Goal: Task Accomplishment & Management: Complete application form

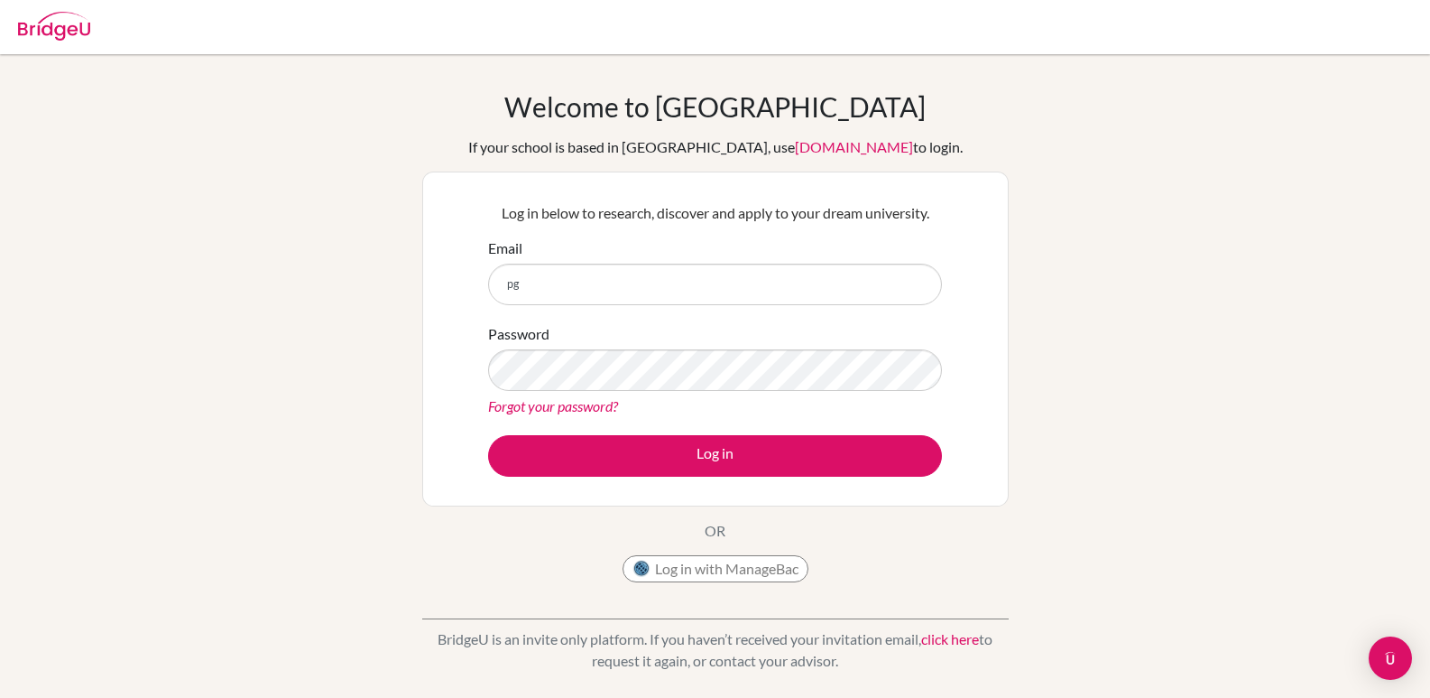
type input "[EMAIL_ADDRESS][DOMAIN_NAME]"
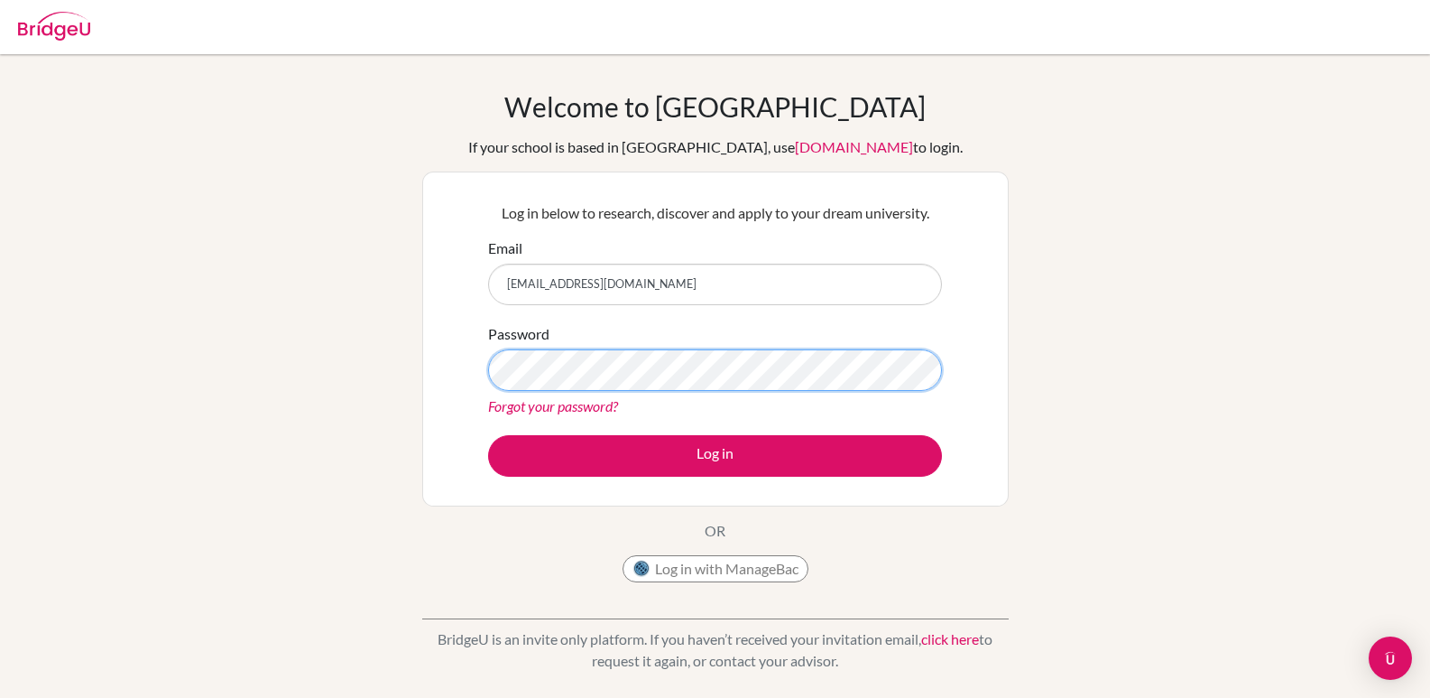
click at [488, 435] on button "Log in" at bounding box center [715, 456] width 454 height 42
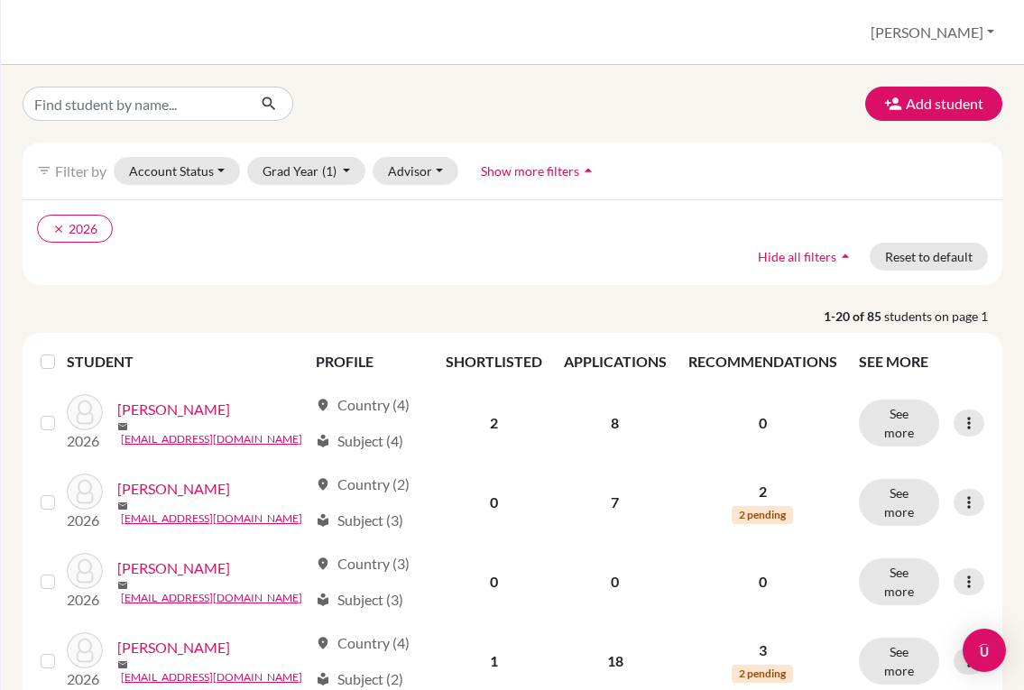
click at [621, 265] on div "clear 2026 Hide all filters arrow_drop_up Reset to default" at bounding box center [513, 242] width 980 height 86
click at [870, 100] on button "Add student" at bounding box center [933, 104] width 137 height 34
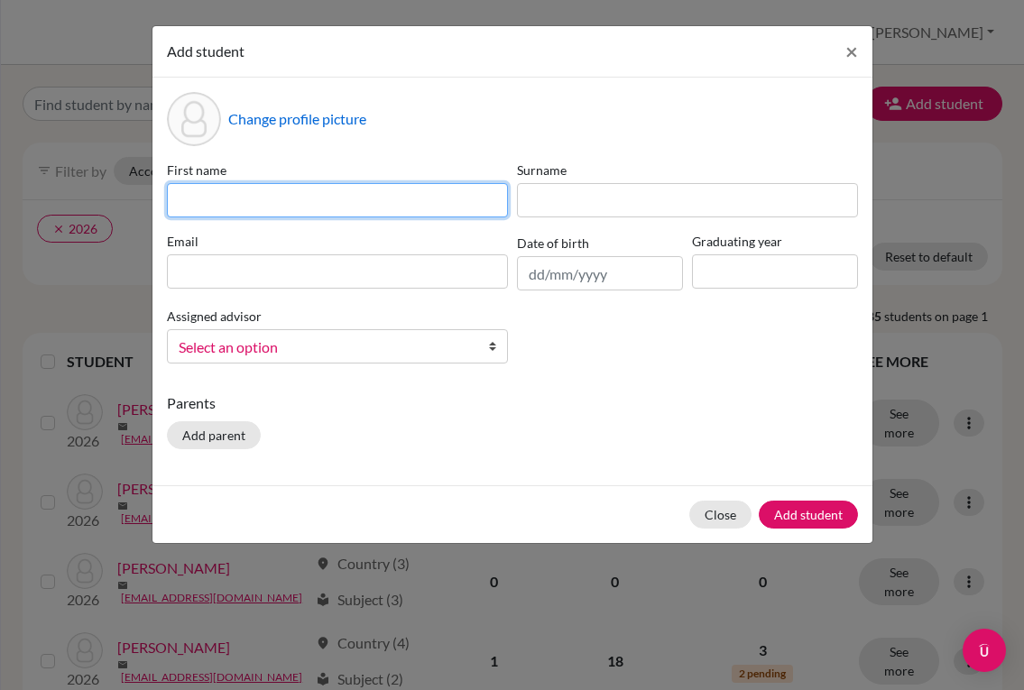
click at [448, 208] on input at bounding box center [337, 200] width 341 height 34
type input "[PERSON_NAME]"
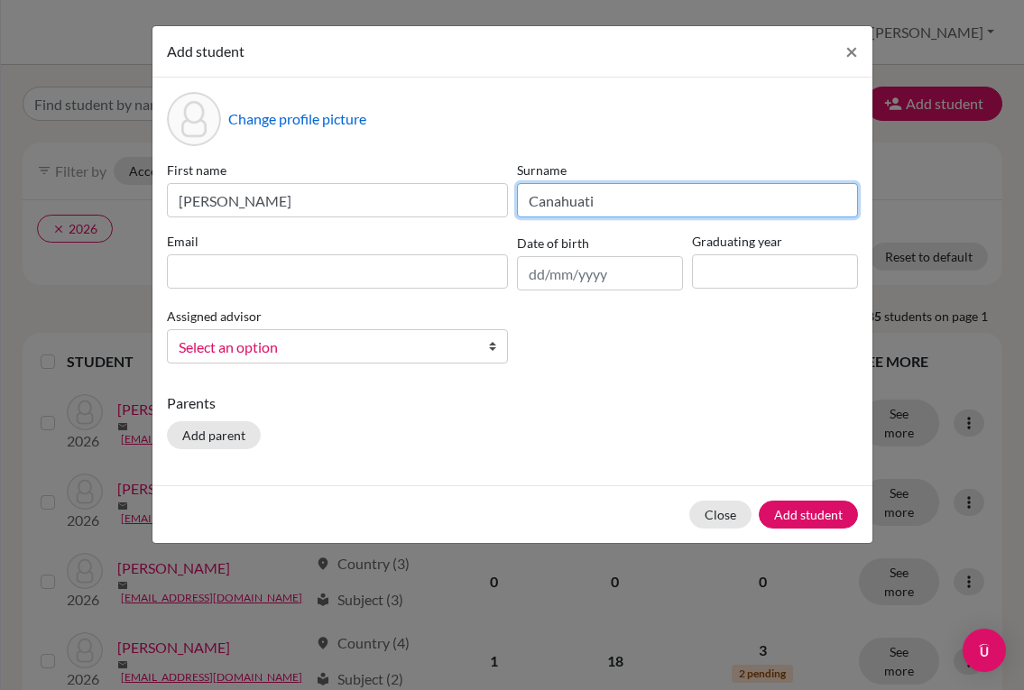
type input "Canahuati"
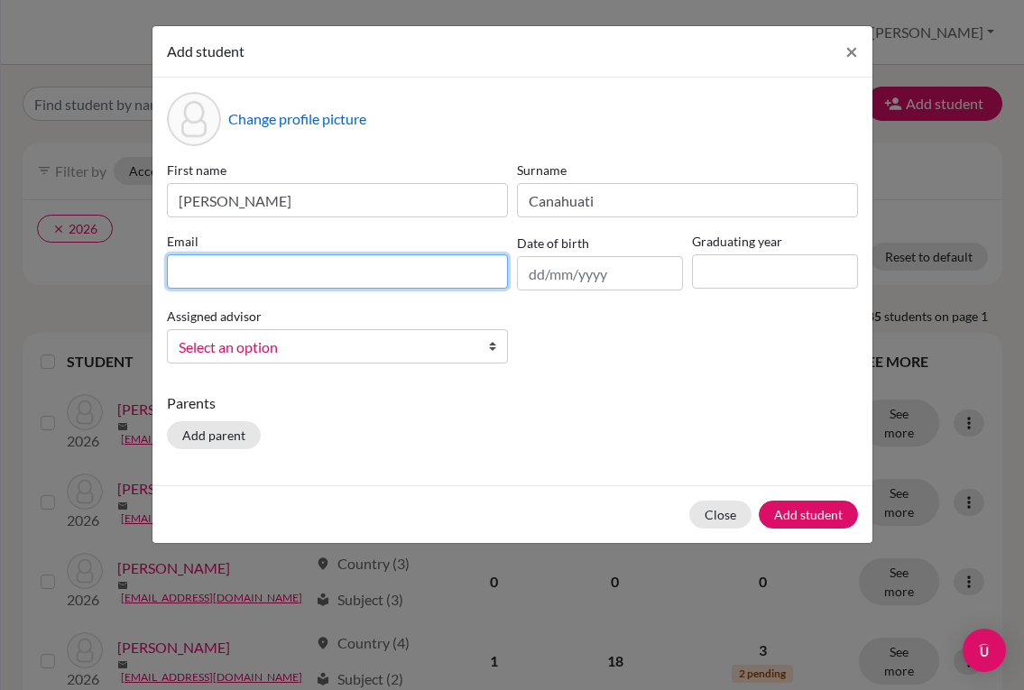
click at [414, 273] on input at bounding box center [337, 271] width 341 height 34
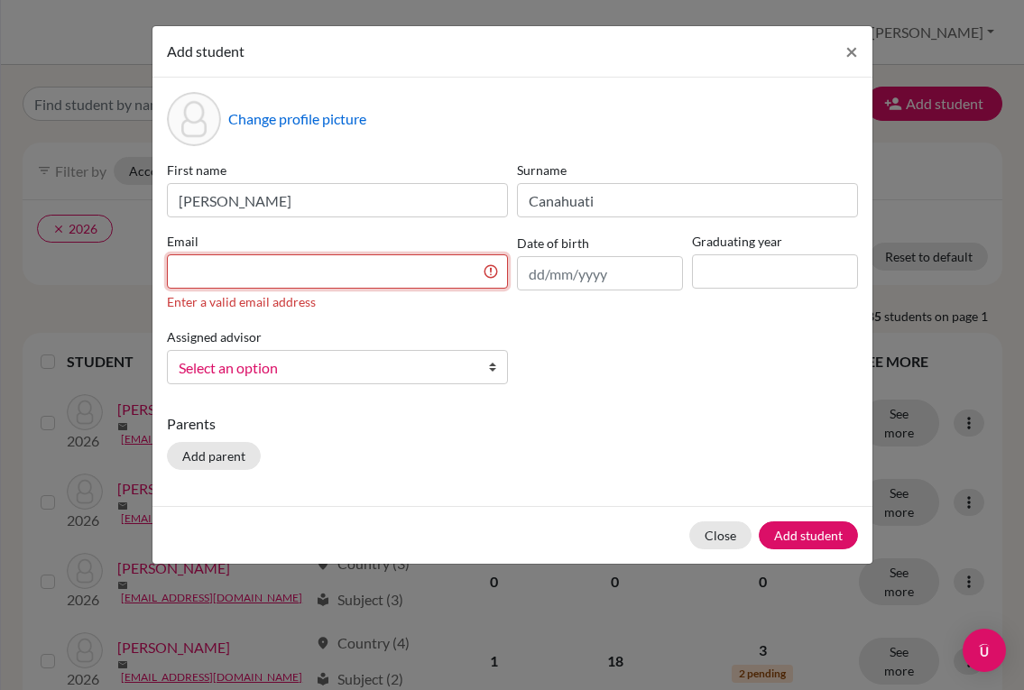
click at [427, 269] on input at bounding box center [337, 271] width 341 height 34
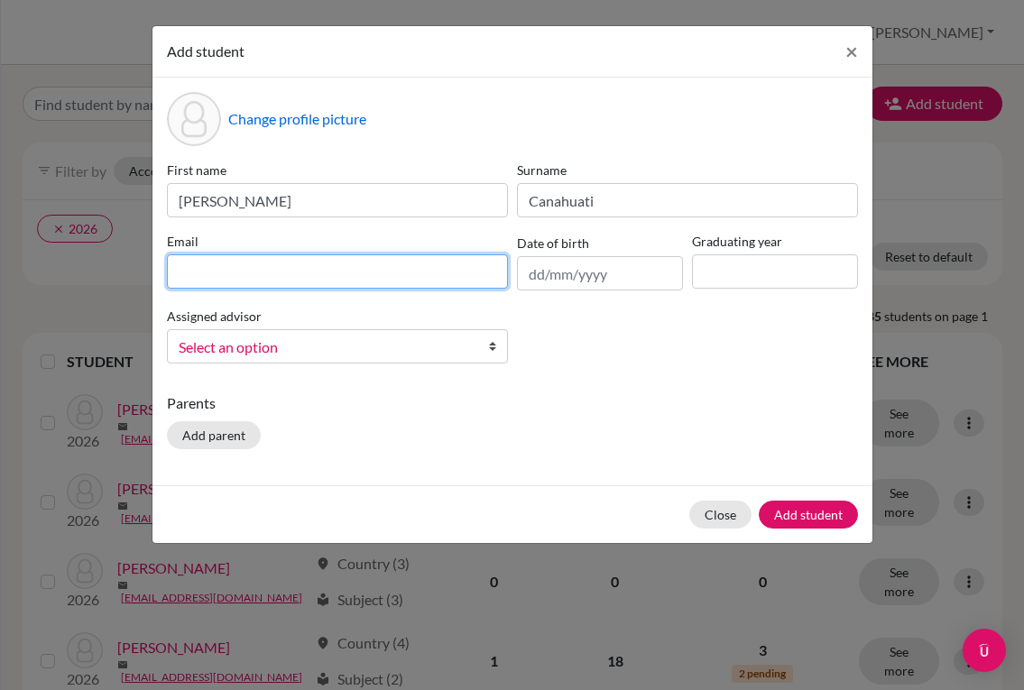
paste input "[EMAIL_ADDRESS][DOMAIN_NAME]"
type input "[EMAIL_ADDRESS][DOMAIN_NAME]"
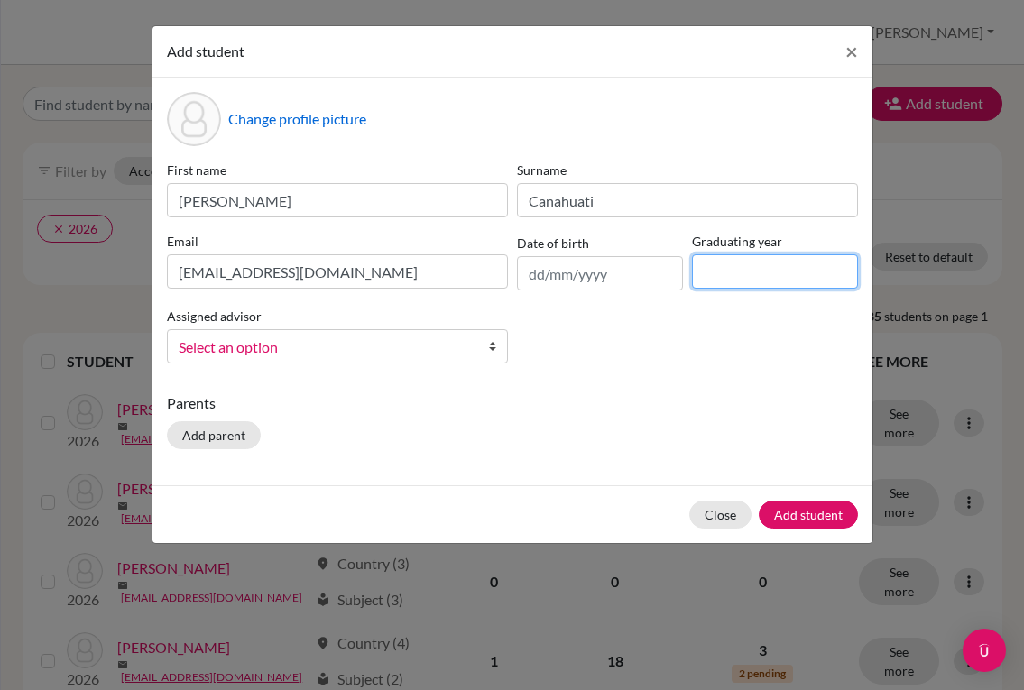
click at [735, 278] on input at bounding box center [775, 271] width 166 height 34
type input "2028"
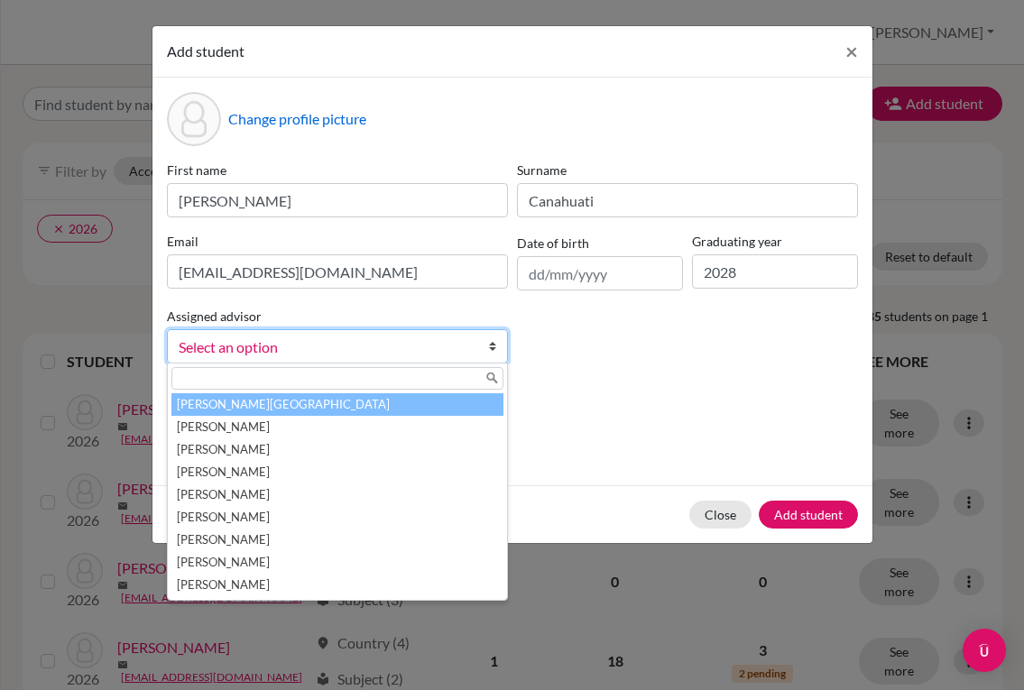
click at [458, 347] on span "Select an option" at bounding box center [326, 347] width 294 height 23
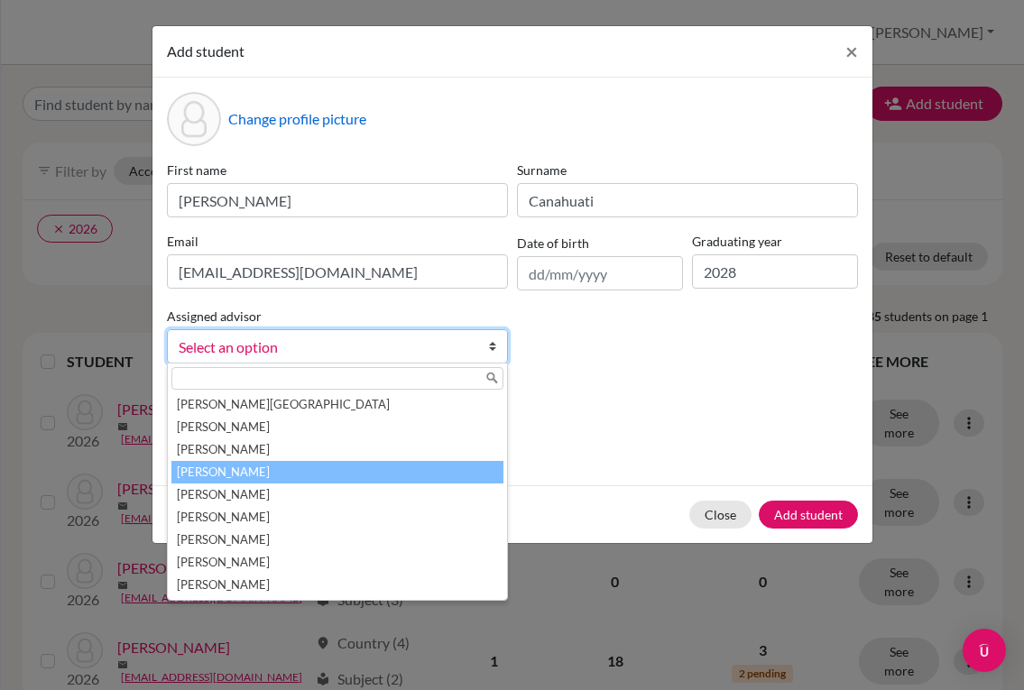
click at [314, 470] on li "[PERSON_NAME]" at bounding box center [337, 472] width 332 height 23
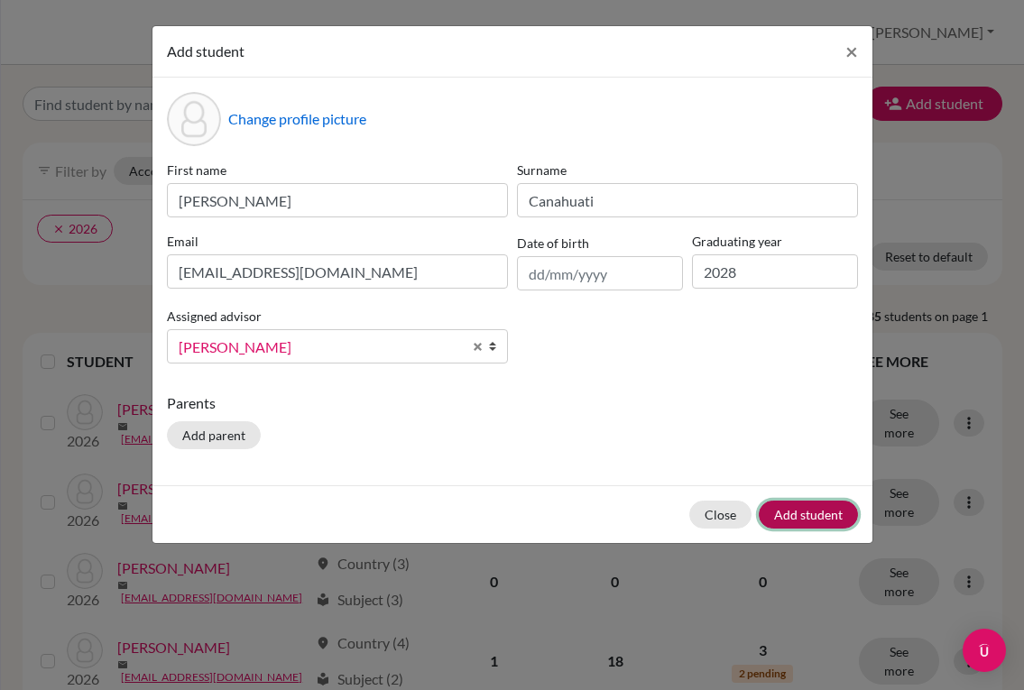
click at [791, 507] on button "Add student" at bounding box center [808, 515] width 99 height 28
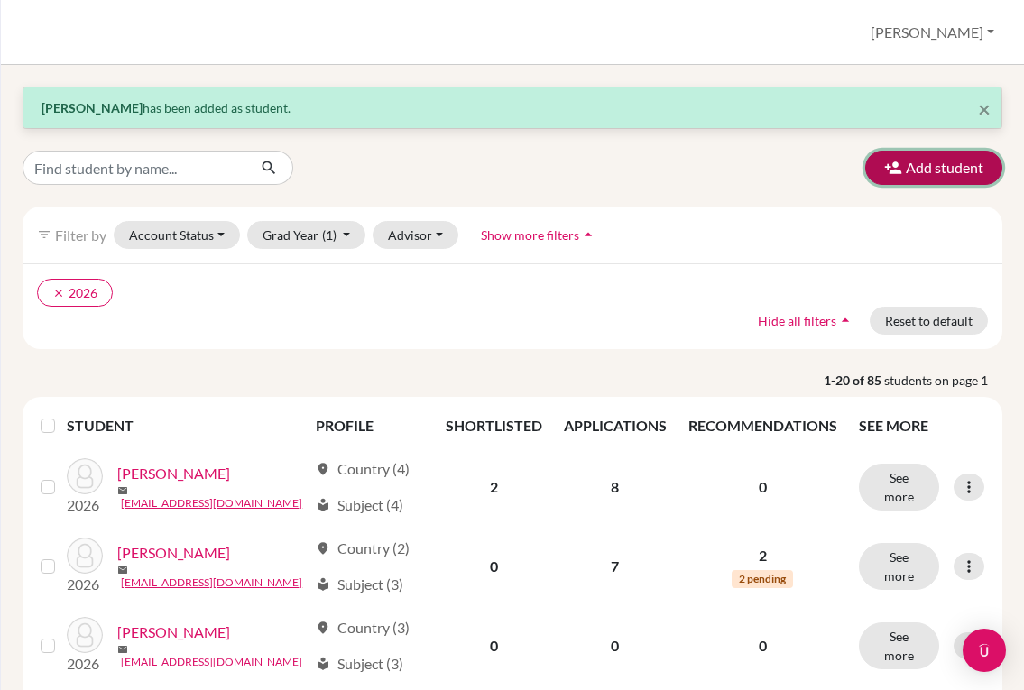
click at [923, 178] on button "Add student" at bounding box center [933, 168] width 137 height 34
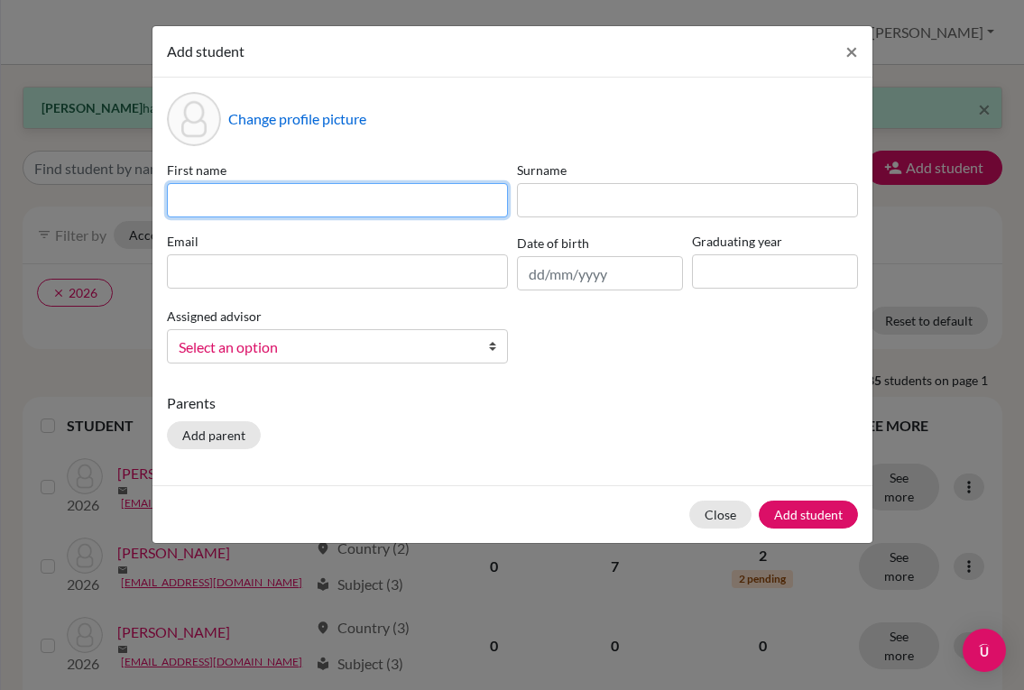
click at [375, 205] on input at bounding box center [337, 200] width 341 height 34
type input "[PERSON_NAME]"
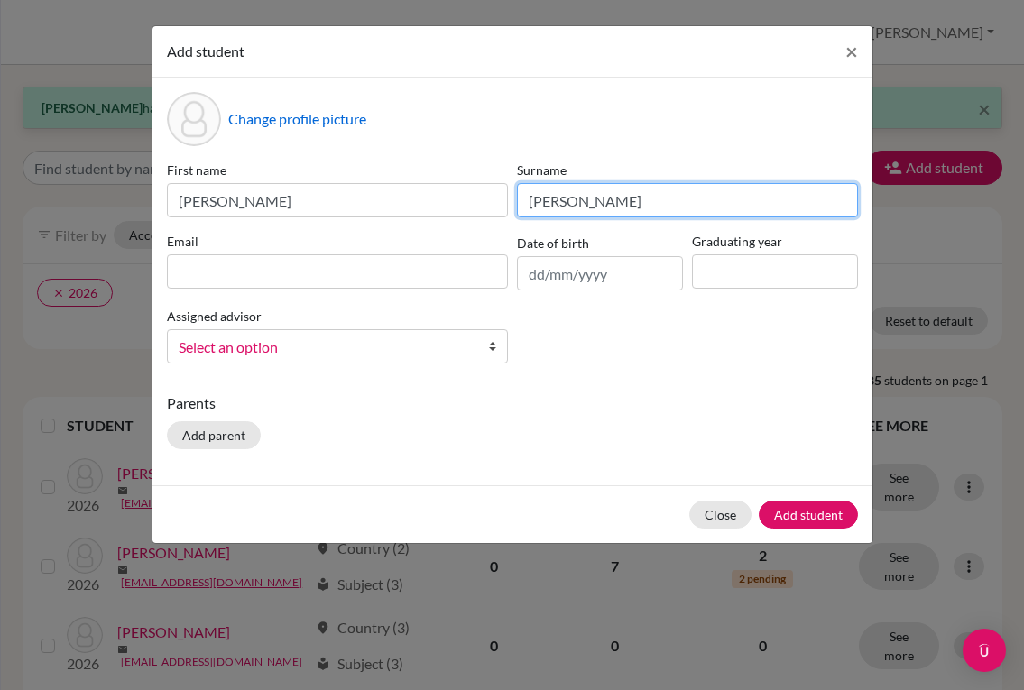
type input "[PERSON_NAME]"
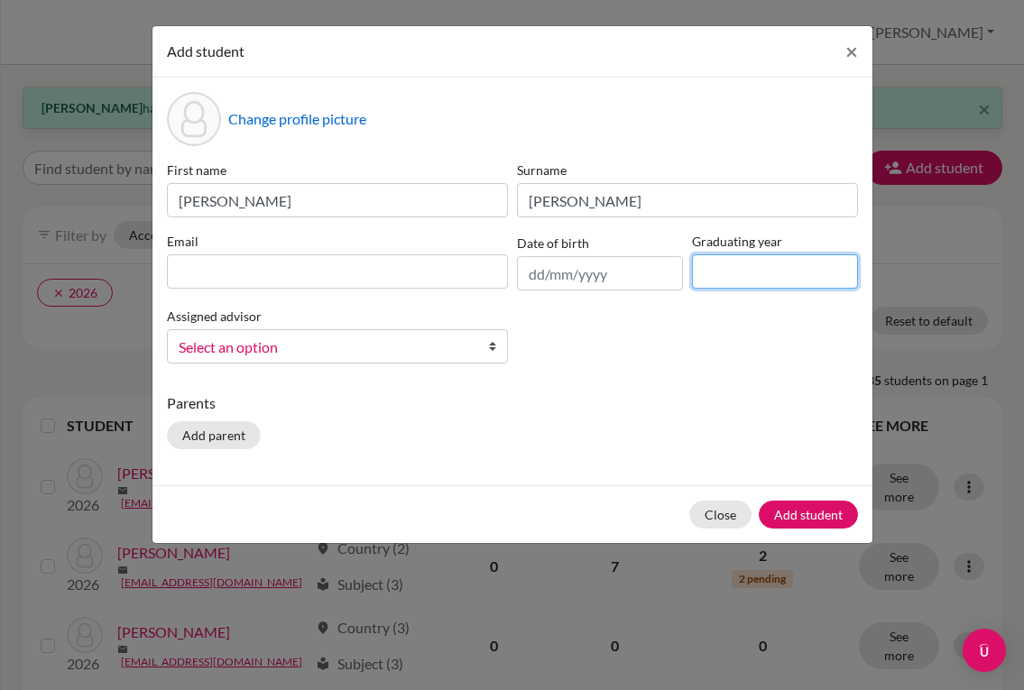
click at [745, 281] on input at bounding box center [775, 271] width 166 height 34
type input "2028"
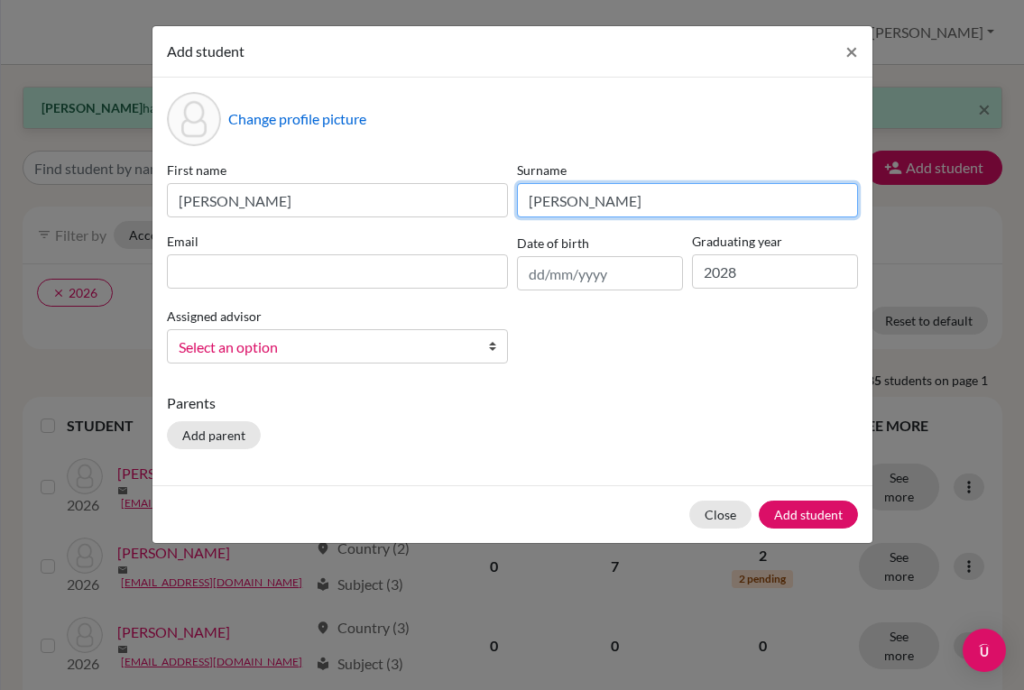
click at [563, 197] on input "[PERSON_NAME]" at bounding box center [687, 200] width 341 height 34
type input "[PERSON_NAME]"
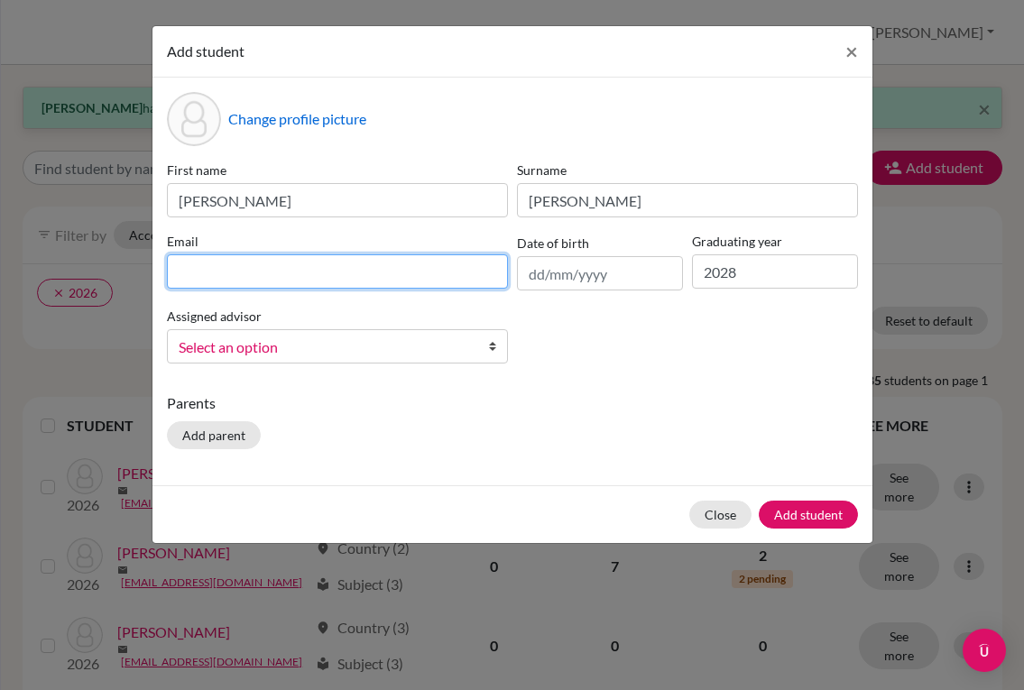
click at [359, 273] on input at bounding box center [337, 271] width 341 height 34
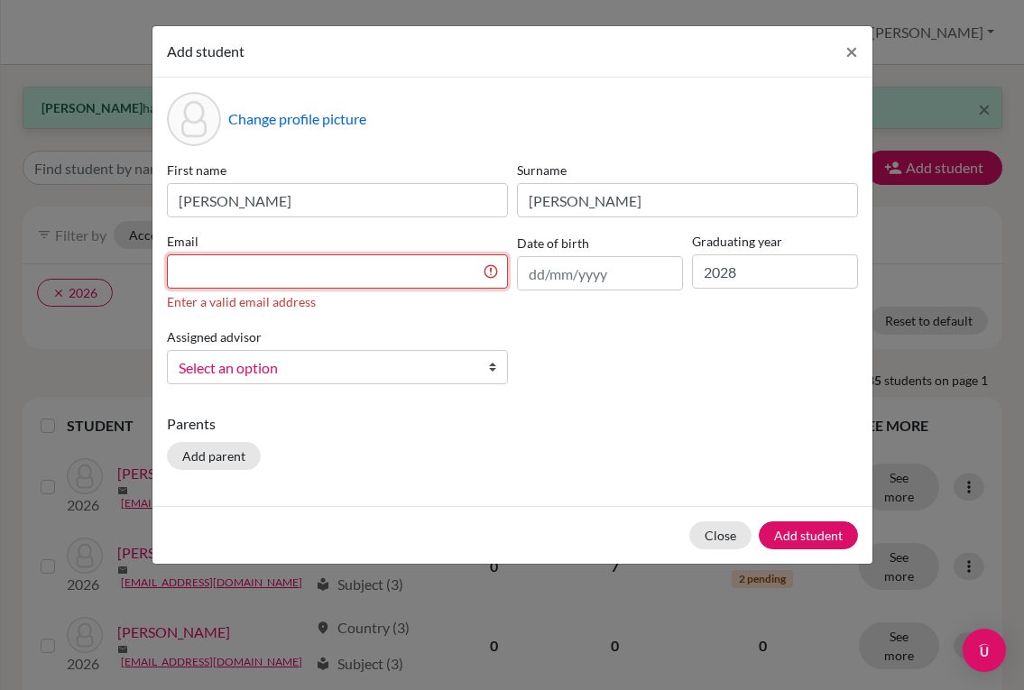
click at [322, 280] on input at bounding box center [337, 271] width 341 height 34
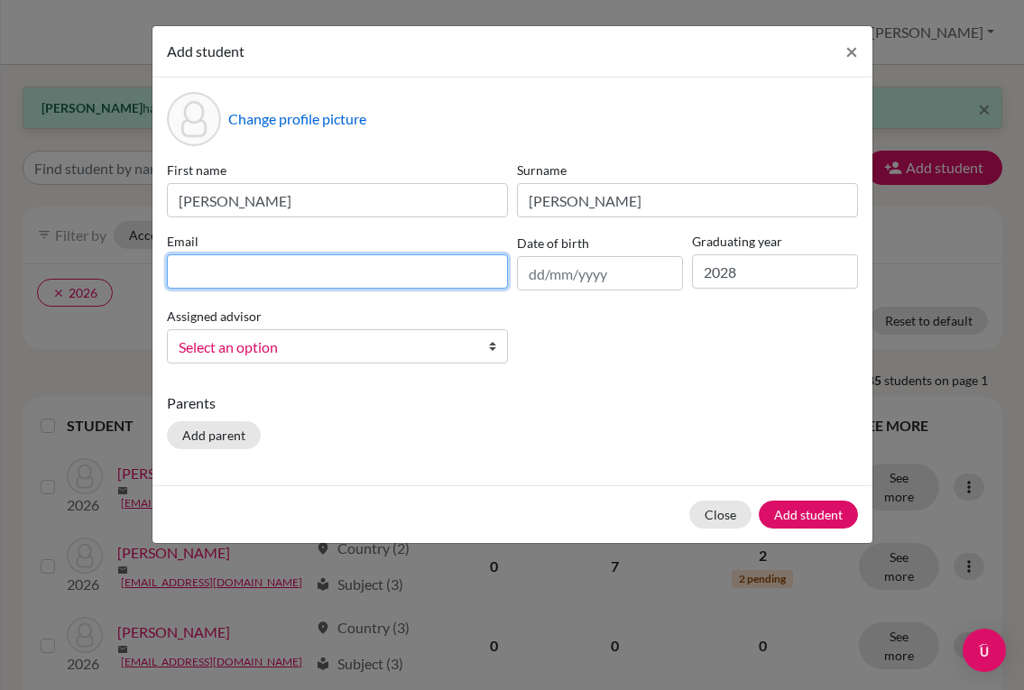
paste input "[EMAIL_ADDRESS][DOMAIN_NAME]"
type input "[EMAIL_ADDRESS][DOMAIN_NAME]"
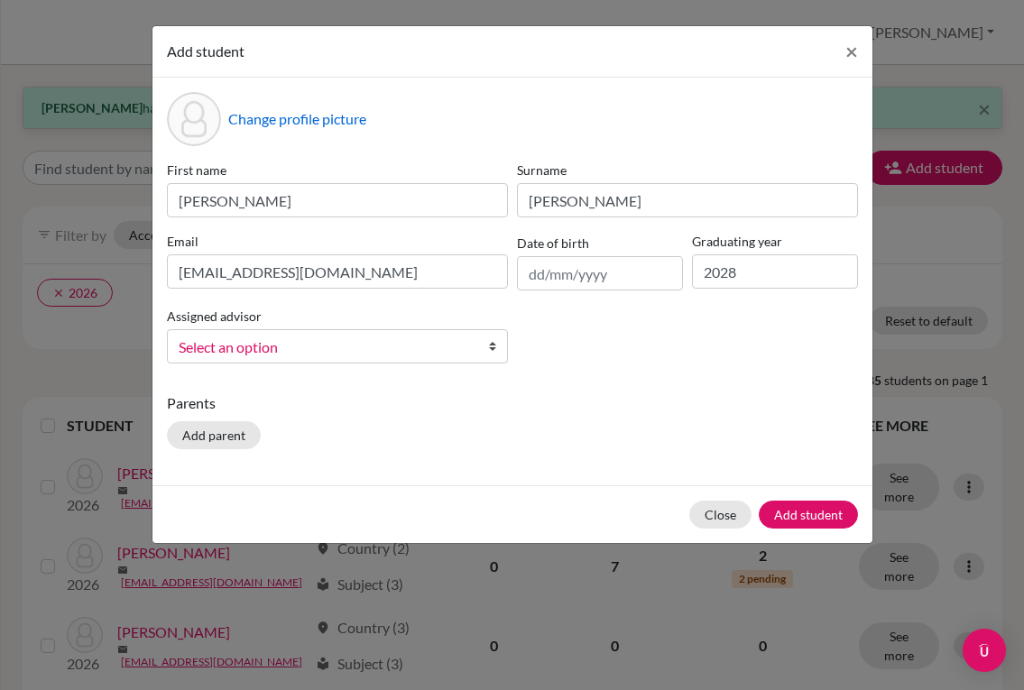
click at [491, 346] on b at bounding box center [498, 346] width 18 height 32
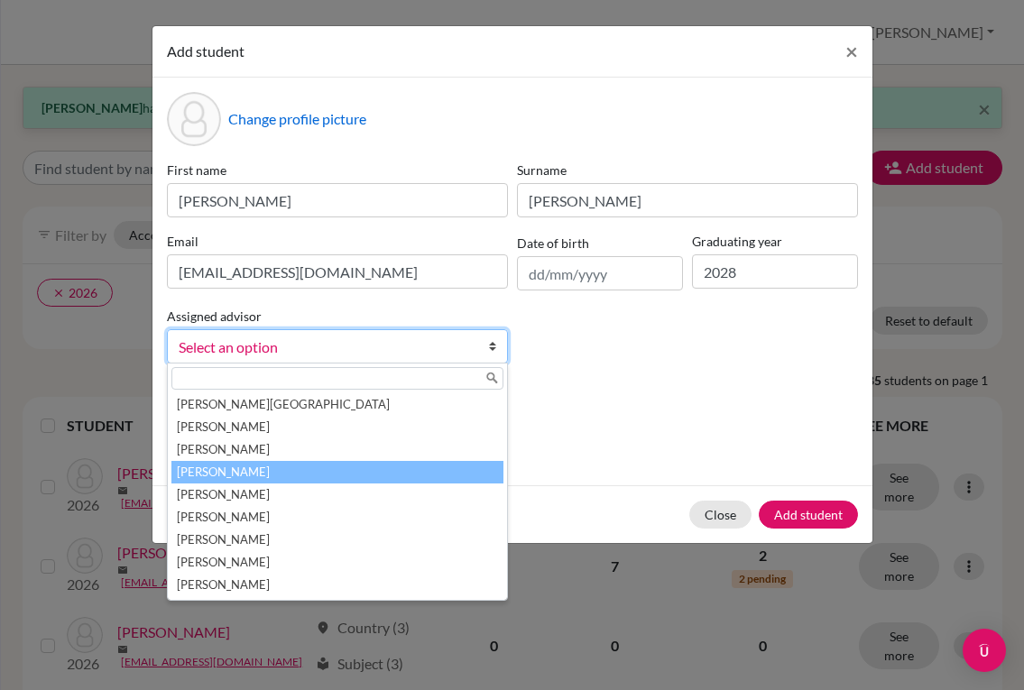
click at [343, 471] on li "[PERSON_NAME]" at bounding box center [337, 472] width 332 height 23
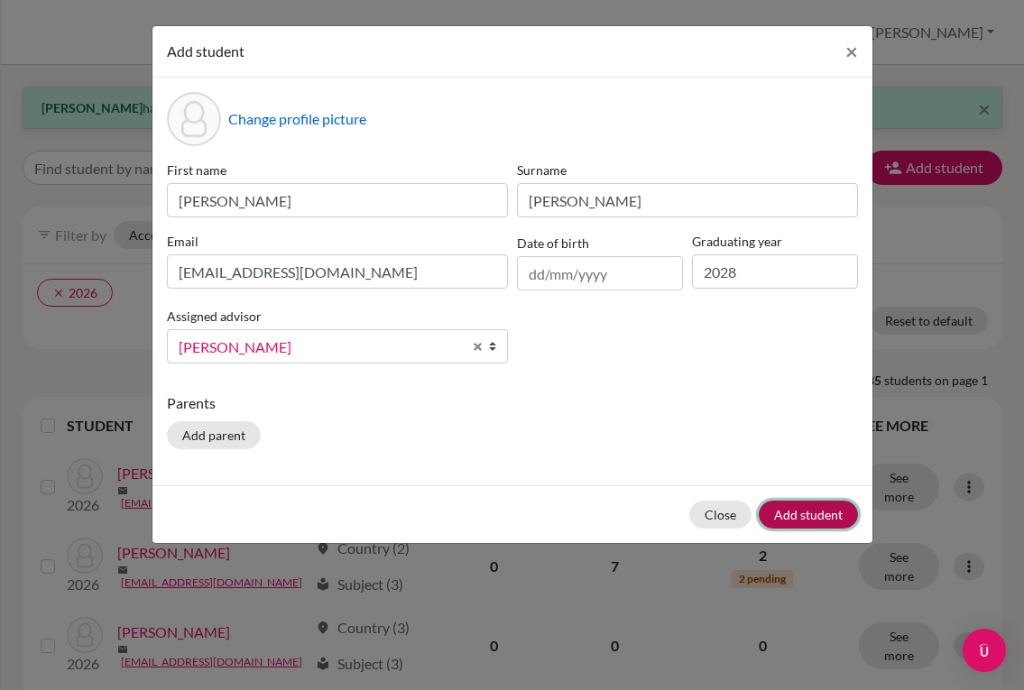
click at [772, 507] on button "Add student" at bounding box center [808, 515] width 99 height 28
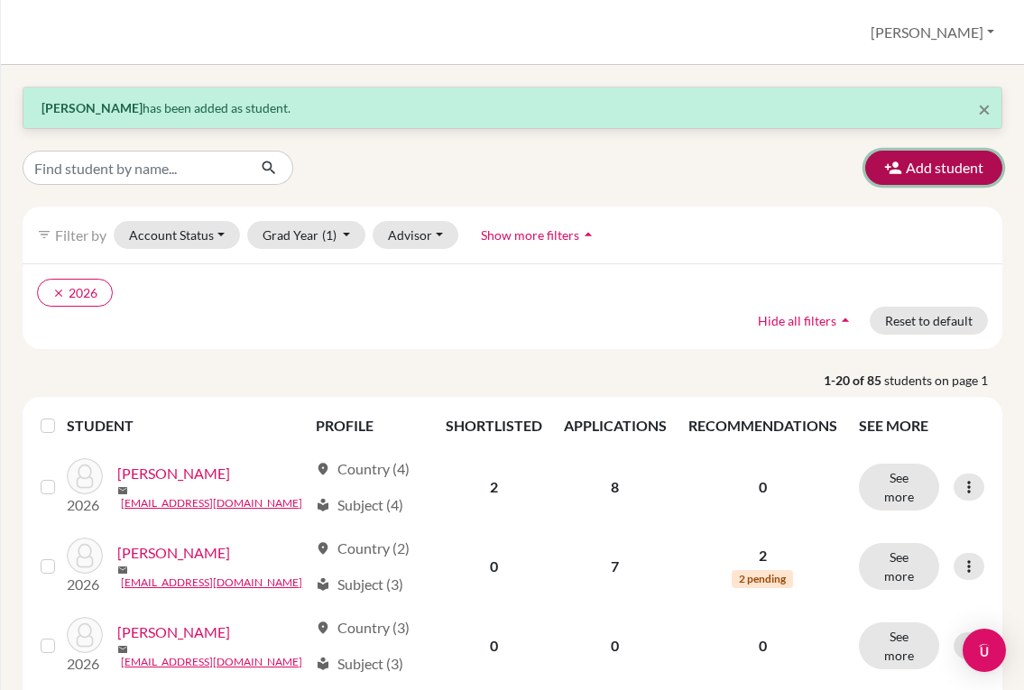
click at [949, 167] on button "Add student" at bounding box center [933, 168] width 137 height 34
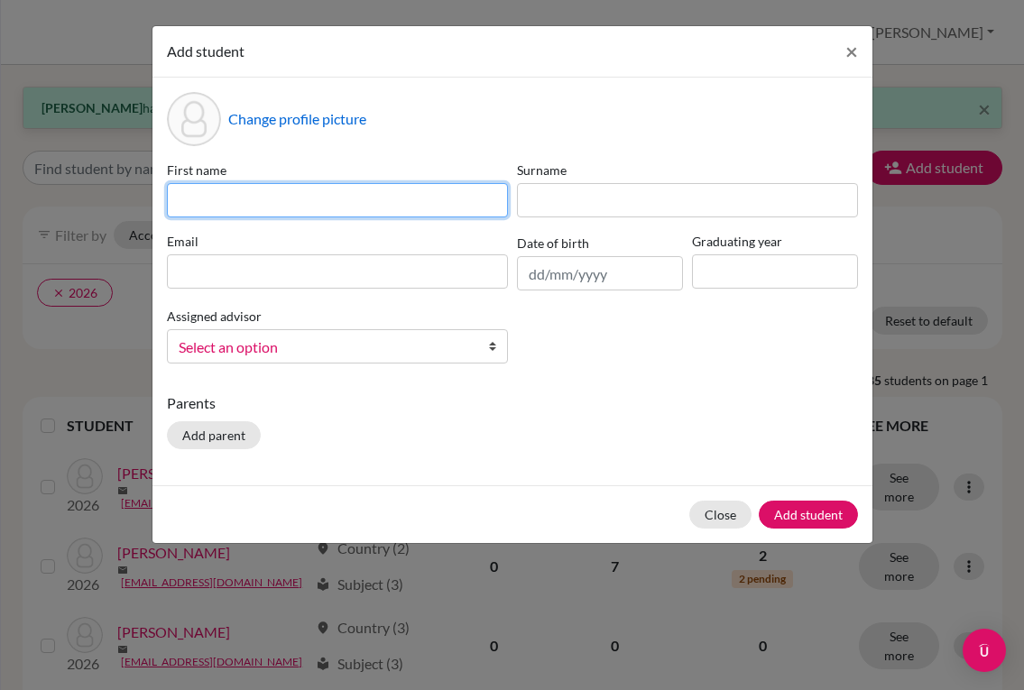
click at [360, 204] on input at bounding box center [337, 200] width 341 height 34
type input "[PERSON_NAME]"
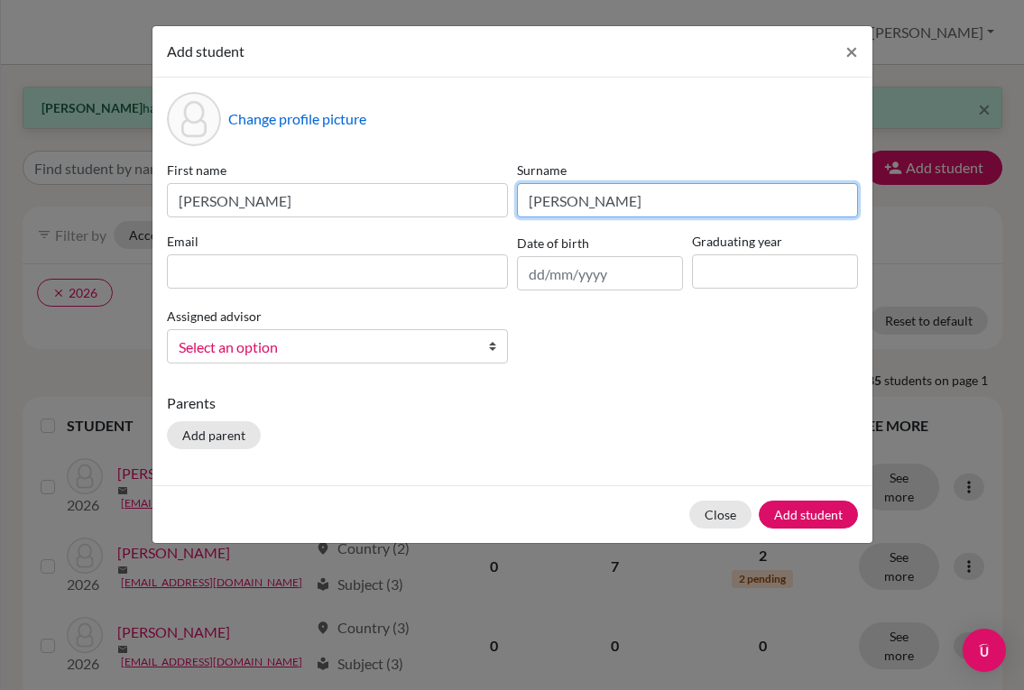
type input "[PERSON_NAME]"
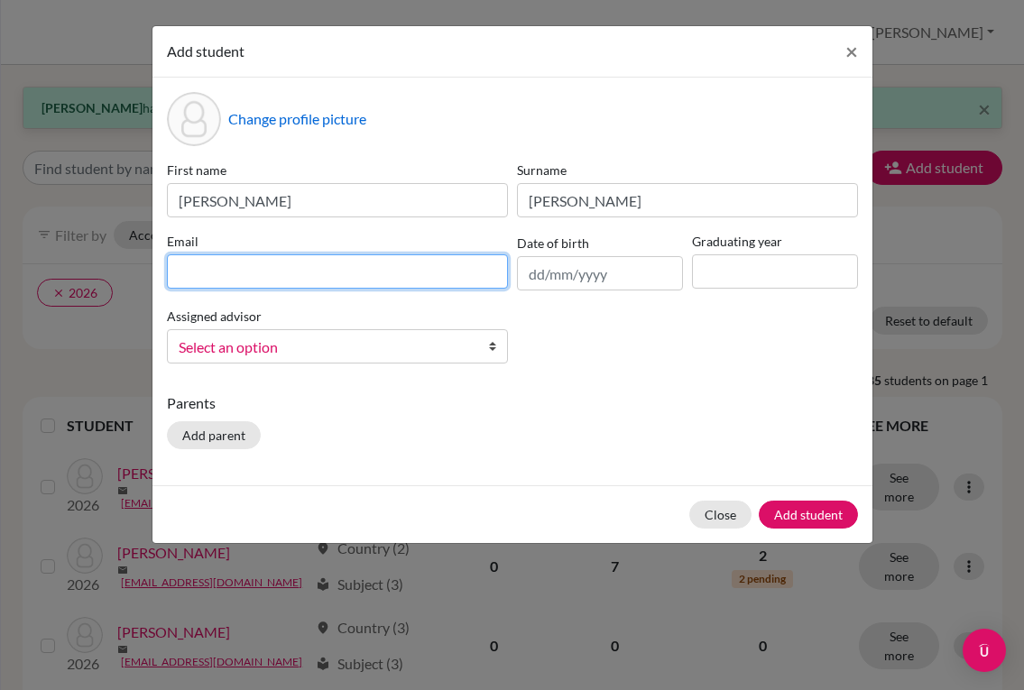
click at [351, 270] on input at bounding box center [337, 271] width 341 height 34
paste input "[EMAIL_ADDRESS][DOMAIN_NAME]"
type input "[EMAIL_ADDRESS][DOMAIN_NAME]"
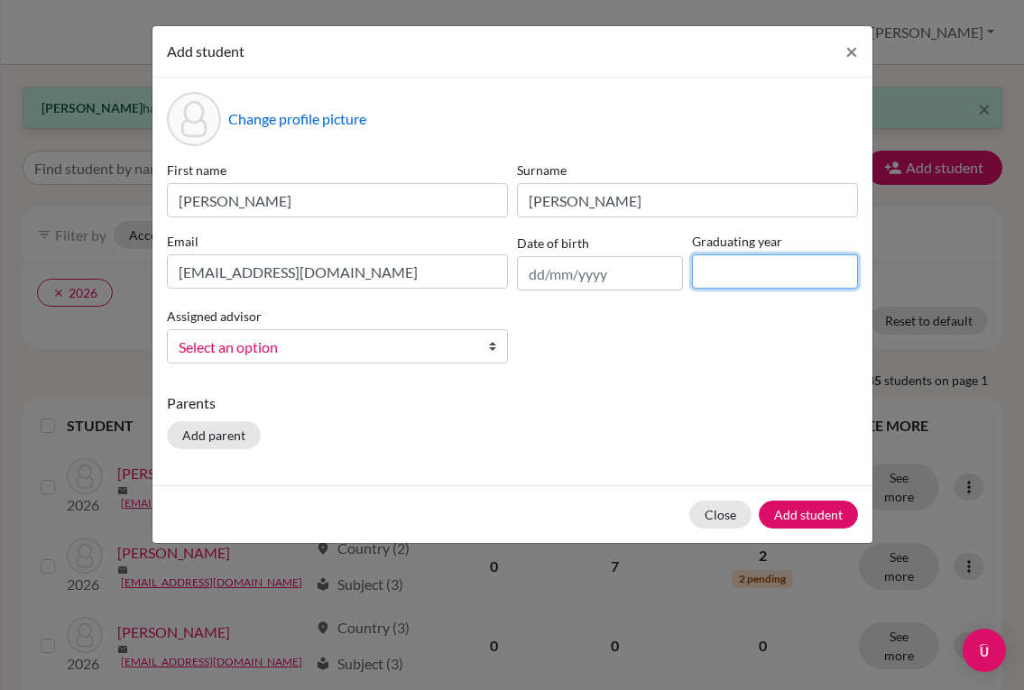
click at [747, 270] on input at bounding box center [775, 271] width 166 height 34
type input "2028"
click at [385, 341] on span "Select an option" at bounding box center [326, 347] width 294 height 23
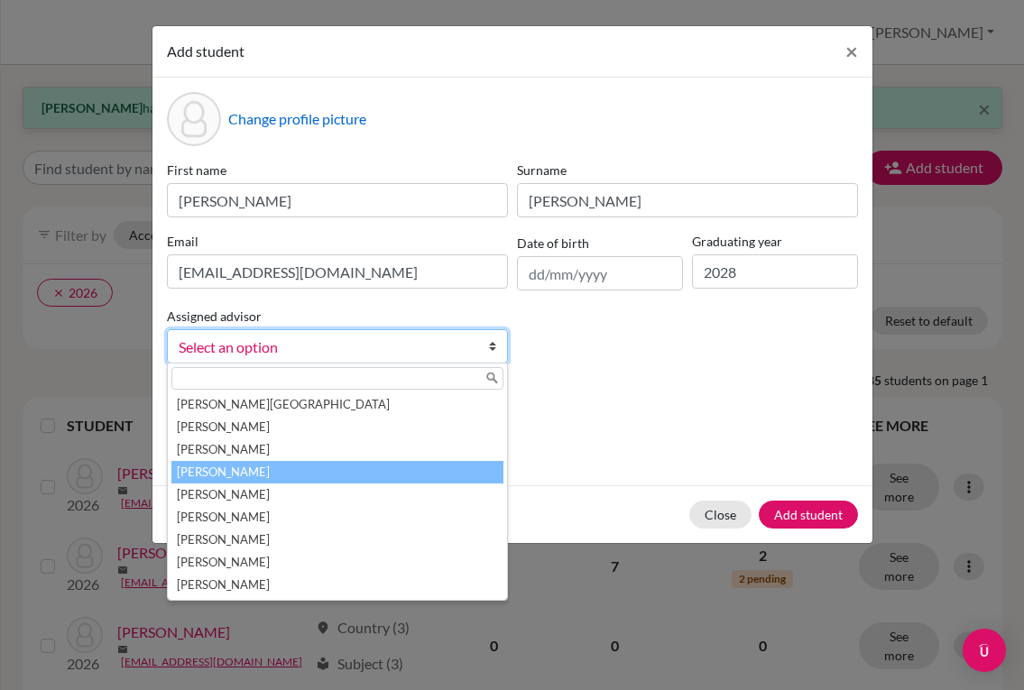
click at [315, 466] on li "[PERSON_NAME]" at bounding box center [337, 472] width 332 height 23
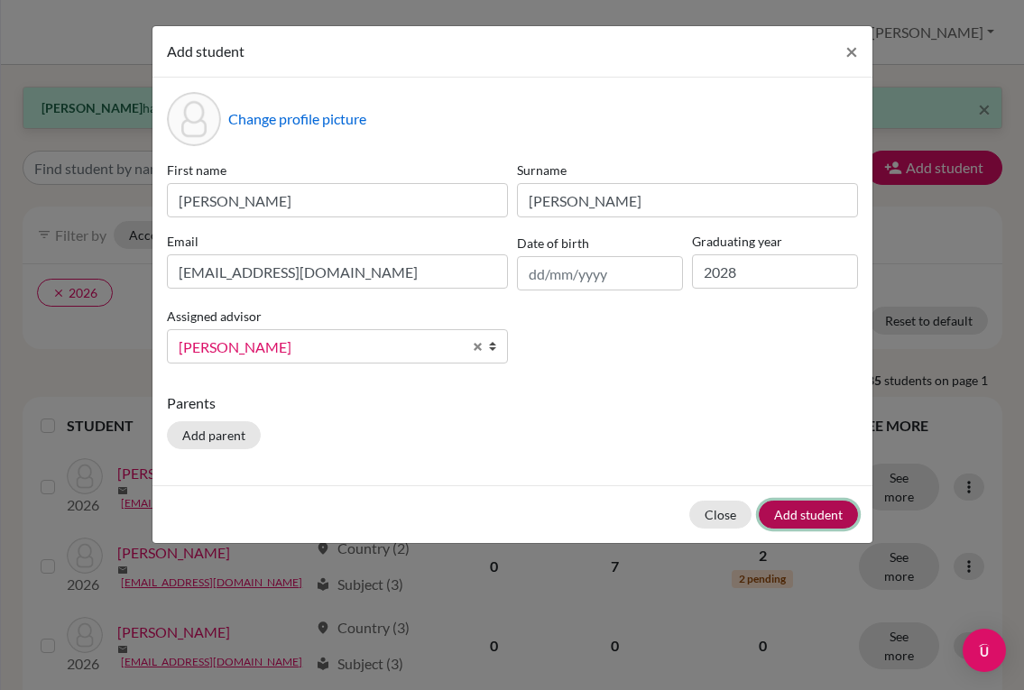
click at [781, 517] on button "Add student" at bounding box center [808, 515] width 99 height 28
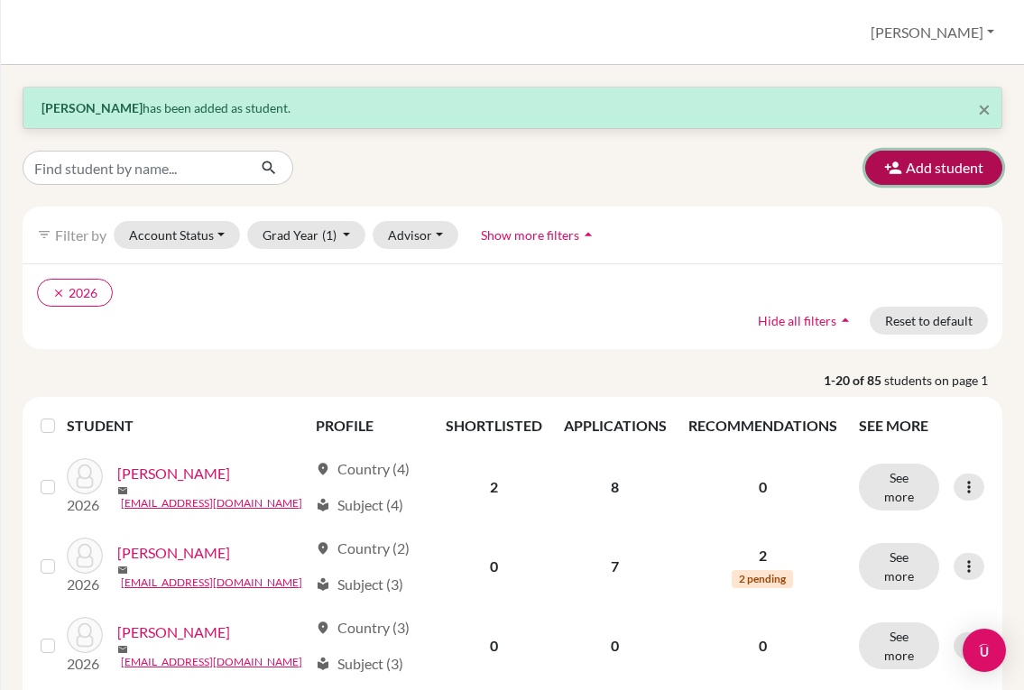
click at [903, 160] on button "Add student" at bounding box center [933, 168] width 137 height 34
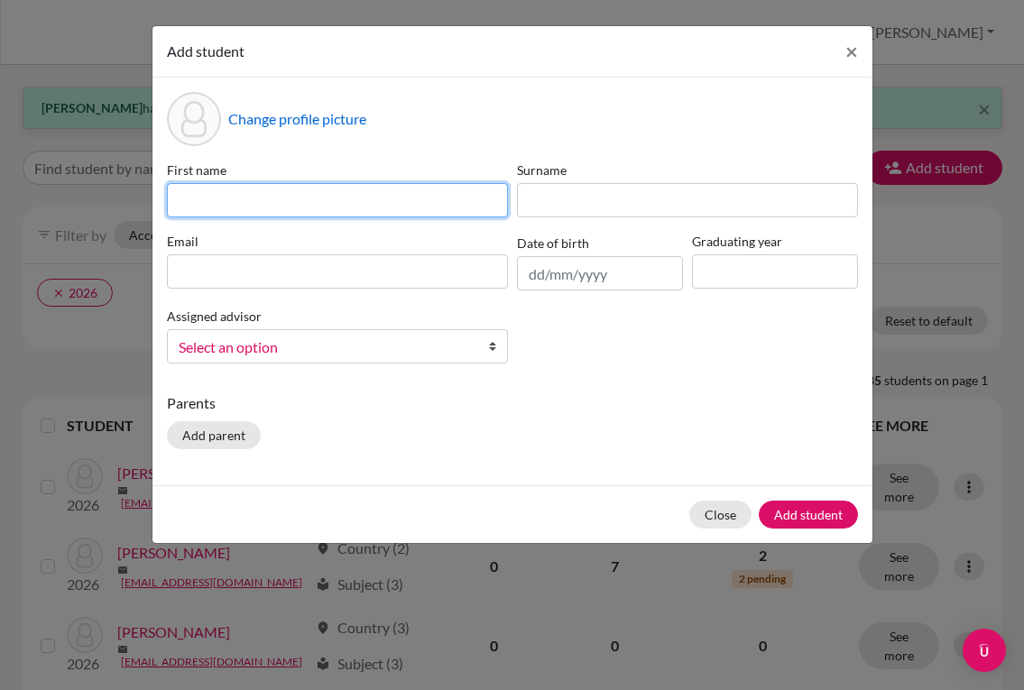
click at [270, 205] on input at bounding box center [337, 200] width 341 height 34
type input "Bianaka"
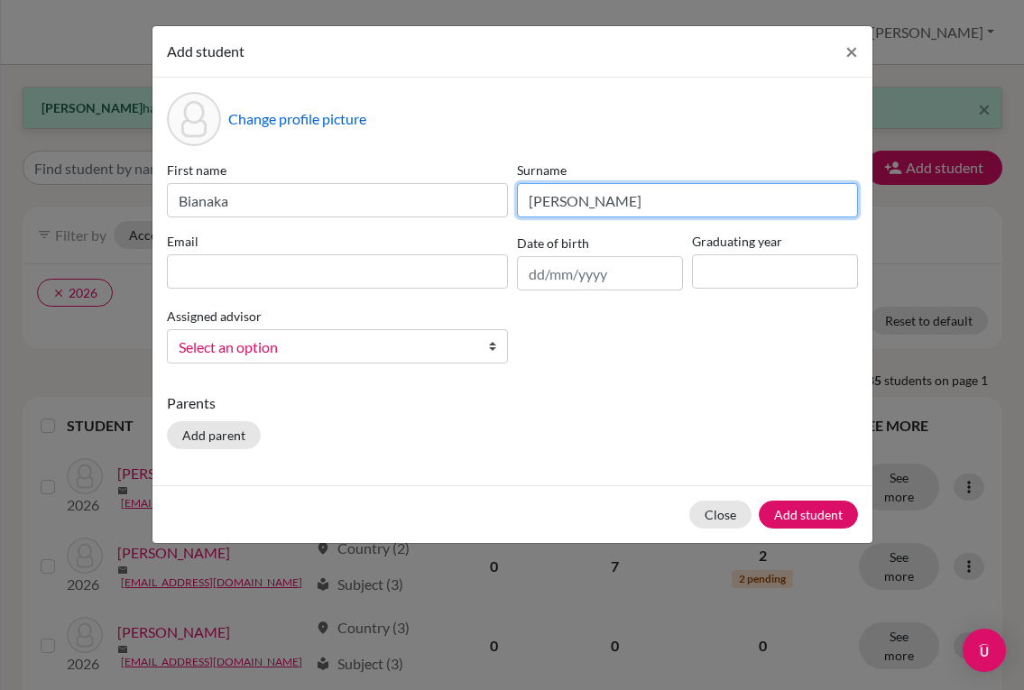
type input "[PERSON_NAME]"
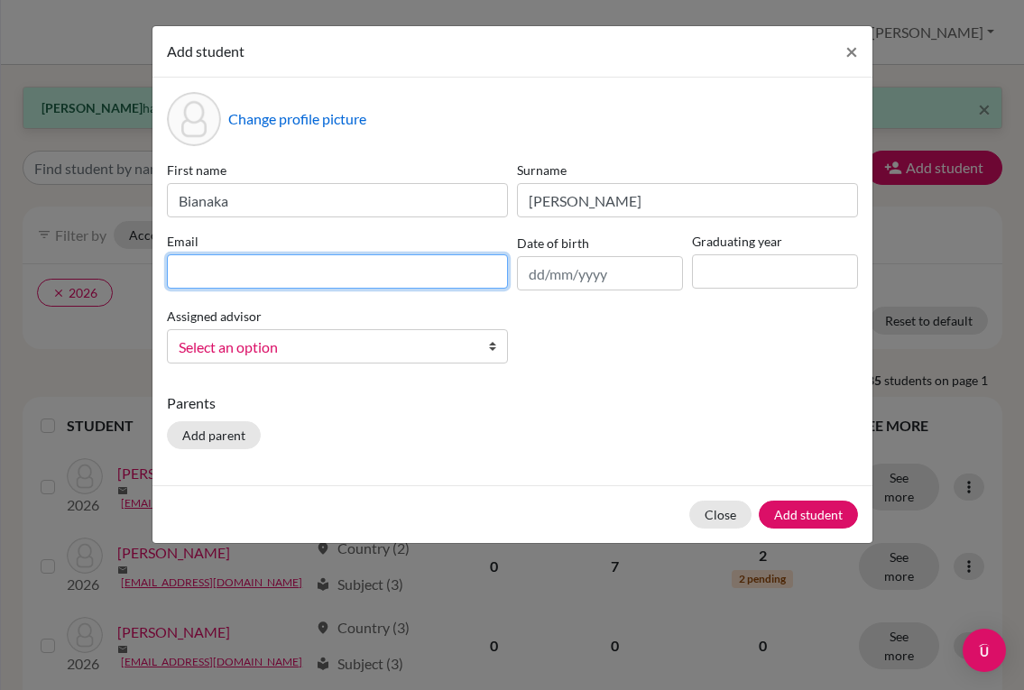
click at [298, 284] on input at bounding box center [337, 271] width 341 height 34
click at [365, 264] on input at bounding box center [337, 271] width 341 height 34
paste input "[EMAIL_ADDRESS][DOMAIN_NAME]"
type input "[EMAIL_ADDRESS][DOMAIN_NAME]"
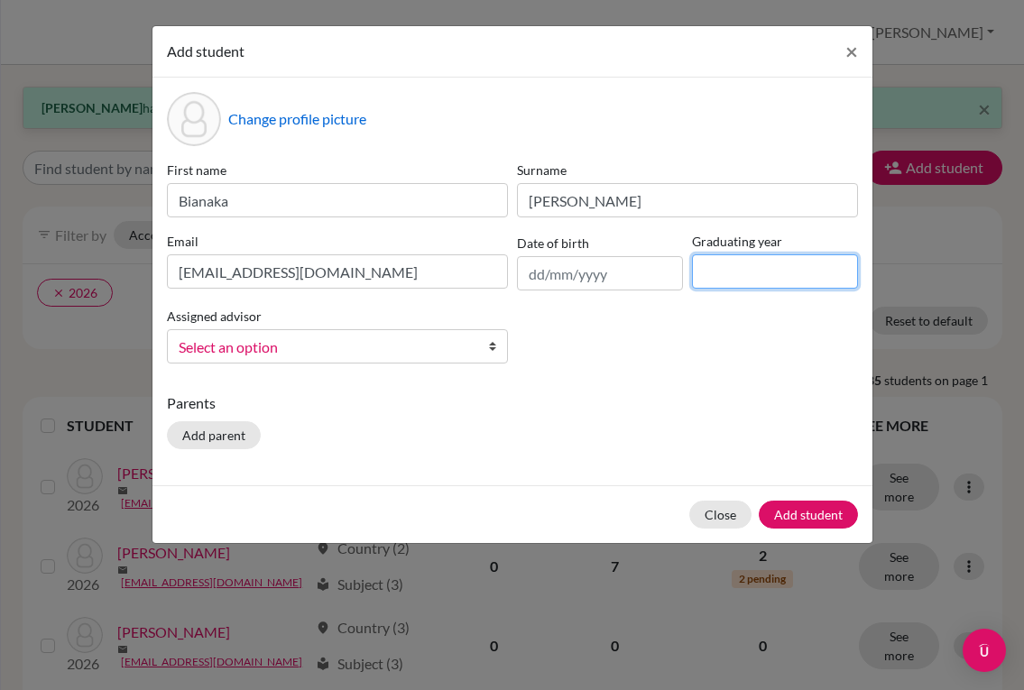
click at [727, 278] on input at bounding box center [775, 271] width 166 height 34
type input "2028"
click at [393, 345] on span "Select an option" at bounding box center [326, 347] width 294 height 23
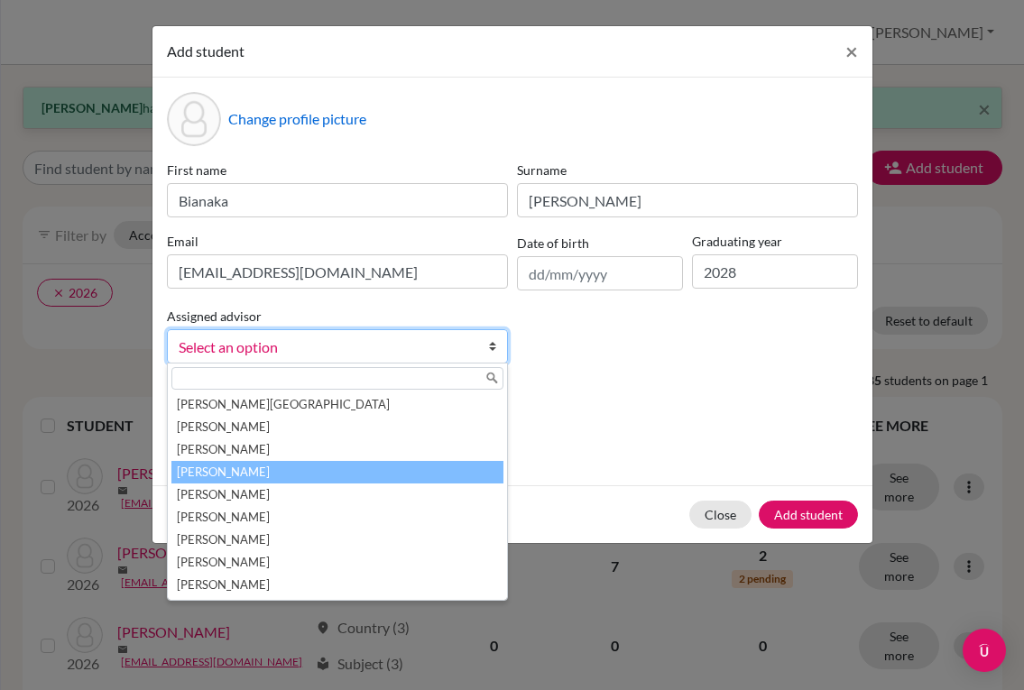
click at [306, 464] on li "[PERSON_NAME]" at bounding box center [337, 472] width 332 height 23
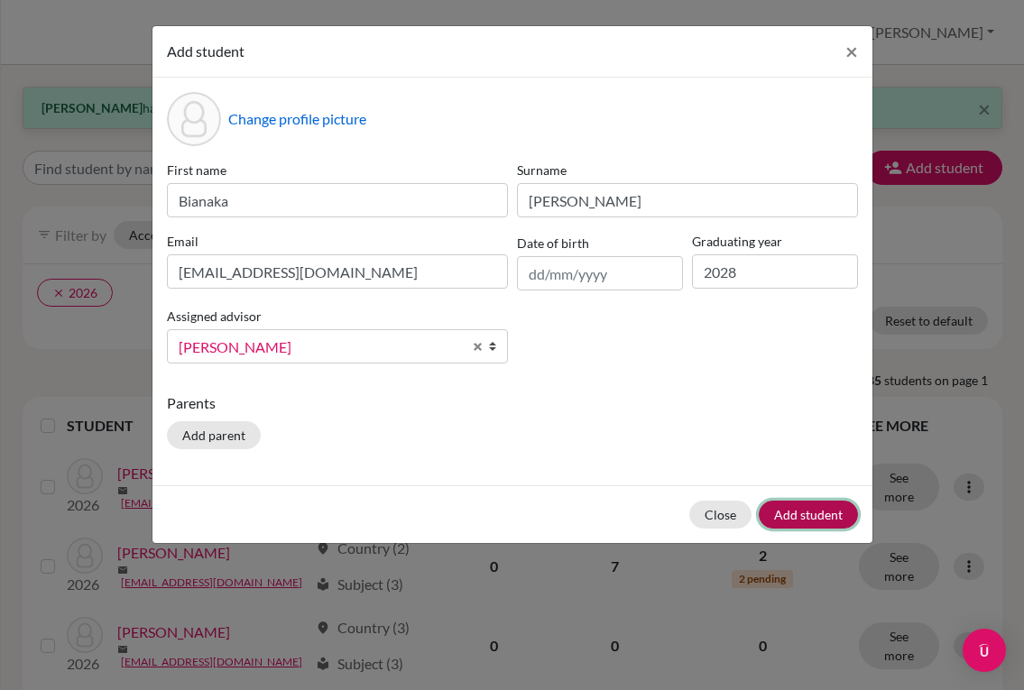
click at [812, 509] on button "Add student" at bounding box center [808, 515] width 99 height 28
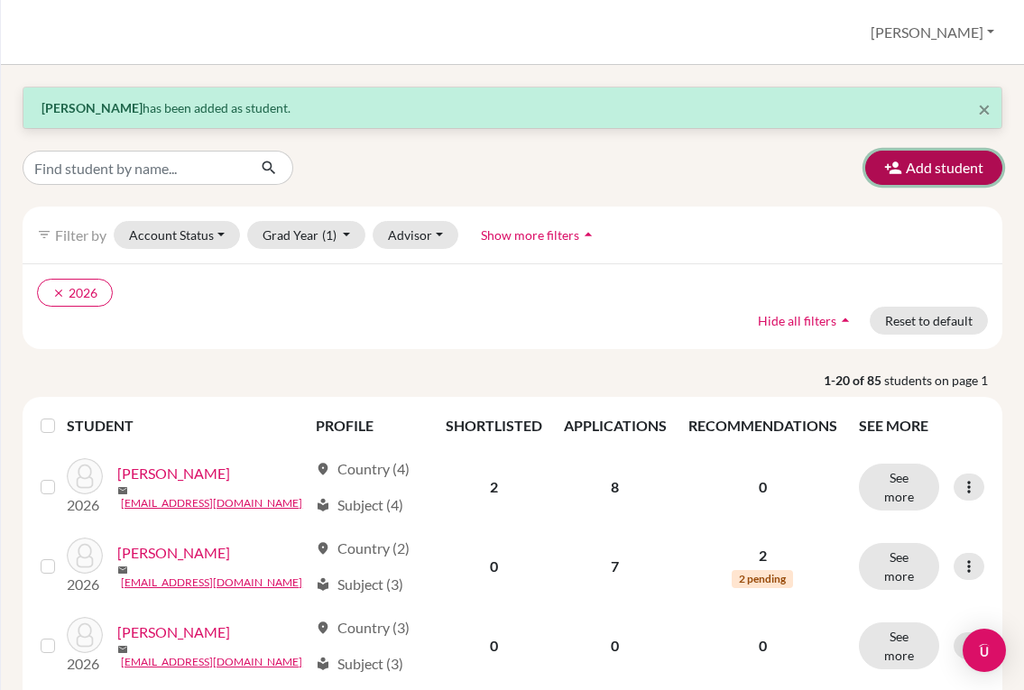
click at [865, 168] on button "Add student" at bounding box center [933, 168] width 137 height 34
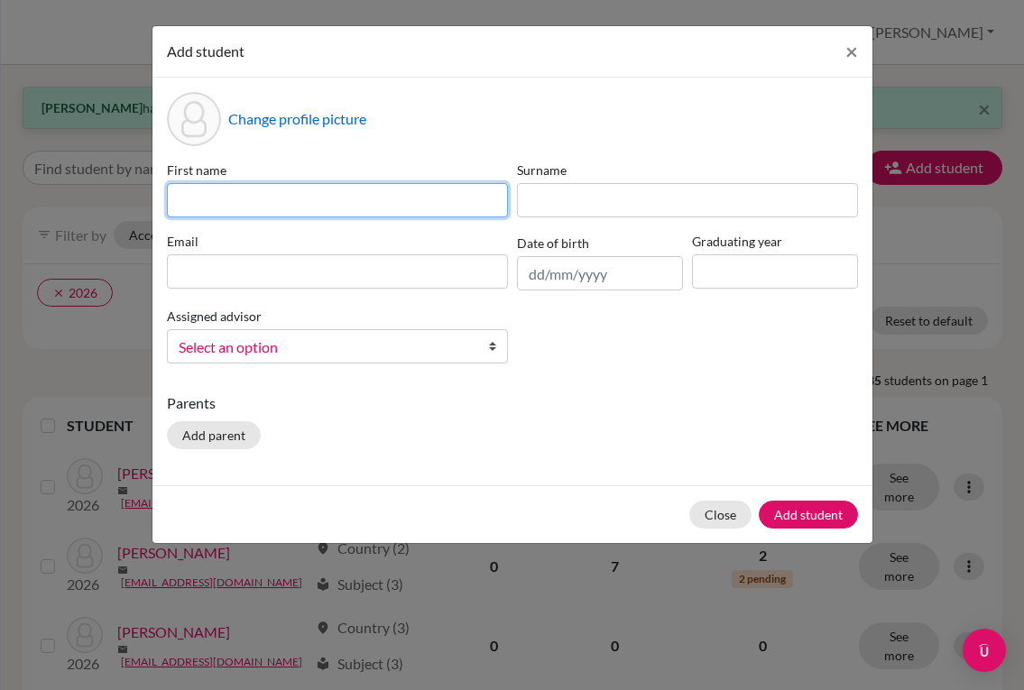
click at [373, 199] on input at bounding box center [337, 200] width 341 height 34
type input "Camila"
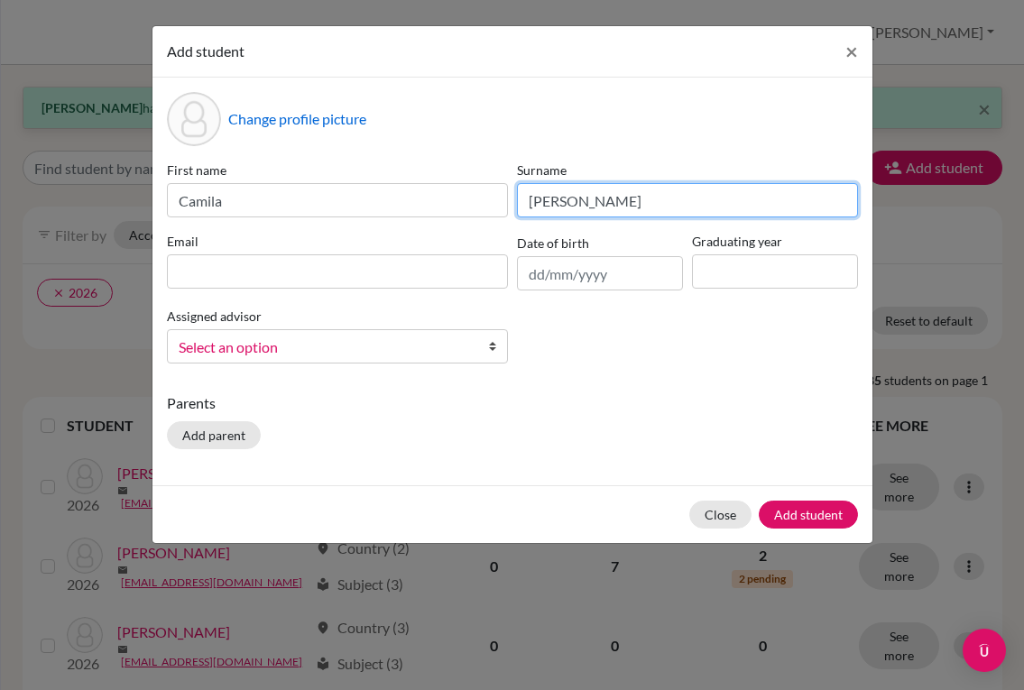
type input "[PERSON_NAME]"
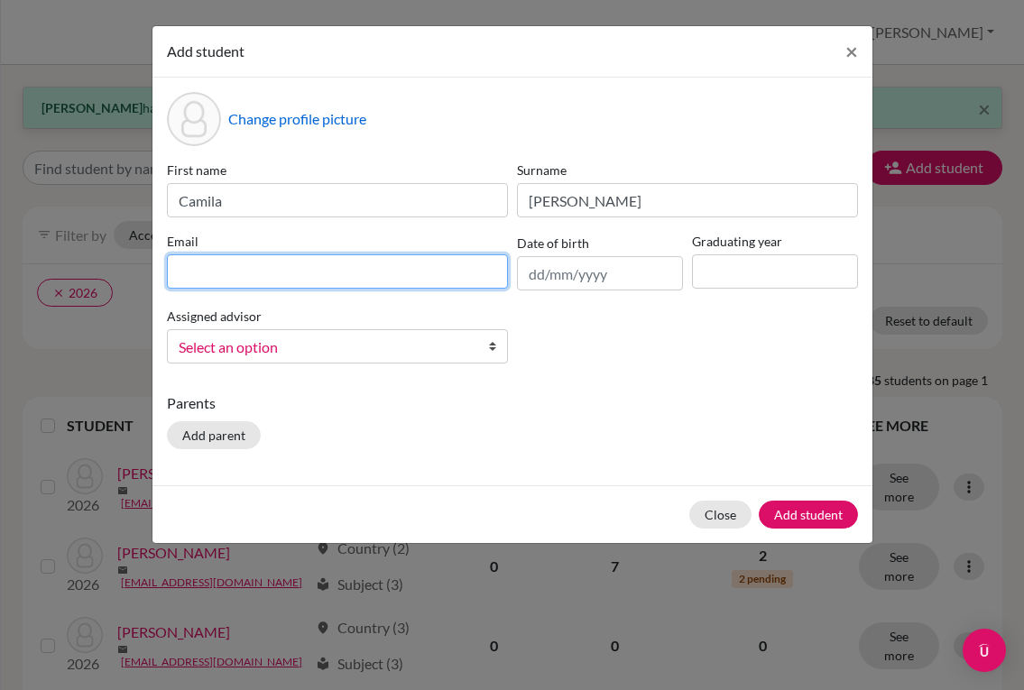
click at [286, 279] on input at bounding box center [337, 271] width 341 height 34
click at [450, 262] on input at bounding box center [337, 271] width 341 height 34
paste input "[EMAIL_ADDRESS][DOMAIN_NAME]"
type input "[EMAIL_ADDRESS][DOMAIN_NAME]"
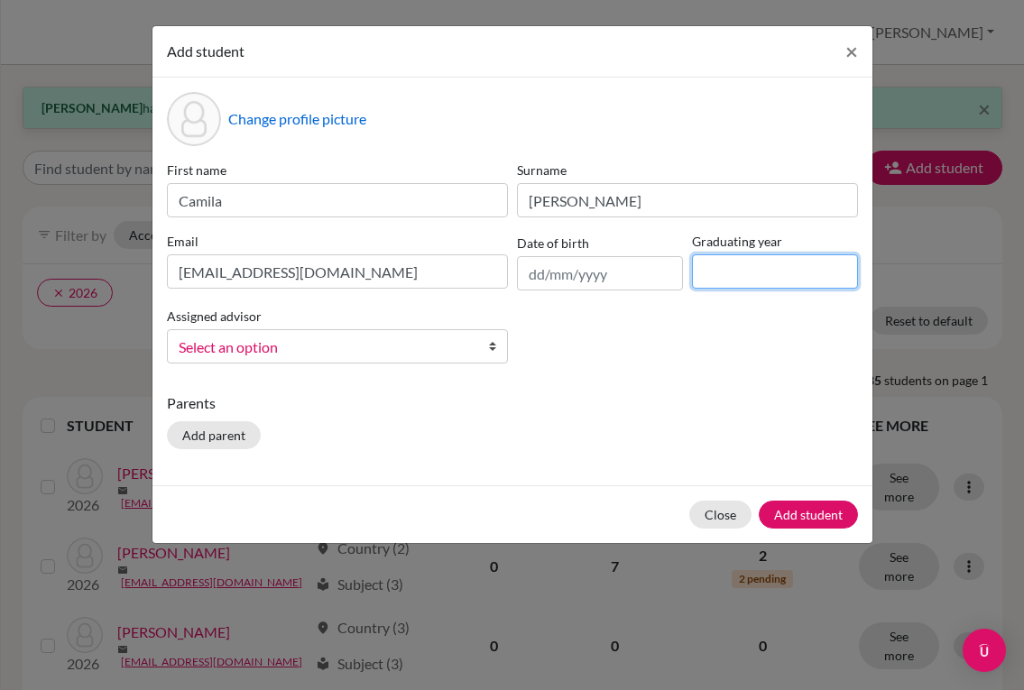
click at [729, 275] on input at bounding box center [775, 271] width 166 height 34
type input "2028"
click at [489, 339] on b at bounding box center [498, 346] width 18 height 32
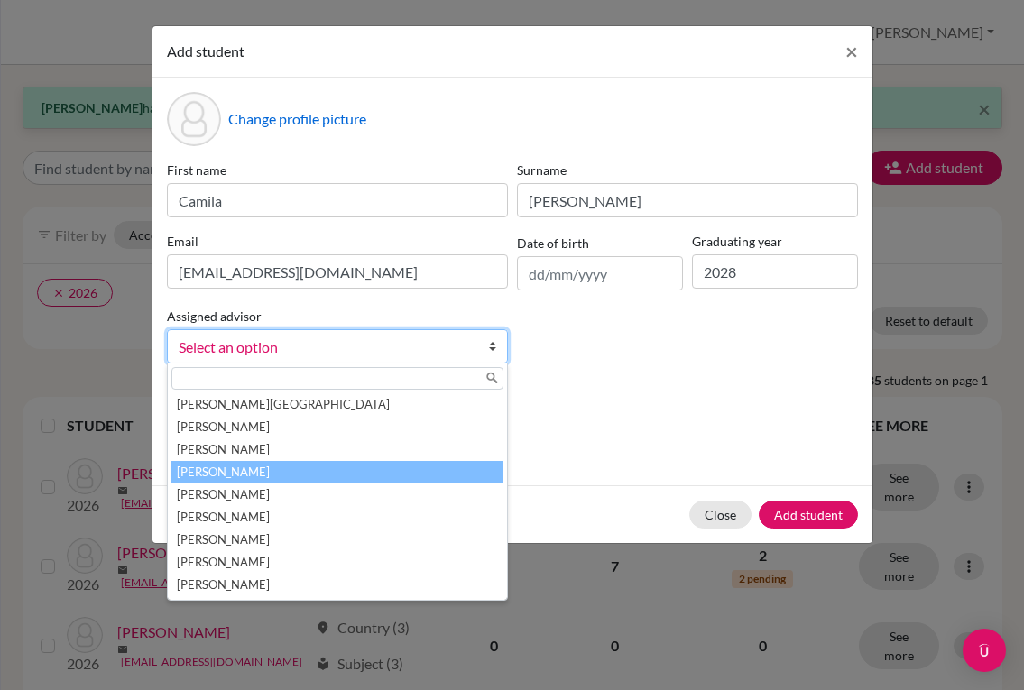
click at [321, 464] on li "[PERSON_NAME]" at bounding box center [337, 472] width 332 height 23
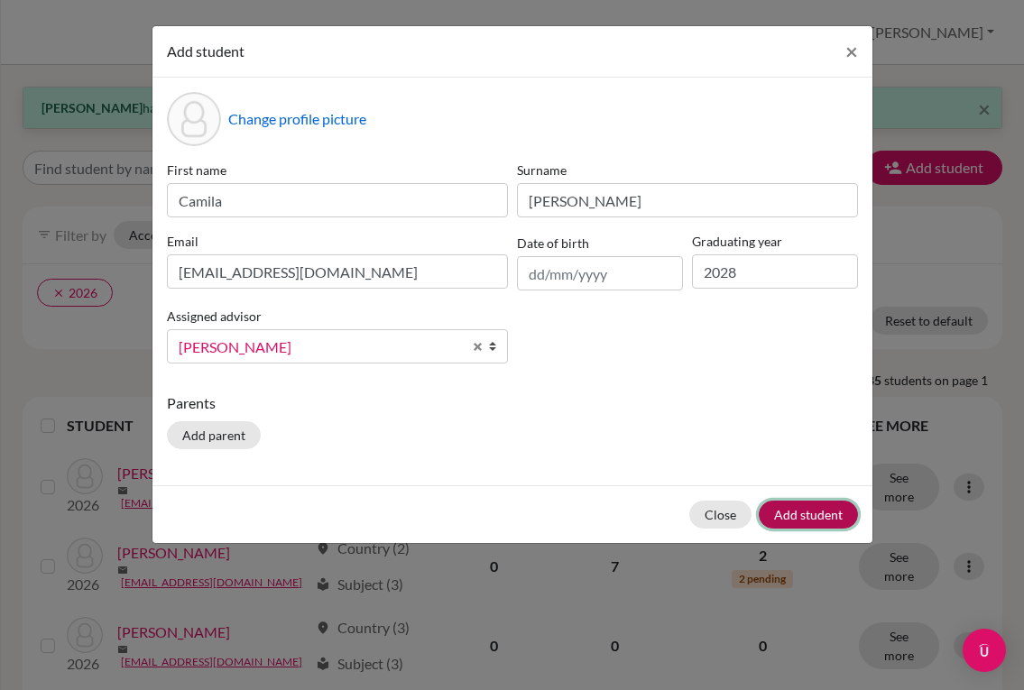
click at [806, 511] on button "Add student" at bounding box center [808, 515] width 99 height 28
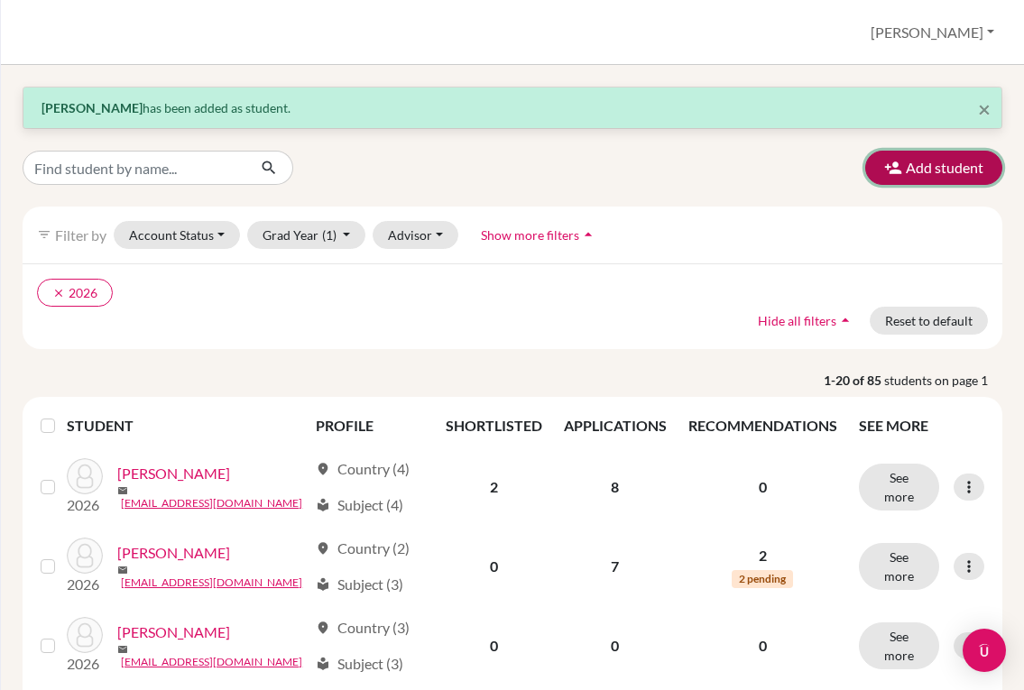
click at [900, 170] on button "Add student" at bounding box center [933, 168] width 137 height 34
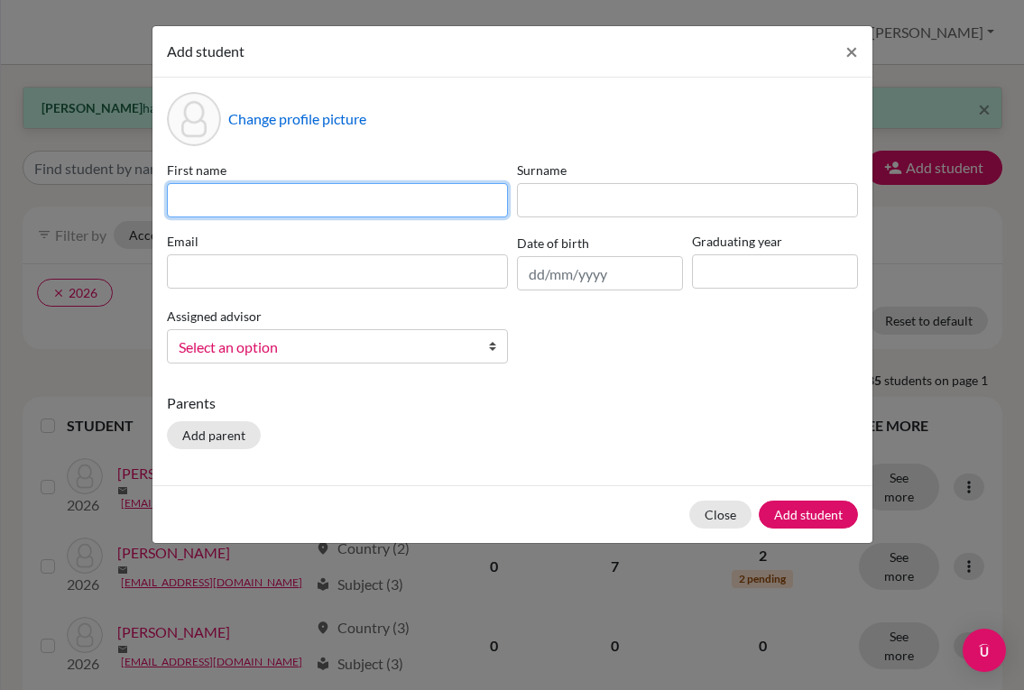
click at [303, 203] on input at bounding box center [337, 200] width 341 height 34
type input "c"
type input "Camila"
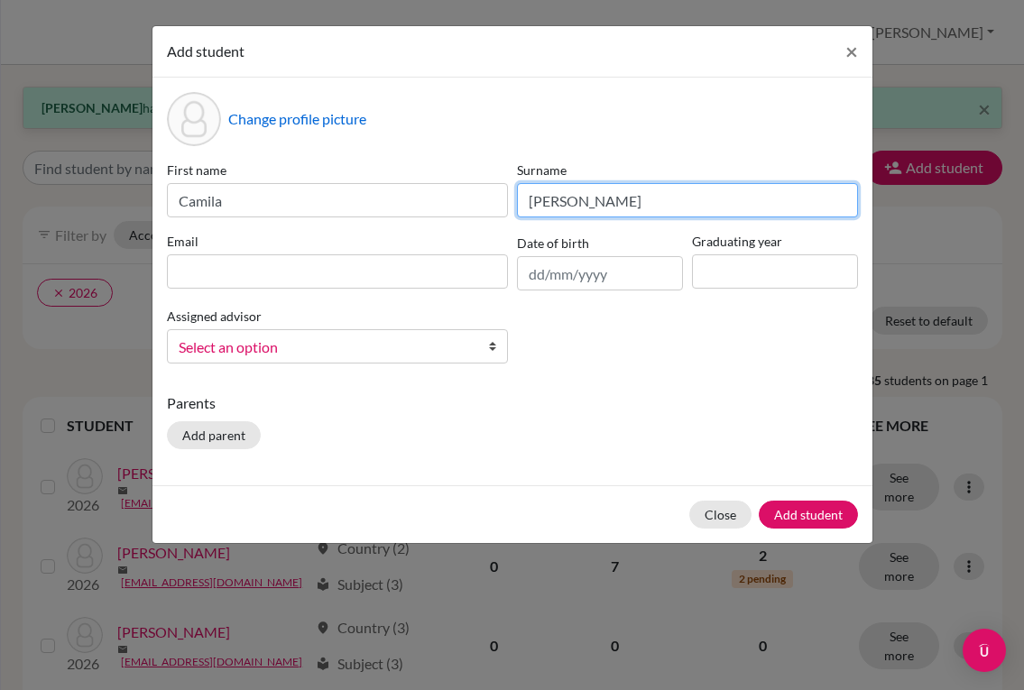
type input "[PERSON_NAME]"
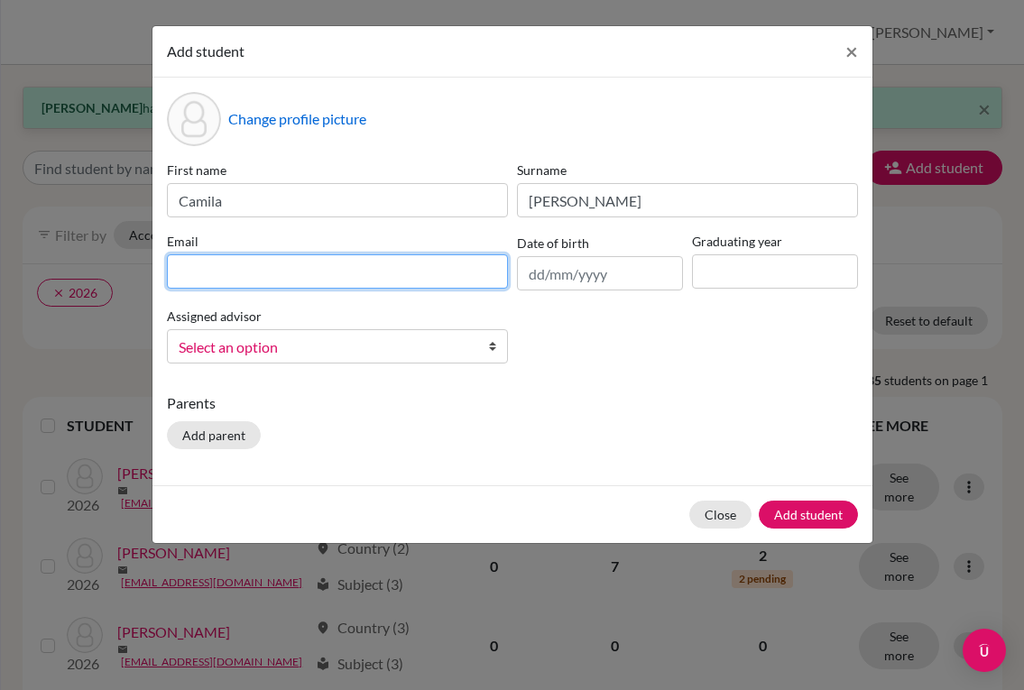
click at [314, 263] on input at bounding box center [337, 271] width 341 height 34
click at [375, 264] on input at bounding box center [337, 271] width 341 height 34
paste input "[EMAIL_ADDRESS][DOMAIN_NAME]"
type input "[EMAIL_ADDRESS][DOMAIN_NAME]"
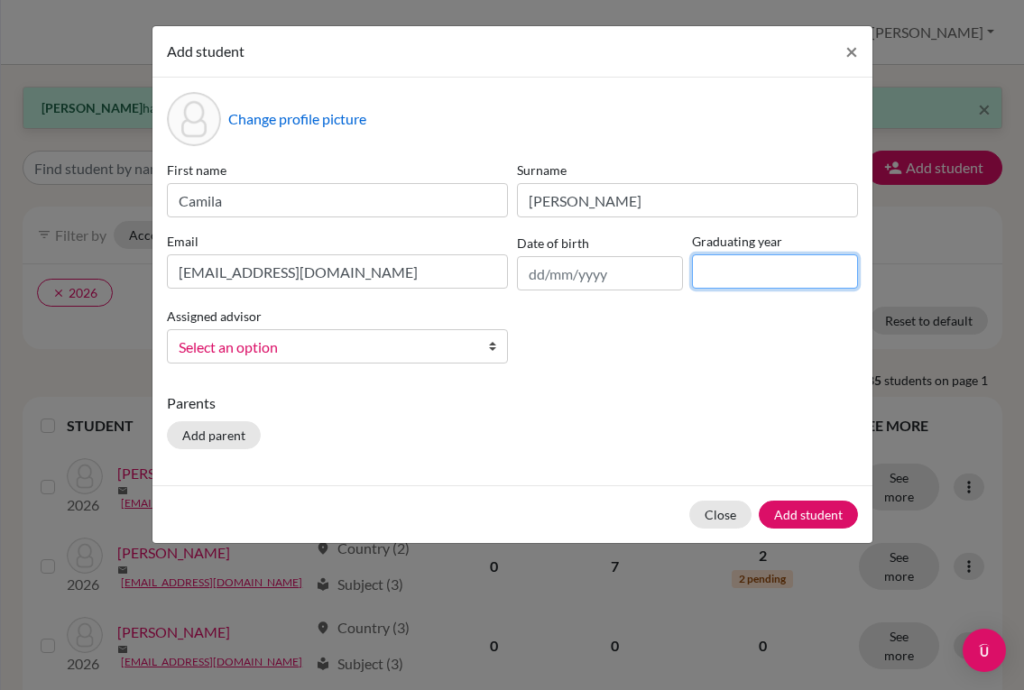
click at [736, 275] on input at bounding box center [775, 271] width 166 height 34
type input "2028"
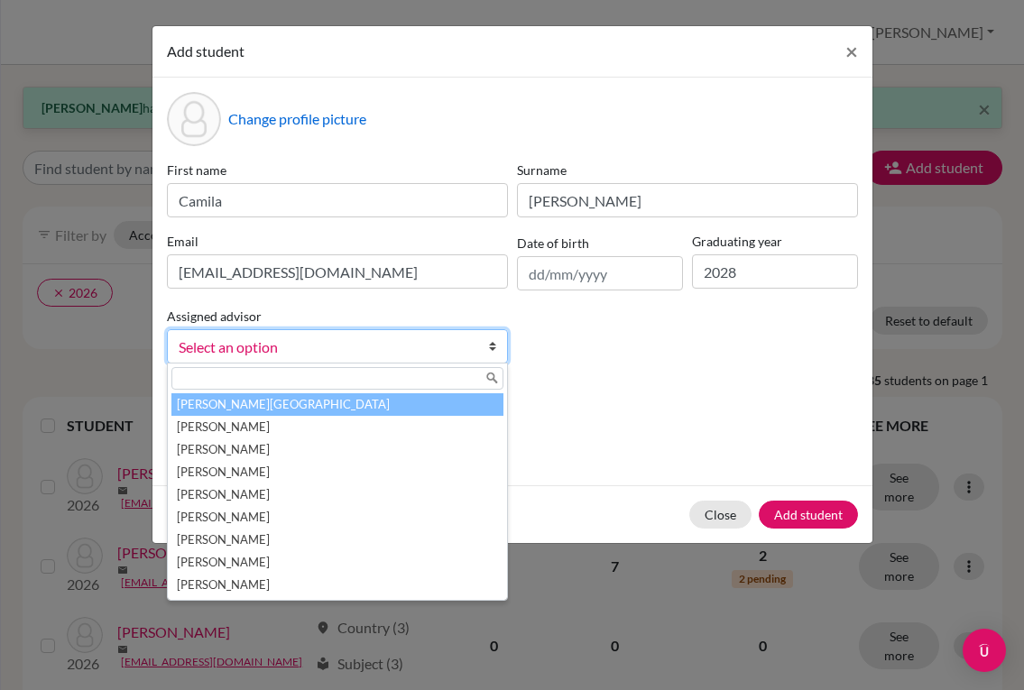
click at [489, 344] on b at bounding box center [498, 346] width 18 height 32
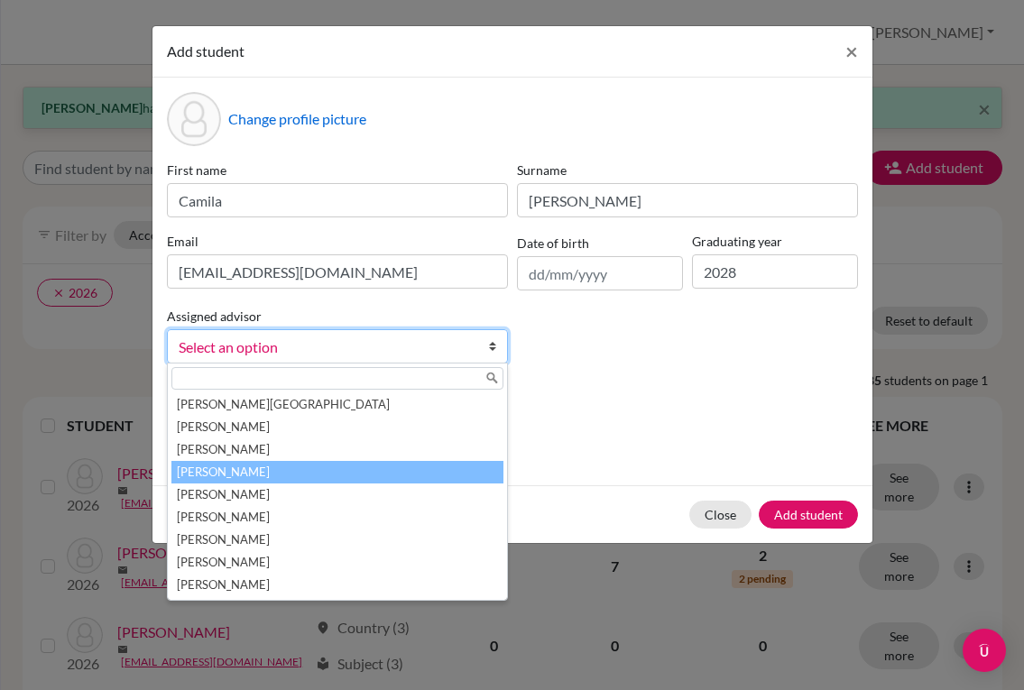
click at [284, 465] on li "[PERSON_NAME]" at bounding box center [337, 472] width 332 height 23
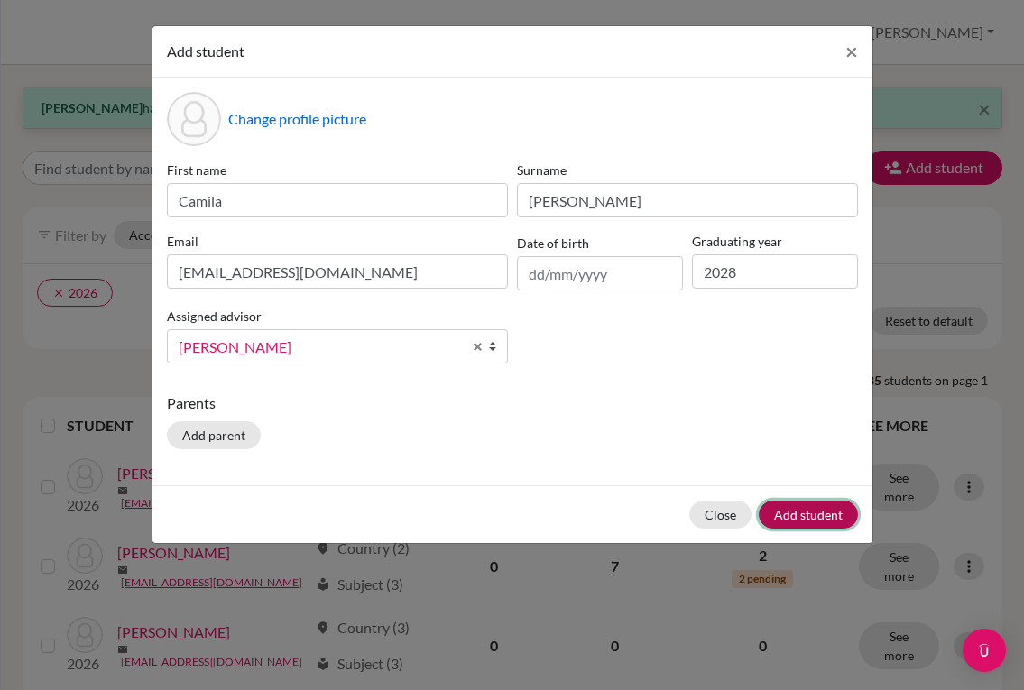
click at [773, 515] on button "Add student" at bounding box center [808, 515] width 99 height 28
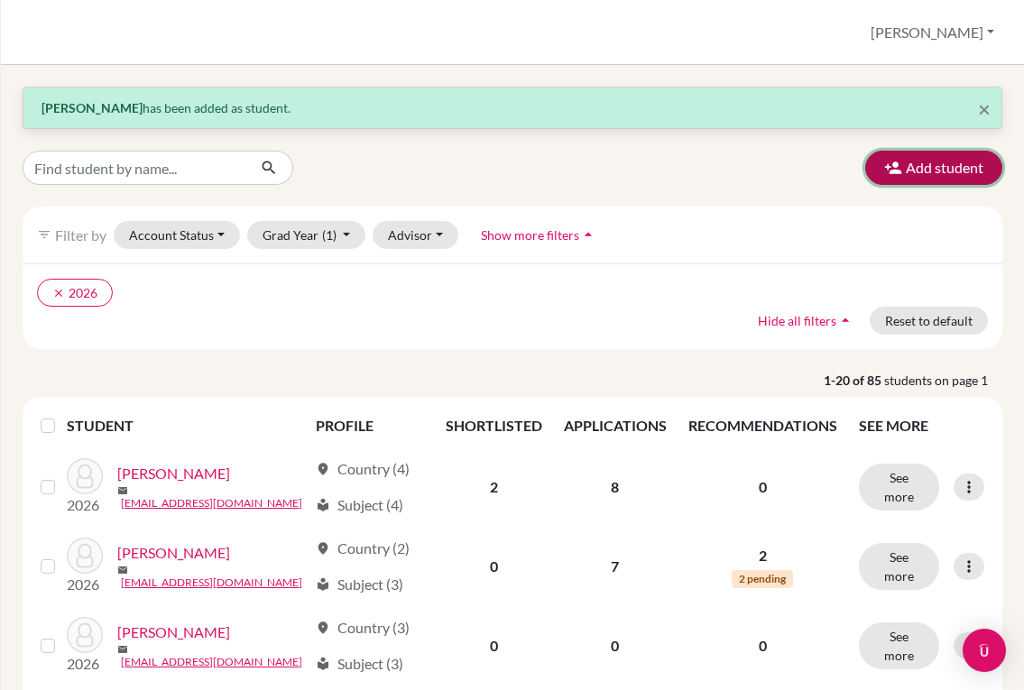
click at [895, 175] on button "Add student" at bounding box center [933, 168] width 137 height 34
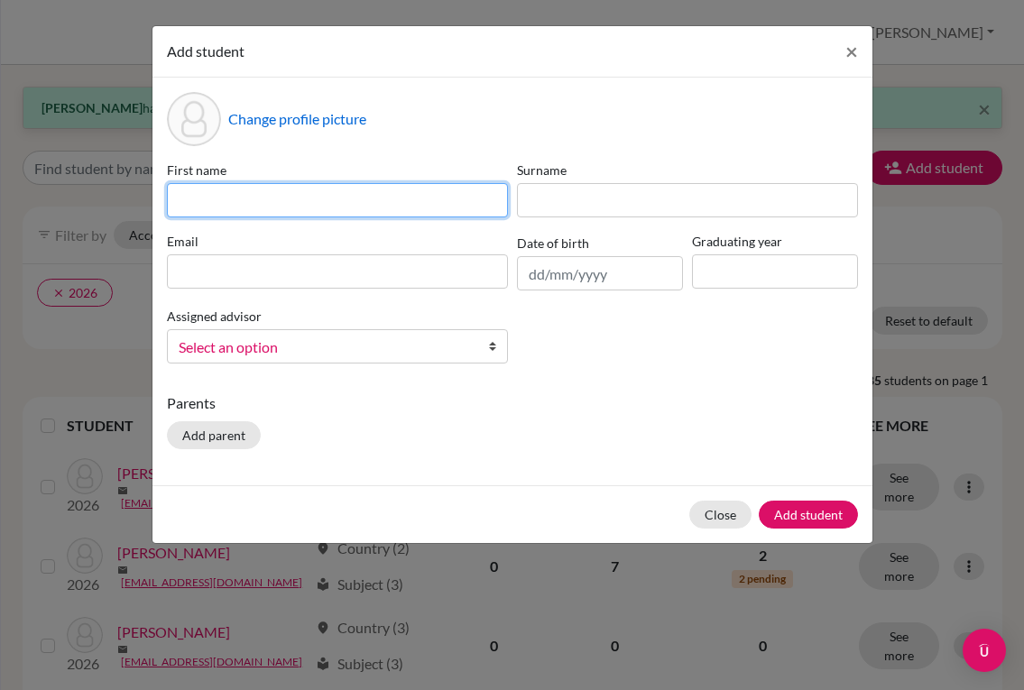
click at [341, 200] on input at bounding box center [337, 200] width 341 height 34
type input "[PERSON_NAME]"
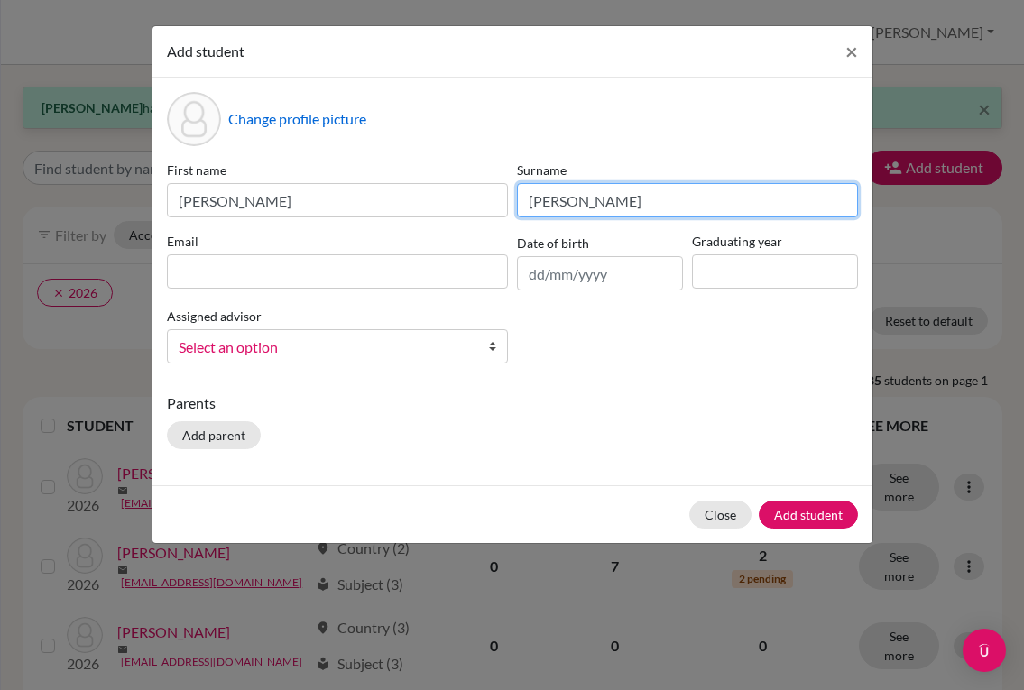
type input "[PERSON_NAME]"
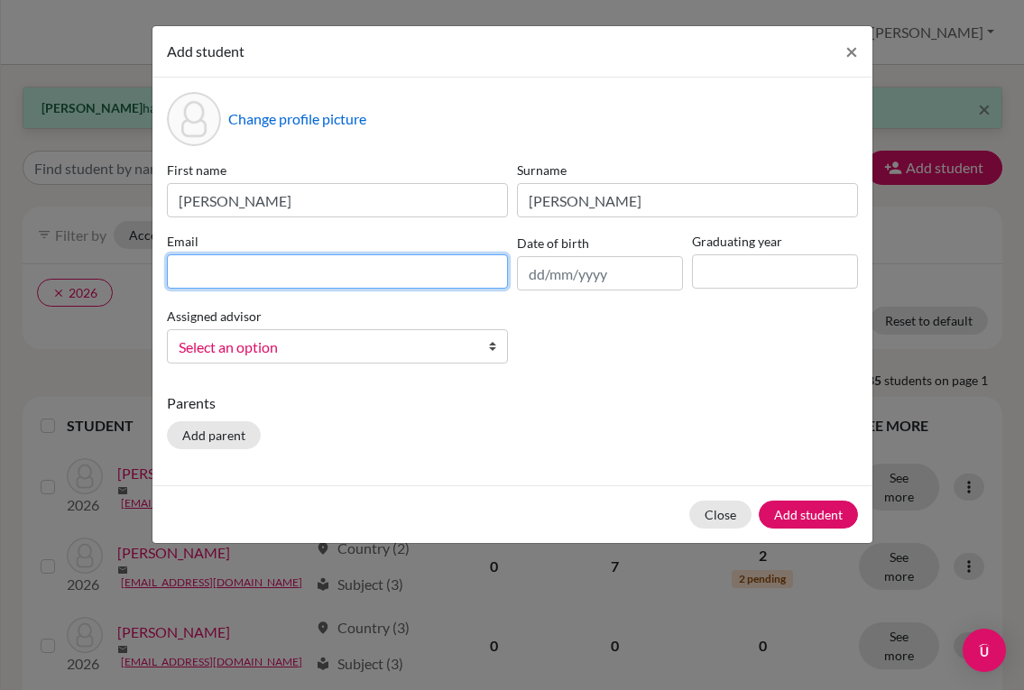
click at [331, 273] on input at bounding box center [337, 271] width 341 height 34
paste input "[EMAIL_ADDRESS][DOMAIN_NAME]"
type input "[EMAIL_ADDRESS][DOMAIN_NAME]"
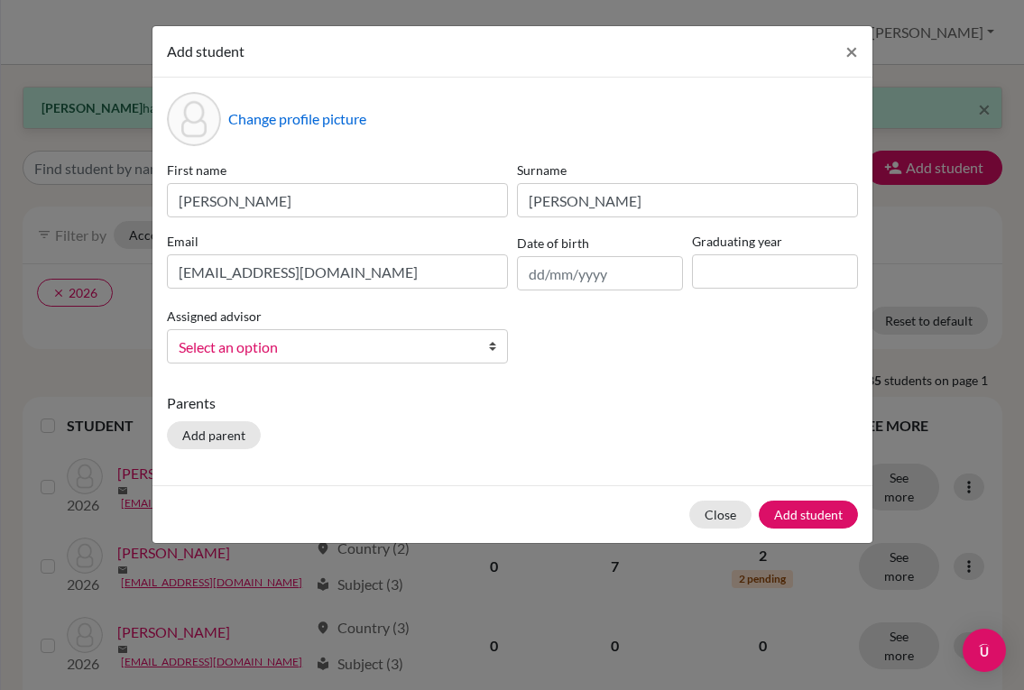
click at [469, 349] on span "Select an option" at bounding box center [326, 347] width 294 height 23
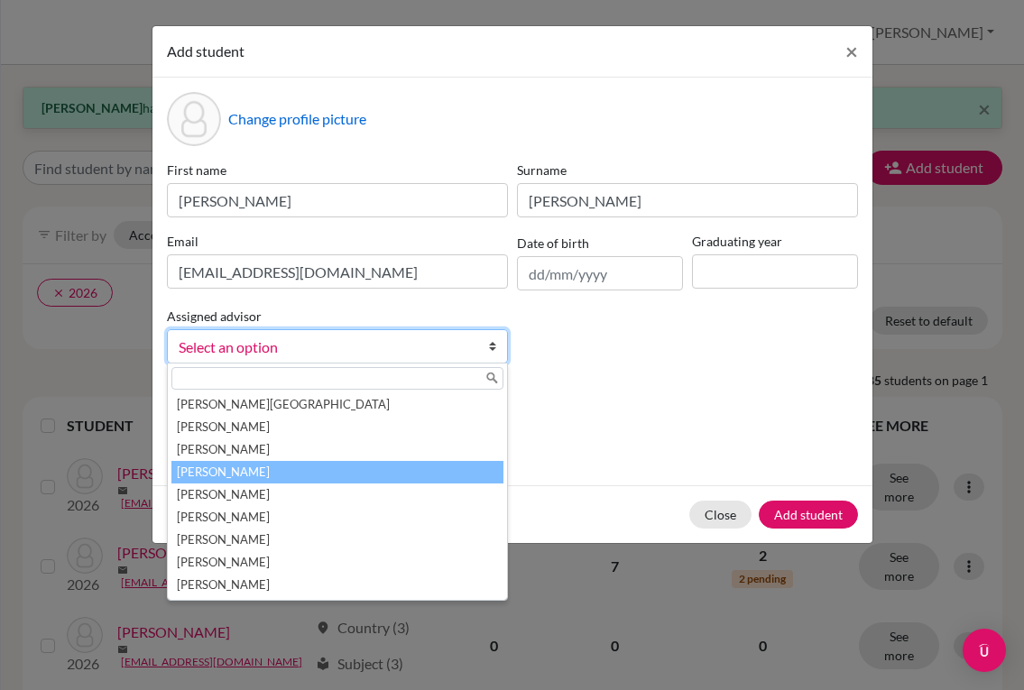
click at [338, 475] on li "[PERSON_NAME]" at bounding box center [337, 472] width 332 height 23
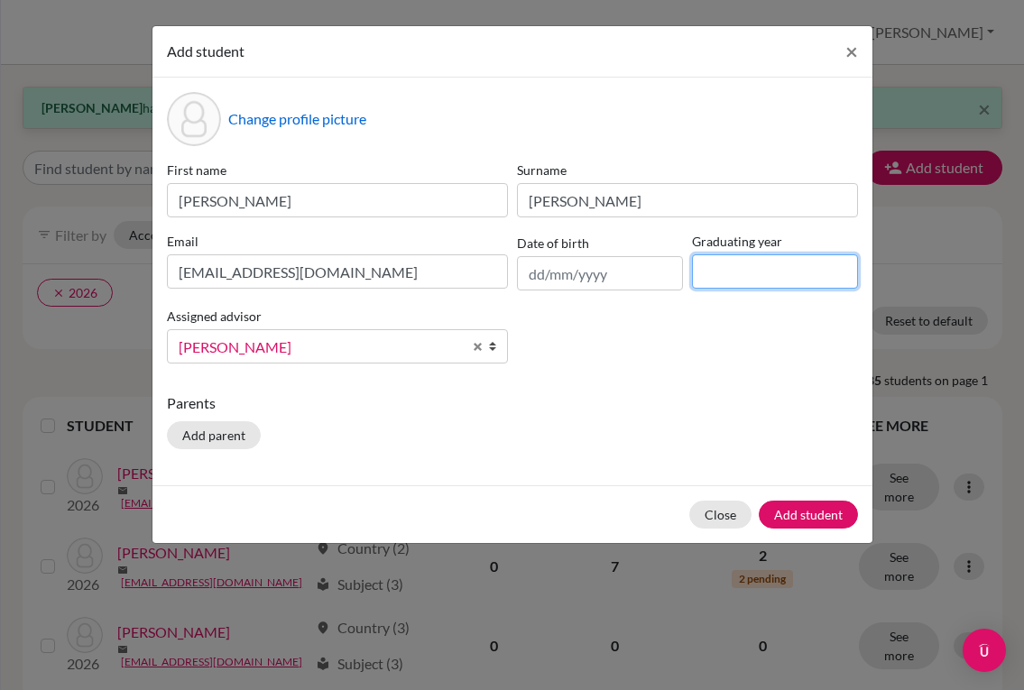
click at [777, 281] on input at bounding box center [775, 271] width 166 height 34
type input "2028"
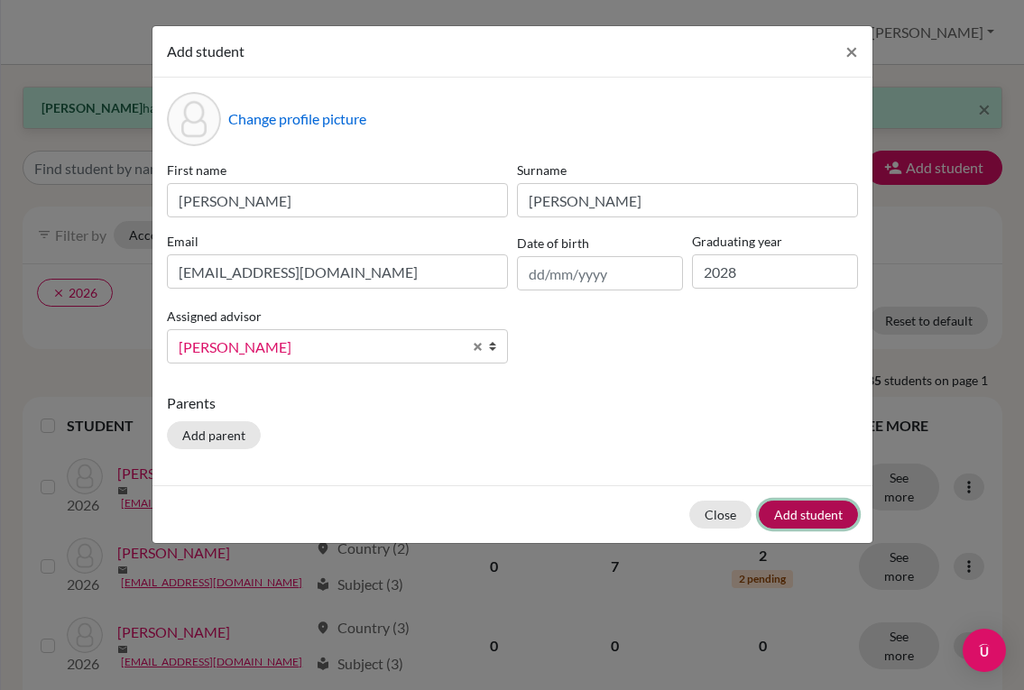
click at [797, 519] on button "Add student" at bounding box center [808, 515] width 99 height 28
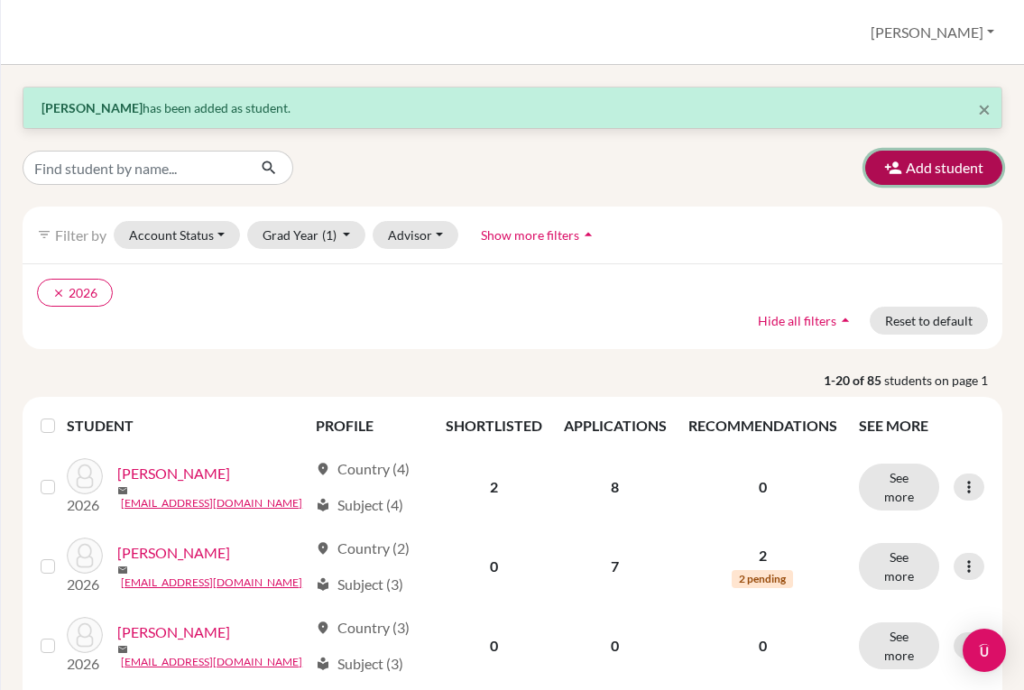
click at [910, 163] on button "Add student" at bounding box center [933, 168] width 137 height 34
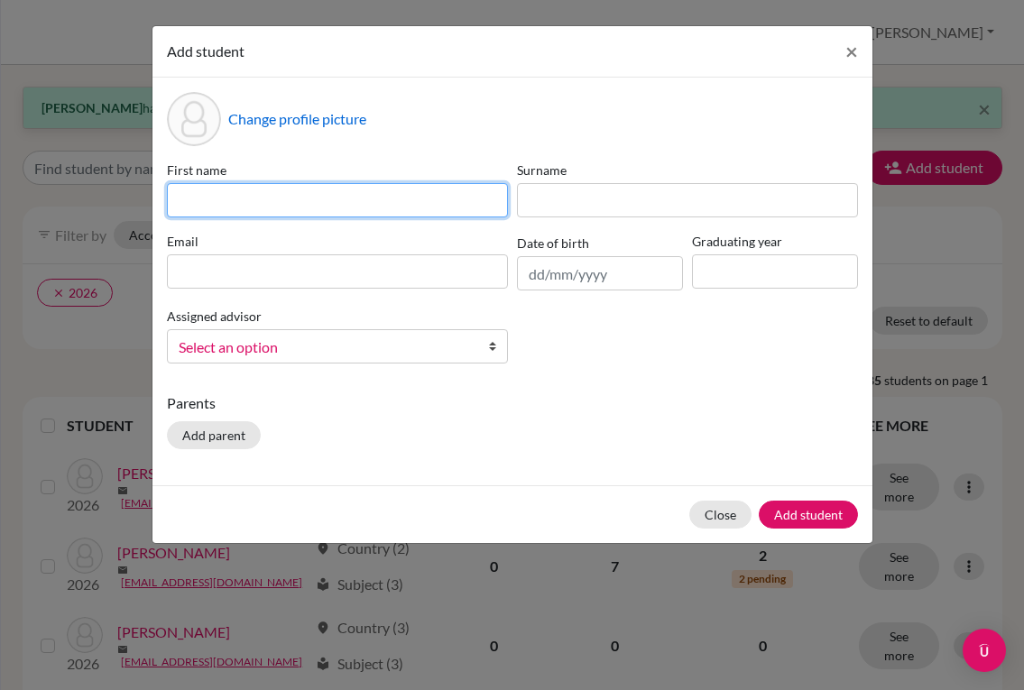
click at [481, 200] on input at bounding box center [337, 200] width 341 height 34
type input "Chaegyeong"
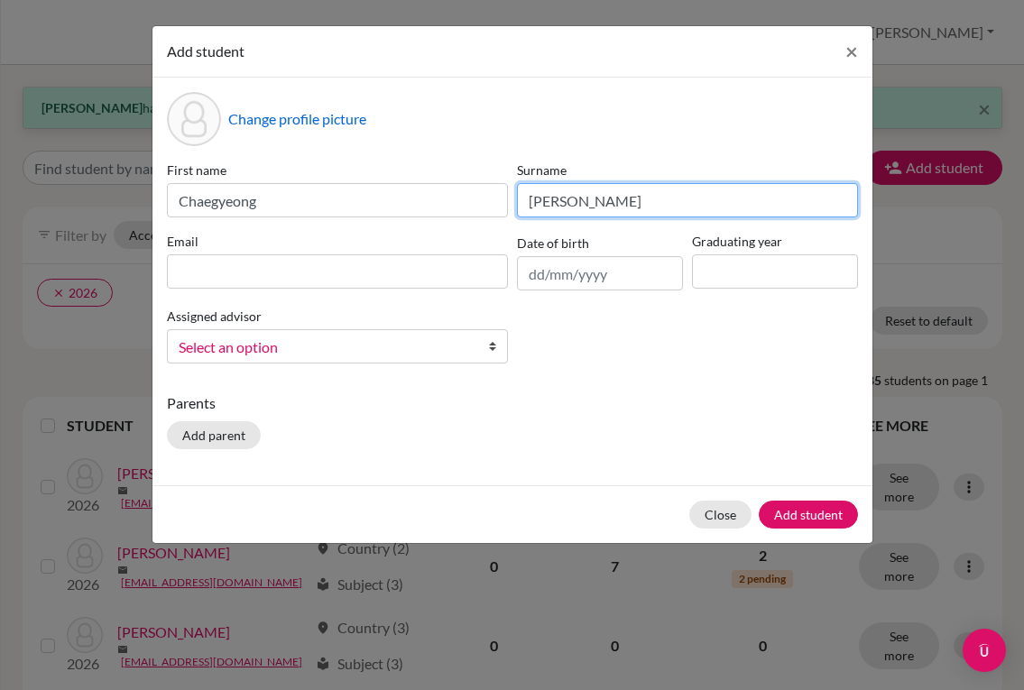
type input "[PERSON_NAME]"
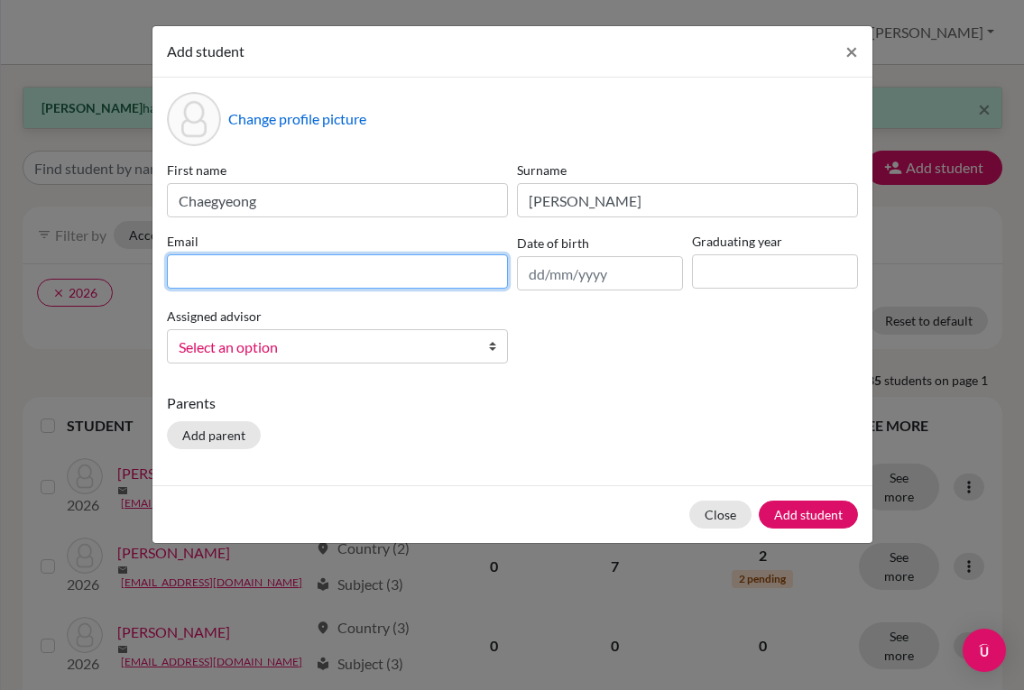
click at [434, 269] on input at bounding box center [337, 271] width 341 height 34
click at [393, 266] on input at bounding box center [337, 271] width 341 height 34
paste input "[EMAIL_ADDRESS][DOMAIN_NAME]"
type input "[EMAIL_ADDRESS][DOMAIN_NAME]"
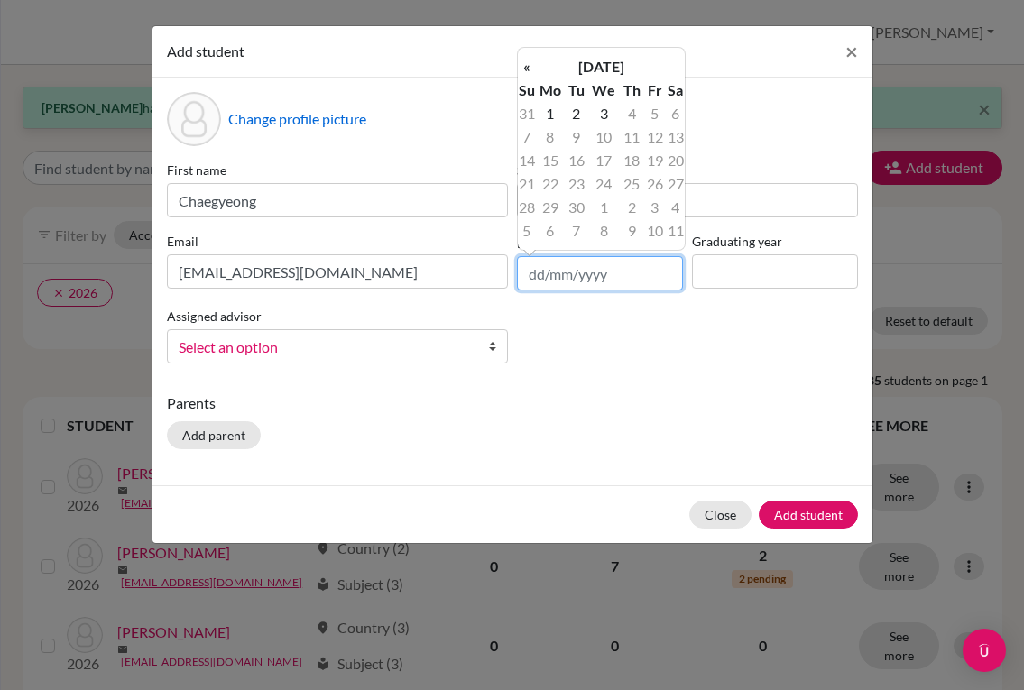
click at [550, 270] on input "text" at bounding box center [600, 273] width 166 height 34
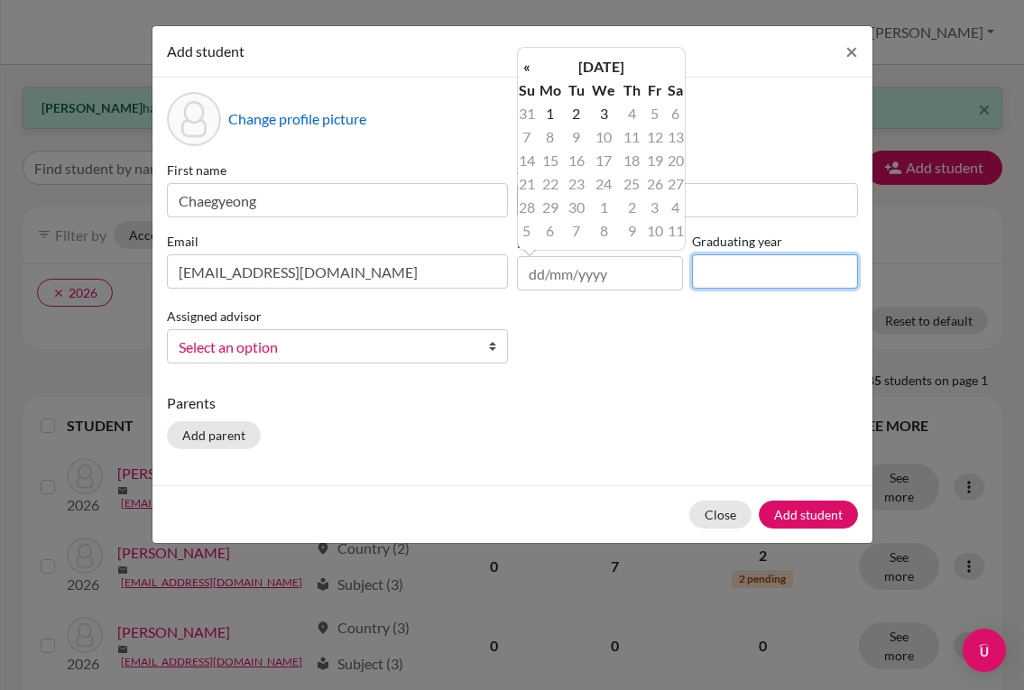
click at [767, 283] on input at bounding box center [775, 271] width 166 height 34
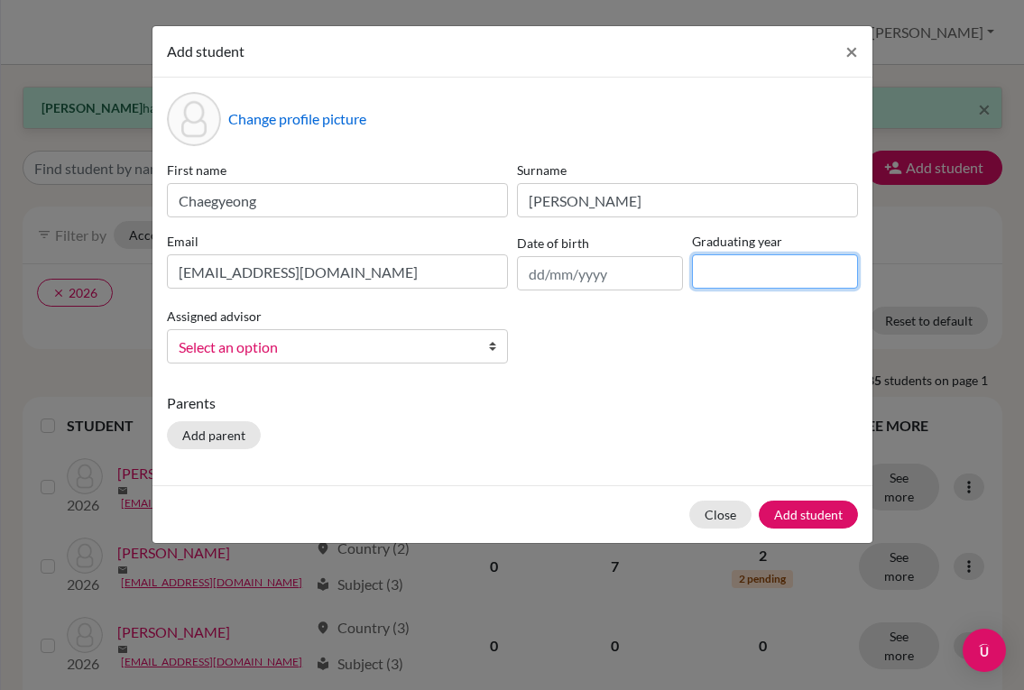
type input "2028"
click at [480, 348] on link "Select an option" at bounding box center [337, 346] width 341 height 34
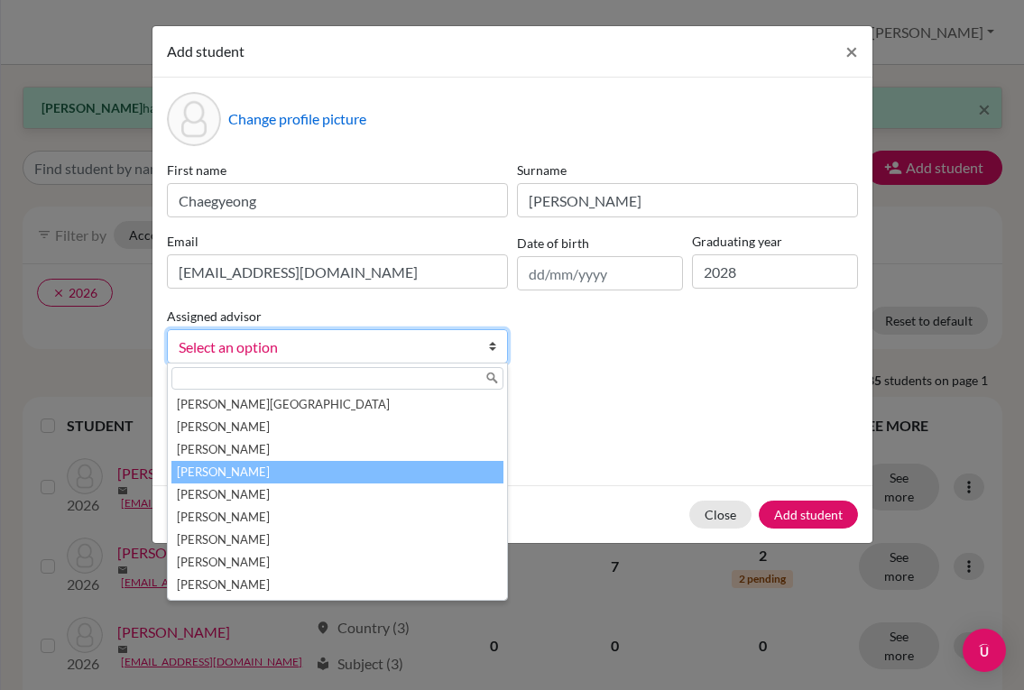
click at [271, 469] on li "[PERSON_NAME]" at bounding box center [337, 472] width 332 height 23
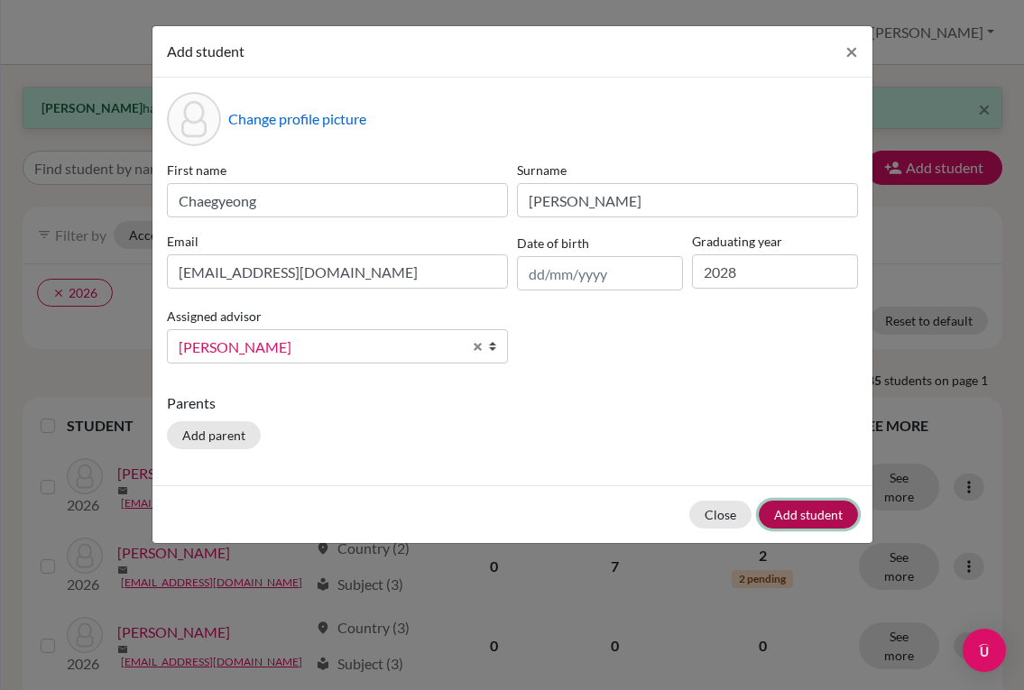
click at [804, 518] on button "Add student" at bounding box center [808, 515] width 99 height 28
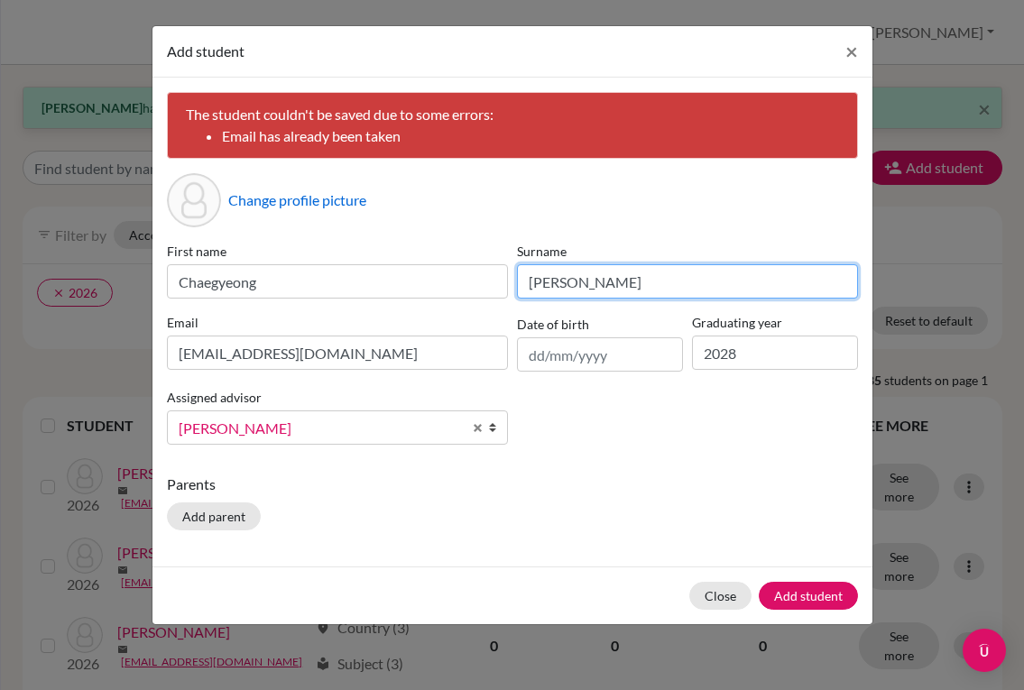
click at [594, 285] on input "[PERSON_NAME]" at bounding box center [687, 281] width 341 height 34
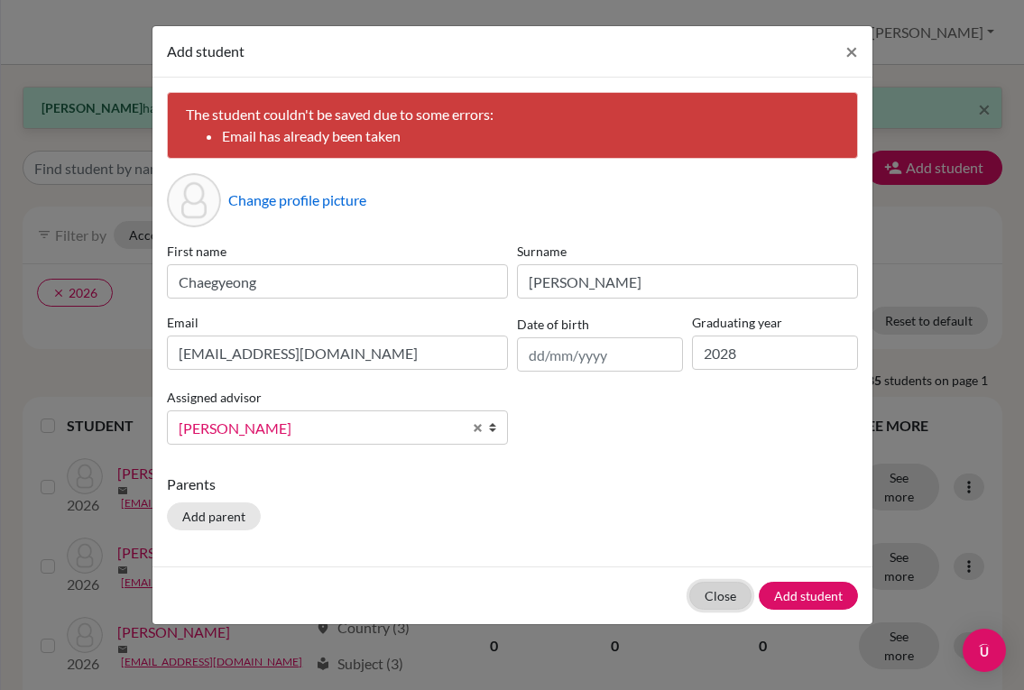
click at [726, 590] on button "Close" at bounding box center [720, 596] width 62 height 28
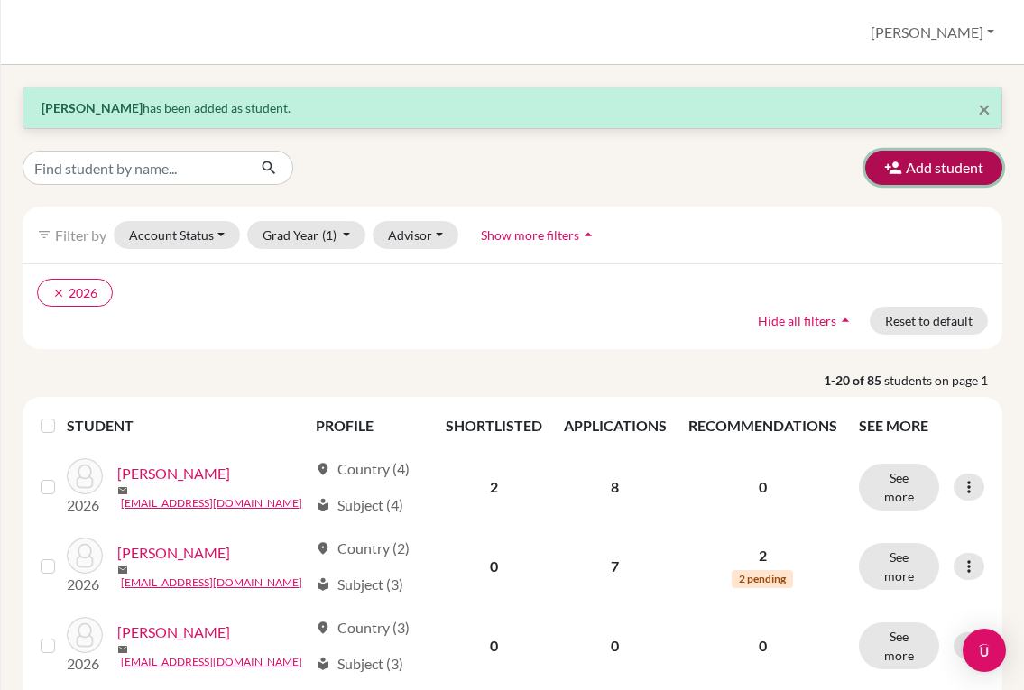
click at [944, 171] on button "Add student" at bounding box center [933, 168] width 137 height 34
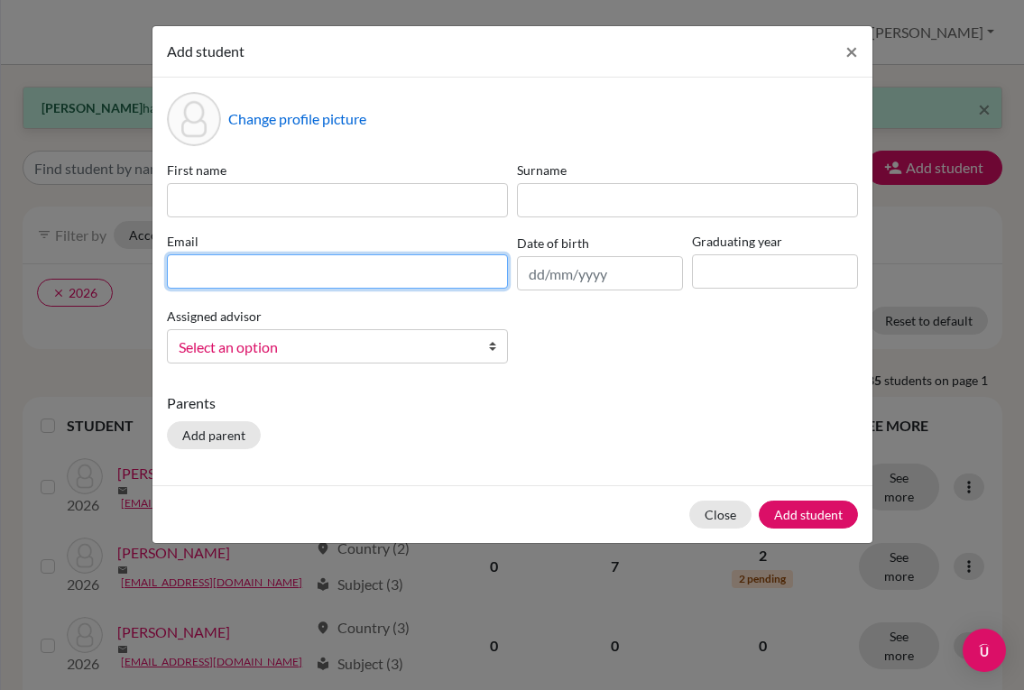
click at [365, 265] on input at bounding box center [337, 271] width 341 height 34
paste input "[EMAIL_ADDRESS][DOMAIN_NAME]"
type input "[EMAIL_ADDRESS][DOMAIN_NAME]"
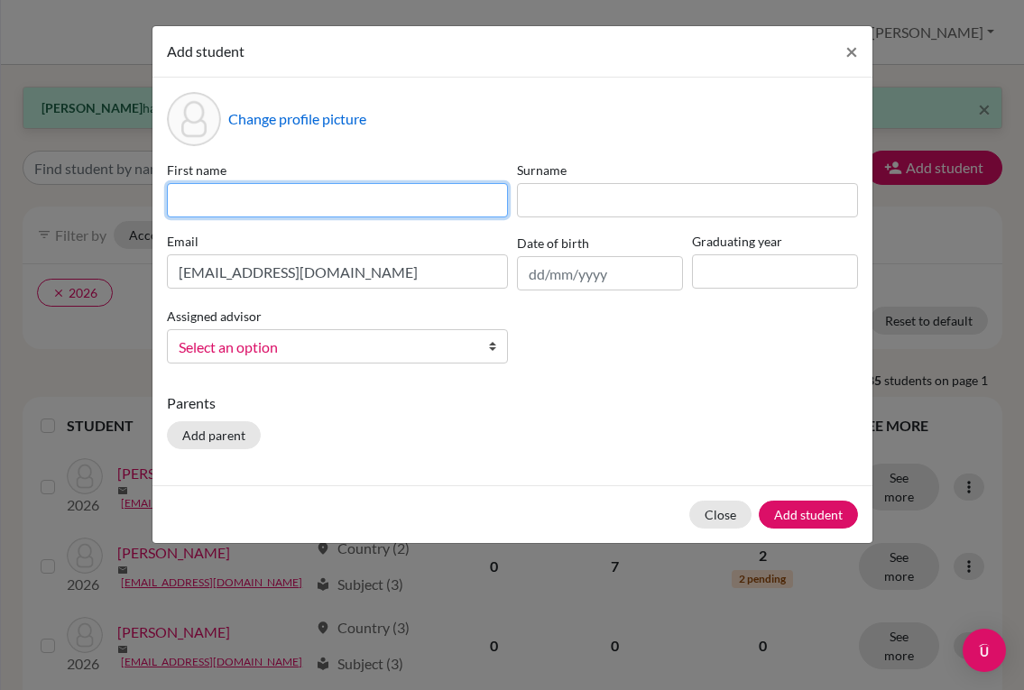
click at [322, 204] on input at bounding box center [337, 200] width 341 height 34
paste input "[EMAIL_ADDRESS][DOMAIN_NAME]"
drag, startPoint x: 253, startPoint y: 200, endPoint x: 414, endPoint y: 206, distance: 161.6
click at [414, 206] on input "[EMAIL_ADDRESS][DOMAIN_NAME]" at bounding box center [337, 200] width 341 height 34
click at [182, 197] on input "chaegyeong" at bounding box center [337, 200] width 341 height 34
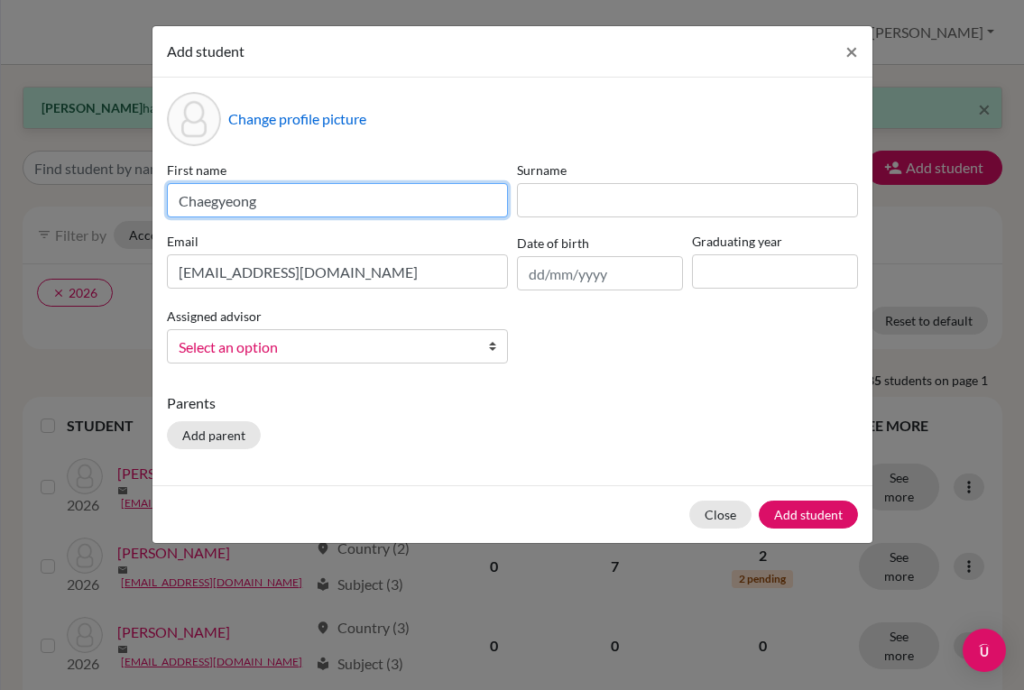
type input "Chaegyeong"
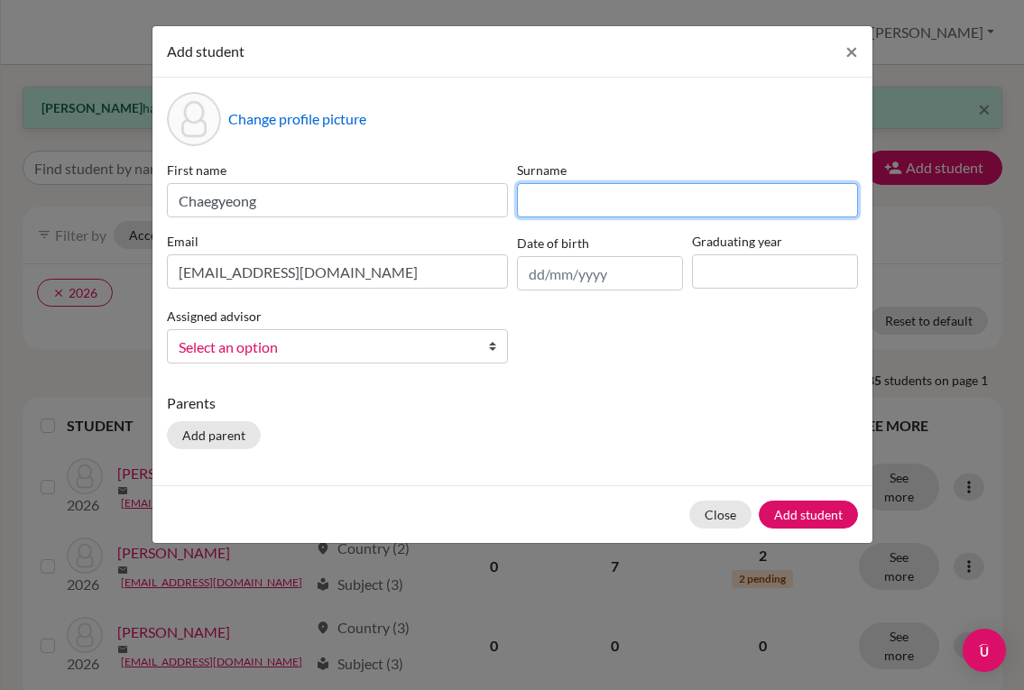
click at [606, 208] on input at bounding box center [687, 200] width 341 height 34
type input "[PERSON_NAME]"
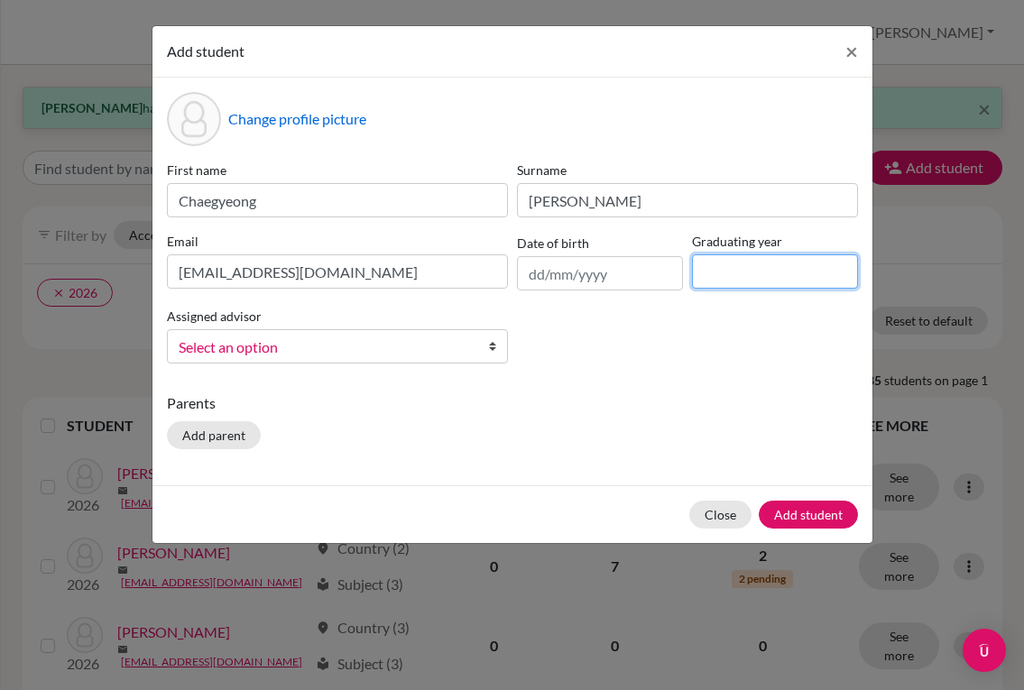
click at [736, 273] on input at bounding box center [775, 271] width 166 height 34
type input "2028"
click at [489, 352] on b at bounding box center [498, 346] width 18 height 32
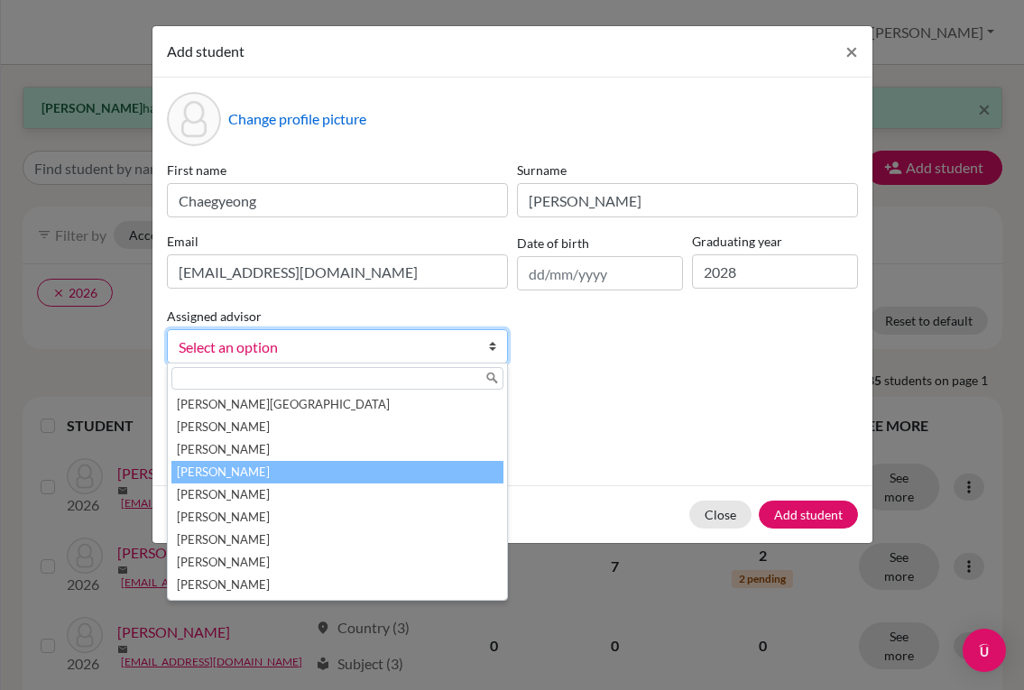
click at [338, 466] on li "[PERSON_NAME]" at bounding box center [337, 472] width 332 height 23
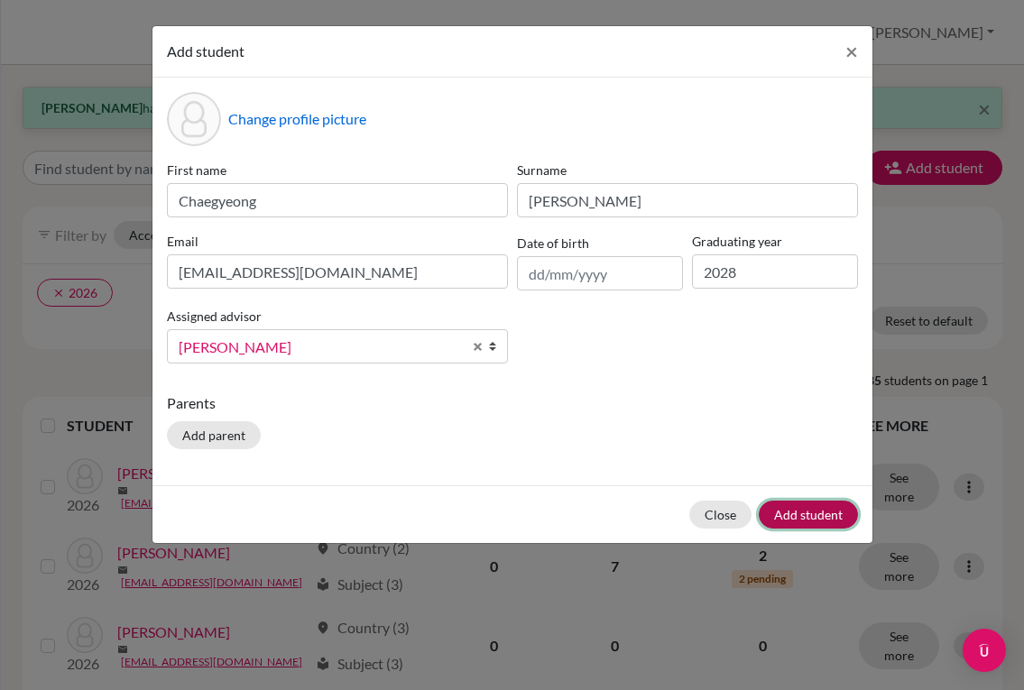
click at [771, 514] on button "Add student" at bounding box center [808, 515] width 99 height 28
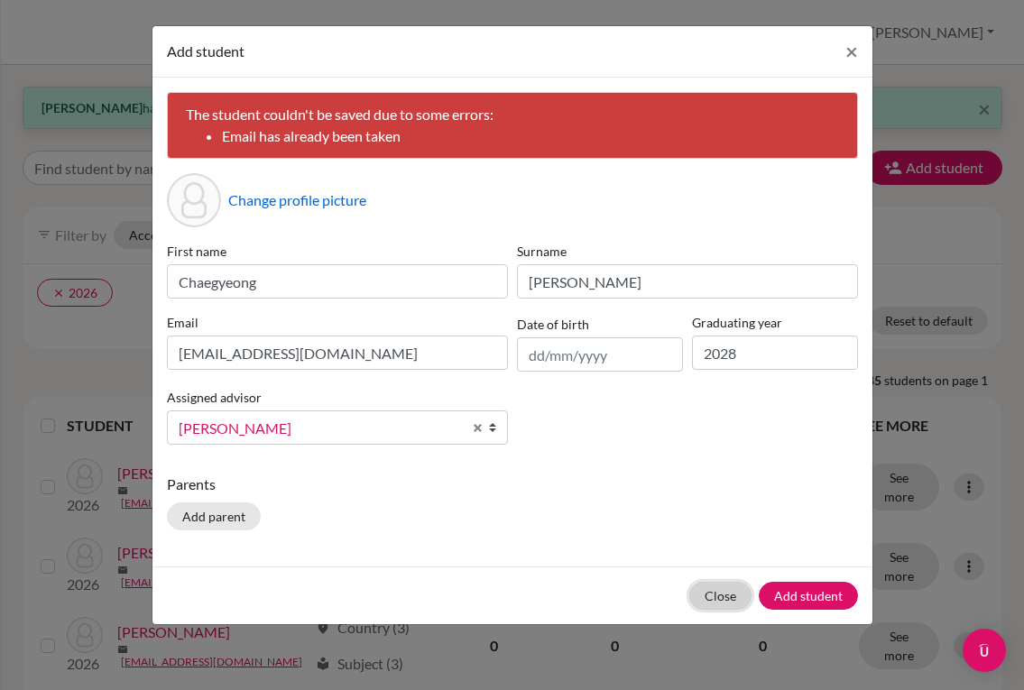
click at [723, 604] on button "Close" at bounding box center [720, 596] width 62 height 28
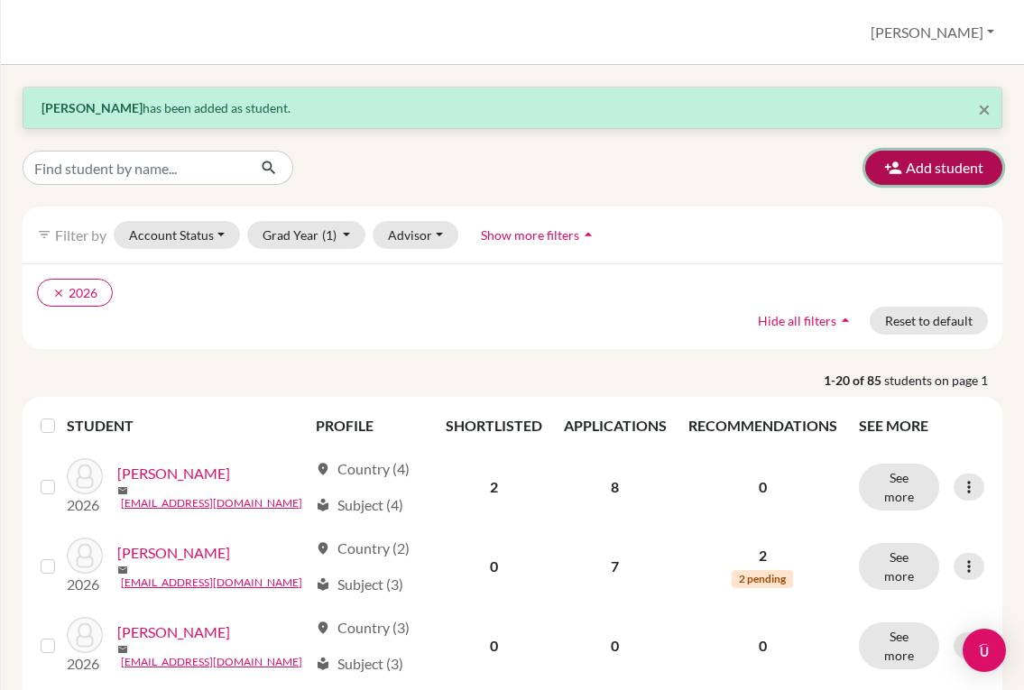
click at [904, 179] on button "Add student" at bounding box center [933, 168] width 137 height 34
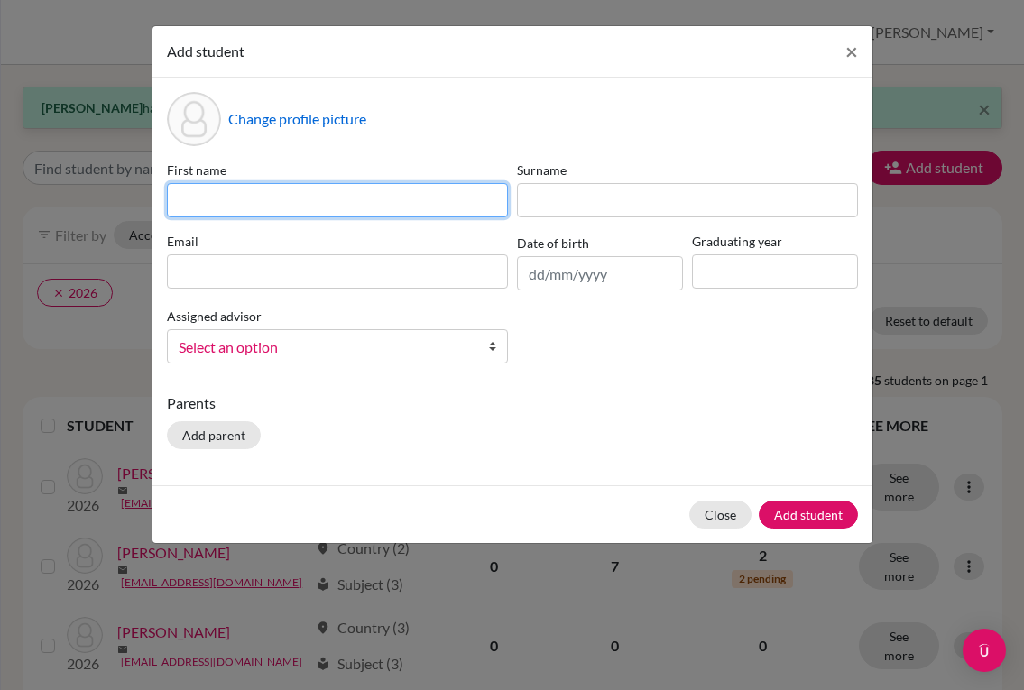
click at [330, 205] on input at bounding box center [337, 200] width 341 height 34
type input "[DEMOGRAPHIC_DATA]"
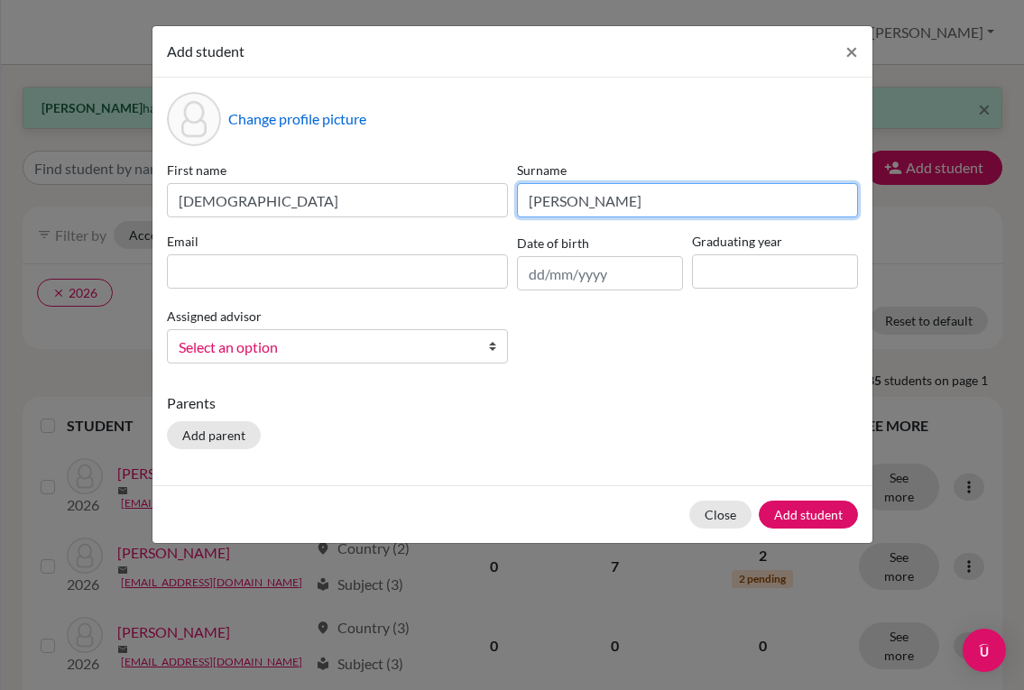
type input "[PERSON_NAME]"
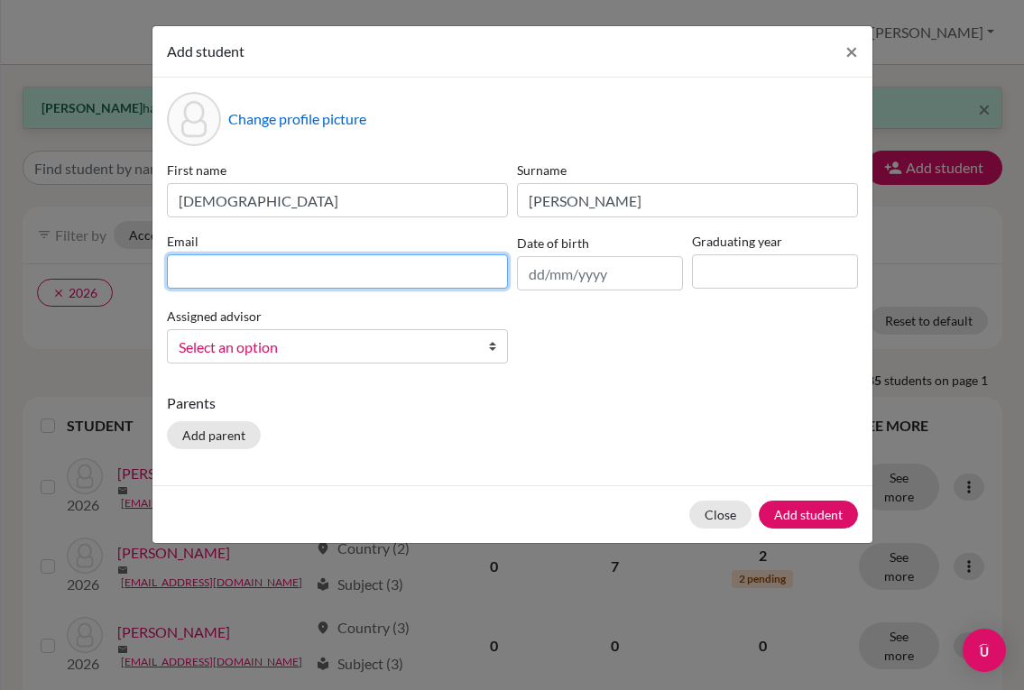
click at [316, 268] on input at bounding box center [337, 271] width 341 height 34
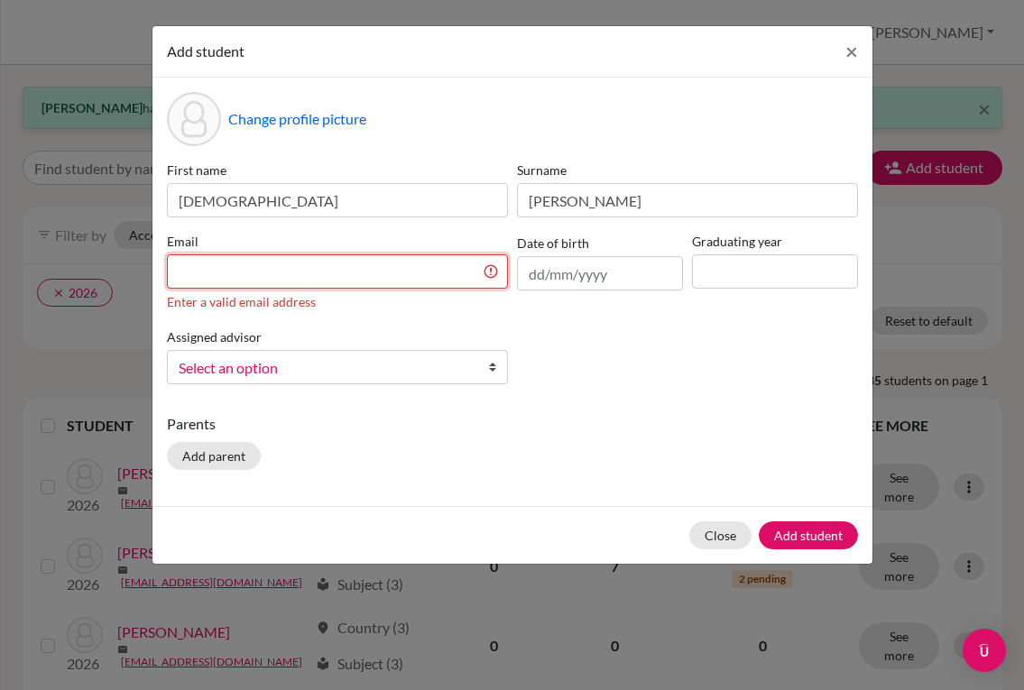
click at [438, 278] on input at bounding box center [337, 271] width 341 height 34
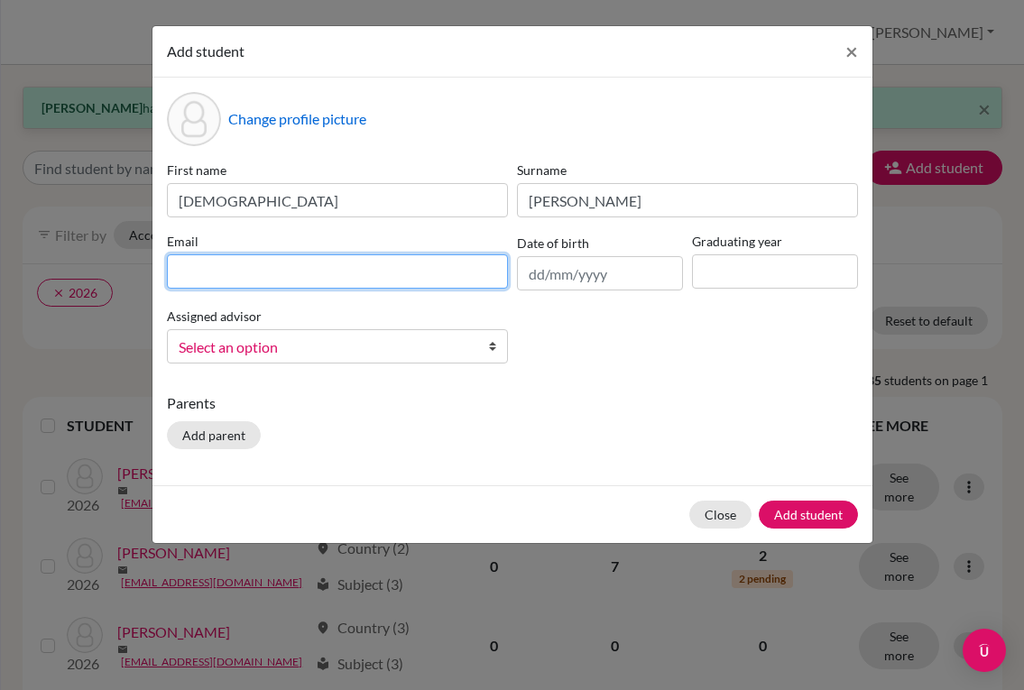
paste input "[EMAIL_ADDRESS][DOMAIN_NAME]"
type input "[EMAIL_ADDRESS][DOMAIN_NAME]"
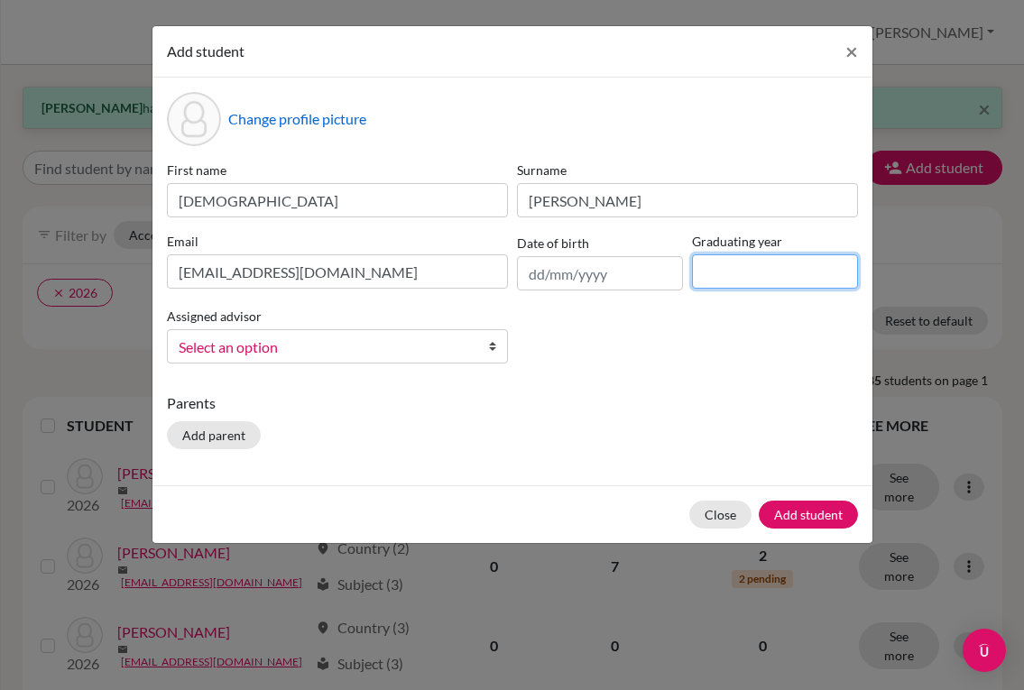
click at [723, 264] on input at bounding box center [775, 271] width 166 height 34
type input "2028"
click at [489, 349] on b at bounding box center [498, 346] width 18 height 32
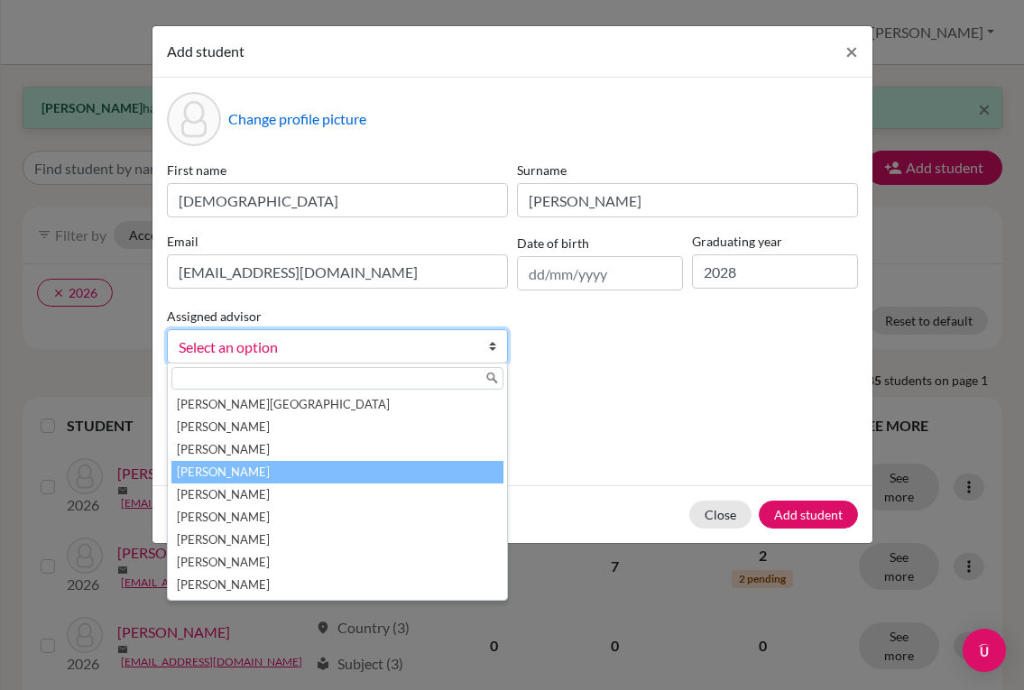
click at [308, 467] on li "[PERSON_NAME]" at bounding box center [337, 472] width 332 height 23
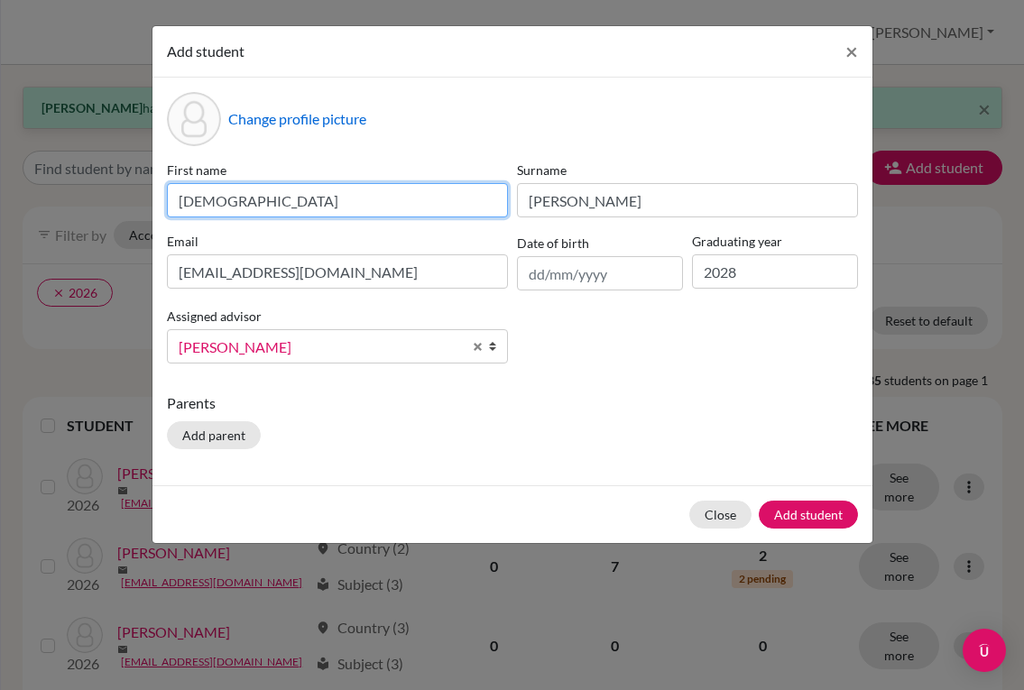
click at [184, 208] on input "[DEMOGRAPHIC_DATA]" at bounding box center [337, 200] width 341 height 34
type input "[DEMOGRAPHIC_DATA]"
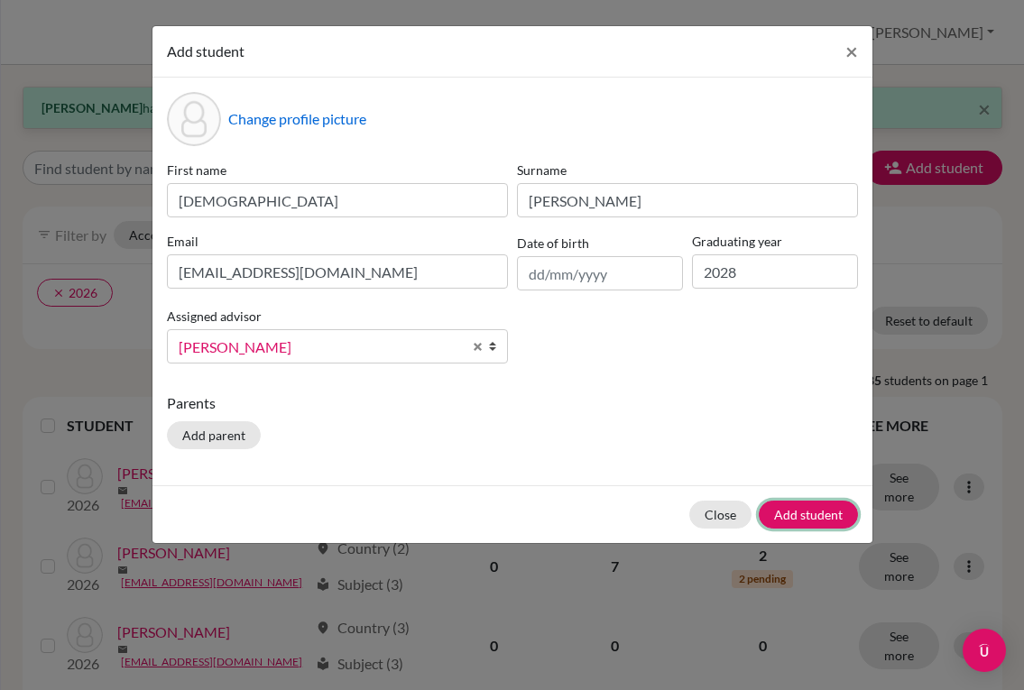
click at [824, 517] on button "Add student" at bounding box center [808, 515] width 99 height 28
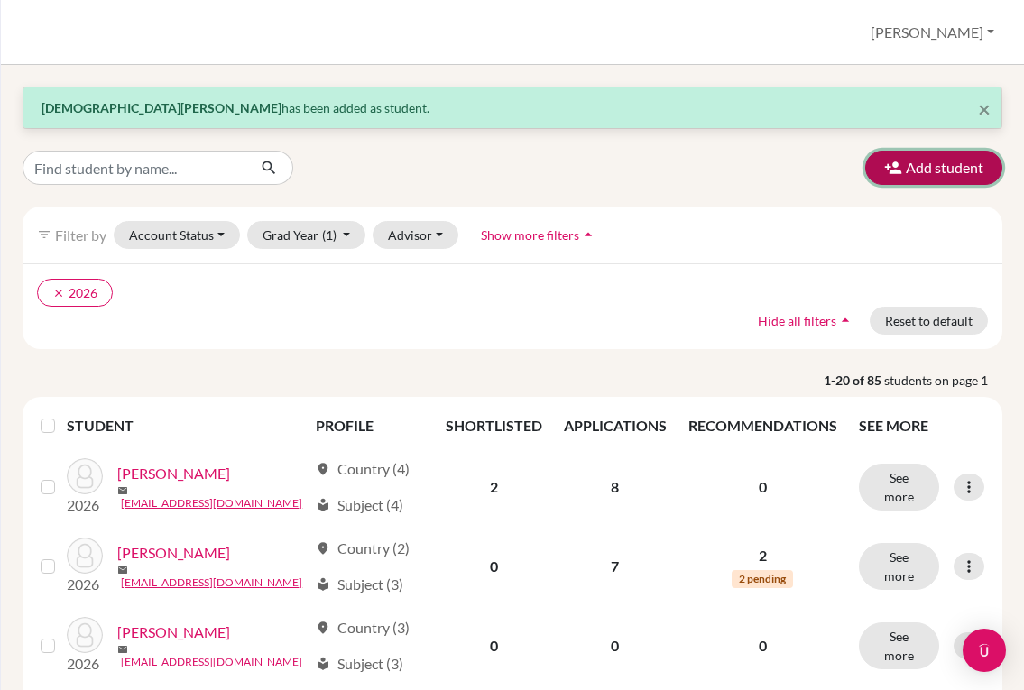
click at [955, 164] on button "Add student" at bounding box center [933, 168] width 137 height 34
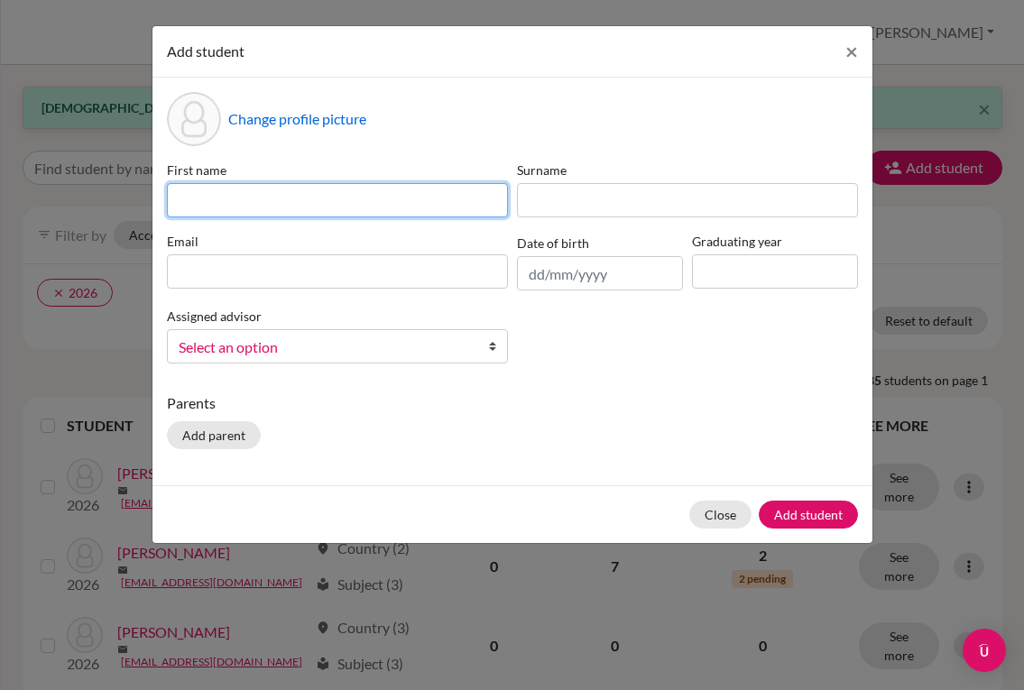
click at [272, 198] on input at bounding box center [337, 200] width 341 height 34
type input "[PERSON_NAME]"
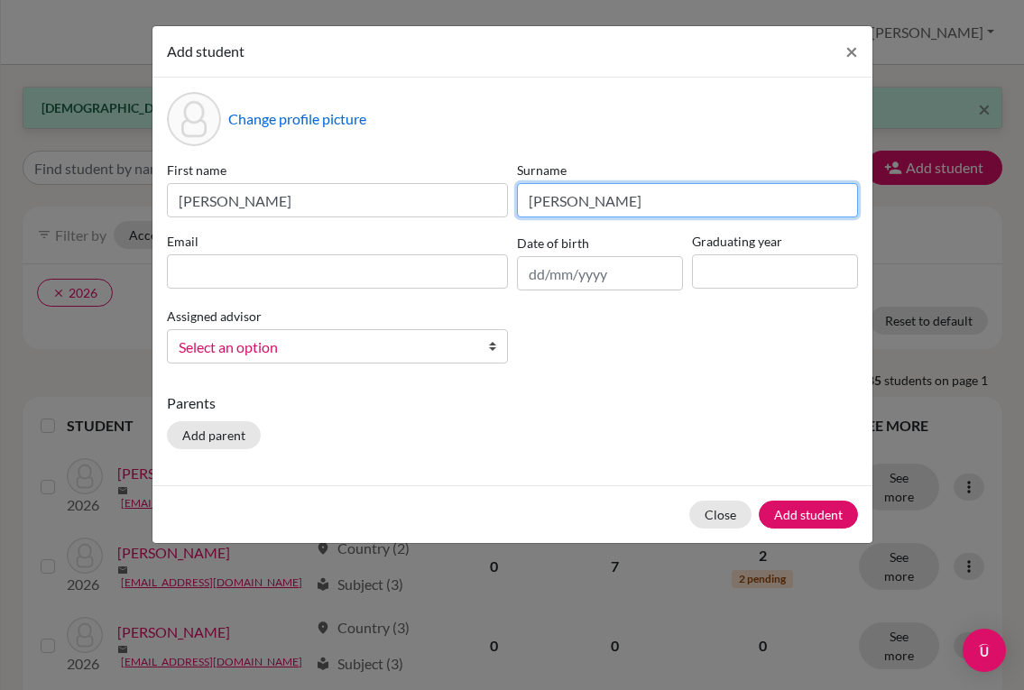
type input "[PERSON_NAME]"
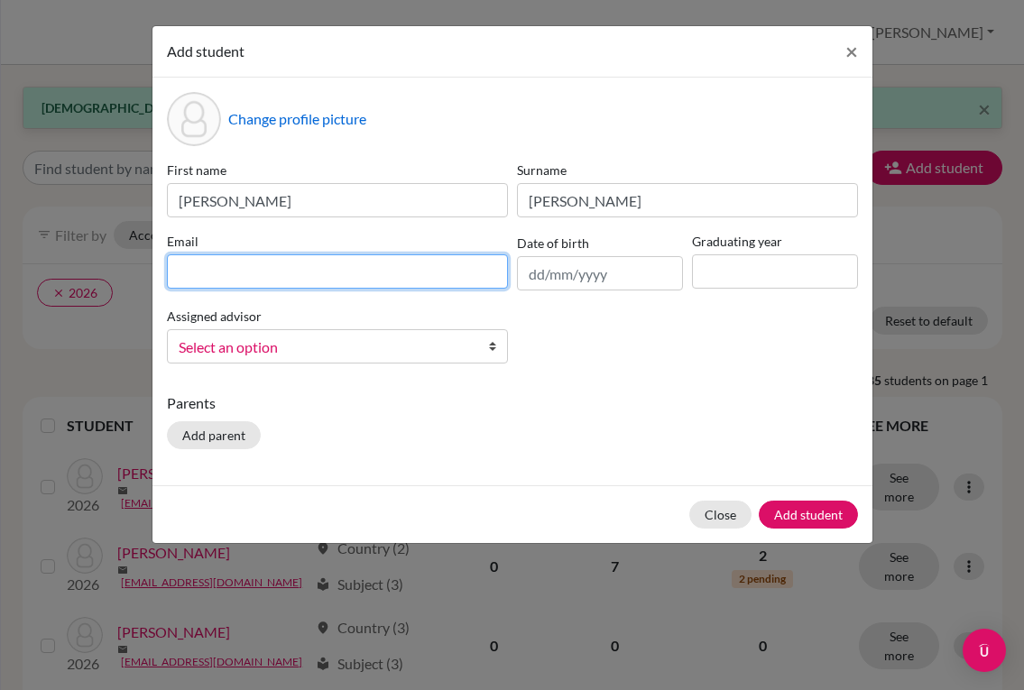
click at [254, 263] on input at bounding box center [337, 271] width 341 height 34
click at [429, 271] on input at bounding box center [337, 271] width 341 height 34
paste input "[EMAIL_ADDRESS][DOMAIN_NAME]"
type input "[EMAIL_ADDRESS][DOMAIN_NAME]"
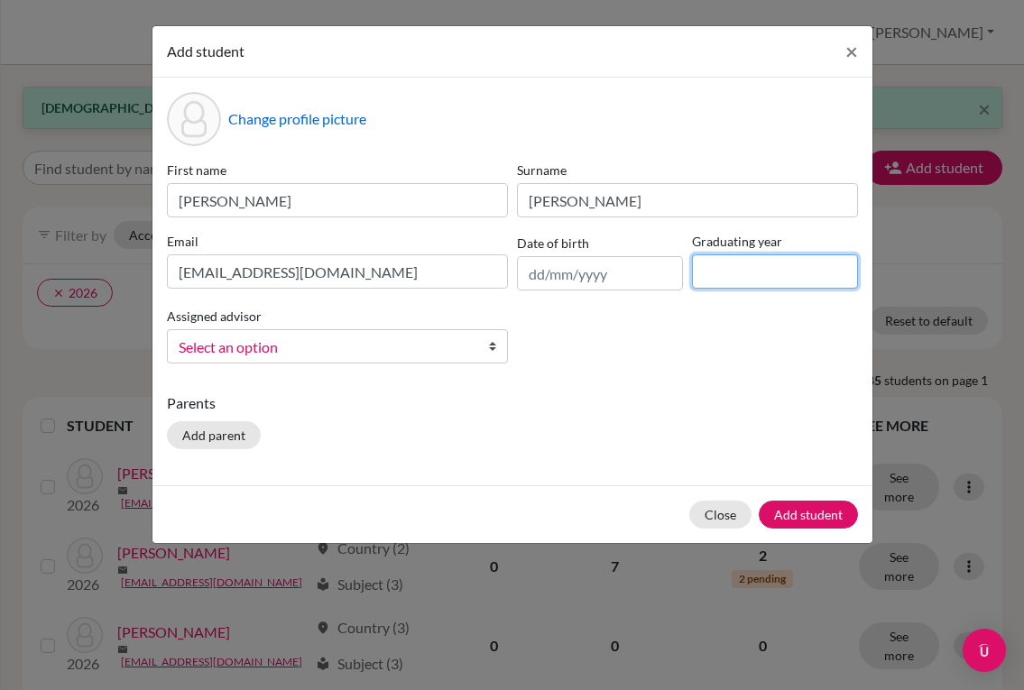
click at [731, 272] on input at bounding box center [775, 271] width 166 height 34
type input "2028"
click at [467, 347] on span "Select an option" at bounding box center [326, 347] width 294 height 23
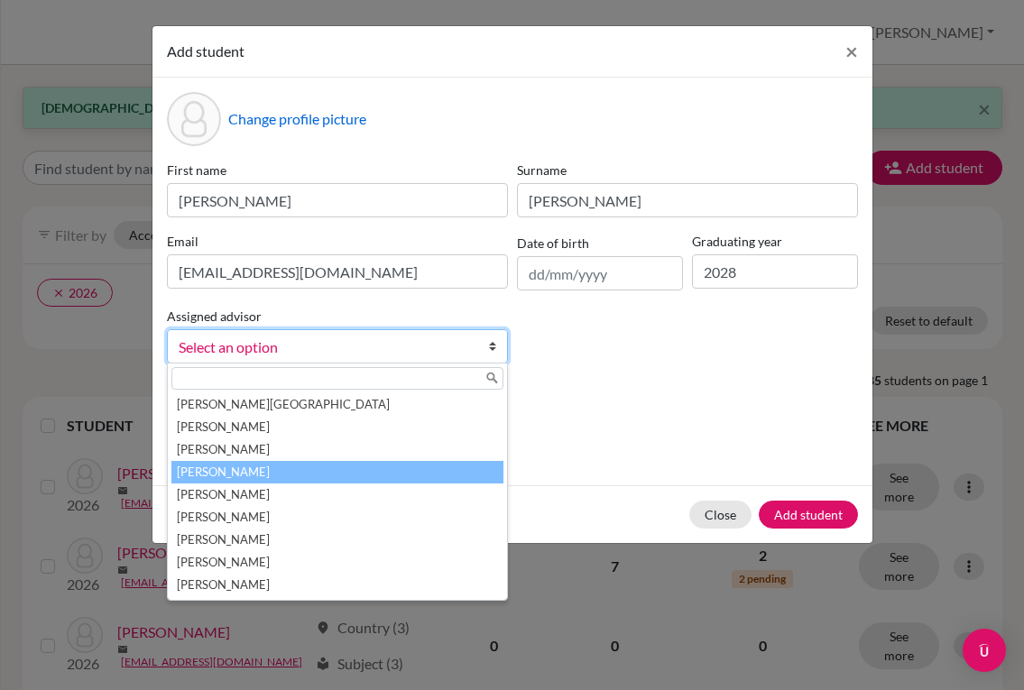
click at [356, 465] on li "[PERSON_NAME]" at bounding box center [337, 472] width 332 height 23
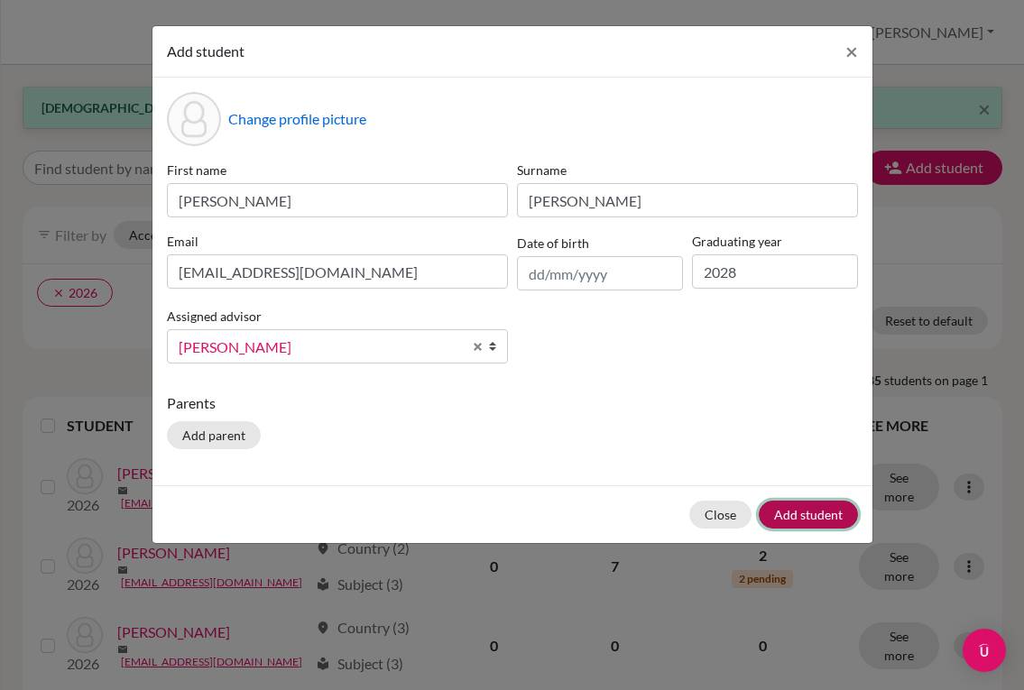
click at [783, 518] on button "Add student" at bounding box center [808, 515] width 99 height 28
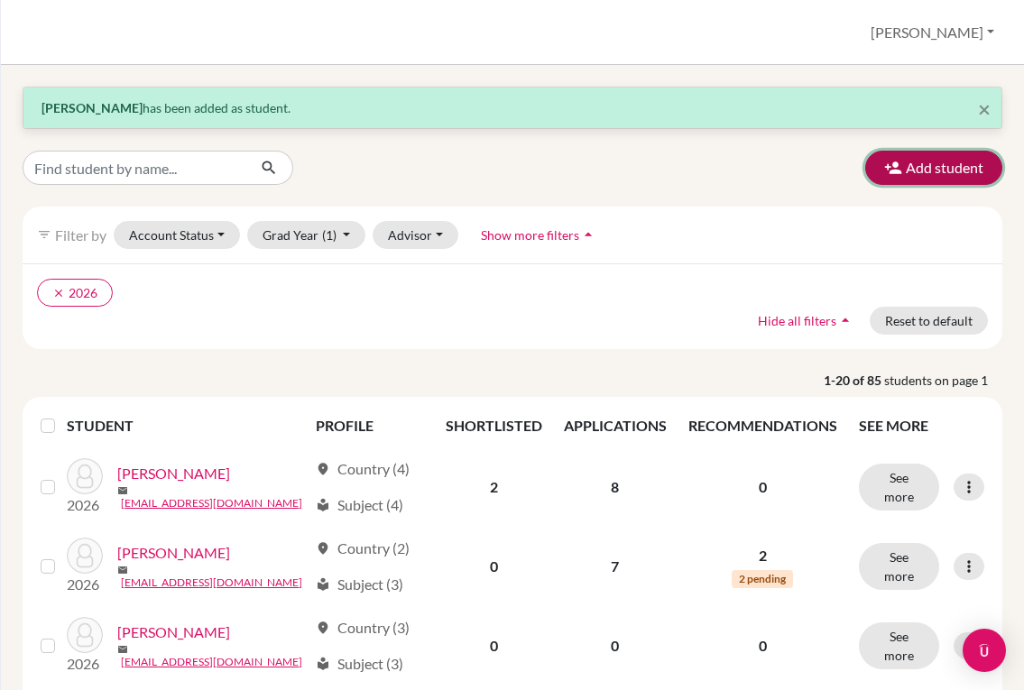
click at [905, 174] on button "Add student" at bounding box center [933, 168] width 137 height 34
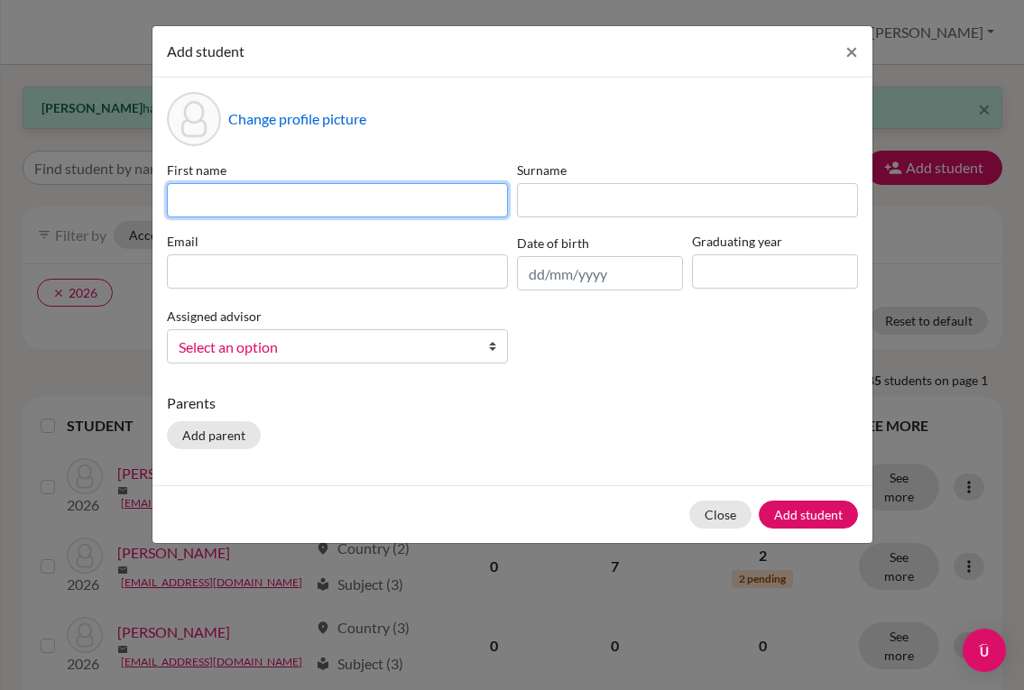
click at [263, 204] on input at bounding box center [337, 200] width 341 height 34
type input "Constanza"
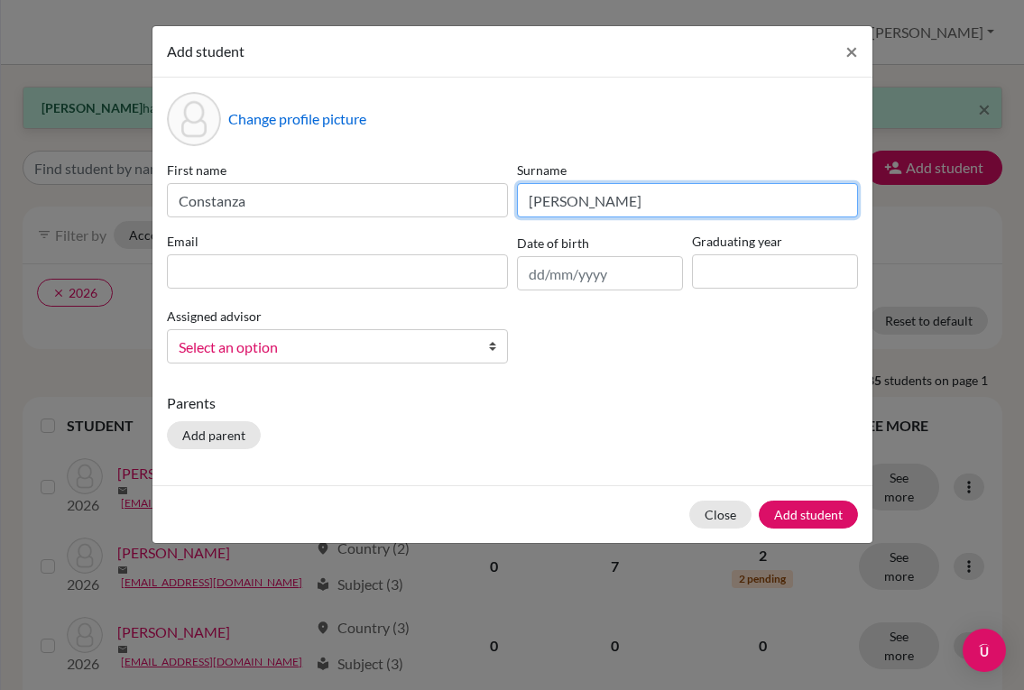
type input "[PERSON_NAME]"
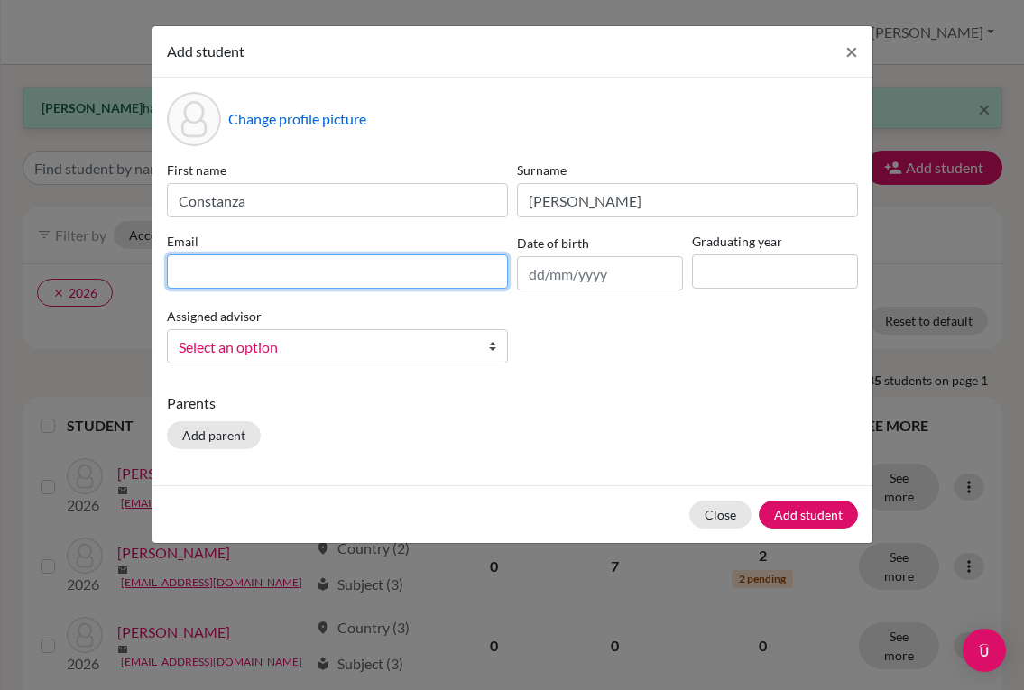
click at [280, 274] on input at bounding box center [337, 271] width 341 height 34
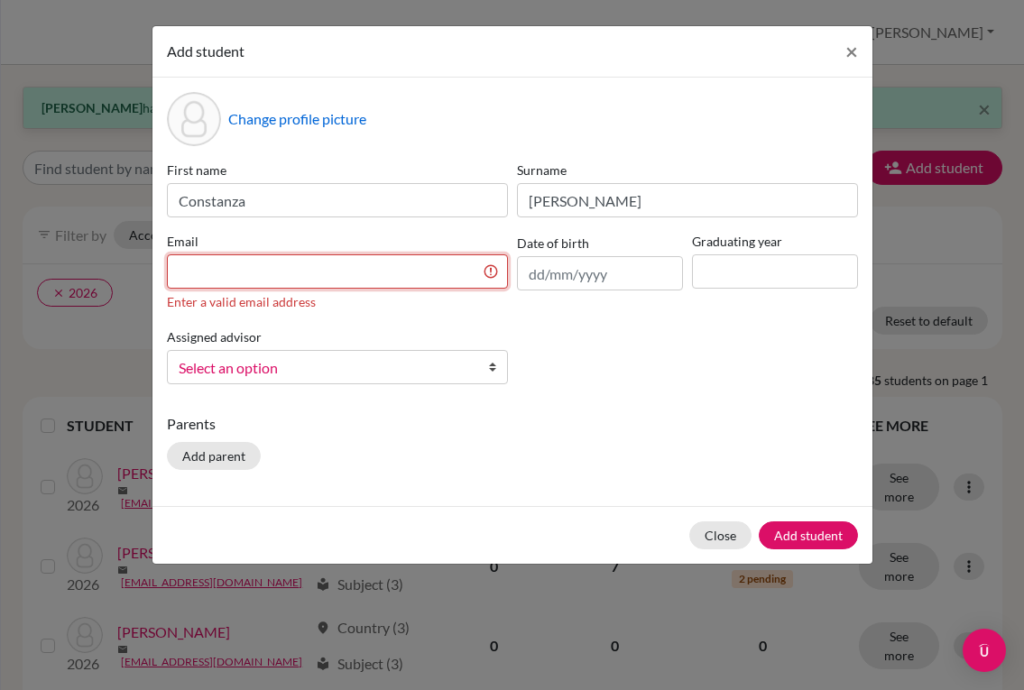
click at [301, 266] on input at bounding box center [337, 271] width 341 height 34
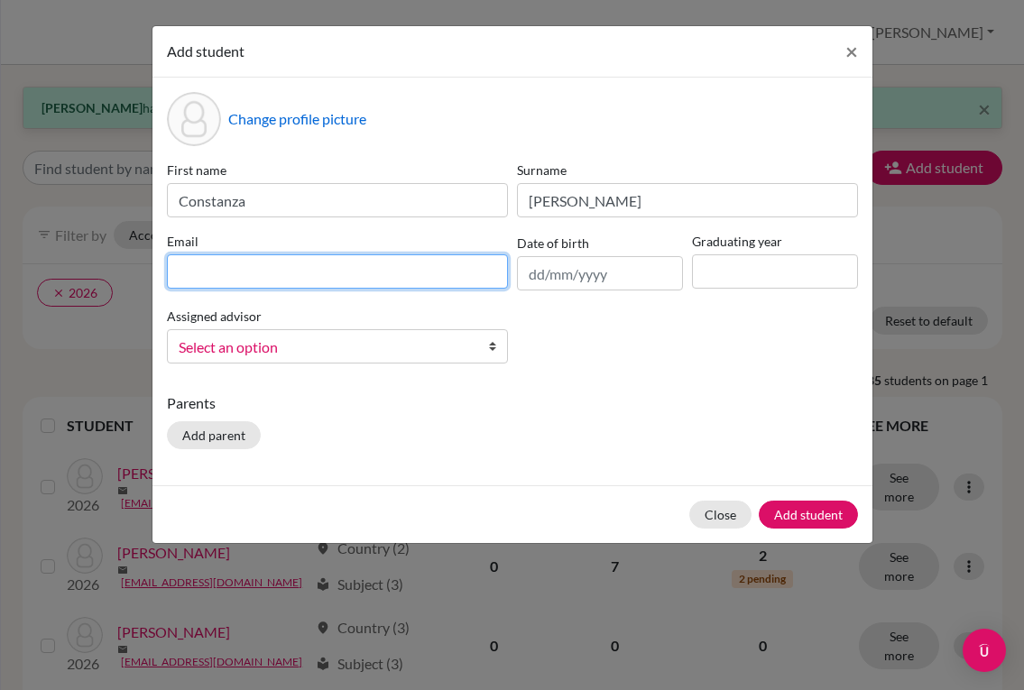
paste input "[EMAIL_ADDRESS][DOMAIN_NAME]"
type input "[EMAIL_ADDRESS][DOMAIN_NAME]"
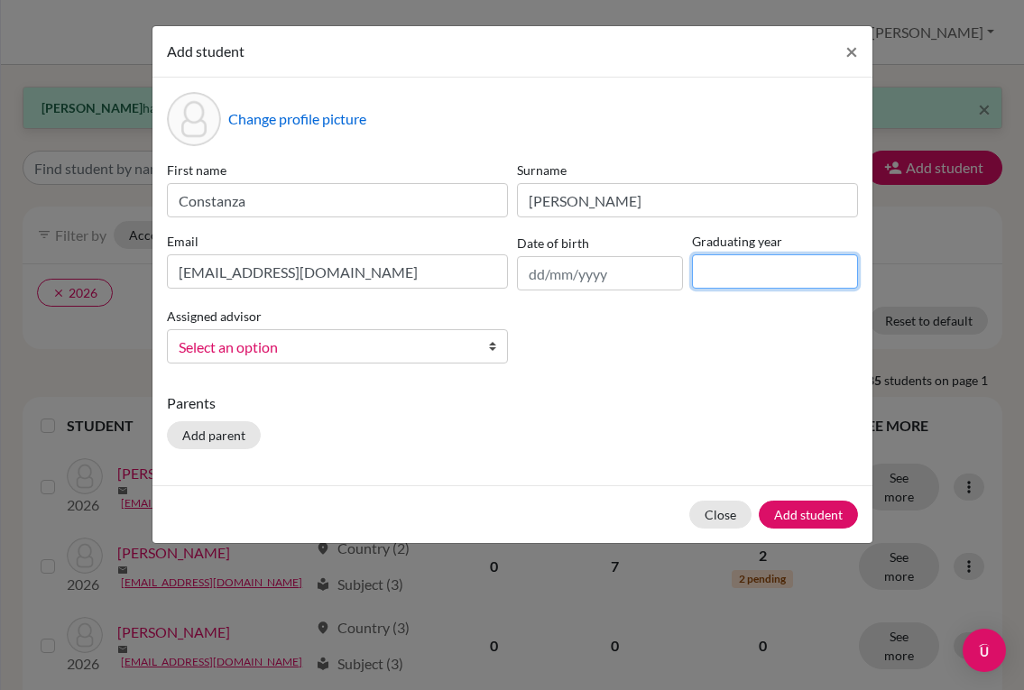
click at [728, 274] on input at bounding box center [775, 271] width 166 height 34
type input "2028"
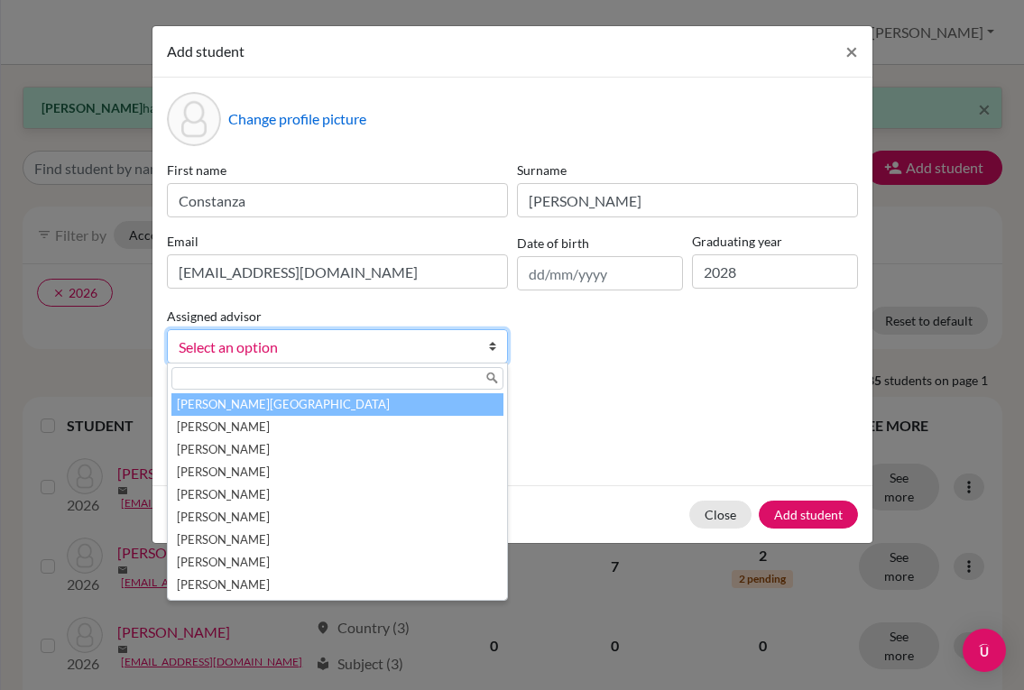
click at [500, 343] on b at bounding box center [498, 346] width 18 height 32
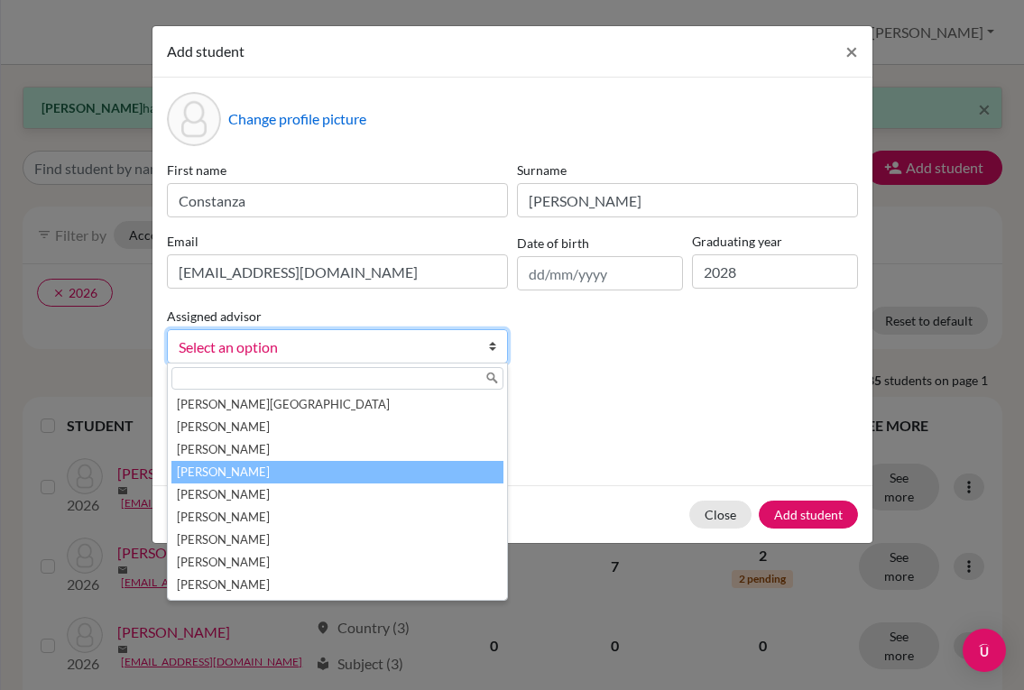
click at [326, 467] on li "[PERSON_NAME]" at bounding box center [337, 472] width 332 height 23
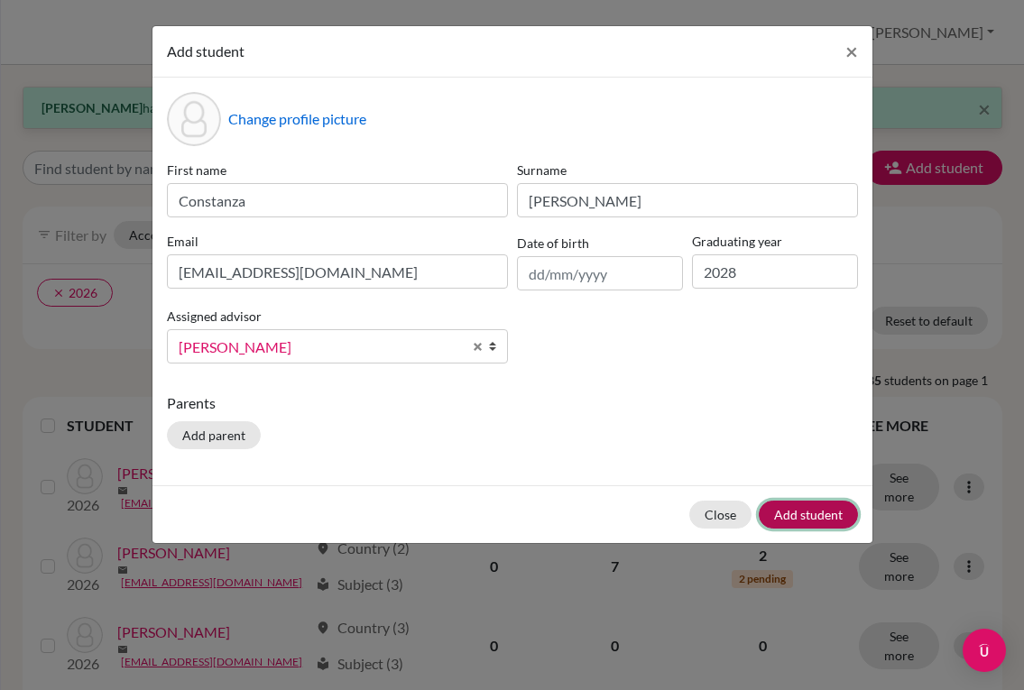
click at [792, 513] on button "Add student" at bounding box center [808, 515] width 99 height 28
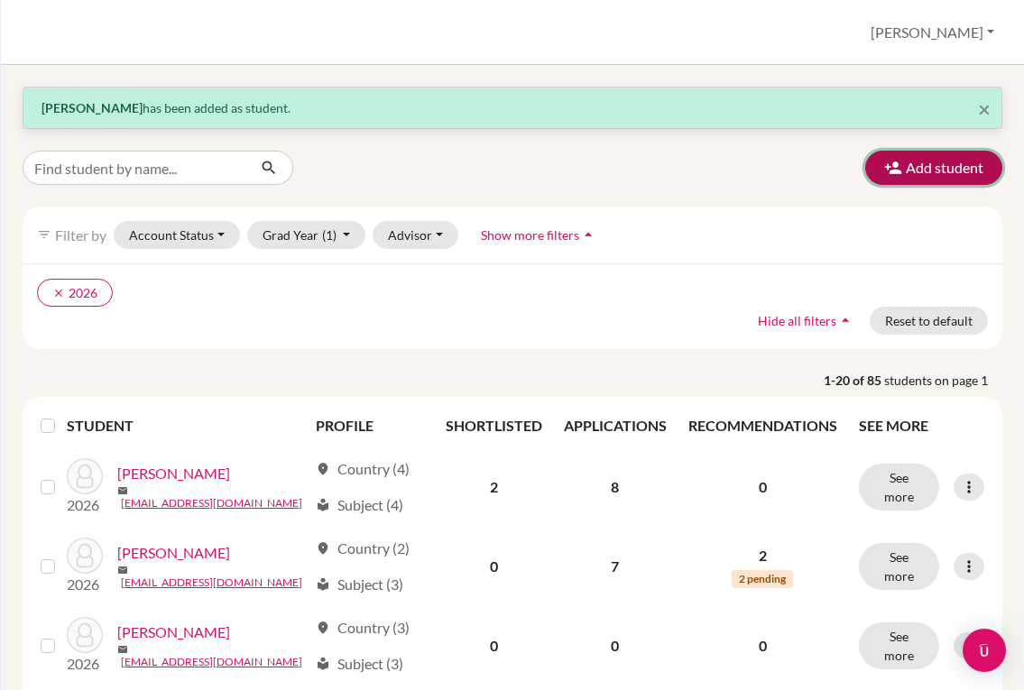
click at [939, 179] on button "Add student" at bounding box center [933, 168] width 137 height 34
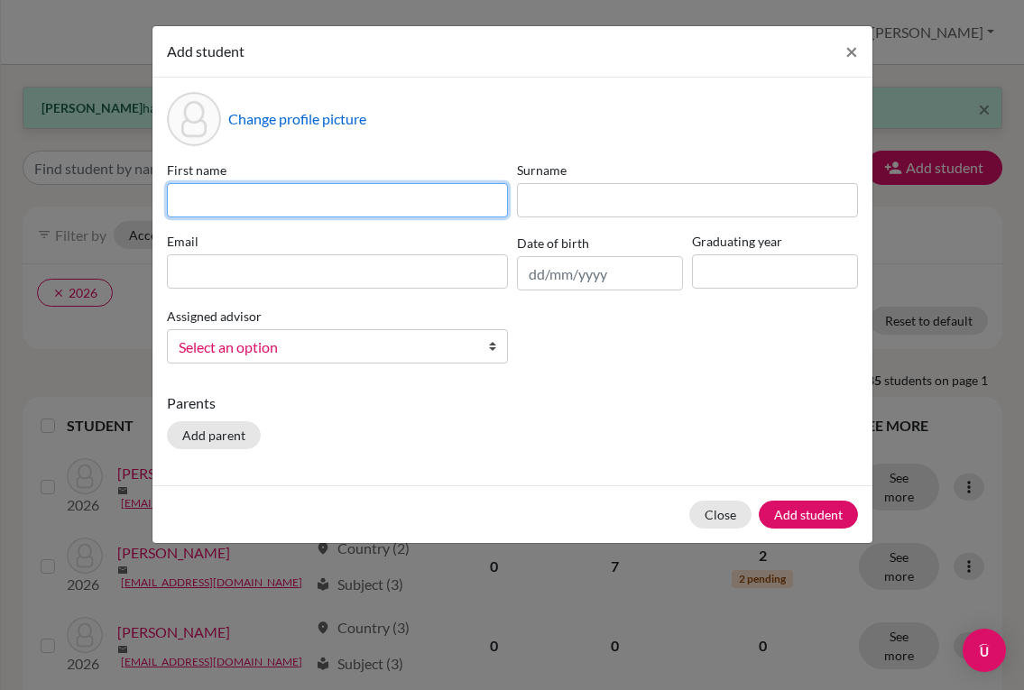
click at [340, 199] on input at bounding box center [337, 200] width 341 height 34
type input "[PERSON_NAME]"
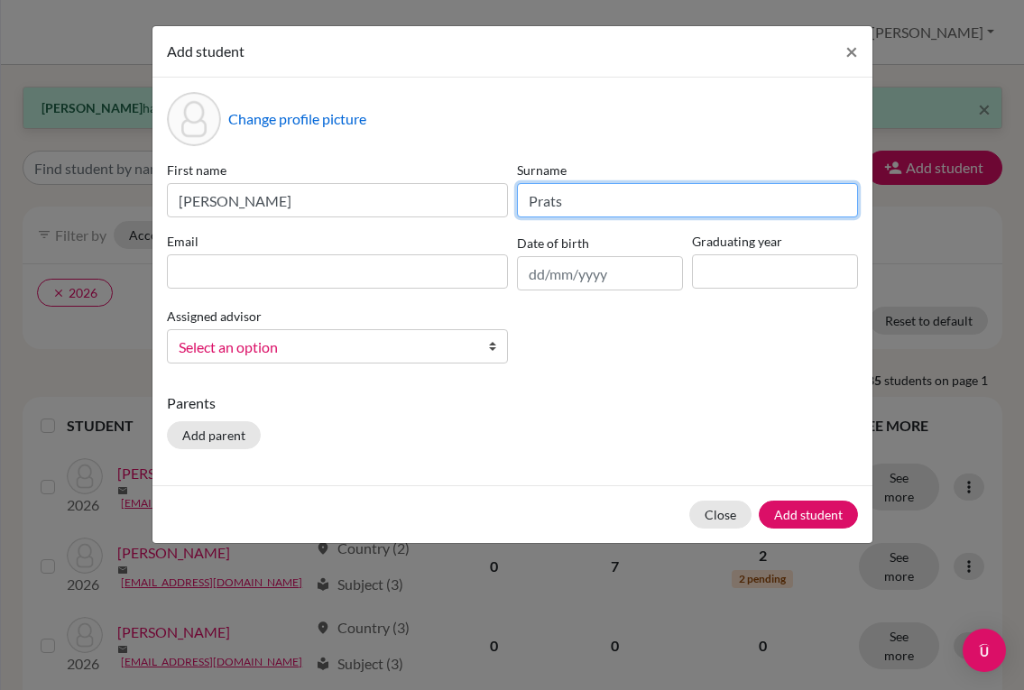
type input "Prats"
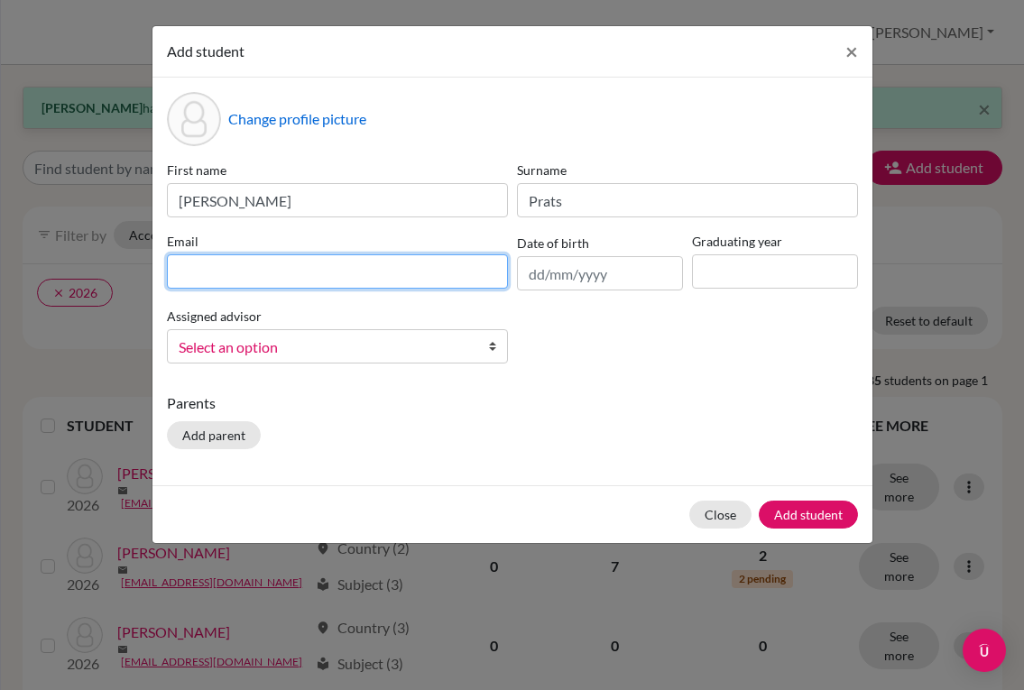
click at [334, 275] on input at bounding box center [337, 271] width 341 height 34
click at [356, 272] on input at bounding box center [337, 271] width 341 height 34
paste input "[EMAIL_ADDRESS][DOMAIN_NAME]"
type input "[EMAIL_ADDRESS][DOMAIN_NAME]"
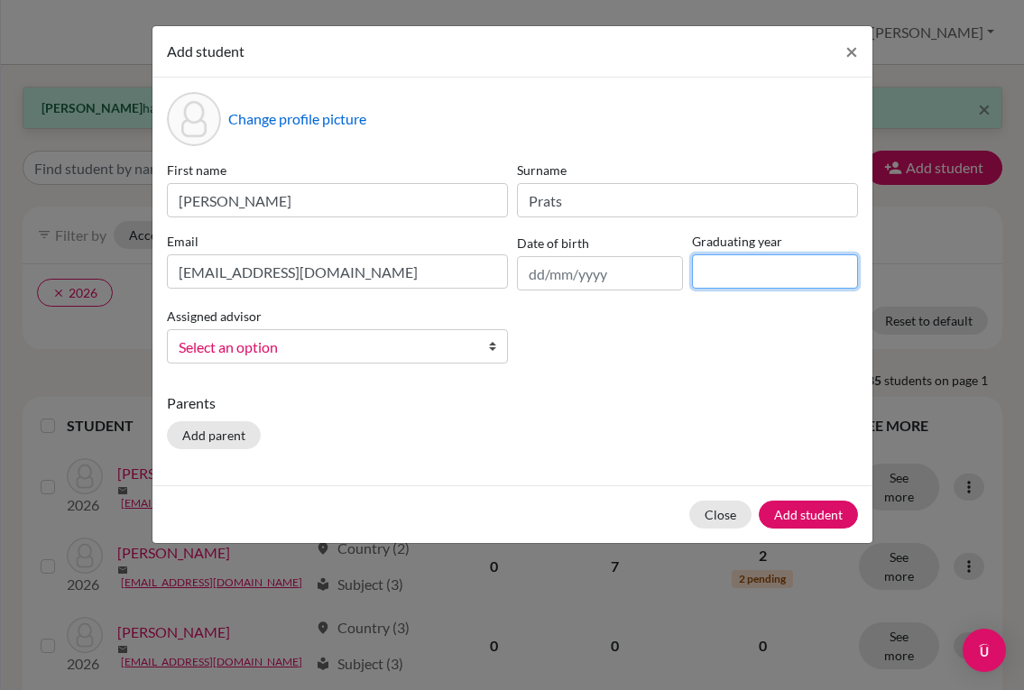
click at [717, 273] on input at bounding box center [775, 271] width 166 height 34
type input "2028"
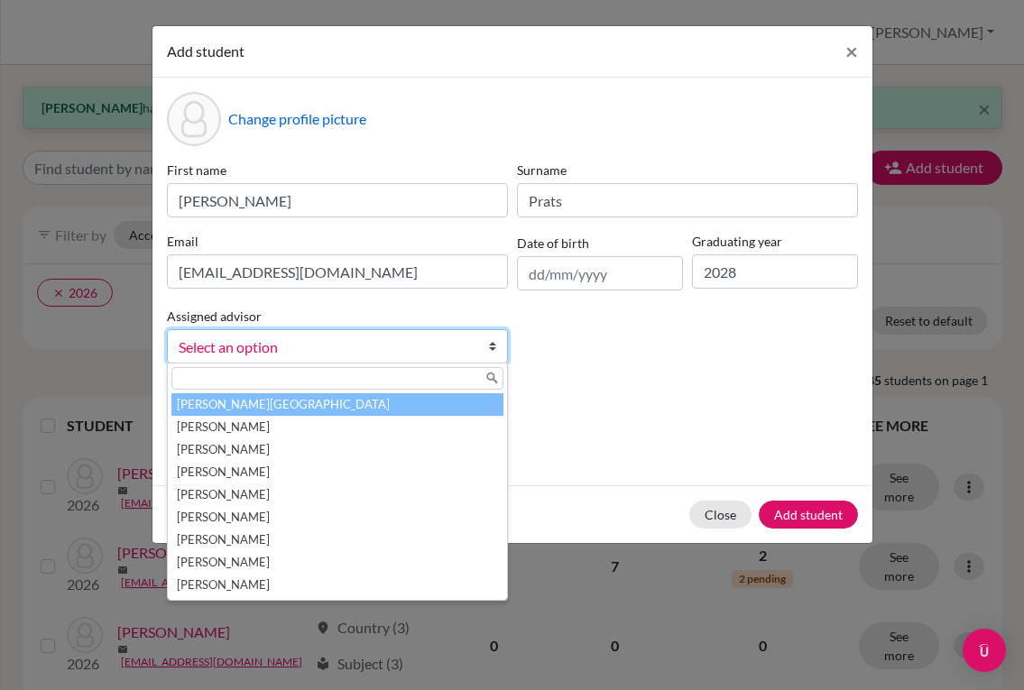
click at [496, 347] on b at bounding box center [498, 346] width 18 height 32
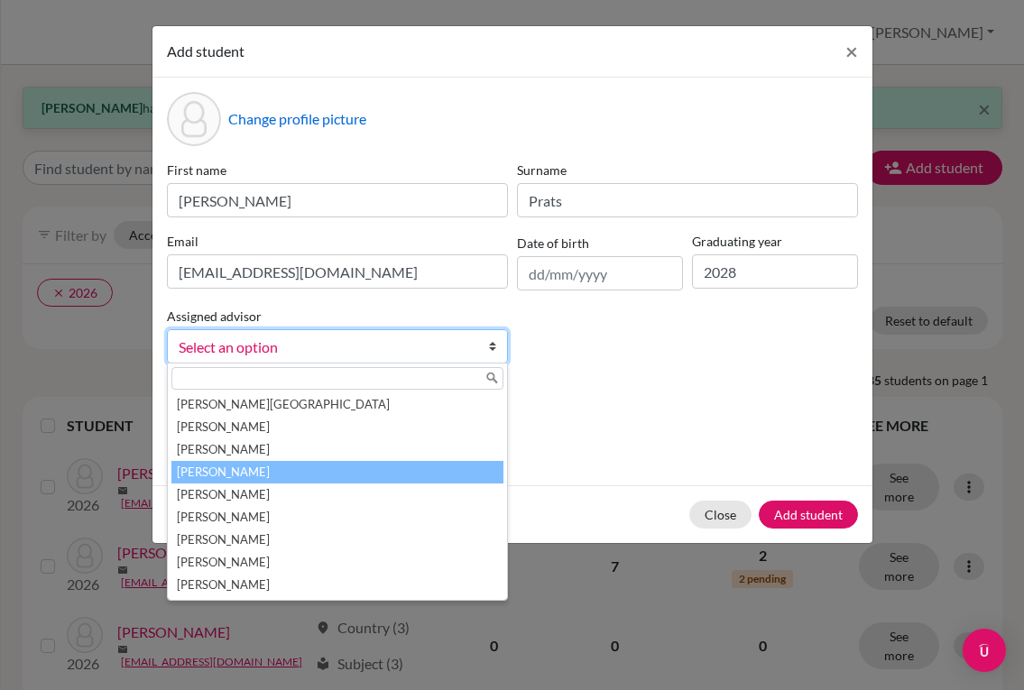
click at [353, 470] on li "[PERSON_NAME]" at bounding box center [337, 472] width 332 height 23
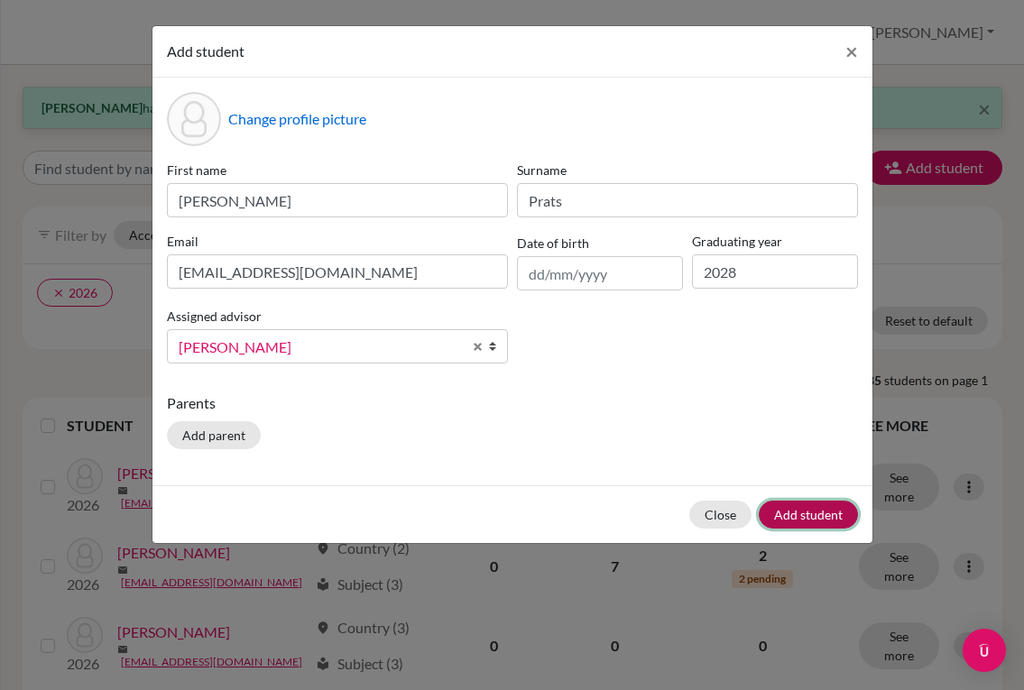
click at [797, 514] on button "Add student" at bounding box center [808, 515] width 99 height 28
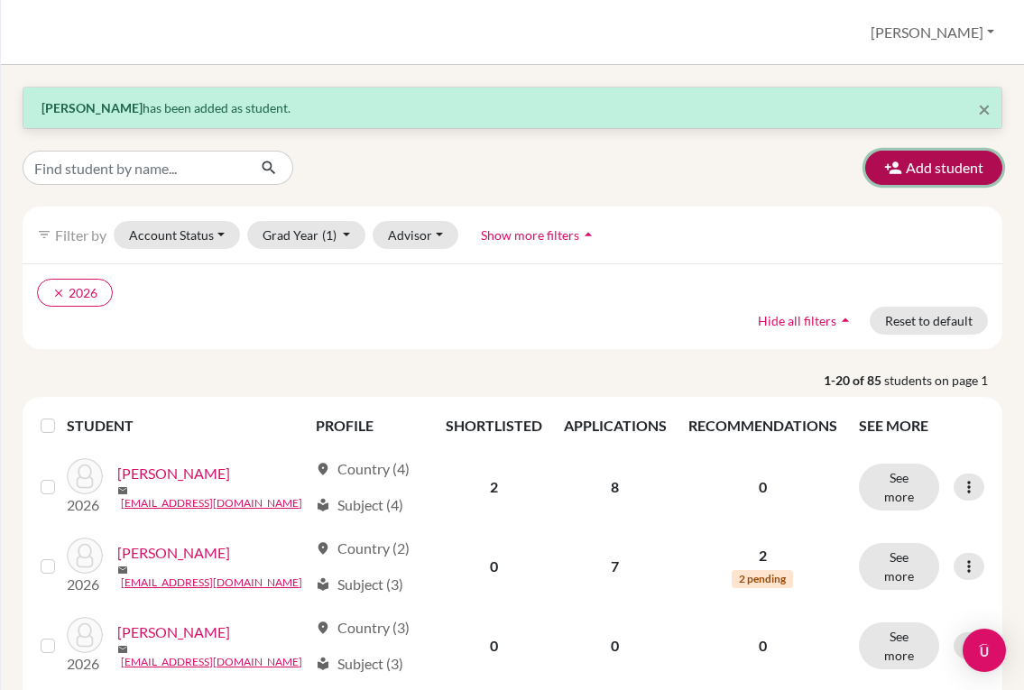
click at [915, 173] on button "Add student" at bounding box center [933, 168] width 137 height 34
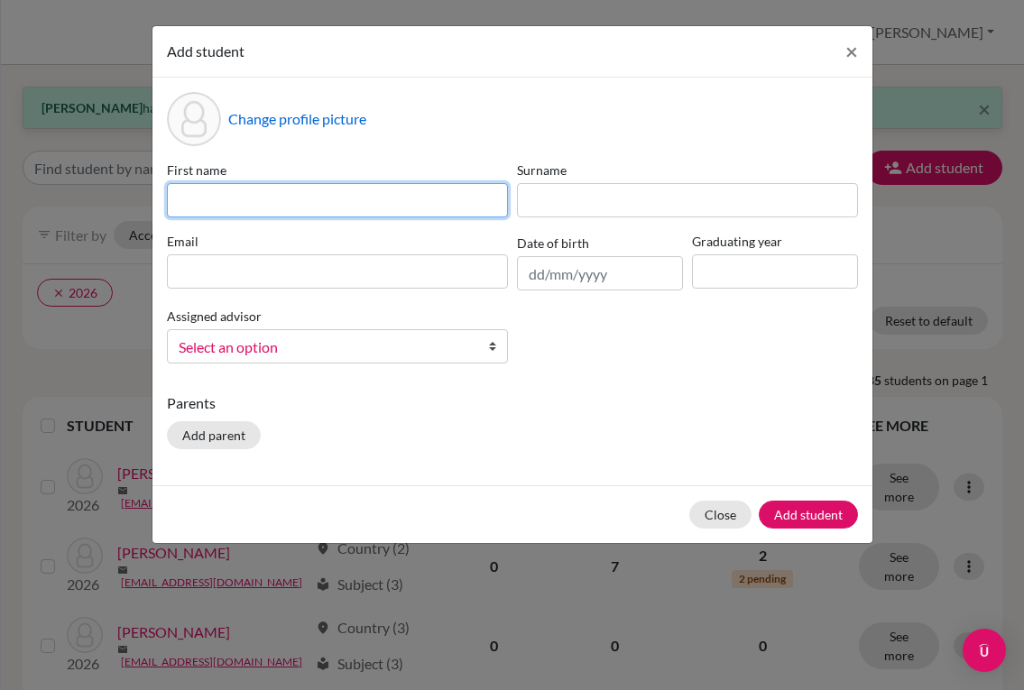
click at [310, 189] on input at bounding box center [337, 200] width 341 height 34
type input "Diego"
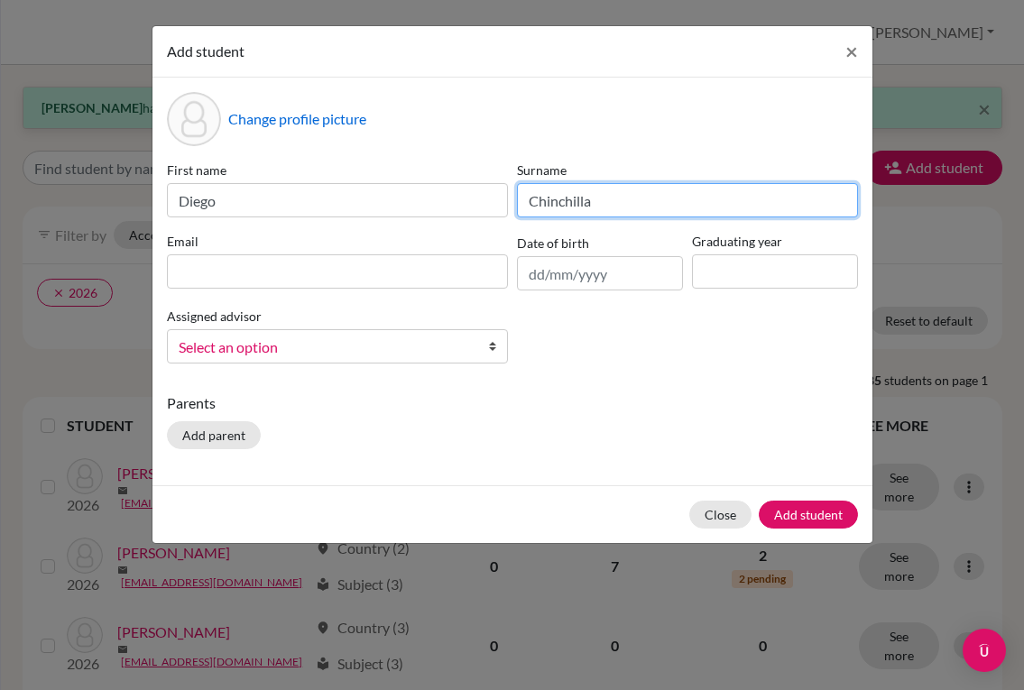
type input "Chinchilla"
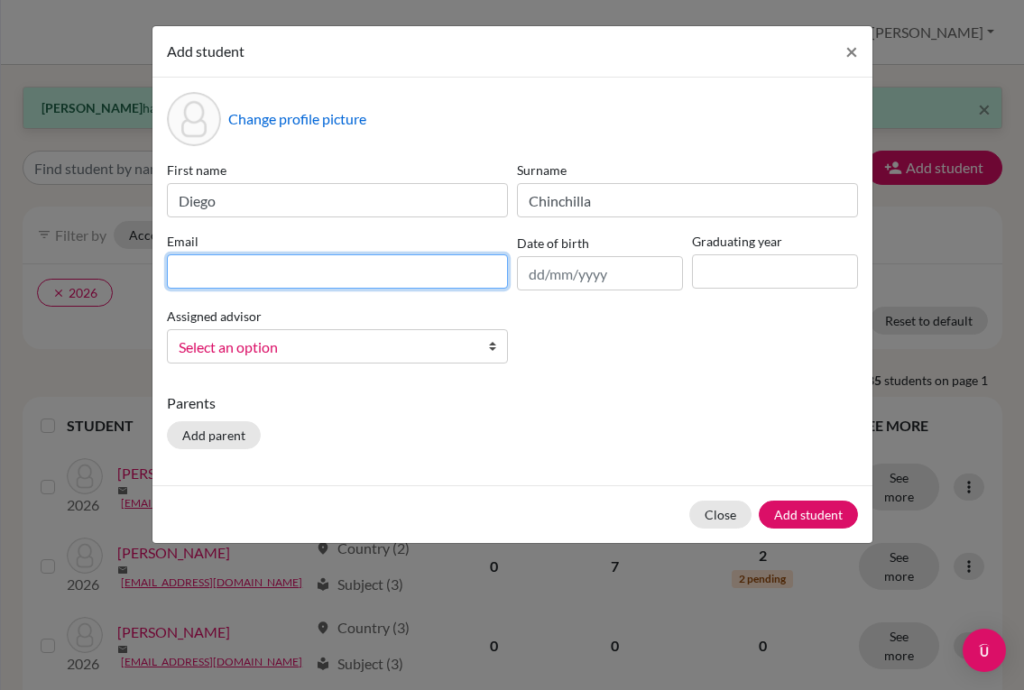
click at [261, 272] on input at bounding box center [337, 271] width 341 height 34
click at [354, 276] on input at bounding box center [337, 271] width 341 height 34
paste input "[EMAIL_ADDRESS][DOMAIN_NAME]"
type input "[EMAIL_ADDRESS][DOMAIN_NAME]"
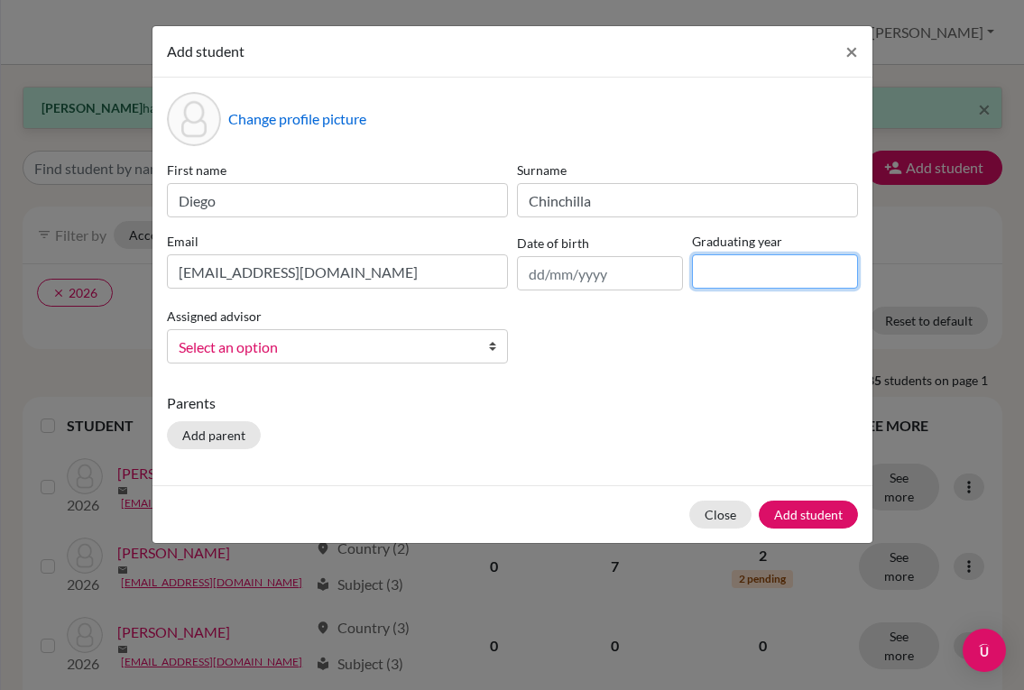
click at [789, 280] on input at bounding box center [775, 271] width 166 height 34
type input "2028"
click at [468, 345] on span "Select an option" at bounding box center [326, 347] width 294 height 23
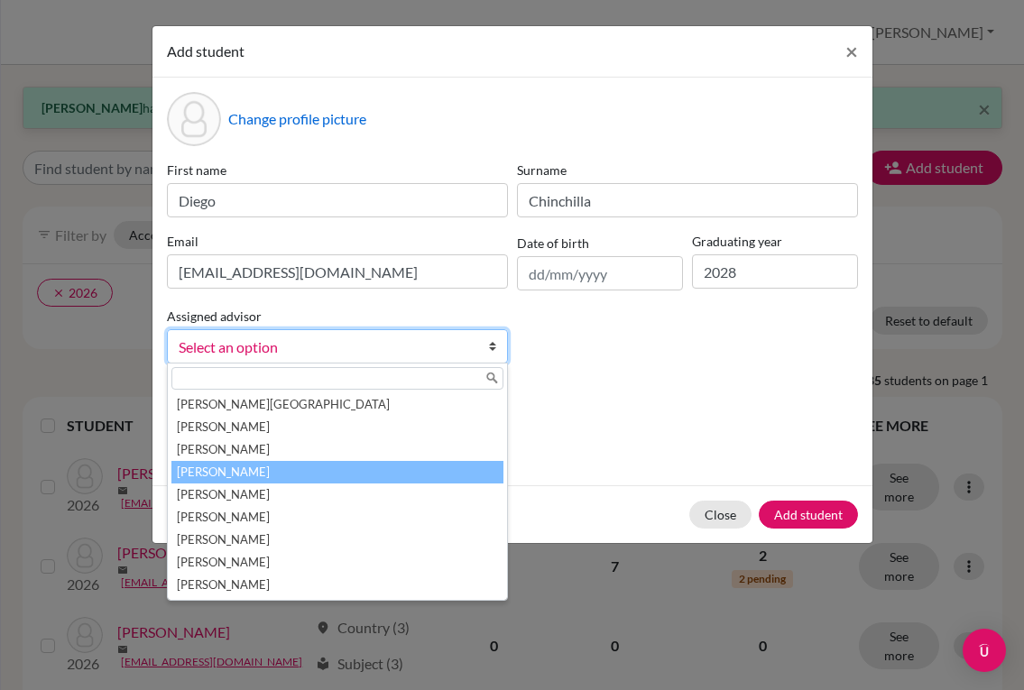
click at [299, 469] on li "[PERSON_NAME]" at bounding box center [337, 472] width 332 height 23
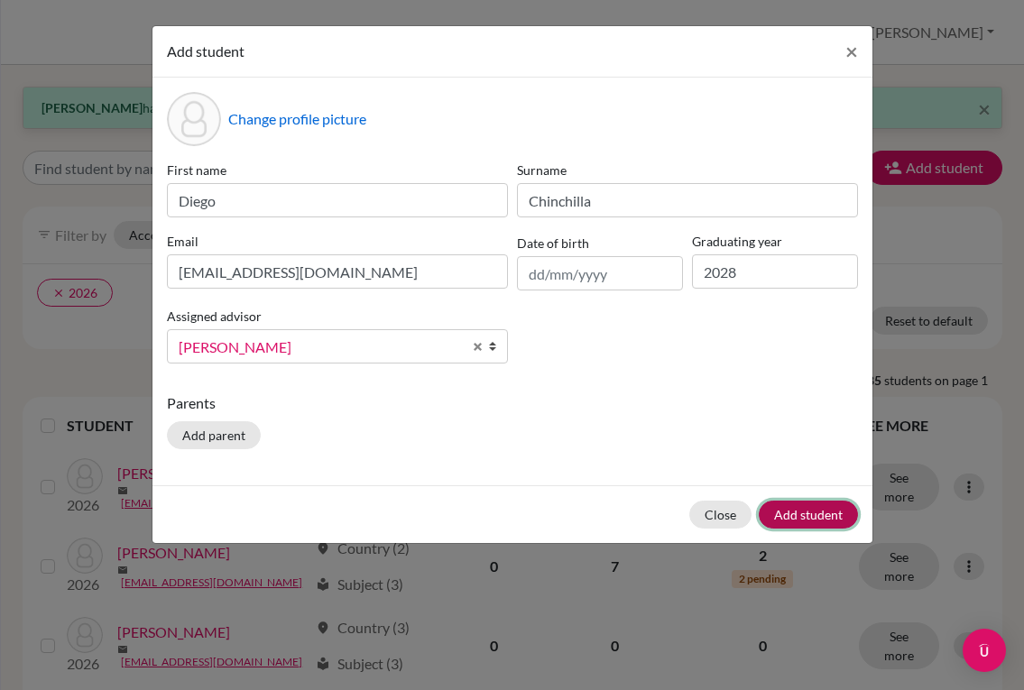
click at [782, 508] on button "Add student" at bounding box center [808, 515] width 99 height 28
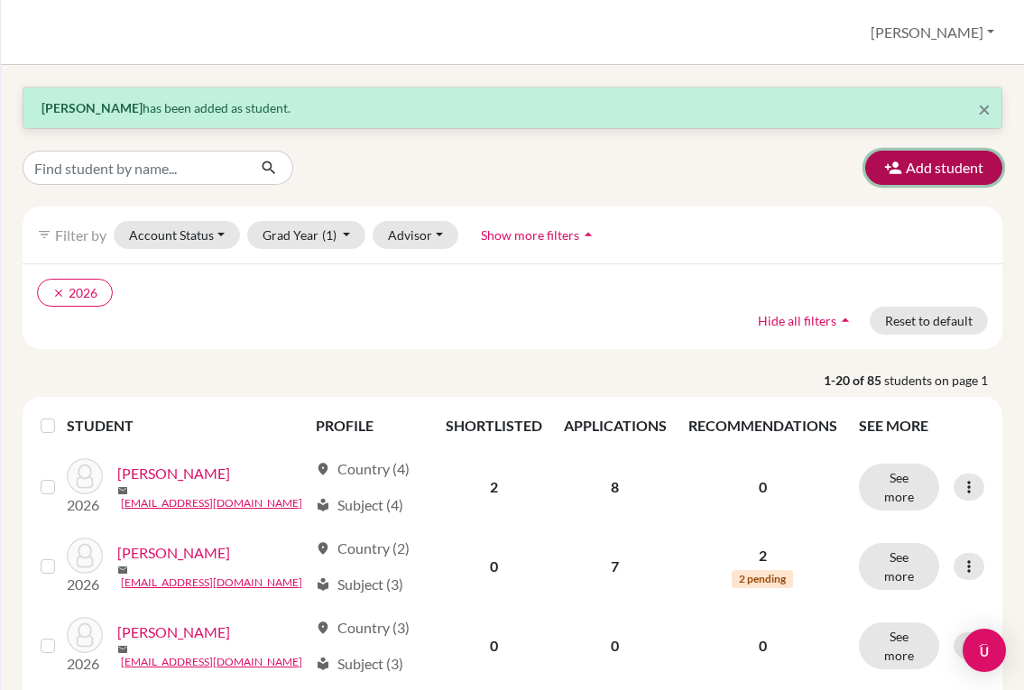
click at [914, 174] on button "Add student" at bounding box center [933, 168] width 137 height 34
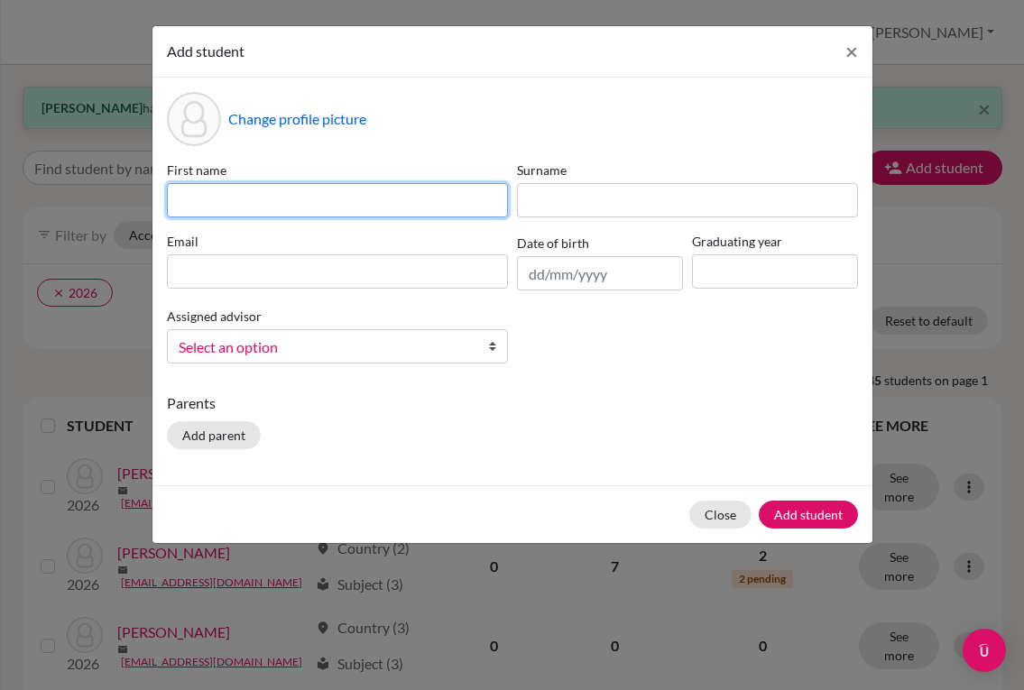
click at [298, 200] on input at bounding box center [337, 200] width 341 height 34
type input "e"
type input "[PERSON_NAME]"
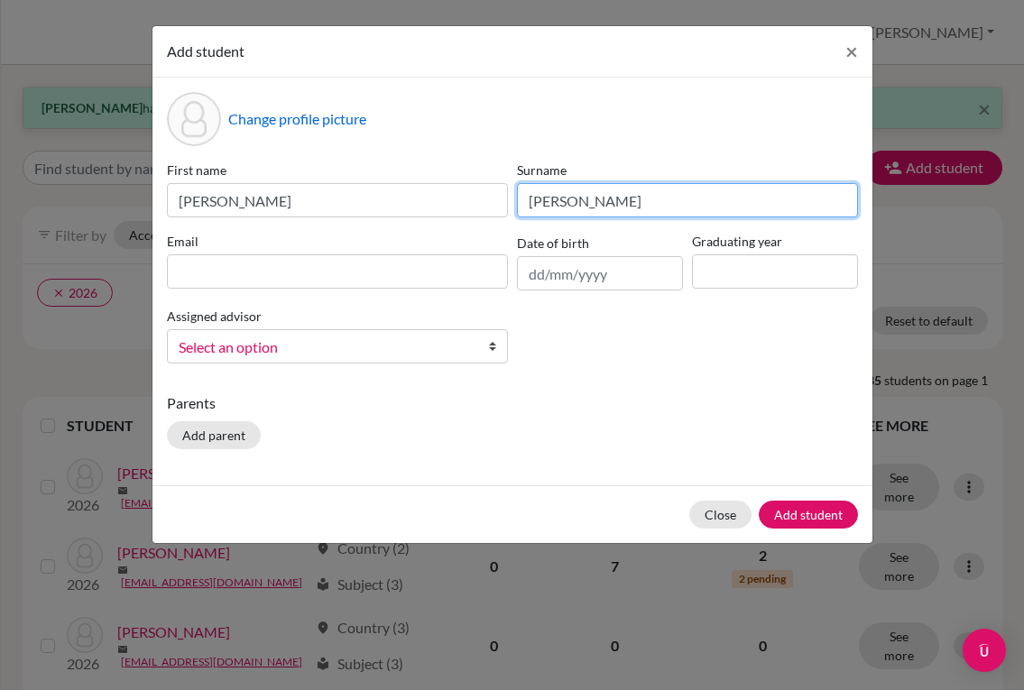
type input "[PERSON_NAME]"
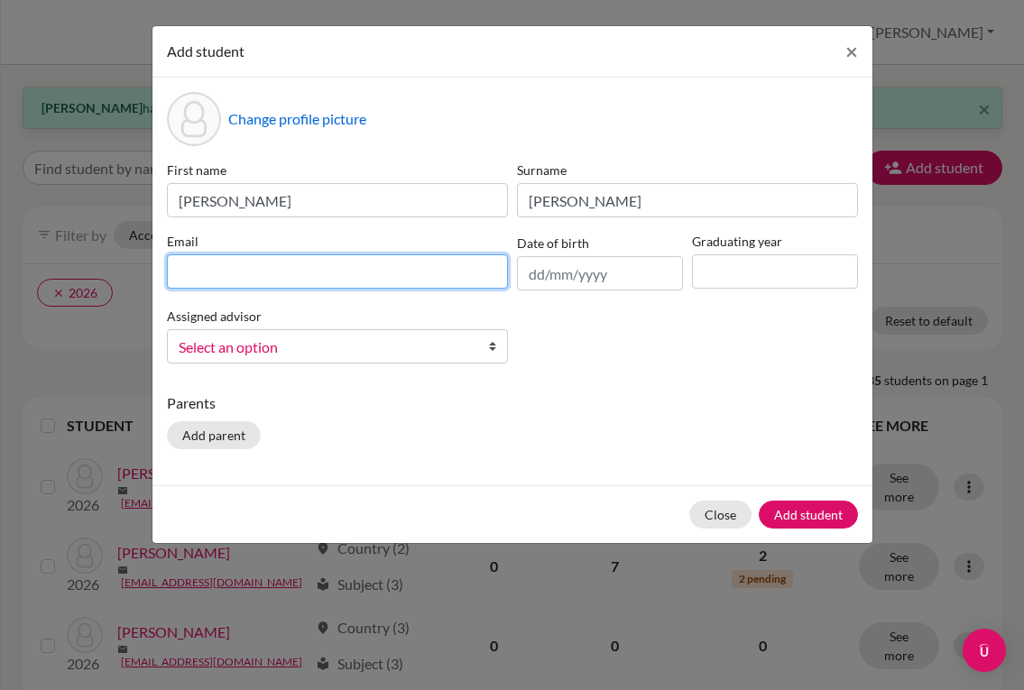
click at [292, 270] on input at bounding box center [337, 271] width 341 height 34
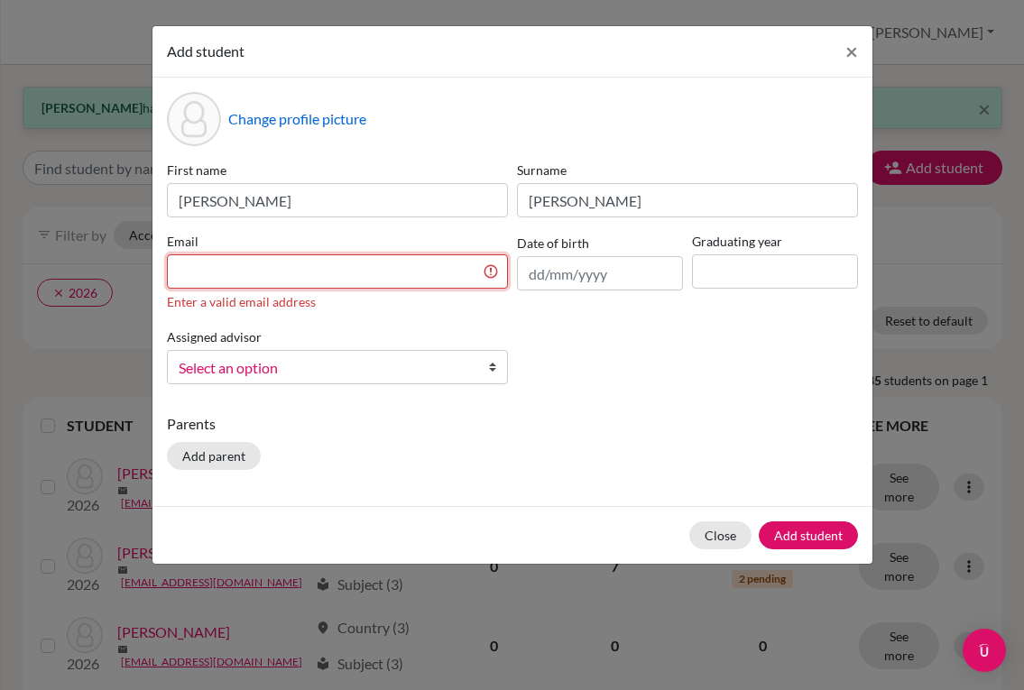
click at [403, 270] on input at bounding box center [337, 271] width 341 height 34
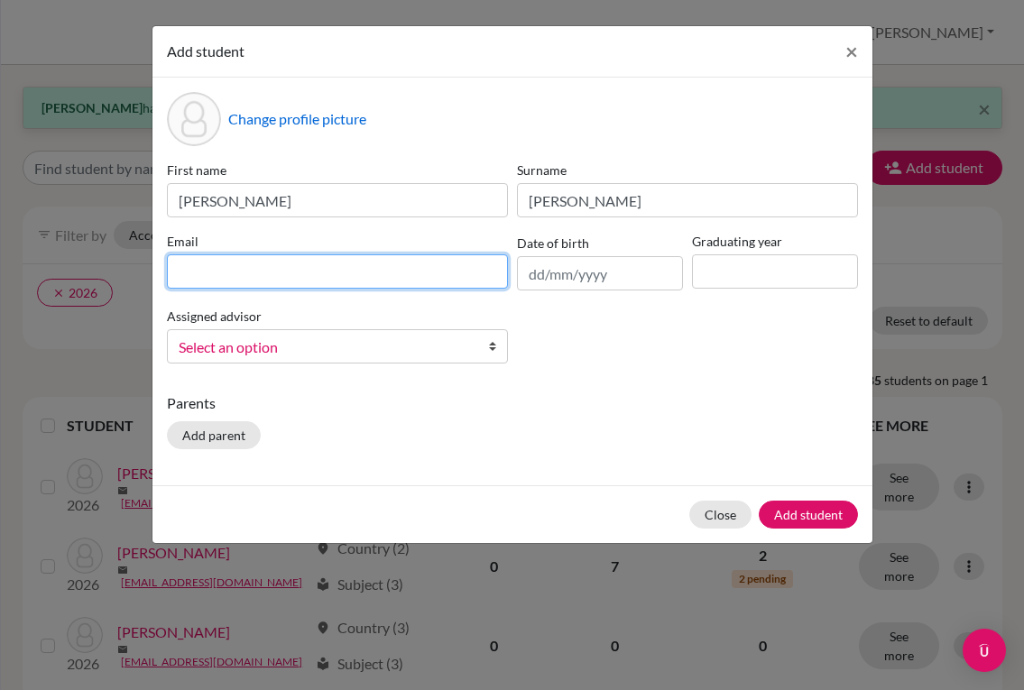
paste input "[EMAIL_ADDRESS][DOMAIN_NAME]"
type input "[EMAIL_ADDRESS][DOMAIN_NAME]"
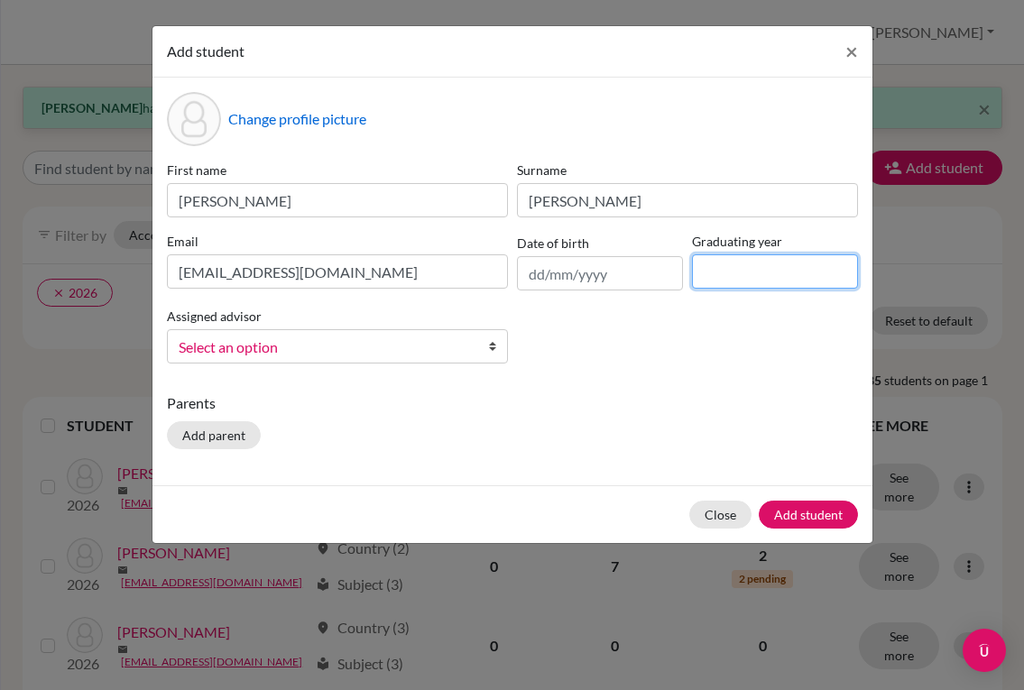
click at [738, 277] on input at bounding box center [775, 271] width 166 height 34
type input "2028"
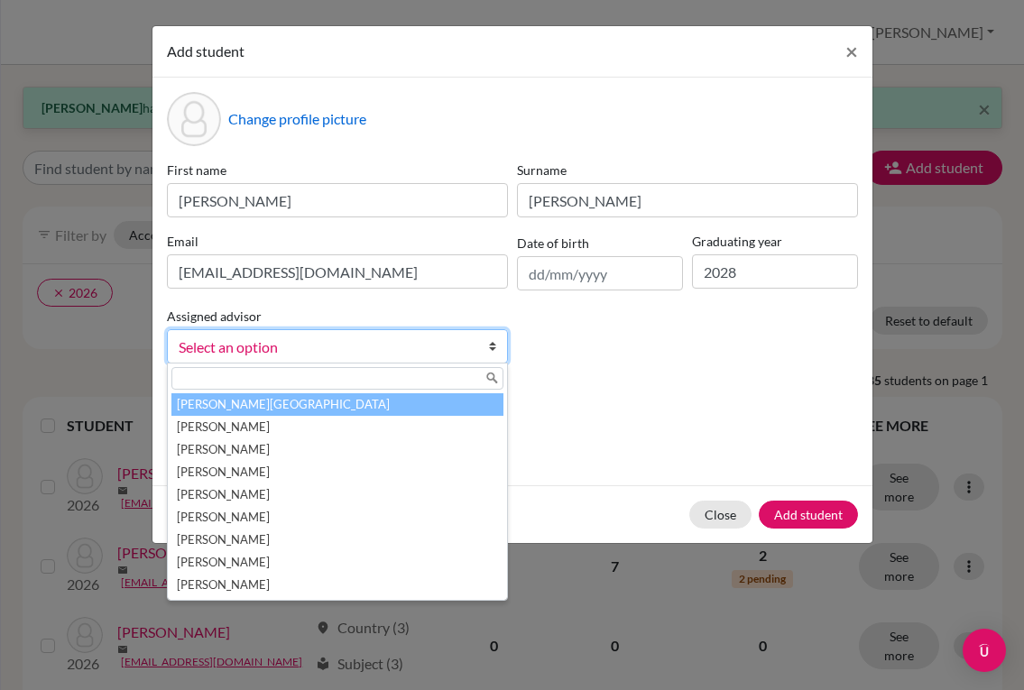
click at [498, 347] on b at bounding box center [498, 346] width 18 height 32
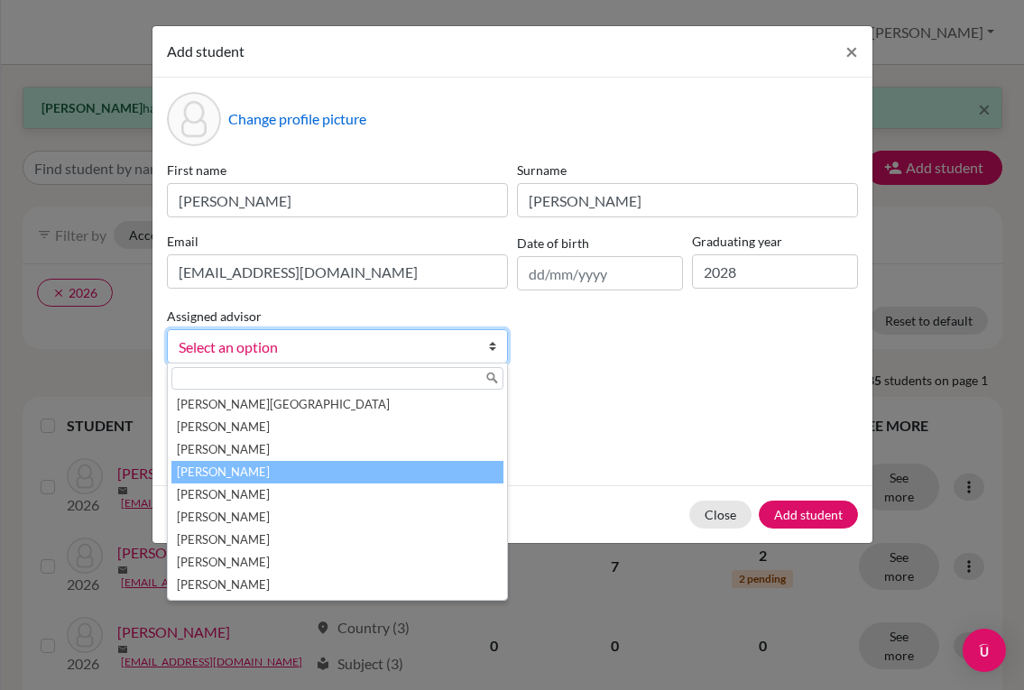
click at [295, 473] on li "[PERSON_NAME]" at bounding box center [337, 472] width 332 height 23
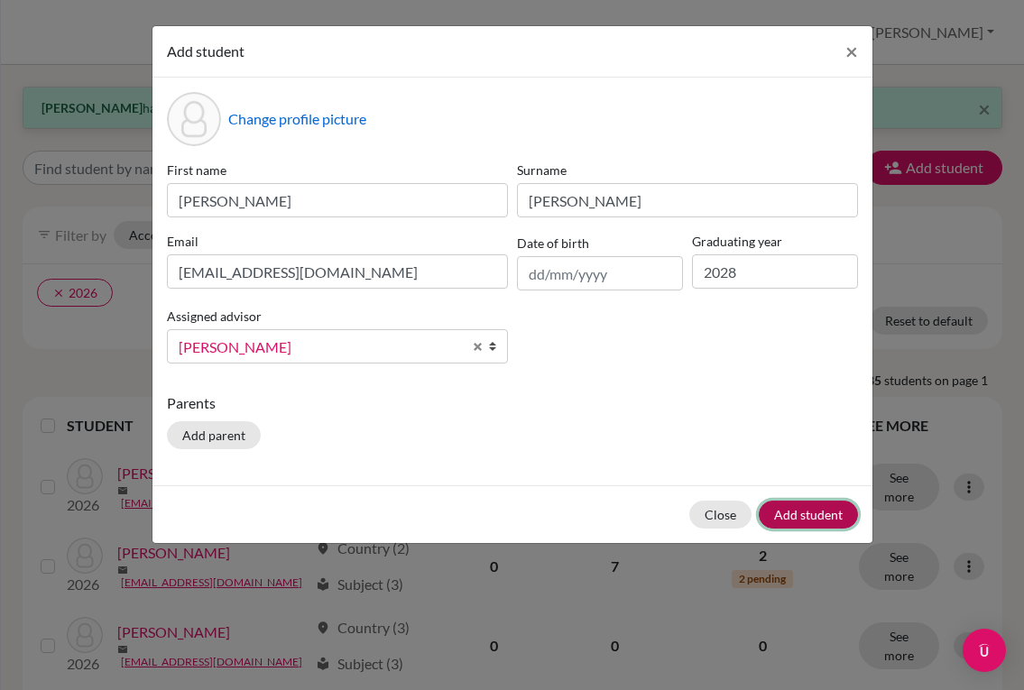
click at [830, 507] on button "Add student" at bounding box center [808, 515] width 99 height 28
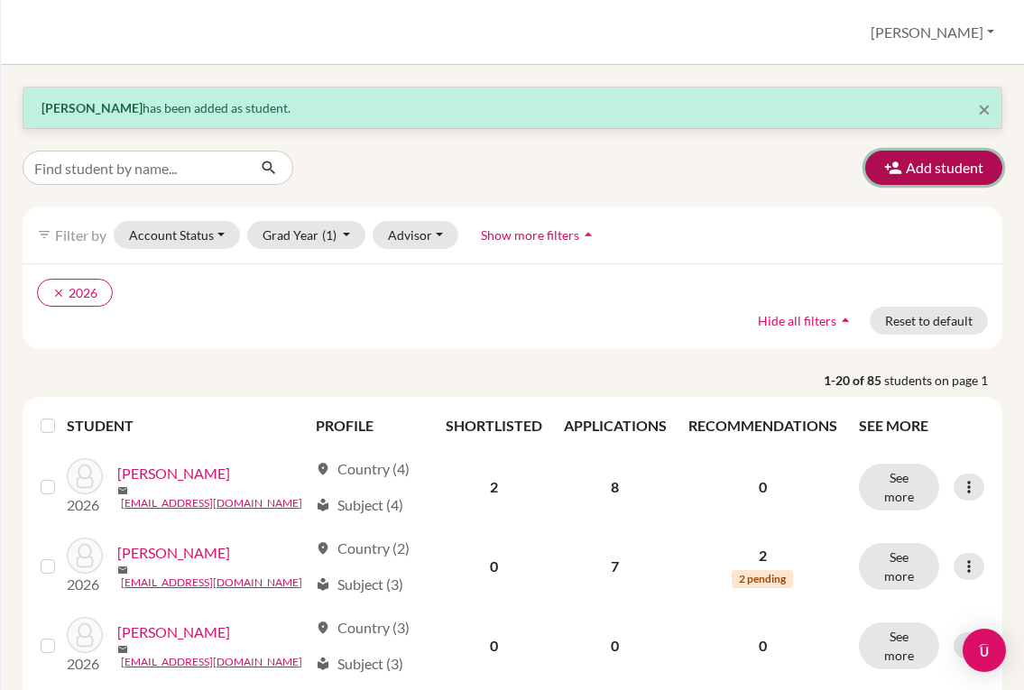
click at [911, 163] on button "Add student" at bounding box center [933, 168] width 137 height 34
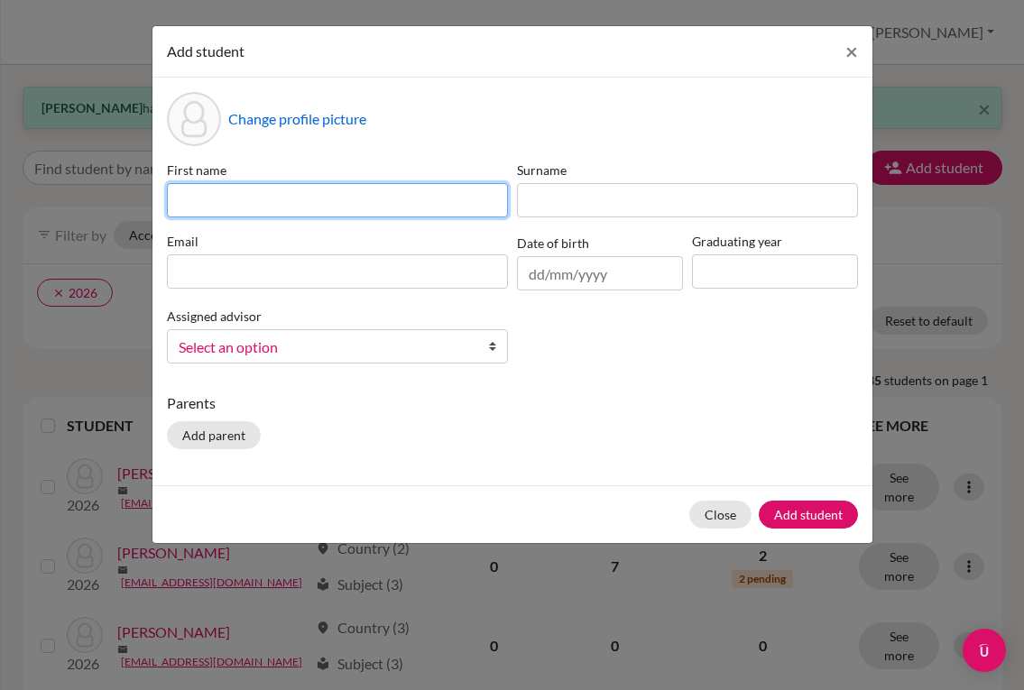
click at [302, 193] on input at bounding box center [337, 200] width 341 height 34
type input "Ela"
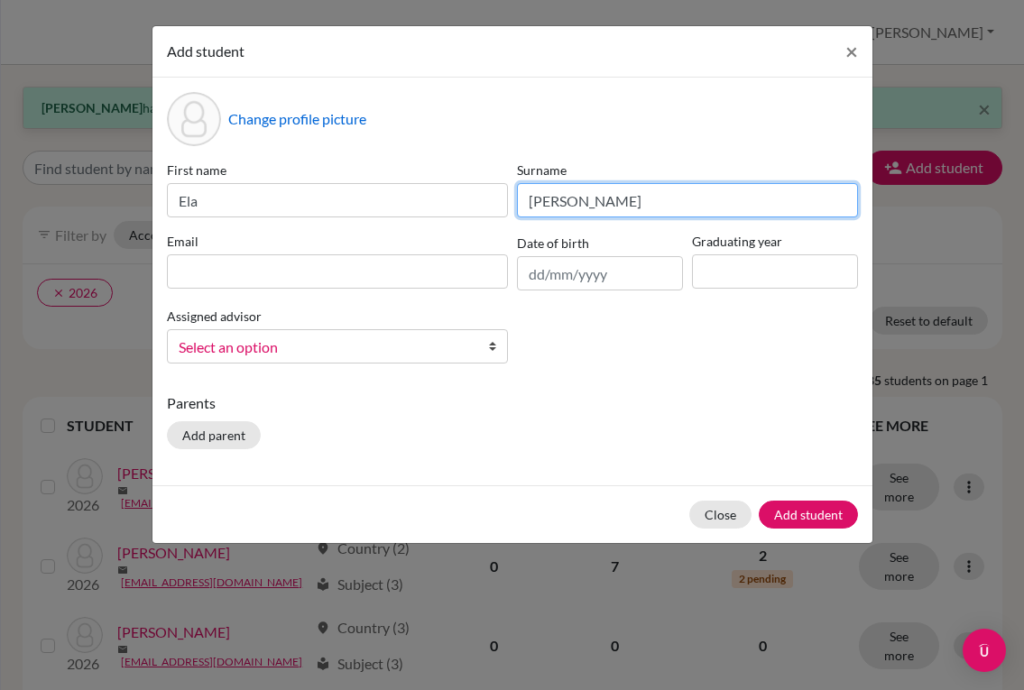
type input "[PERSON_NAME]"
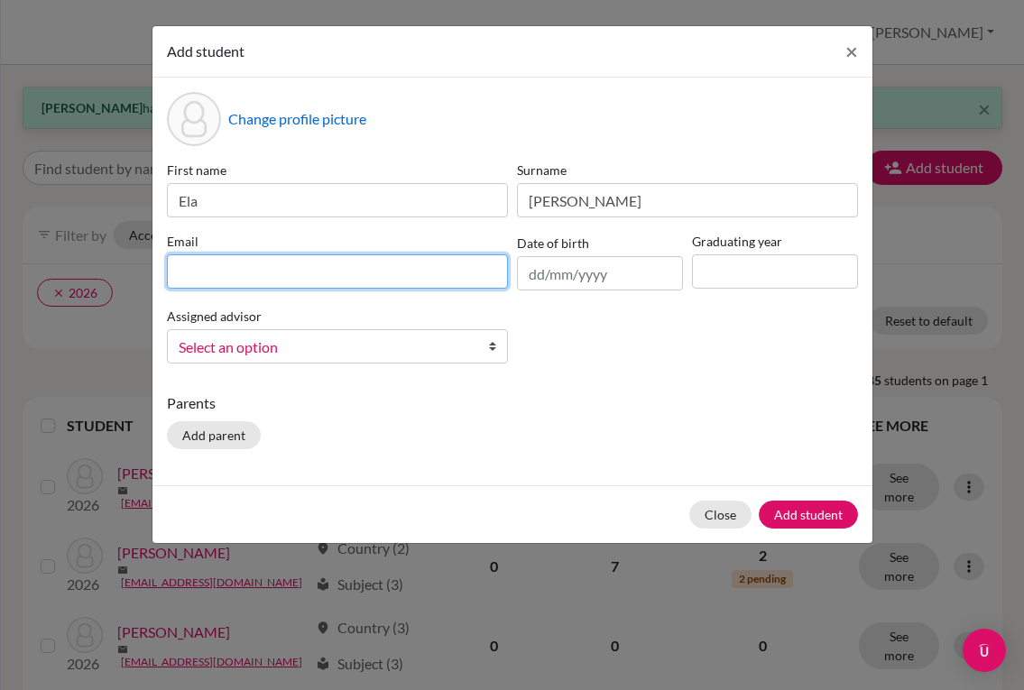
click at [267, 276] on input at bounding box center [337, 271] width 341 height 34
paste input "[EMAIL_ADDRESS][DOMAIN_NAME]"
type input "[EMAIL_ADDRESS][DOMAIN_NAME]"
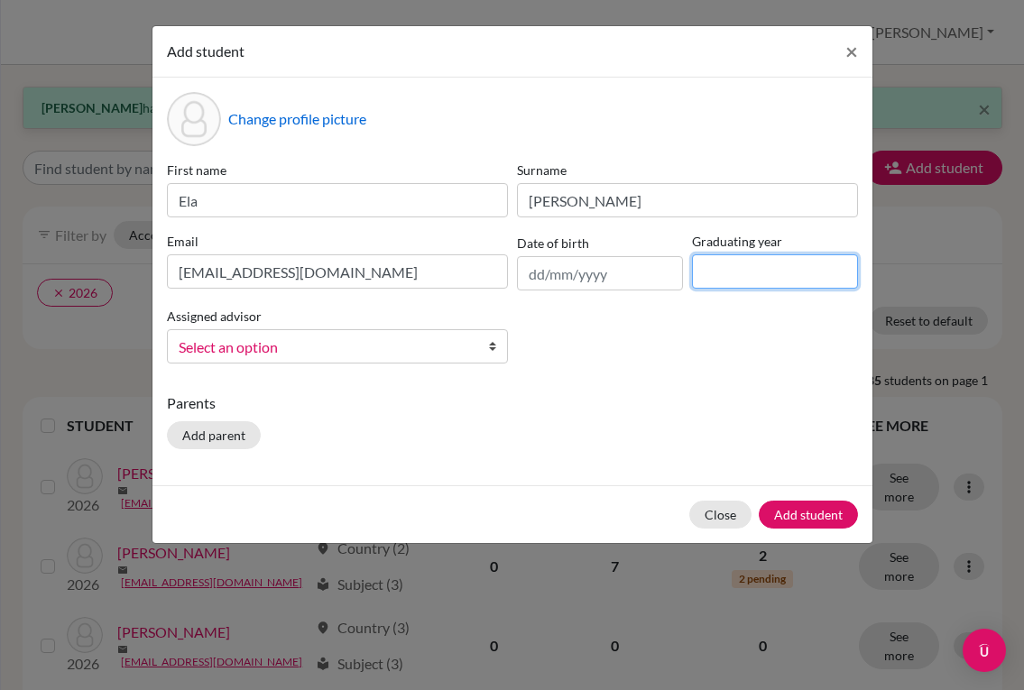
click at [755, 268] on input at bounding box center [775, 271] width 166 height 34
type input "2028"
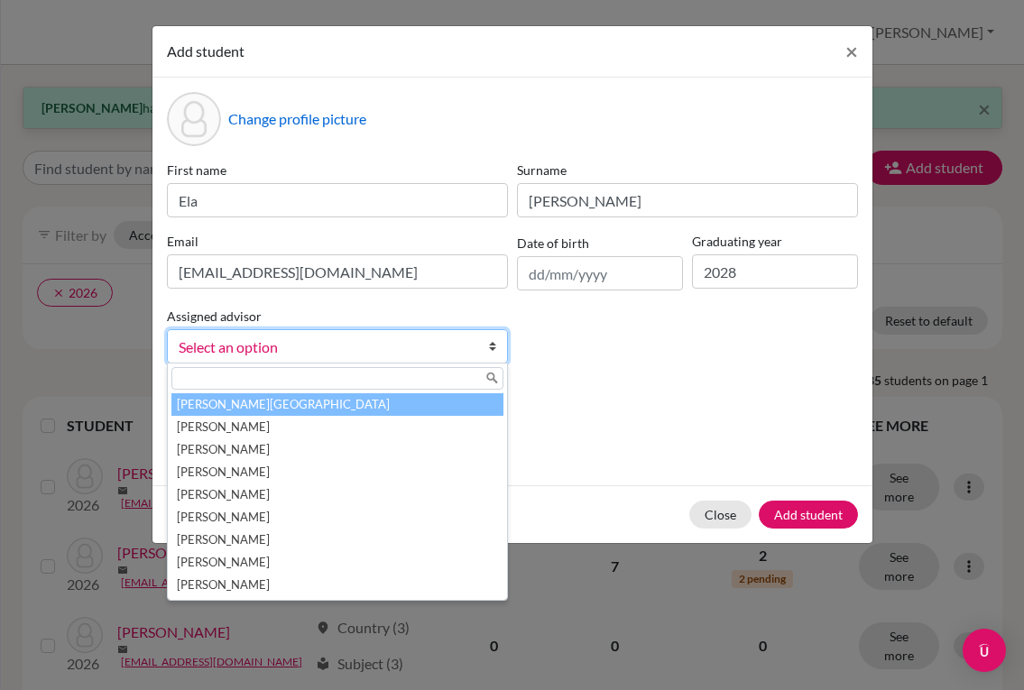
click at [309, 355] on span "Select an option" at bounding box center [326, 347] width 294 height 23
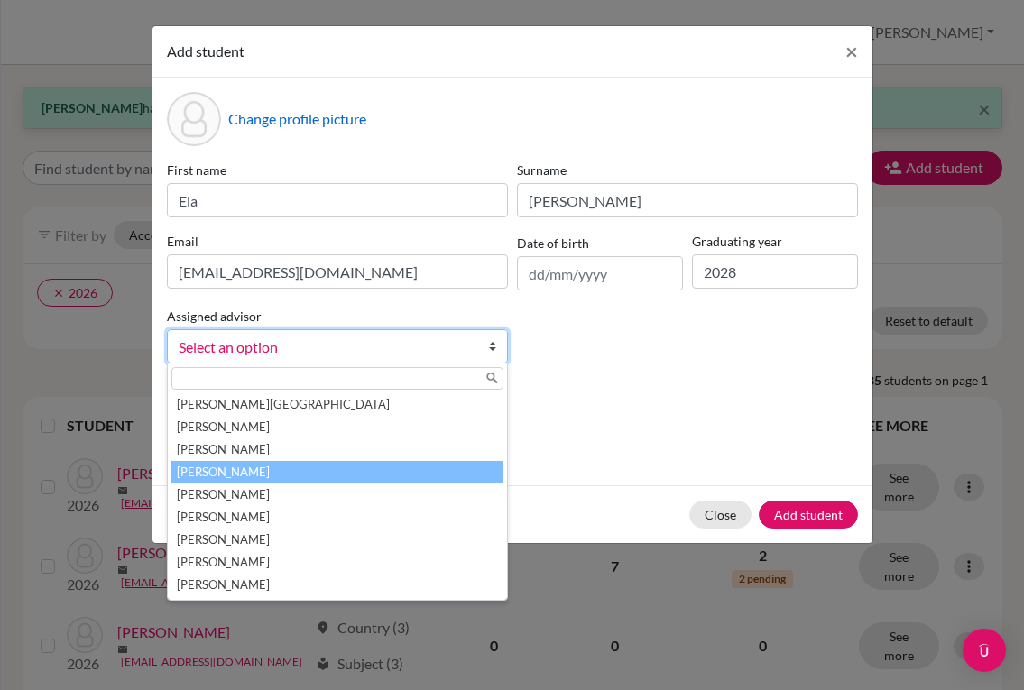
click at [269, 467] on li "[PERSON_NAME]" at bounding box center [337, 472] width 332 height 23
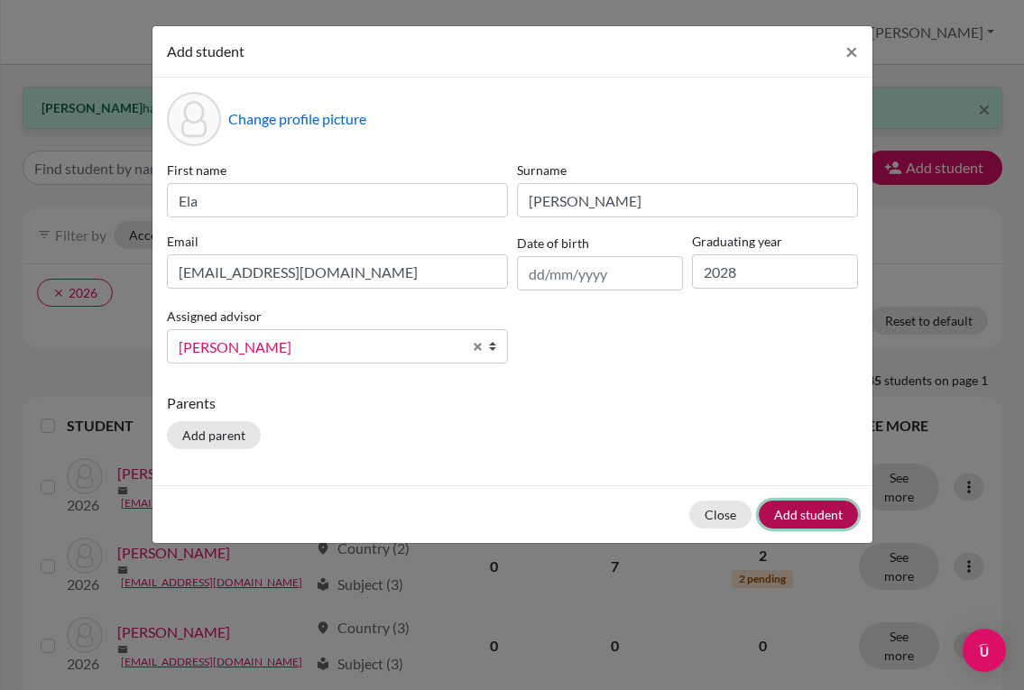
click at [780, 512] on button "Add student" at bounding box center [808, 515] width 99 height 28
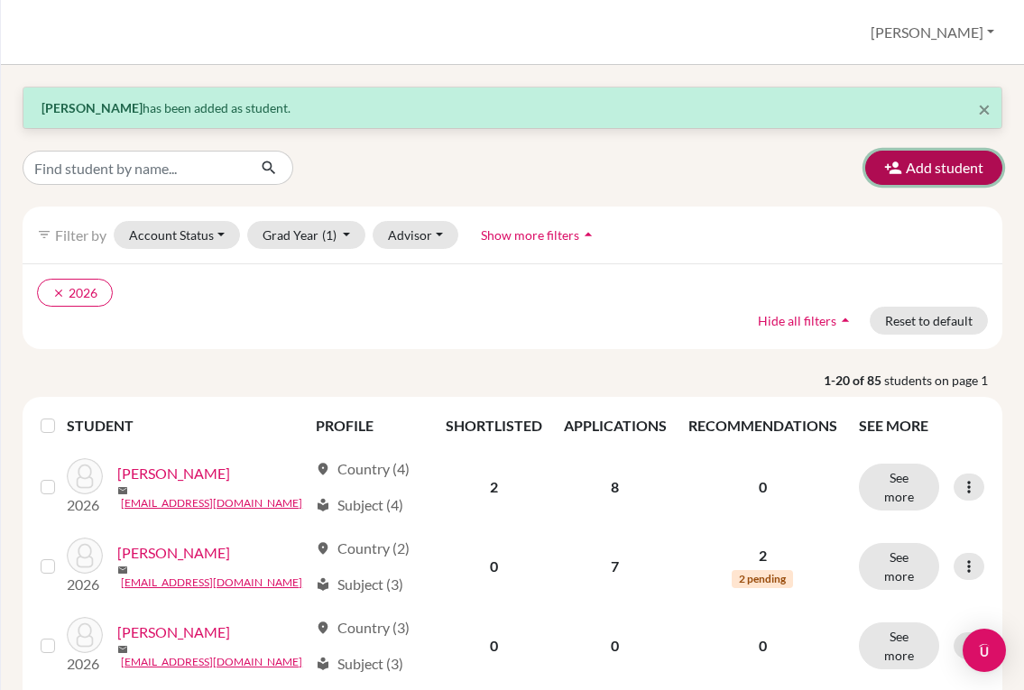
click at [937, 158] on button "Add student" at bounding box center [933, 168] width 137 height 34
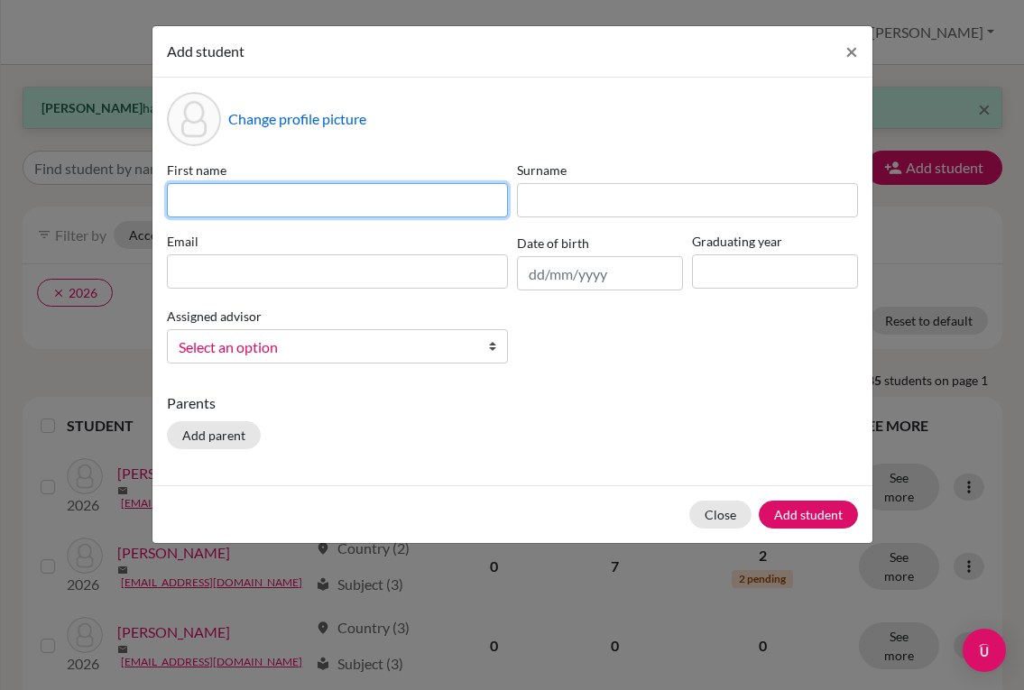
click at [442, 208] on input at bounding box center [337, 200] width 341 height 34
type input "[PERSON_NAME]"
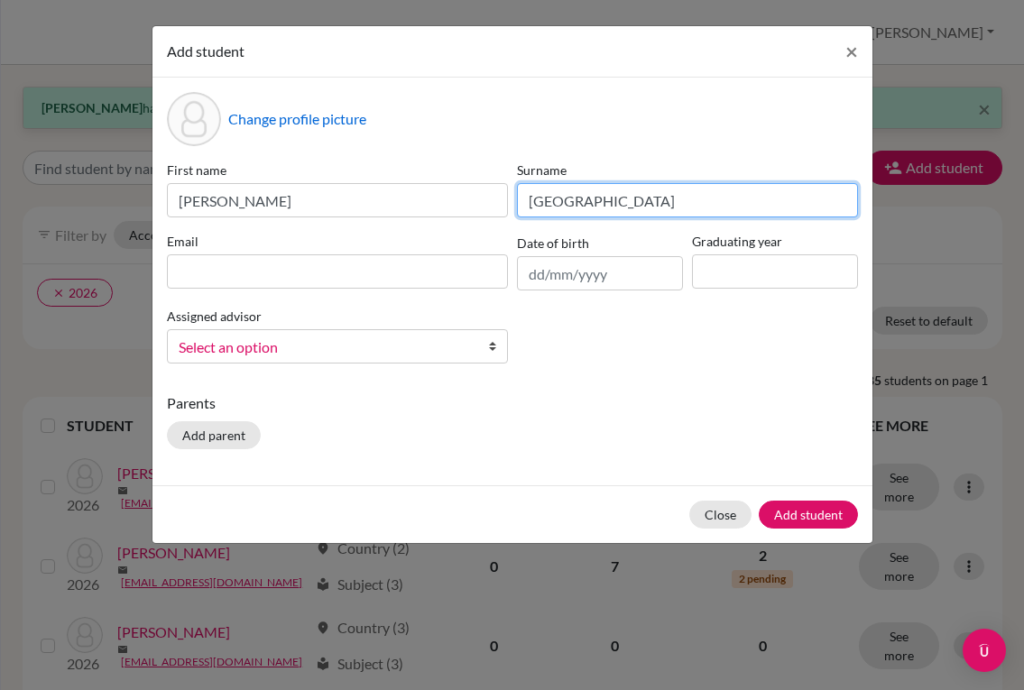
type input "[GEOGRAPHIC_DATA]"
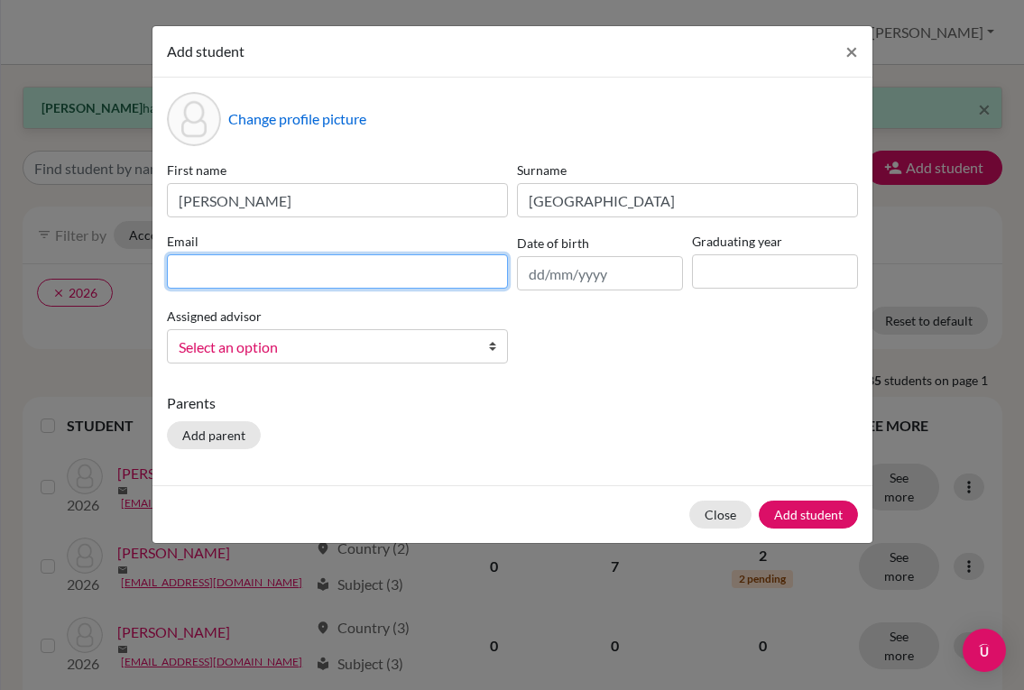
click at [400, 264] on input at bounding box center [337, 271] width 341 height 34
click at [319, 266] on input at bounding box center [337, 271] width 341 height 34
paste input "[EMAIL_ADDRESS][DOMAIN_NAME]"
type input "[EMAIL_ADDRESS][DOMAIN_NAME]"
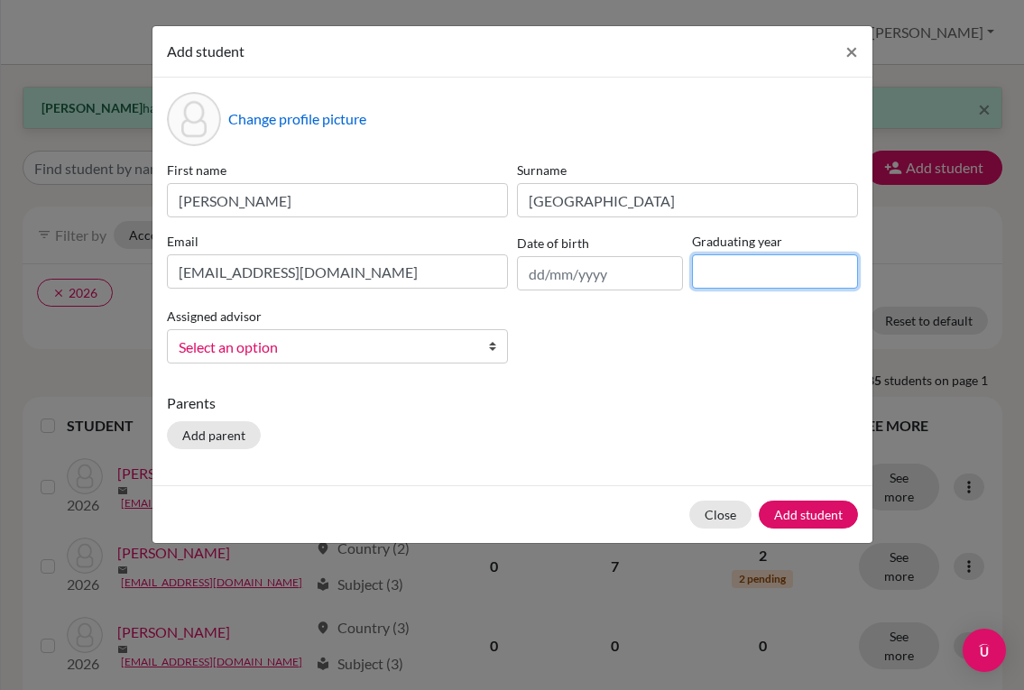
click at [717, 278] on input at bounding box center [775, 271] width 166 height 34
type input "2028"
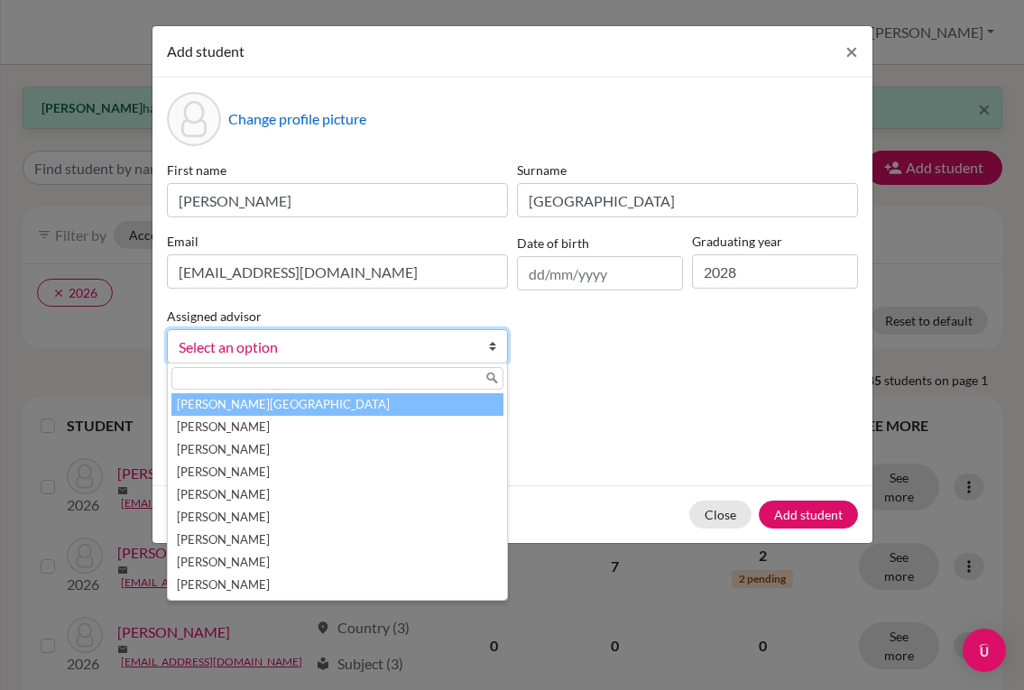
click at [430, 347] on span "Select an option" at bounding box center [326, 347] width 294 height 23
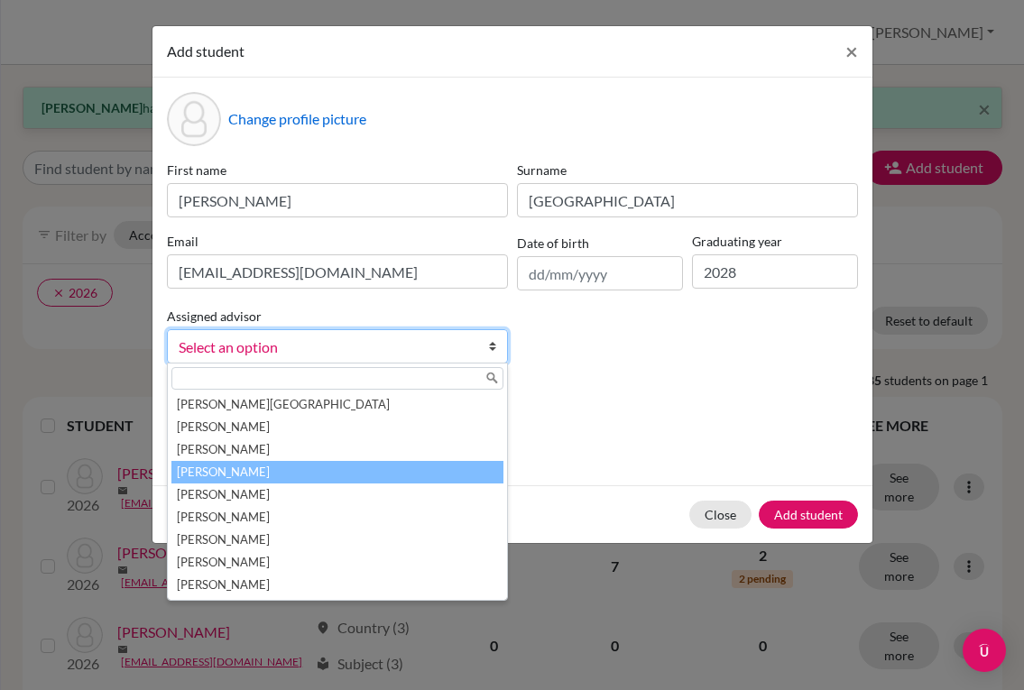
click at [332, 469] on li "[PERSON_NAME]" at bounding box center [337, 472] width 332 height 23
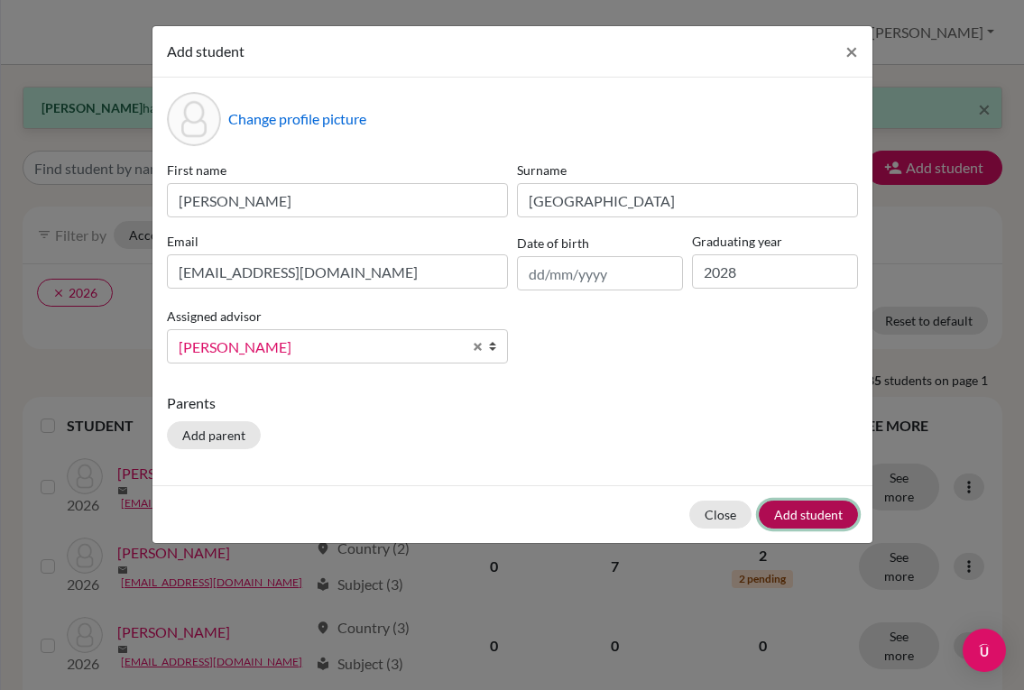
click at [797, 517] on button "Add student" at bounding box center [808, 515] width 99 height 28
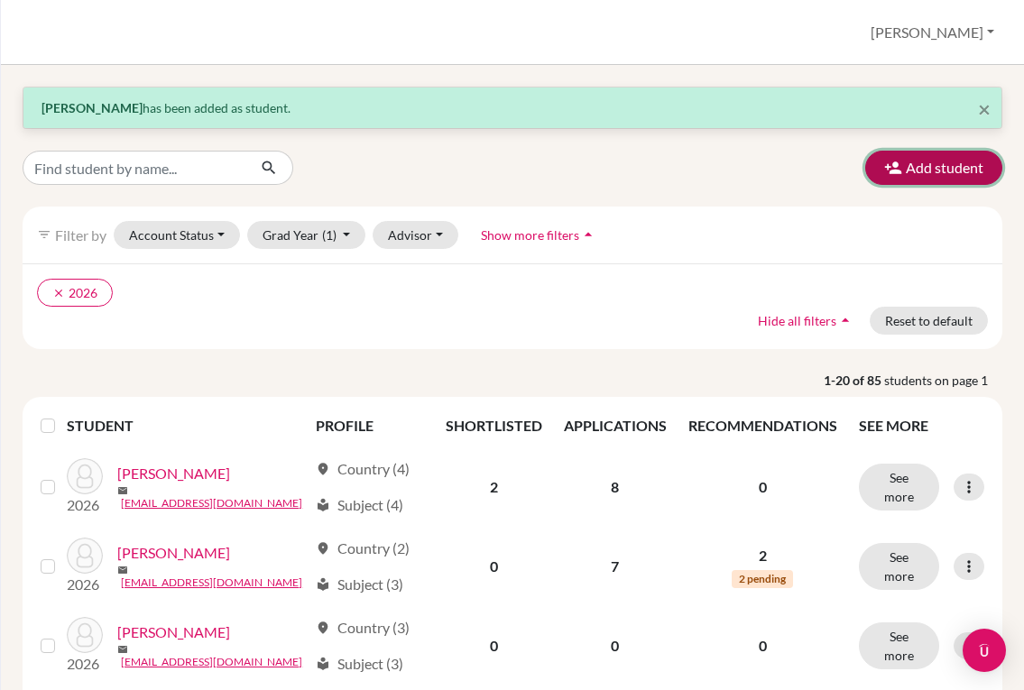
click at [930, 155] on button "Add student" at bounding box center [933, 168] width 137 height 34
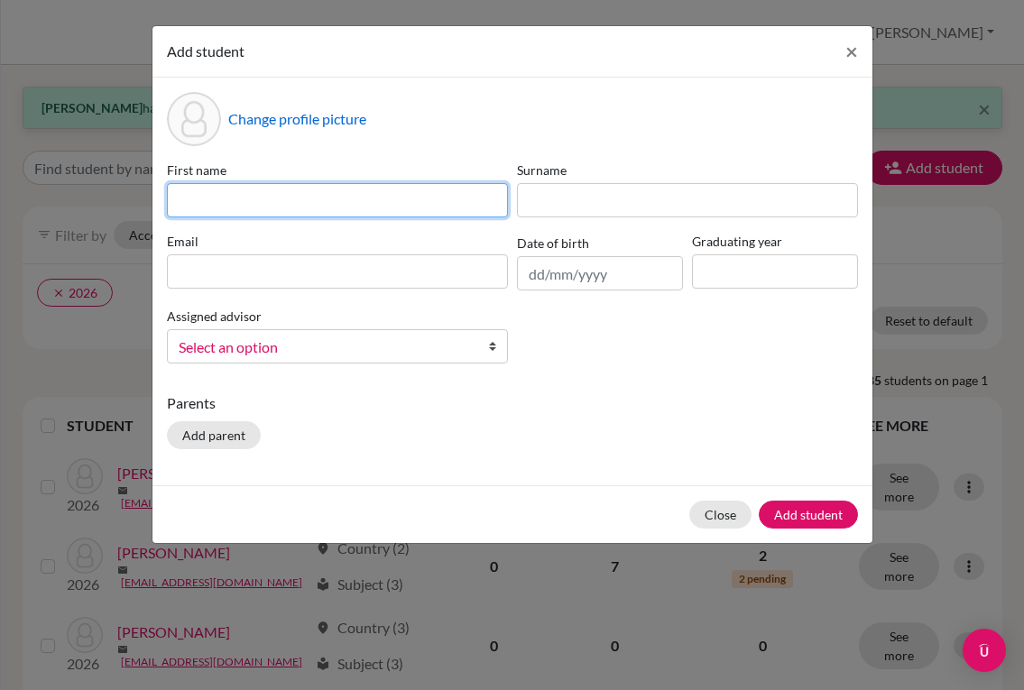
click at [388, 198] on input at bounding box center [337, 200] width 341 height 34
type input "[PERSON_NAME]"
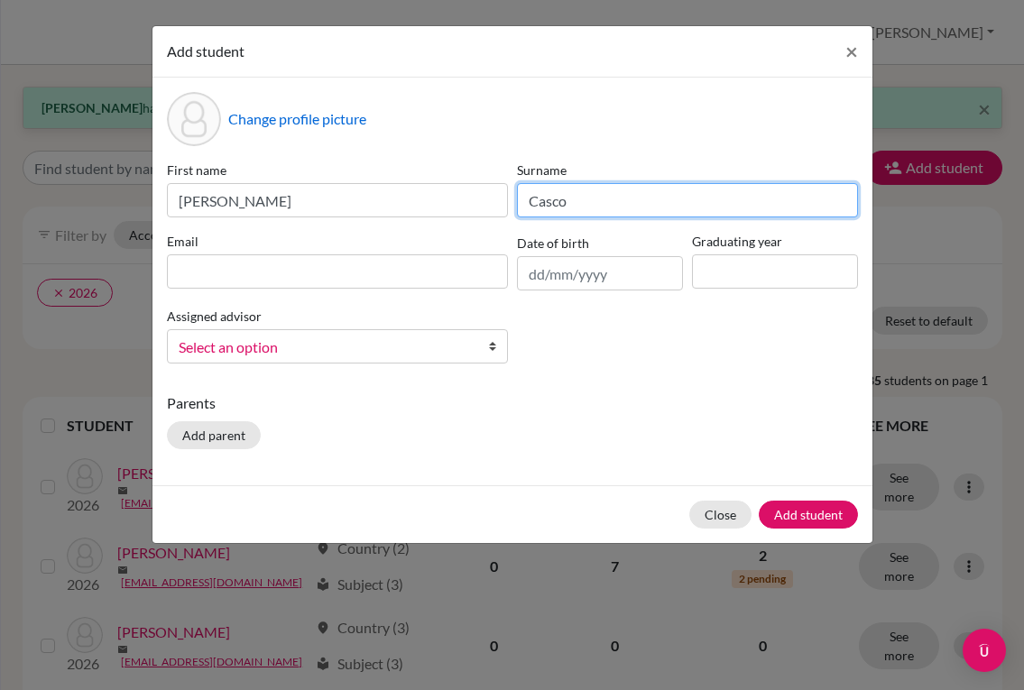
type input "Casco"
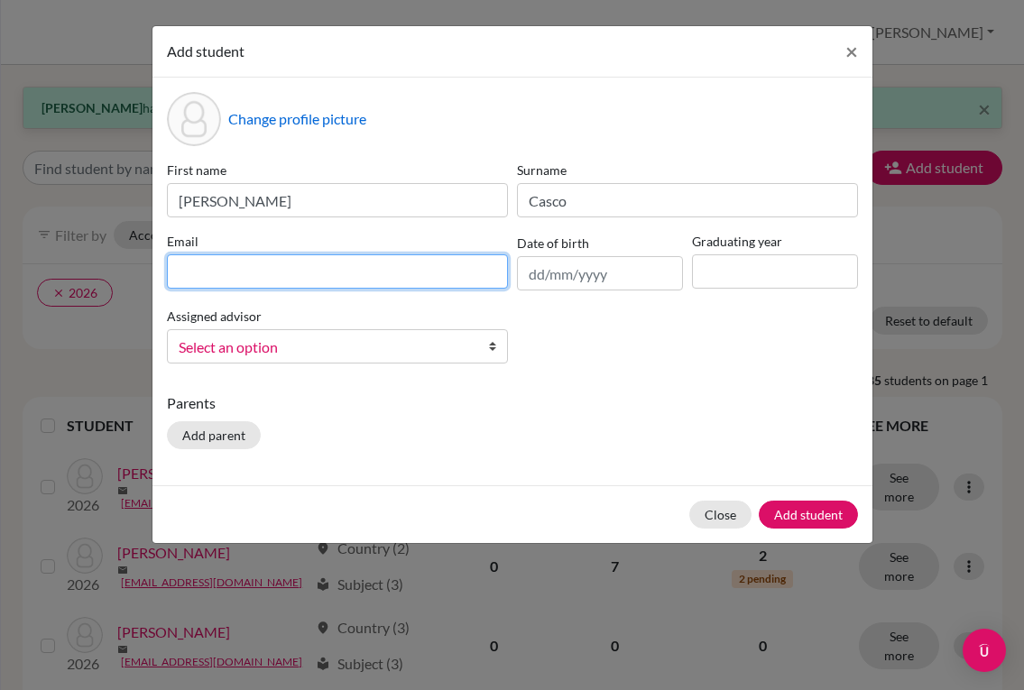
click at [393, 262] on input at bounding box center [337, 271] width 341 height 34
click at [454, 272] on input at bounding box center [337, 271] width 341 height 34
paste input "[EMAIL_ADDRESS][DOMAIN_NAME]"
type input "[EMAIL_ADDRESS][DOMAIN_NAME]"
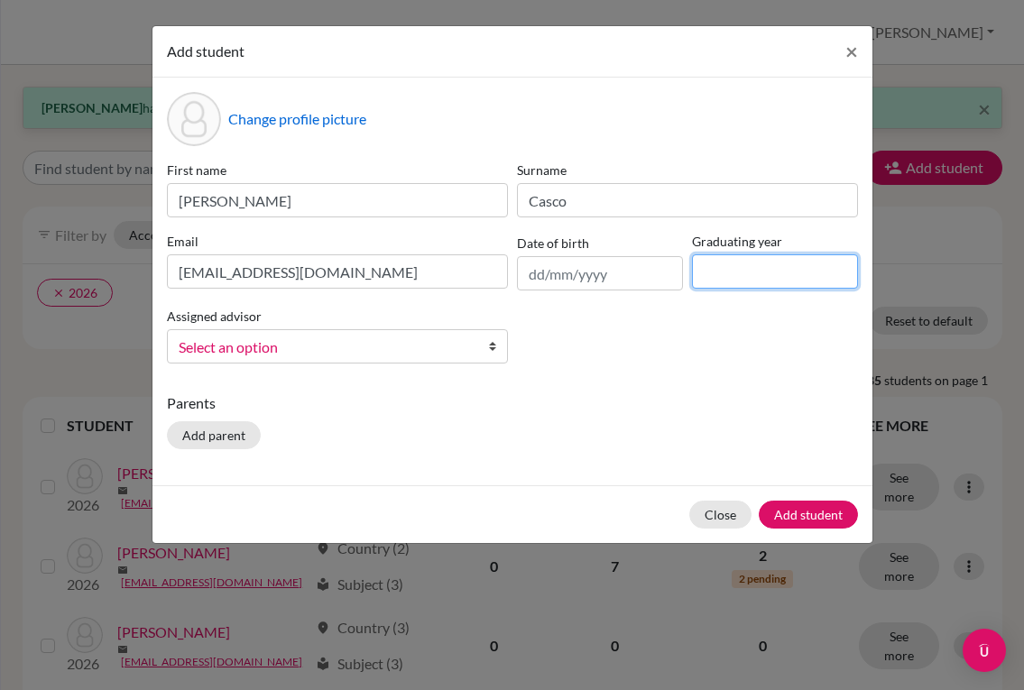
click at [733, 266] on input at bounding box center [775, 271] width 166 height 34
type input "2028"
click at [313, 347] on span "Select an option" at bounding box center [326, 347] width 294 height 23
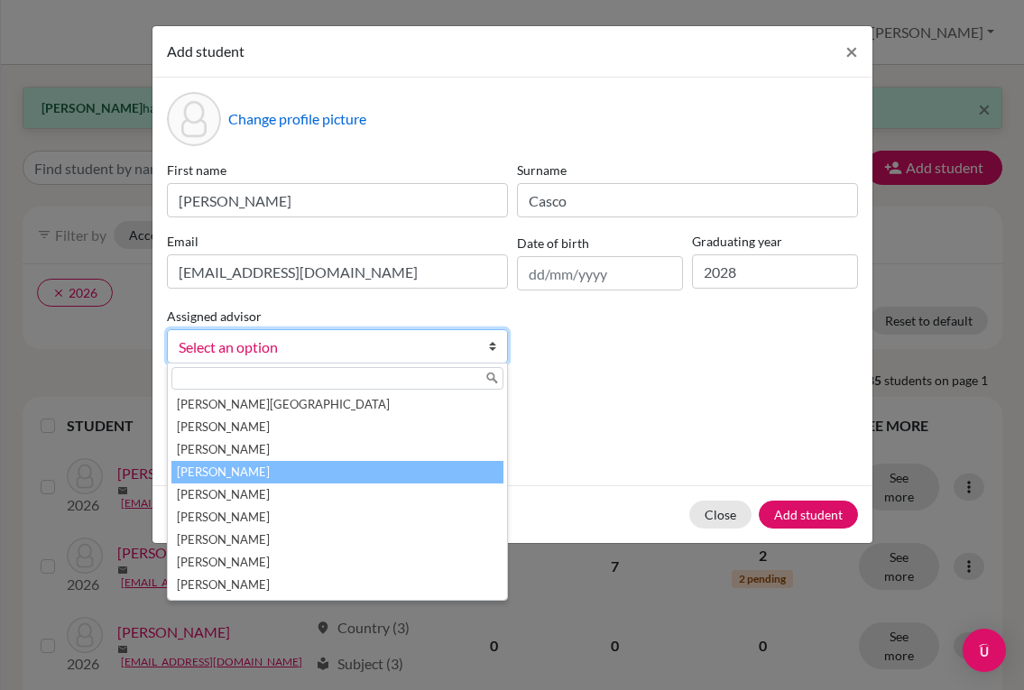
click at [279, 471] on li "[PERSON_NAME]" at bounding box center [337, 472] width 332 height 23
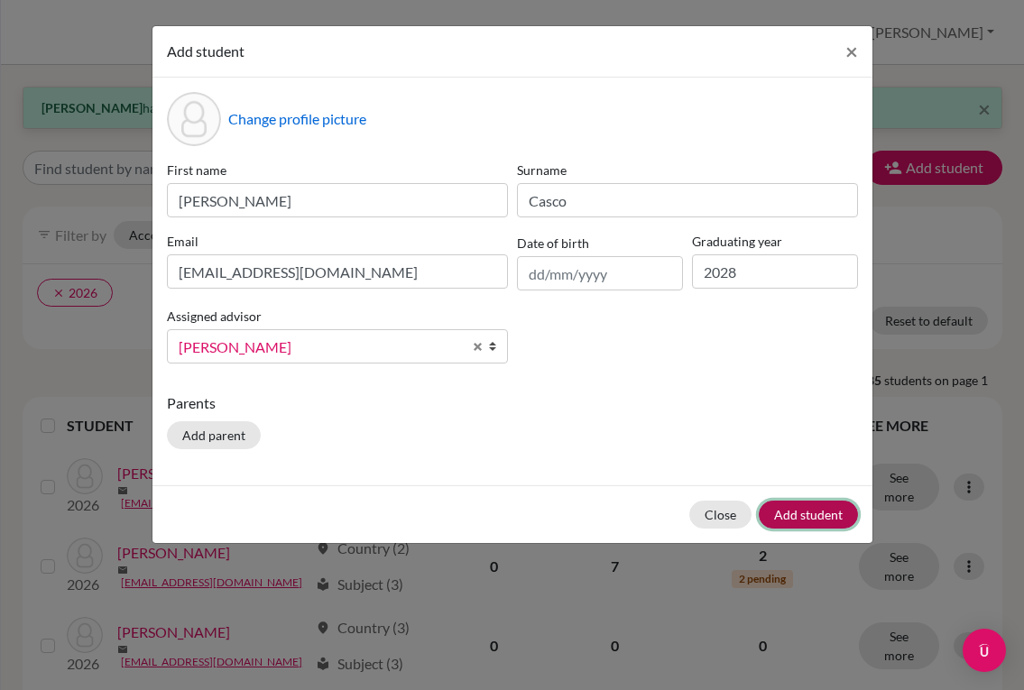
click at [798, 523] on button "Add student" at bounding box center [808, 515] width 99 height 28
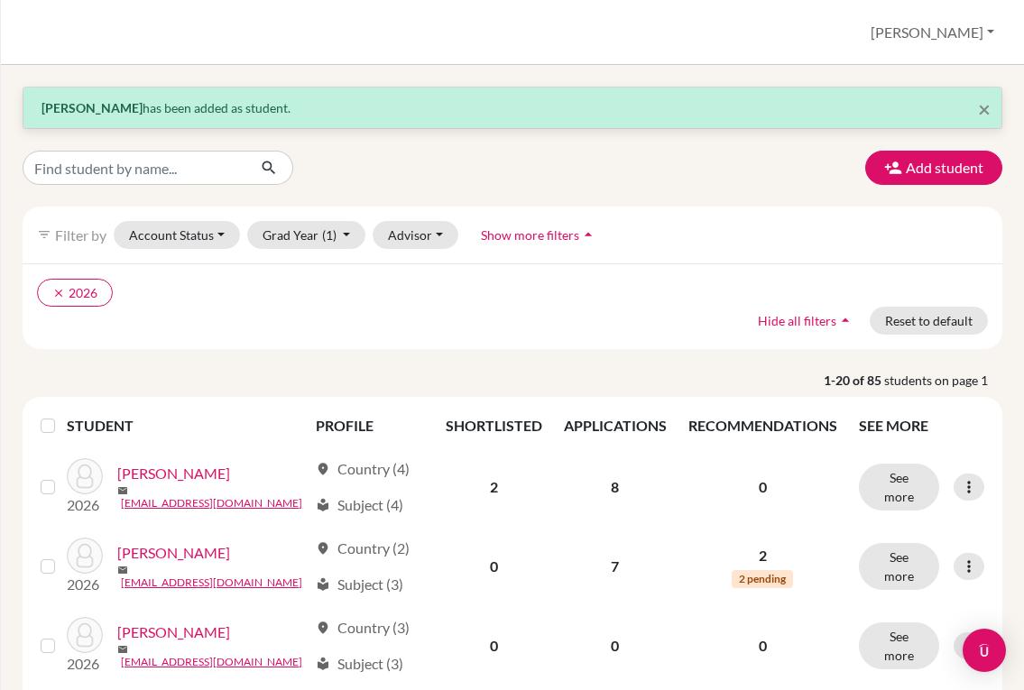
click at [920, 171] on button "Add student" at bounding box center [933, 168] width 137 height 34
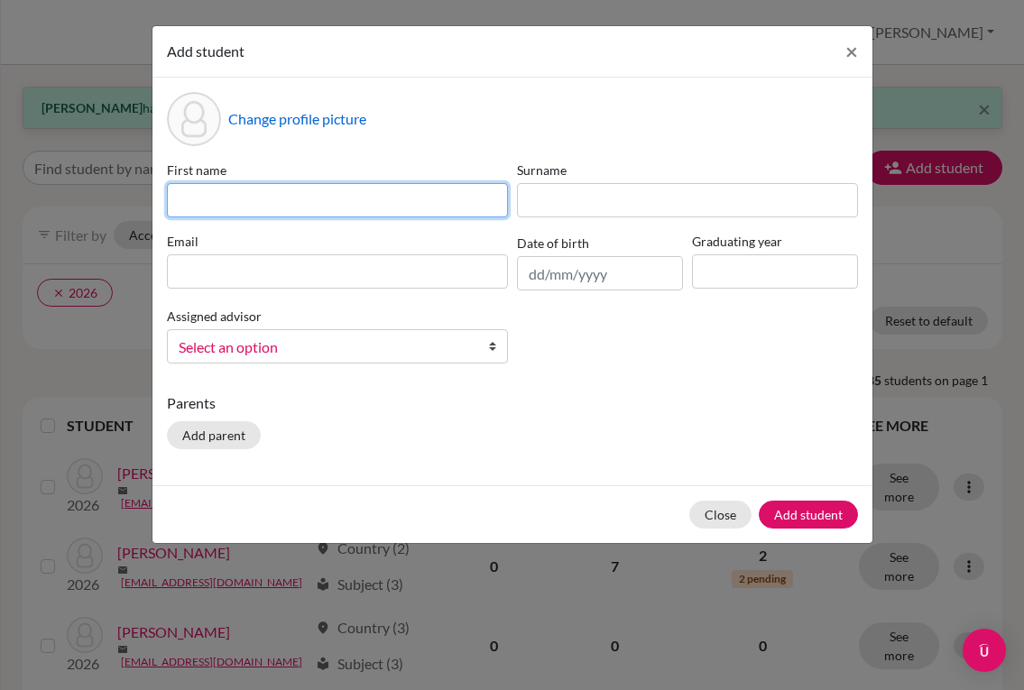
click at [450, 210] on input at bounding box center [337, 200] width 341 height 34
type input "[PERSON_NAME]"
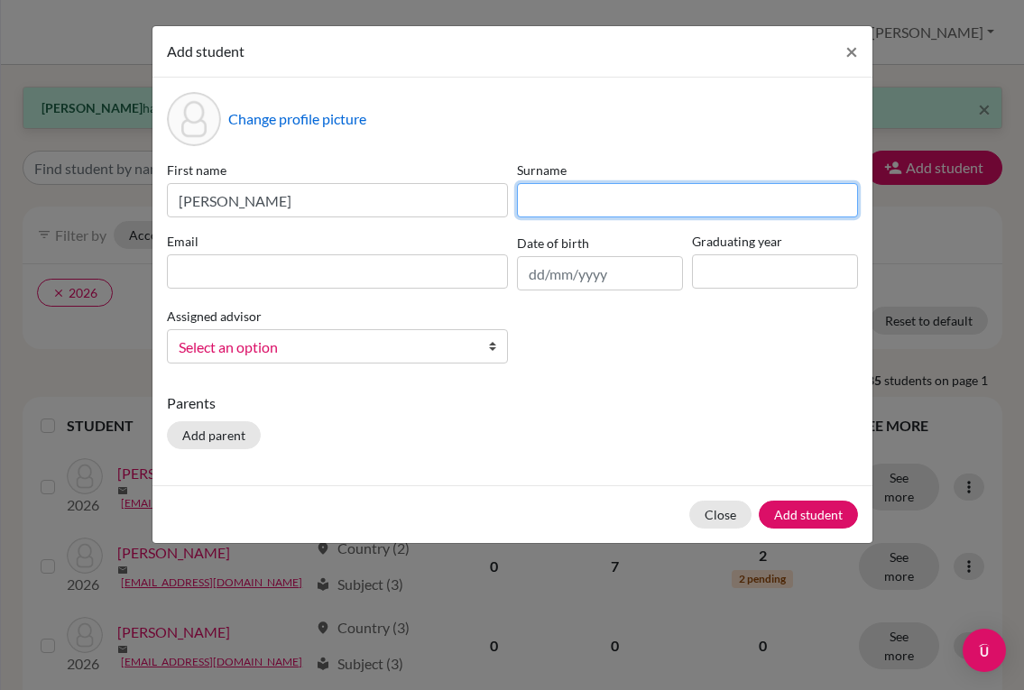
click at [556, 209] on input at bounding box center [687, 200] width 341 height 34
type input "[PERSON_NAME]"
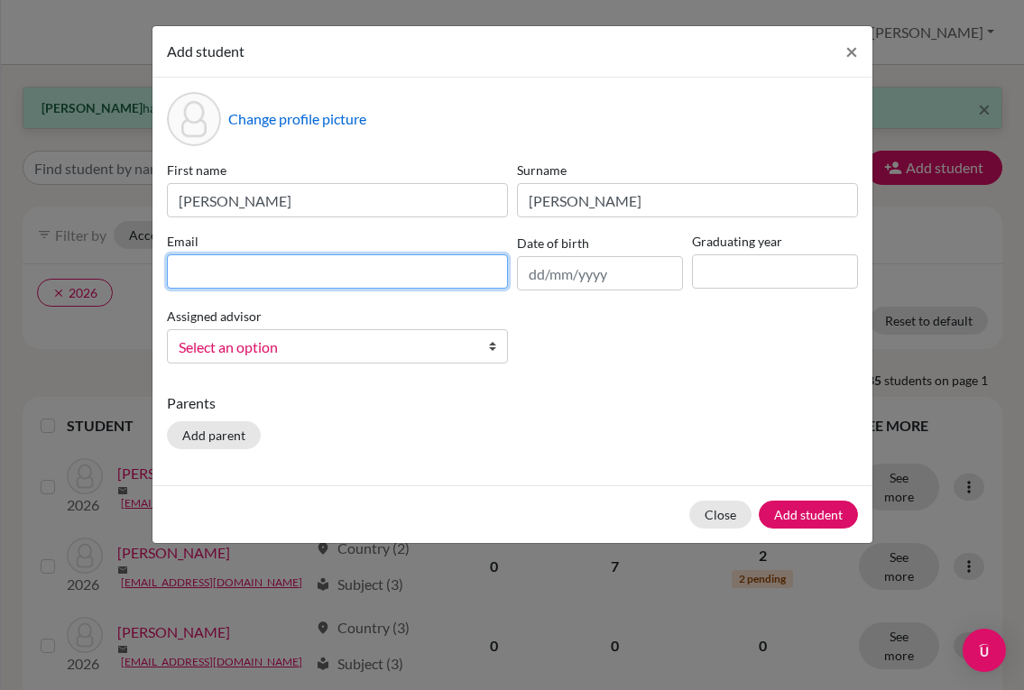
click at [336, 262] on input at bounding box center [337, 271] width 341 height 34
click at [367, 273] on input at bounding box center [337, 271] width 341 height 34
paste input "[EMAIL_ADDRESS][DOMAIN_NAME]"
type input "[EMAIL_ADDRESS][DOMAIN_NAME]"
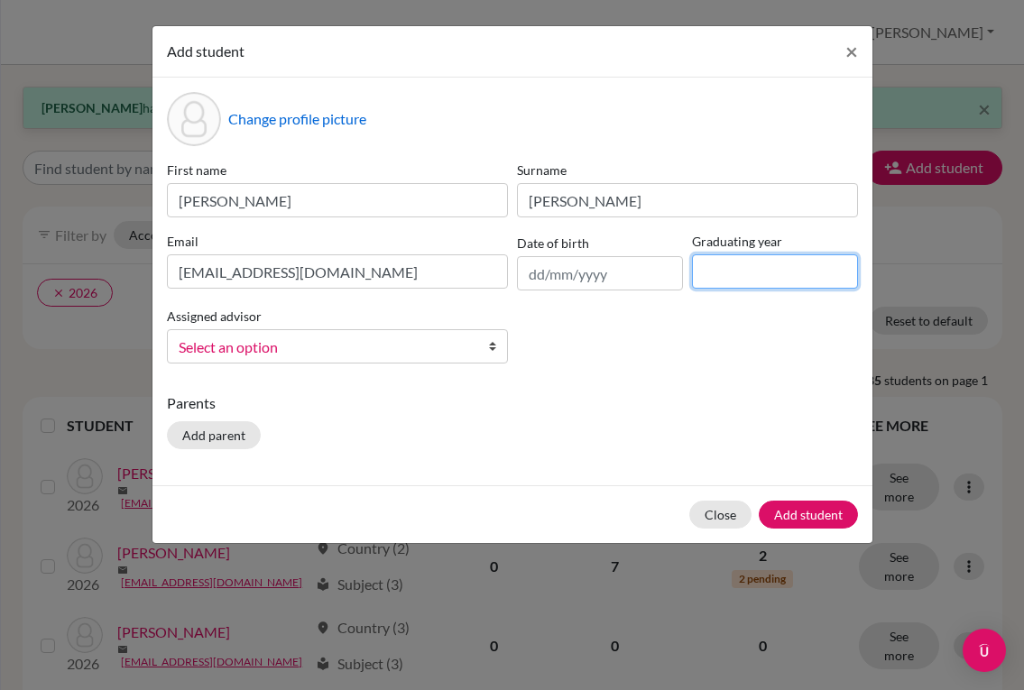
click at [729, 271] on input at bounding box center [775, 271] width 166 height 34
type input "2028"
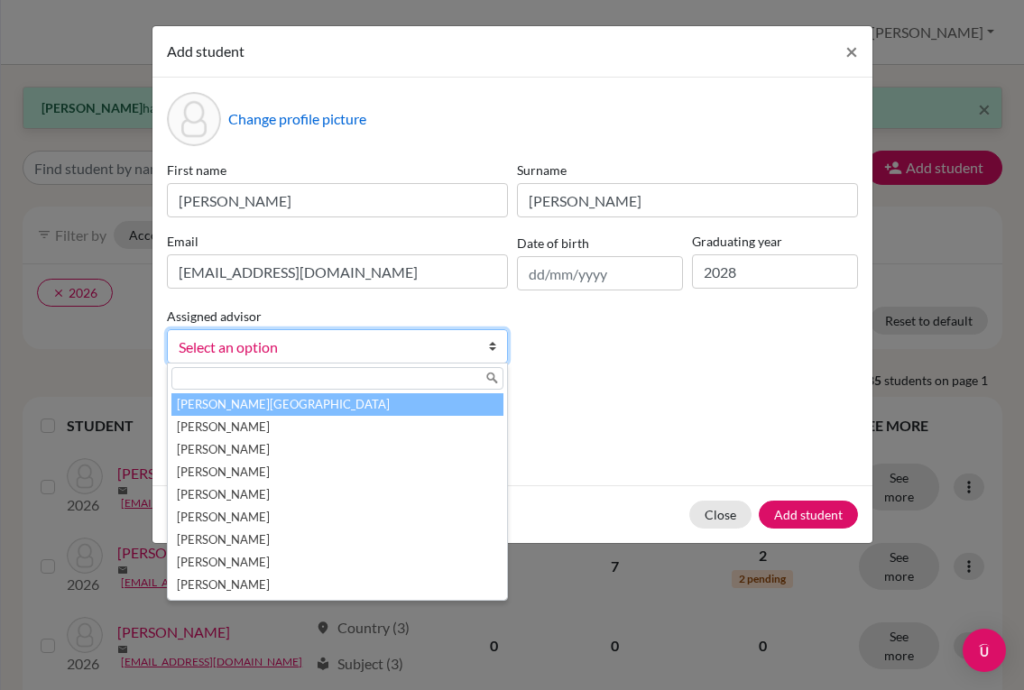
click at [418, 356] on span "Select an option" at bounding box center [326, 347] width 294 height 23
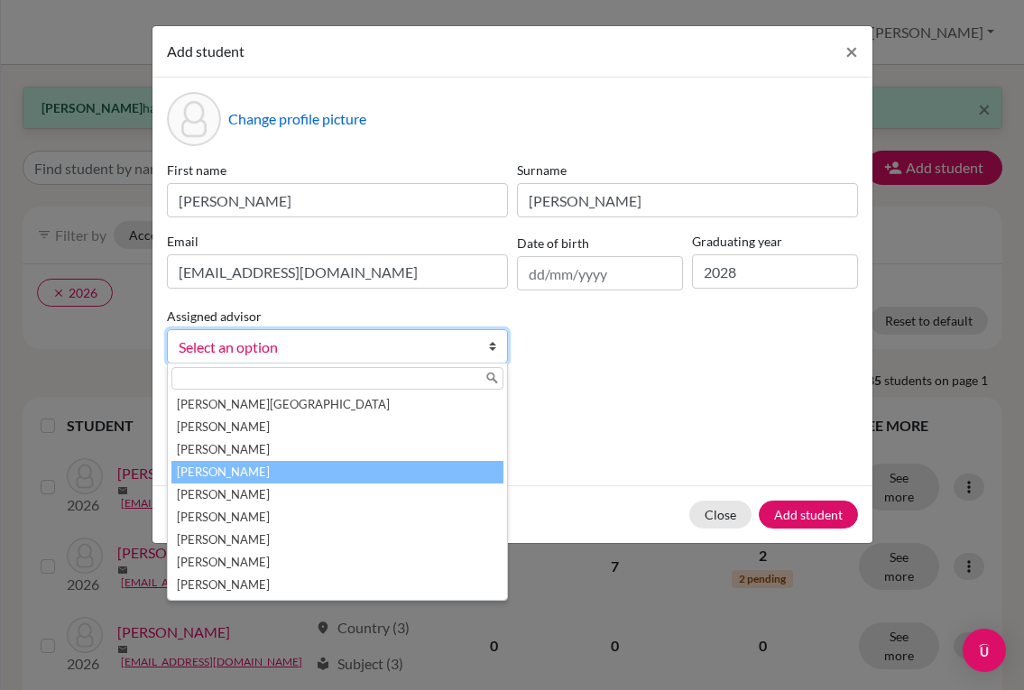
click at [328, 471] on li "[PERSON_NAME]" at bounding box center [337, 472] width 332 height 23
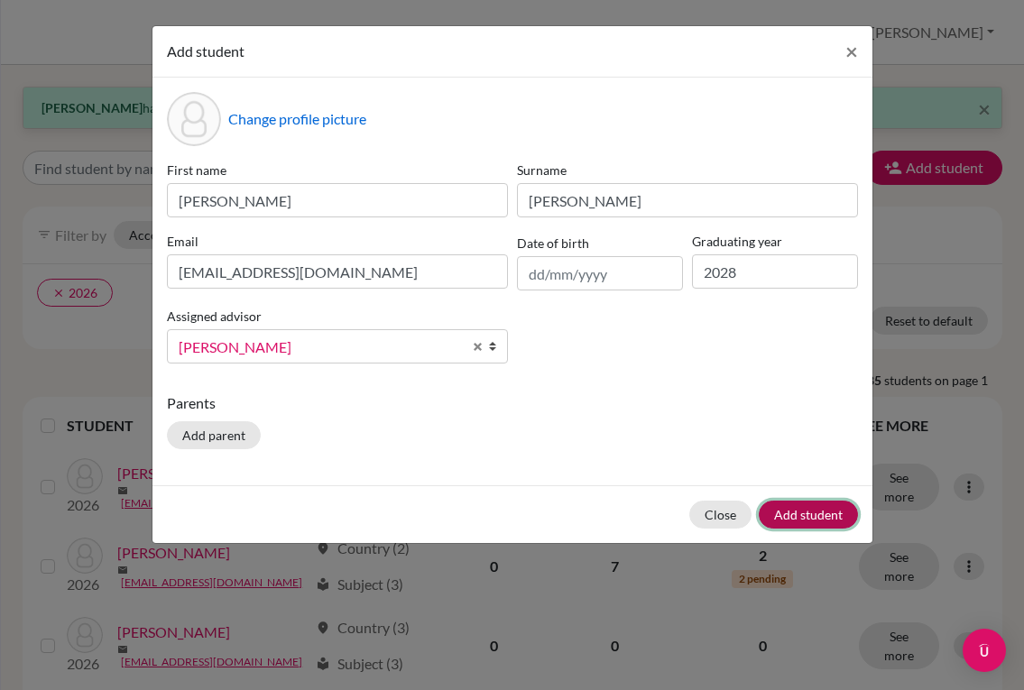
click at [810, 514] on button "Add student" at bounding box center [808, 515] width 99 height 28
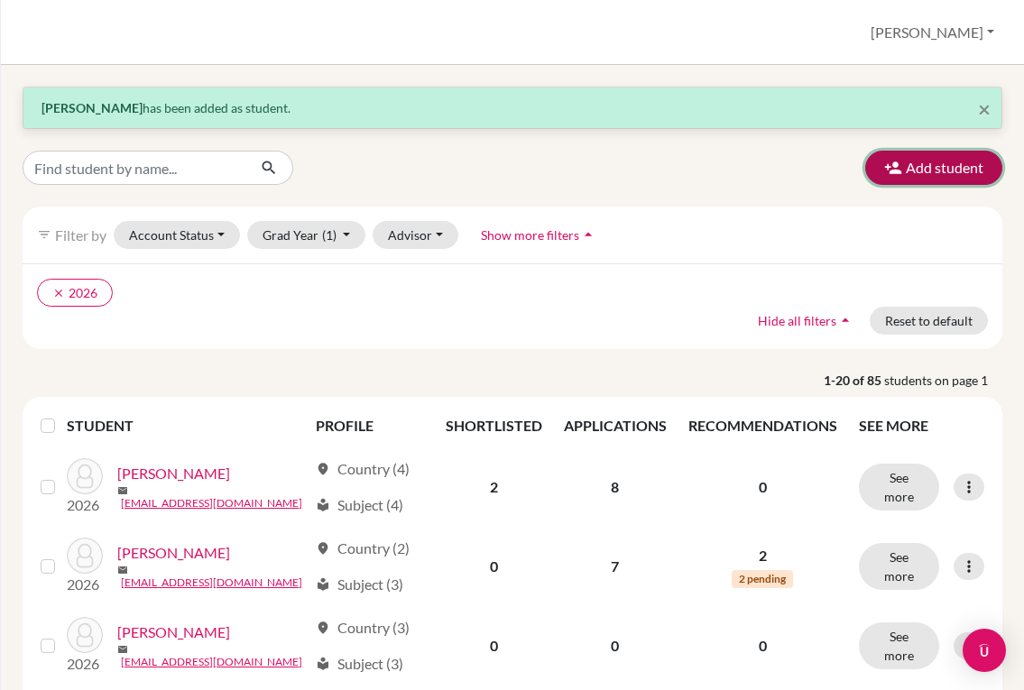
click at [904, 176] on button "Add student" at bounding box center [933, 168] width 137 height 34
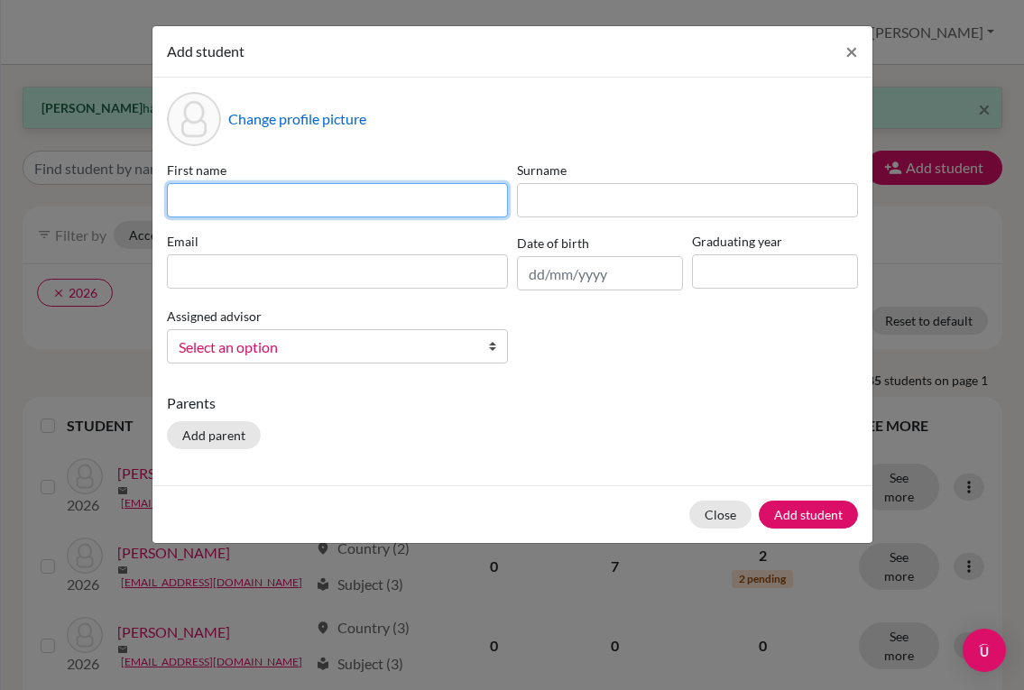
click at [413, 201] on input at bounding box center [337, 200] width 341 height 34
type input "[PERSON_NAME]"
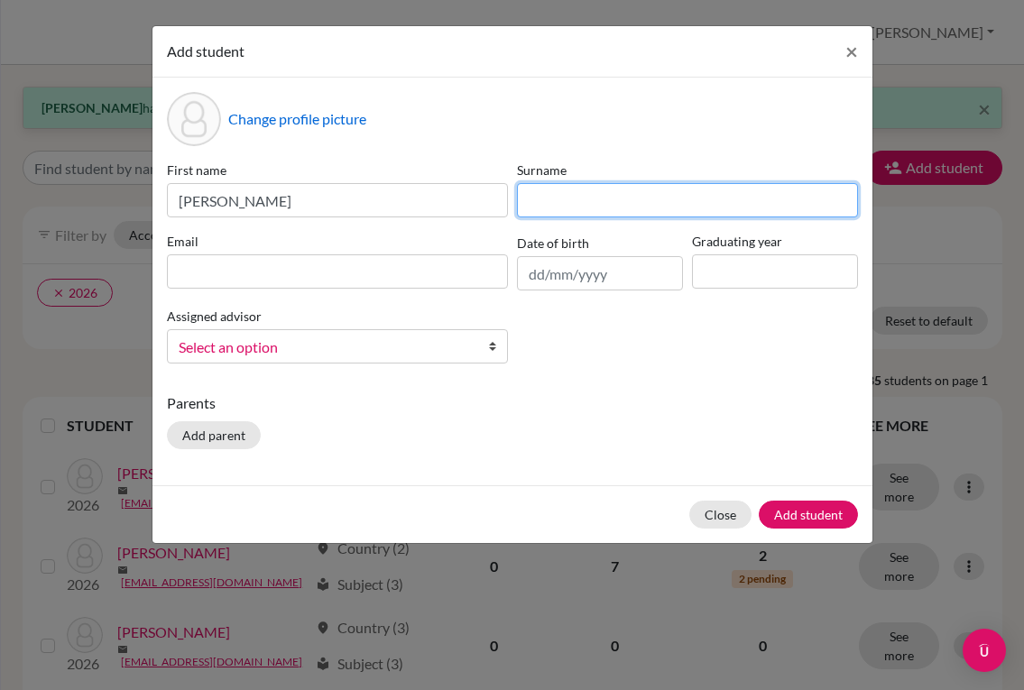
click at [636, 195] on input at bounding box center [687, 200] width 341 height 34
type input "h"
type input "[PERSON_NAME]"
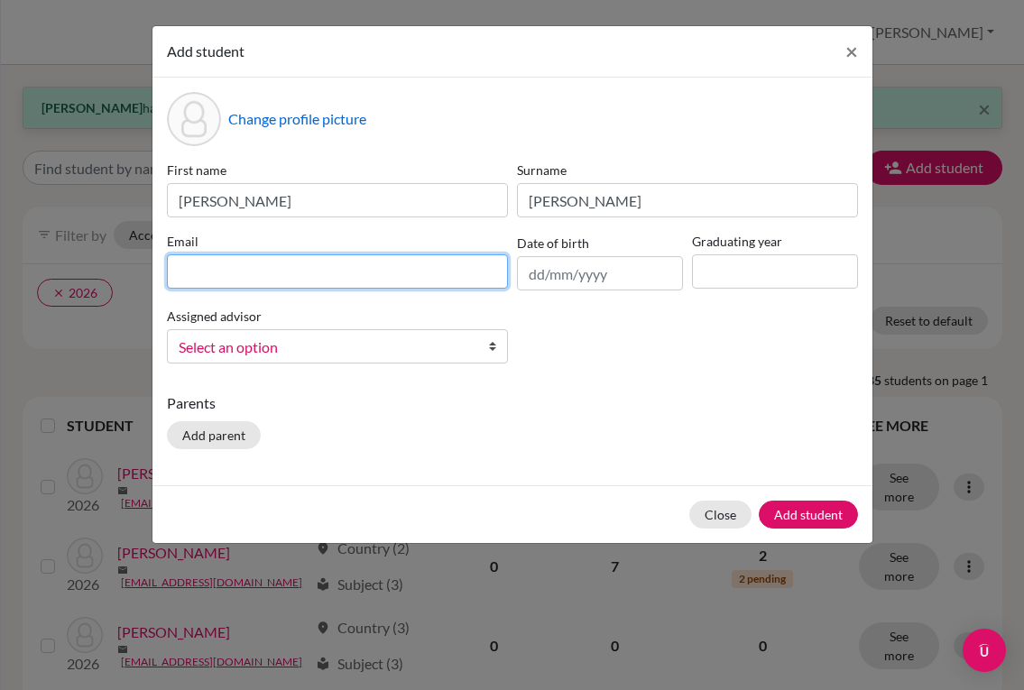
click at [295, 279] on input at bounding box center [337, 271] width 341 height 34
paste input "[PERSON_NAME][EMAIL_ADDRESS][DOMAIN_NAME]"
type input "[PERSON_NAME][EMAIL_ADDRESS][DOMAIN_NAME]"
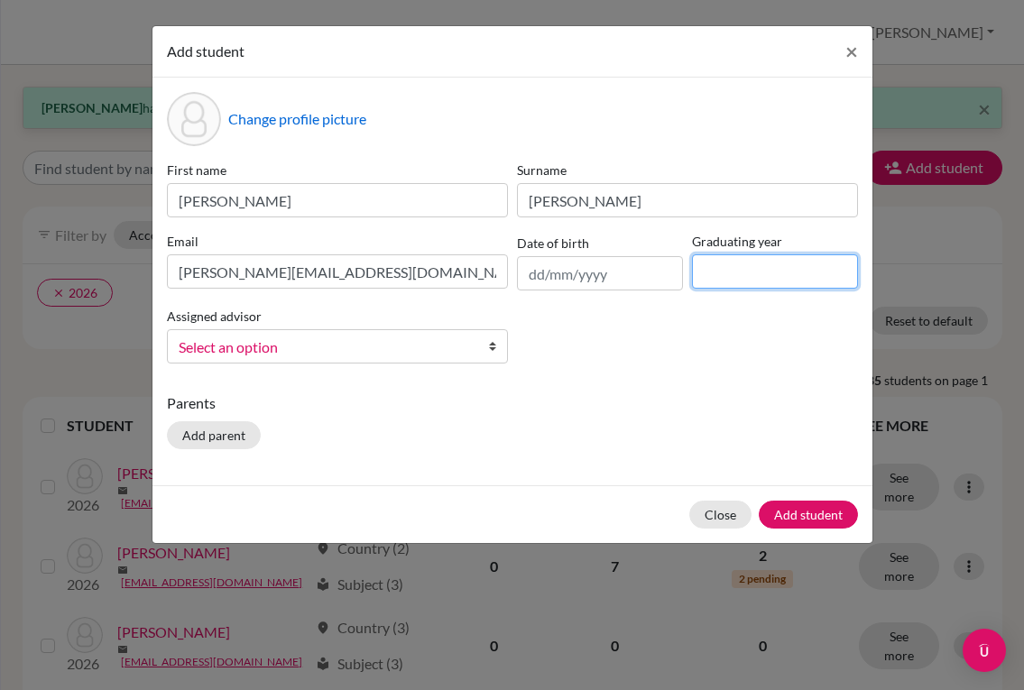
click at [745, 272] on input at bounding box center [775, 271] width 166 height 34
type input "2028"
click at [495, 346] on b at bounding box center [498, 346] width 18 height 32
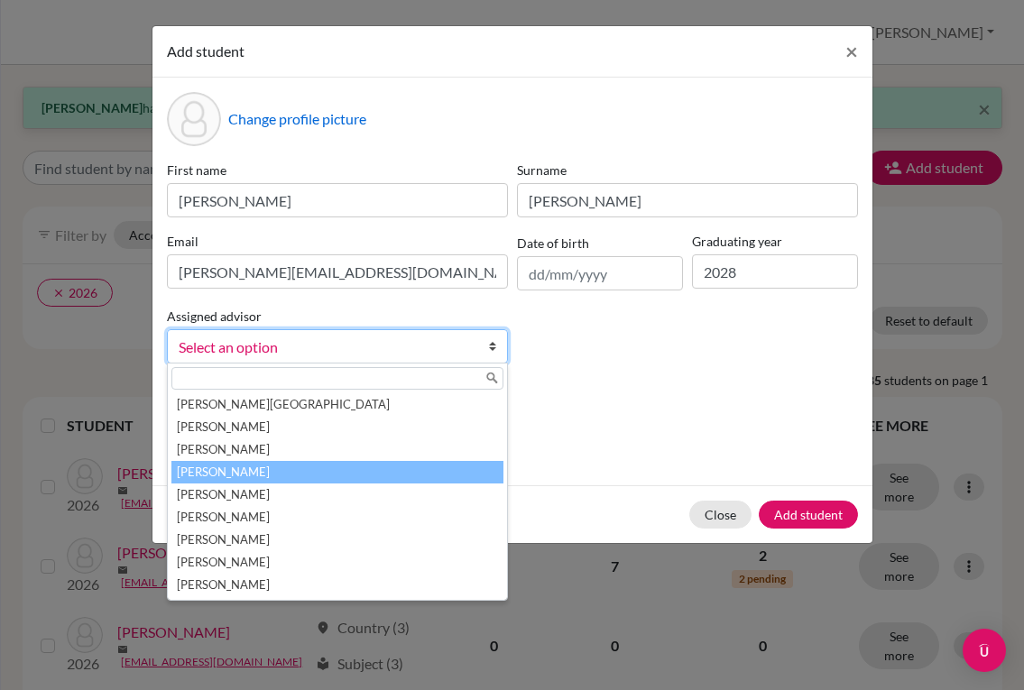
click at [329, 471] on li "[PERSON_NAME]" at bounding box center [337, 472] width 332 height 23
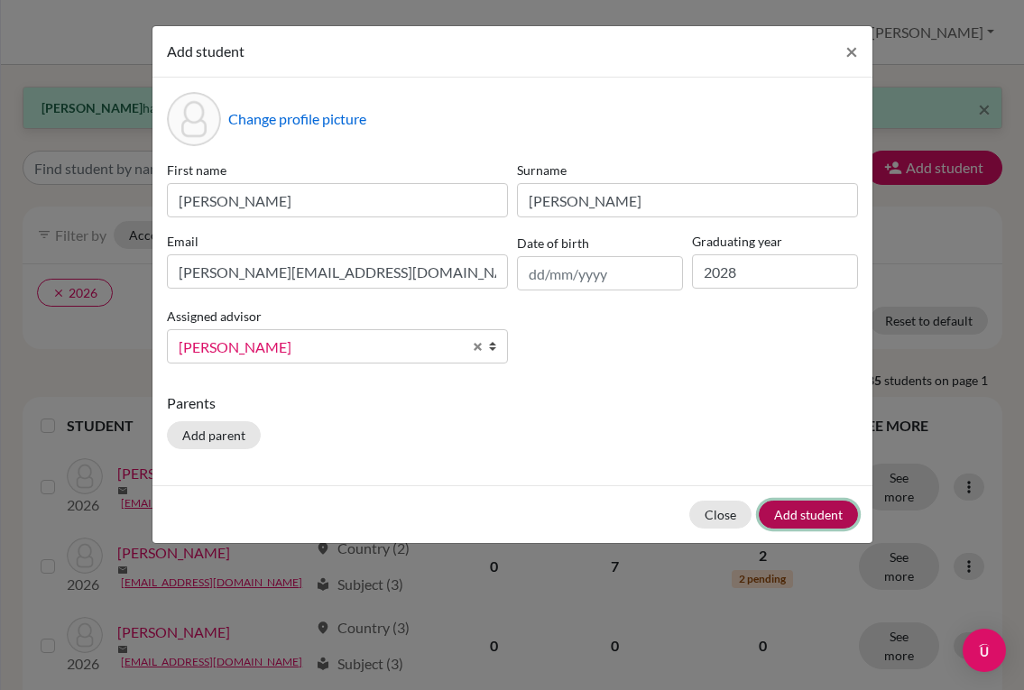
click at [796, 507] on button "Add student" at bounding box center [808, 515] width 99 height 28
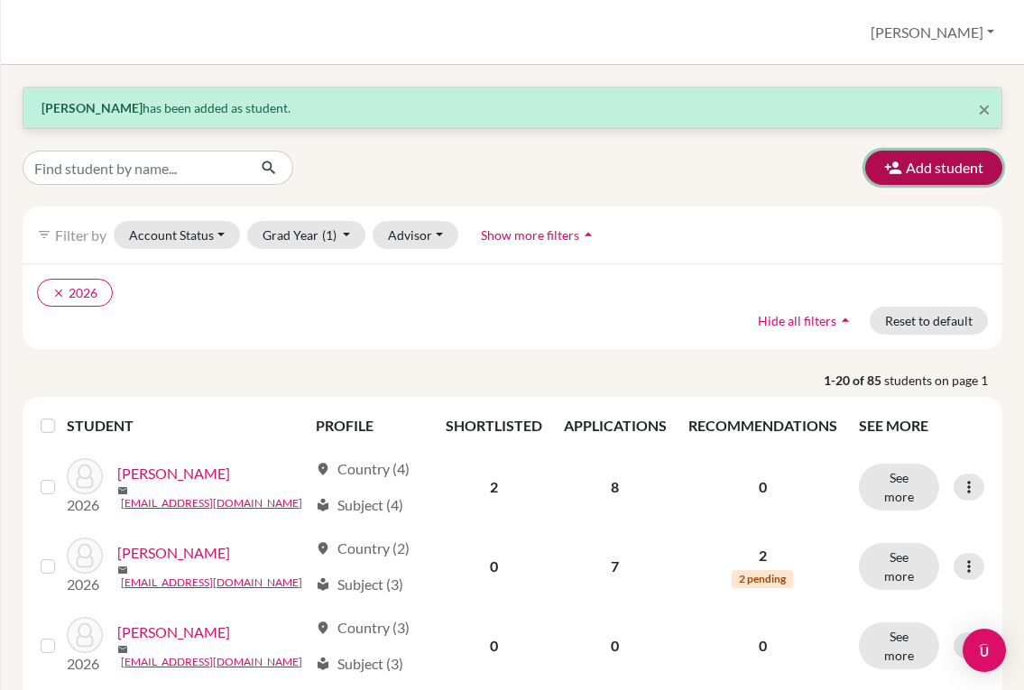
click at [948, 159] on button "Add student" at bounding box center [933, 168] width 137 height 34
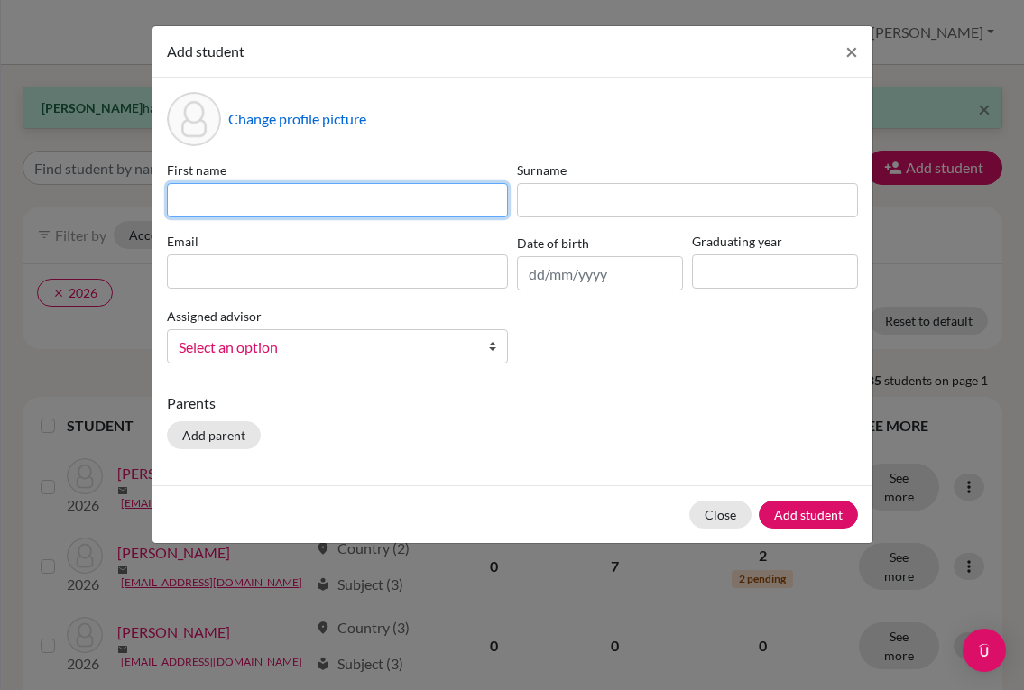
click at [337, 191] on input at bounding box center [337, 200] width 341 height 34
type input "[PERSON_NAME]"
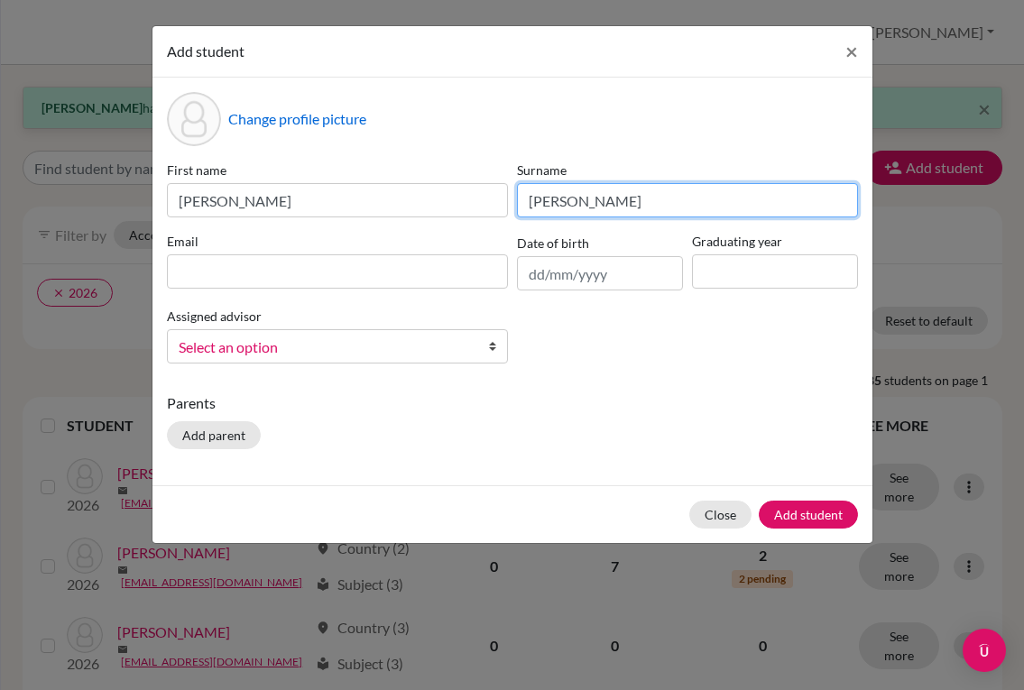
type input "[PERSON_NAME]"
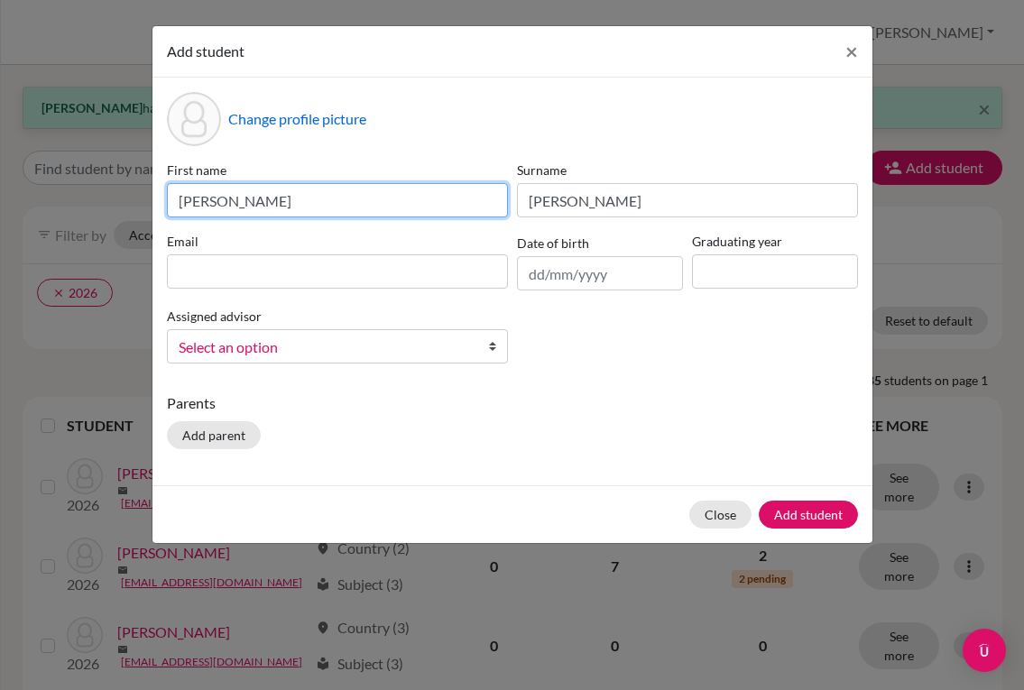
click at [185, 206] on input "[PERSON_NAME]" at bounding box center [337, 200] width 341 height 34
type input "[PERSON_NAME]"
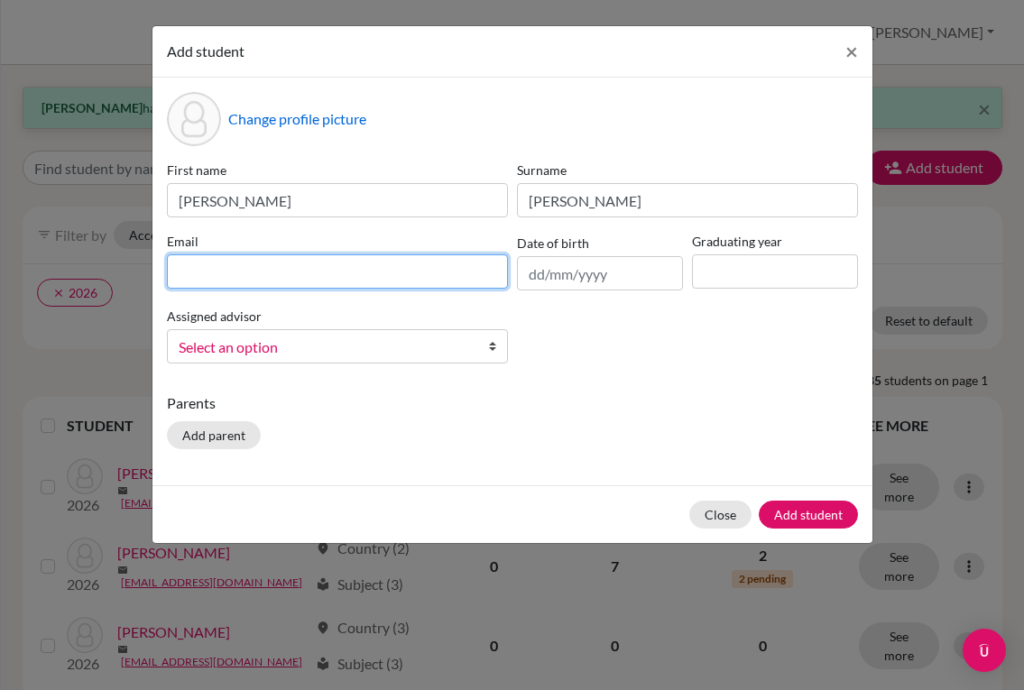
click at [403, 270] on input at bounding box center [337, 271] width 341 height 34
paste input "[EMAIL_ADDRESS][DOMAIN_NAME]"
type input "[EMAIL_ADDRESS][DOMAIN_NAME]"
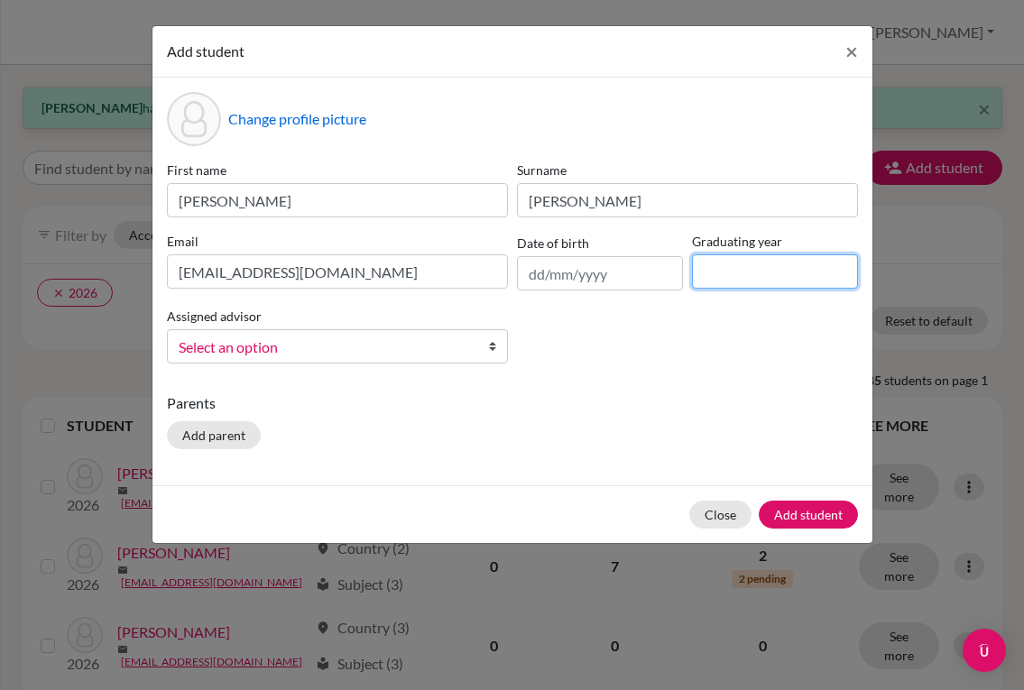
click at [745, 271] on input at bounding box center [775, 271] width 166 height 34
type input "2028"
click at [348, 338] on span "Select an option" at bounding box center [326, 347] width 294 height 23
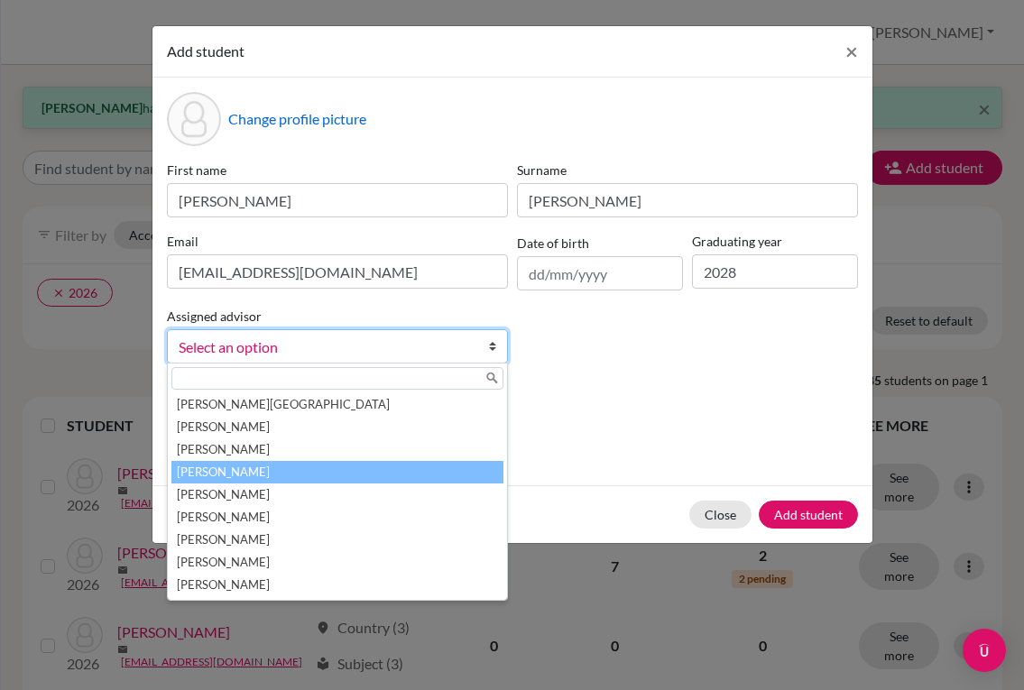
click at [273, 472] on li "[PERSON_NAME]" at bounding box center [337, 472] width 332 height 23
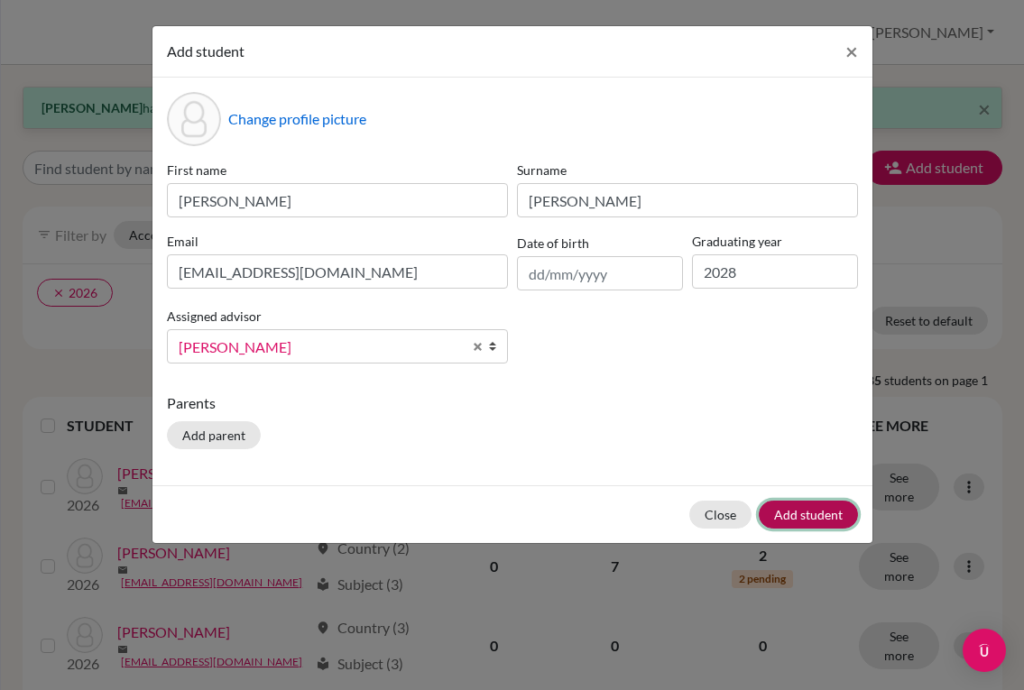
click at [798, 525] on button "Add student" at bounding box center [808, 515] width 99 height 28
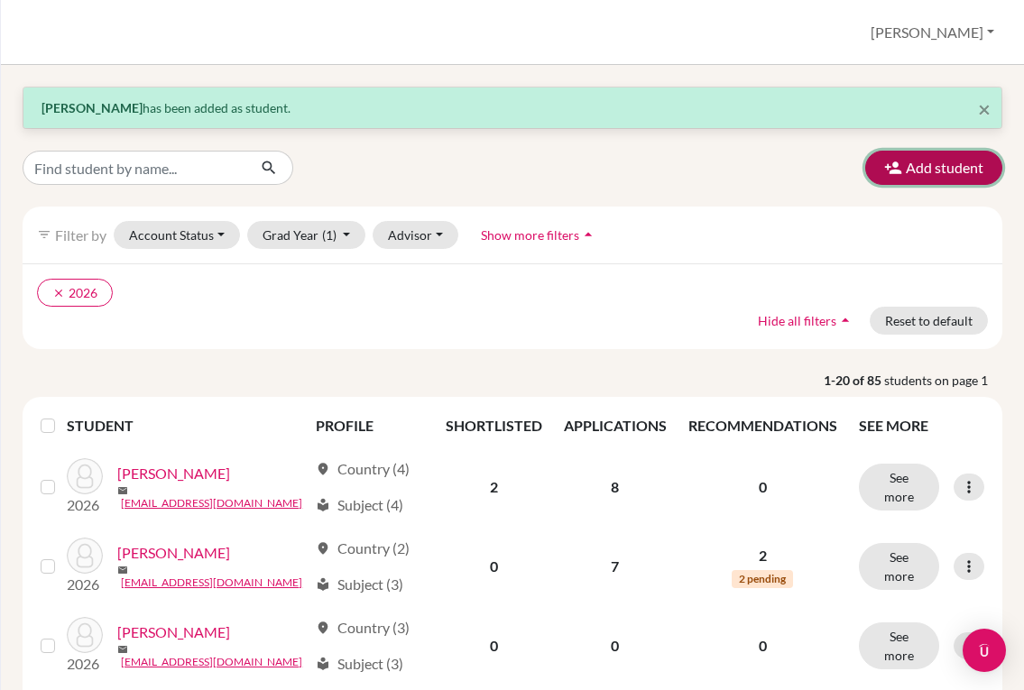
click at [897, 178] on button "Add student" at bounding box center [933, 168] width 137 height 34
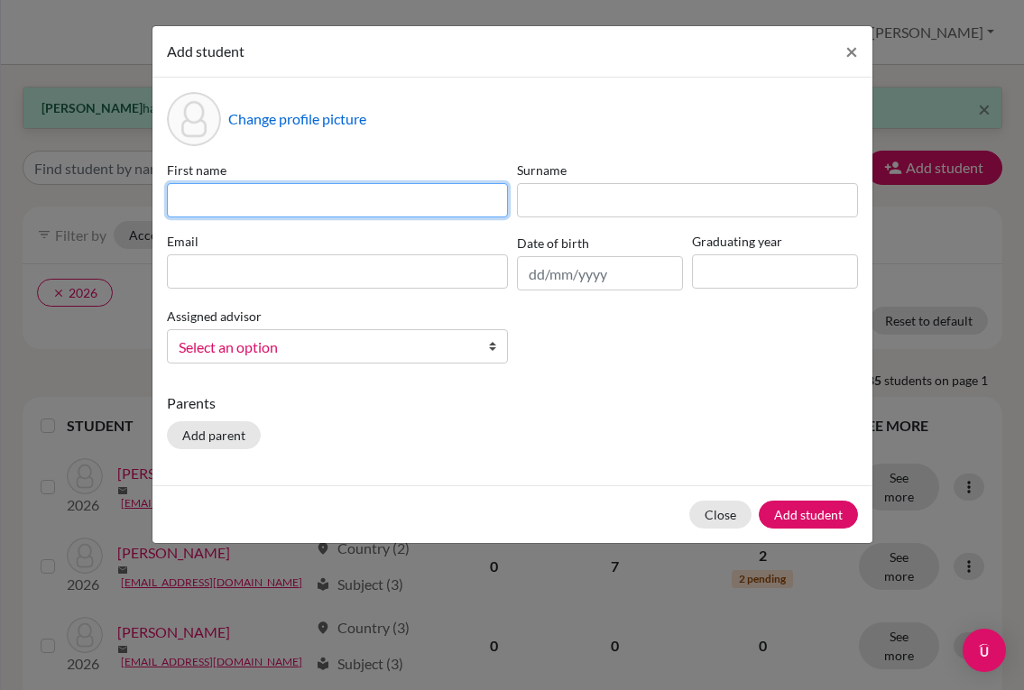
click at [299, 196] on input at bounding box center [337, 200] width 341 height 34
type input "[PERSON_NAME]"
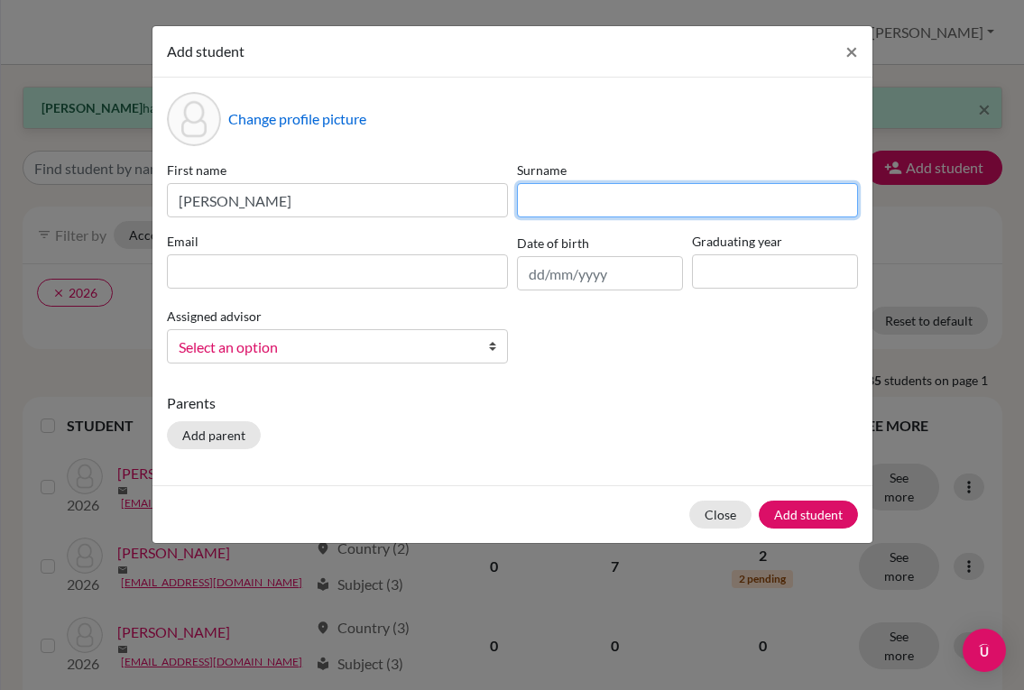
click at [588, 209] on input at bounding box center [687, 200] width 341 height 34
type input "[PERSON_NAME]"
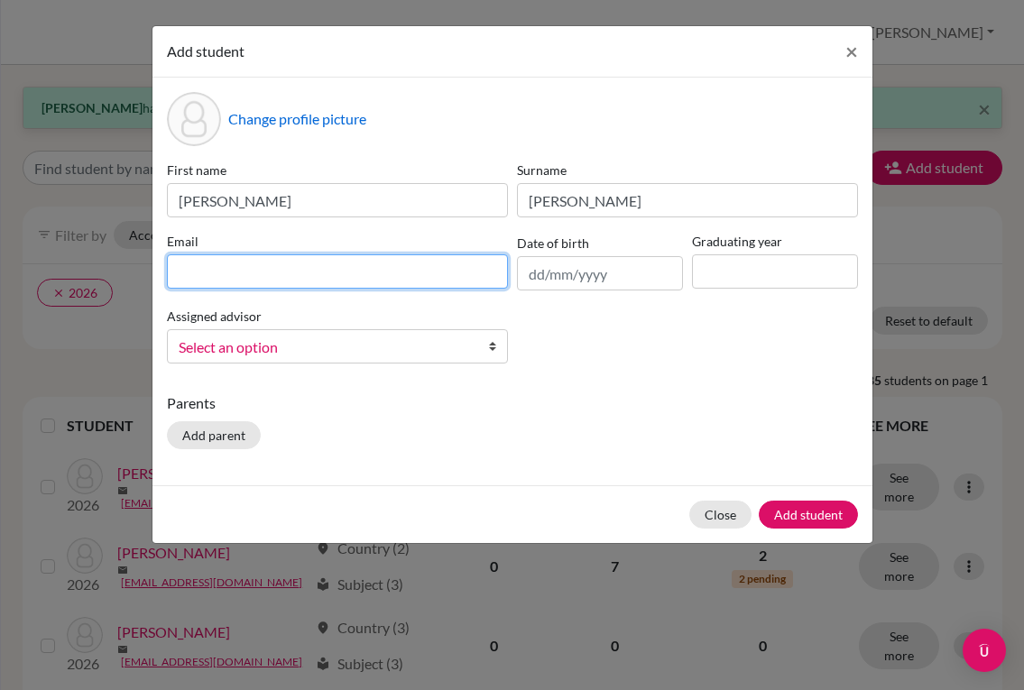
click at [379, 283] on input at bounding box center [337, 271] width 341 height 34
paste input "[EMAIL_ADDRESS][DOMAIN_NAME]"
type input "[EMAIL_ADDRESS][DOMAIN_NAME]"
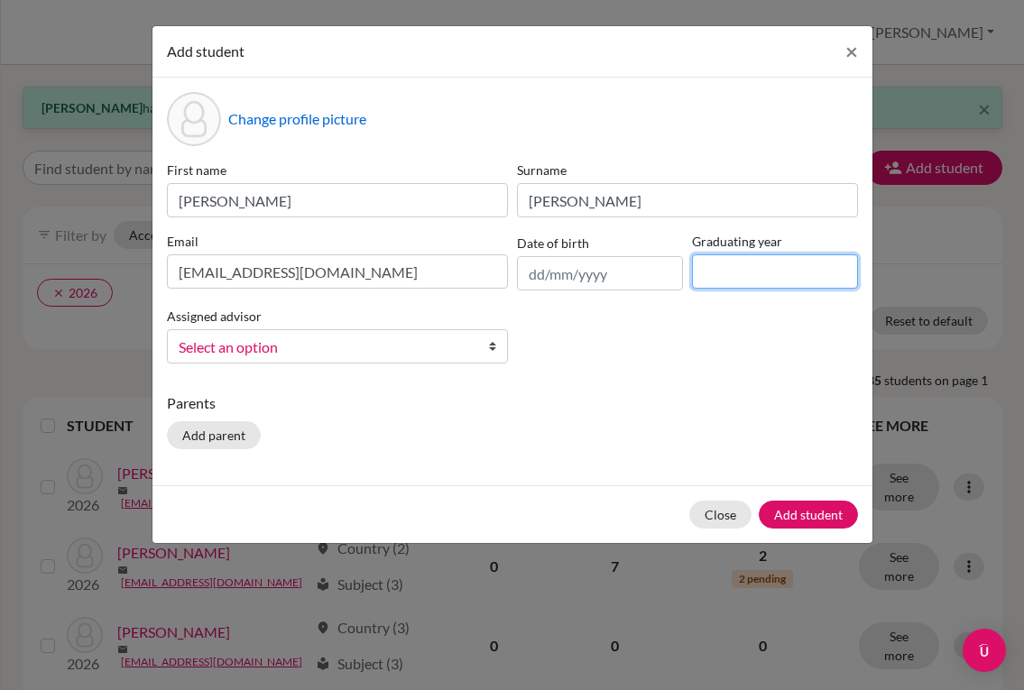
click at [745, 261] on input at bounding box center [775, 271] width 166 height 34
type input "2028"
click at [392, 353] on span "Select an option" at bounding box center [326, 347] width 294 height 23
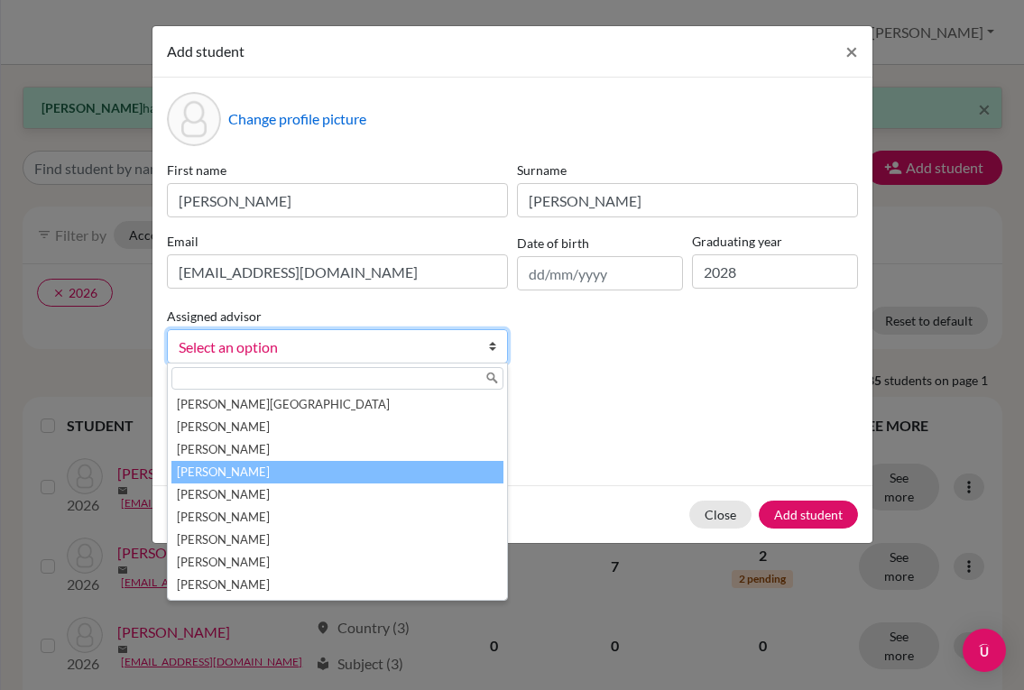
click at [321, 472] on li "[PERSON_NAME]" at bounding box center [337, 472] width 332 height 23
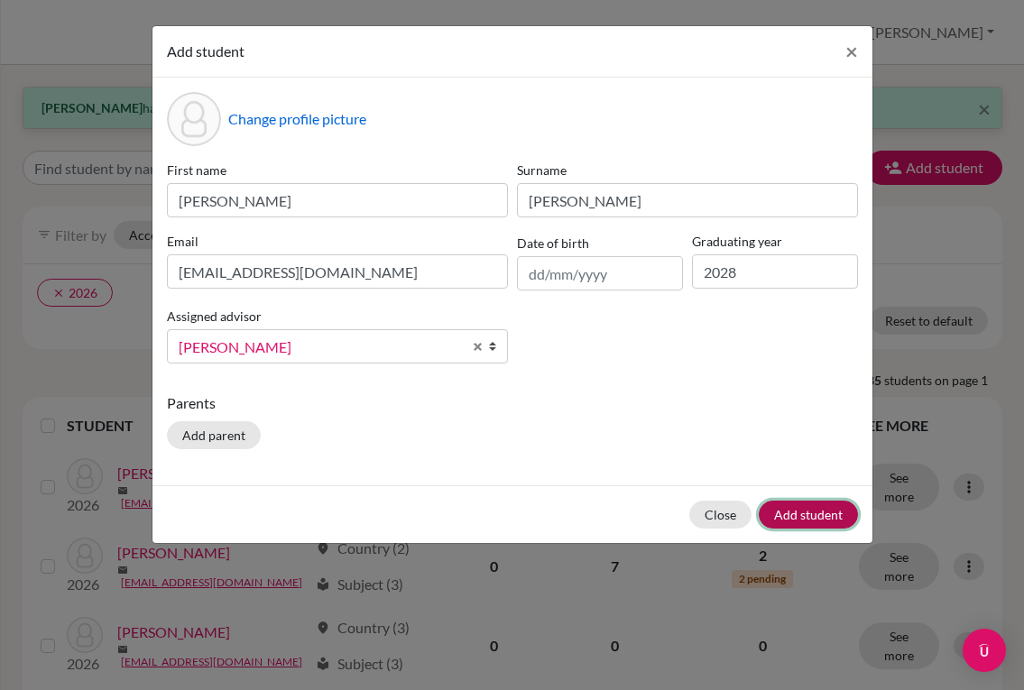
click at [791, 513] on button "Add student" at bounding box center [808, 515] width 99 height 28
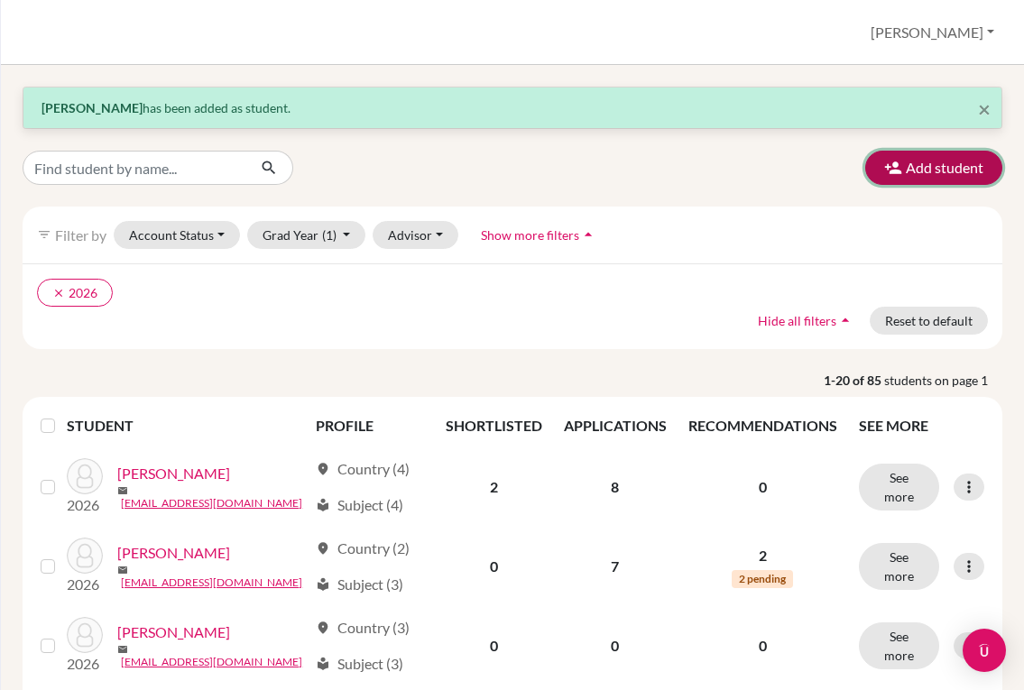
click at [897, 169] on button "Add student" at bounding box center [933, 168] width 137 height 34
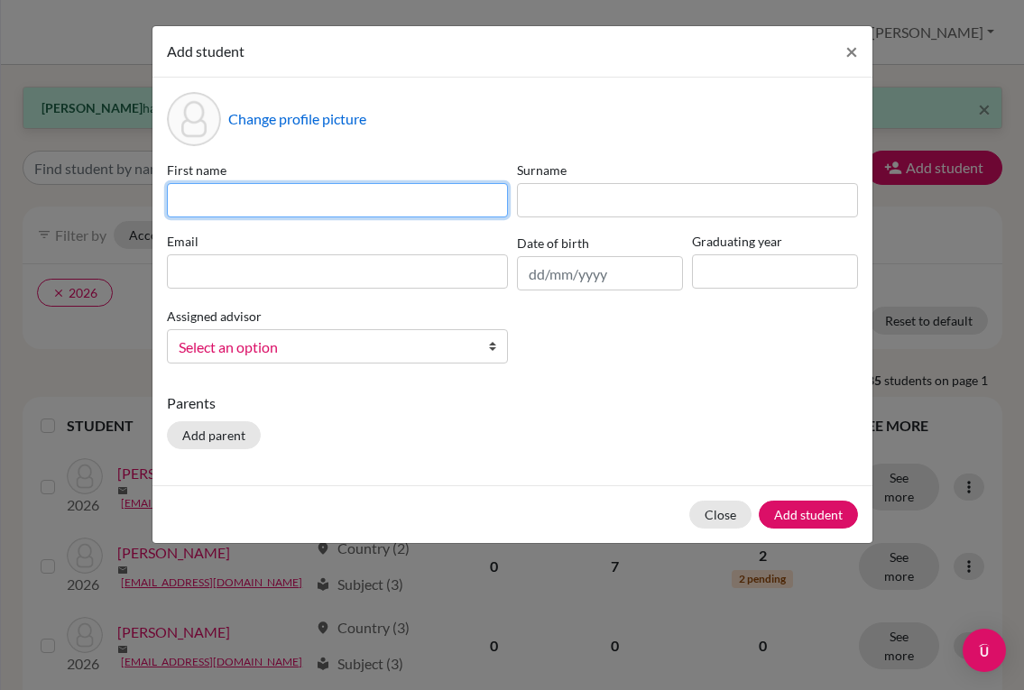
click at [435, 193] on input at bounding box center [337, 200] width 341 height 34
type input "[PERSON_NAME]"
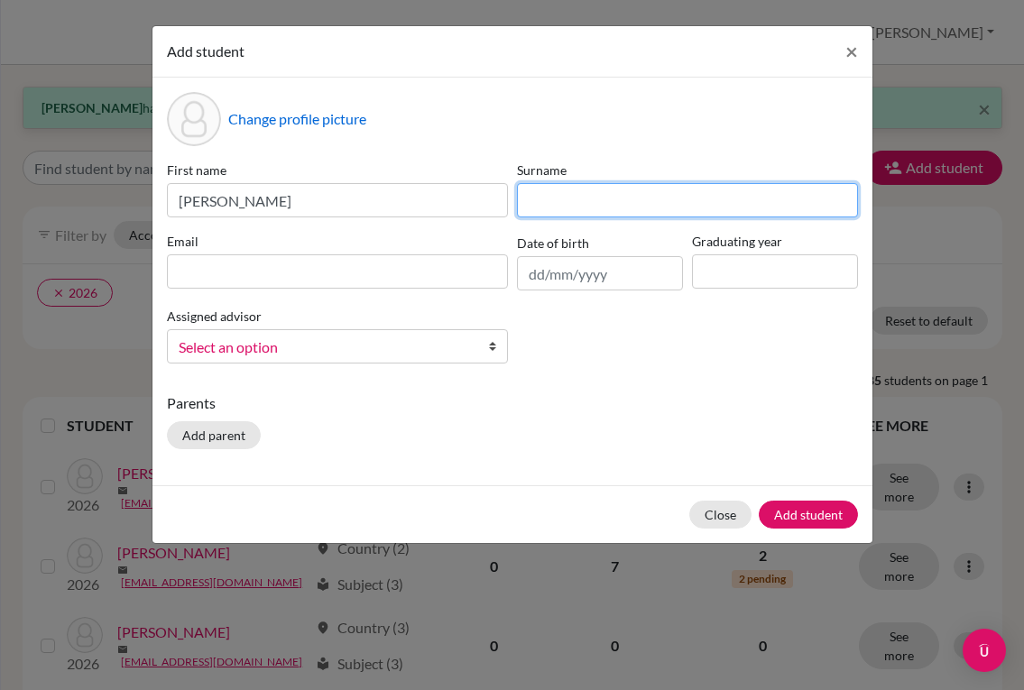
click at [642, 196] on input at bounding box center [687, 200] width 341 height 34
click at [581, 207] on input "Rummman" at bounding box center [687, 200] width 341 height 34
type input "Rumman"
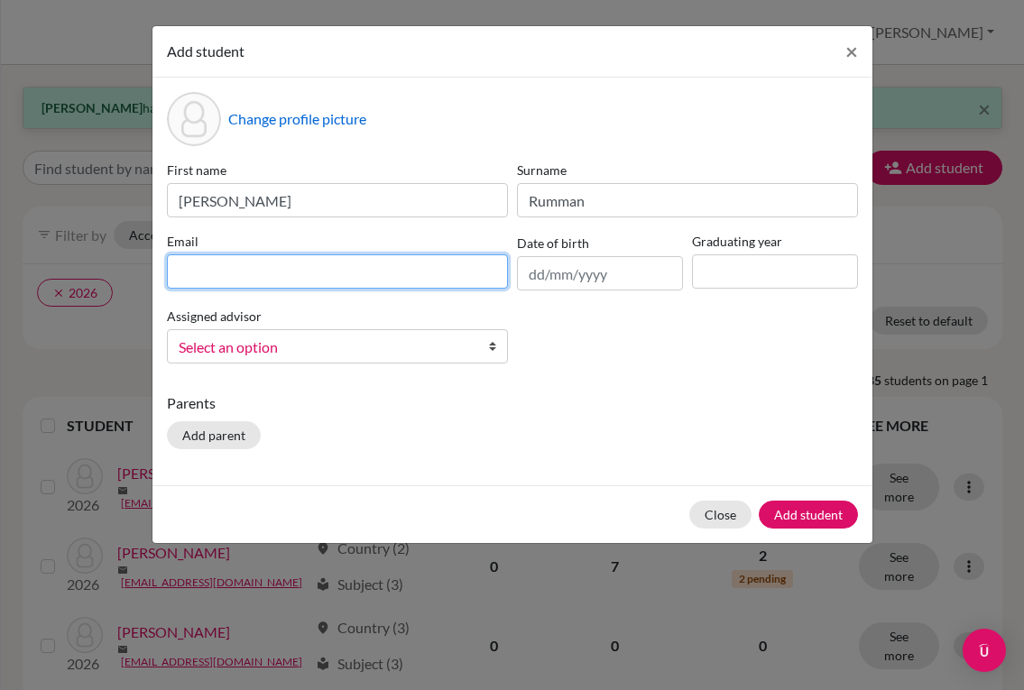
click at [387, 263] on input at bounding box center [337, 271] width 341 height 34
paste input "[EMAIL_ADDRESS][DOMAIN_NAME]"
type input "[EMAIL_ADDRESS][DOMAIN_NAME]"
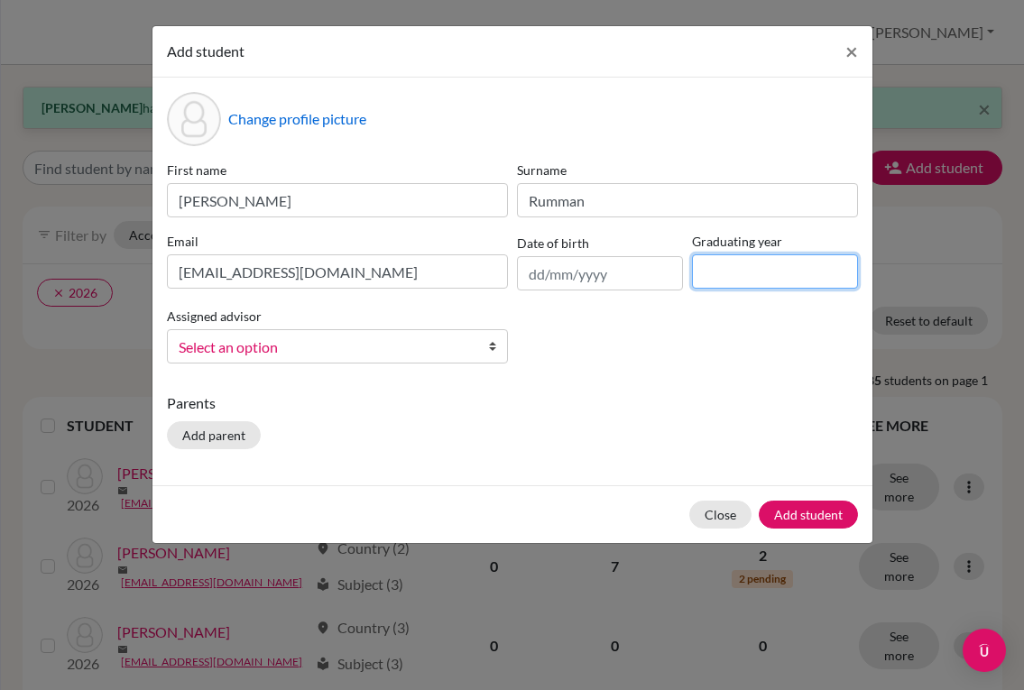
click at [742, 264] on input at bounding box center [775, 271] width 166 height 34
type input "2028"
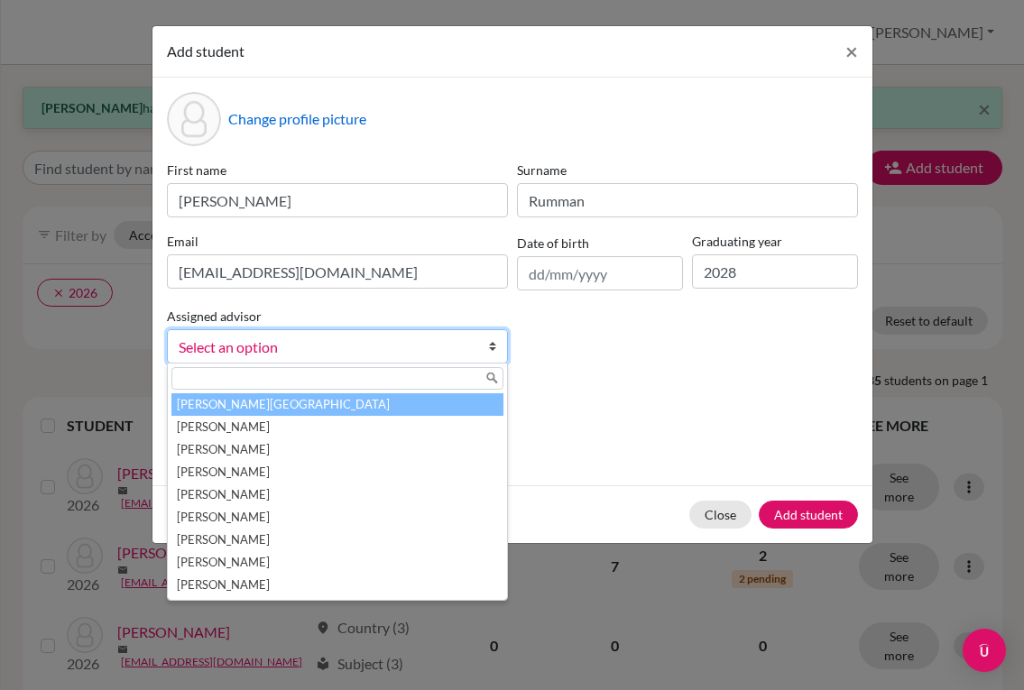
click at [398, 332] on link "Select an option" at bounding box center [337, 346] width 341 height 34
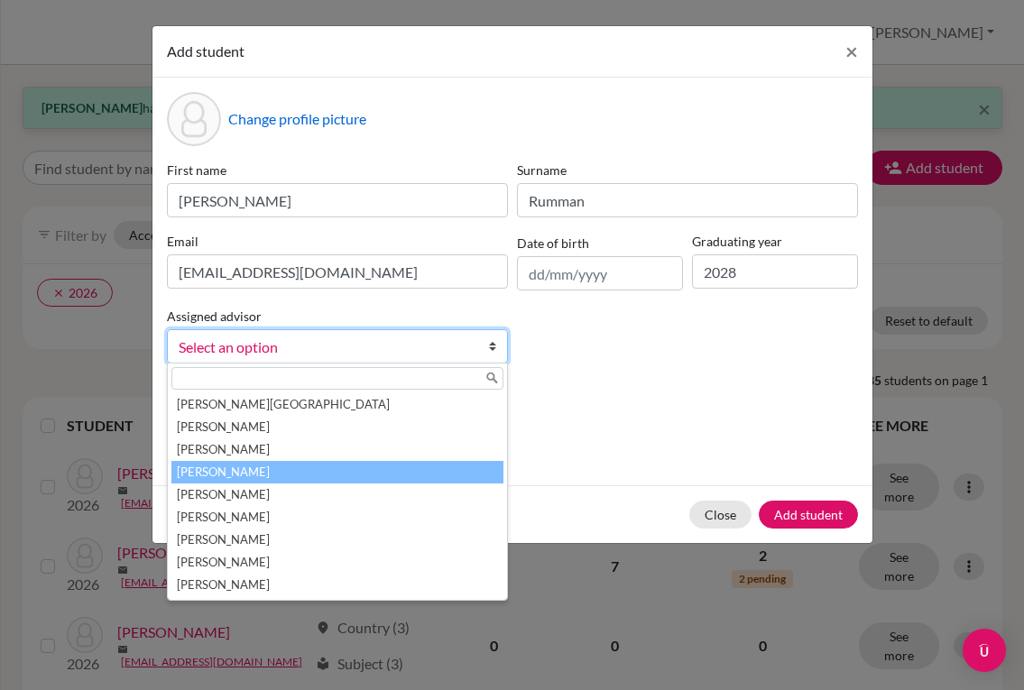
click at [295, 465] on li "[PERSON_NAME]" at bounding box center [337, 472] width 332 height 23
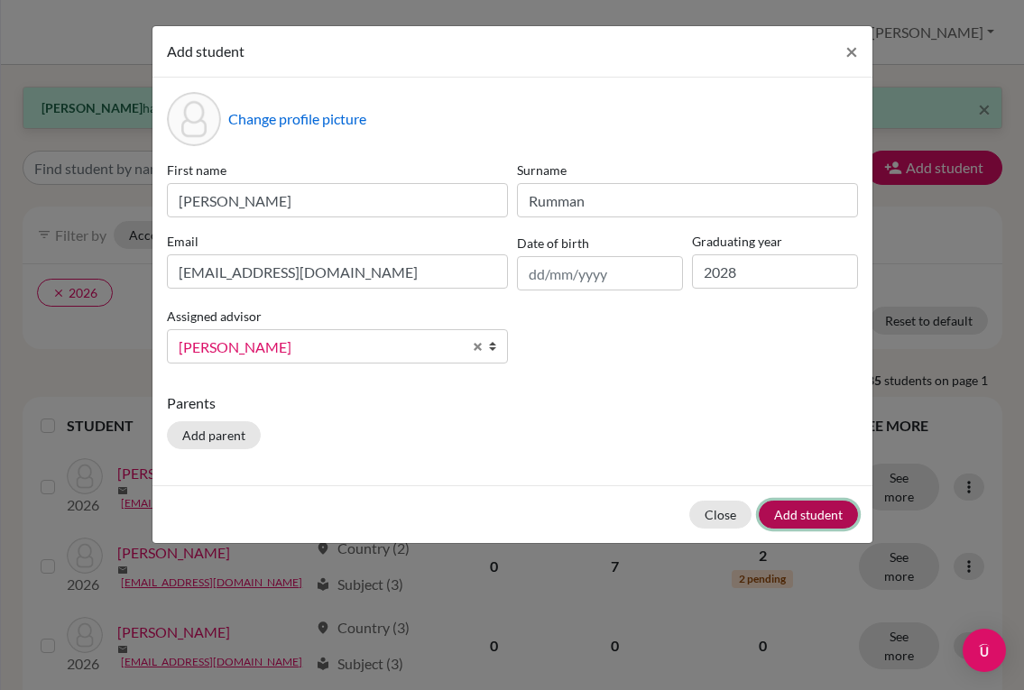
click at [779, 520] on button "Add student" at bounding box center [808, 515] width 99 height 28
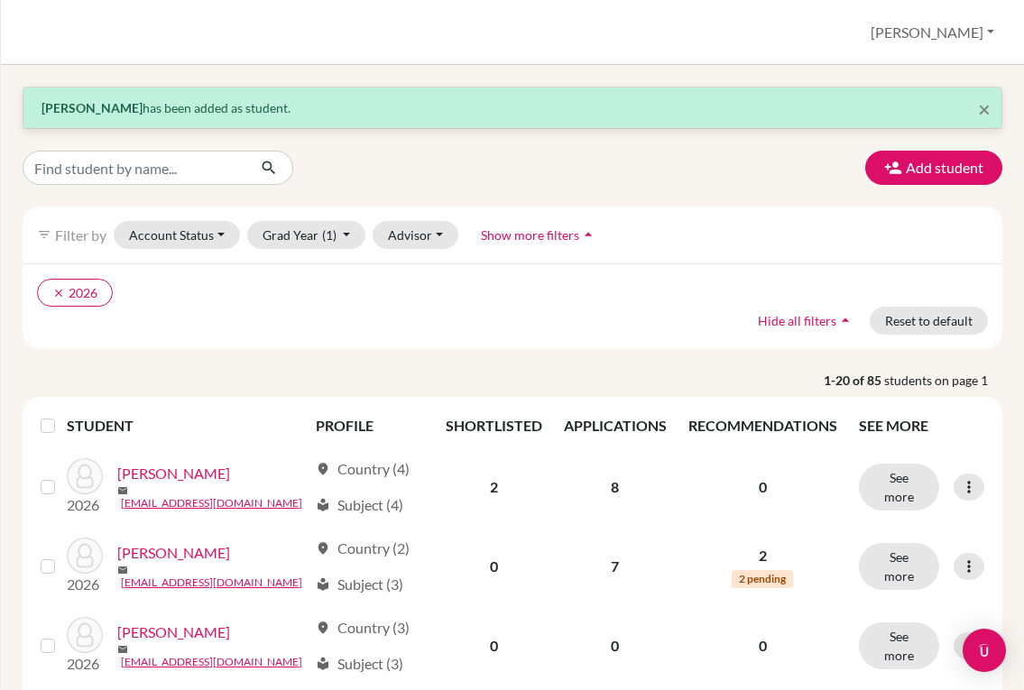
click at [908, 167] on button "Add student" at bounding box center [933, 168] width 137 height 34
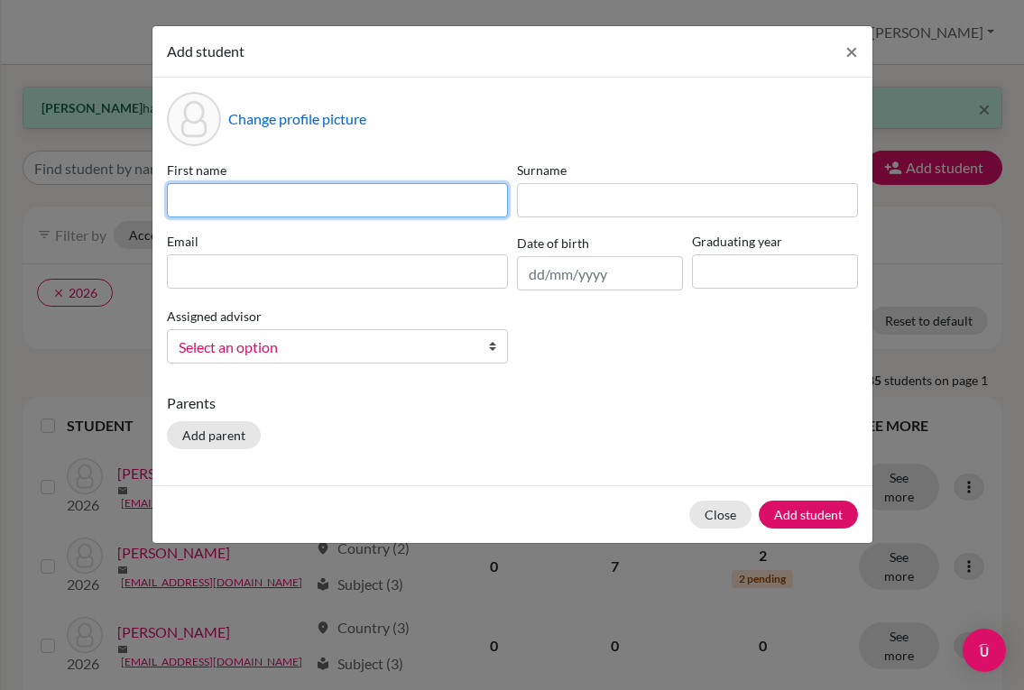
click at [342, 195] on input at bounding box center [337, 200] width 341 height 34
type input "[PERSON_NAME]"
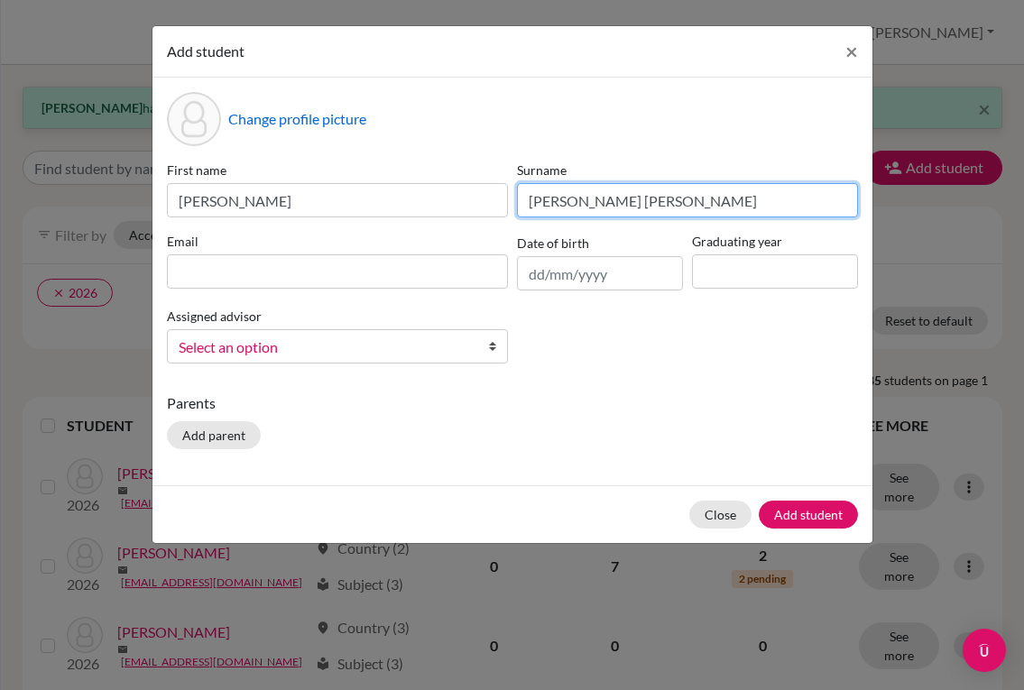
type input "[PERSON_NAME] [PERSON_NAME]"
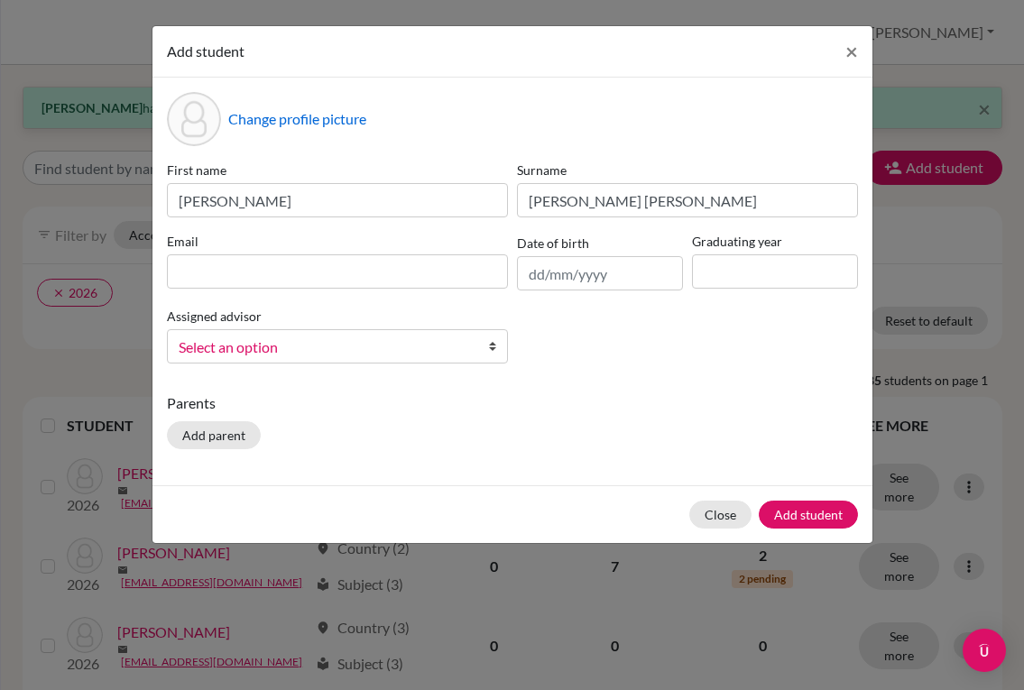
click at [298, 253] on div "Email" at bounding box center [337, 261] width 350 height 59
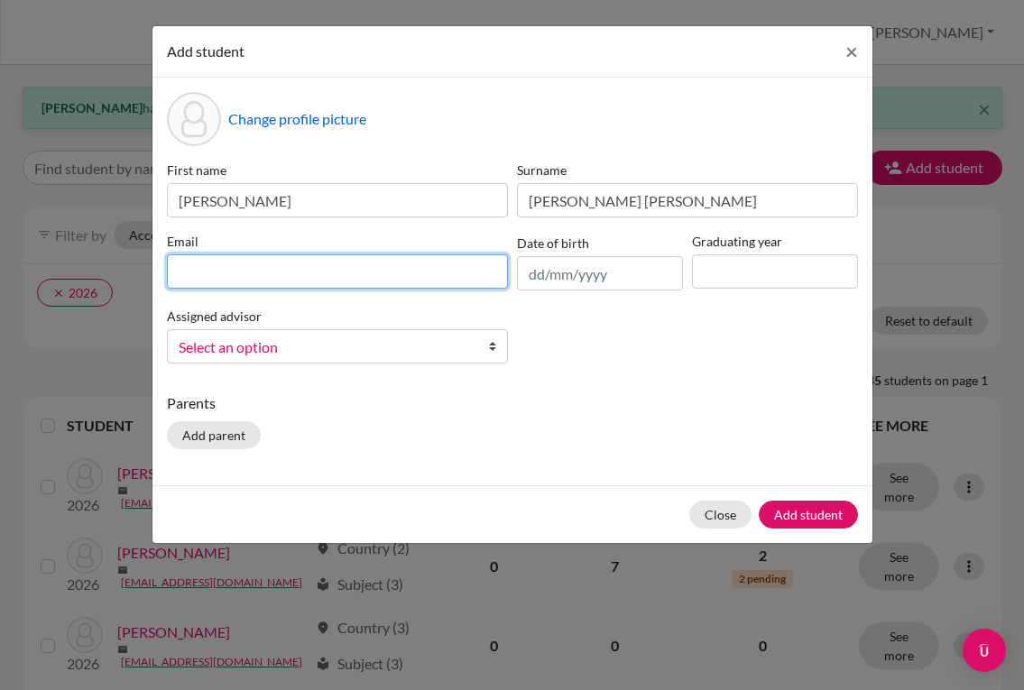
click at [296, 264] on input at bounding box center [337, 271] width 341 height 34
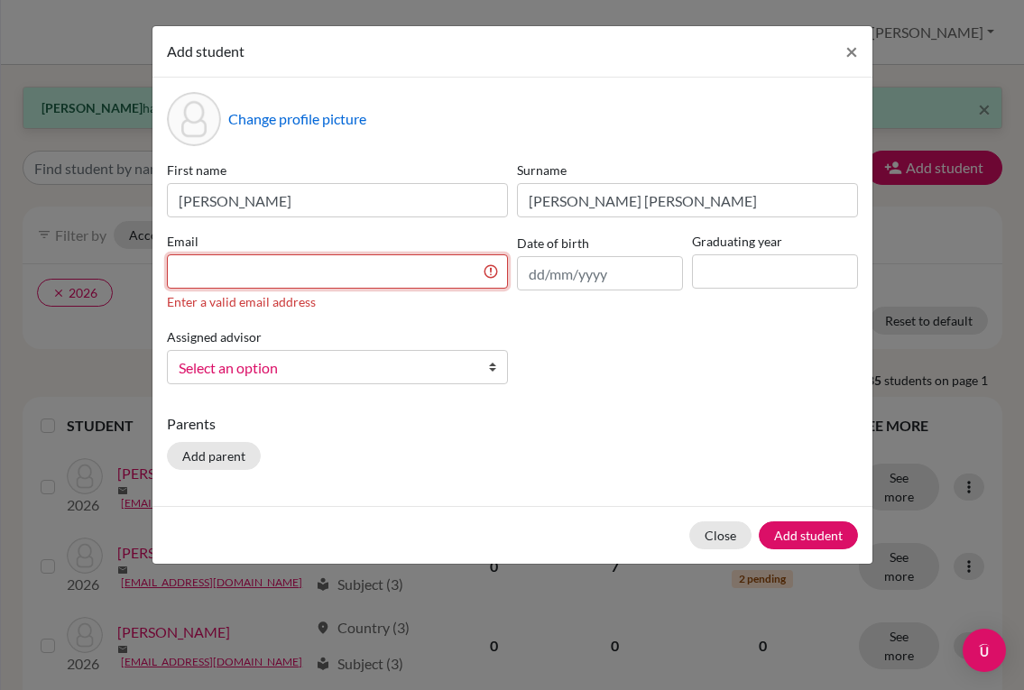
click at [389, 260] on input at bounding box center [337, 271] width 341 height 34
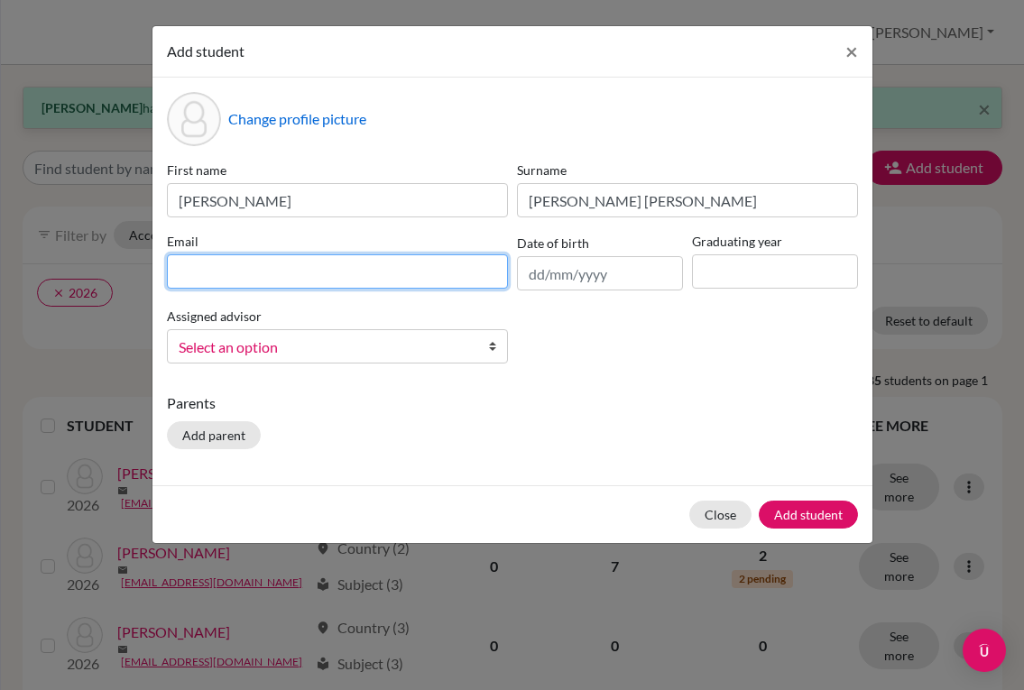
paste input "[EMAIL_ADDRESS][DOMAIN_NAME]"
type input "[EMAIL_ADDRESS][DOMAIN_NAME]"
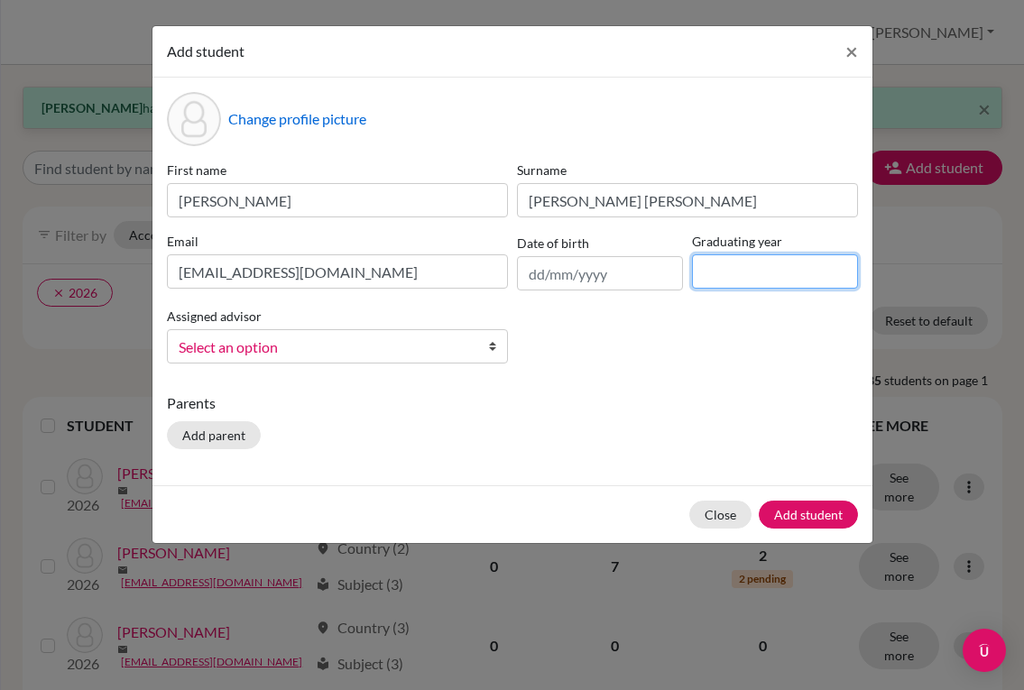
click at [736, 273] on input at bounding box center [775, 271] width 166 height 34
type input "2028"
click at [485, 353] on link "Select an option" at bounding box center [337, 346] width 341 height 34
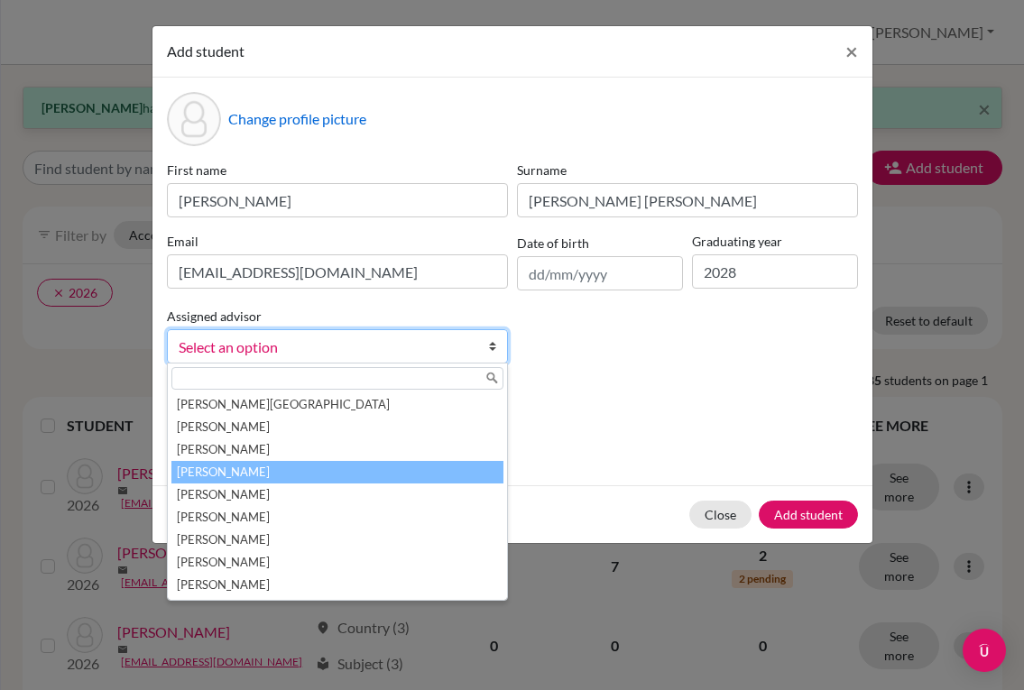
click at [365, 471] on li "[PERSON_NAME]" at bounding box center [337, 472] width 332 height 23
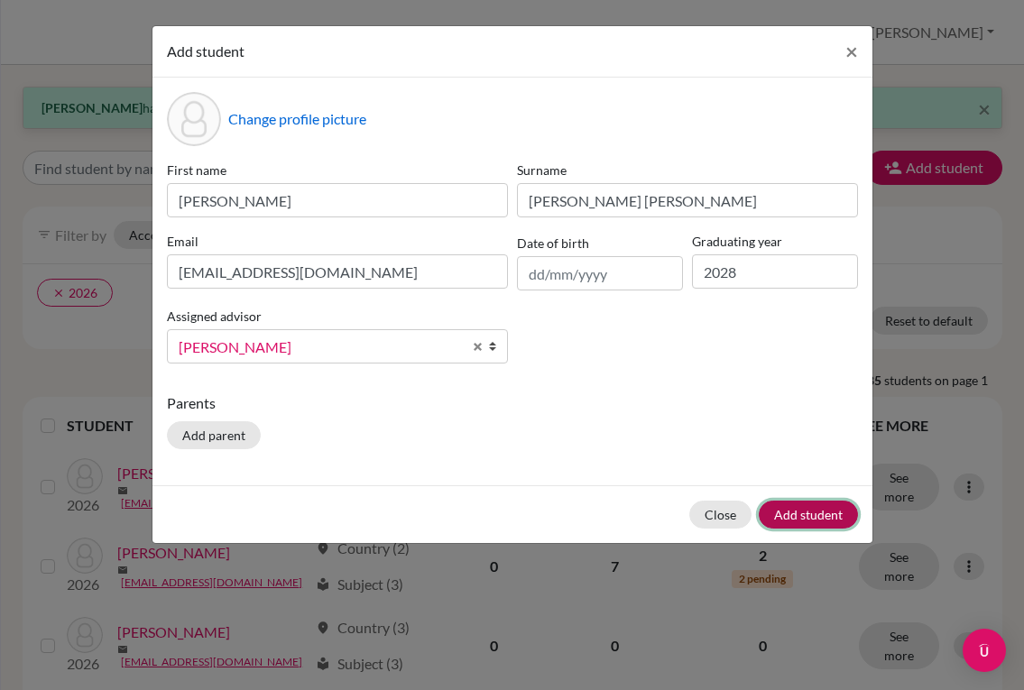
click at [783, 507] on button "Add student" at bounding box center [808, 515] width 99 height 28
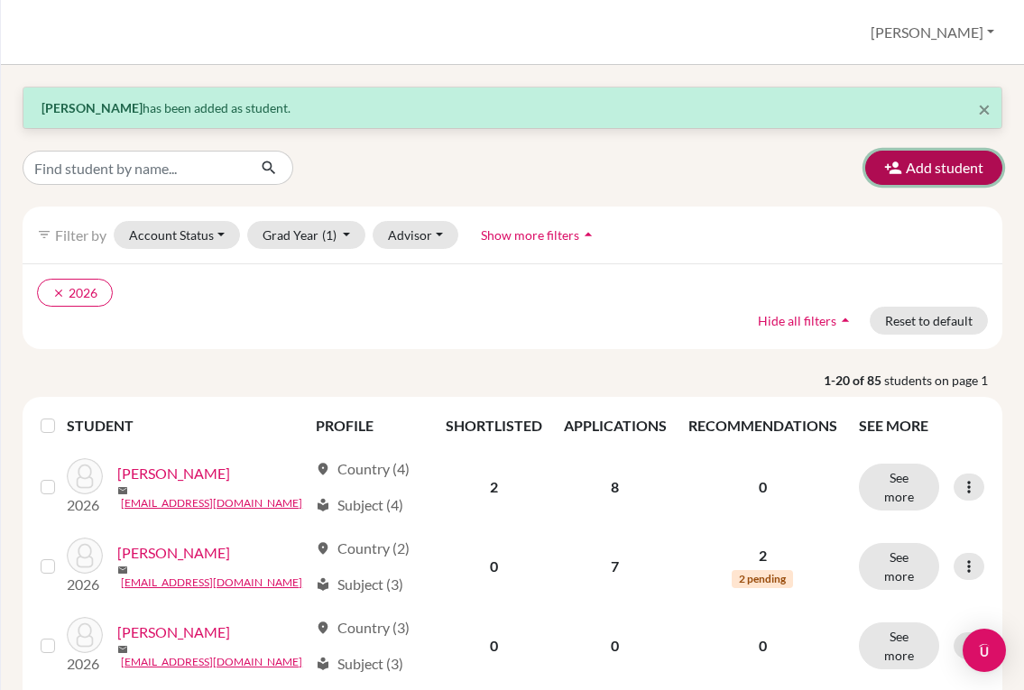
click at [916, 170] on button "Add student" at bounding box center [933, 168] width 137 height 34
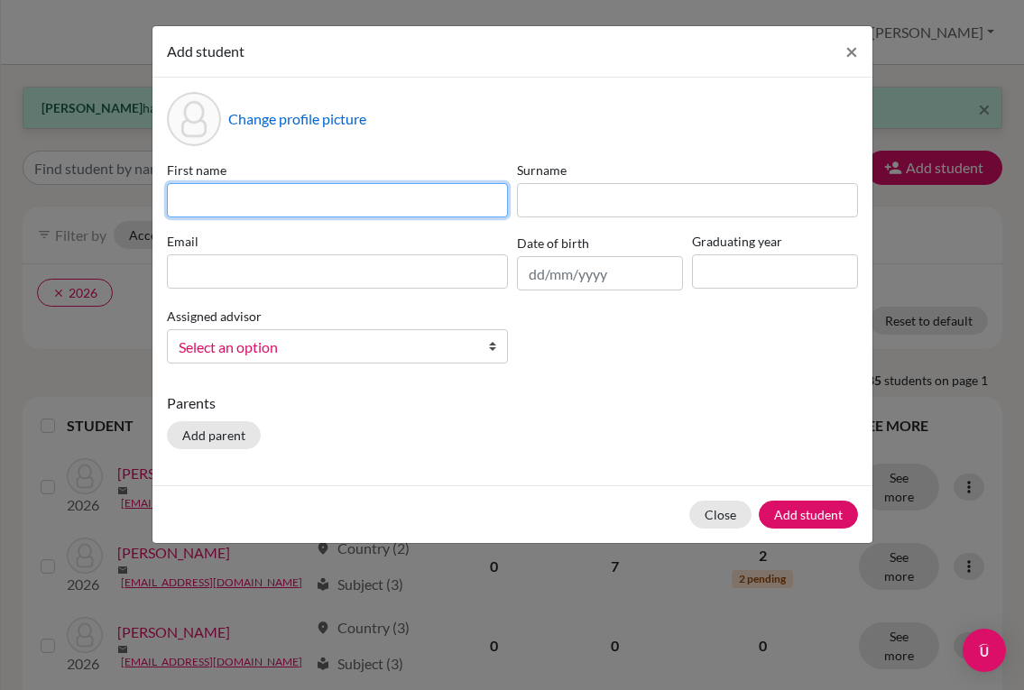
click at [260, 199] on input at bounding box center [337, 200] width 341 height 34
type input "[PERSON_NAME]"
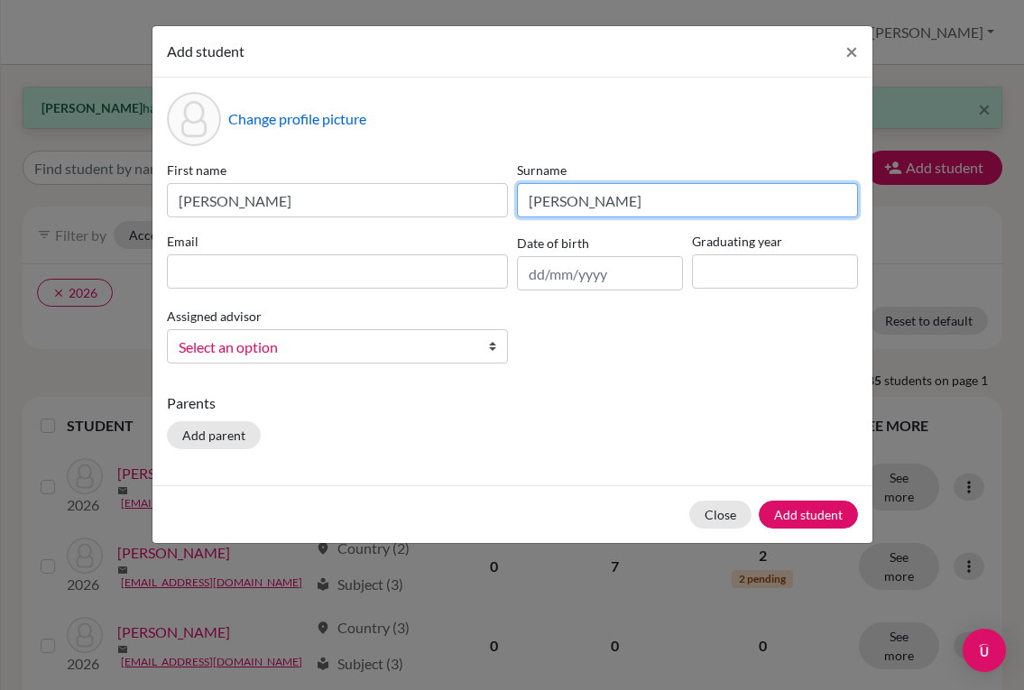
type input "[PERSON_NAME]"
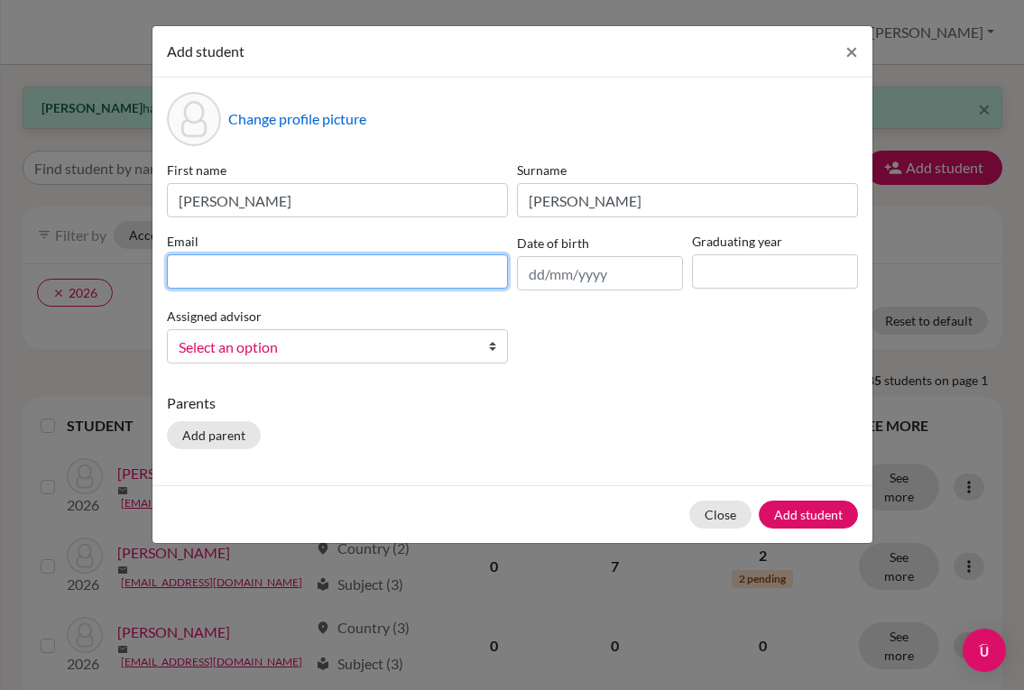
click at [329, 271] on input at bounding box center [337, 271] width 341 height 34
click at [334, 269] on input at bounding box center [337, 271] width 341 height 34
paste input "[EMAIL_ADDRESS][DOMAIN_NAME]"
type input "[EMAIL_ADDRESS][DOMAIN_NAME]"
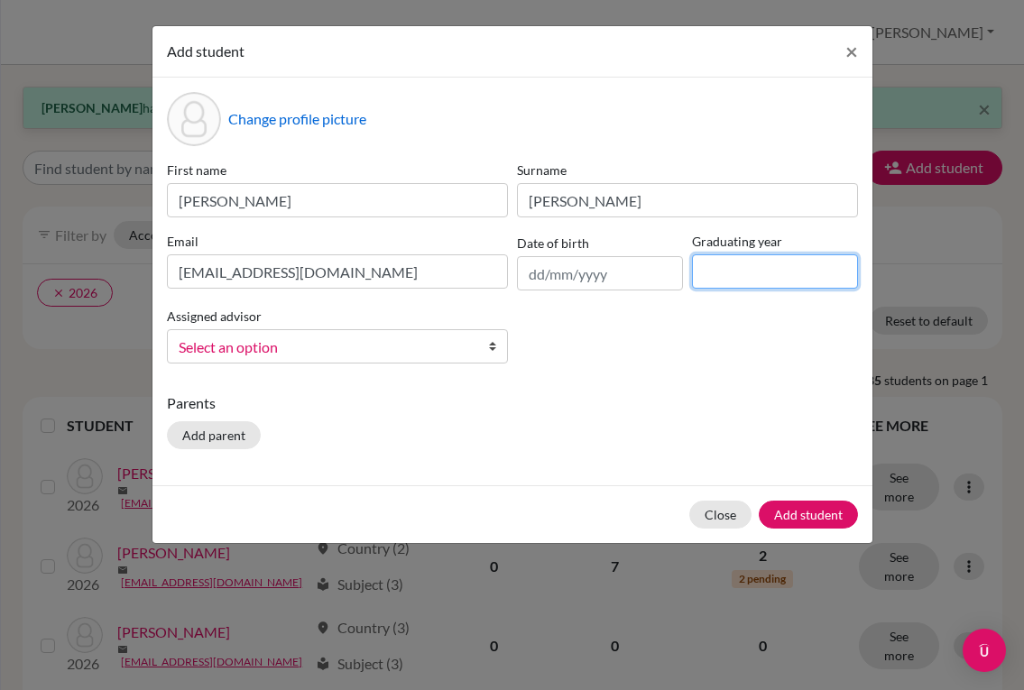
click at [755, 281] on input at bounding box center [775, 271] width 166 height 34
type input "2028"
click at [495, 355] on b at bounding box center [498, 346] width 18 height 32
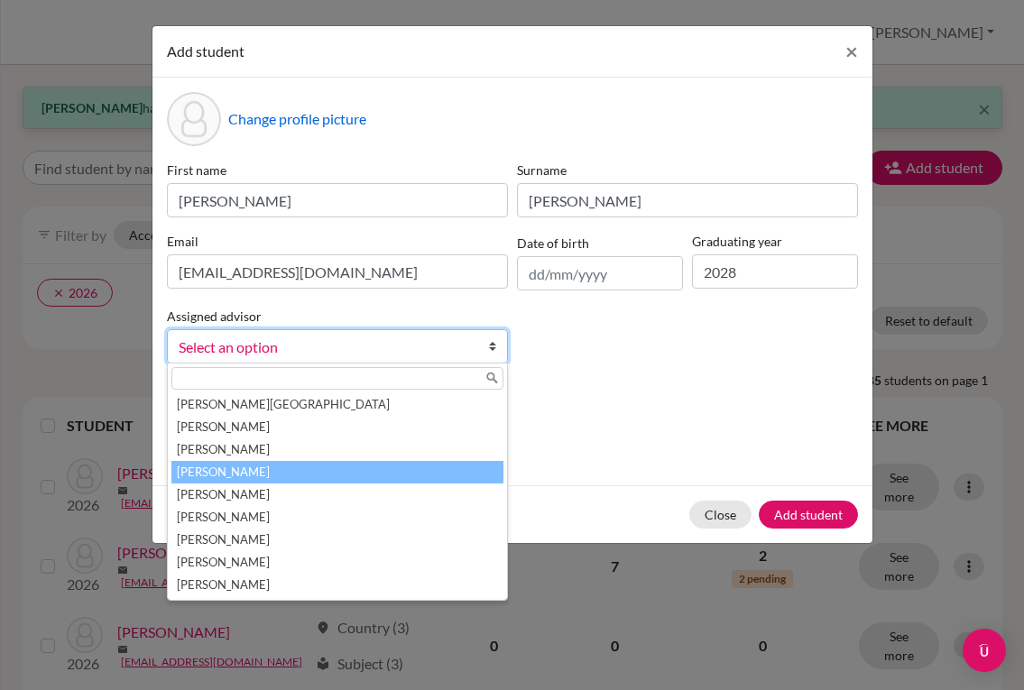
click at [255, 476] on li "[PERSON_NAME]" at bounding box center [337, 472] width 332 height 23
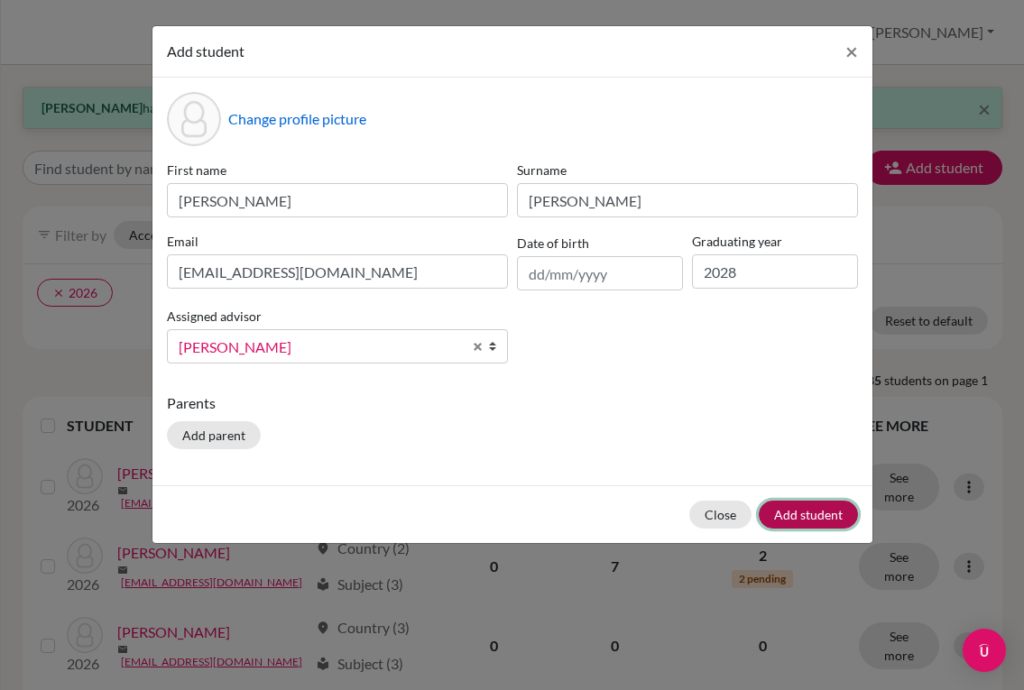
click at [788, 514] on button "Add student" at bounding box center [808, 515] width 99 height 28
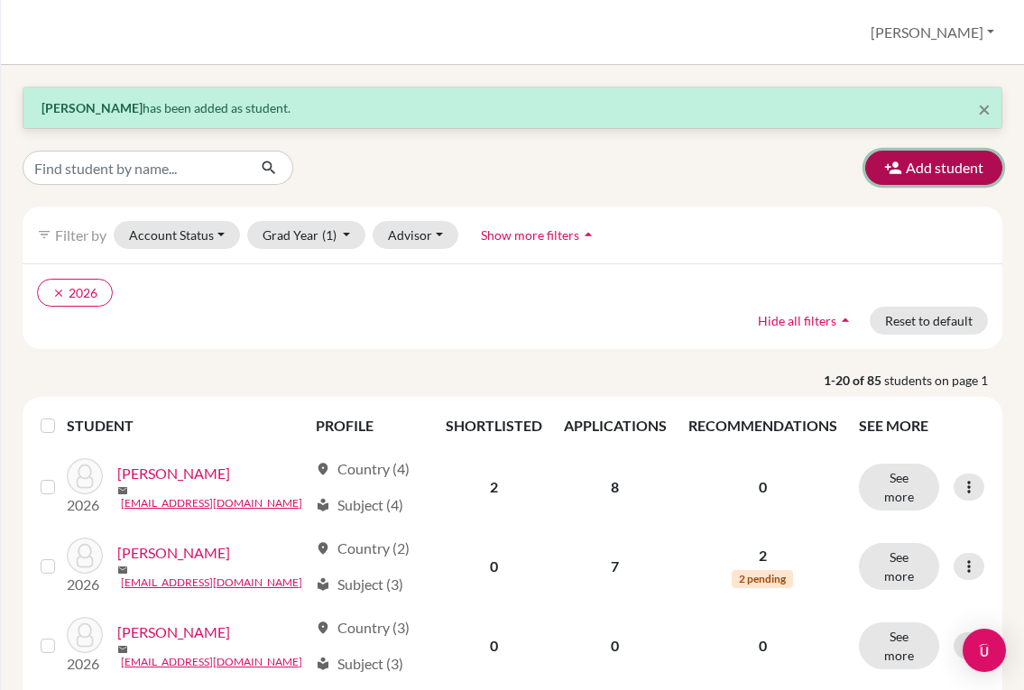
click at [931, 176] on button "Add student" at bounding box center [933, 168] width 137 height 34
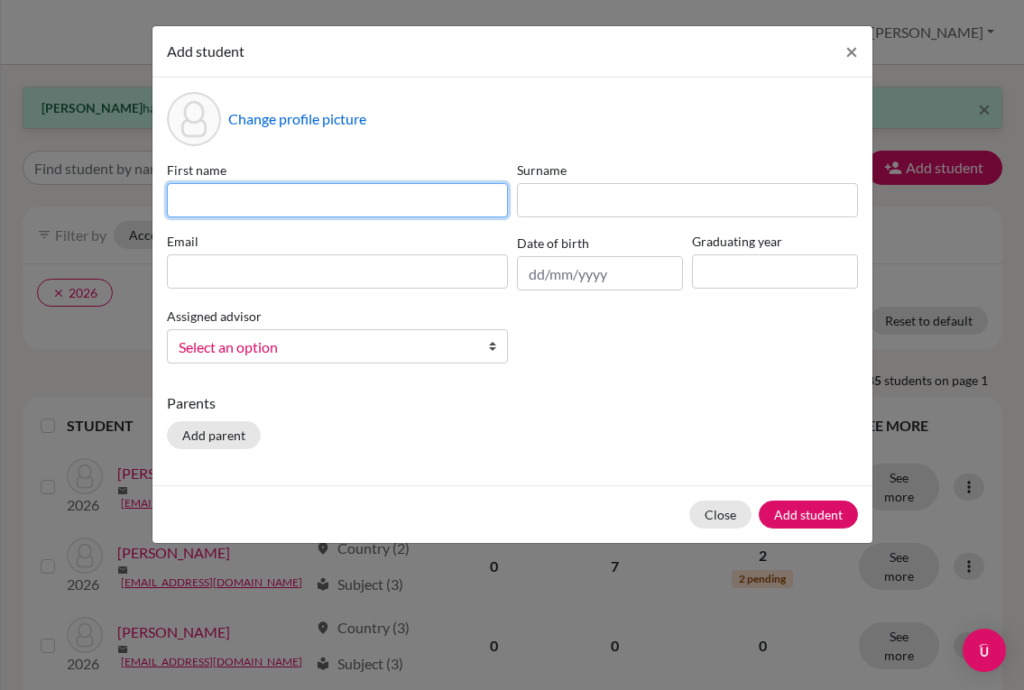
click at [359, 213] on input at bounding box center [337, 200] width 341 height 34
type input "[PERSON_NAME]"
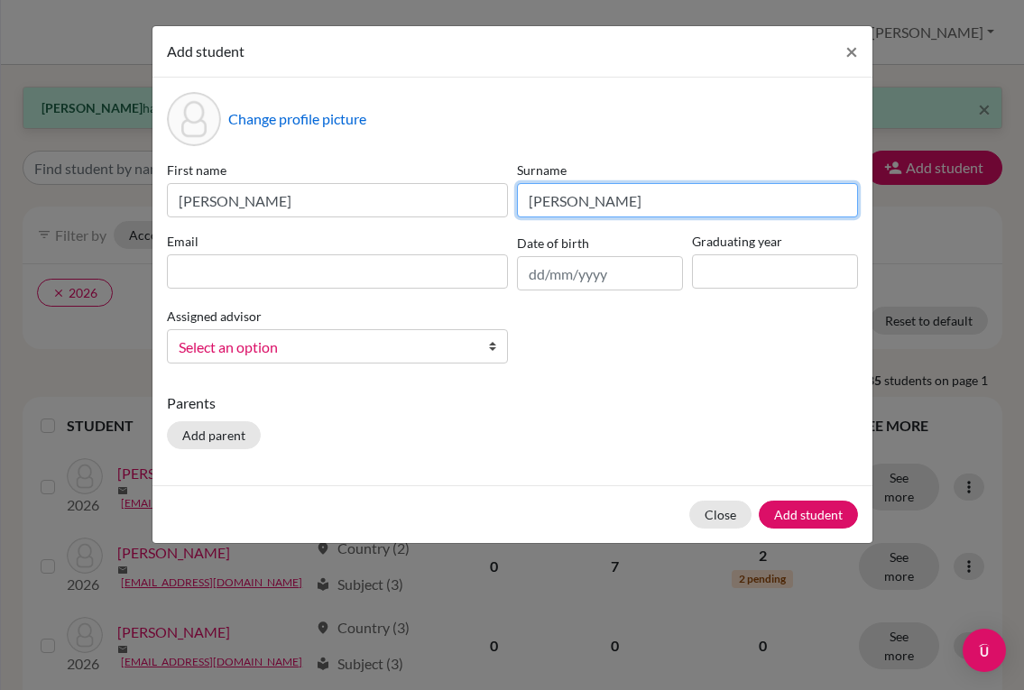
type input "[PERSON_NAME]"
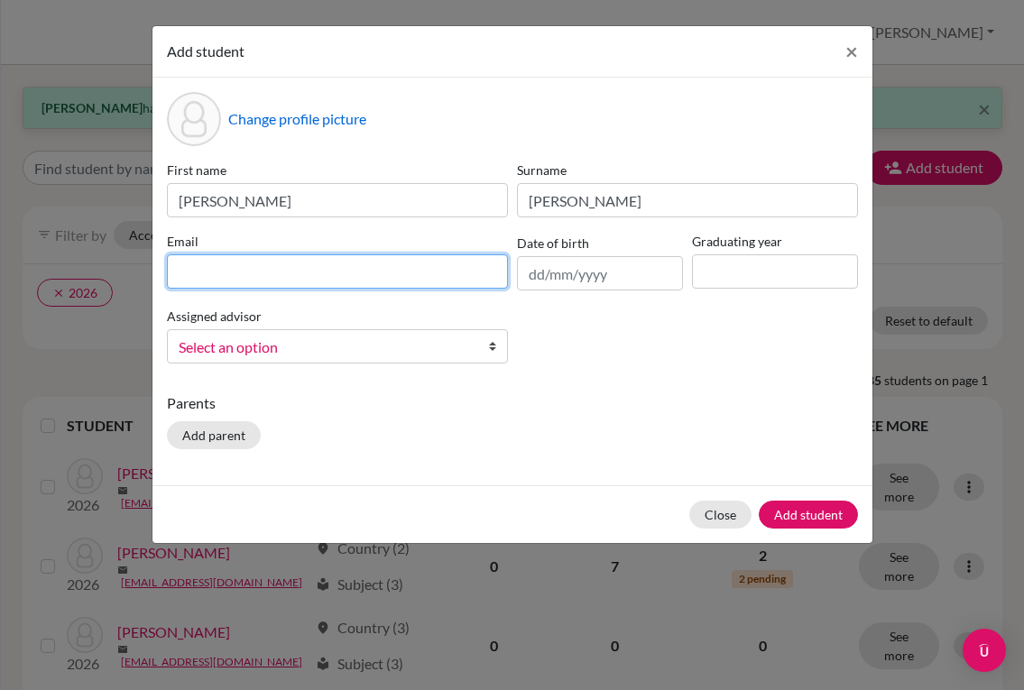
click at [375, 272] on input at bounding box center [337, 271] width 341 height 34
click at [451, 270] on input at bounding box center [337, 271] width 341 height 34
paste input "[EMAIL_ADDRESS][DOMAIN_NAME]"
type input "[EMAIL_ADDRESS][DOMAIN_NAME]"
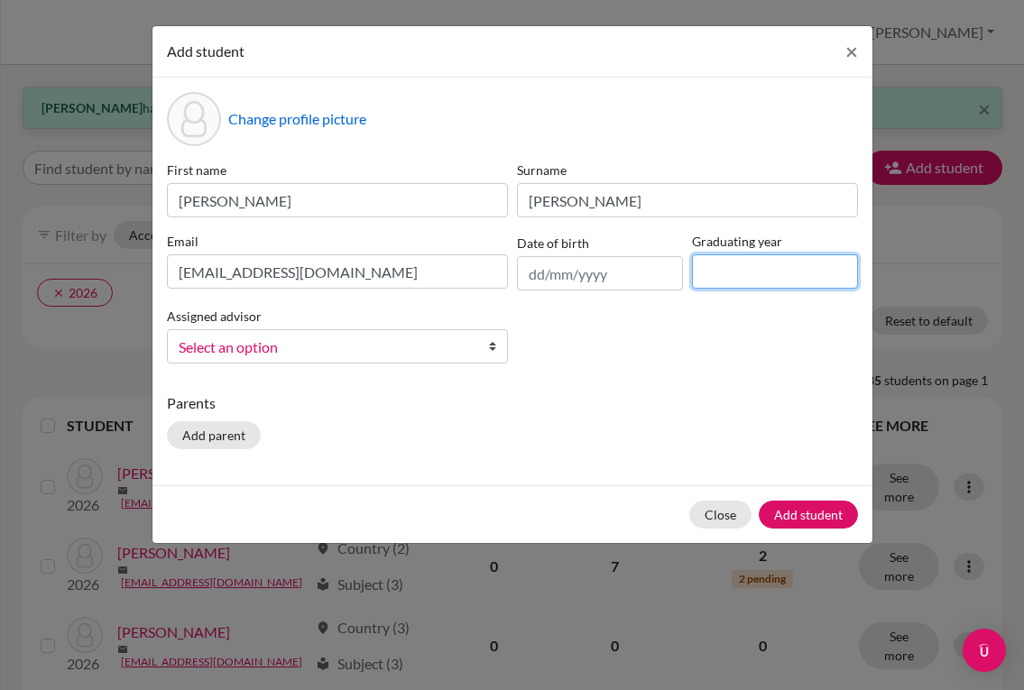
click at [726, 267] on input at bounding box center [775, 271] width 166 height 34
type input "2028"
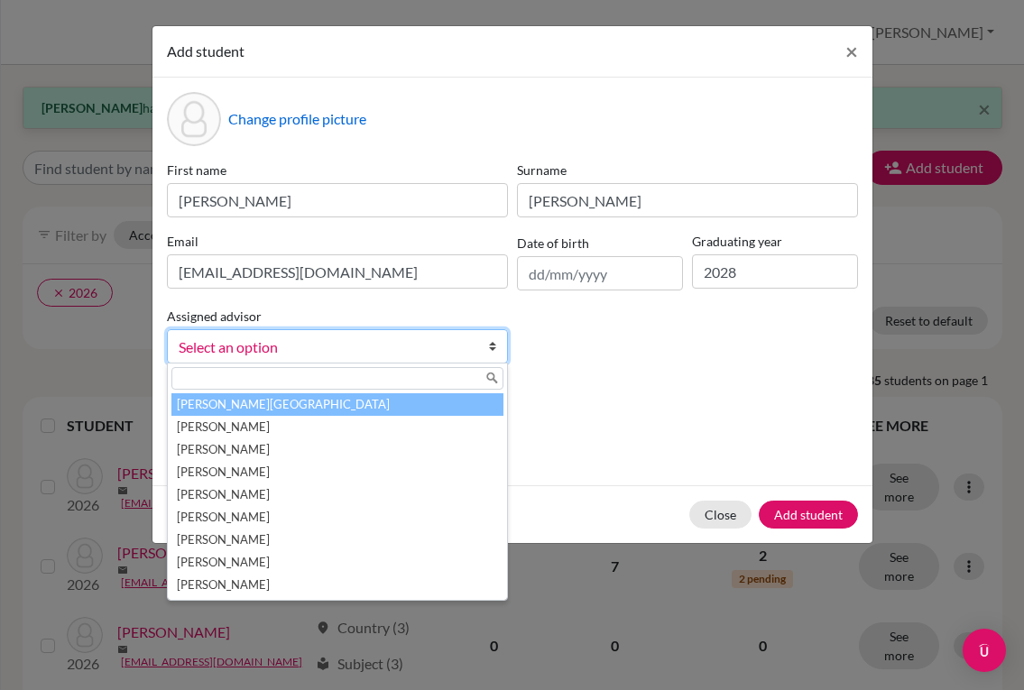
click at [491, 348] on b at bounding box center [498, 346] width 18 height 32
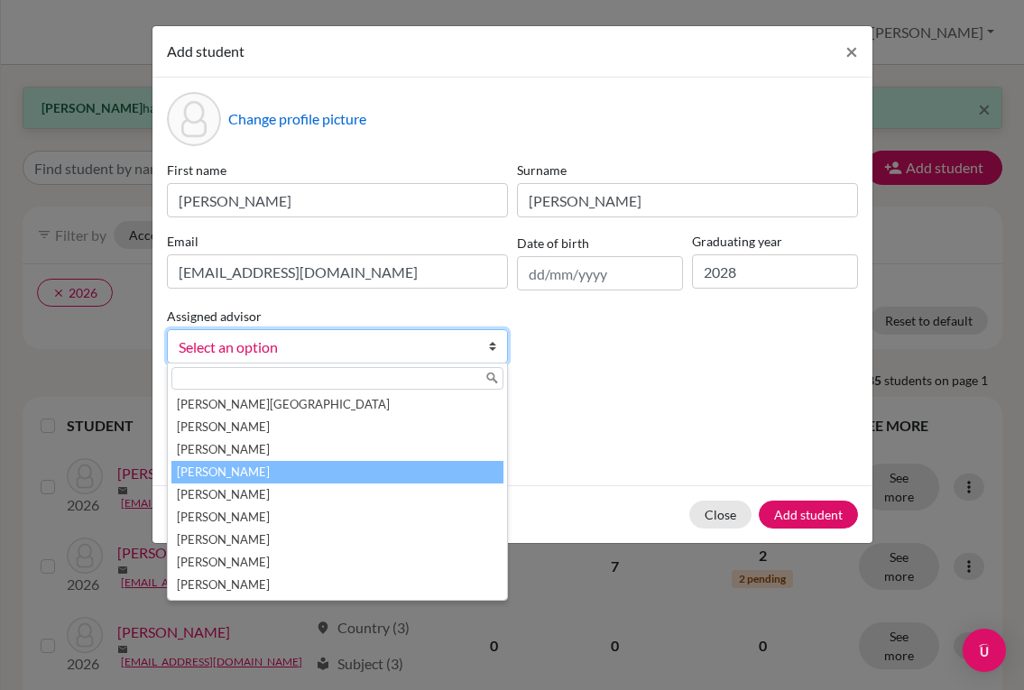
click at [301, 471] on li "[PERSON_NAME]" at bounding box center [337, 472] width 332 height 23
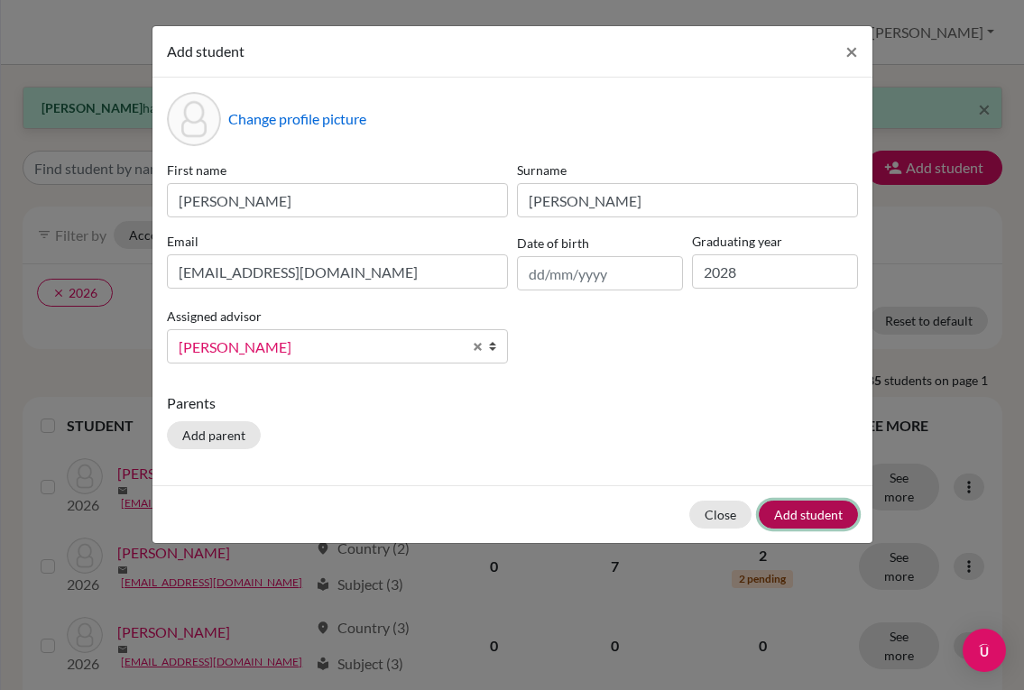
click at [789, 514] on button "Add student" at bounding box center [808, 515] width 99 height 28
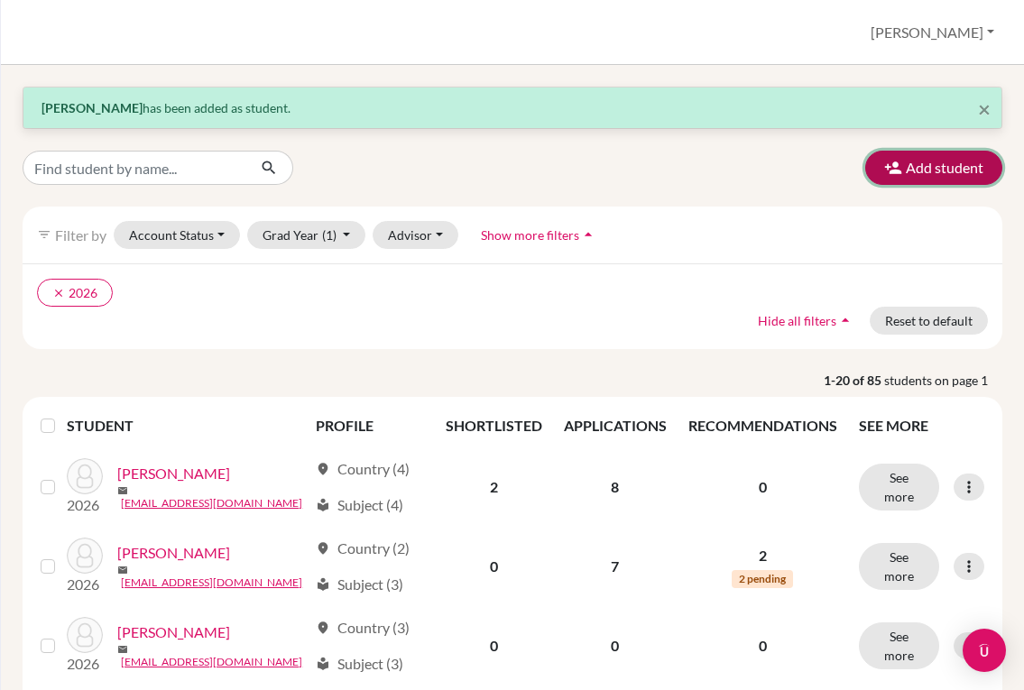
click at [929, 175] on button "Add student" at bounding box center [933, 168] width 137 height 34
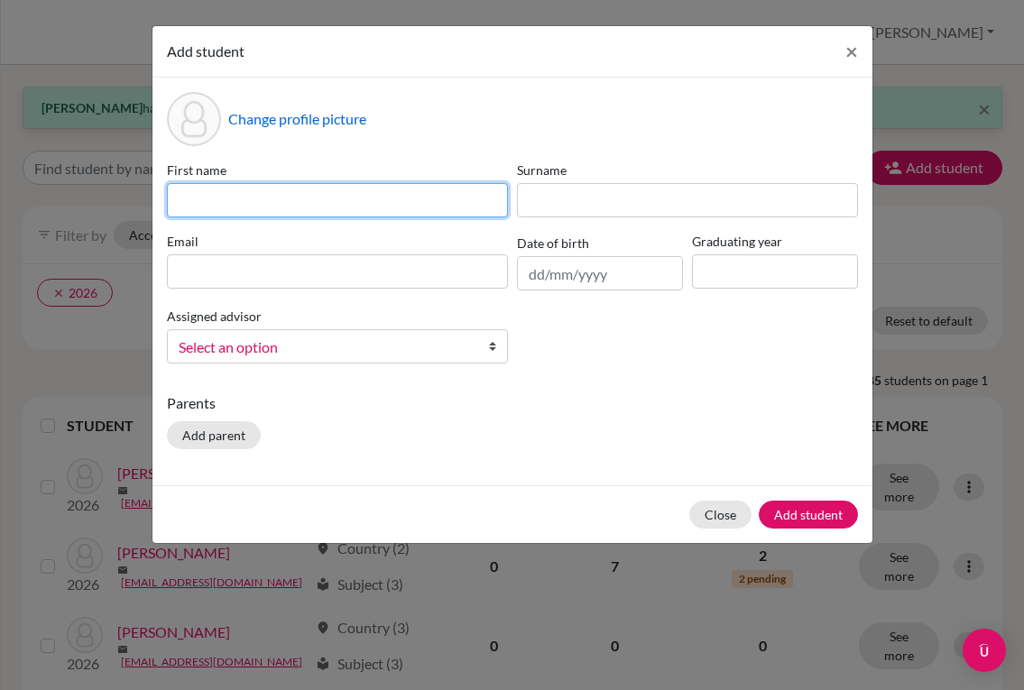
click at [375, 194] on input at bounding box center [337, 200] width 341 height 34
type input "[PERSON_NAME]"
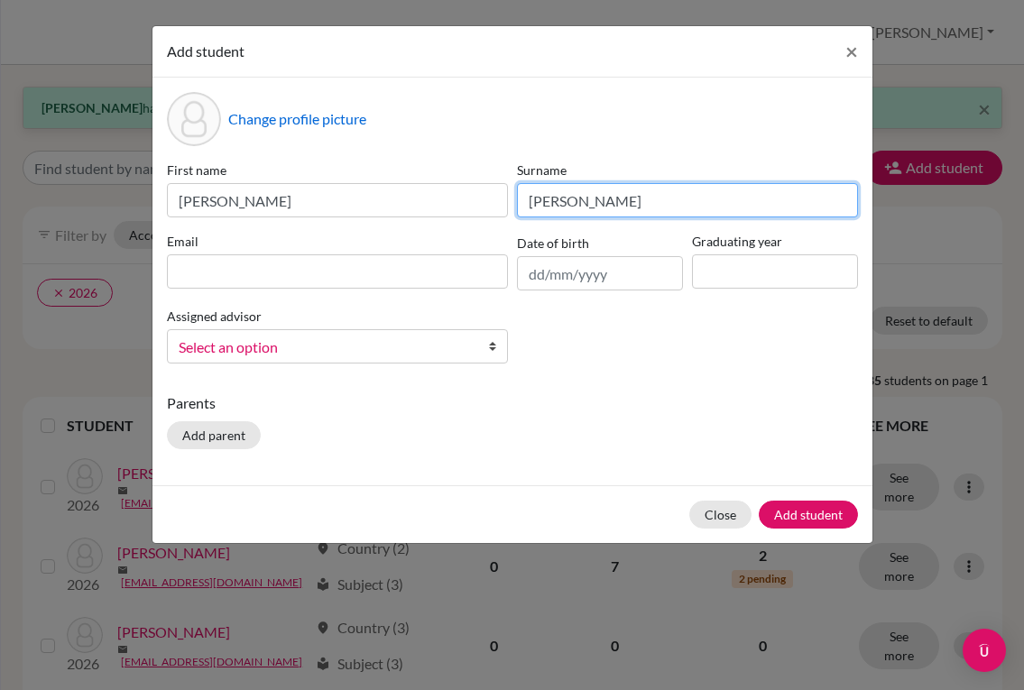
type input "[PERSON_NAME]"
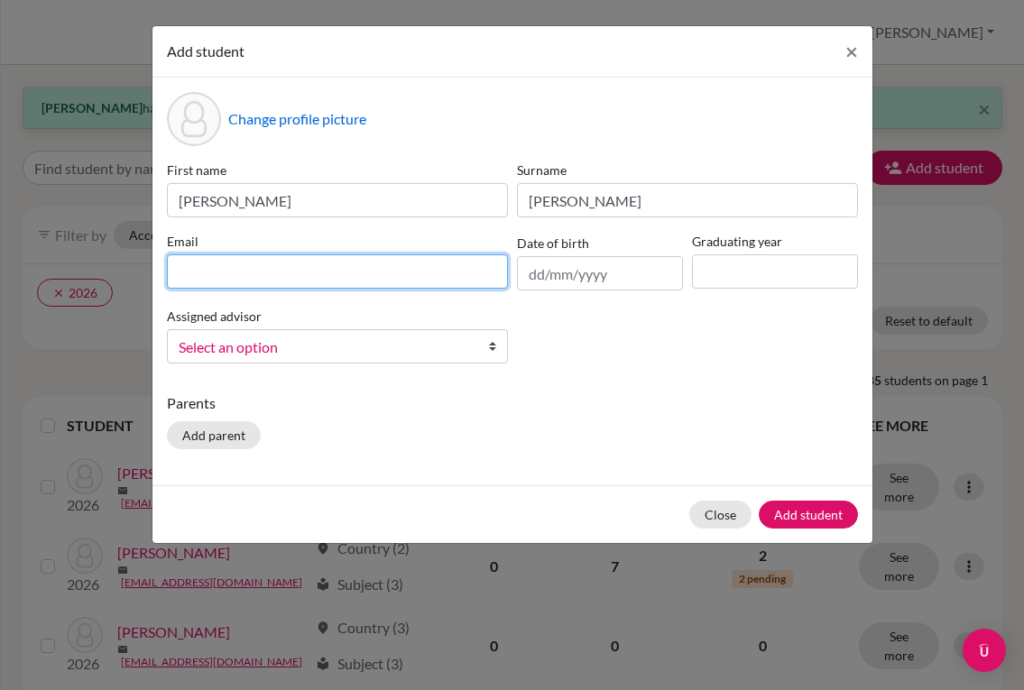
click at [313, 273] on input at bounding box center [337, 271] width 341 height 34
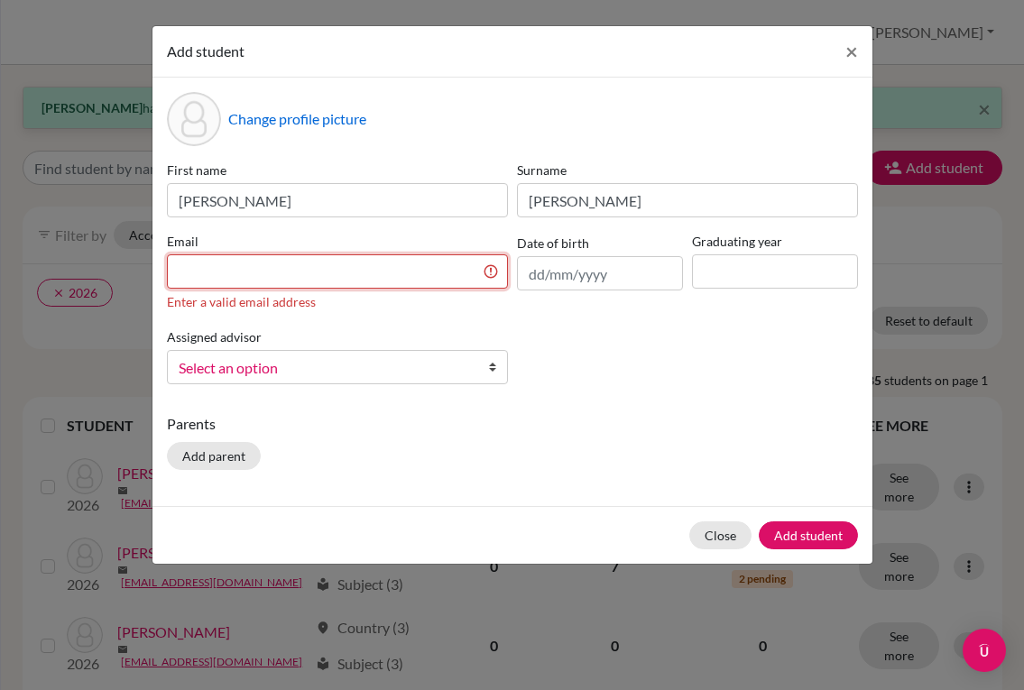
click at [424, 273] on input at bounding box center [337, 271] width 341 height 34
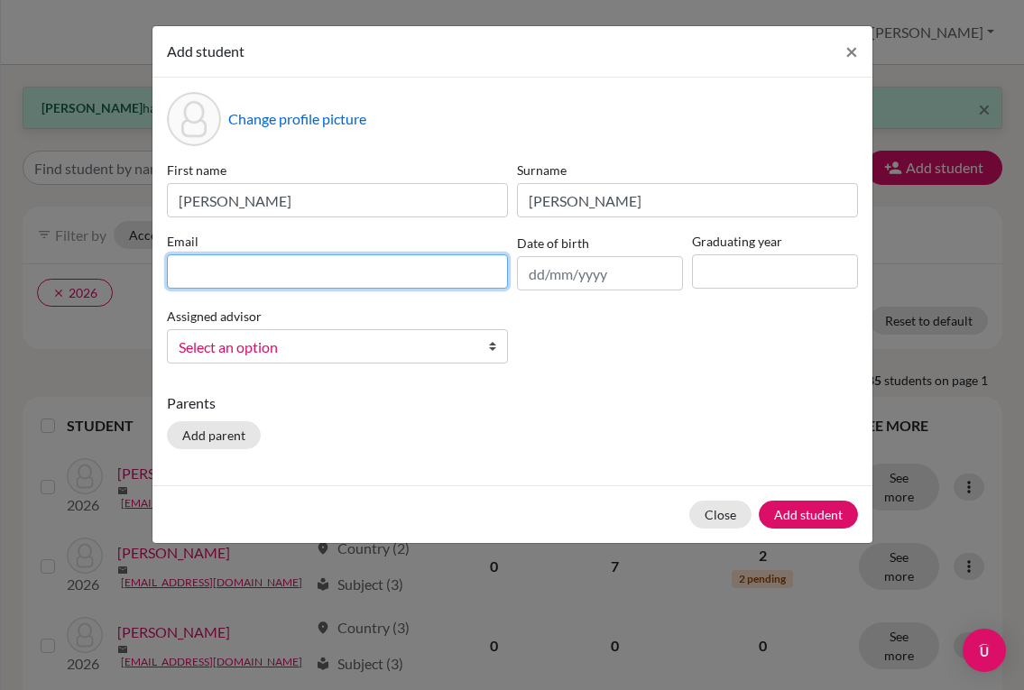
paste input "[EMAIL_ADDRESS][DOMAIN_NAME]"
type input "[EMAIL_ADDRESS][DOMAIN_NAME]"
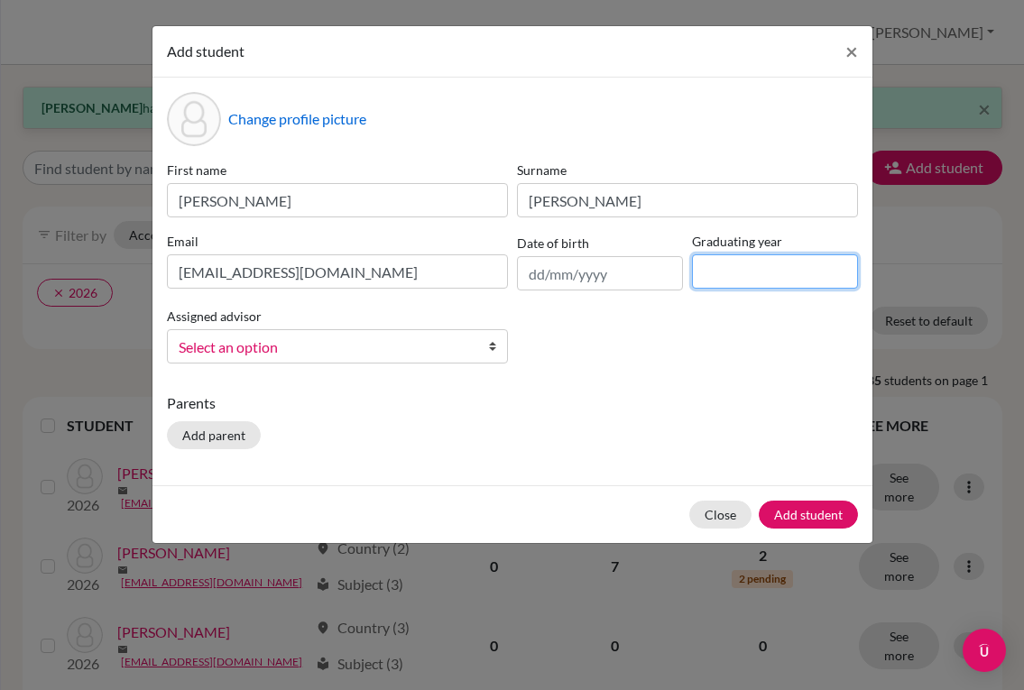
click at [717, 275] on input at bounding box center [775, 271] width 166 height 34
type input "2028"
click at [375, 342] on span "Select an option" at bounding box center [326, 347] width 294 height 23
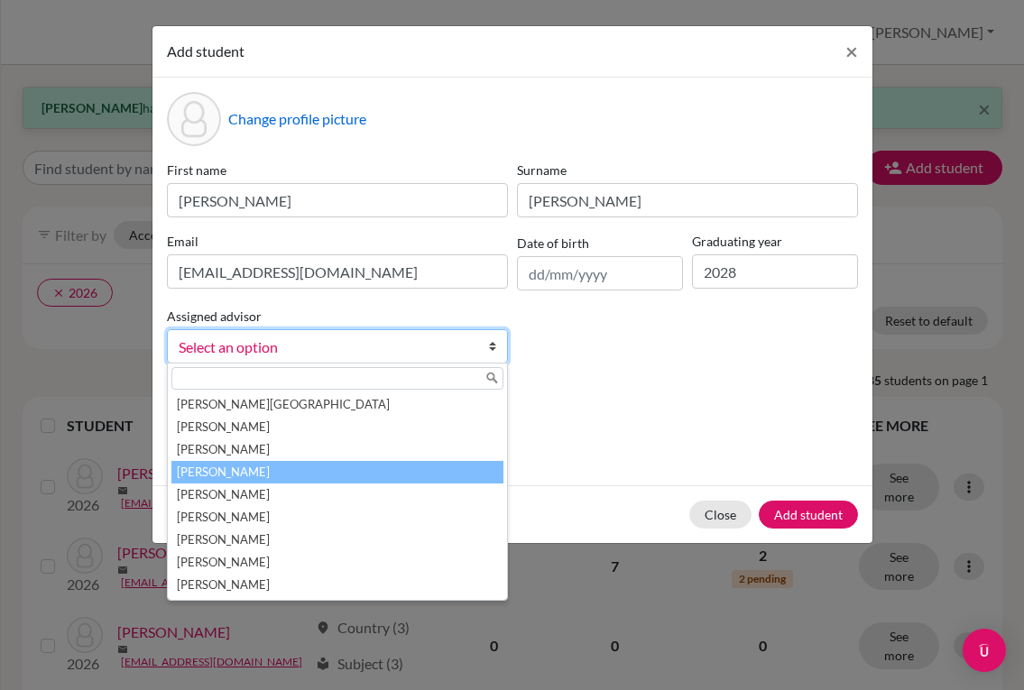
click at [342, 469] on li "[PERSON_NAME]" at bounding box center [337, 472] width 332 height 23
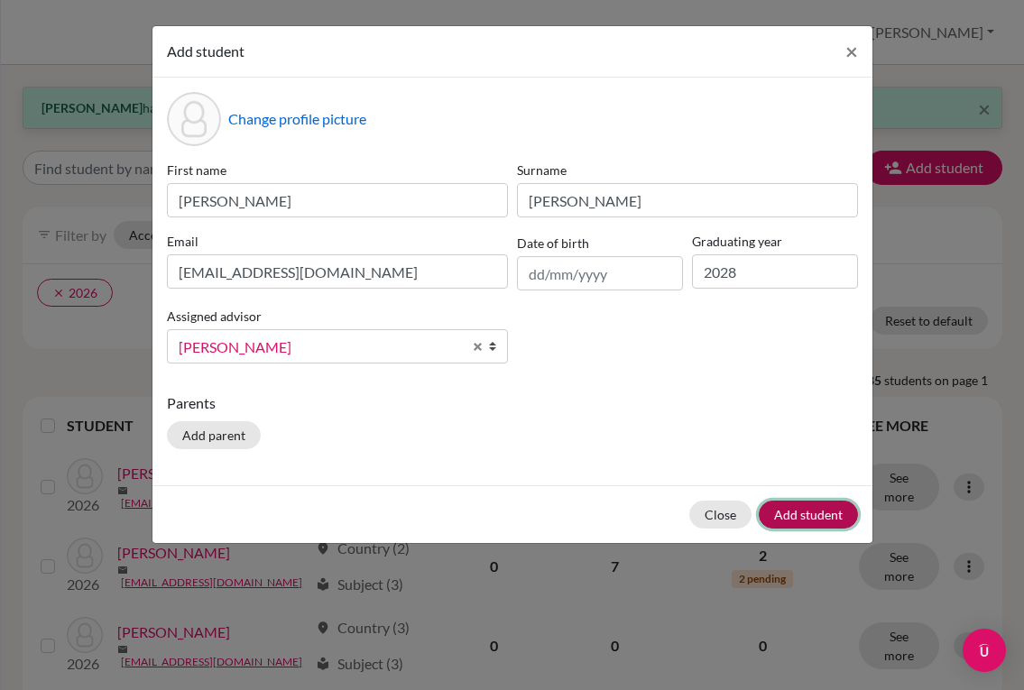
click at [783, 508] on button "Add student" at bounding box center [808, 515] width 99 height 28
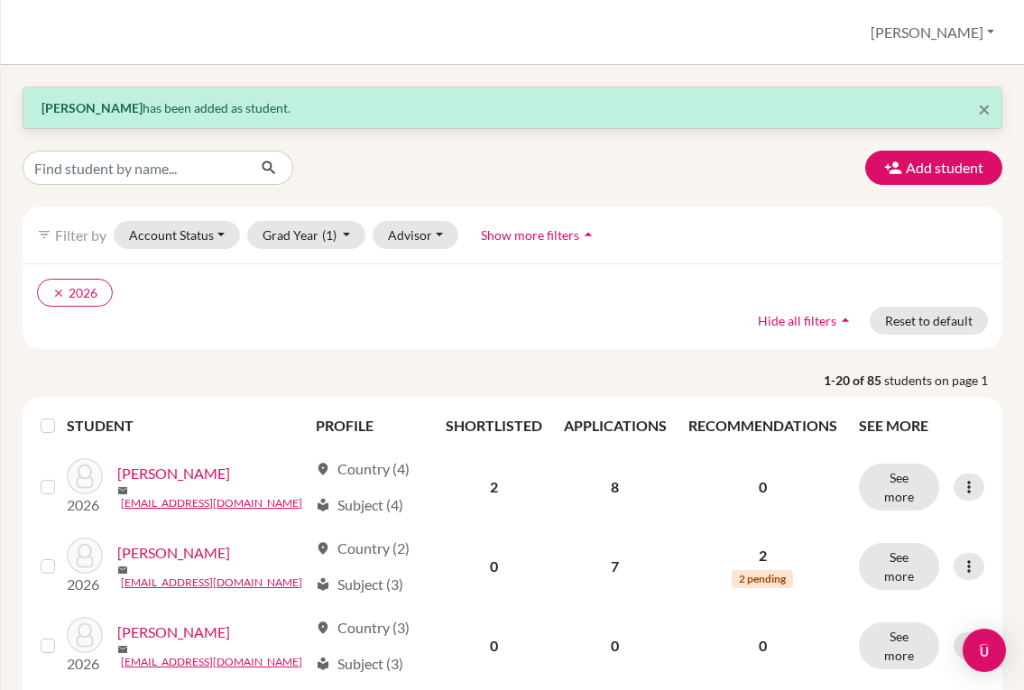
click at [910, 179] on button "Add student" at bounding box center [933, 168] width 137 height 34
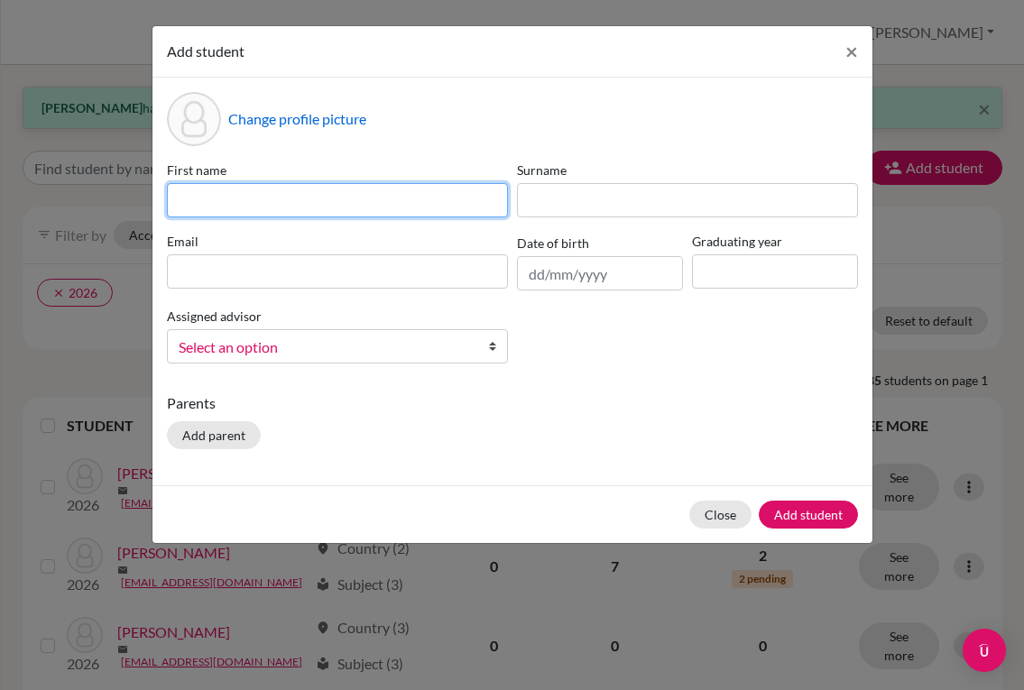
click at [316, 202] on input at bounding box center [337, 200] width 341 height 34
type input "[PERSON_NAME]"
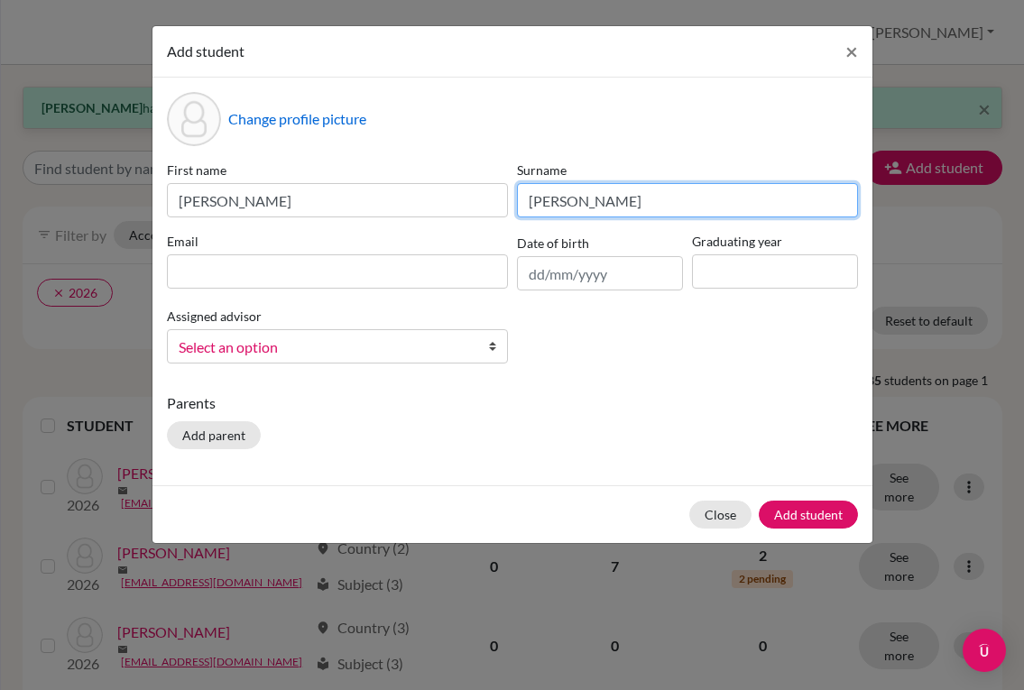
type input "[PERSON_NAME]"
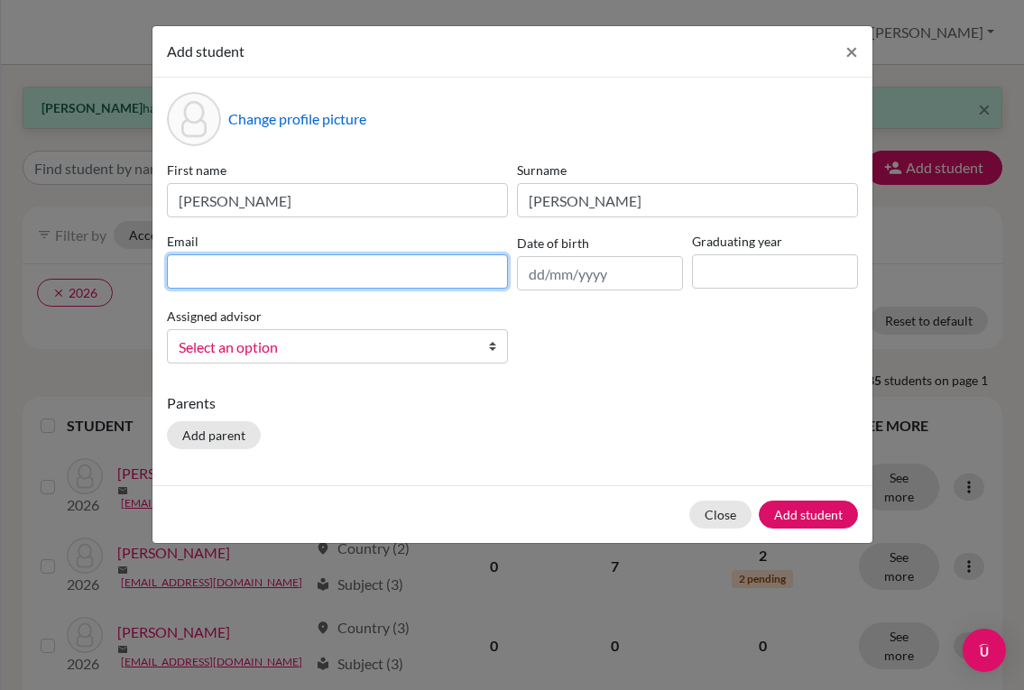
click at [312, 272] on input at bounding box center [337, 271] width 341 height 34
click at [418, 269] on input at bounding box center [337, 271] width 341 height 34
paste input "[PERSON_NAME][EMAIL_ADDRESS][DOMAIN_NAME]"
type input "[PERSON_NAME][EMAIL_ADDRESS][DOMAIN_NAME]"
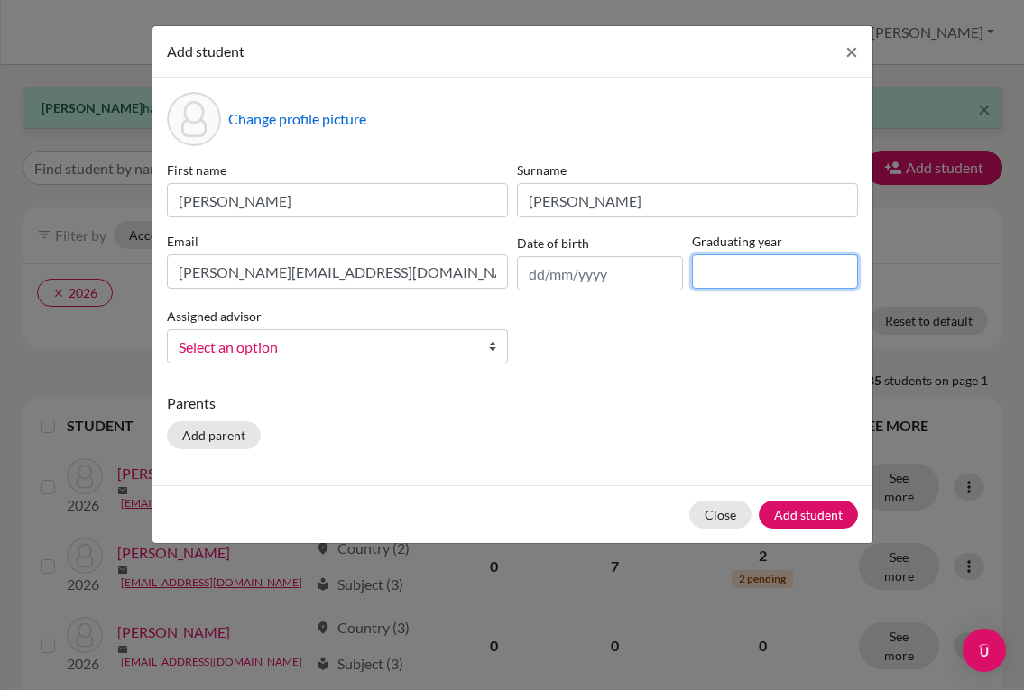
click at [711, 273] on input at bounding box center [775, 271] width 166 height 34
click at [761, 273] on input "2025" at bounding box center [775, 271] width 166 height 34
type input "2"
click at [738, 277] on input at bounding box center [775, 271] width 166 height 34
type input "2028"
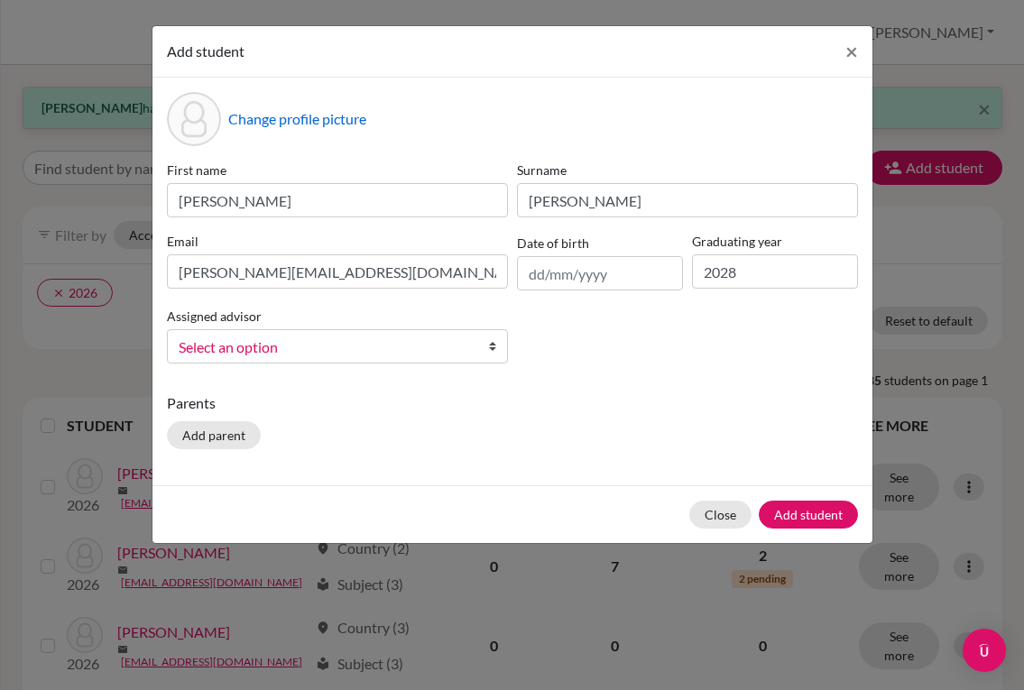
click at [493, 344] on b at bounding box center [498, 346] width 18 height 32
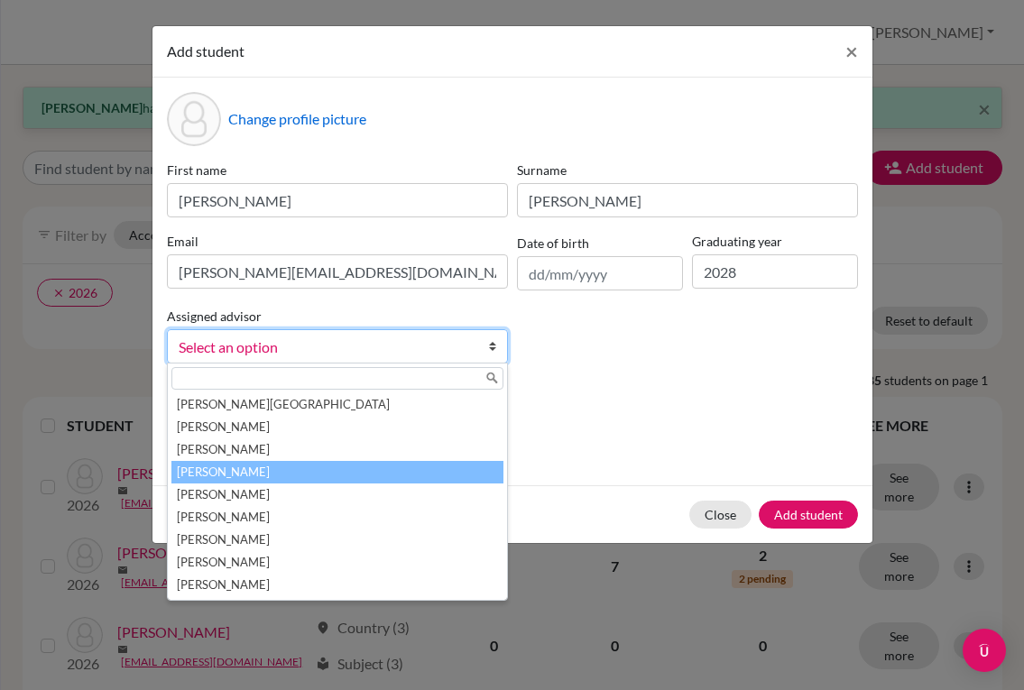
click at [345, 477] on li "[PERSON_NAME]" at bounding box center [337, 472] width 332 height 23
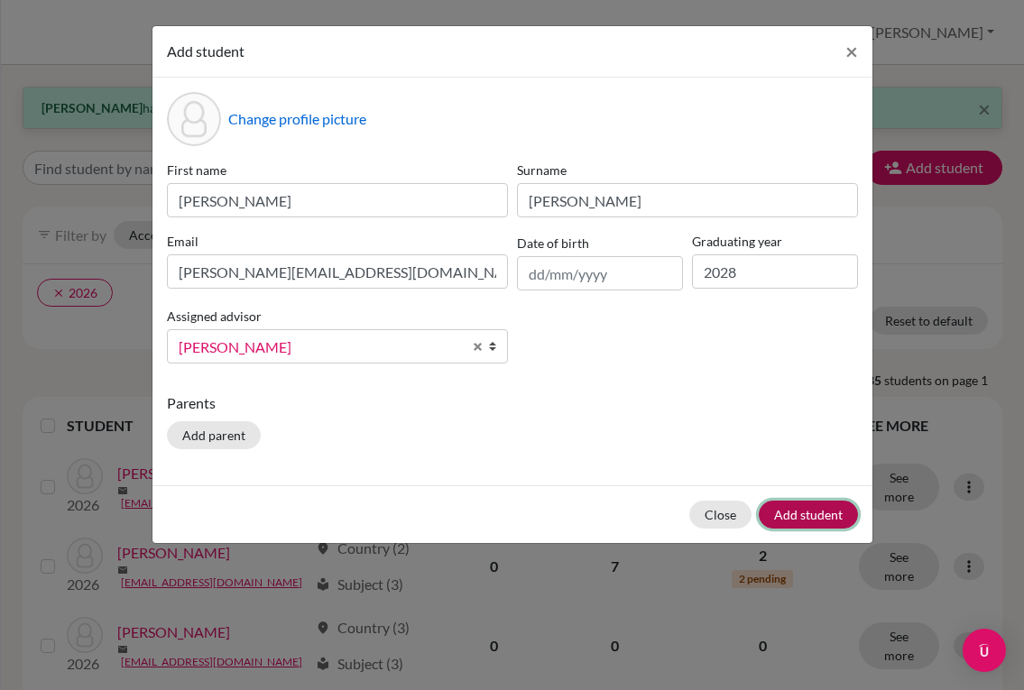
click at [807, 507] on button "Add student" at bounding box center [808, 515] width 99 height 28
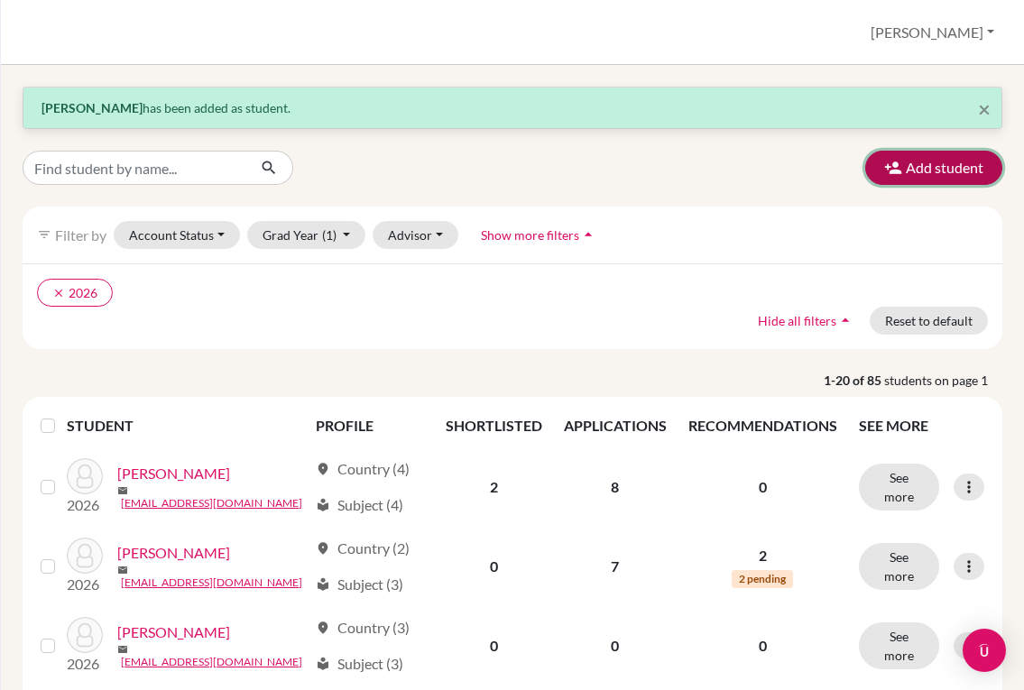
click at [915, 175] on button "Add student" at bounding box center [933, 168] width 137 height 34
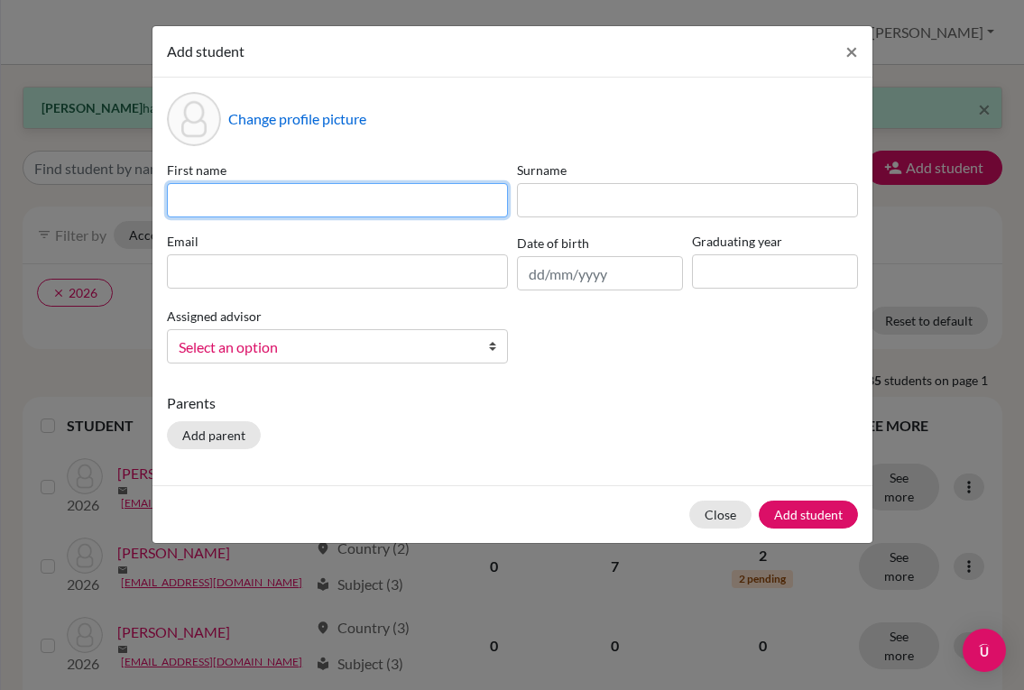
click at [298, 197] on input at bounding box center [337, 200] width 341 height 34
type input "[PERSON_NAME]"
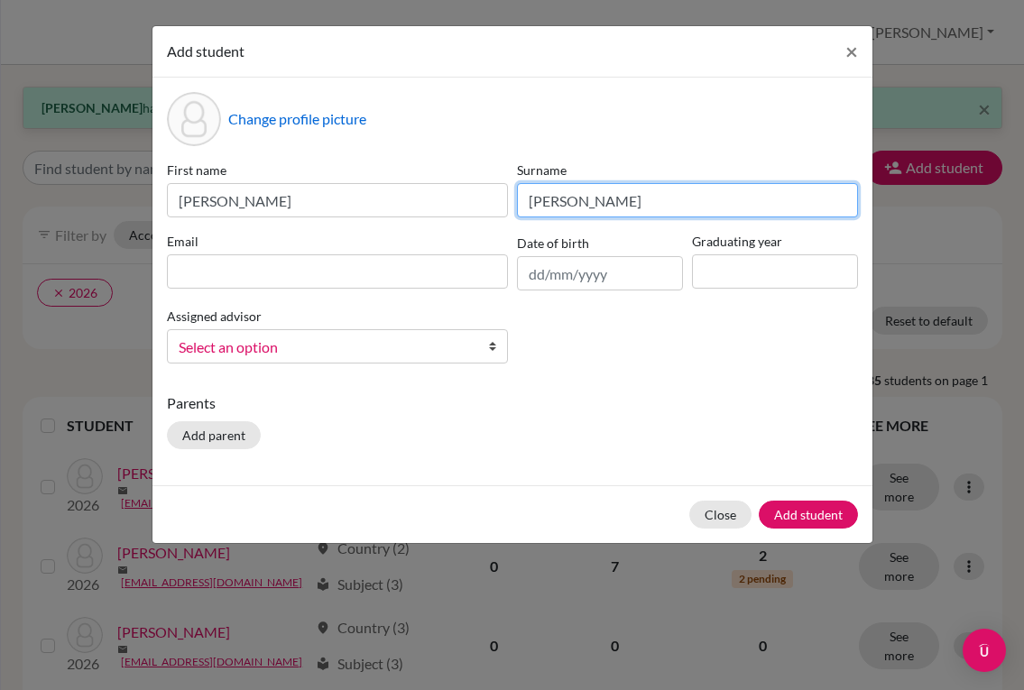
type input "[PERSON_NAME]"
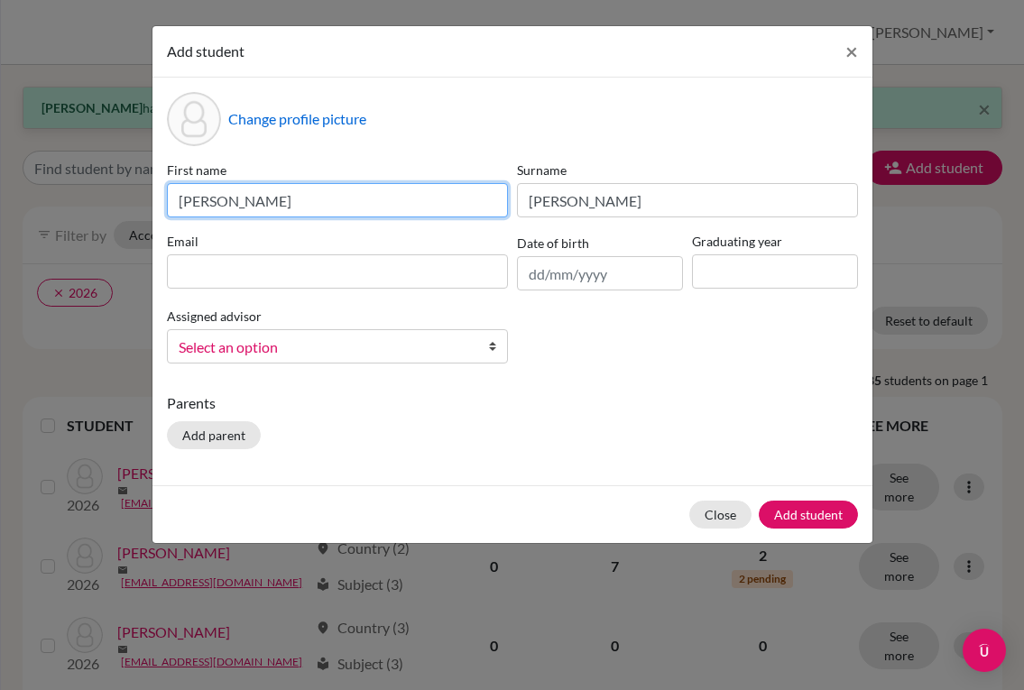
click at [180, 206] on input "[PERSON_NAME]" at bounding box center [337, 200] width 341 height 34
type input "[PERSON_NAME]"
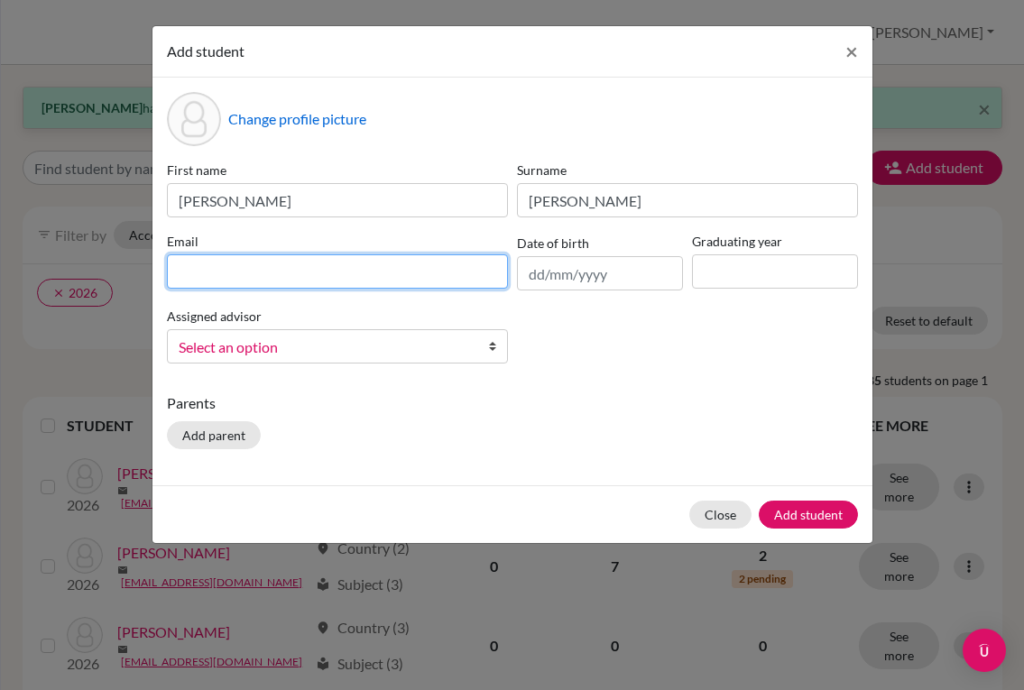
click at [276, 270] on input at bounding box center [337, 271] width 341 height 34
click at [236, 282] on input at bounding box center [337, 271] width 341 height 34
paste input "[EMAIL_ADDRESS][DOMAIN_NAME]"
type input "[EMAIL_ADDRESS][DOMAIN_NAME]"
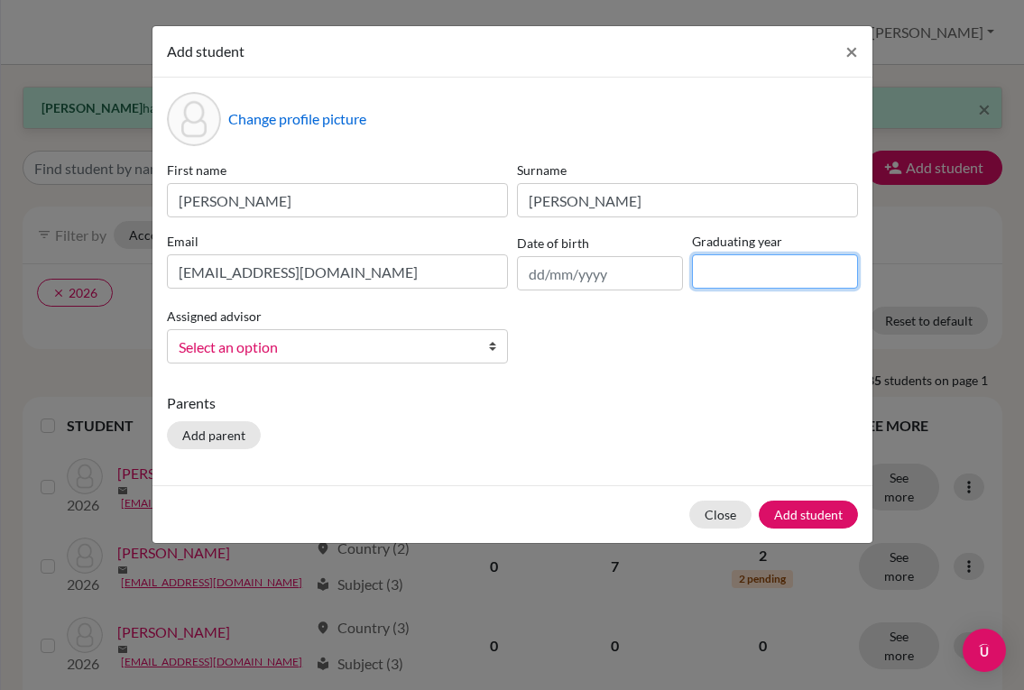
click at [722, 271] on input at bounding box center [775, 271] width 166 height 34
type input "2028"
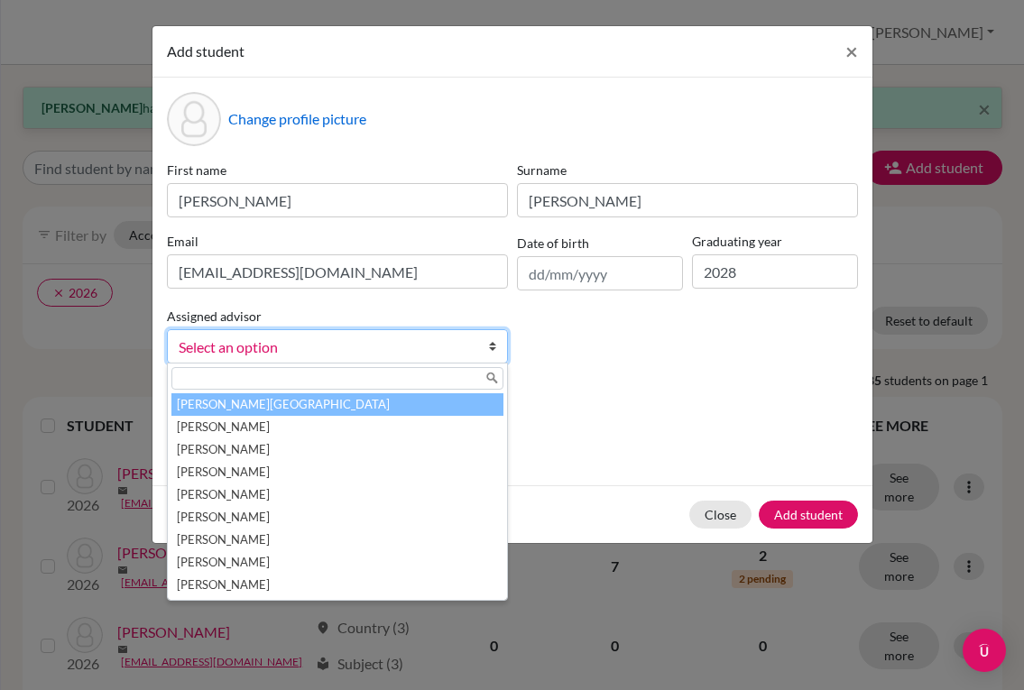
click at [323, 352] on span "Select an option" at bounding box center [326, 347] width 294 height 23
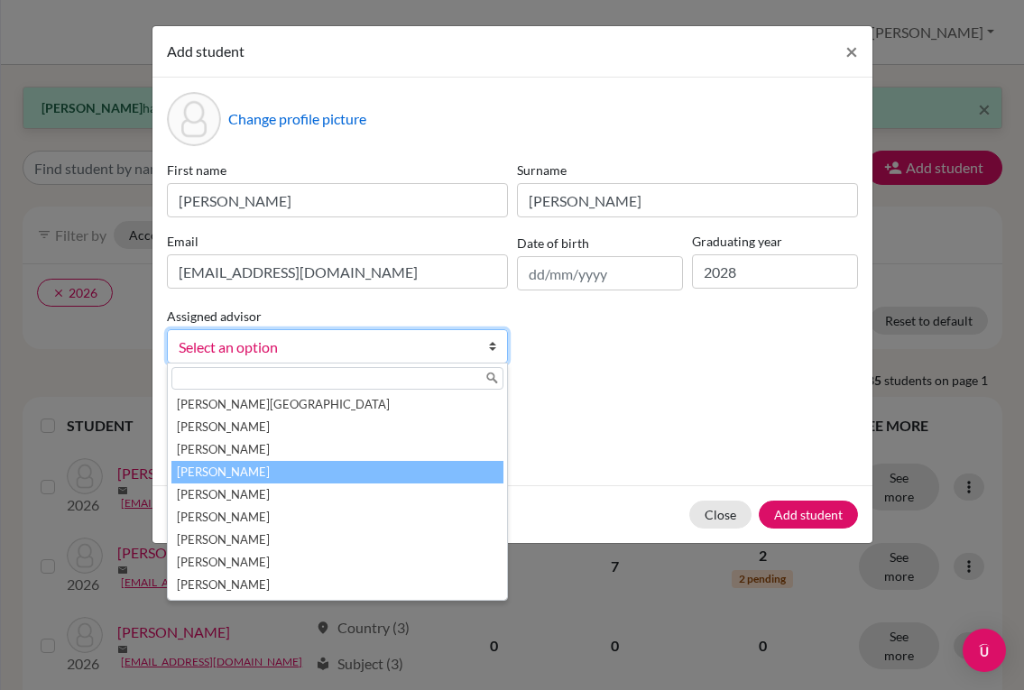
click at [303, 472] on li "[PERSON_NAME]" at bounding box center [337, 472] width 332 height 23
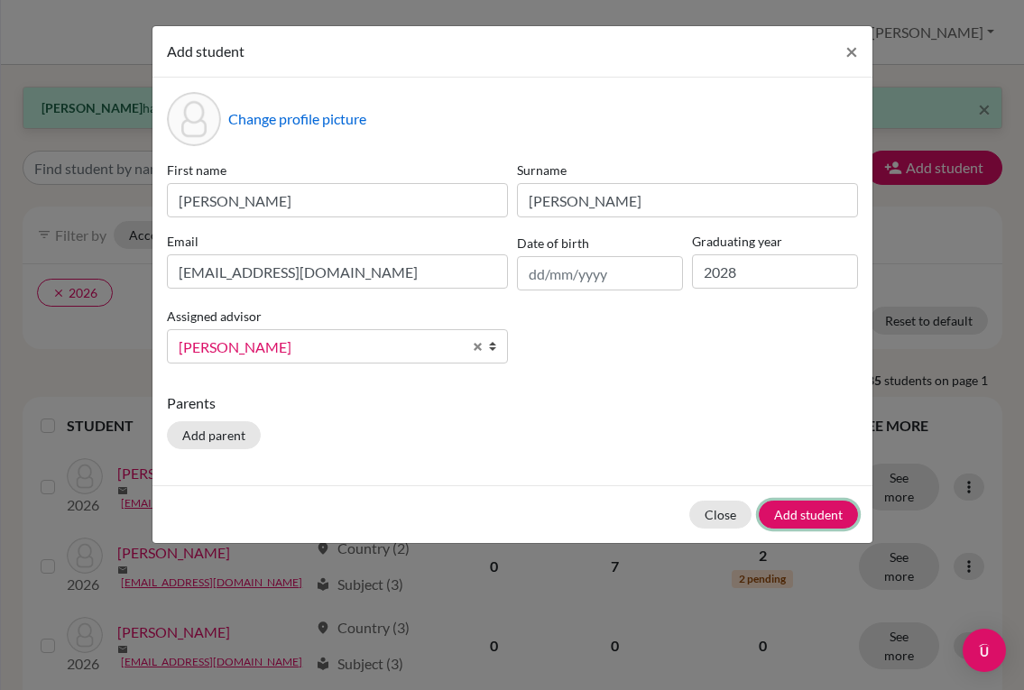
click at [812, 519] on button "Add student" at bounding box center [808, 515] width 99 height 28
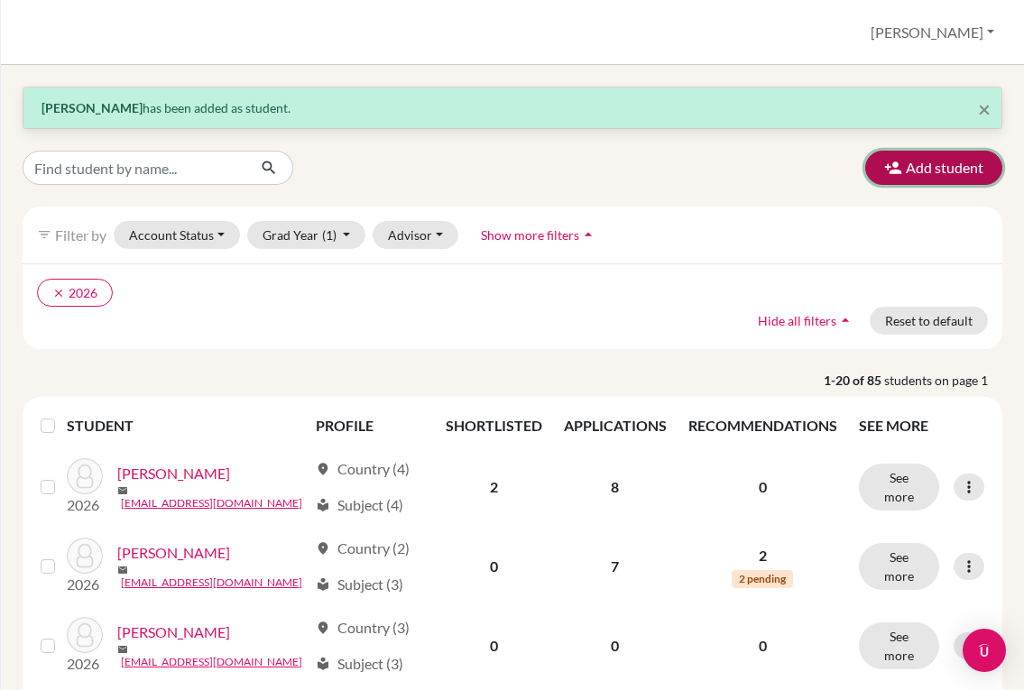
click at [914, 179] on button "Add student" at bounding box center [933, 168] width 137 height 34
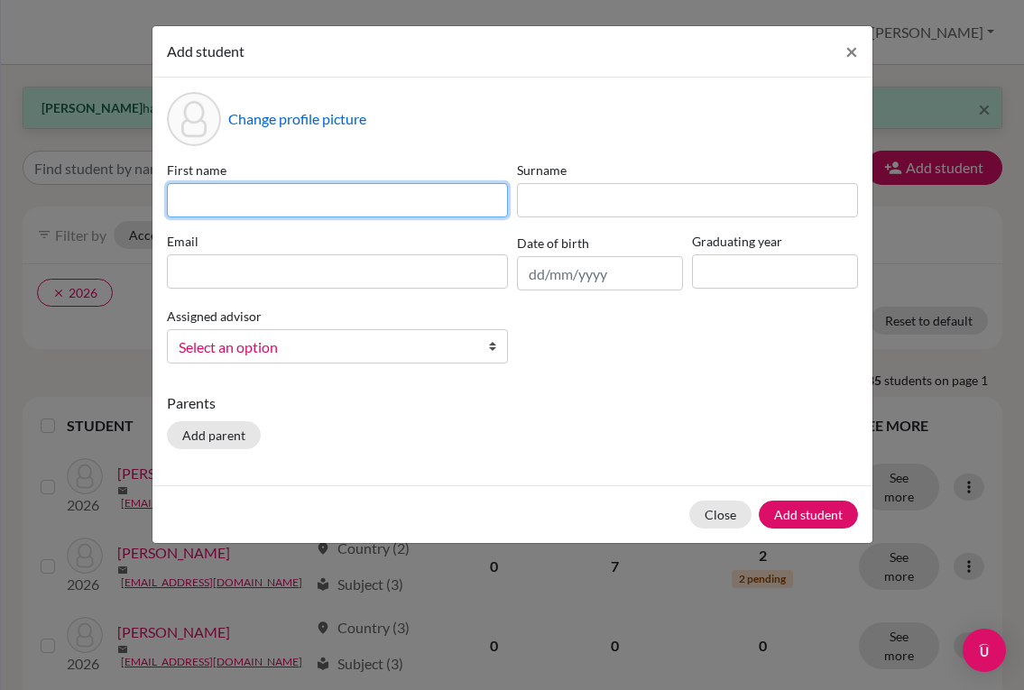
click at [366, 191] on input at bounding box center [337, 200] width 341 height 34
type input "j"
type input "[PERSON_NAME]"
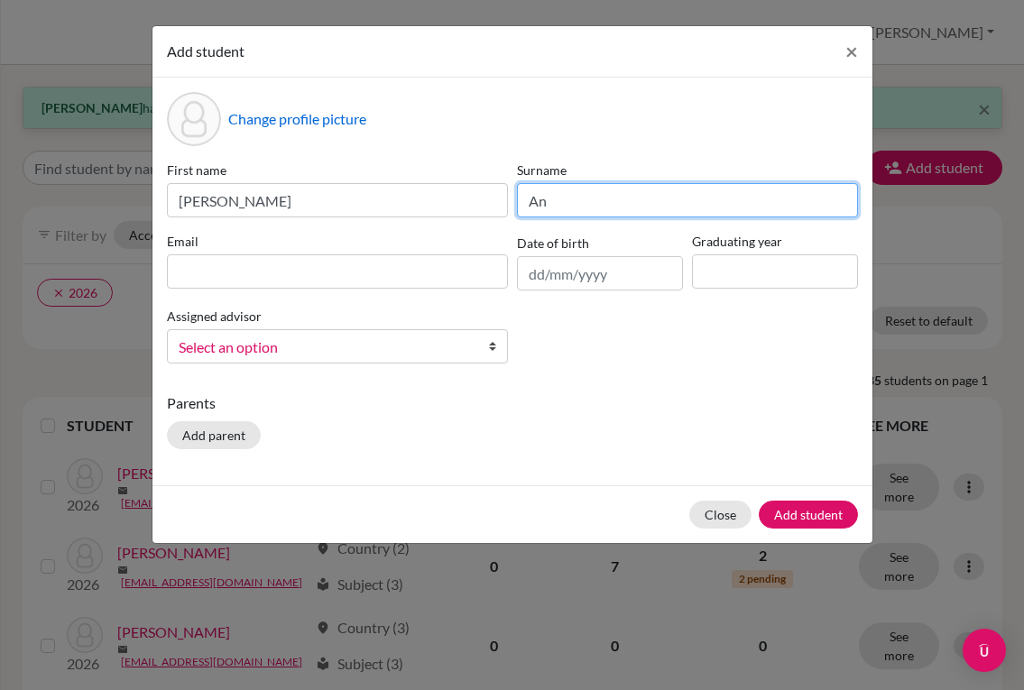
type input "A"
type input "[PERSON_NAME]"
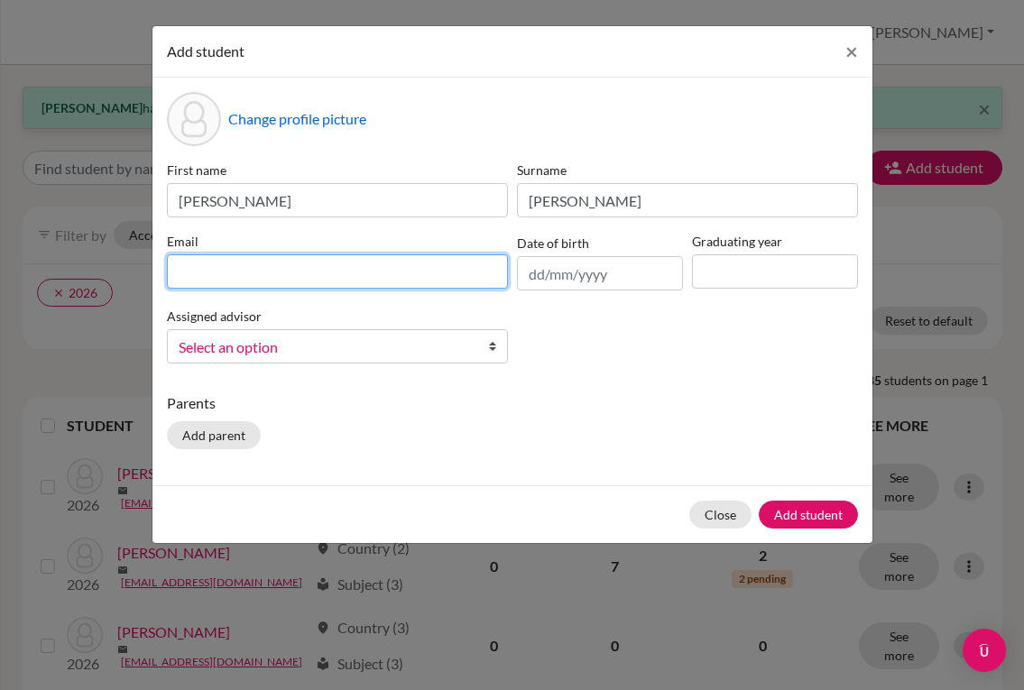
click at [362, 279] on input at bounding box center [337, 271] width 341 height 34
paste input "[EMAIL_ADDRESS][DOMAIN_NAME]"
type input "[EMAIL_ADDRESS][DOMAIN_NAME]"
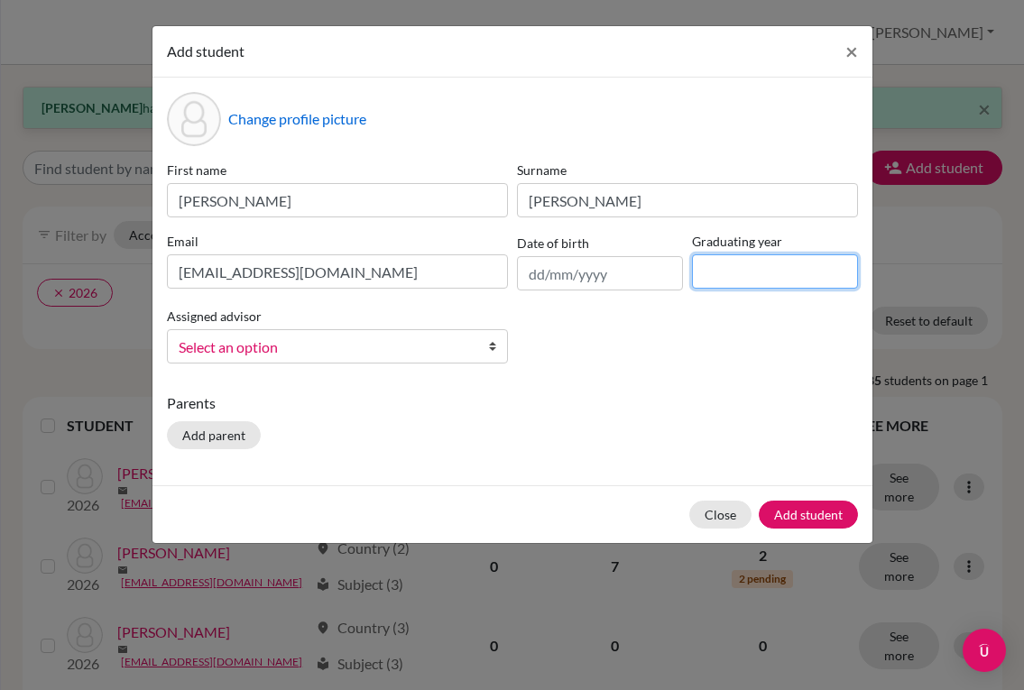
click at [745, 274] on input at bounding box center [775, 271] width 166 height 34
type input "2028"
click at [429, 347] on span "Select an option" at bounding box center [326, 347] width 294 height 23
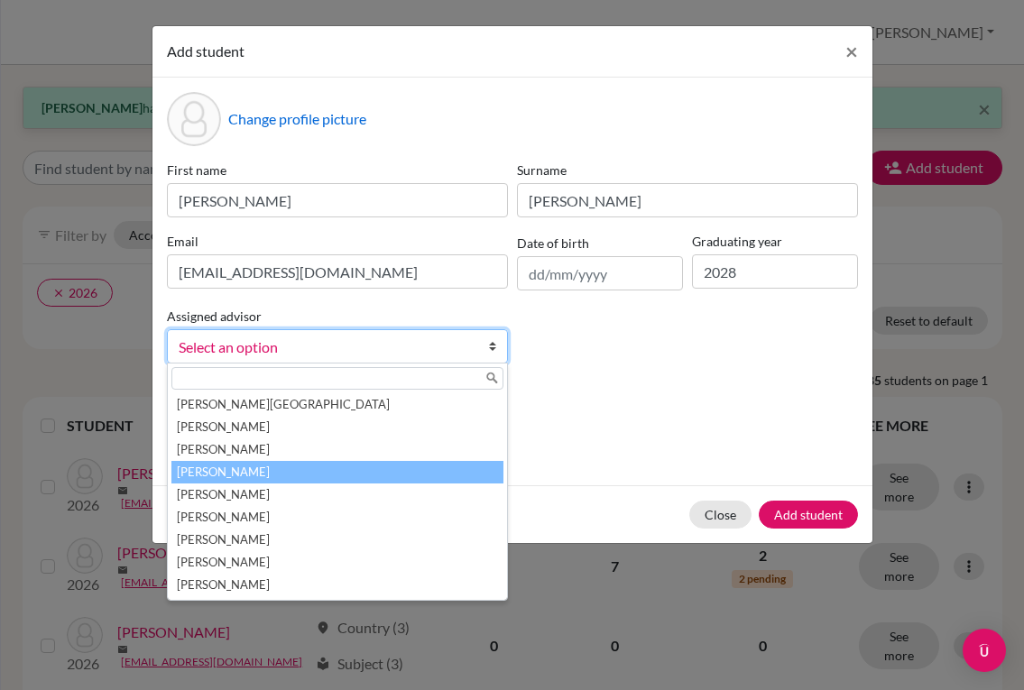
click at [357, 469] on li "[PERSON_NAME]" at bounding box center [337, 472] width 332 height 23
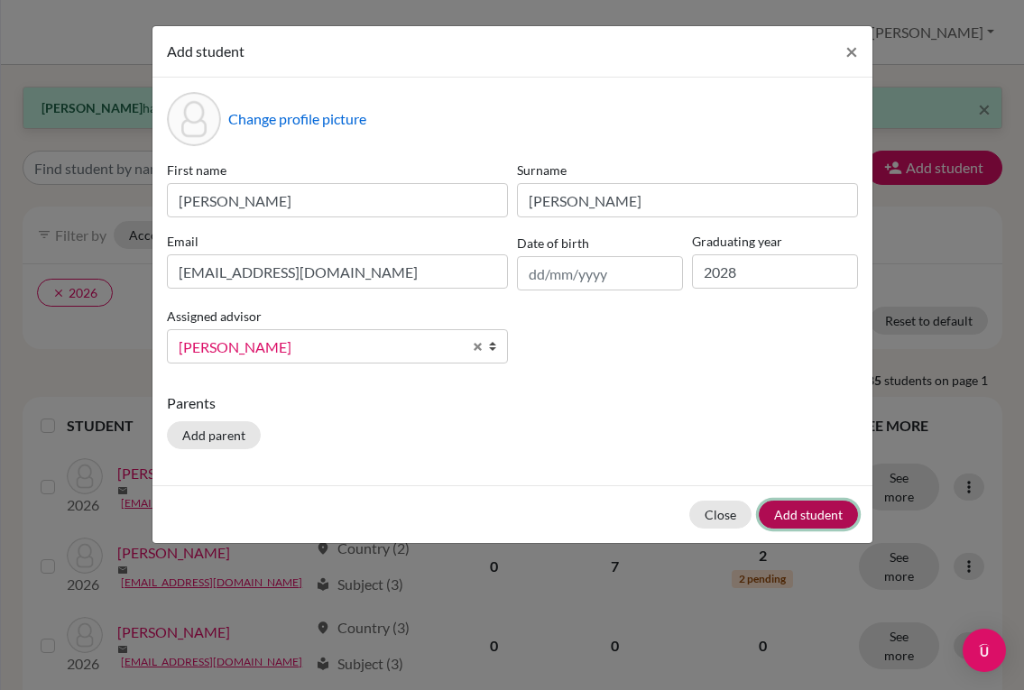
click at [800, 512] on button "Add student" at bounding box center [808, 515] width 99 height 28
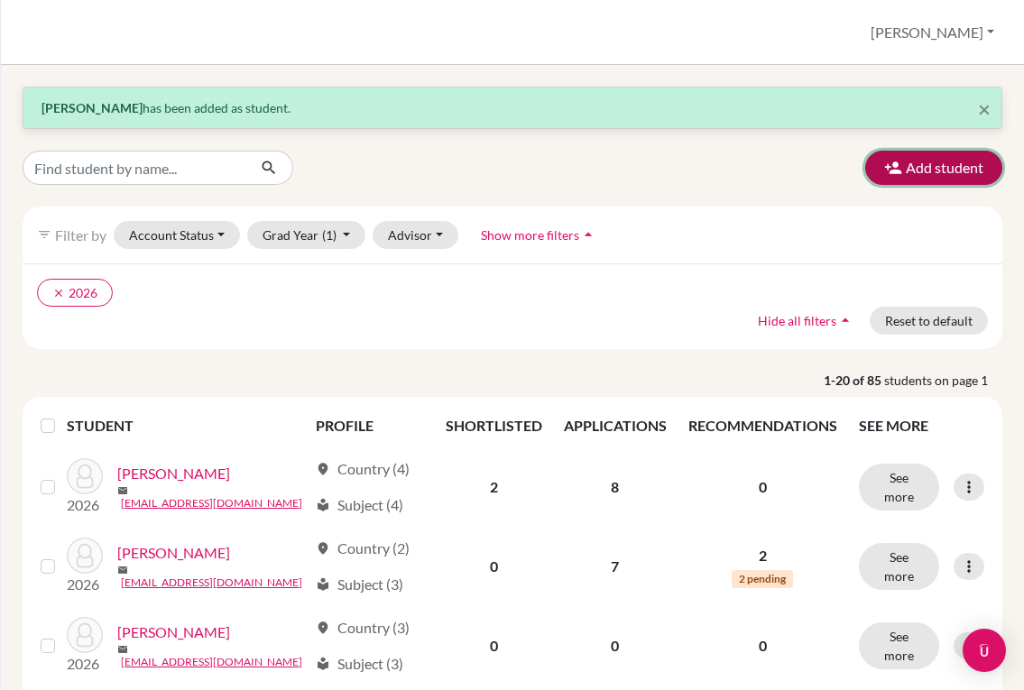
click at [923, 157] on button "Add student" at bounding box center [933, 168] width 137 height 34
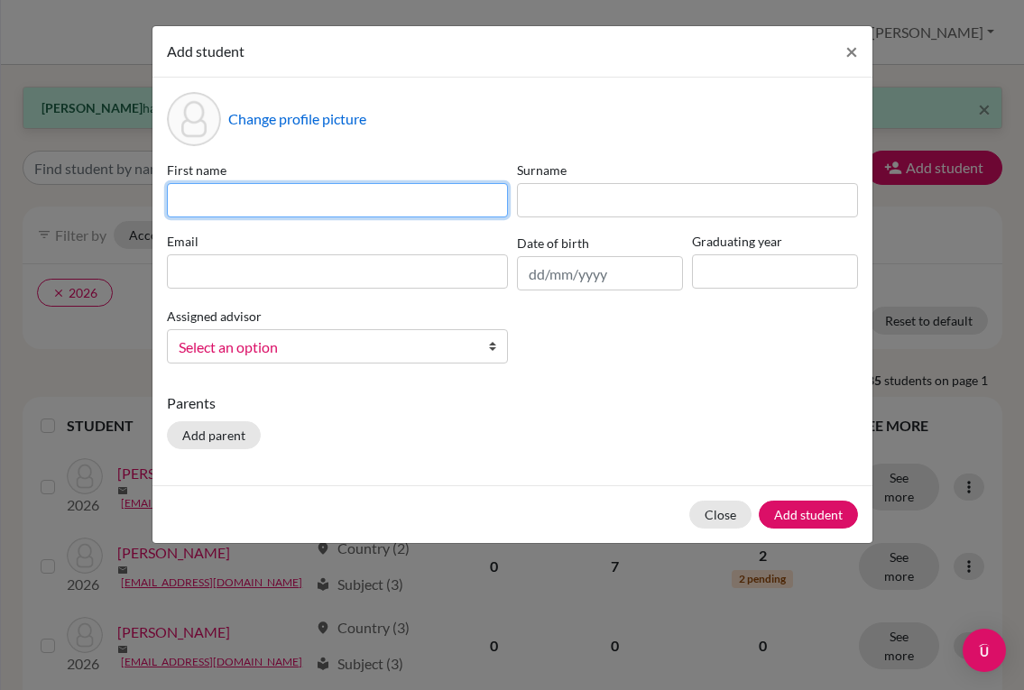
click at [223, 201] on input at bounding box center [337, 200] width 341 height 34
type input "j"
type input "[PERSON_NAME]"
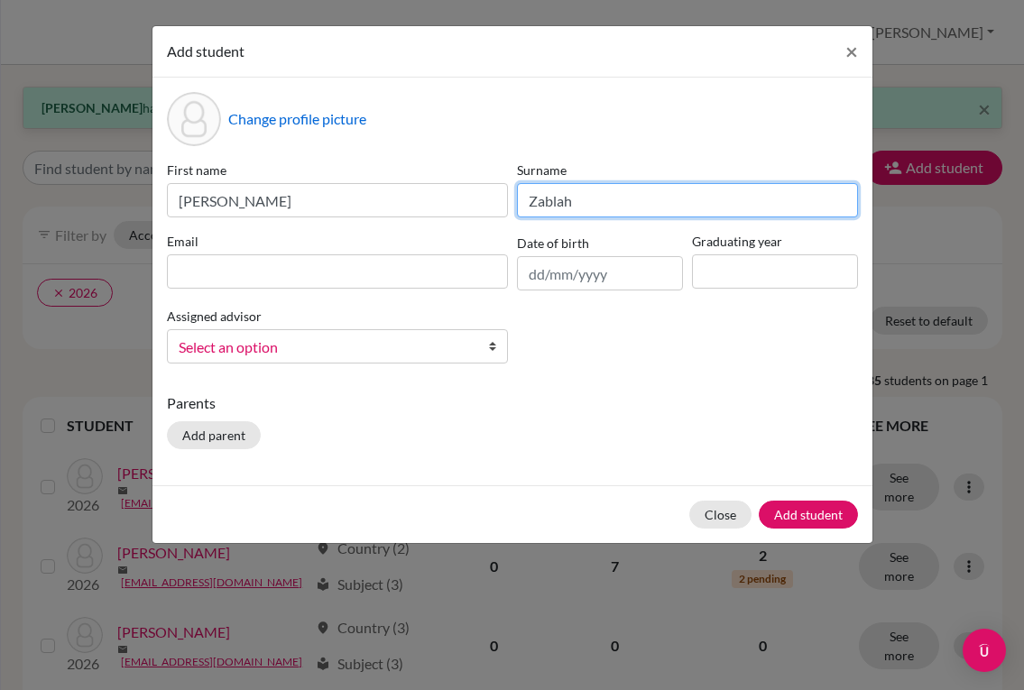
type input "Zablah"
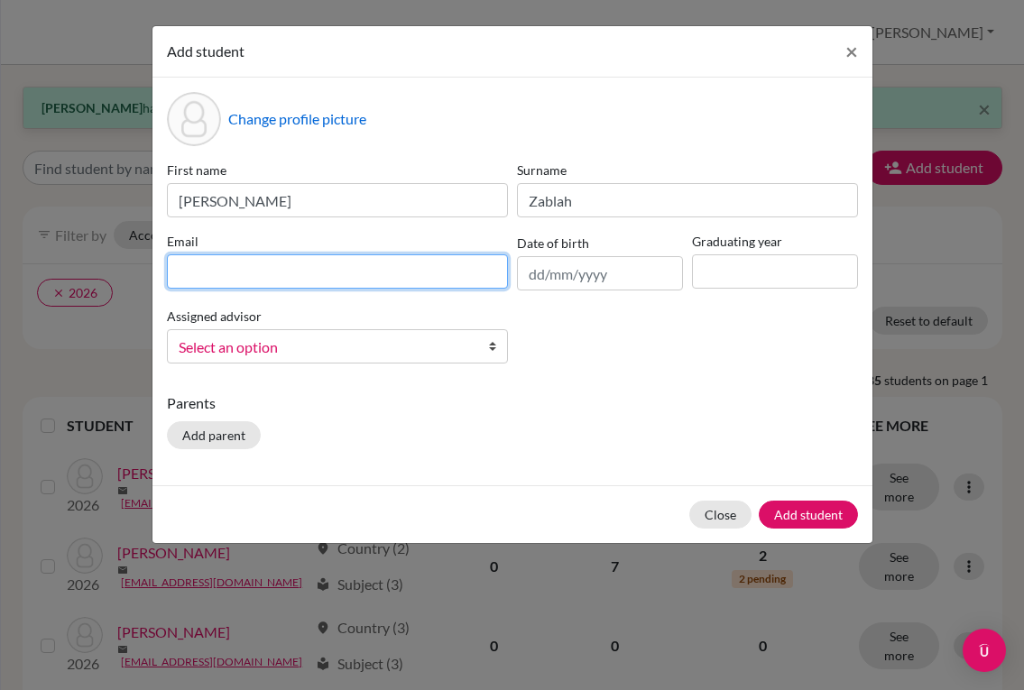
click at [323, 267] on input at bounding box center [337, 271] width 341 height 34
click at [378, 271] on input at bounding box center [337, 271] width 341 height 34
paste input "[EMAIL_ADDRESS][DOMAIN_NAME]"
type input "[EMAIL_ADDRESS][DOMAIN_NAME]"
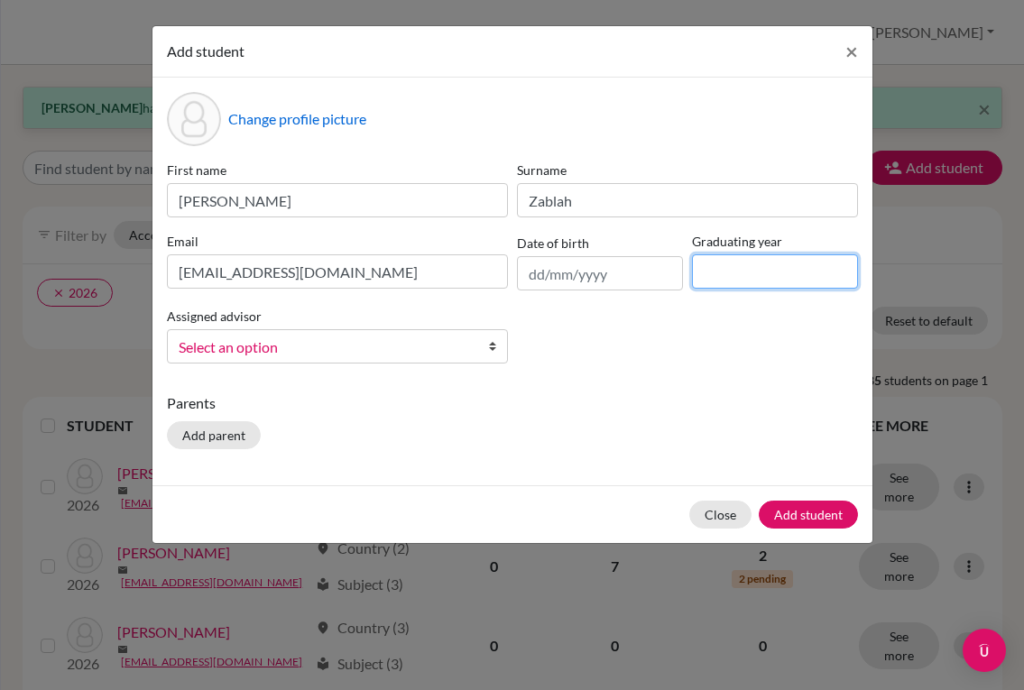
click at [748, 277] on input at bounding box center [775, 271] width 166 height 34
type input "2028"
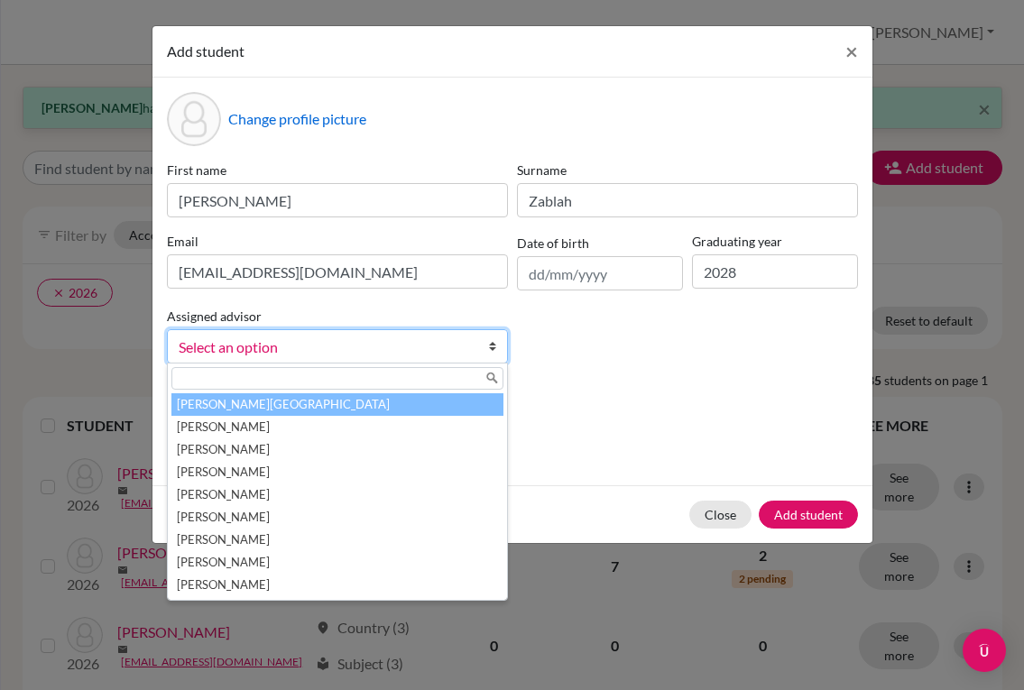
click at [402, 336] on span "Select an option" at bounding box center [326, 347] width 294 height 23
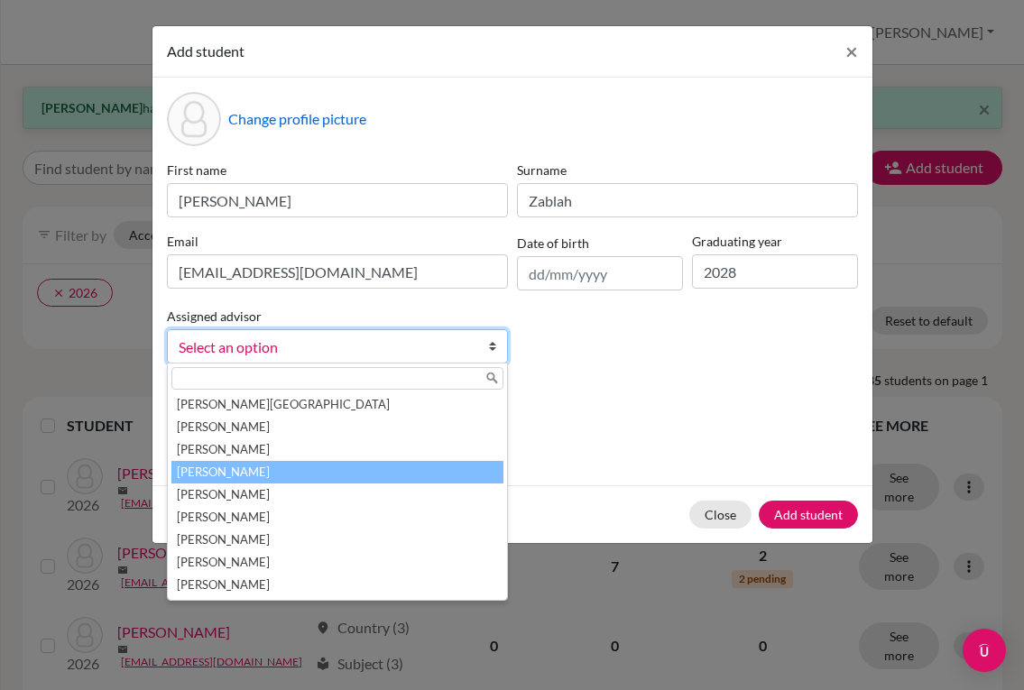
click at [288, 467] on li "[PERSON_NAME]" at bounding box center [337, 472] width 332 height 23
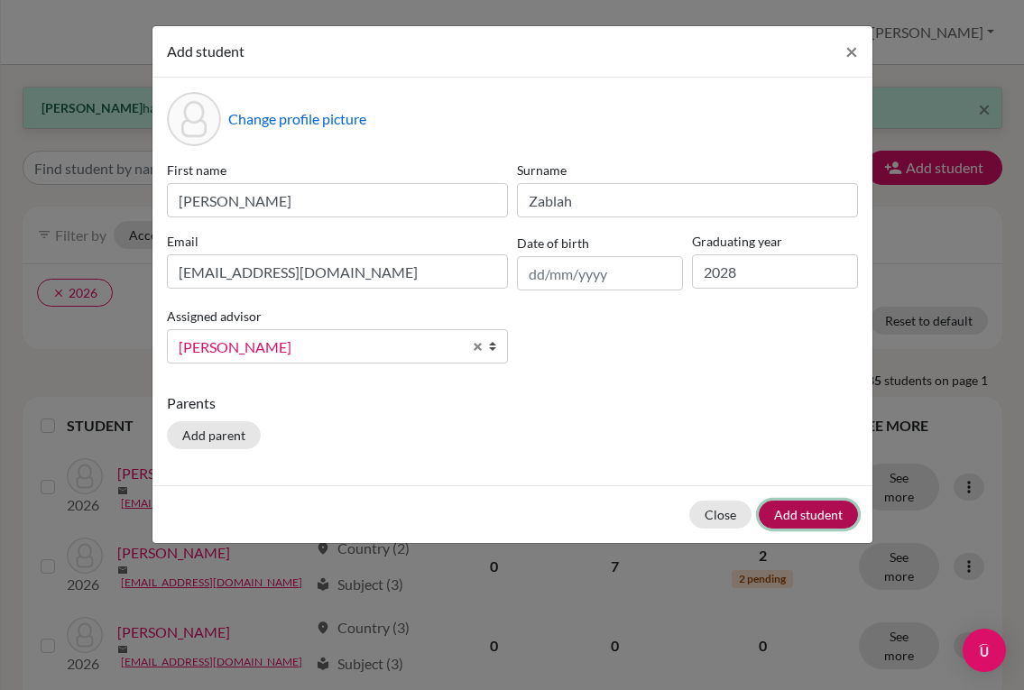
click at [800, 513] on button "Add student" at bounding box center [808, 515] width 99 height 28
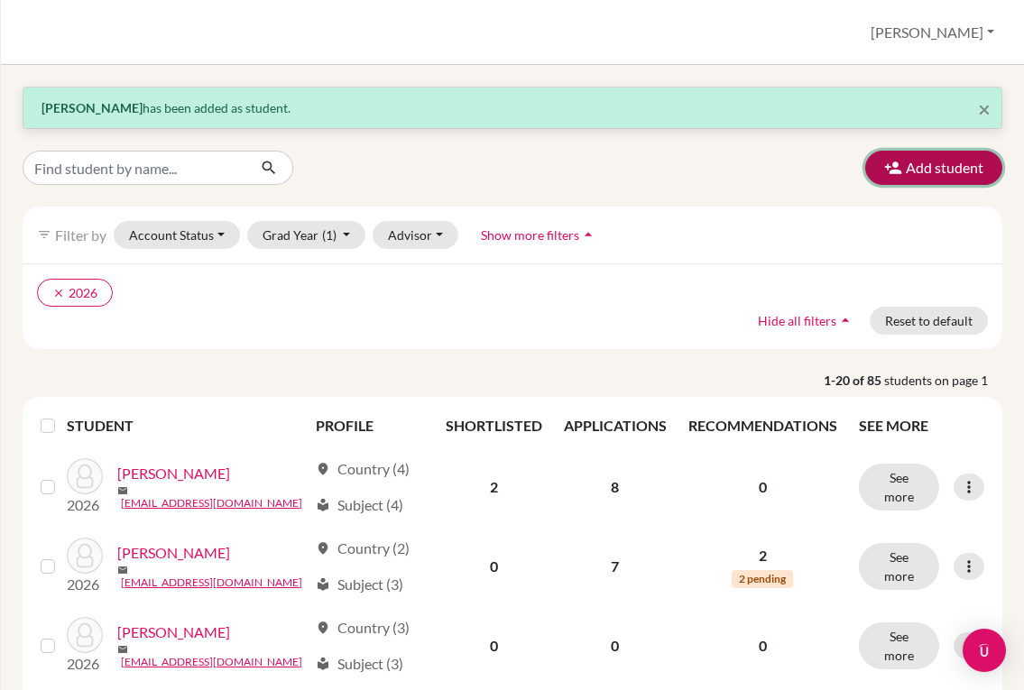
click at [955, 167] on button "Add student" at bounding box center [933, 168] width 137 height 34
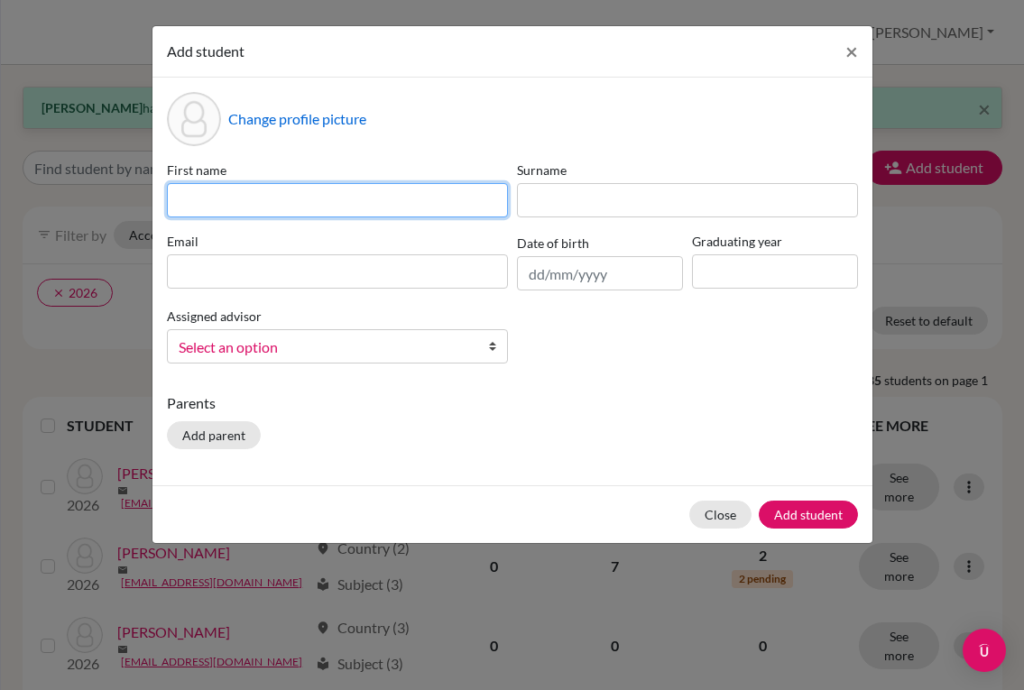
click at [419, 197] on input at bounding box center [337, 200] width 341 height 34
type input "[PERSON_NAME]"
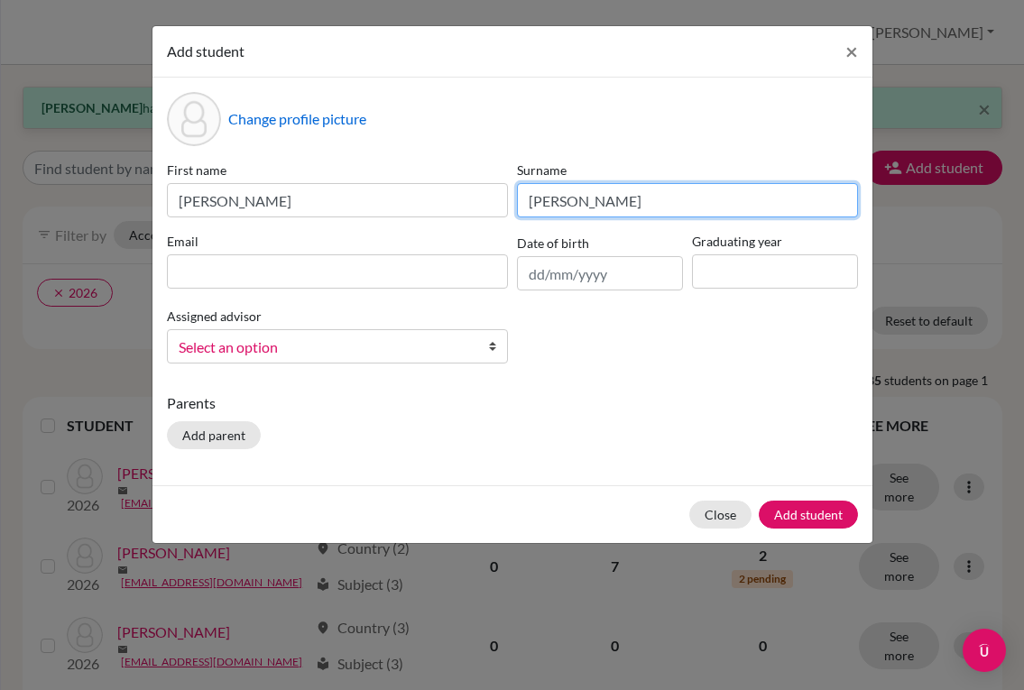
type input "[PERSON_NAME]"
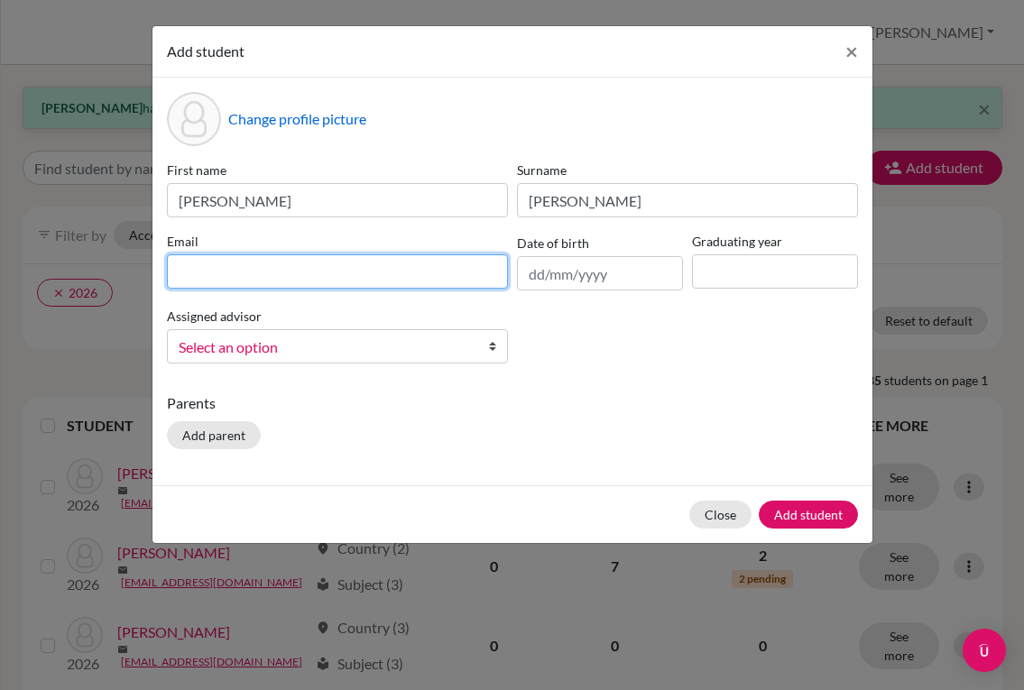
click at [368, 274] on input at bounding box center [337, 271] width 341 height 34
paste input "[EMAIL_ADDRESS][DOMAIN_NAME]"
type input "[EMAIL_ADDRESS][DOMAIN_NAME]"
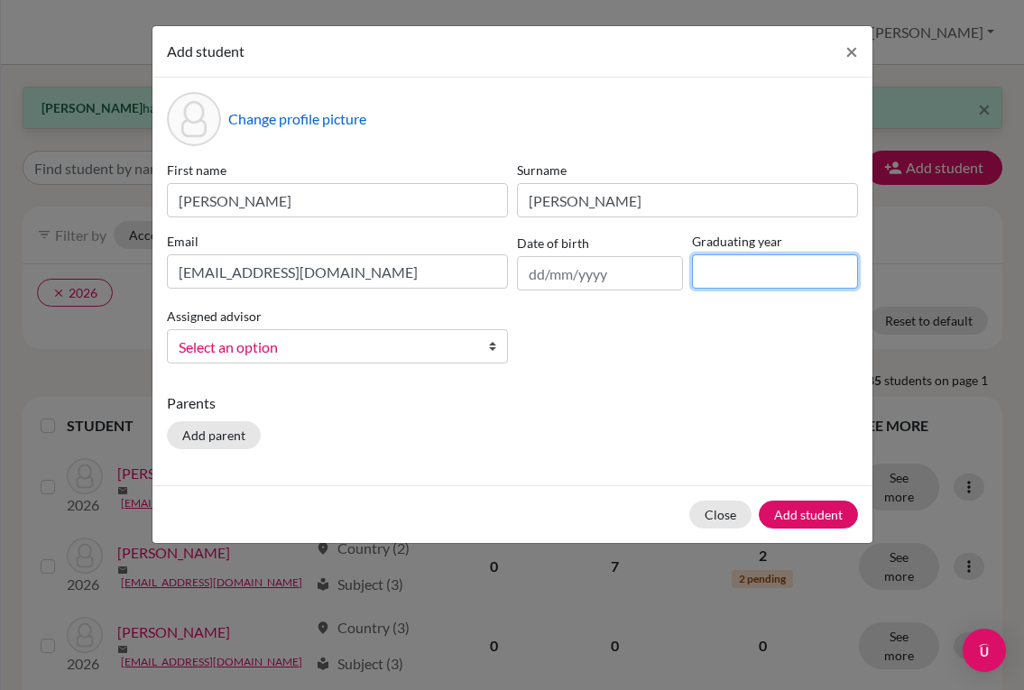
click at [753, 279] on input at bounding box center [775, 271] width 166 height 34
type input "2028"
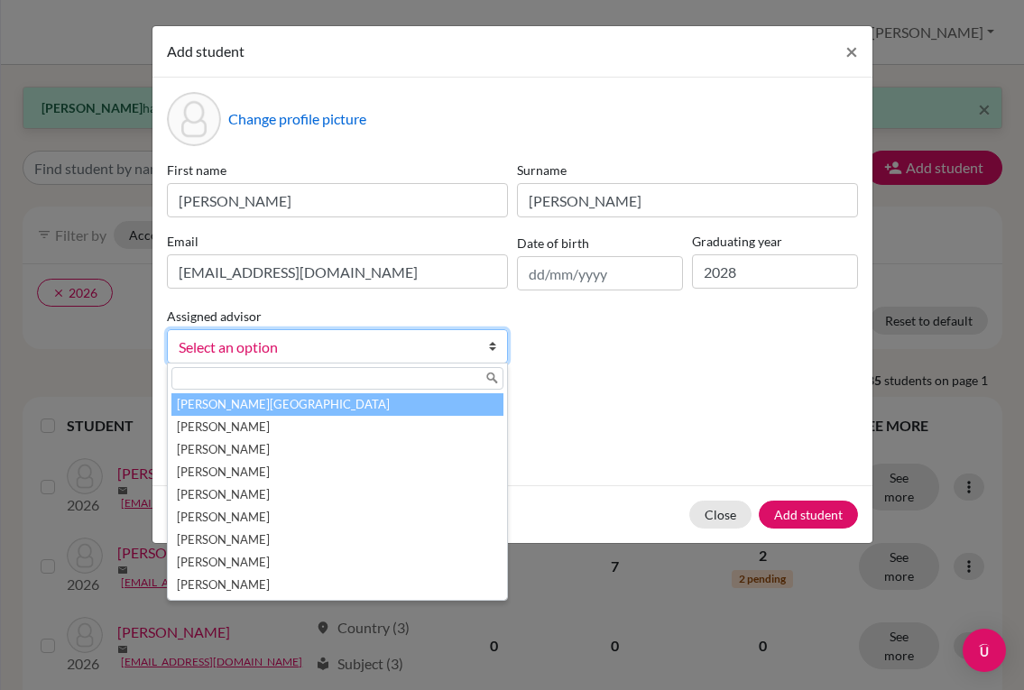
click at [341, 341] on span "Select an option" at bounding box center [326, 347] width 294 height 23
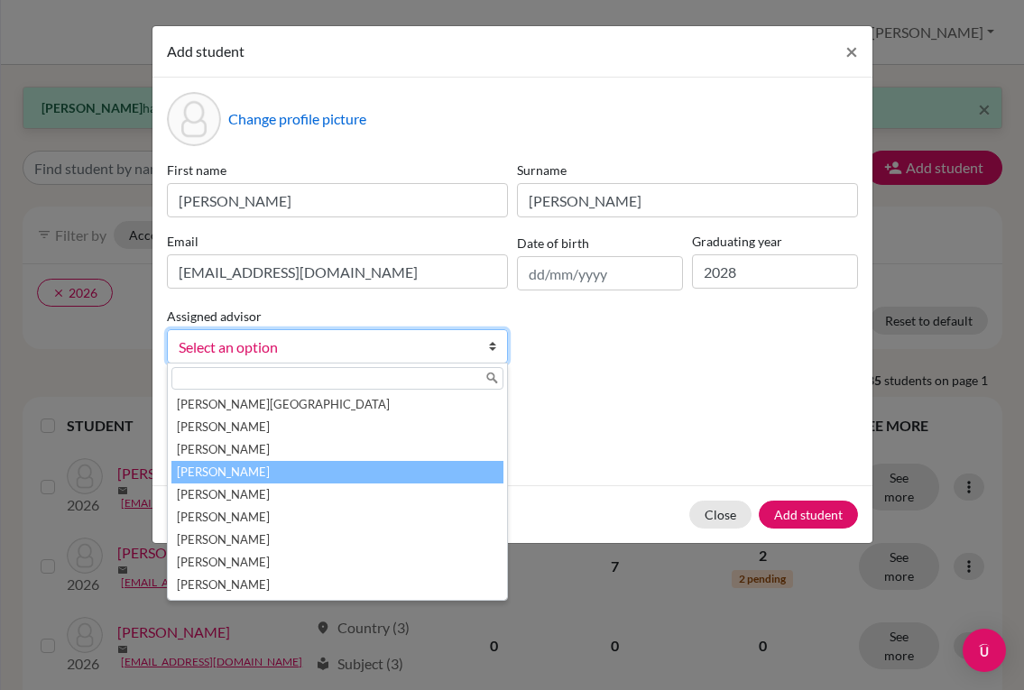
click at [281, 472] on li "[PERSON_NAME]" at bounding box center [337, 472] width 332 height 23
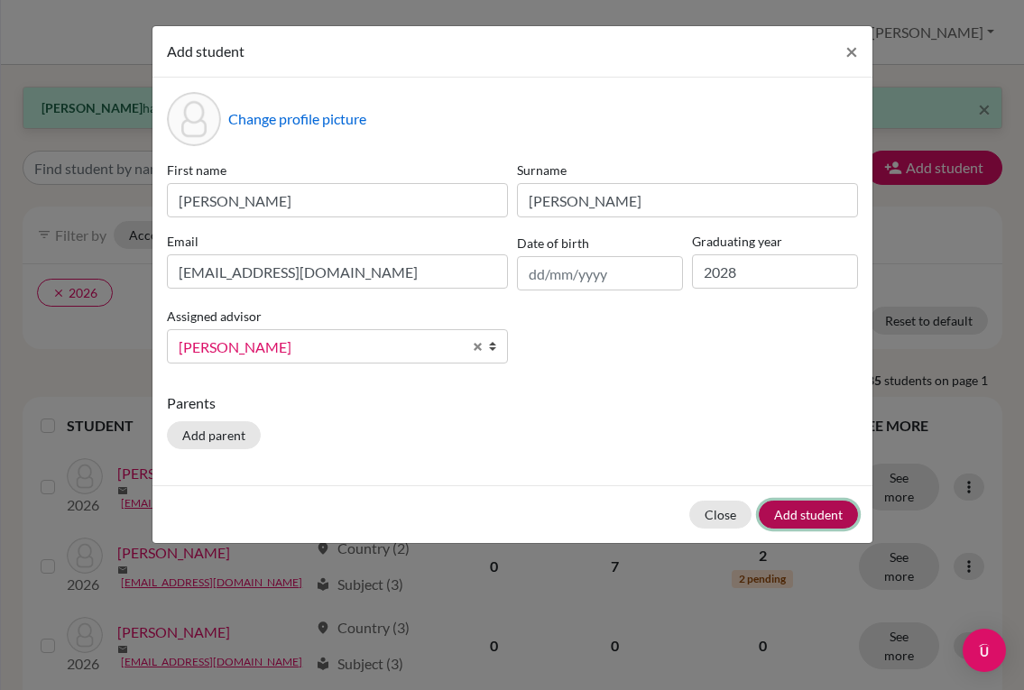
click at [796, 517] on button "Add student" at bounding box center [808, 515] width 99 height 28
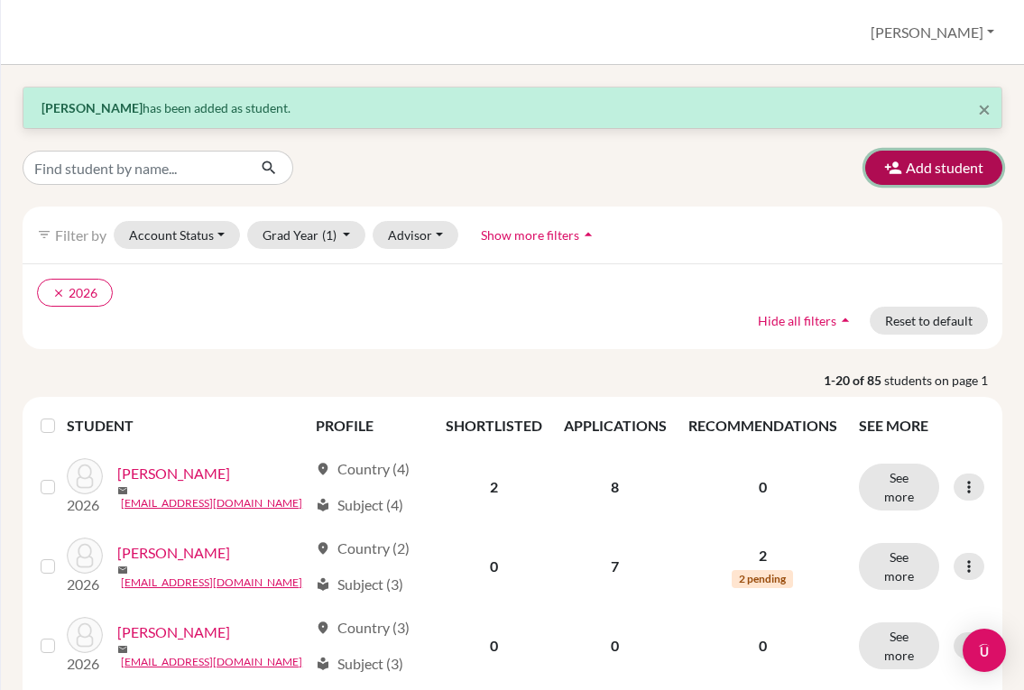
click at [912, 162] on button "Add student" at bounding box center [933, 168] width 137 height 34
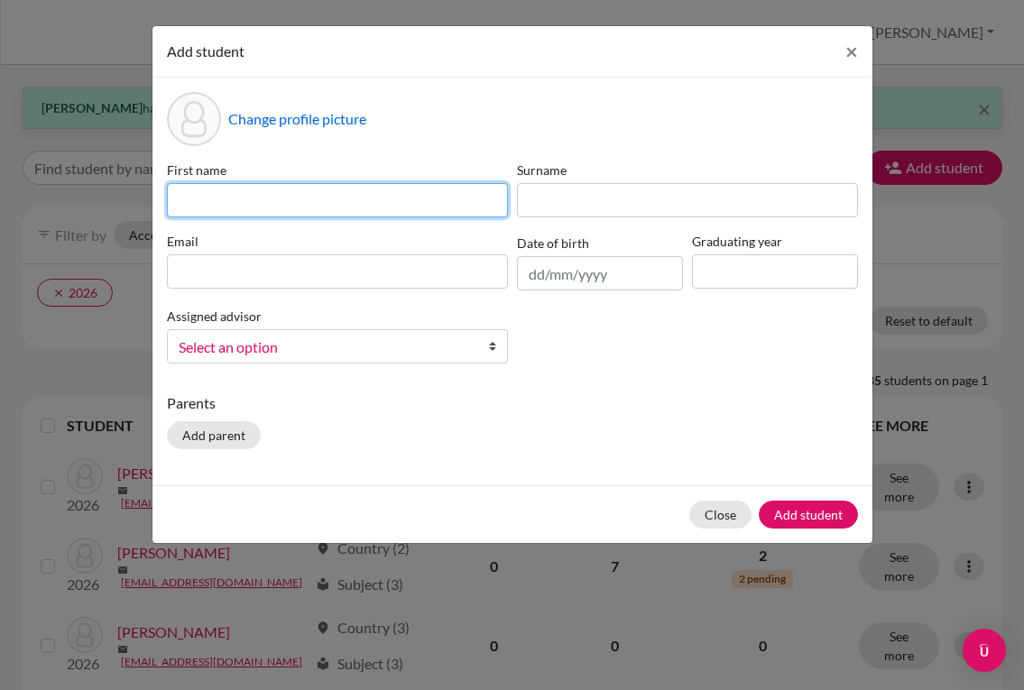
click at [247, 200] on input at bounding box center [337, 200] width 341 height 34
type input "[PERSON_NAME]"
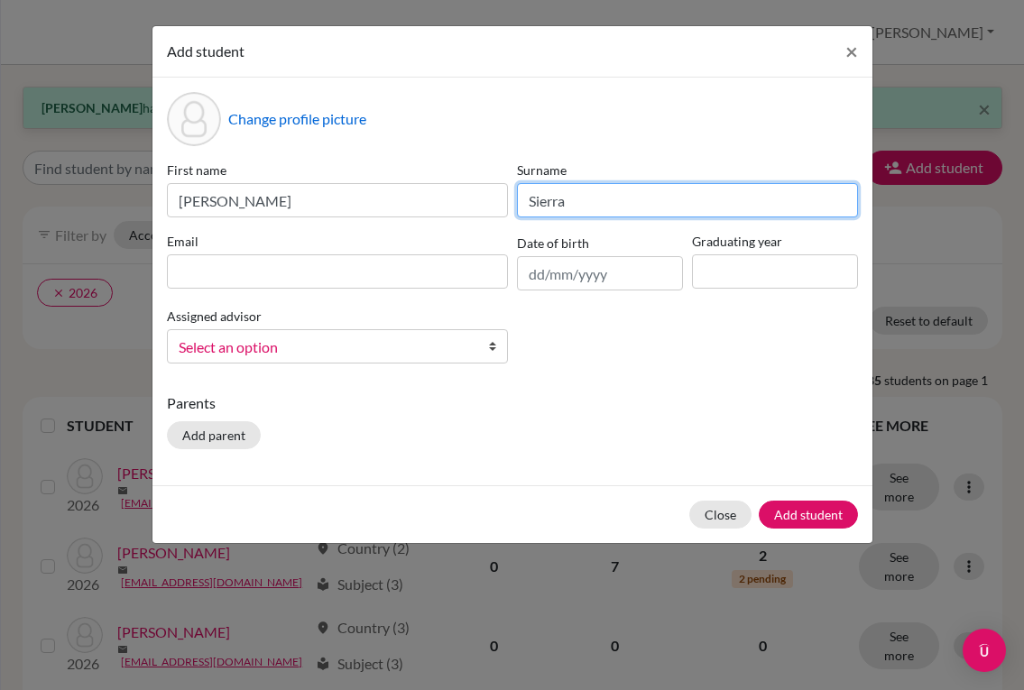
type input "Sierra"
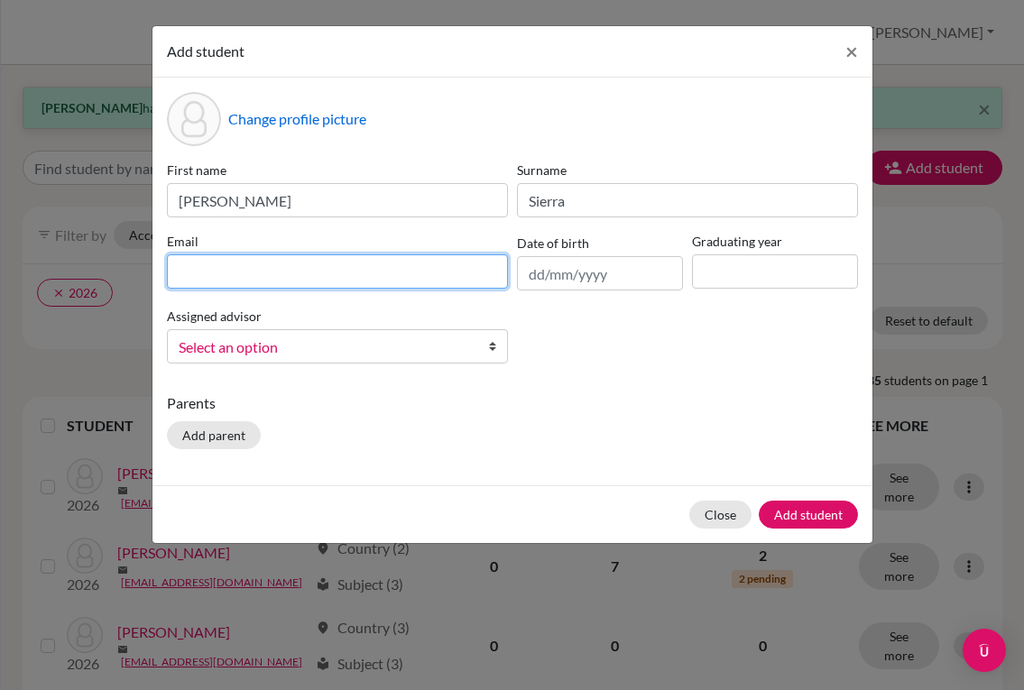
click at [236, 270] on input at bounding box center [337, 271] width 341 height 34
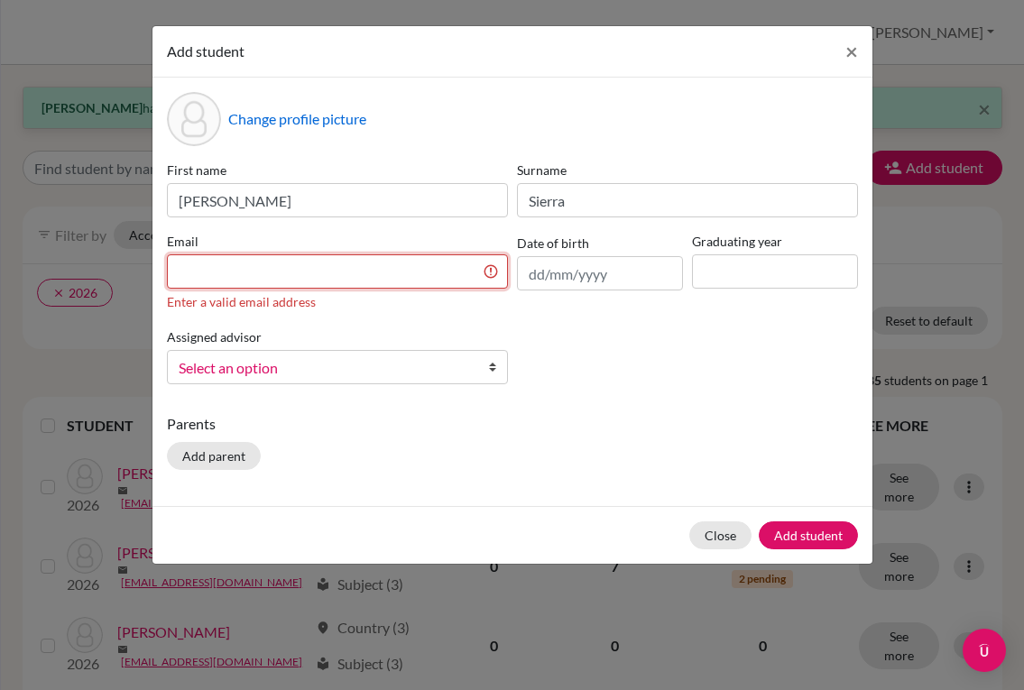
click at [392, 270] on input at bounding box center [337, 271] width 341 height 34
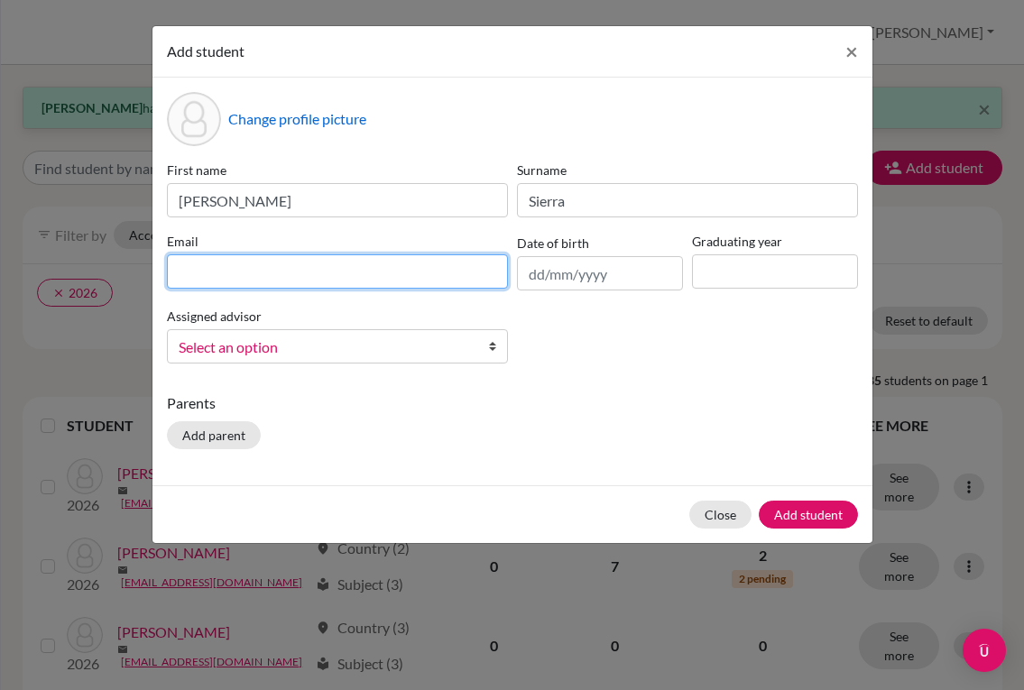
paste input "[EMAIL_ADDRESS][DOMAIN_NAME]"
type input "[EMAIL_ADDRESS][DOMAIN_NAME]"
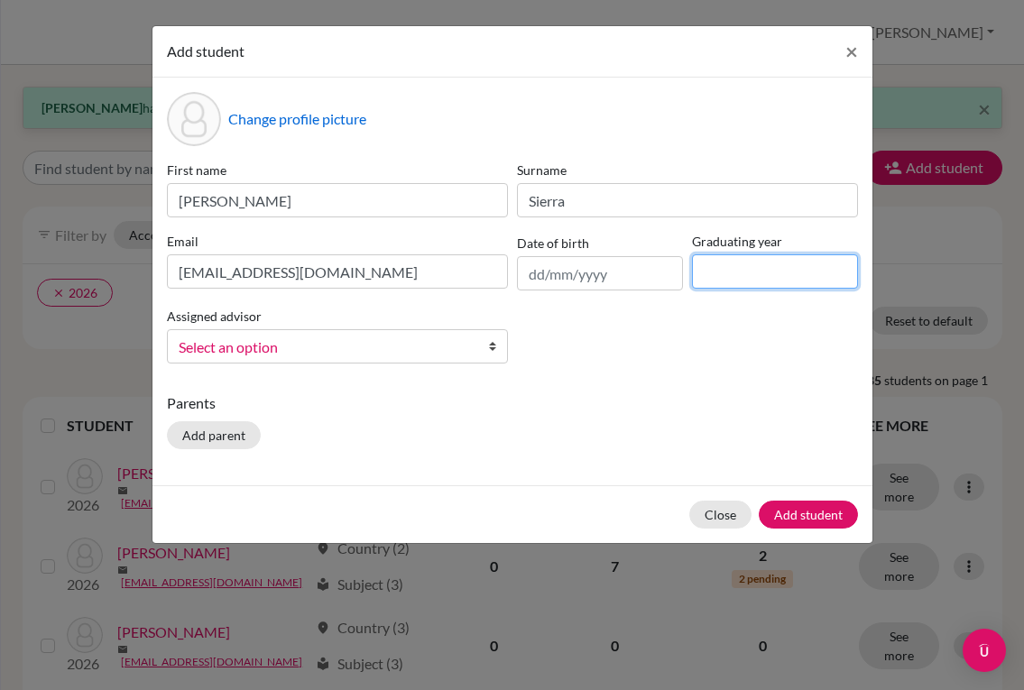
click at [734, 271] on input at bounding box center [775, 271] width 166 height 34
type input "2028"
click at [474, 348] on link "Select an option" at bounding box center [337, 346] width 341 height 34
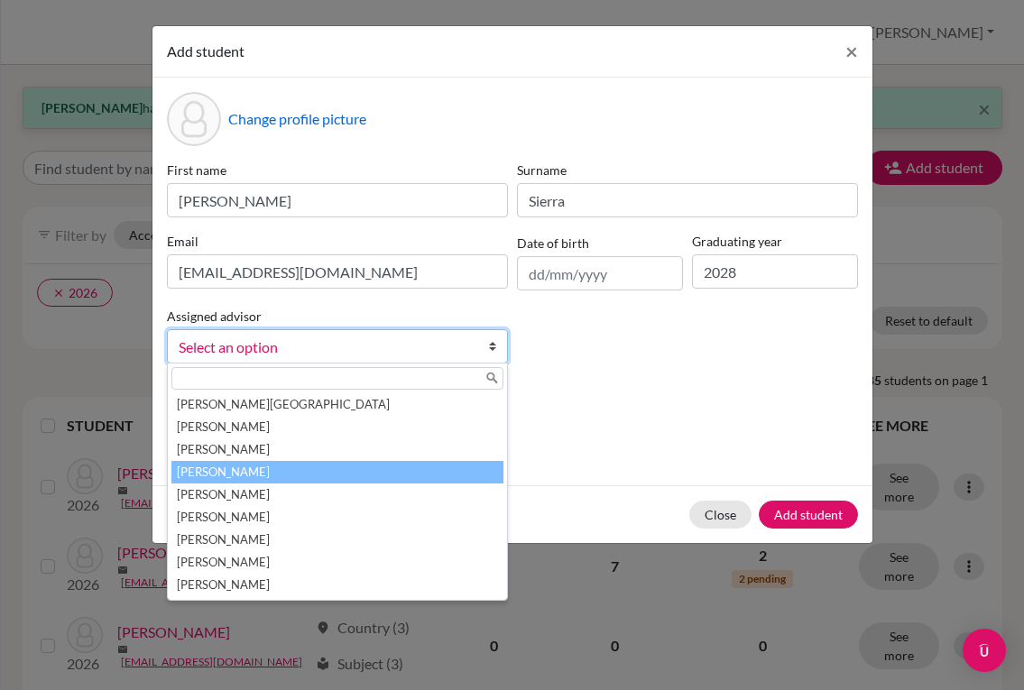
click at [384, 482] on li "[PERSON_NAME]" at bounding box center [337, 472] width 332 height 23
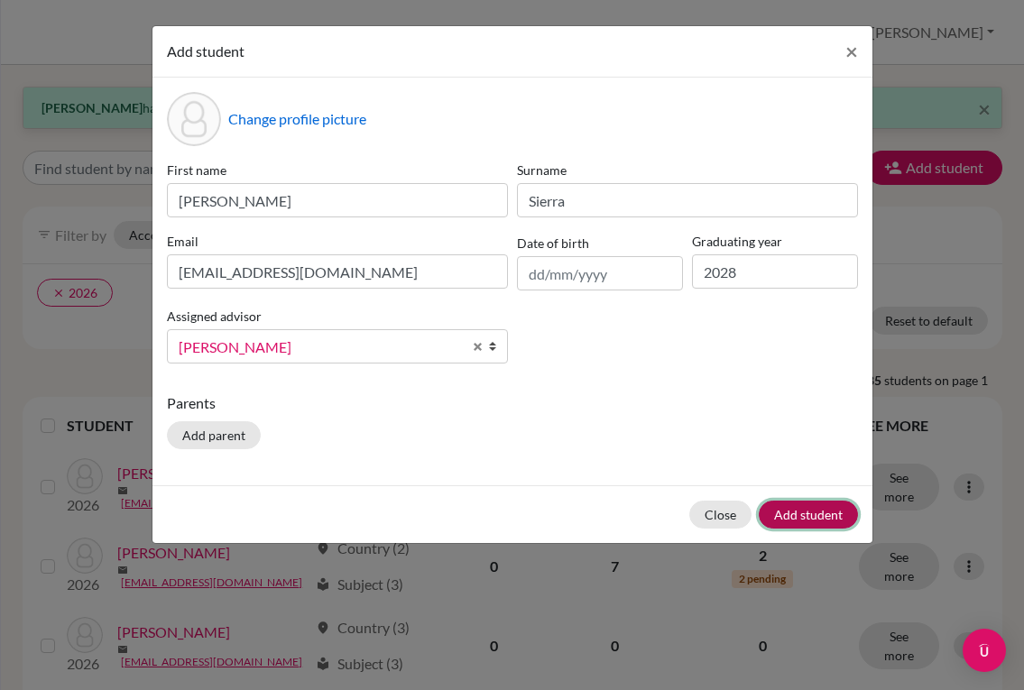
click at [817, 505] on button "Add student" at bounding box center [808, 515] width 99 height 28
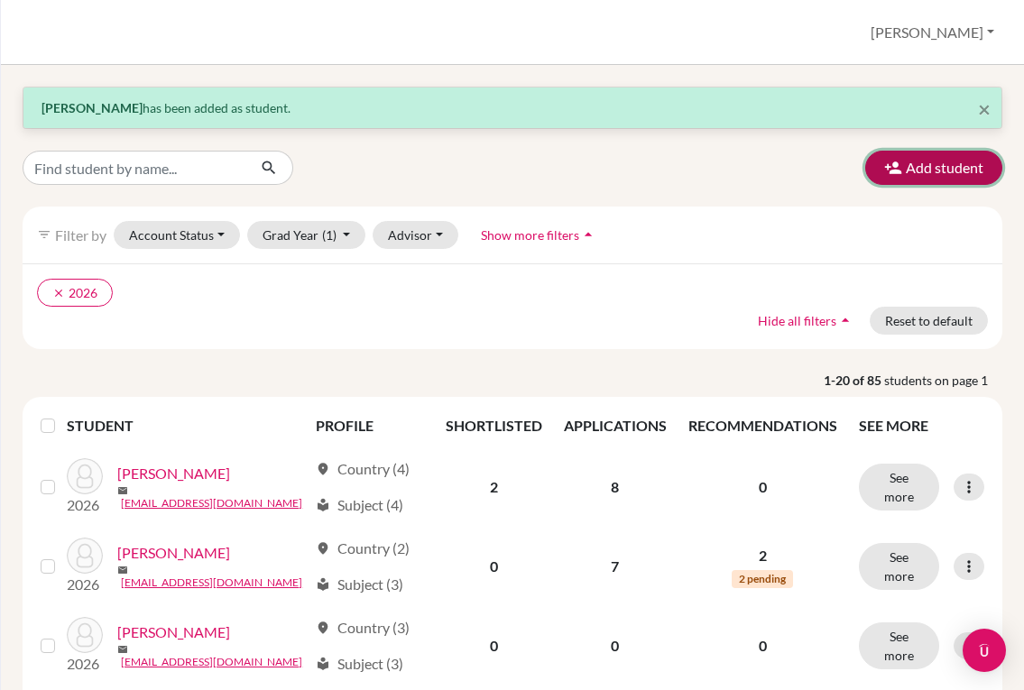
click at [887, 177] on button "Add student" at bounding box center [933, 168] width 137 height 34
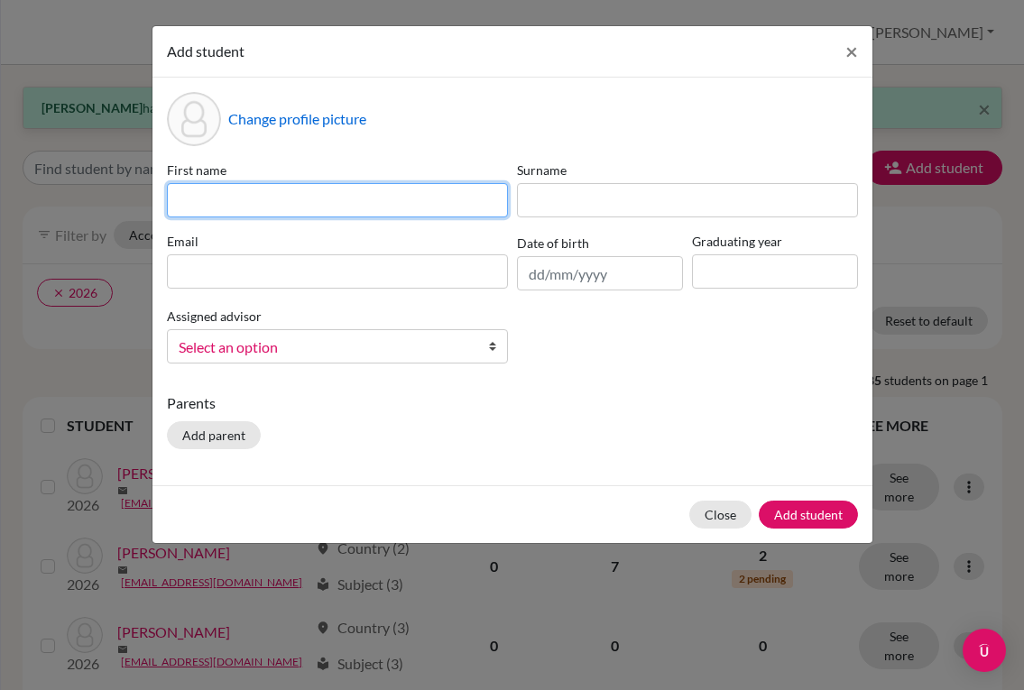
click at [301, 199] on input at bounding box center [337, 200] width 341 height 34
type input "[PERSON_NAME]"
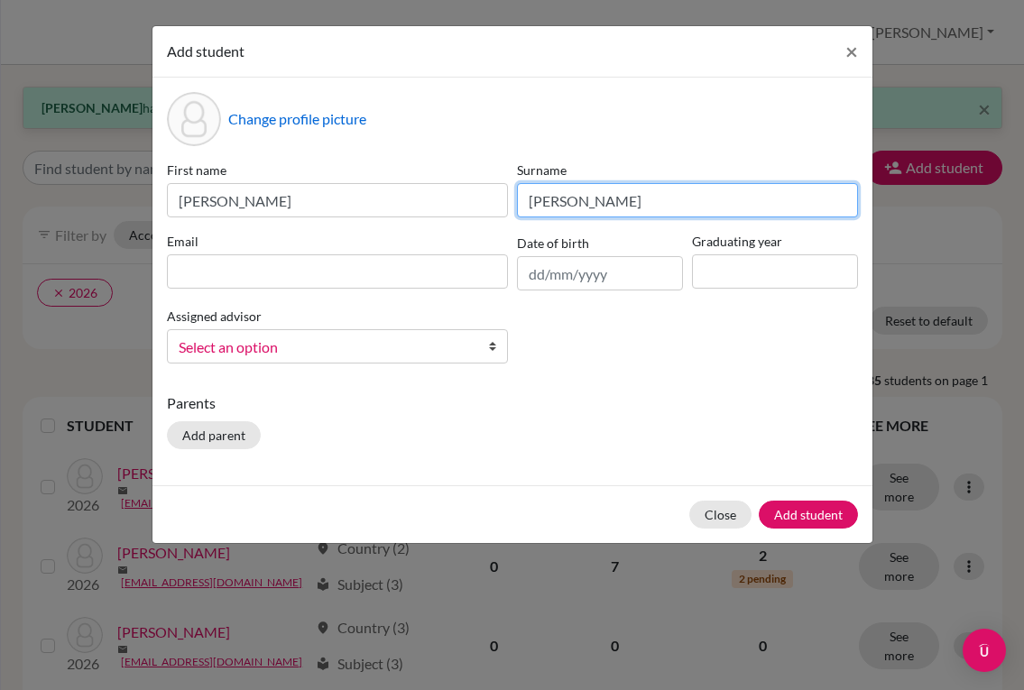
type input "[PERSON_NAME]"
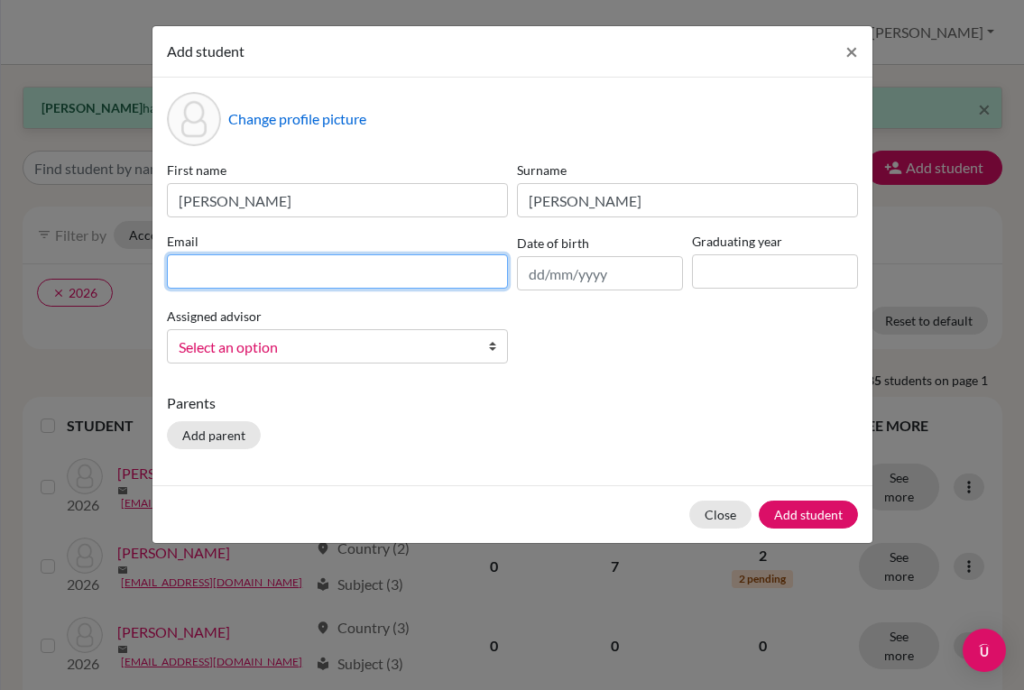
click at [353, 266] on input at bounding box center [337, 271] width 341 height 34
click at [388, 260] on input at bounding box center [337, 271] width 341 height 34
paste input "[EMAIL_ADDRESS][DOMAIN_NAME]"
type input "[EMAIL_ADDRESS][DOMAIN_NAME]"
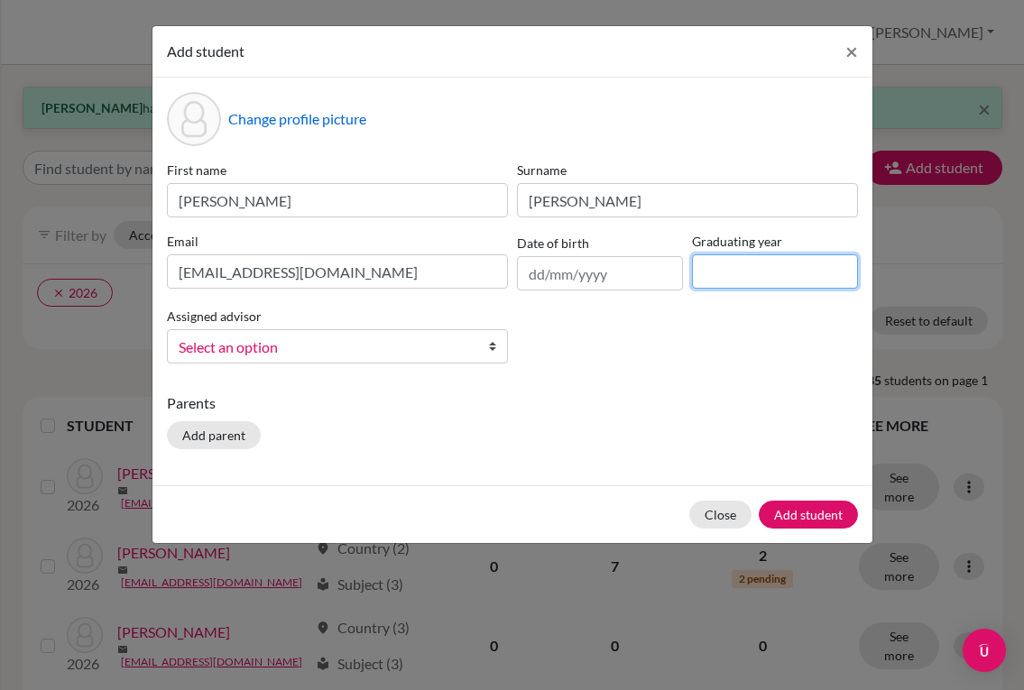
click at [713, 272] on input at bounding box center [775, 271] width 166 height 34
type input "2028"
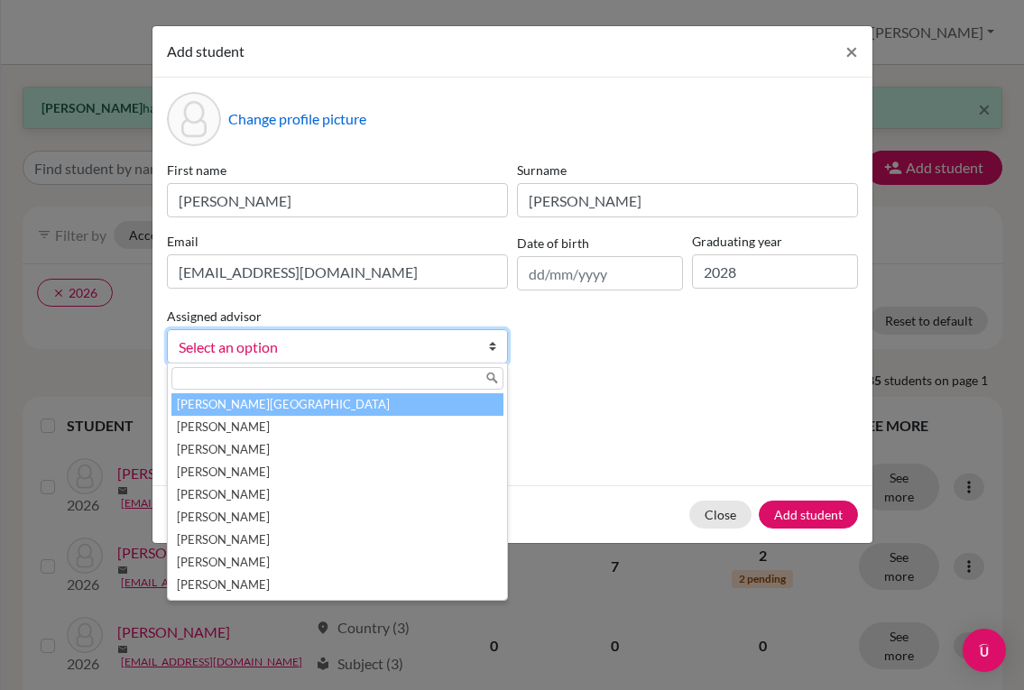
click at [473, 350] on link "Select an option" at bounding box center [337, 346] width 341 height 34
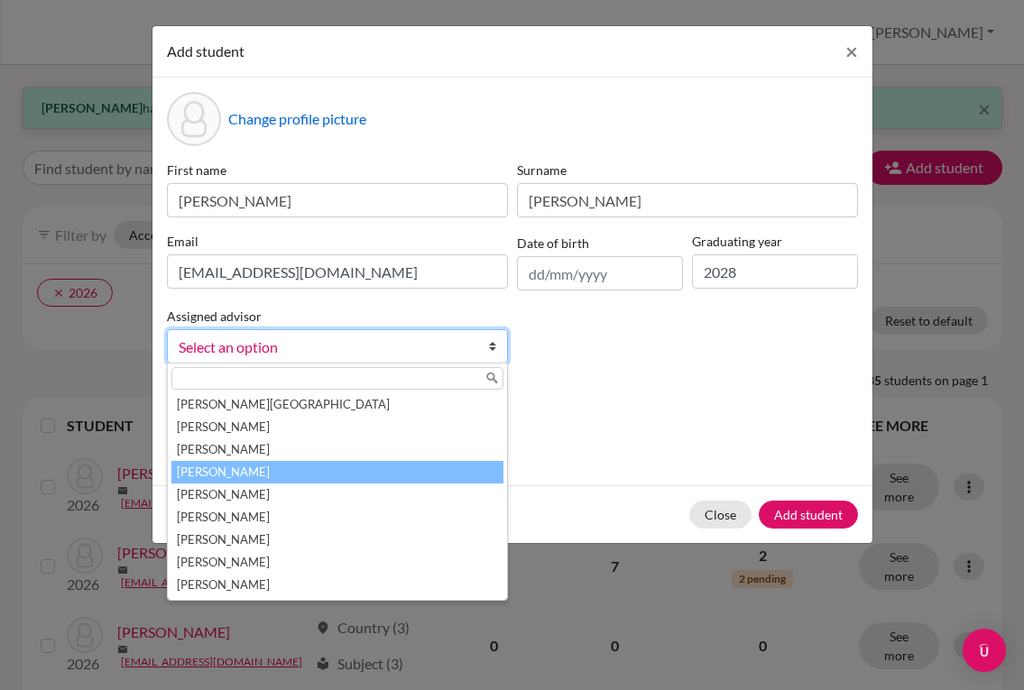
click at [362, 464] on li "[PERSON_NAME]" at bounding box center [337, 472] width 332 height 23
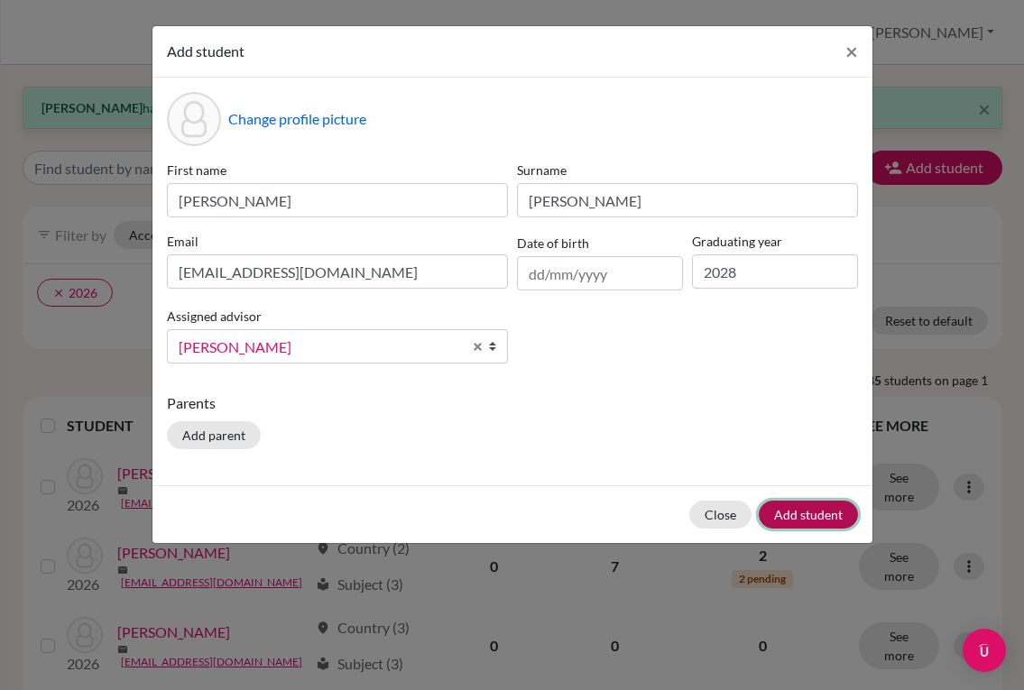
click at [783, 514] on button "Add student" at bounding box center [808, 515] width 99 height 28
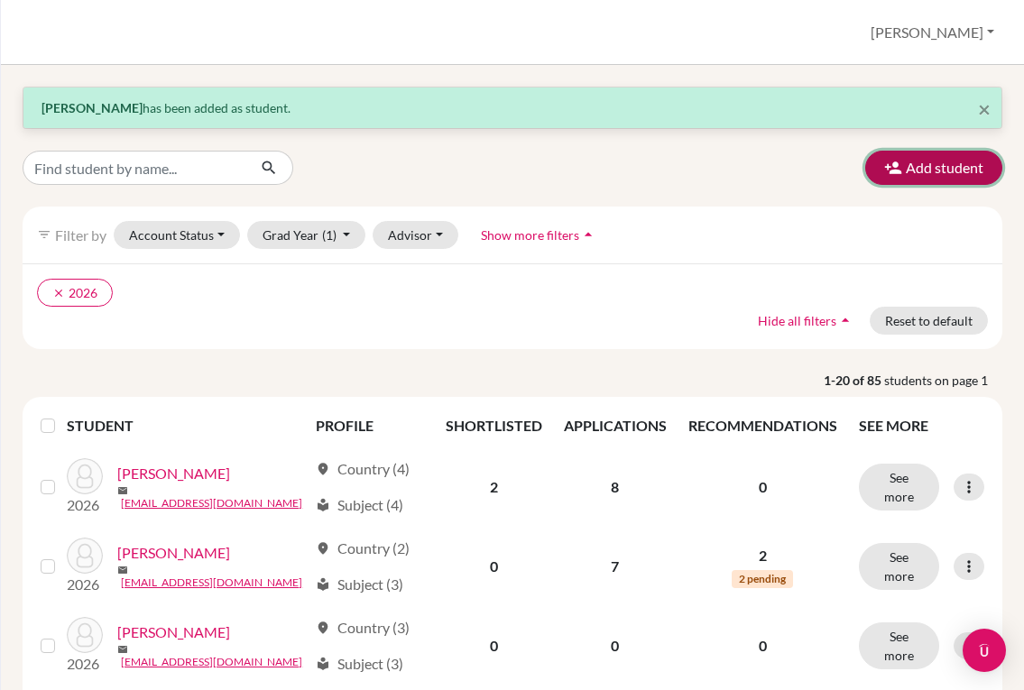
click at [966, 171] on button "Add student" at bounding box center [933, 168] width 137 height 34
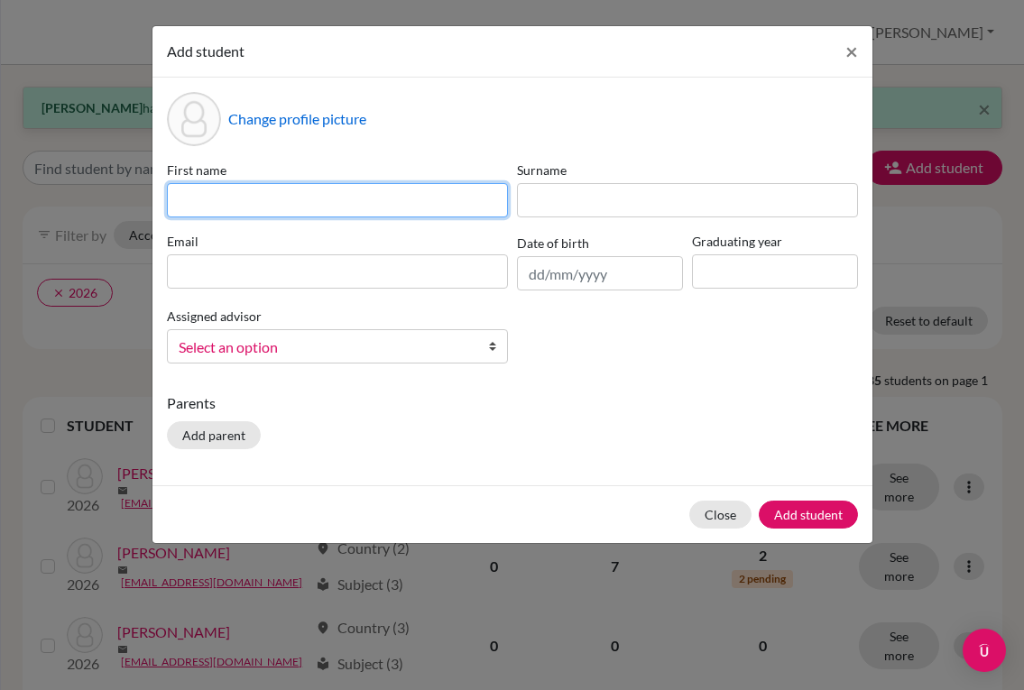
drag, startPoint x: 462, startPoint y: 207, endPoint x: 458, endPoint y: 228, distance: 22.0
click at [462, 207] on input at bounding box center [337, 200] width 341 height 34
type input "[PERSON_NAME]"
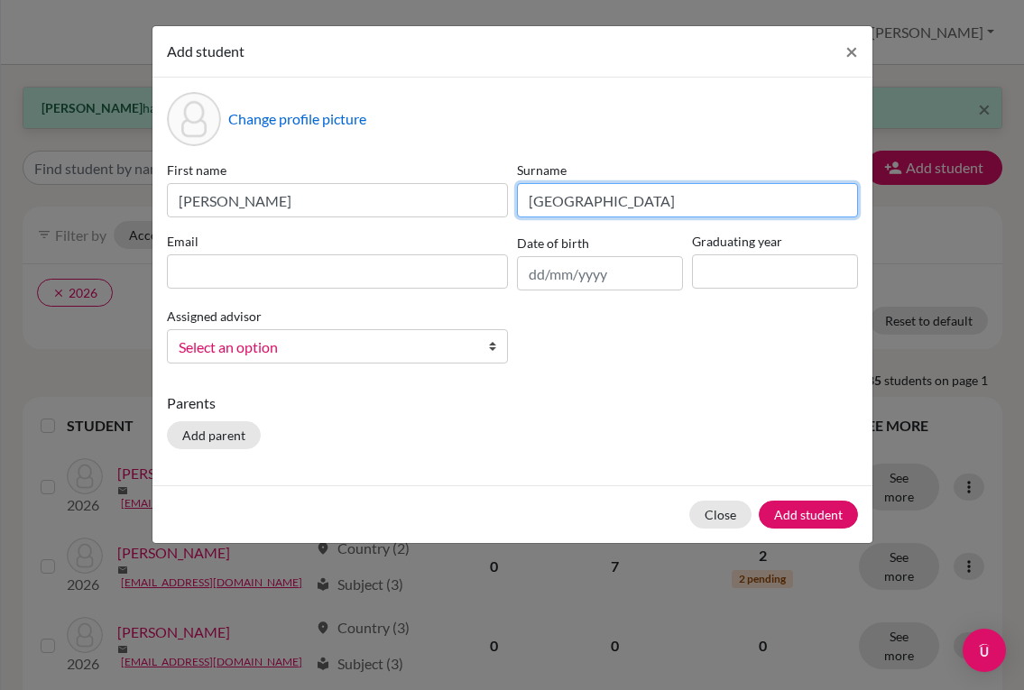
type input "[GEOGRAPHIC_DATA]"
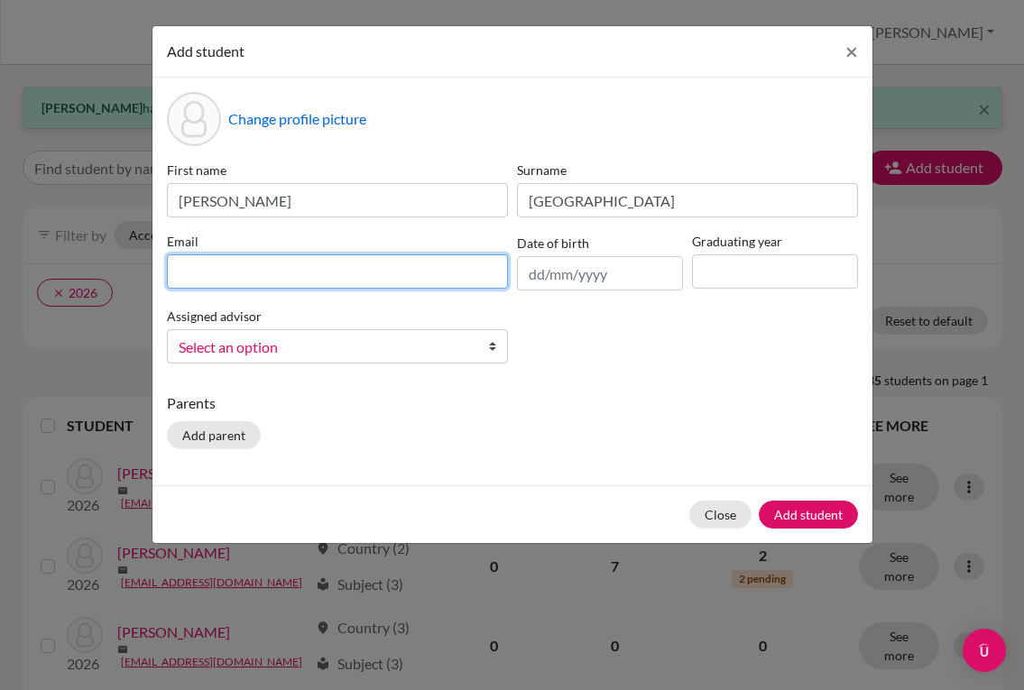
click at [301, 281] on input at bounding box center [337, 271] width 341 height 34
paste input "[EMAIL_ADDRESS][DOMAIN_NAME]"
type input "[EMAIL_ADDRESS][DOMAIN_NAME]"
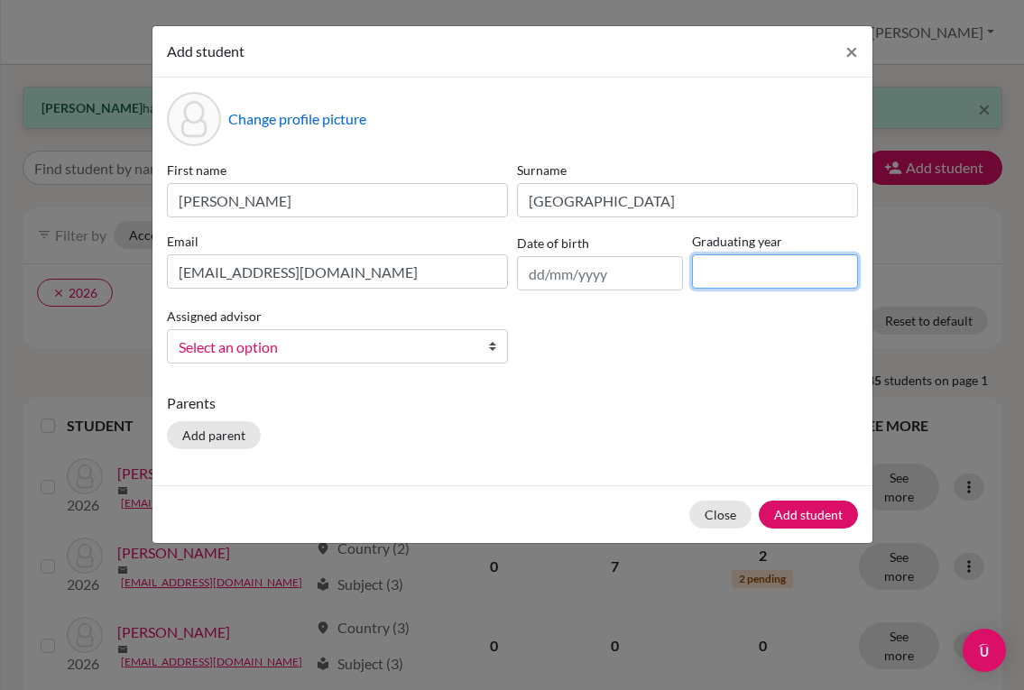
click at [721, 285] on input at bounding box center [775, 271] width 166 height 34
type input "2028"
click at [440, 342] on span "Select an option" at bounding box center [326, 347] width 294 height 23
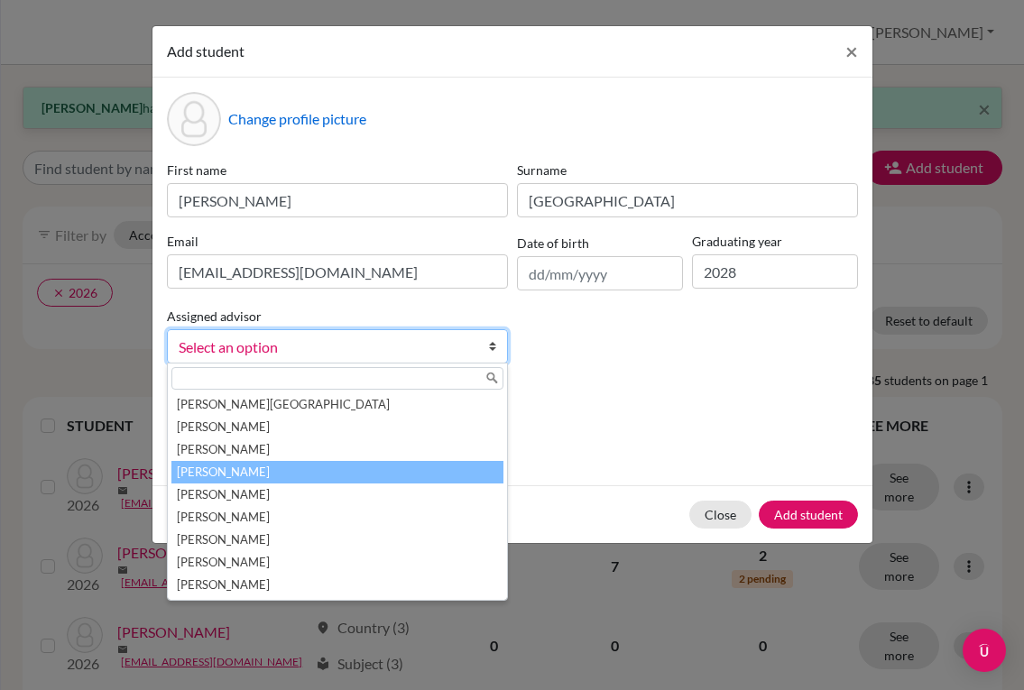
click at [319, 464] on li "[PERSON_NAME]" at bounding box center [337, 472] width 332 height 23
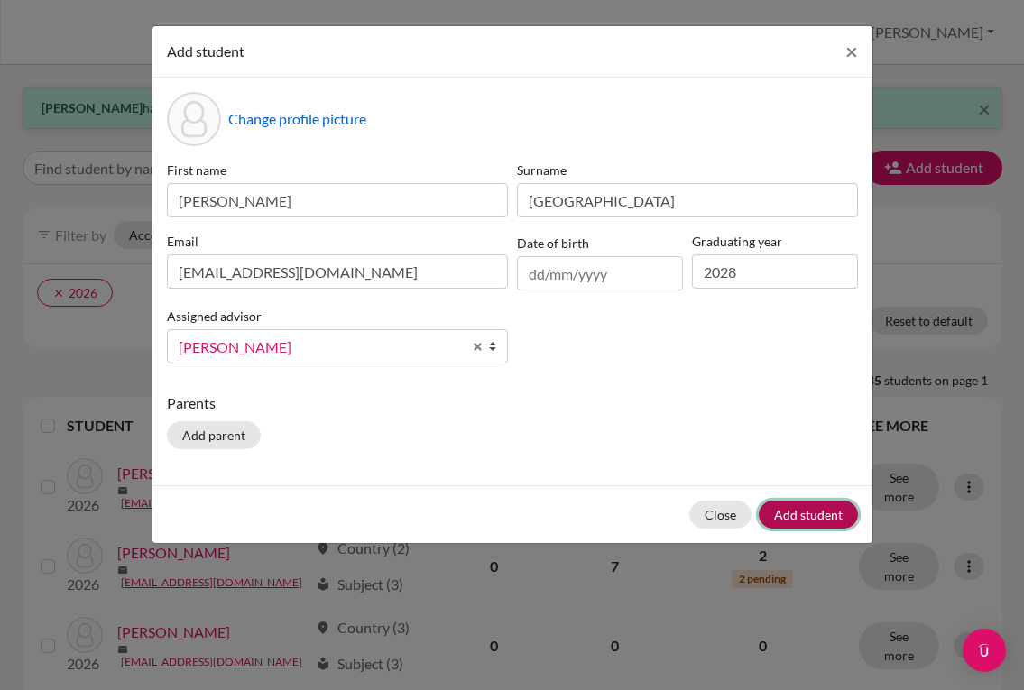
click at [794, 512] on button "Add student" at bounding box center [808, 515] width 99 height 28
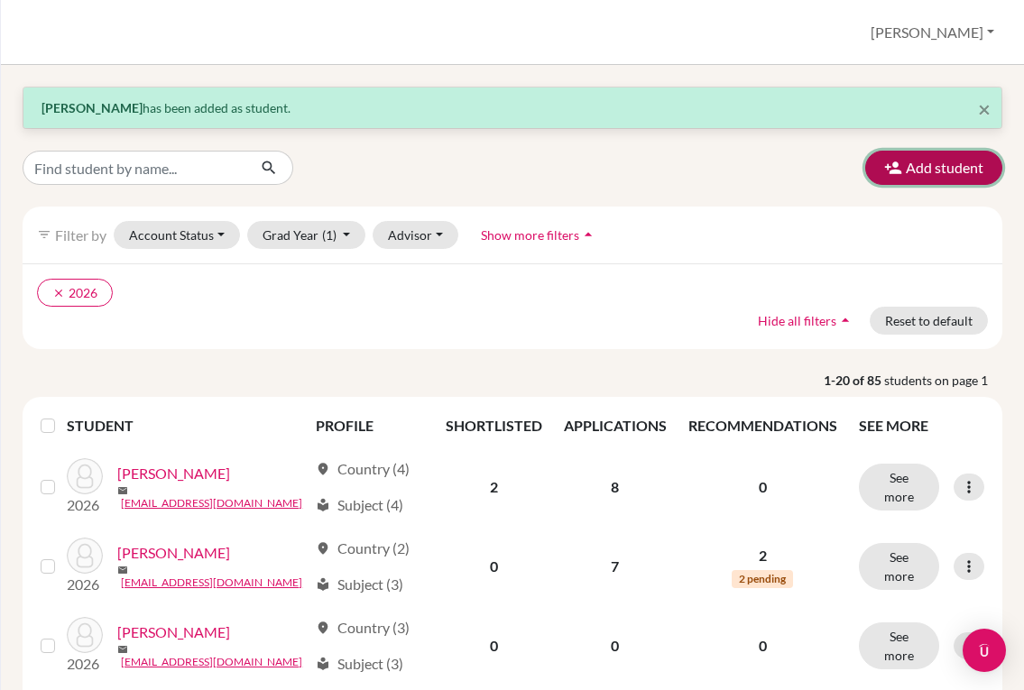
click at [906, 162] on button "Add student" at bounding box center [933, 168] width 137 height 34
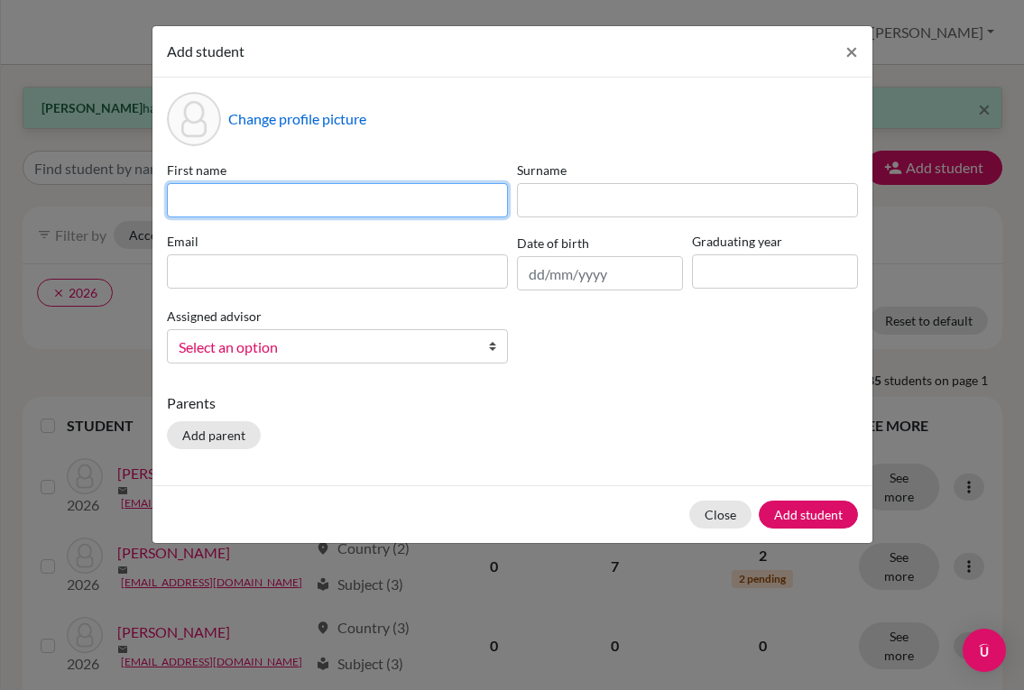
click at [371, 200] on input at bounding box center [337, 200] width 341 height 34
type input "[PERSON_NAME]"
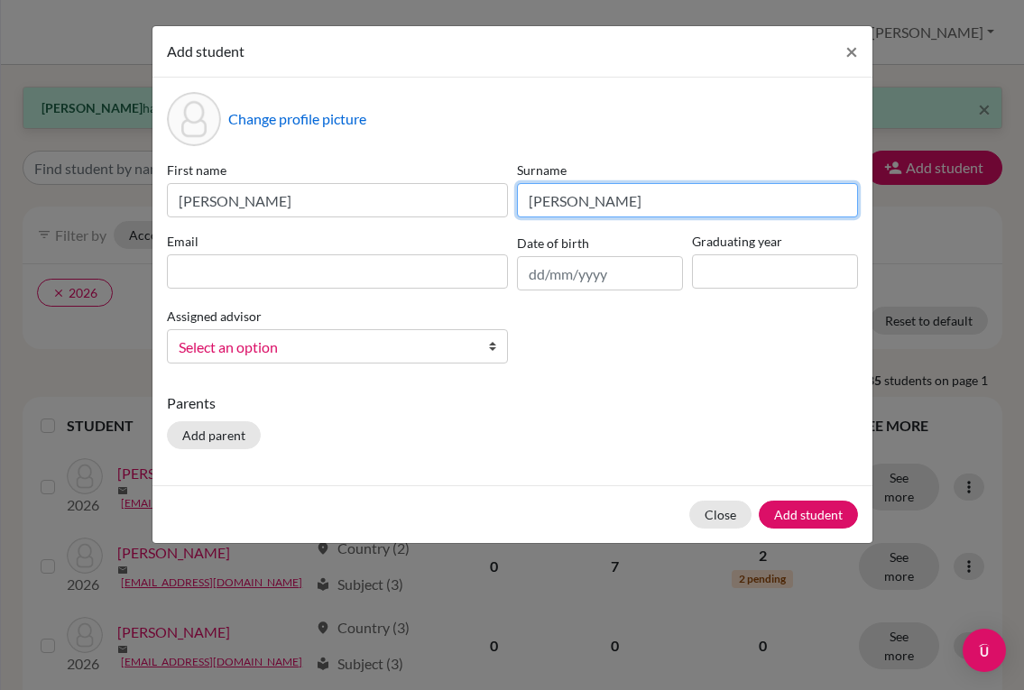
type input "[PERSON_NAME]"
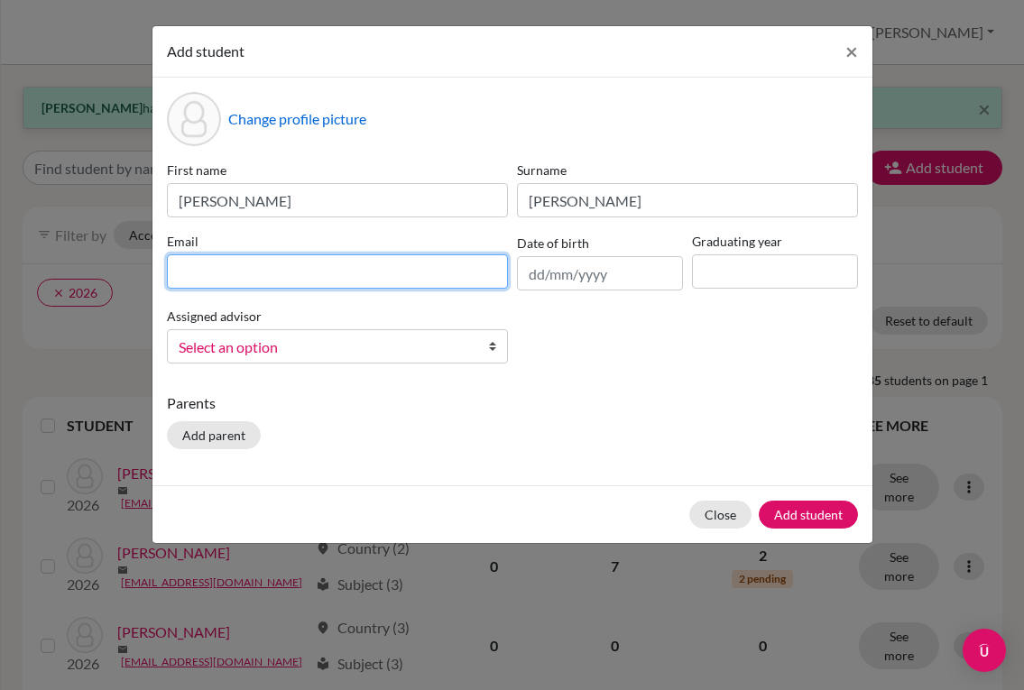
click at [411, 273] on input at bounding box center [337, 271] width 341 height 34
paste input "[EMAIL_ADDRESS][DOMAIN_NAME]"
type input "[EMAIL_ADDRESS][DOMAIN_NAME]"
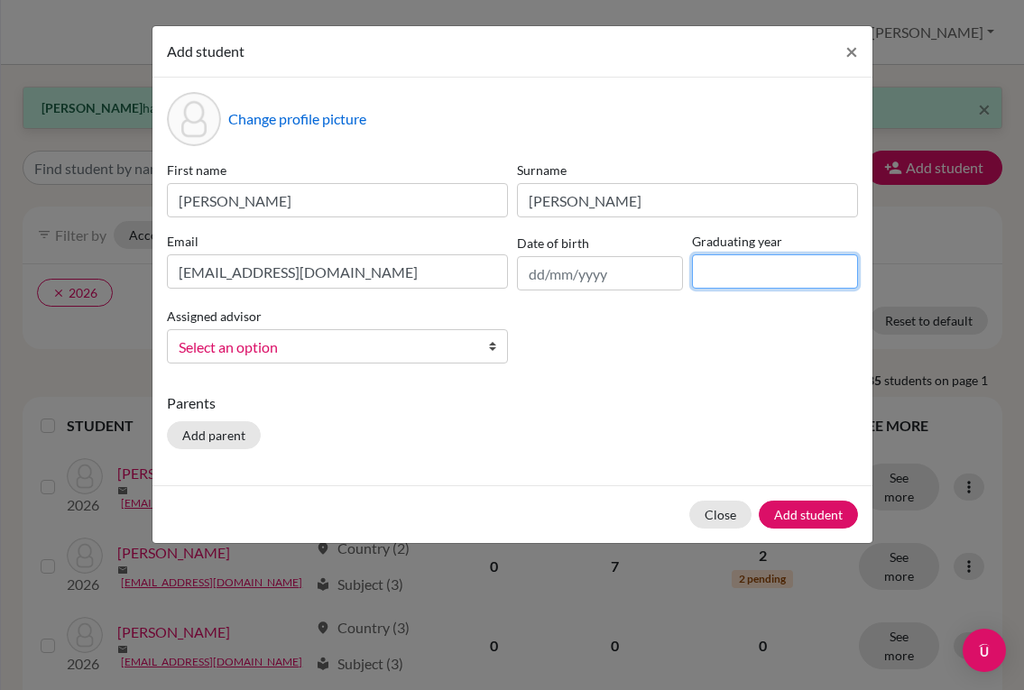
click at [731, 275] on input at bounding box center [775, 271] width 166 height 34
type input "2028"
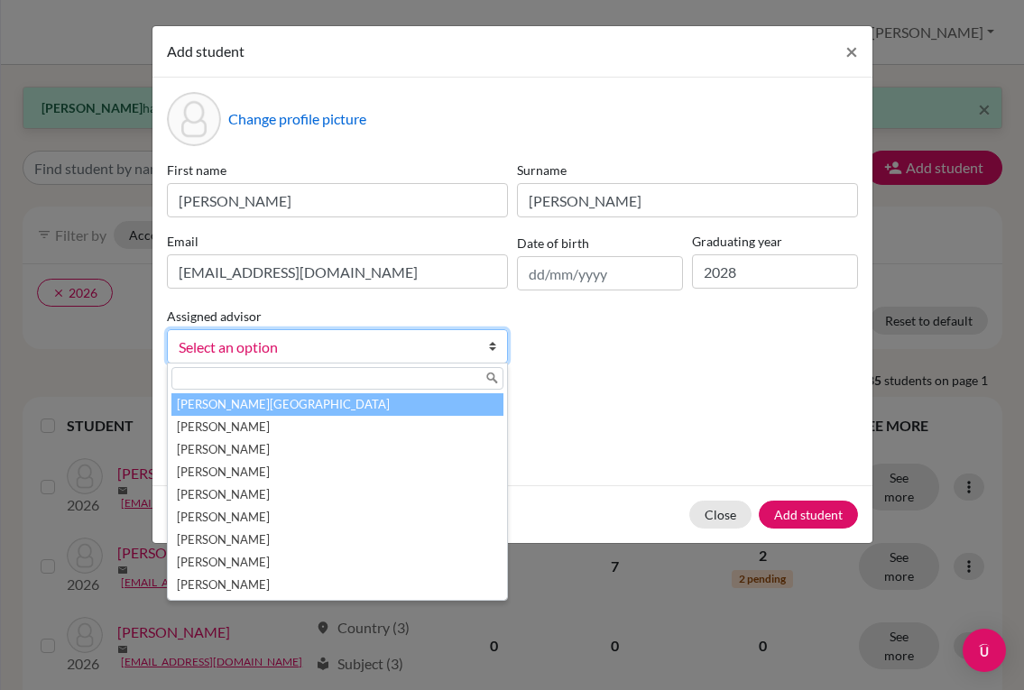
click at [469, 356] on span "Select an option" at bounding box center [326, 347] width 294 height 23
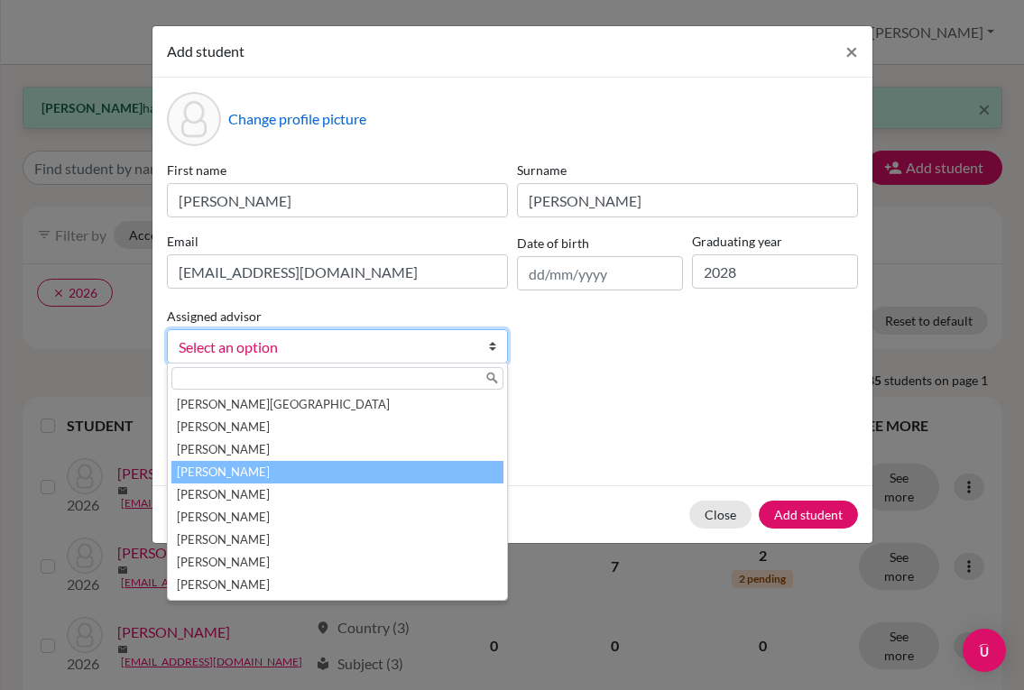
click at [339, 467] on li "[PERSON_NAME]" at bounding box center [337, 472] width 332 height 23
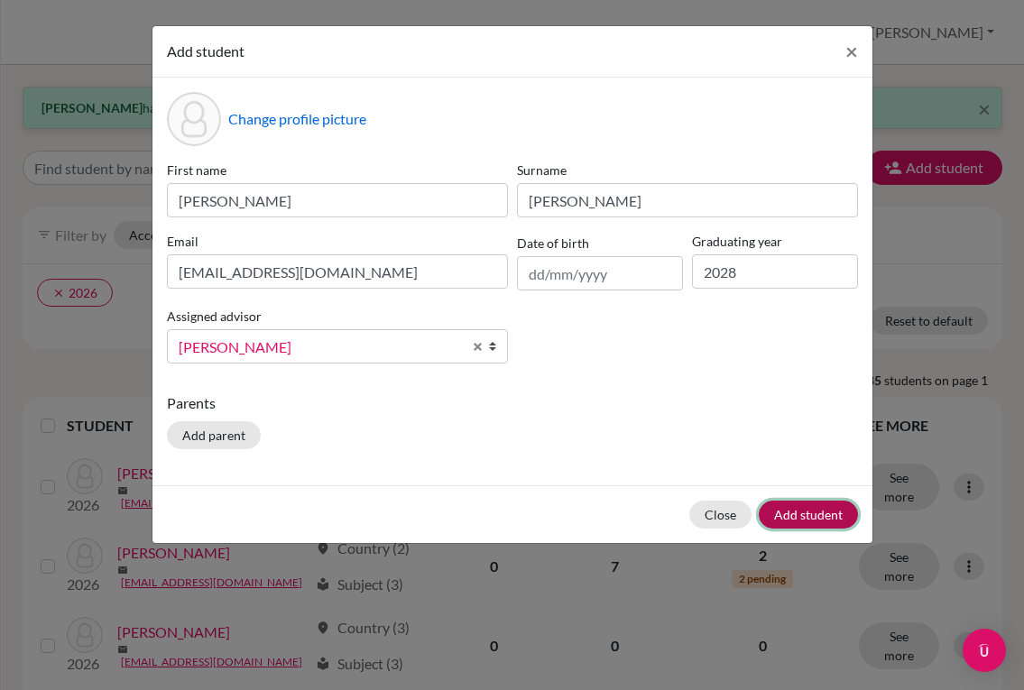
click at [809, 517] on button "Add student" at bounding box center [808, 515] width 99 height 28
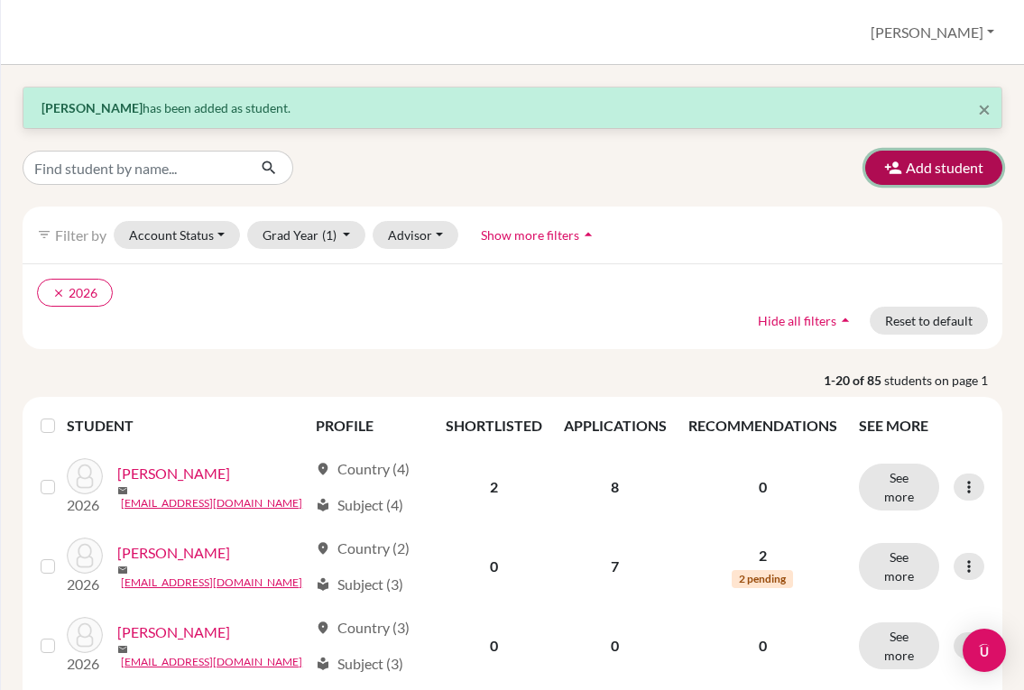
click at [924, 162] on button "Add student" at bounding box center [933, 168] width 137 height 34
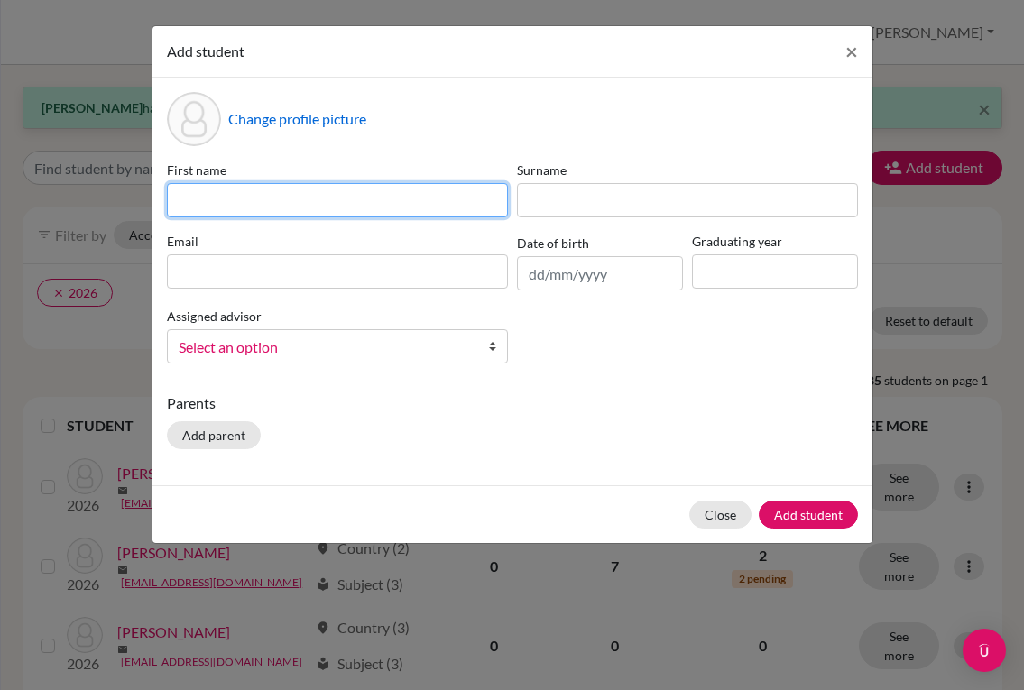
click at [392, 204] on input at bounding box center [337, 200] width 341 height 34
type input "Juandiego"
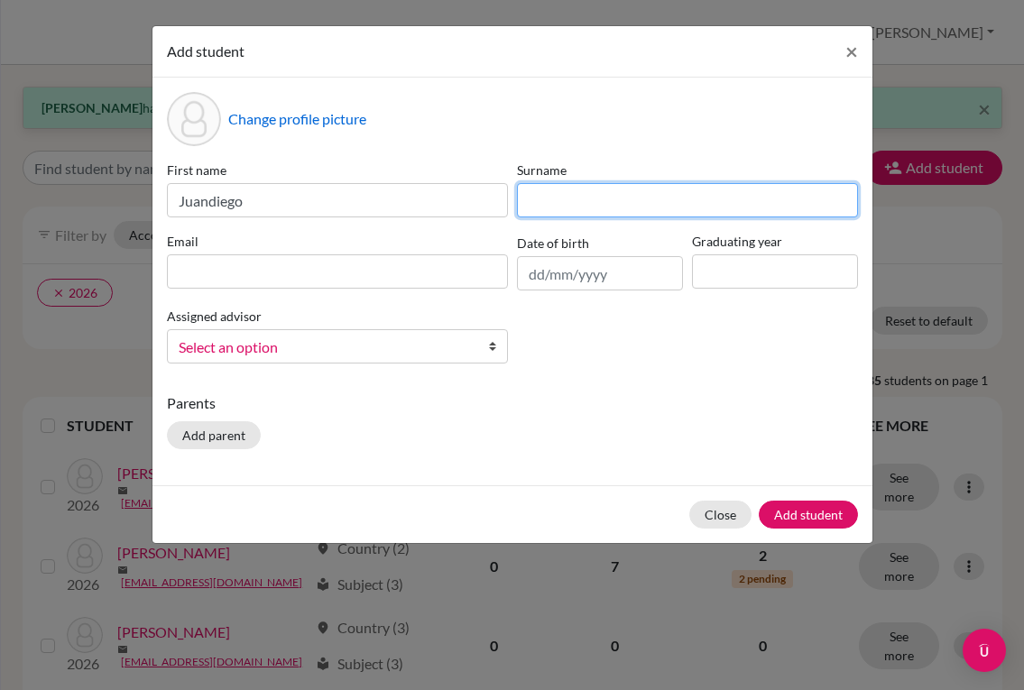
click at [578, 207] on input at bounding box center [687, 200] width 341 height 34
type input "[PERSON_NAME]"
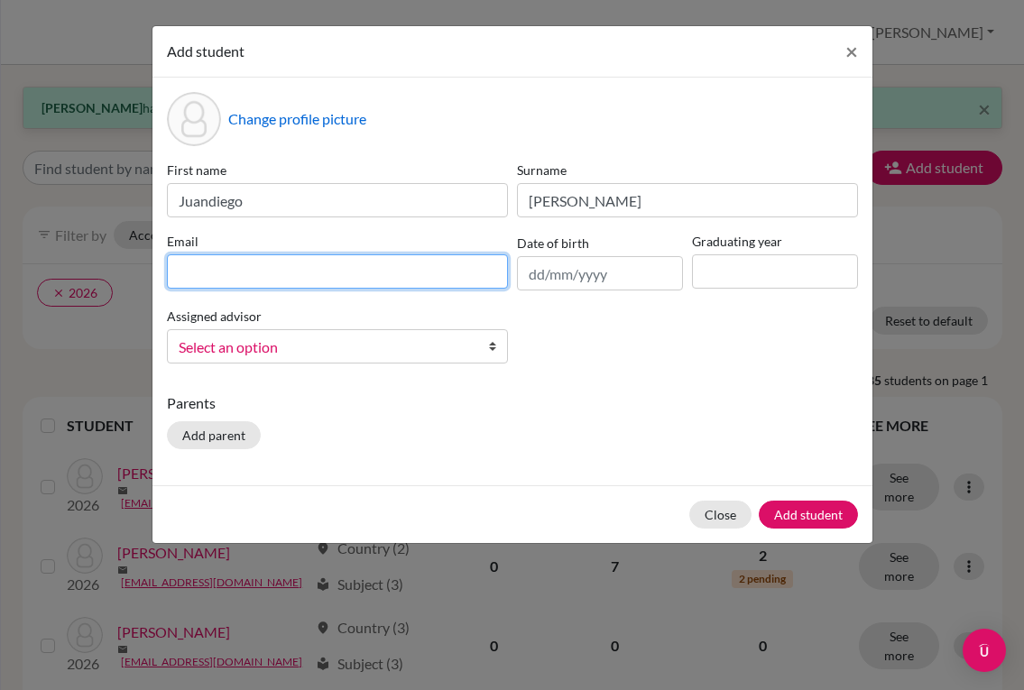
click at [340, 283] on input at bounding box center [337, 271] width 341 height 34
paste input "[EMAIL_ADDRESS][DOMAIN_NAME]"
type input "[EMAIL_ADDRESS][DOMAIN_NAME]"
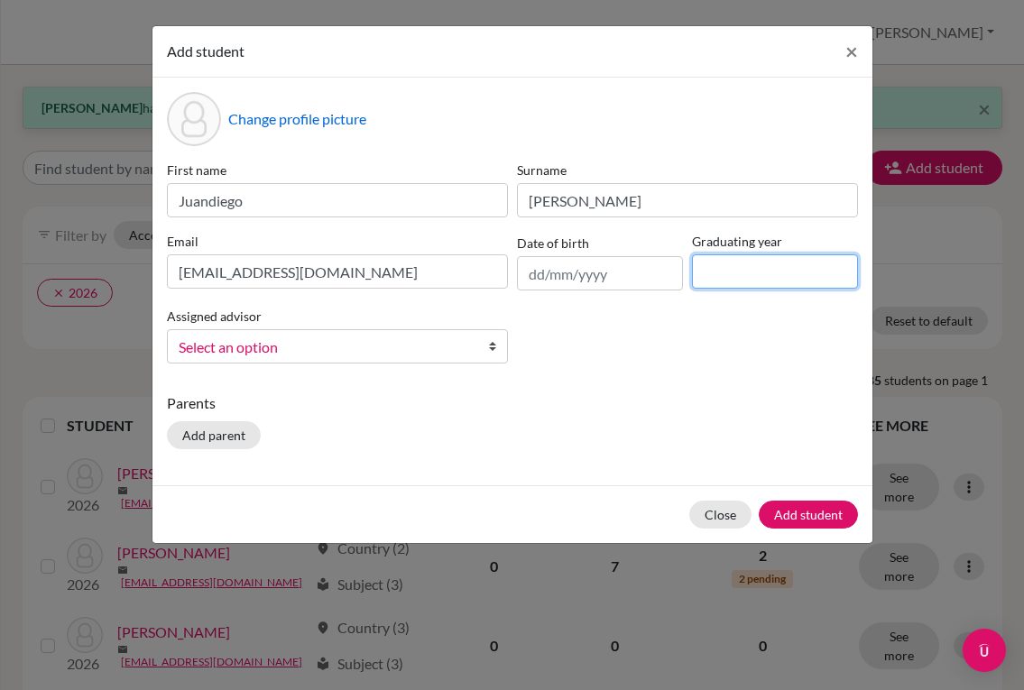
click at [763, 270] on input at bounding box center [775, 271] width 166 height 34
type input "2028"
click at [433, 342] on span "Select an option" at bounding box center [326, 347] width 294 height 23
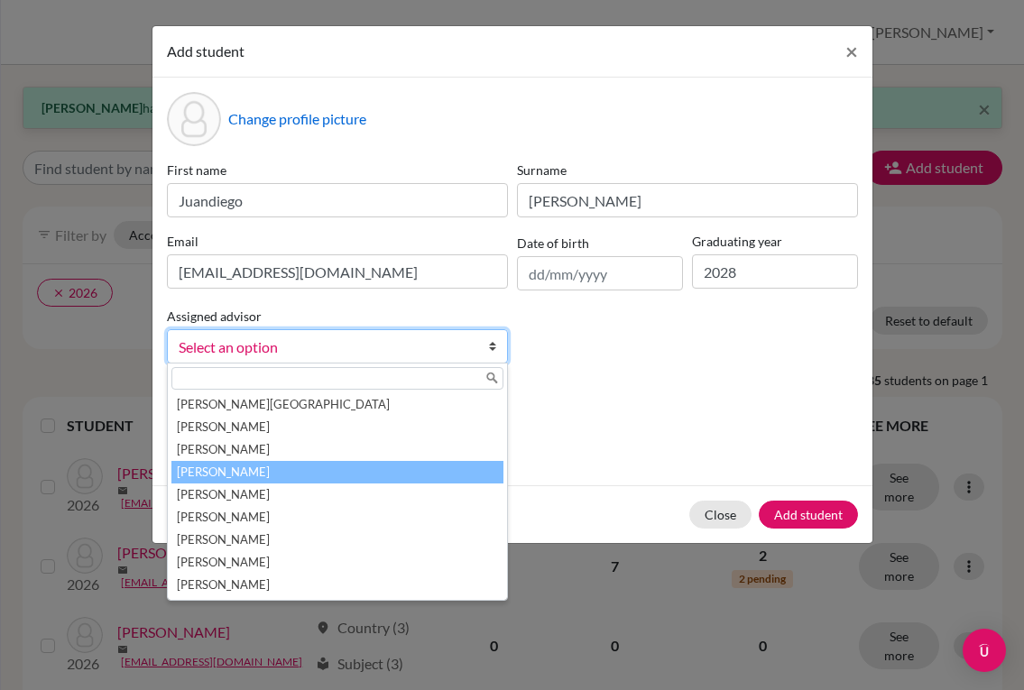
click at [328, 467] on li "[PERSON_NAME]" at bounding box center [337, 472] width 332 height 23
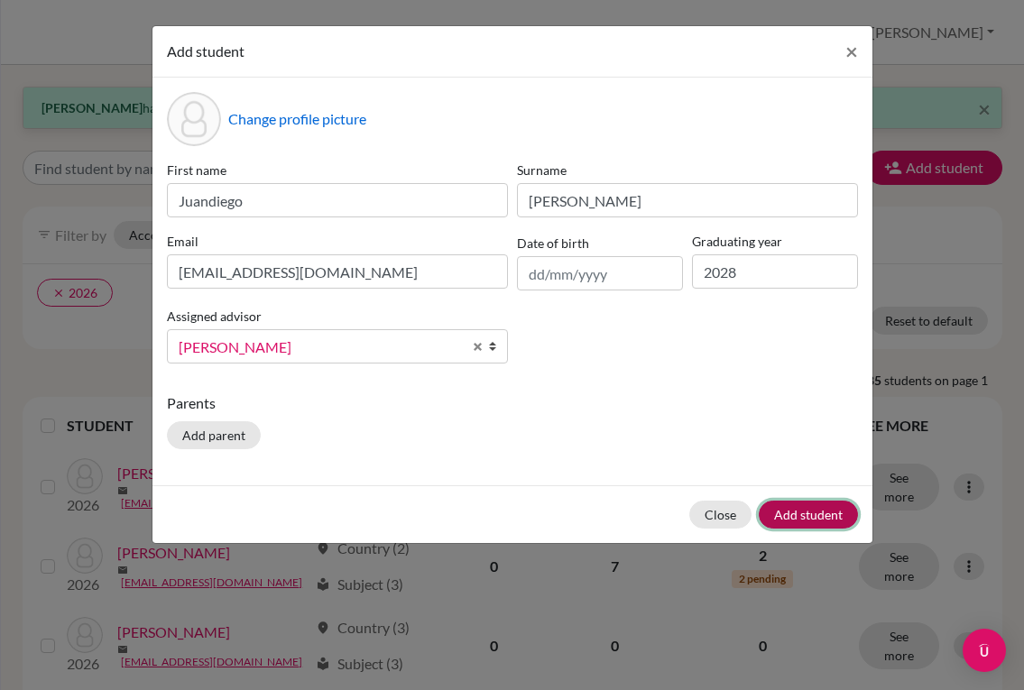
click at [779, 505] on button "Add student" at bounding box center [808, 515] width 99 height 28
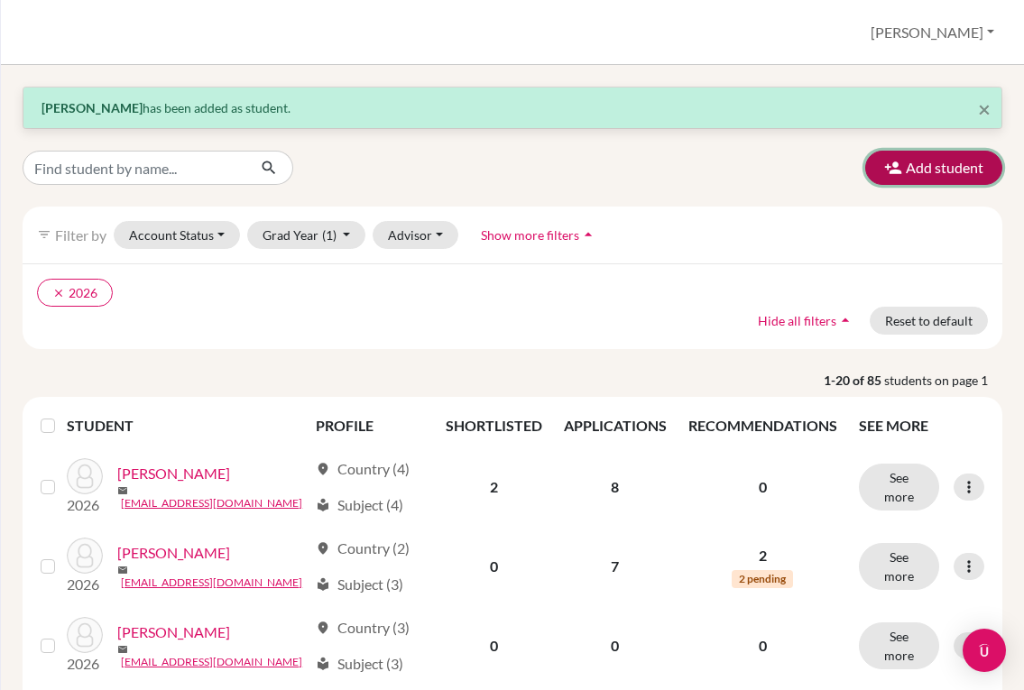
click at [912, 177] on button "Add student" at bounding box center [933, 168] width 137 height 34
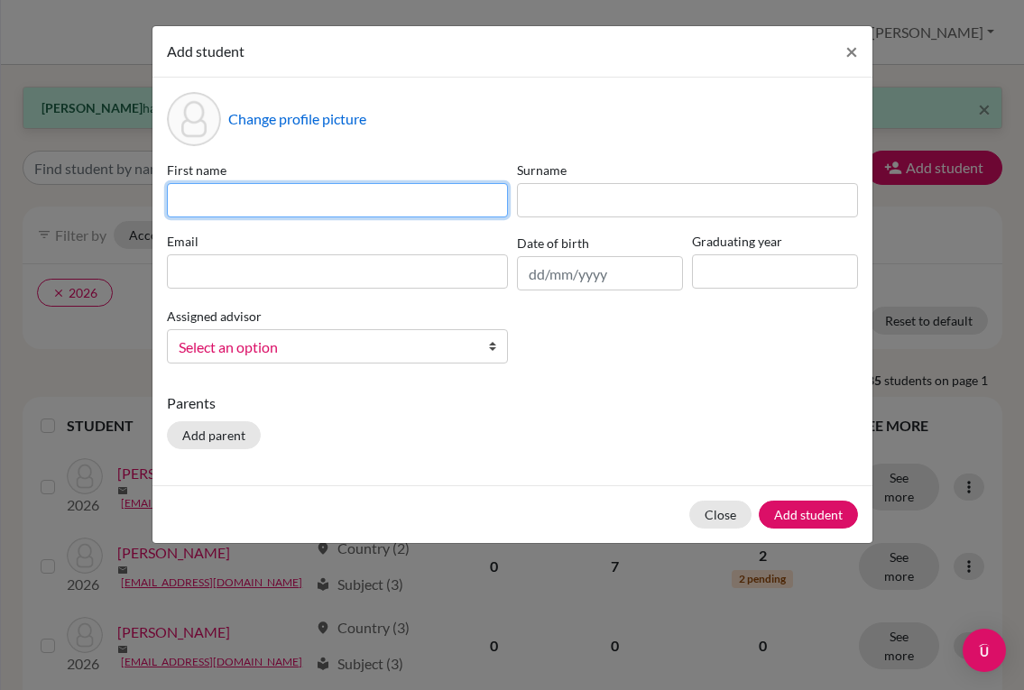
click at [461, 207] on input at bounding box center [337, 200] width 341 height 34
type input "[PERSON_NAME]"
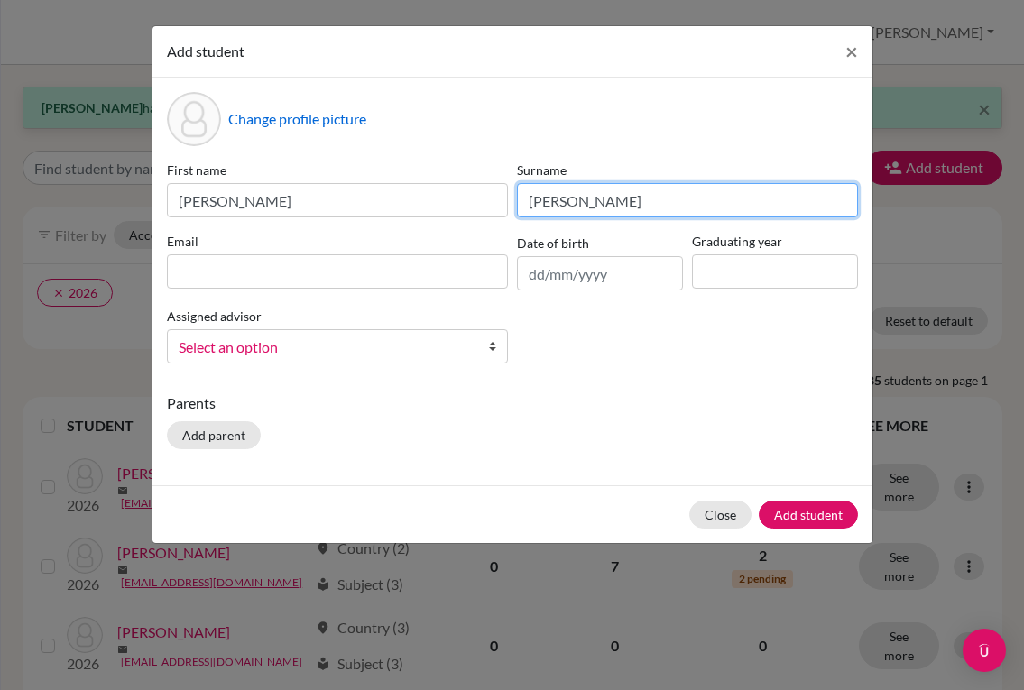
type input "[PERSON_NAME]"
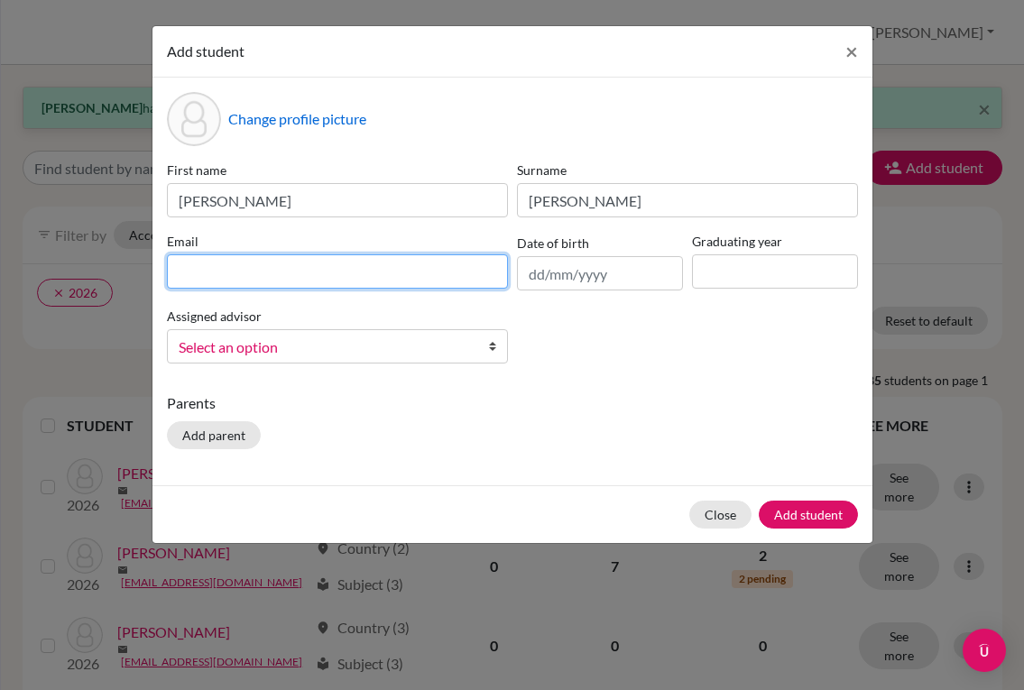
click at [371, 281] on input at bounding box center [337, 271] width 341 height 34
paste input "[PERSON_NAME][EMAIL_ADDRESS][DOMAIN_NAME]"
type input "[PERSON_NAME][EMAIL_ADDRESS][DOMAIN_NAME]"
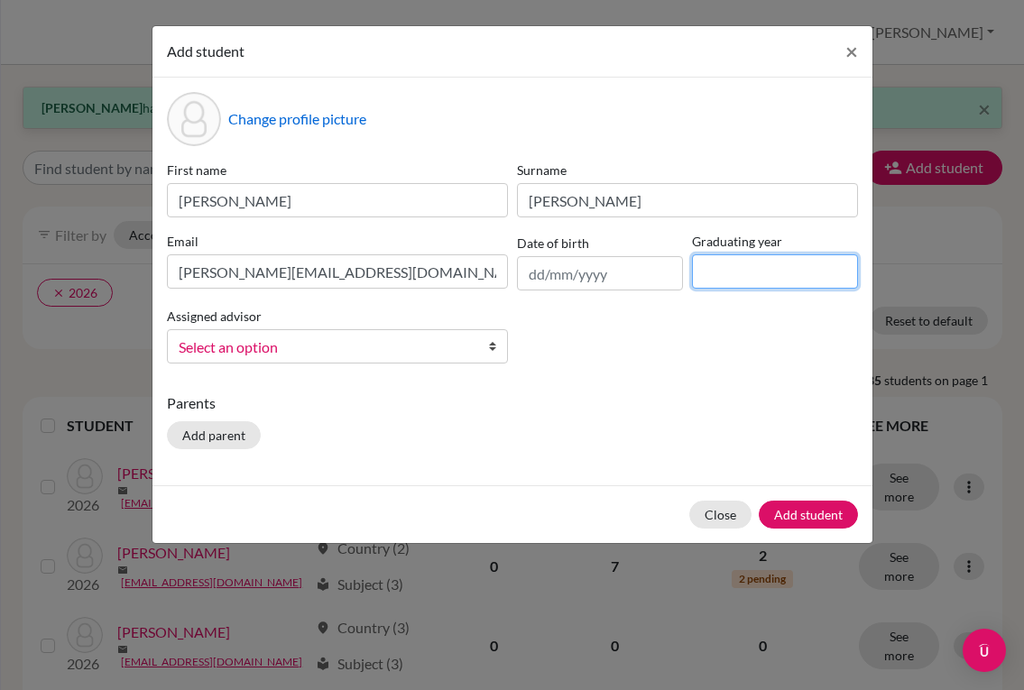
click at [736, 266] on input at bounding box center [775, 271] width 166 height 34
type input "2028"
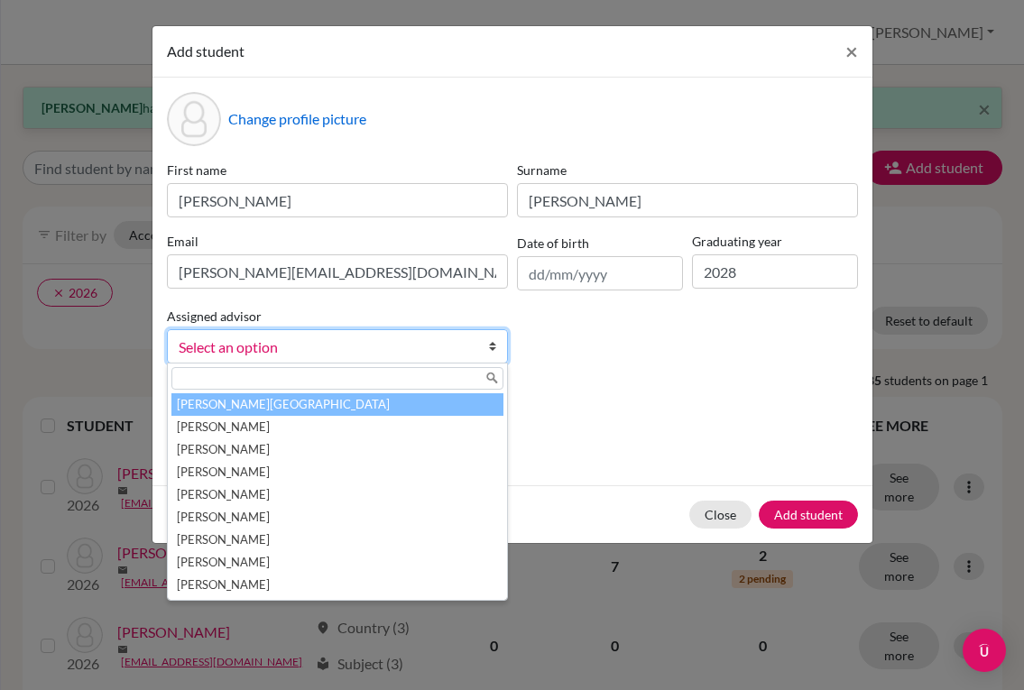
click at [373, 353] on span "Select an option" at bounding box center [326, 347] width 294 height 23
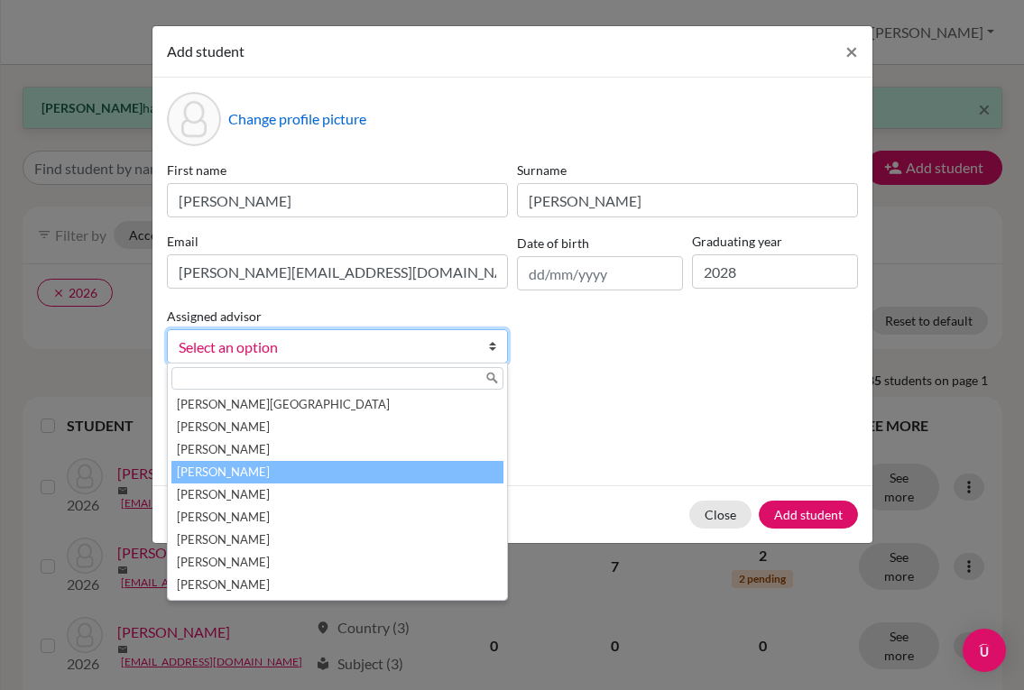
click at [319, 471] on li "[PERSON_NAME]" at bounding box center [337, 472] width 332 height 23
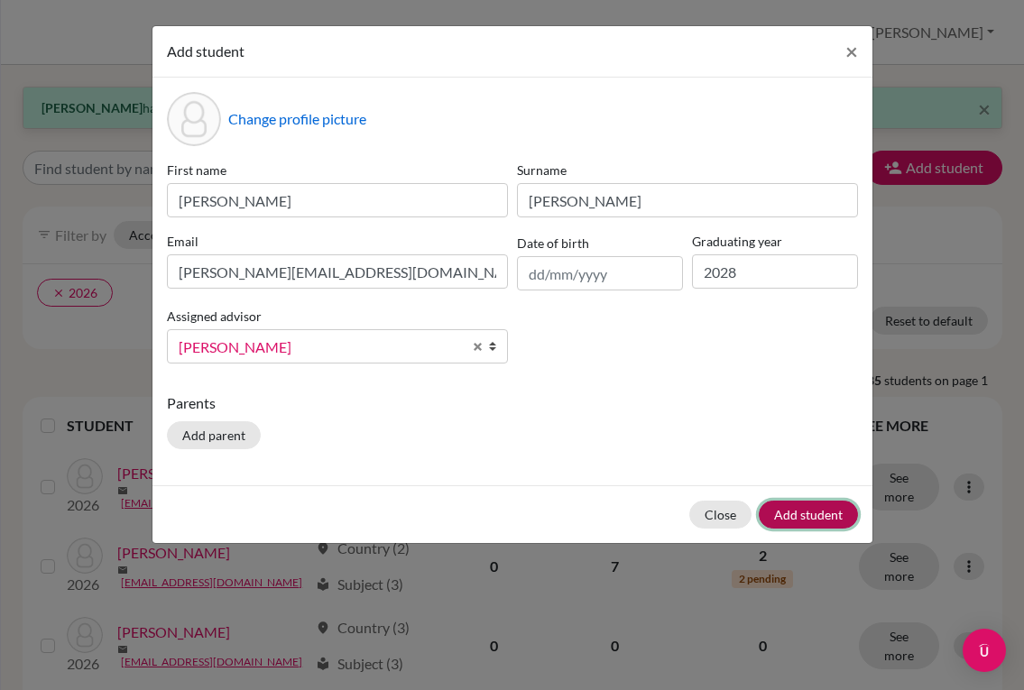
click at [830, 509] on button "Add student" at bounding box center [808, 515] width 99 height 28
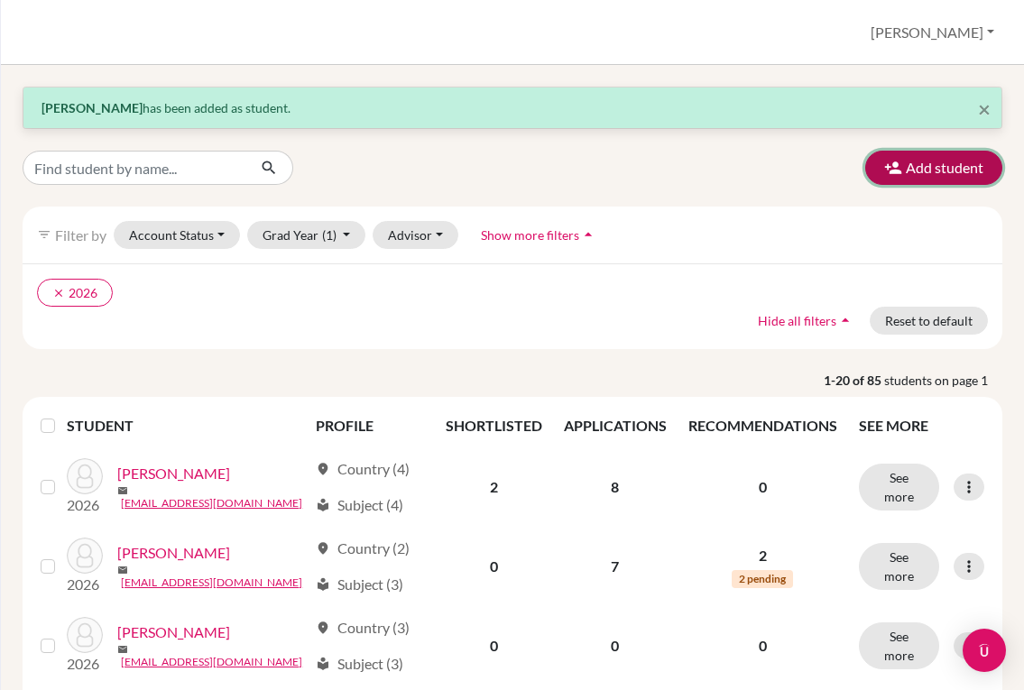
click at [930, 171] on button "Add student" at bounding box center [933, 168] width 137 height 34
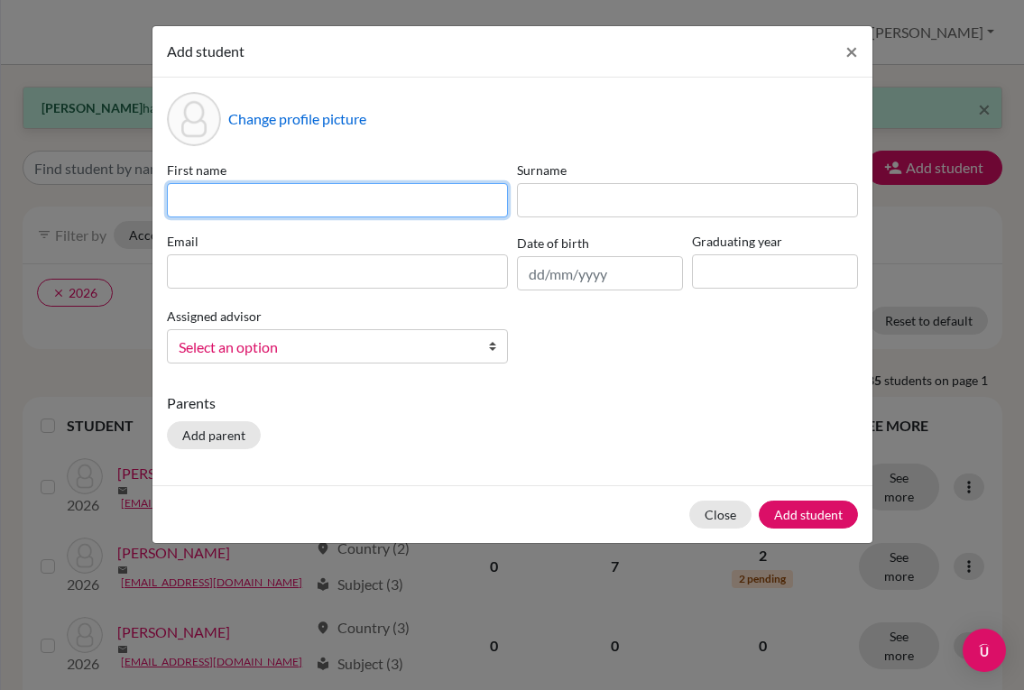
click at [403, 202] on input at bounding box center [337, 200] width 341 height 34
type input "Leony"
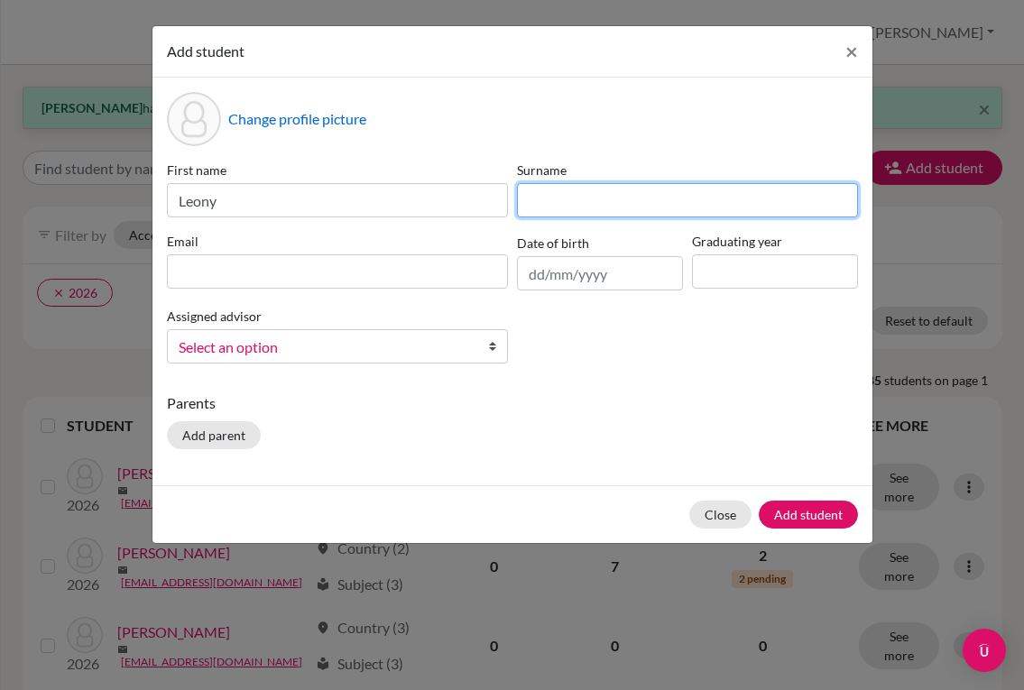
click at [592, 194] on input at bounding box center [687, 200] width 341 height 34
type input "Yu Way"
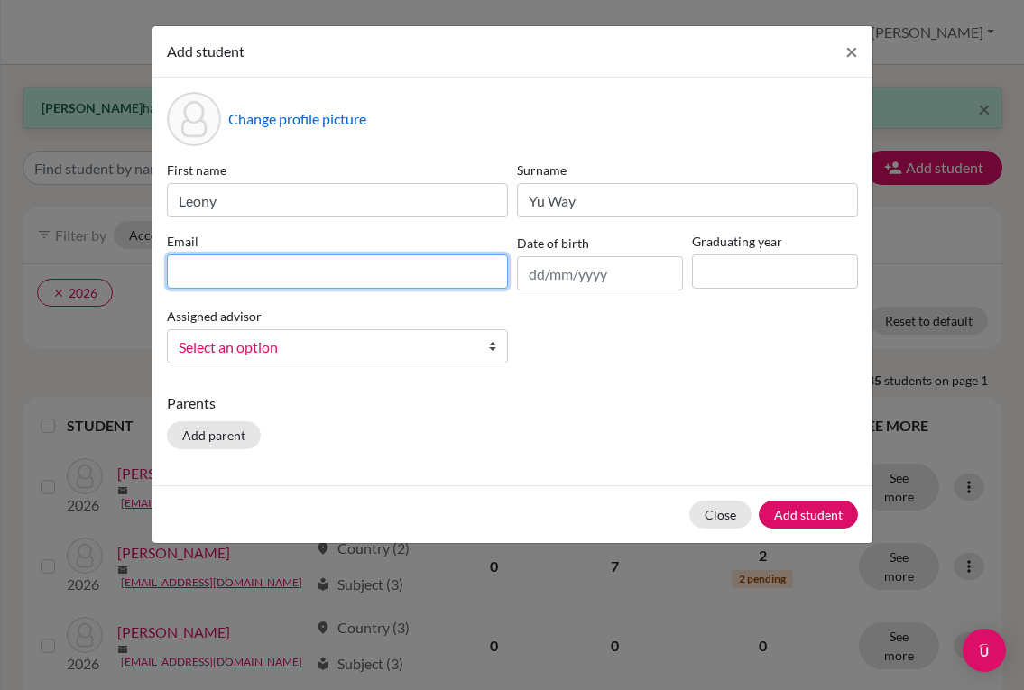
click at [314, 264] on input at bounding box center [337, 271] width 341 height 34
paste input "[EMAIL_ADDRESS][DOMAIN_NAME]"
type input "[EMAIL_ADDRESS][DOMAIN_NAME]"
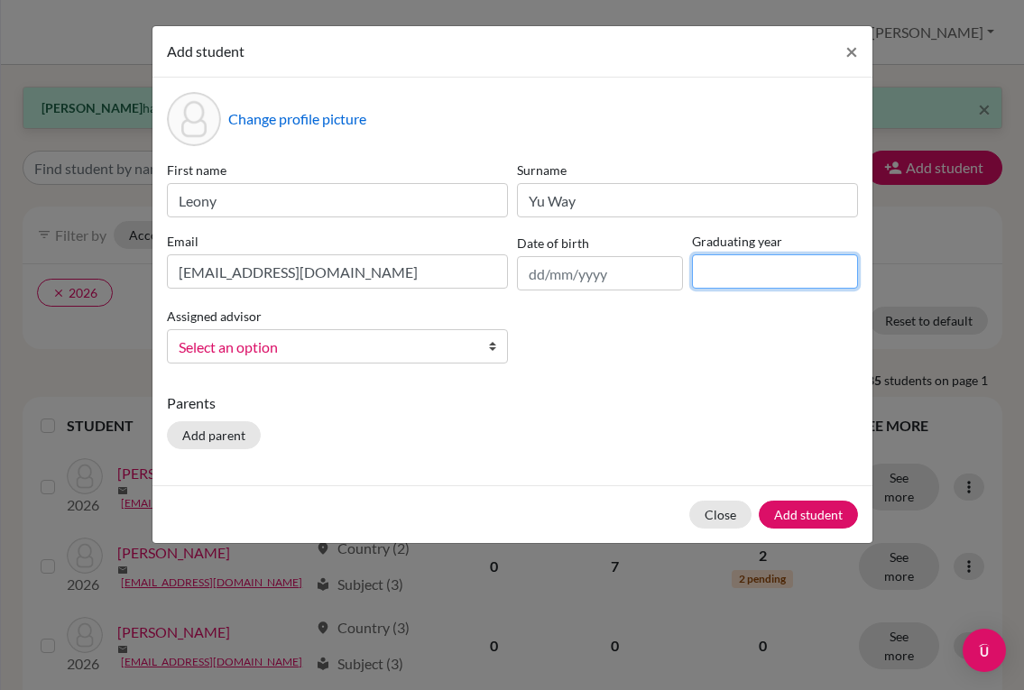
click at [710, 264] on input at bounding box center [775, 271] width 166 height 34
type input "2028"
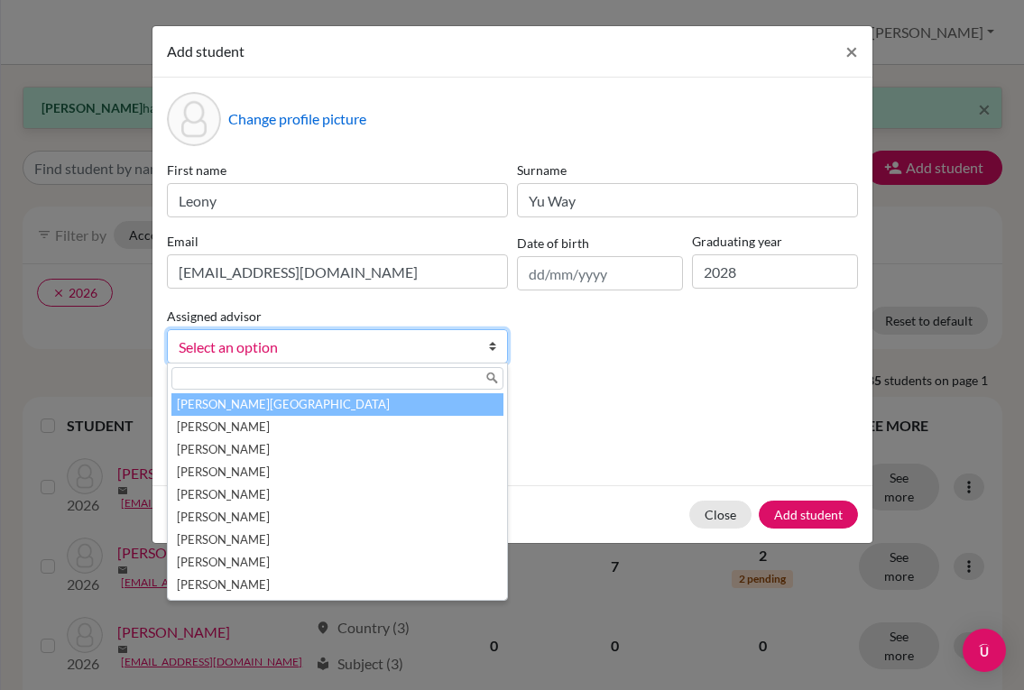
click at [427, 340] on span "Select an option" at bounding box center [326, 347] width 294 height 23
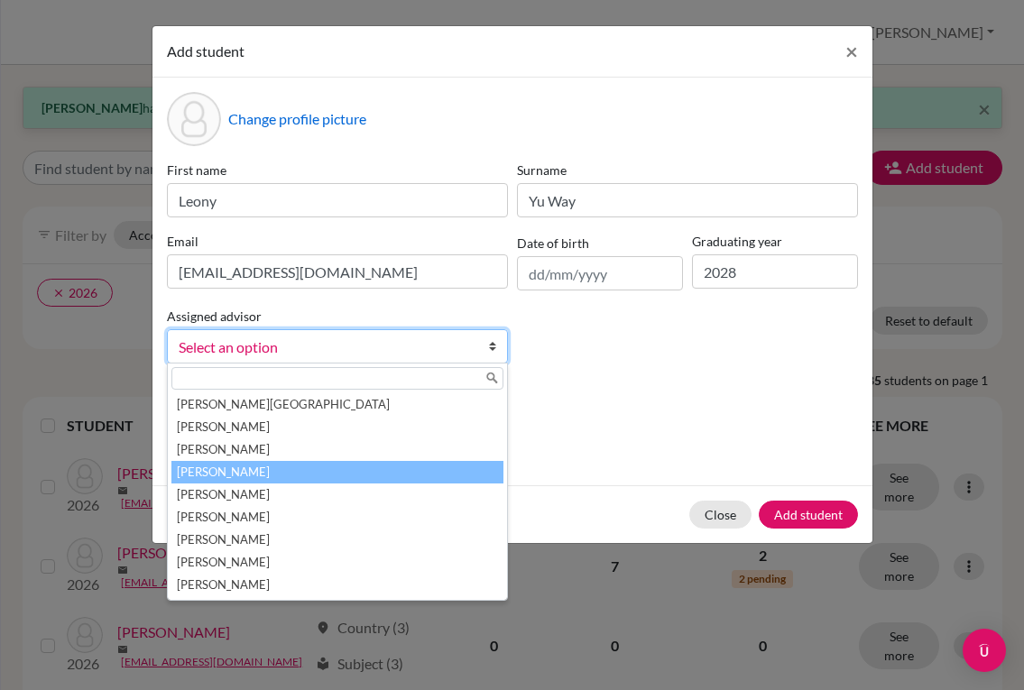
click at [304, 468] on li "[PERSON_NAME]" at bounding box center [337, 472] width 332 height 23
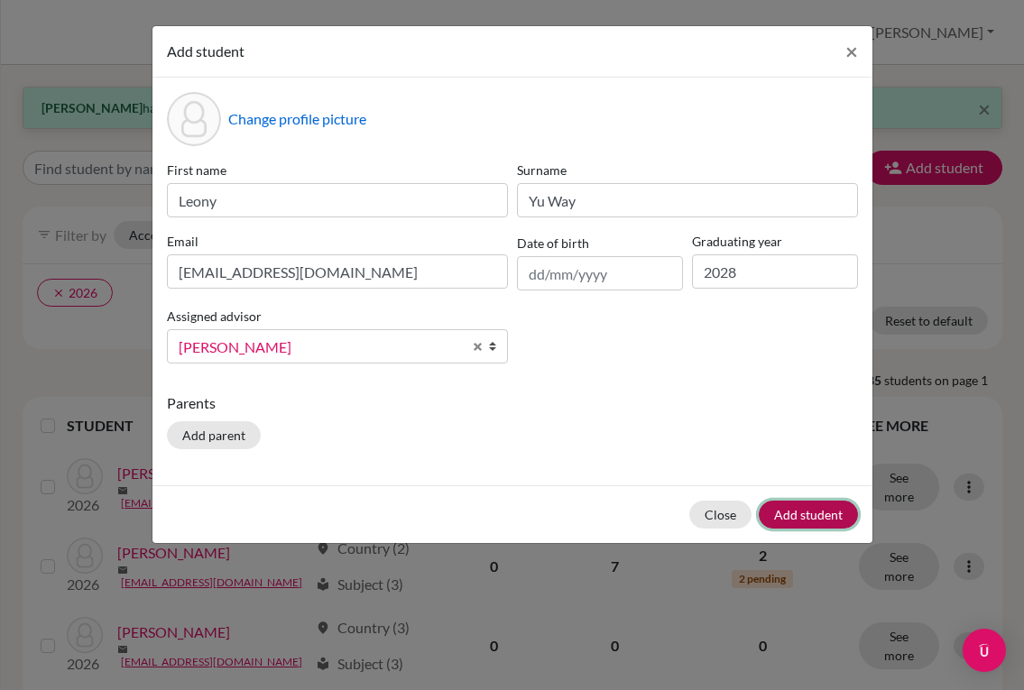
click at [776, 515] on button "Add student" at bounding box center [808, 515] width 99 height 28
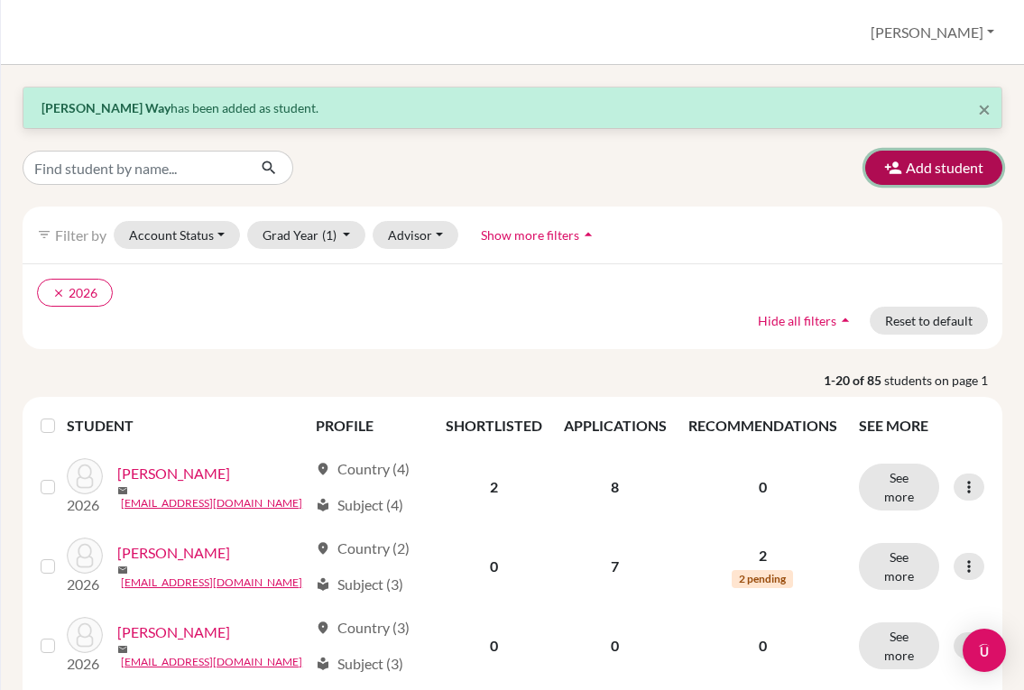
click at [889, 177] on button "Add student" at bounding box center [933, 168] width 137 height 34
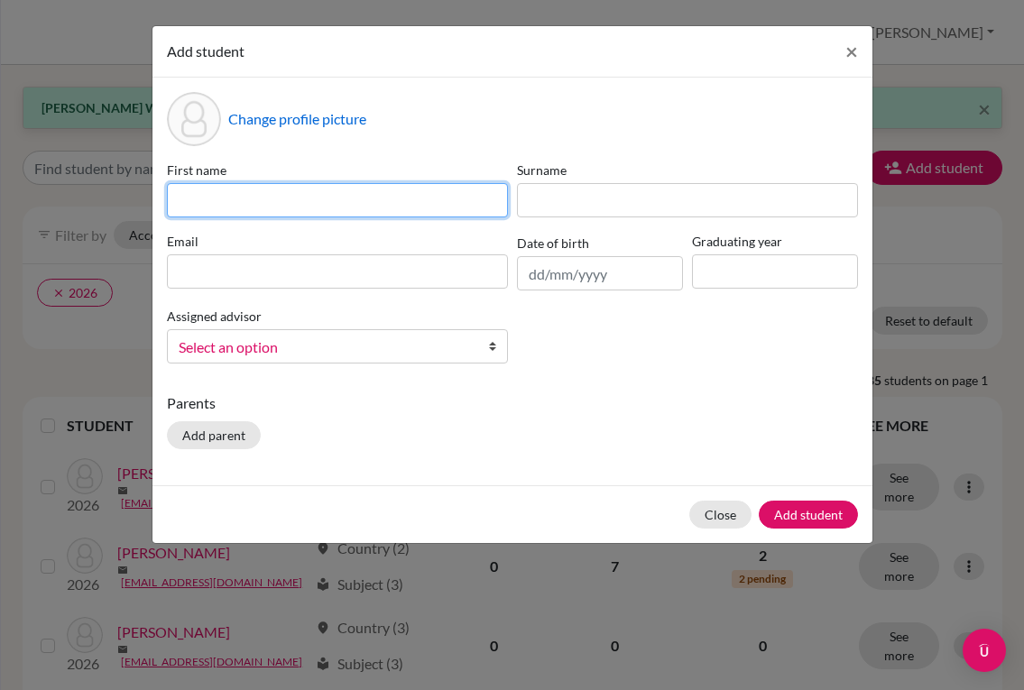
click at [308, 192] on input at bounding box center [337, 200] width 341 height 34
type input "[PERSON_NAME]"
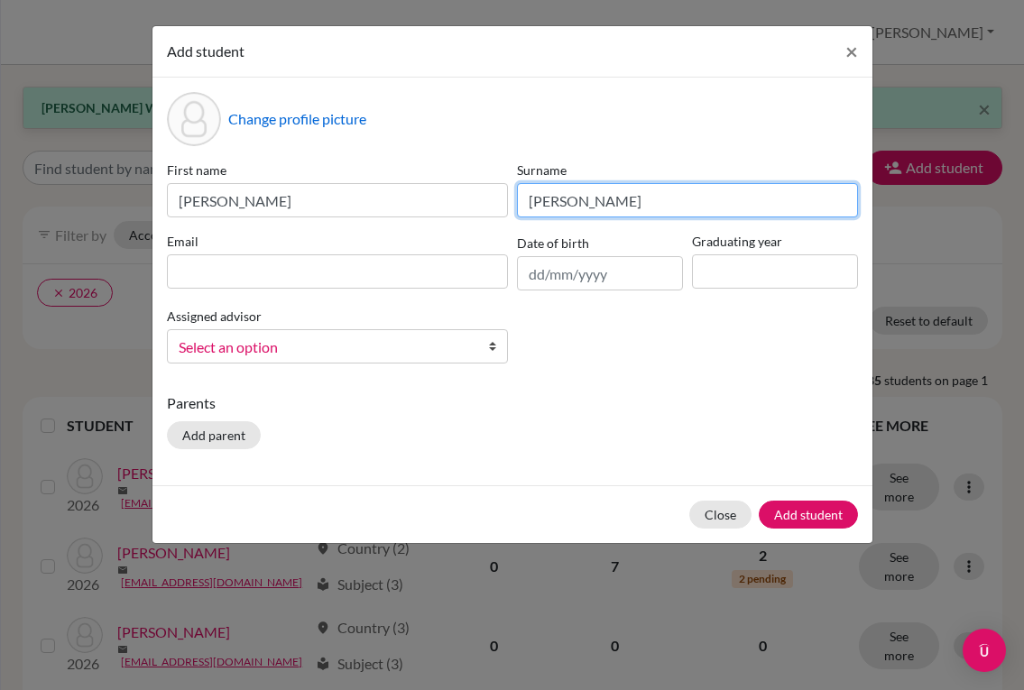
type input "[PERSON_NAME]"
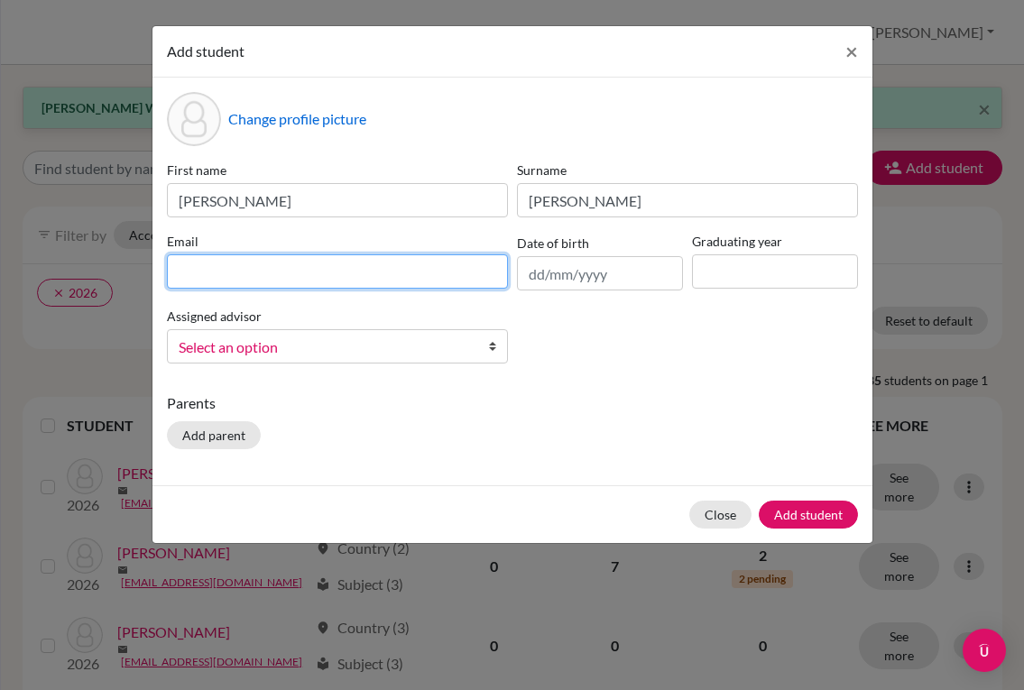
click at [327, 272] on input at bounding box center [337, 271] width 341 height 34
paste input "[EMAIL_ADDRESS][DOMAIN_NAME]"
type input "[EMAIL_ADDRESS][DOMAIN_NAME]"
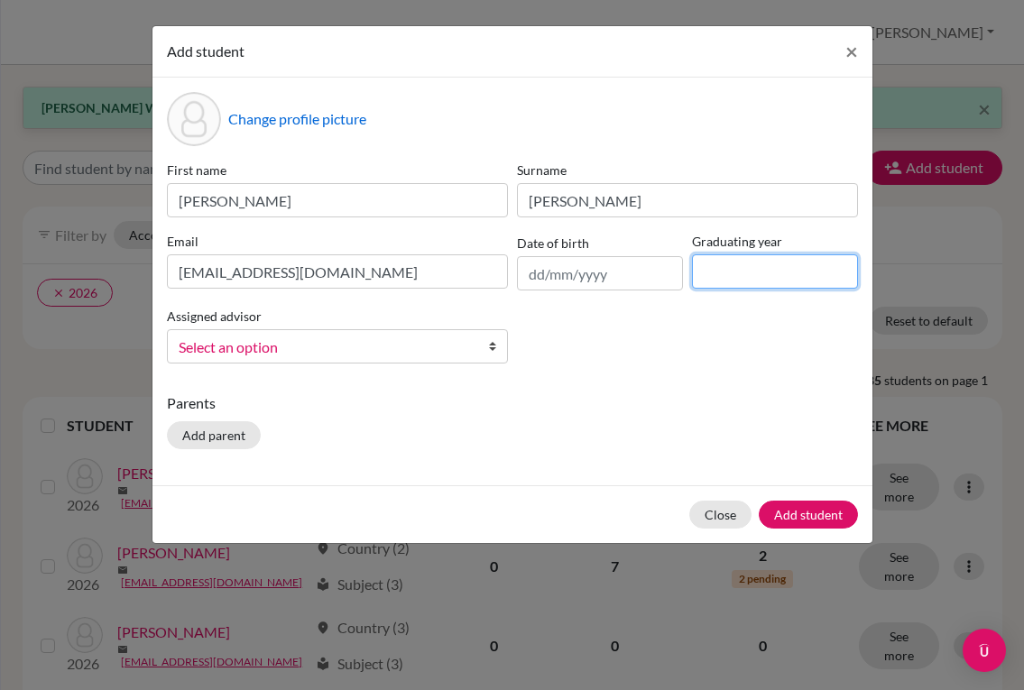
click at [763, 276] on input at bounding box center [775, 271] width 166 height 34
type input "2028"
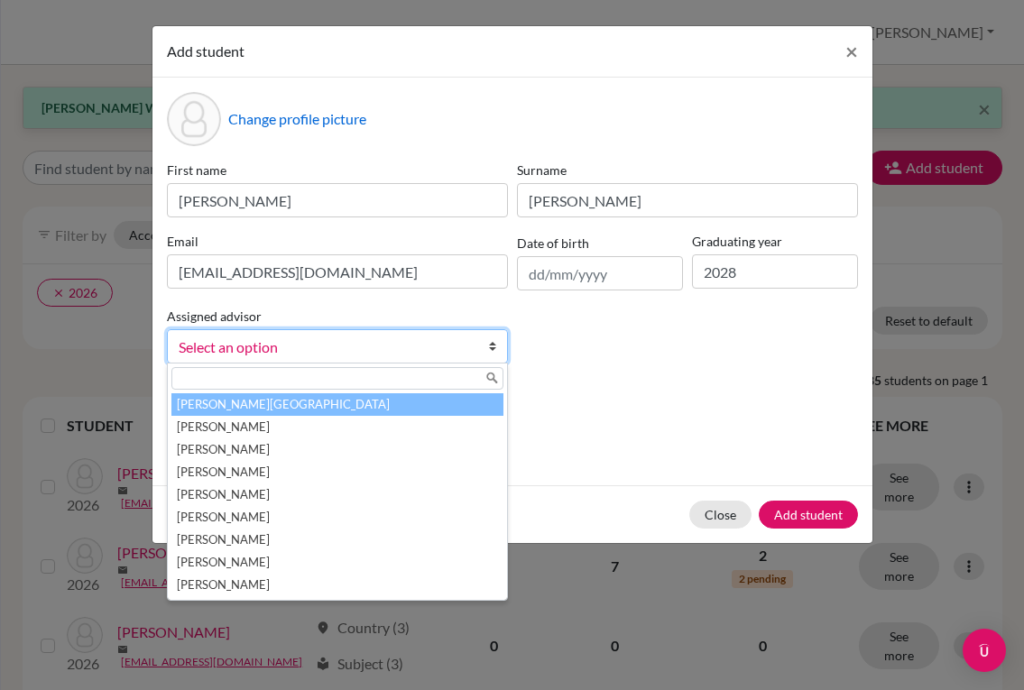
click at [492, 343] on b at bounding box center [498, 346] width 18 height 32
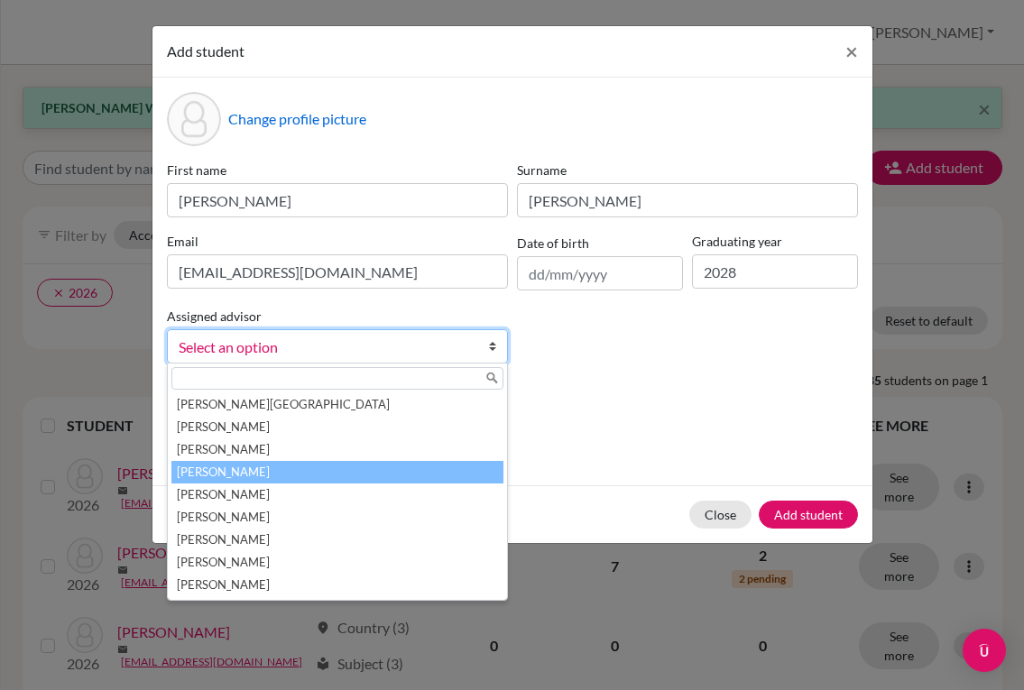
click at [417, 466] on li "[PERSON_NAME]" at bounding box center [337, 472] width 332 height 23
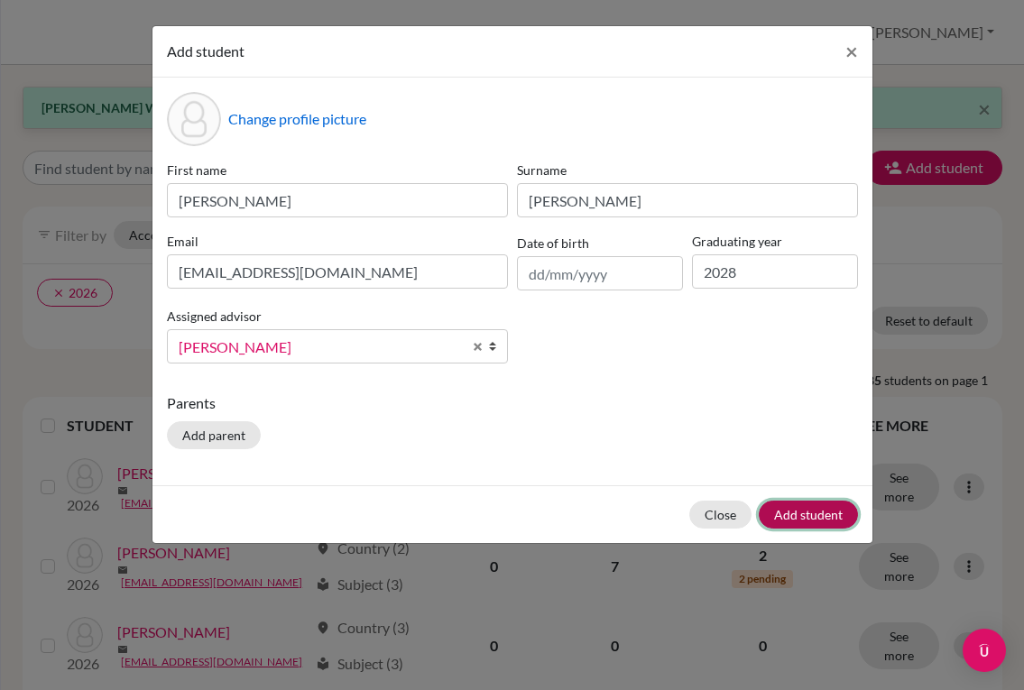
click at [782, 512] on button "Add student" at bounding box center [808, 515] width 99 height 28
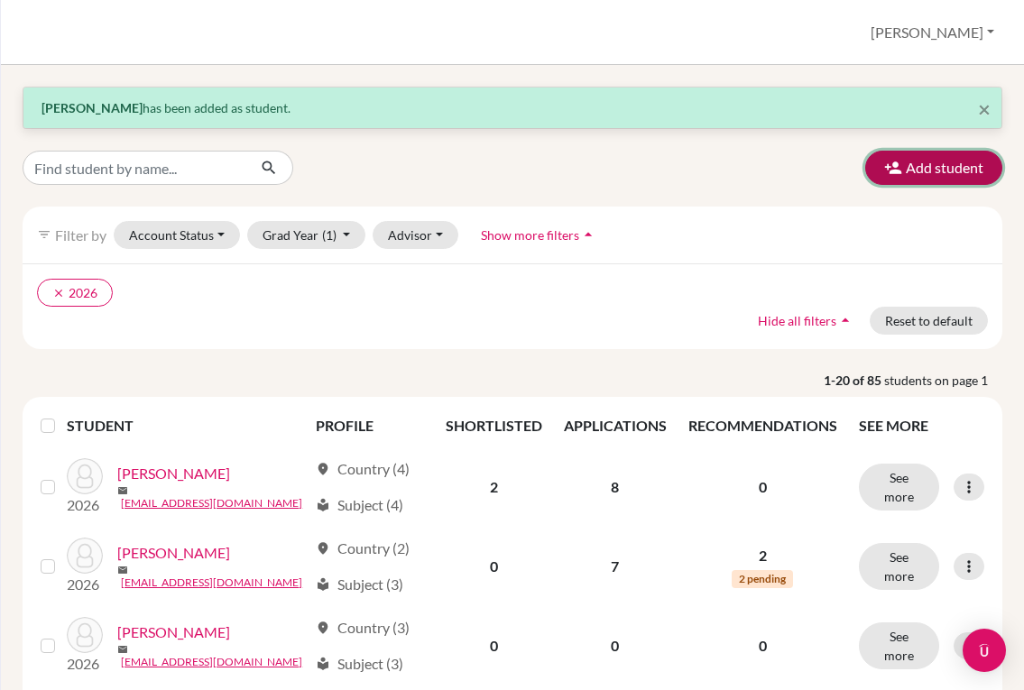
click at [940, 157] on button "Add student" at bounding box center [933, 168] width 137 height 34
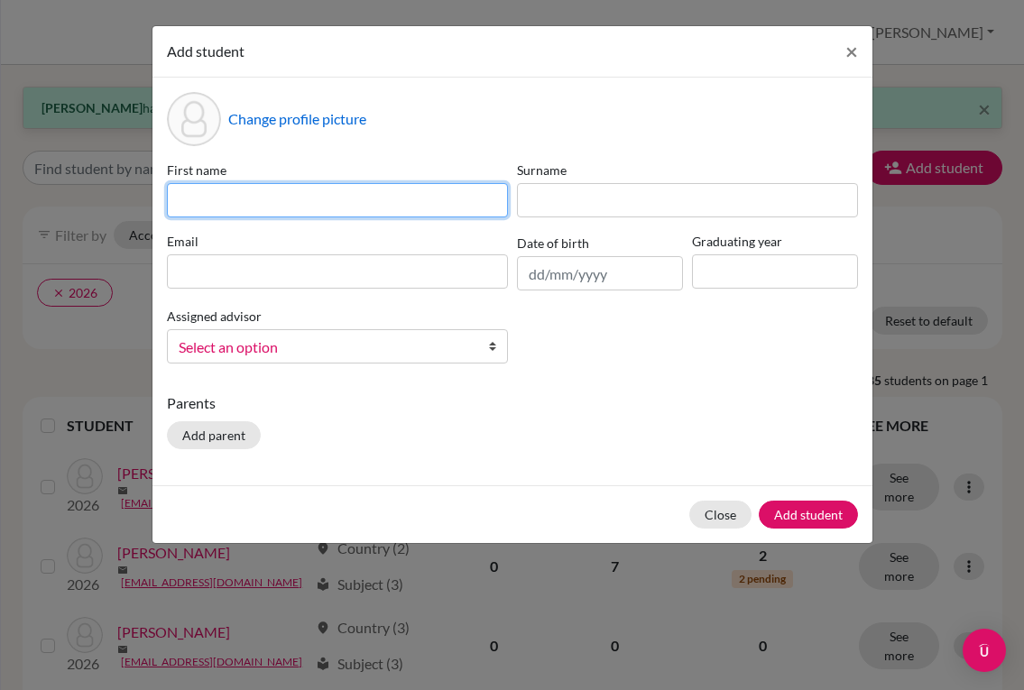
click at [343, 204] on input at bounding box center [337, 200] width 341 height 34
type input "Lua"
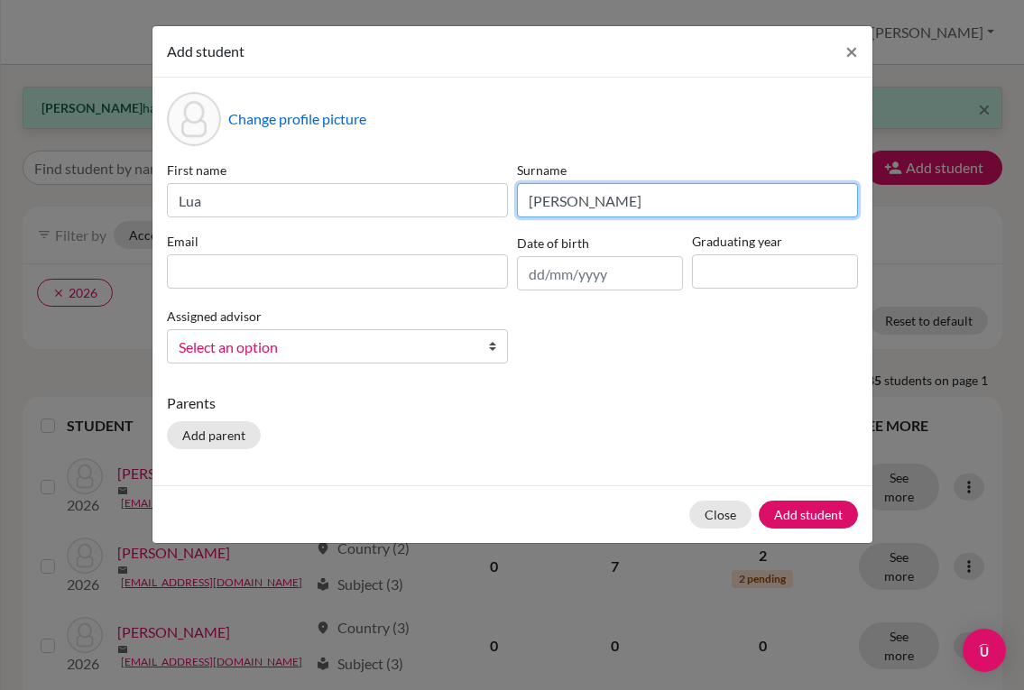
type input "[PERSON_NAME]"
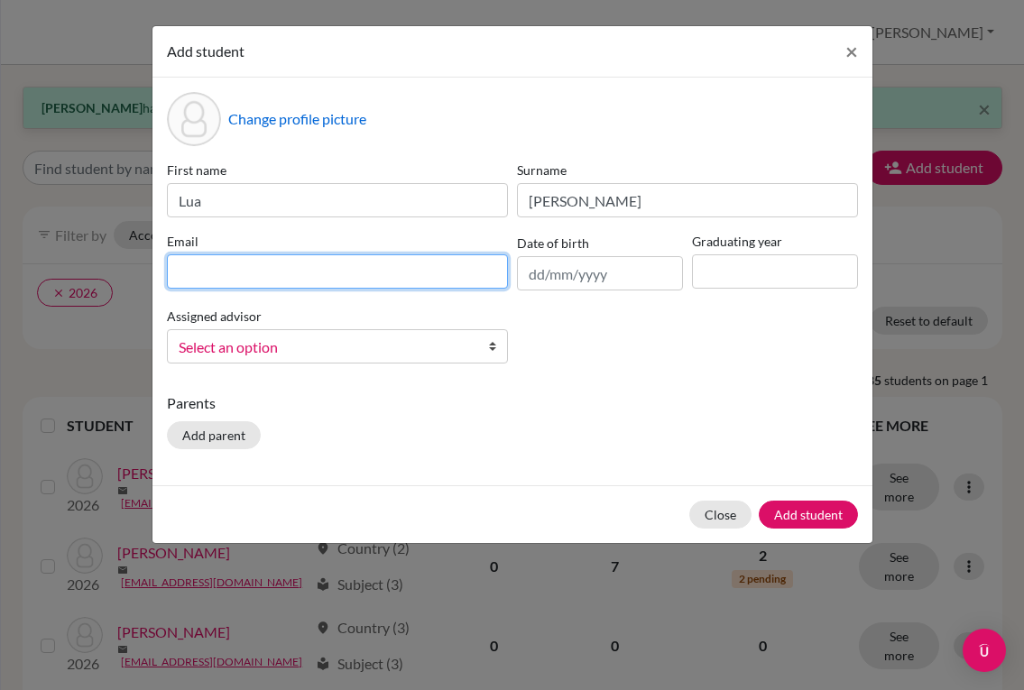
click at [352, 273] on input at bounding box center [337, 271] width 341 height 34
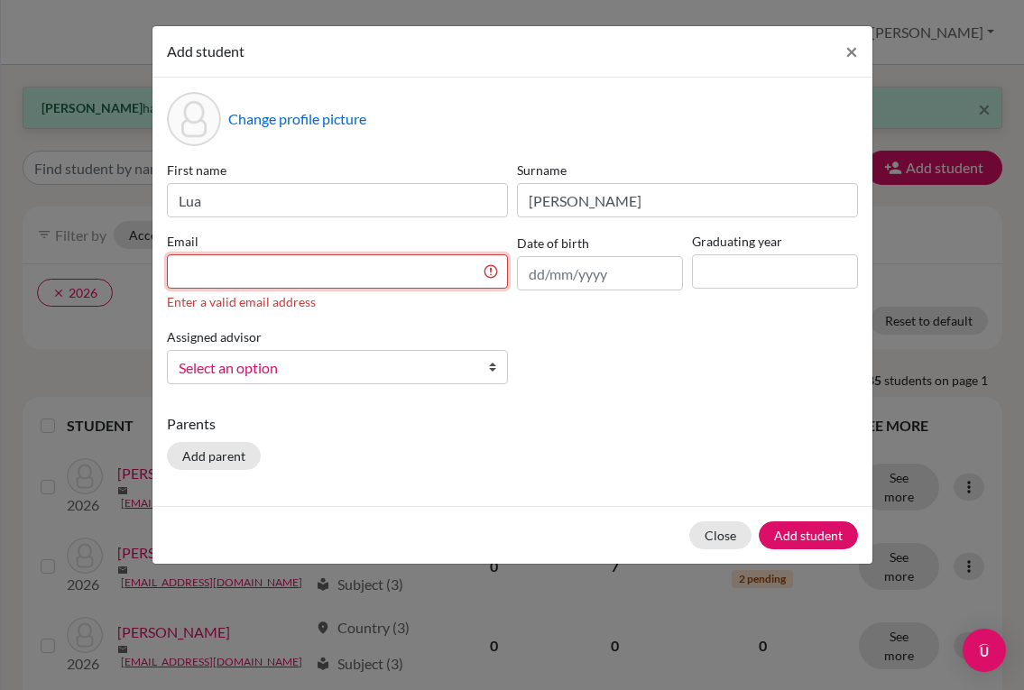
click at [393, 278] on input at bounding box center [337, 271] width 341 height 34
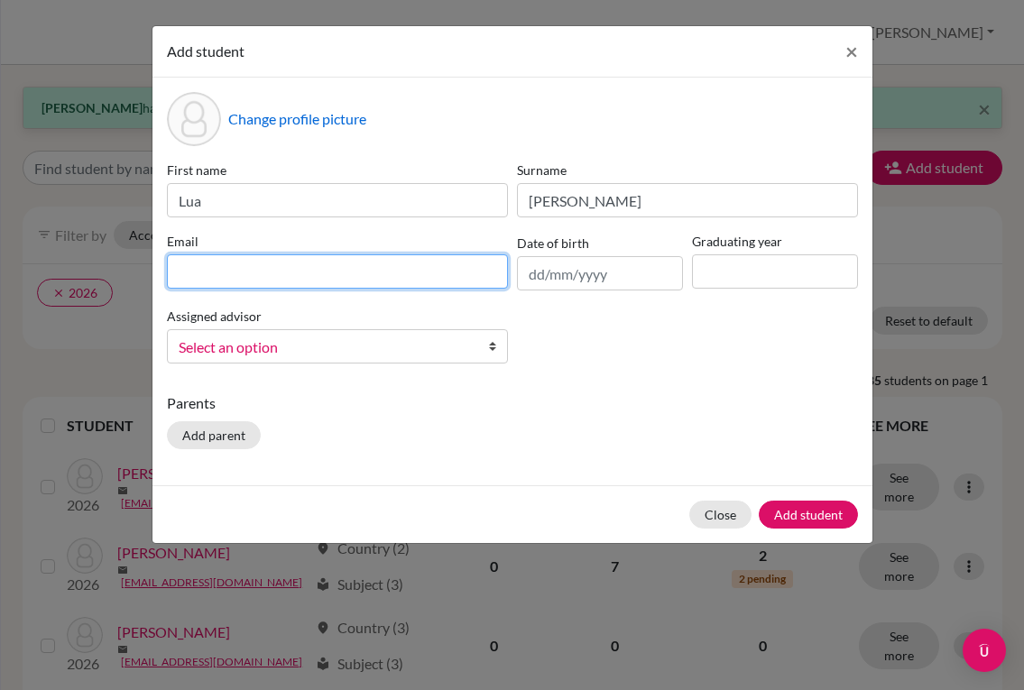
paste input "[EMAIL_ADDRESS][DOMAIN_NAME]"
type input "[EMAIL_ADDRESS][DOMAIN_NAME]"
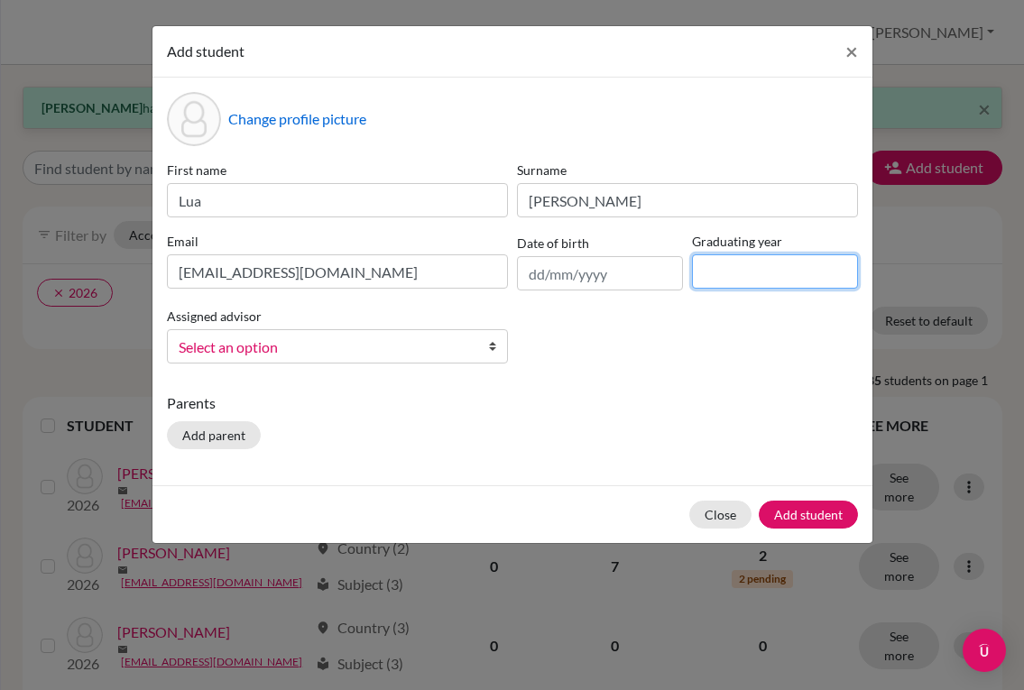
click at [737, 275] on input at bounding box center [775, 271] width 166 height 34
type input "2028"
click at [419, 351] on span "Select an option" at bounding box center [326, 347] width 294 height 23
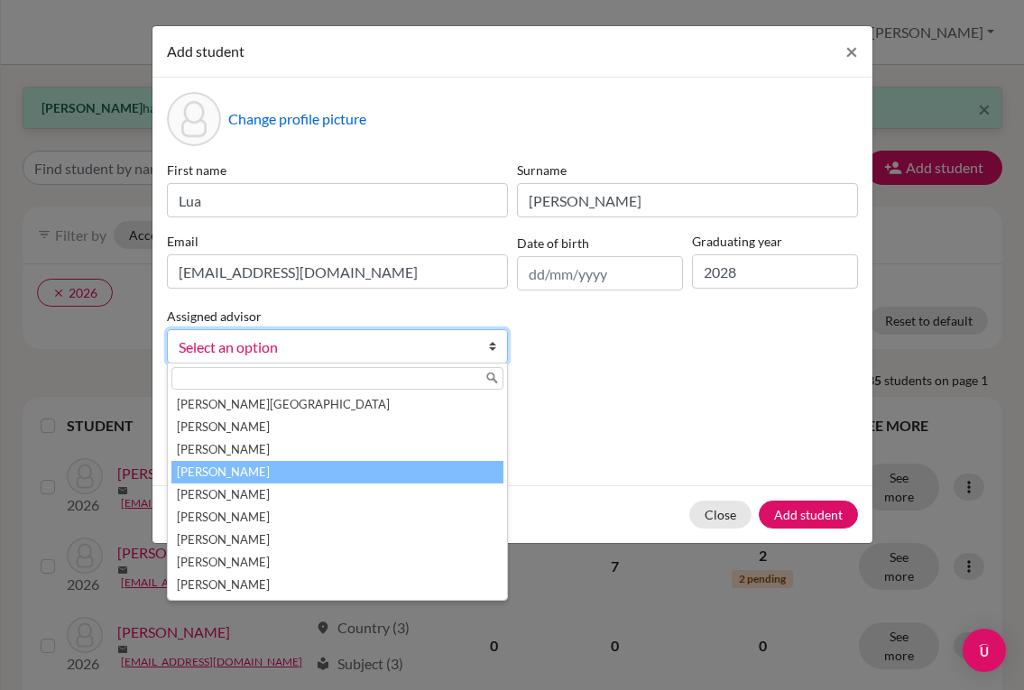
click at [316, 470] on li "[PERSON_NAME]" at bounding box center [337, 472] width 332 height 23
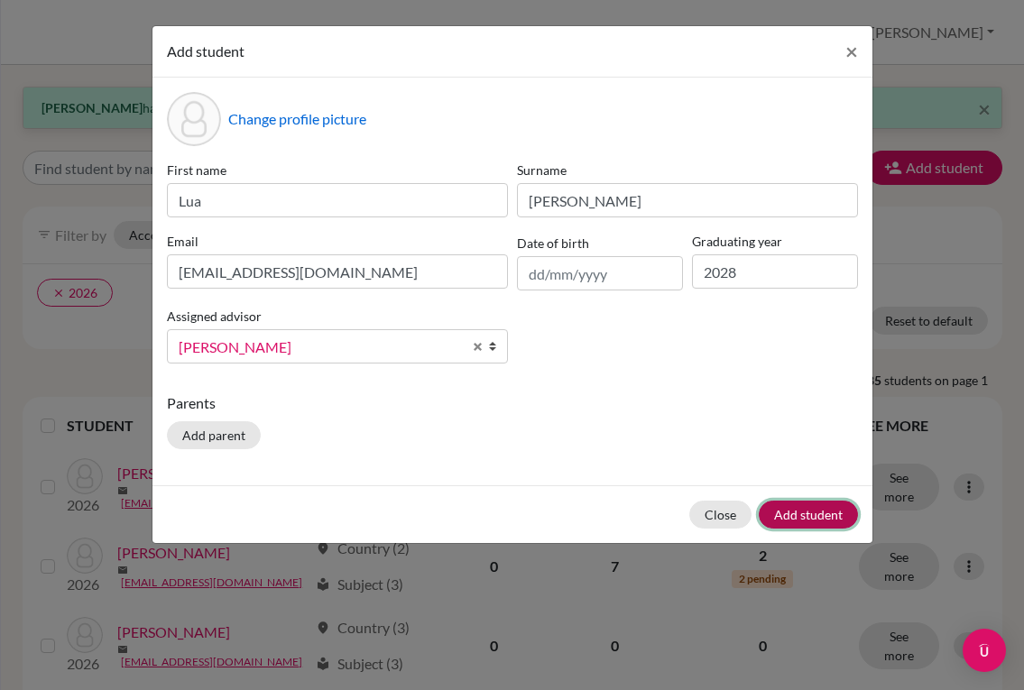
click at [790, 511] on button "Add student" at bounding box center [808, 515] width 99 height 28
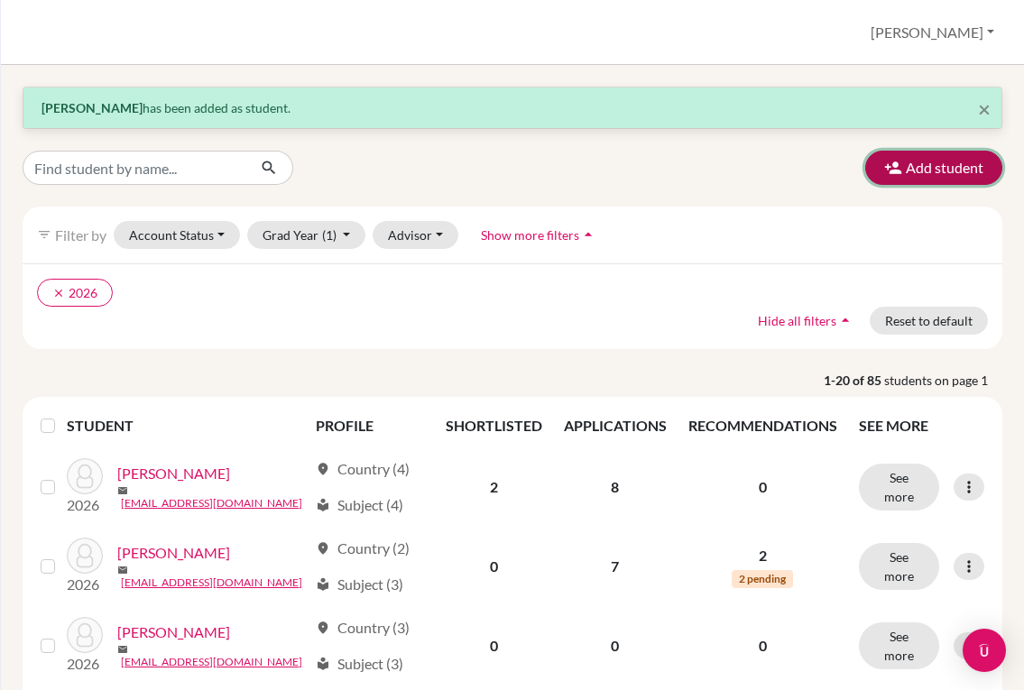
click at [906, 170] on button "Add student" at bounding box center [933, 168] width 137 height 34
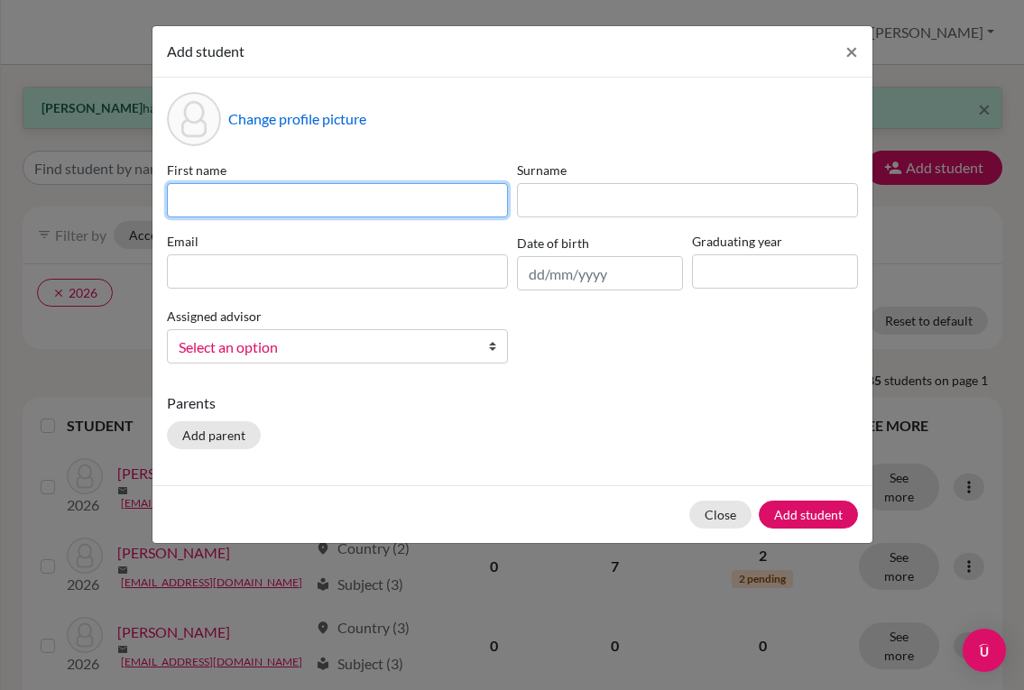
click at [446, 198] on input at bounding box center [337, 200] width 341 height 34
type input "[PERSON_NAME]"
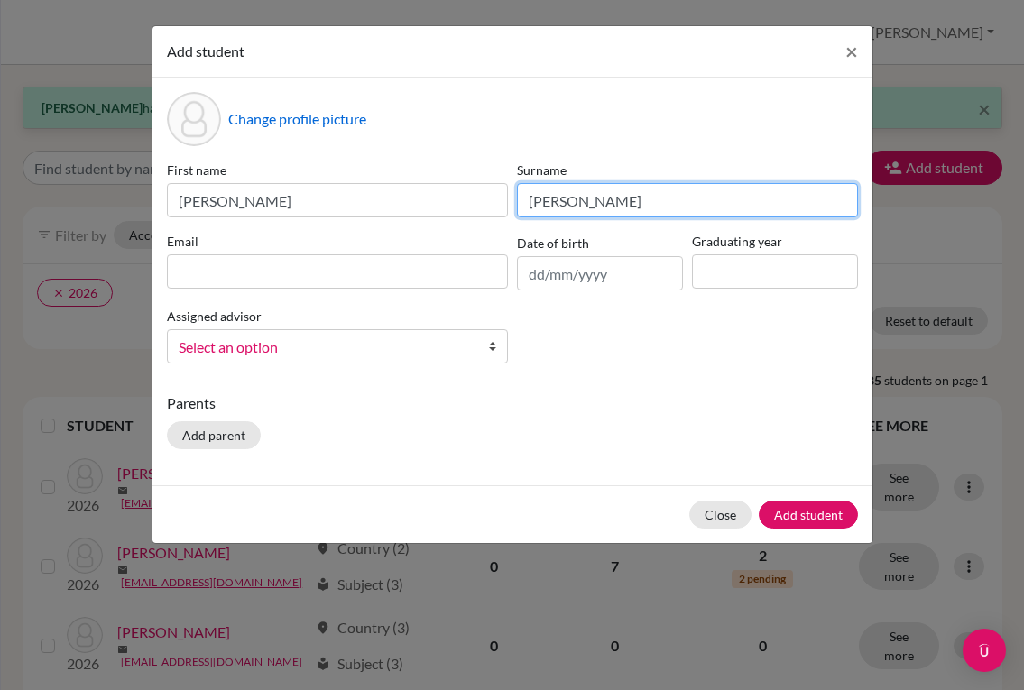
type input "[PERSON_NAME]"
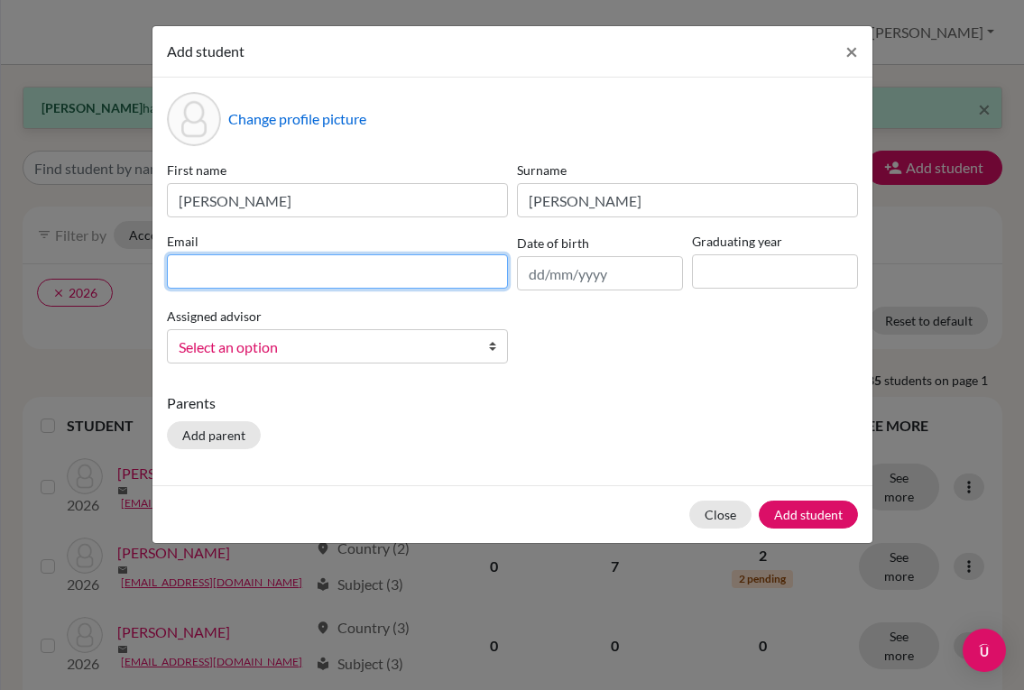
click at [365, 264] on input at bounding box center [337, 271] width 341 height 34
click at [393, 262] on input at bounding box center [337, 271] width 341 height 34
paste input "[EMAIL_ADDRESS][DOMAIN_NAME]"
type input "[EMAIL_ADDRESS][DOMAIN_NAME]"
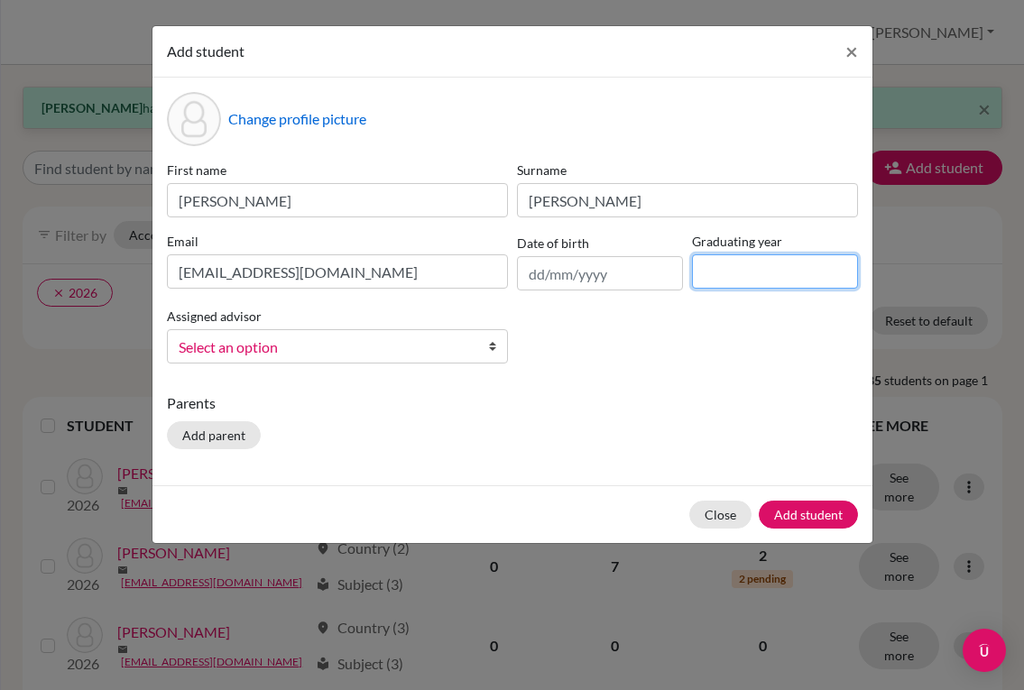
click at [741, 258] on input at bounding box center [775, 271] width 166 height 34
type input "2028"
click at [391, 338] on span "Select an option" at bounding box center [326, 347] width 294 height 23
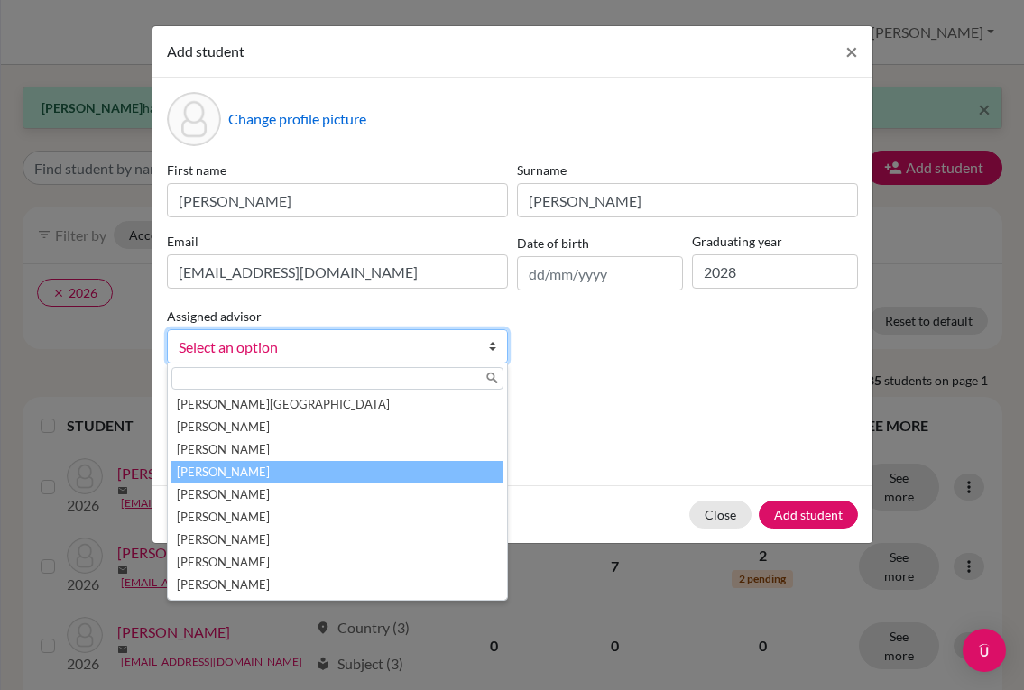
click at [291, 473] on li "[PERSON_NAME]" at bounding box center [337, 472] width 332 height 23
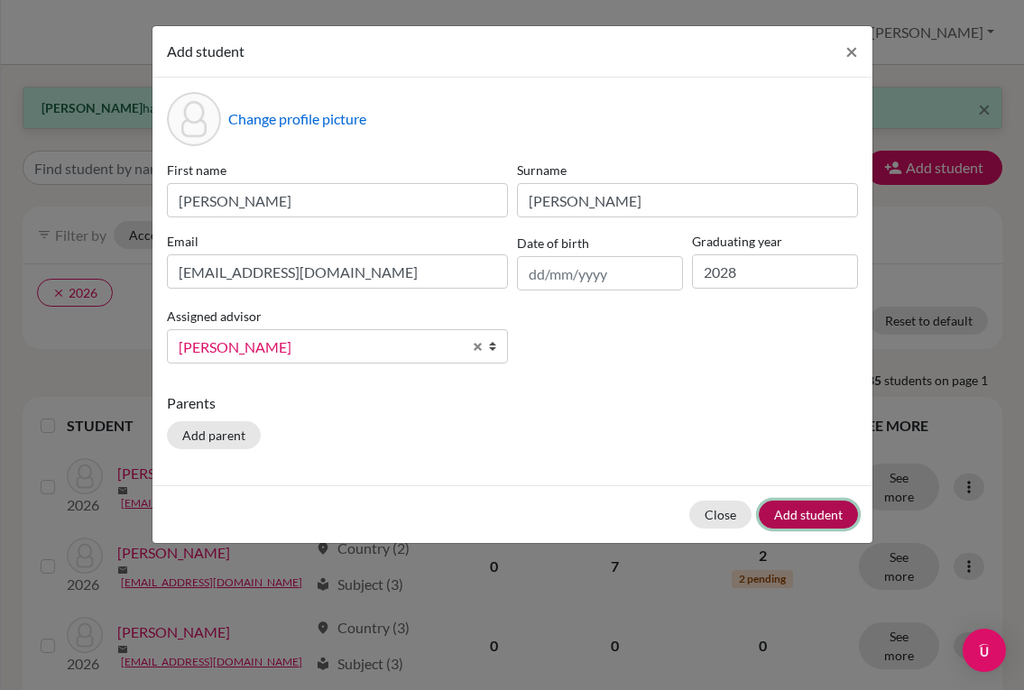
click at [795, 516] on button "Add student" at bounding box center [808, 515] width 99 height 28
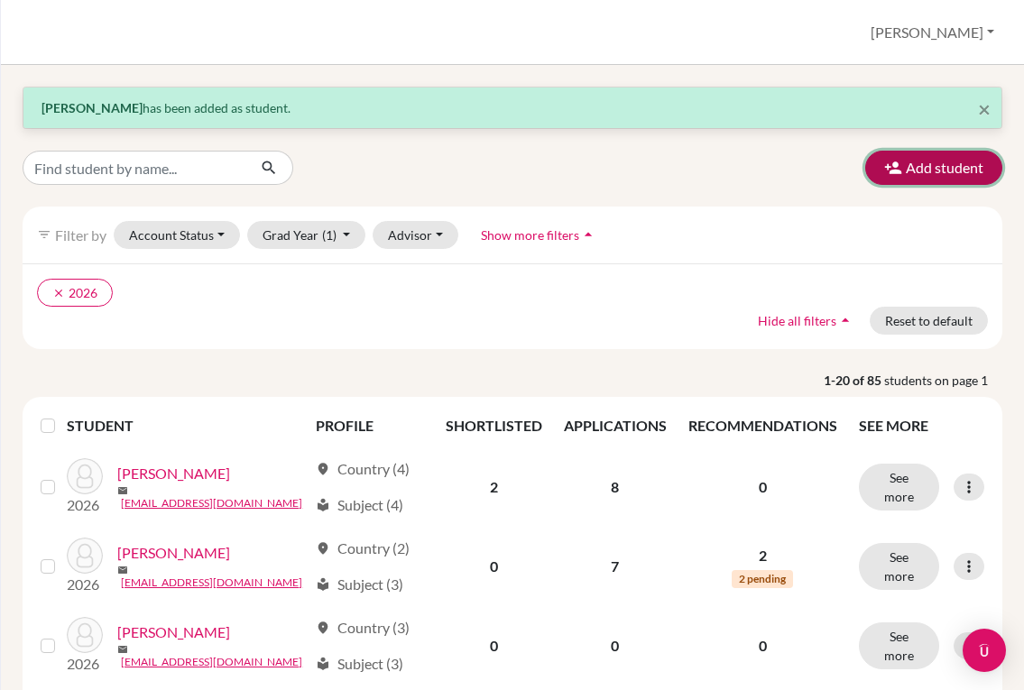
click at [910, 171] on button "Add student" at bounding box center [933, 168] width 137 height 34
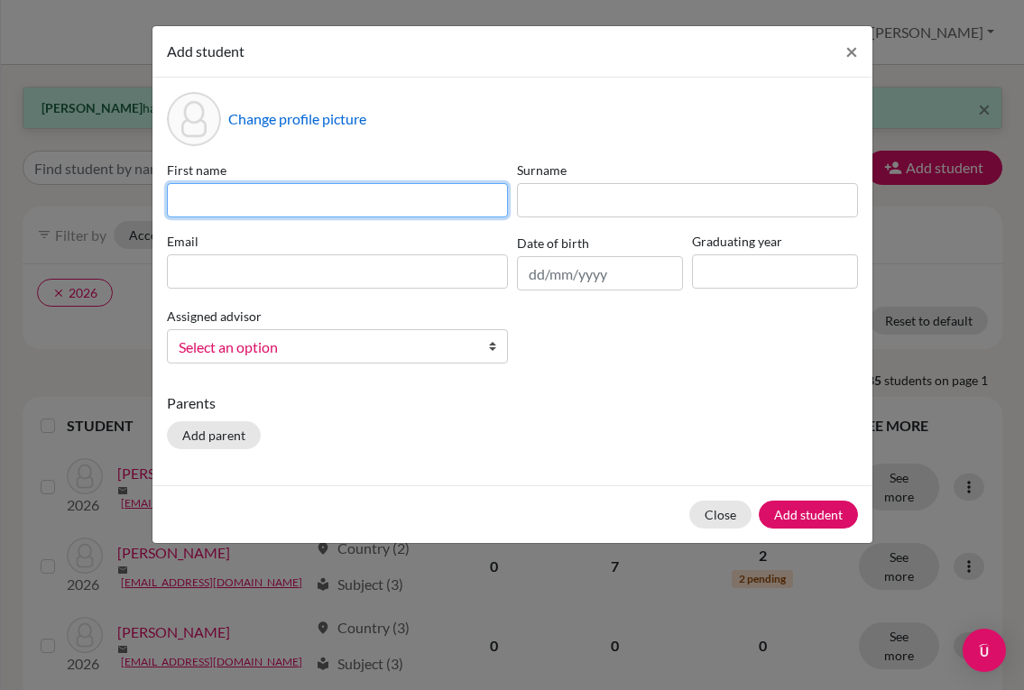
click at [458, 191] on input at bounding box center [337, 200] width 341 height 34
type input "[PERSON_NAME]"
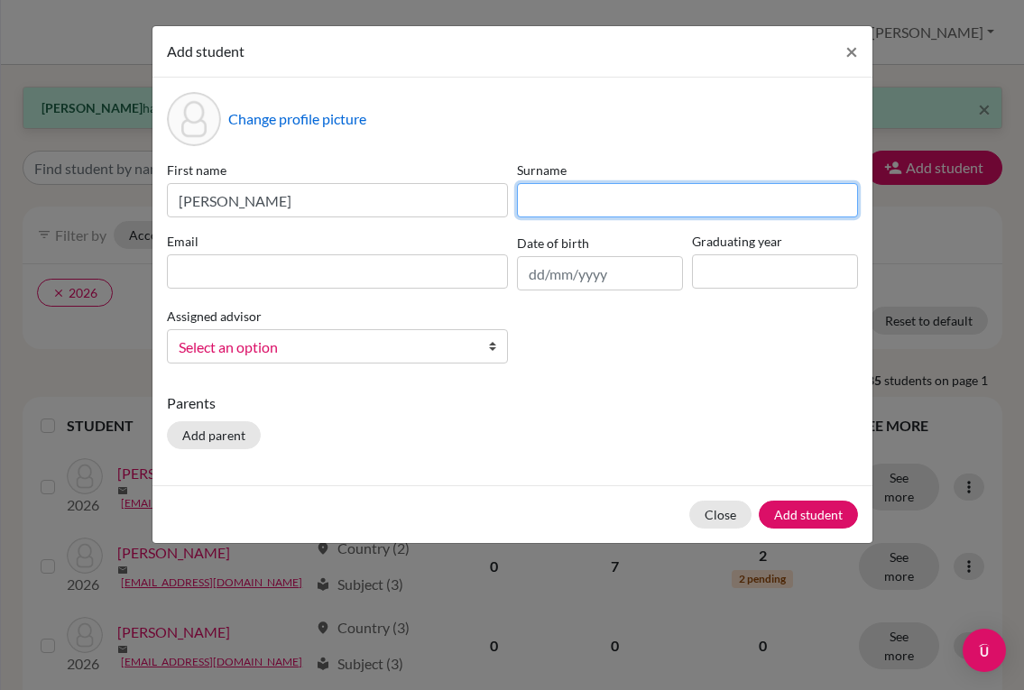
click at [616, 202] on input at bounding box center [687, 200] width 341 height 34
type input "m"
type input "Mourra"
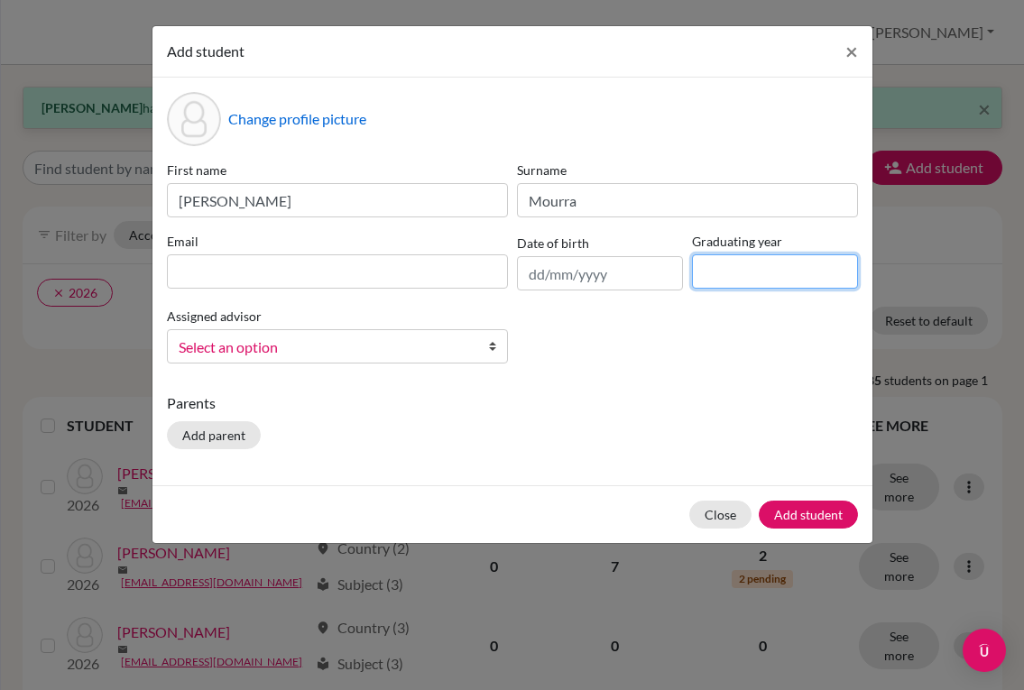
click at [741, 267] on input at bounding box center [775, 271] width 166 height 34
type input "2028"
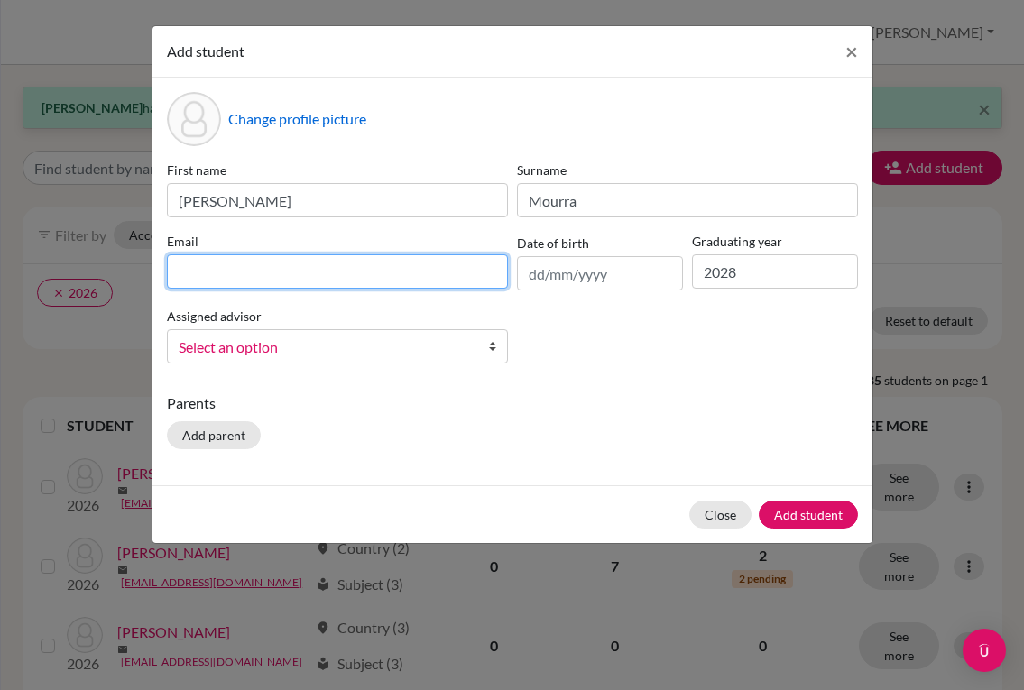
click at [384, 273] on input at bounding box center [337, 271] width 341 height 34
paste input "[EMAIL_ADDRESS][DOMAIN_NAME]"
type input "[EMAIL_ADDRESS][DOMAIN_NAME]"
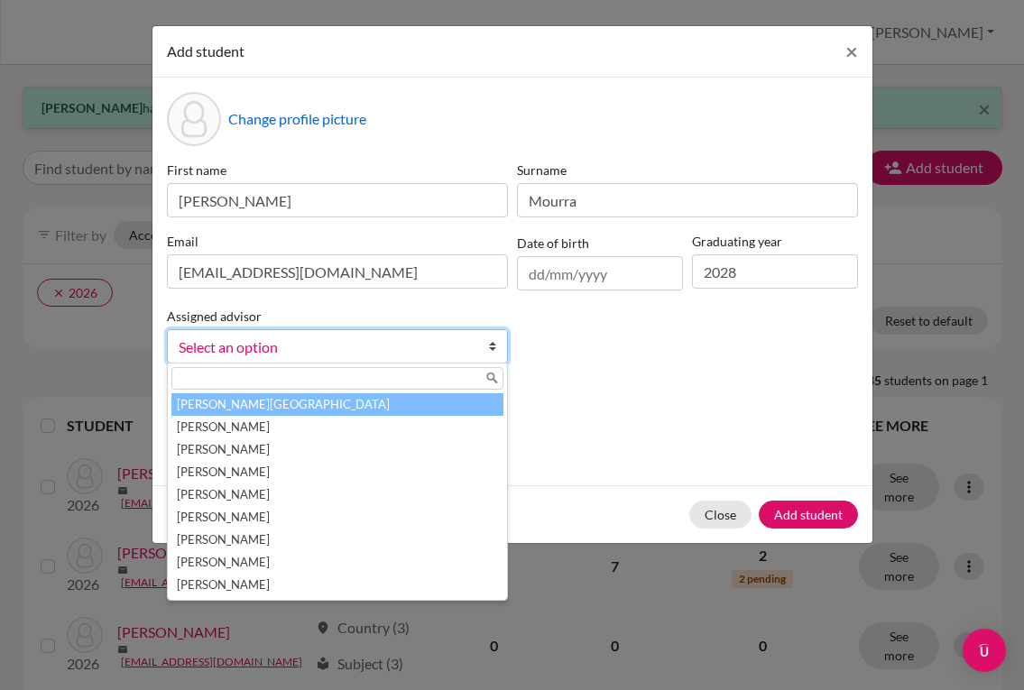
click at [467, 352] on span "Select an option" at bounding box center [326, 347] width 294 height 23
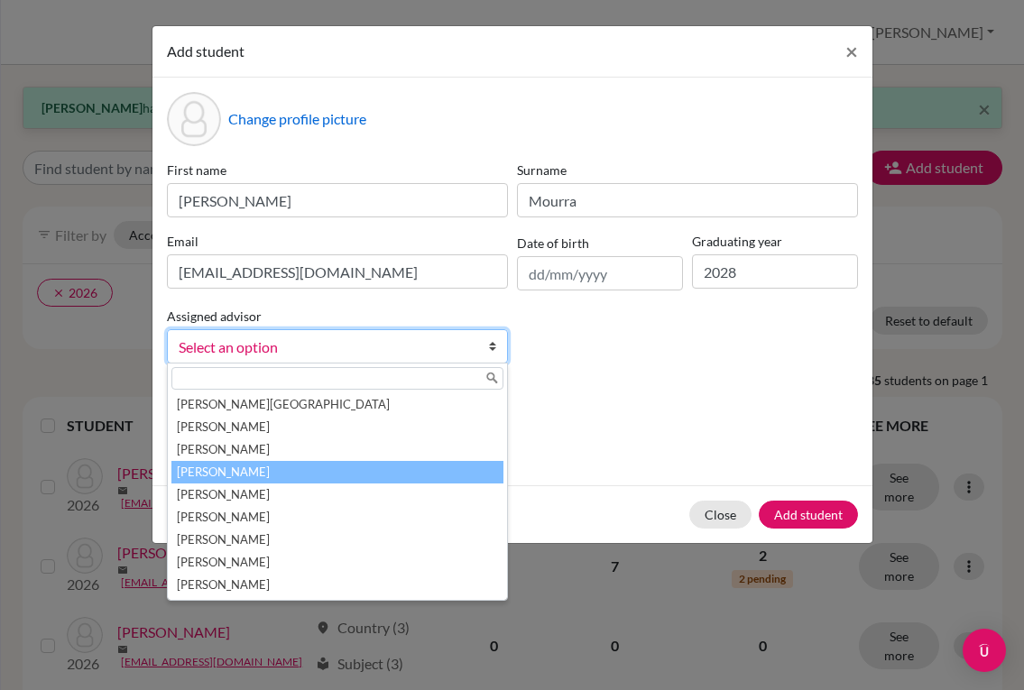
click at [435, 463] on li "[PERSON_NAME]" at bounding box center [337, 472] width 332 height 23
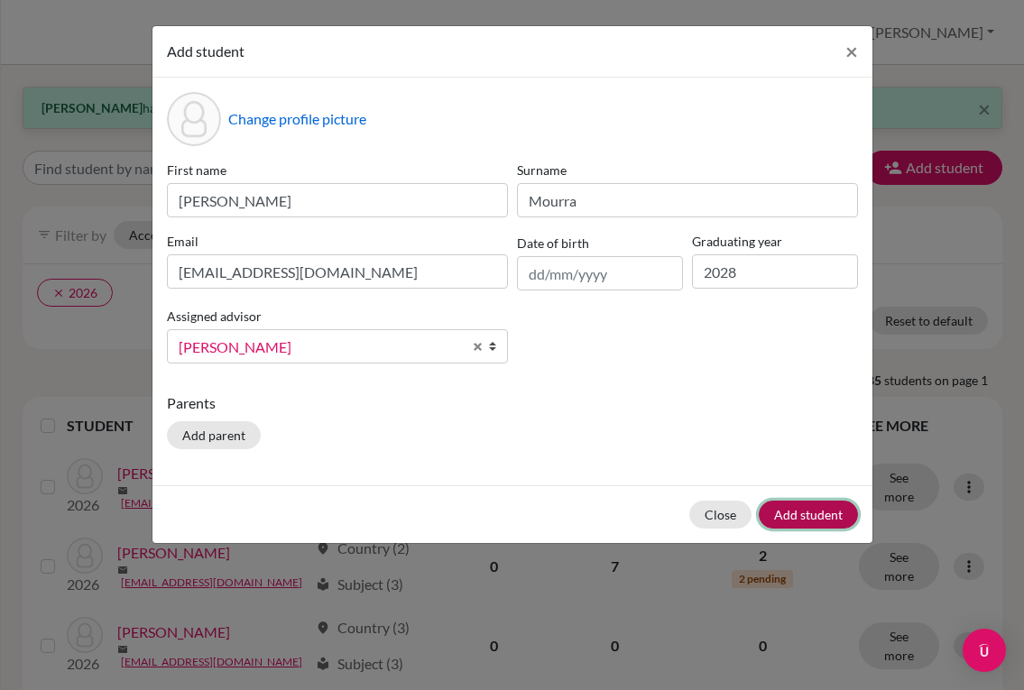
click at [792, 520] on button "Add student" at bounding box center [808, 515] width 99 height 28
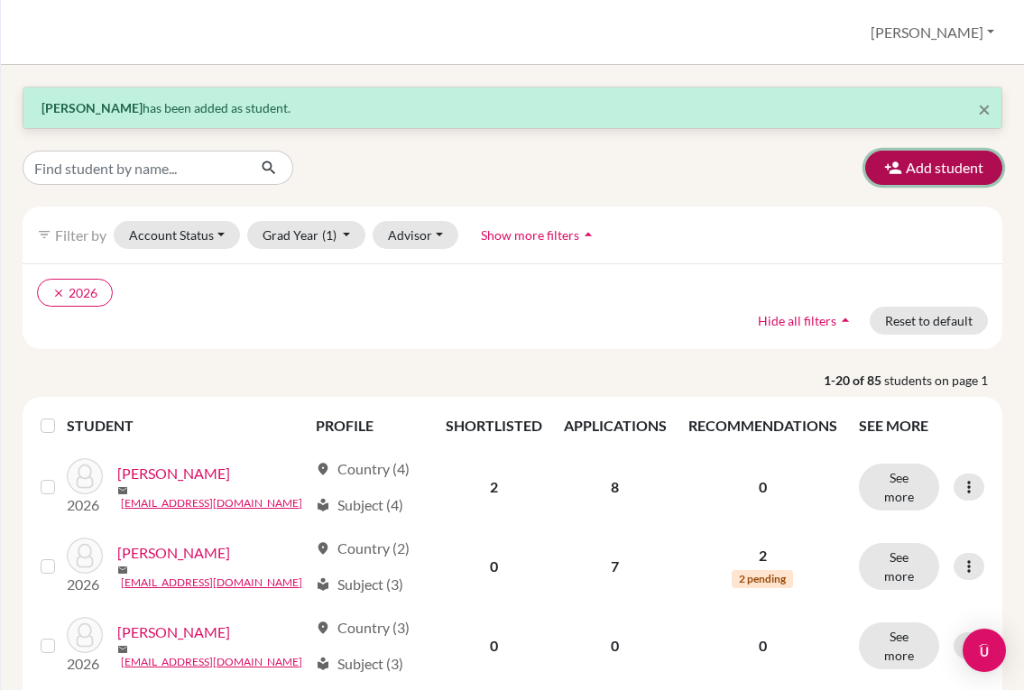
click at [913, 170] on button "Add student" at bounding box center [933, 168] width 137 height 34
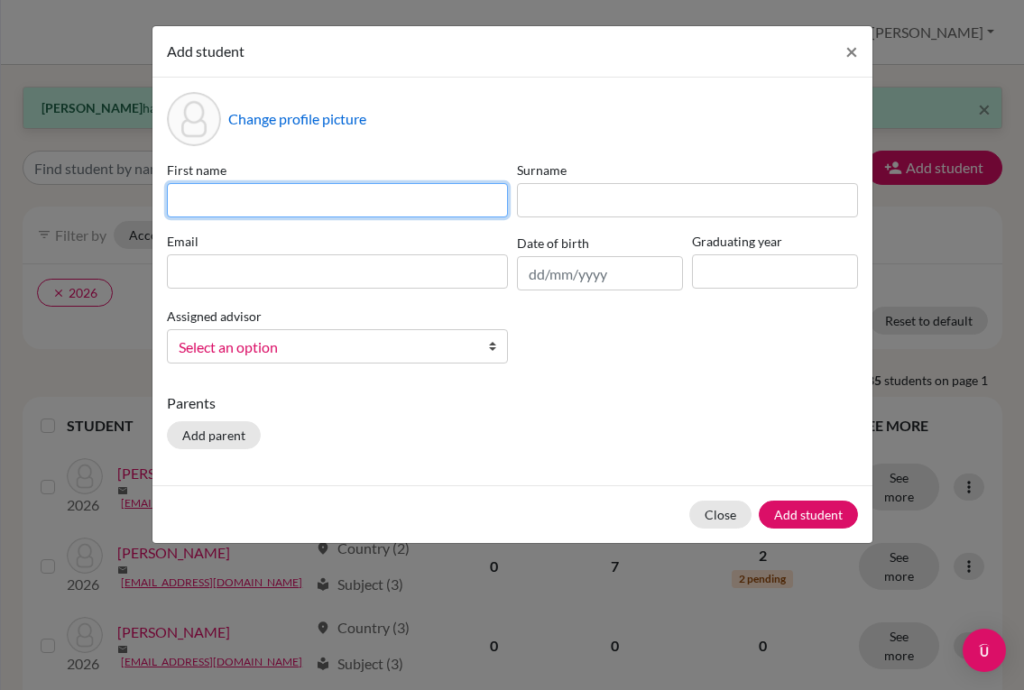
click at [447, 190] on input at bounding box center [337, 200] width 341 height 34
type input "l"
type input "[PERSON_NAME]"
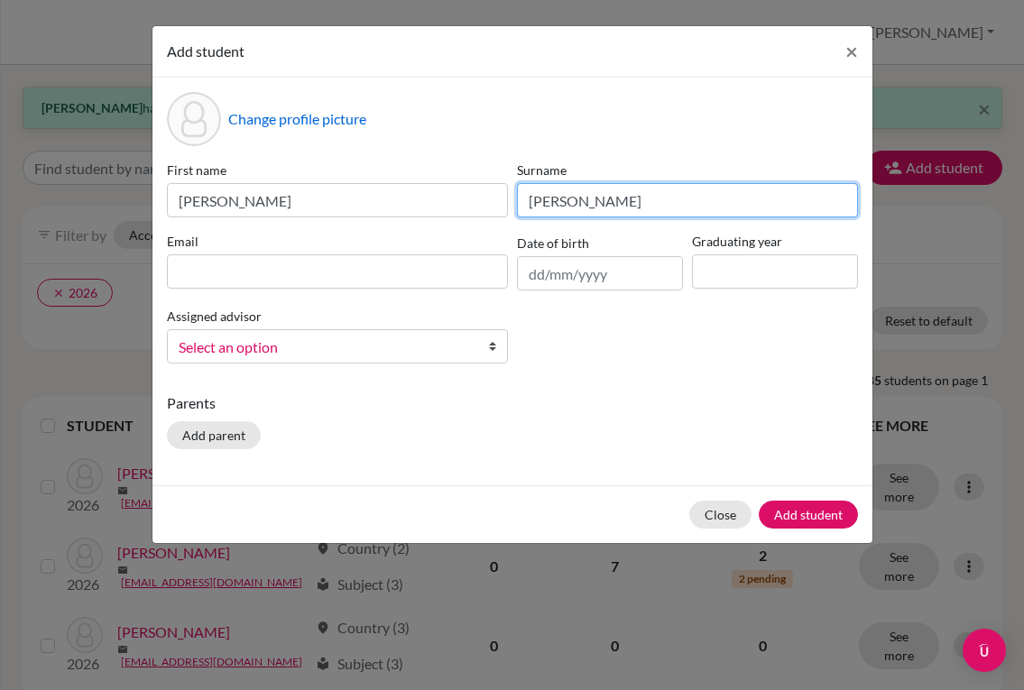
type input "[PERSON_NAME]"
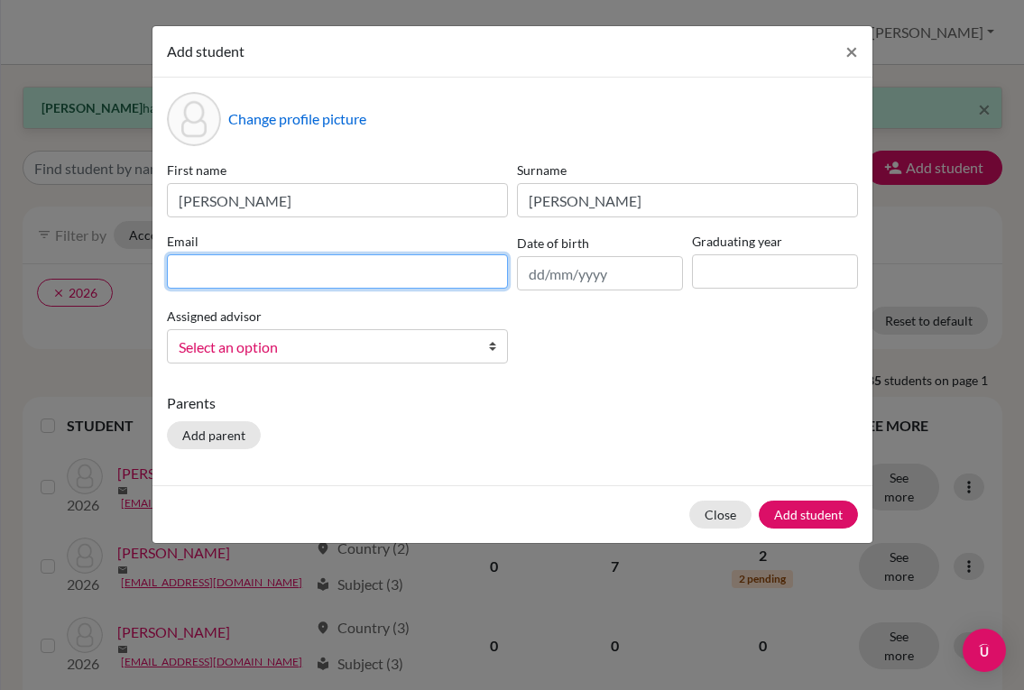
click at [366, 273] on input at bounding box center [337, 271] width 341 height 34
paste input "[EMAIL_ADDRESS][DOMAIN_NAME]"
type input "[EMAIL_ADDRESS][DOMAIN_NAME]"
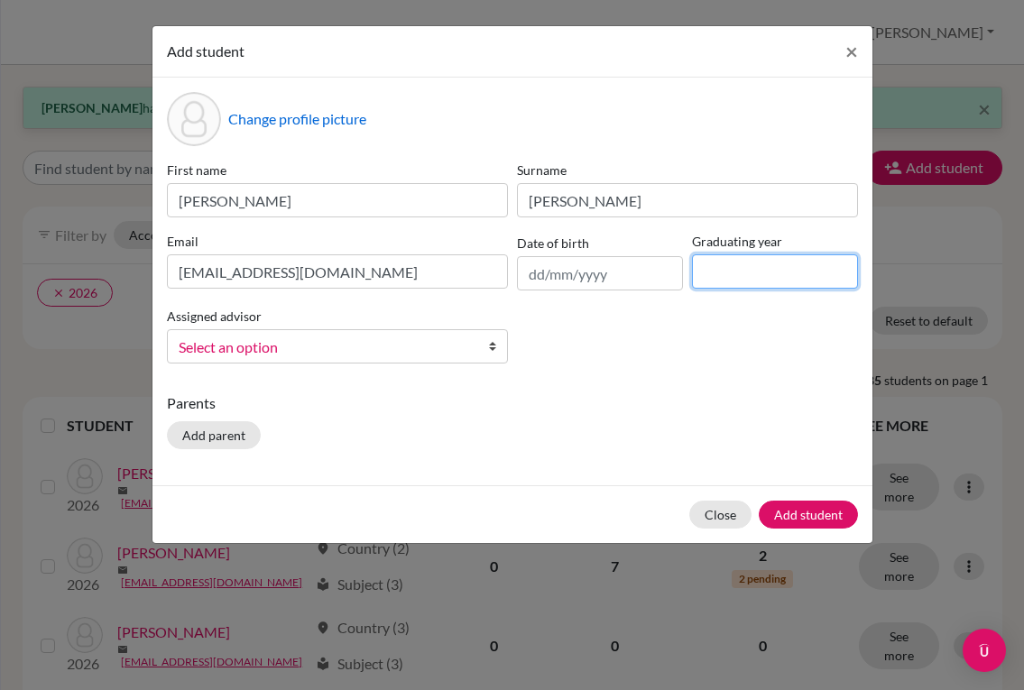
click at [735, 274] on input at bounding box center [775, 271] width 166 height 34
type input "2028"
click at [486, 351] on link "Select an option" at bounding box center [337, 346] width 341 height 34
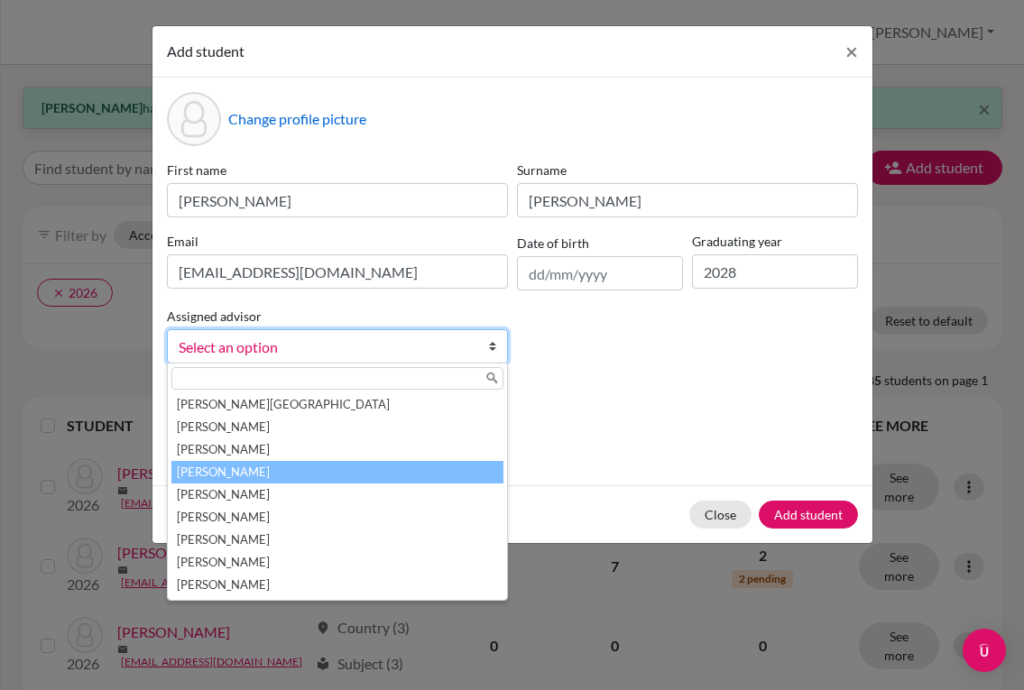
click at [410, 463] on li "[PERSON_NAME]" at bounding box center [337, 472] width 332 height 23
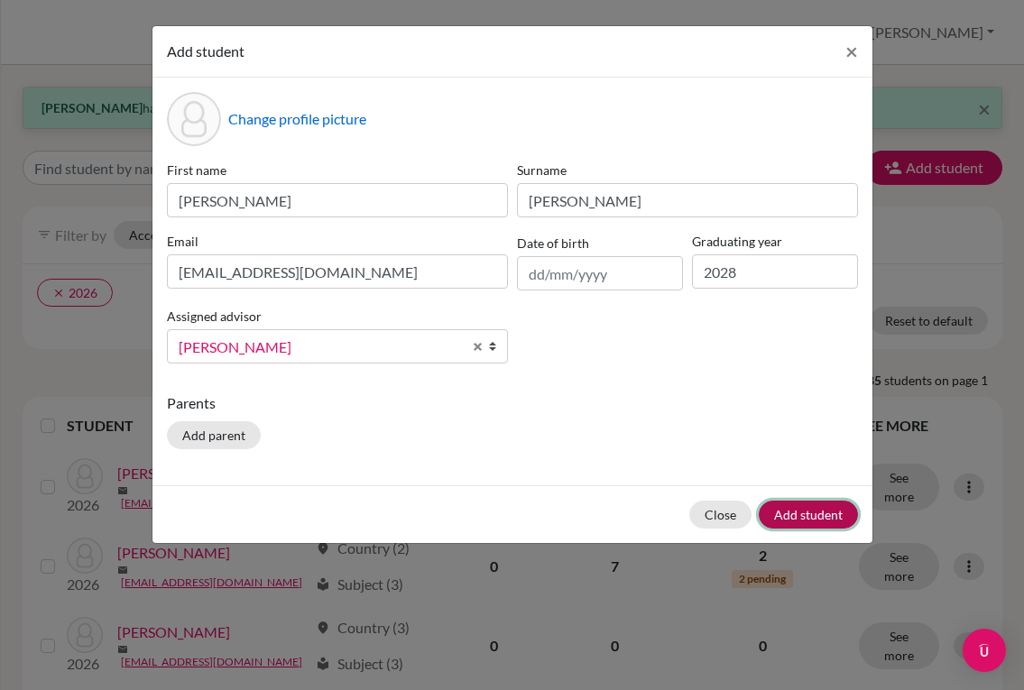
click at [785, 516] on button "Add student" at bounding box center [808, 515] width 99 height 28
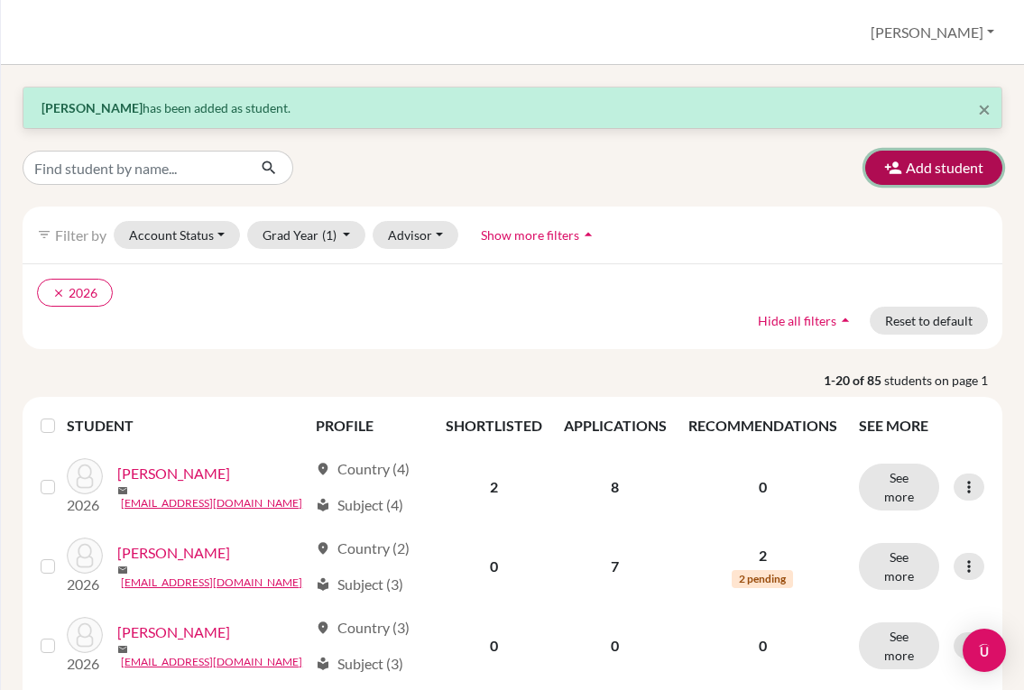
click at [907, 180] on button "Add student" at bounding box center [933, 168] width 137 height 34
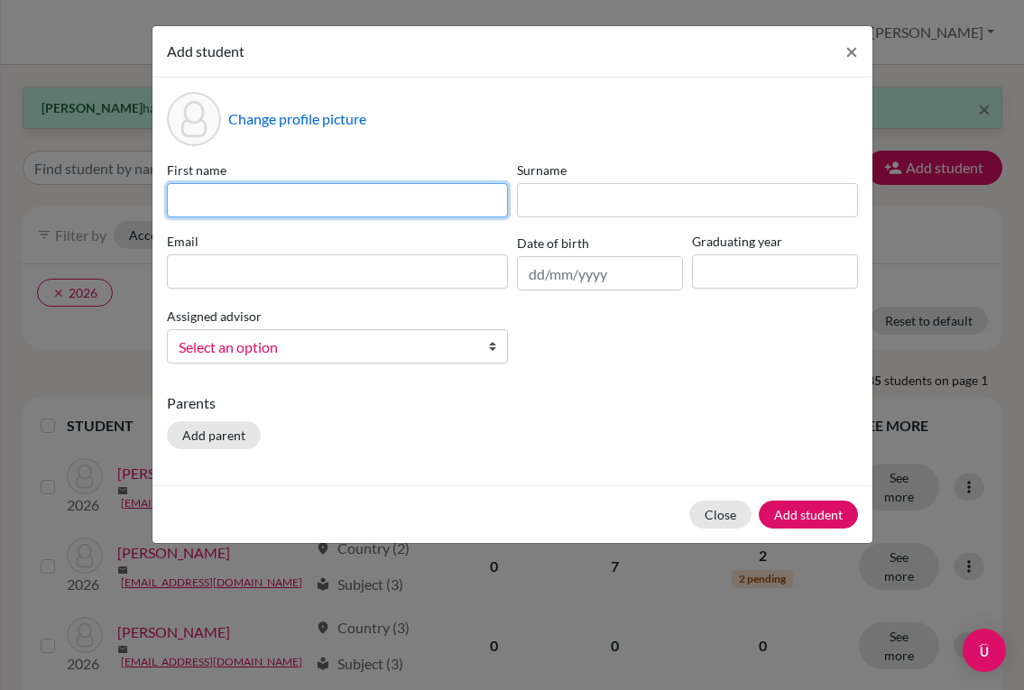
click at [391, 196] on input at bounding box center [337, 200] width 341 height 34
type input "[PERSON_NAME]"
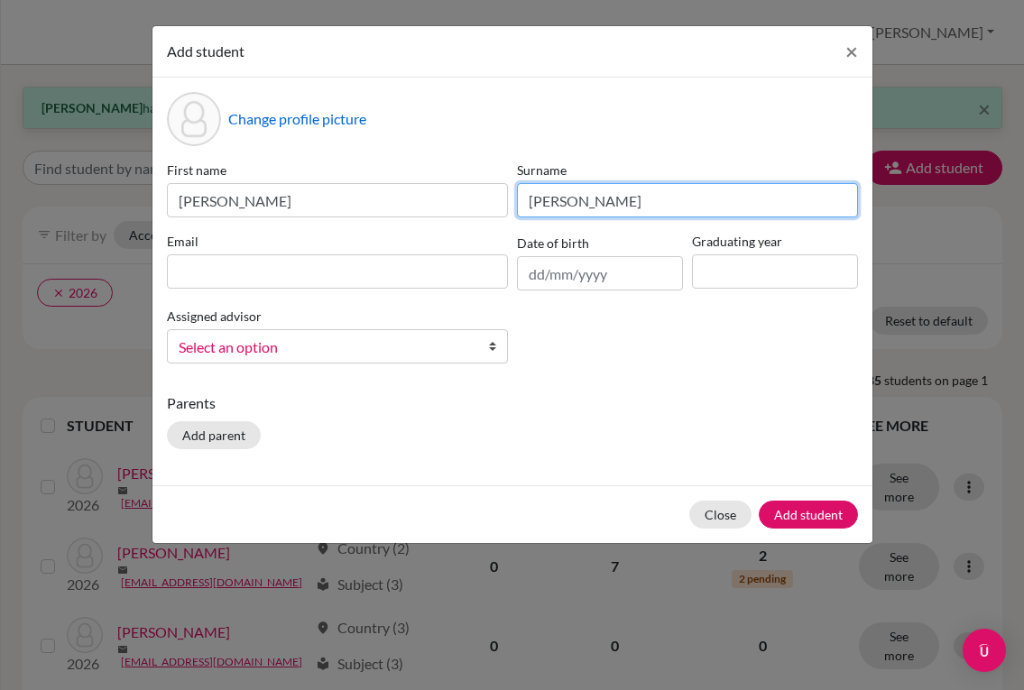
type input "[PERSON_NAME]"
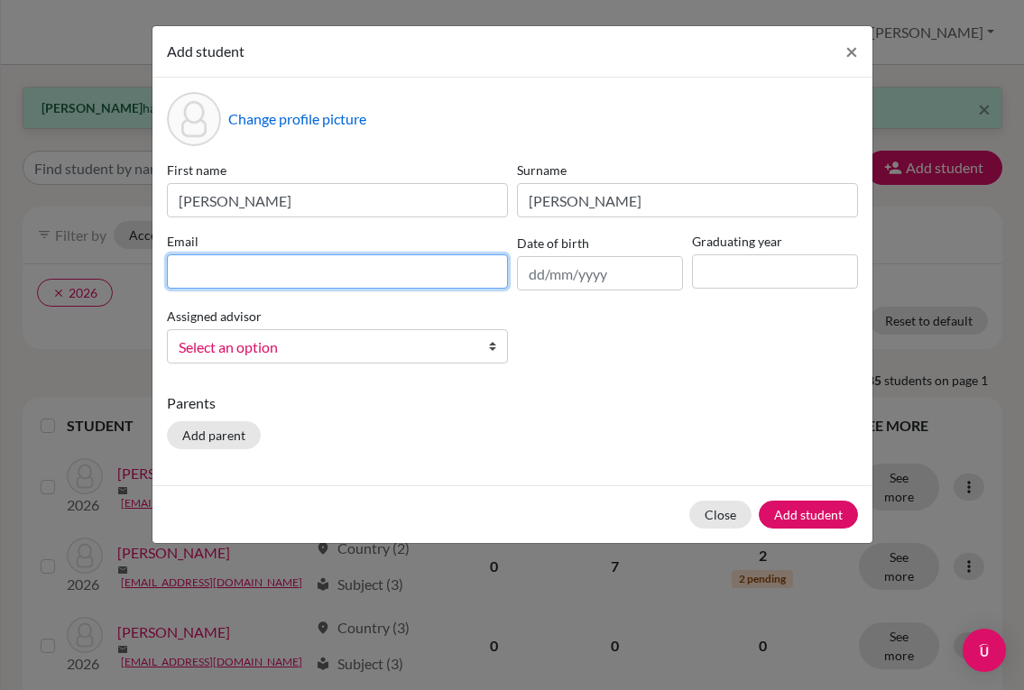
click at [331, 268] on input at bounding box center [337, 271] width 341 height 34
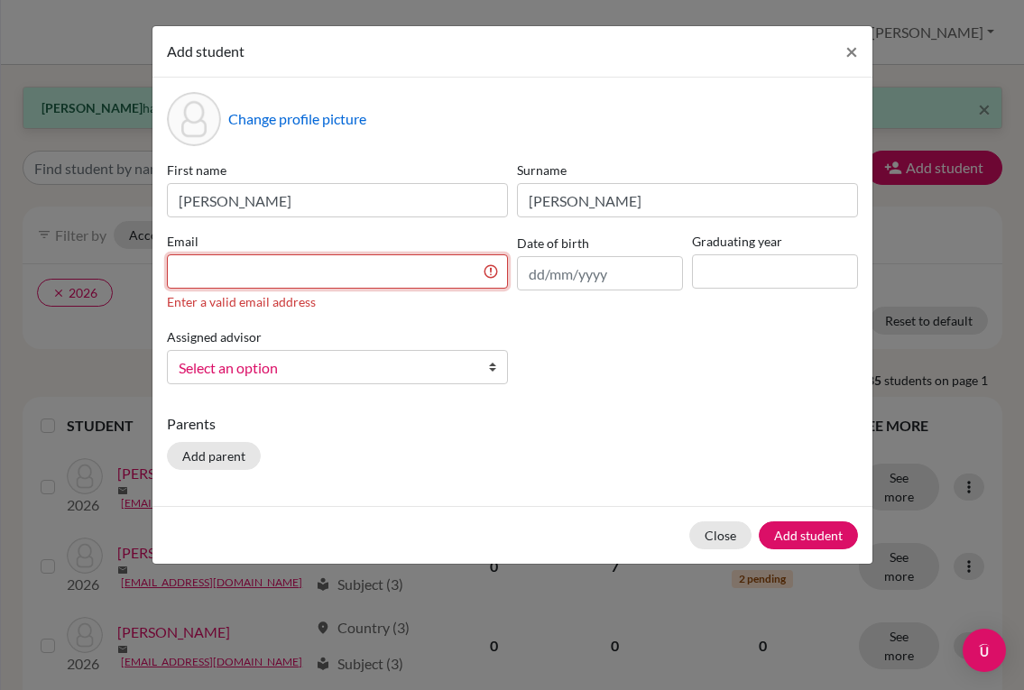
click at [398, 269] on input at bounding box center [337, 271] width 341 height 34
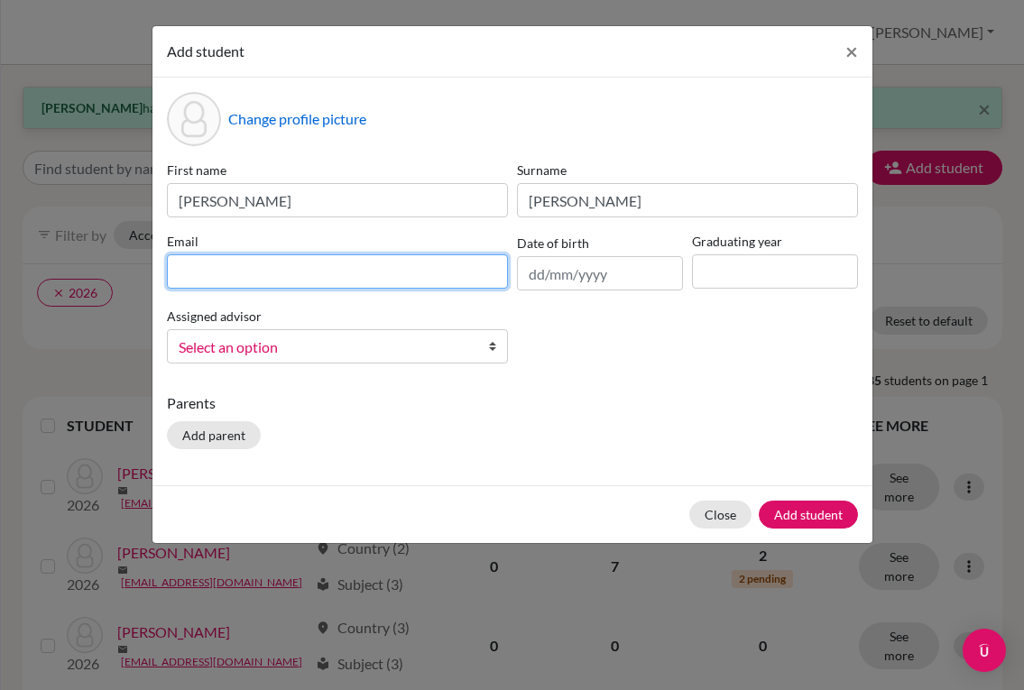
paste input "[EMAIL_ADDRESS][DOMAIN_NAME]"
type input "[EMAIL_ADDRESS][DOMAIN_NAME]"
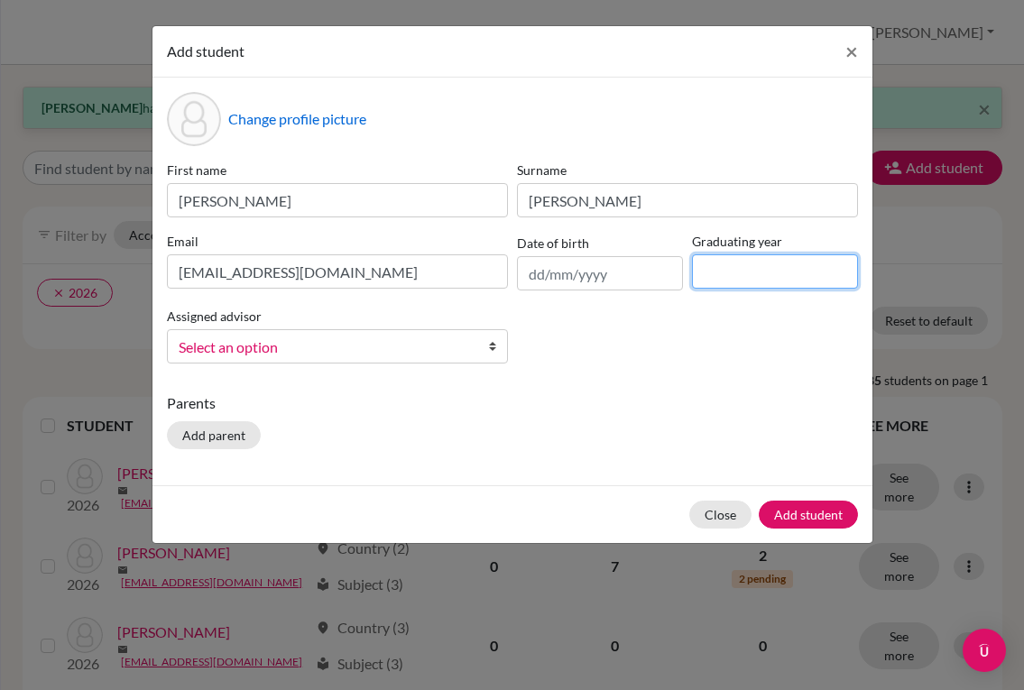
click at [738, 271] on input at bounding box center [775, 271] width 166 height 34
type input "2028"
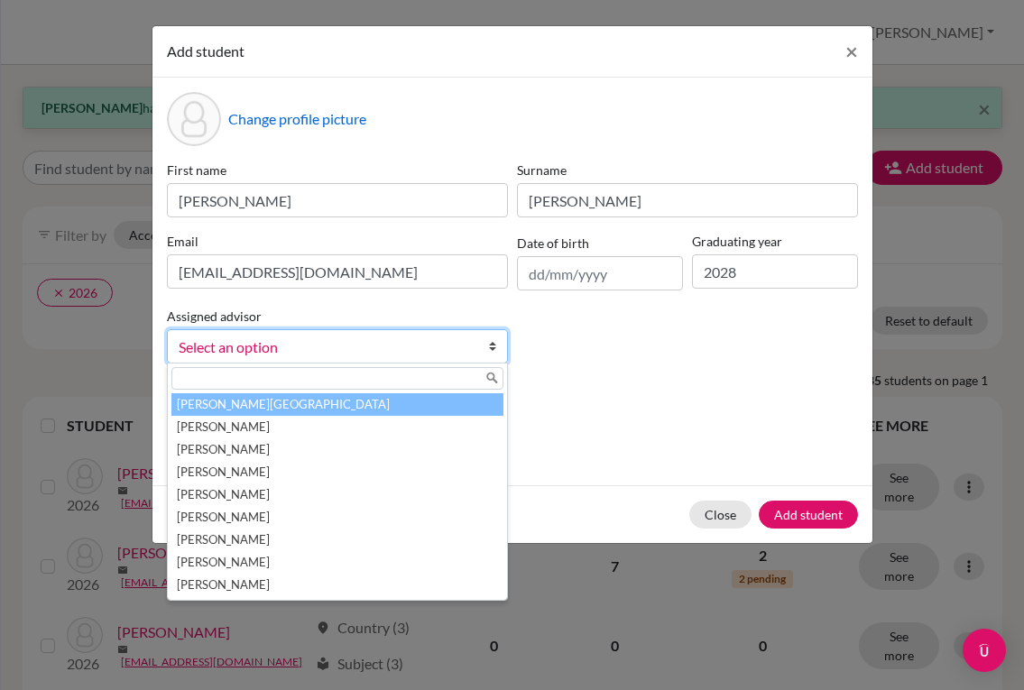
click at [483, 347] on link "Select an option" at bounding box center [337, 346] width 341 height 34
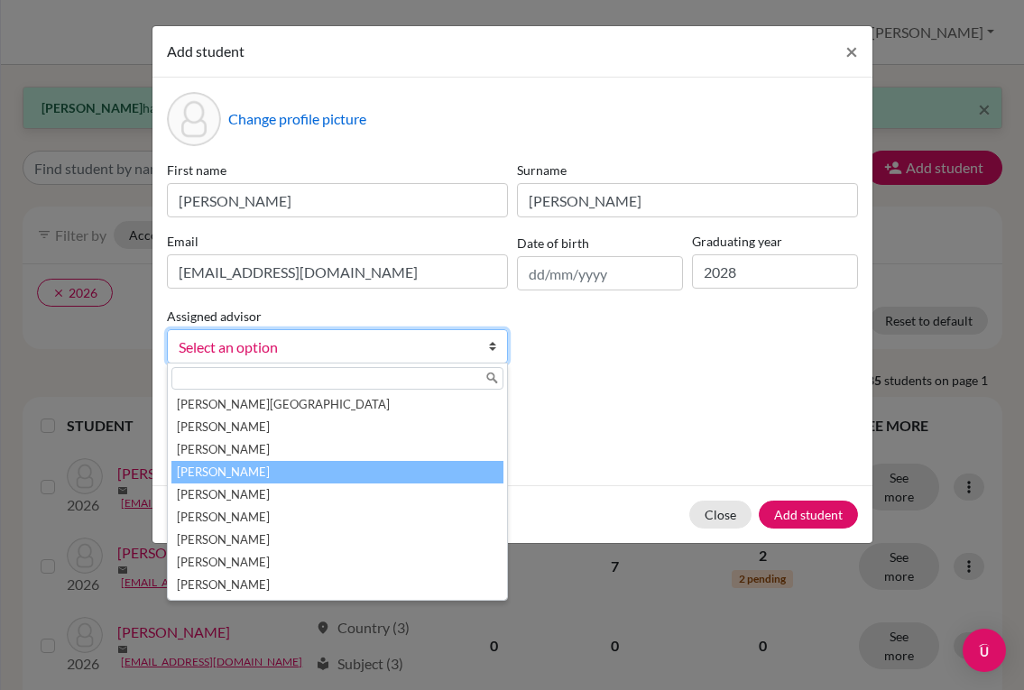
click at [288, 467] on li "[PERSON_NAME]" at bounding box center [337, 472] width 332 height 23
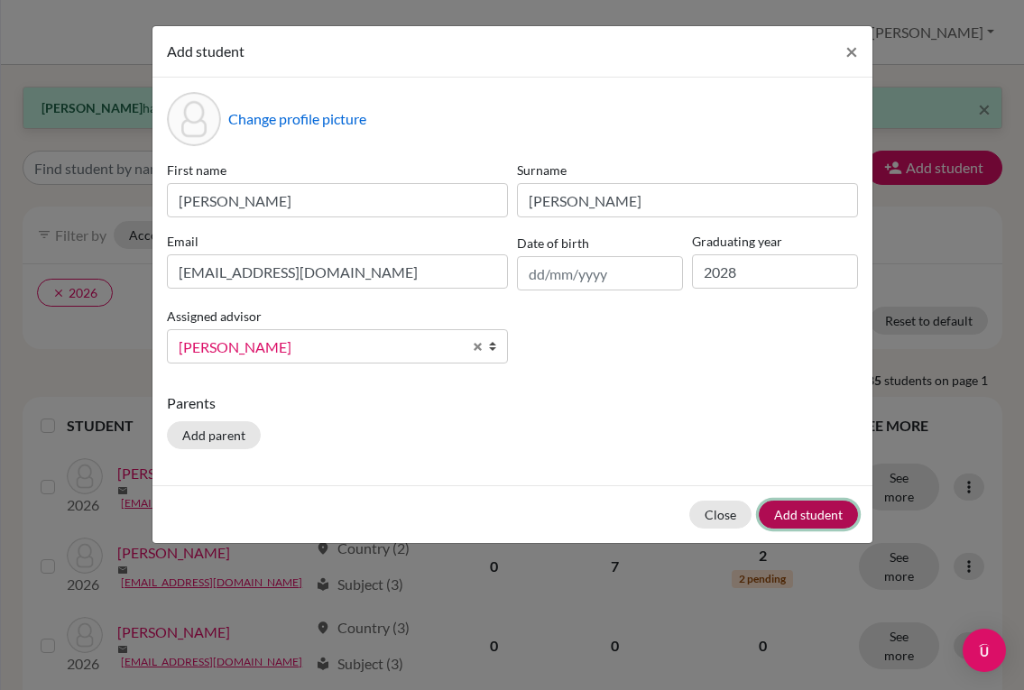
click at [780, 519] on button "Add student" at bounding box center [808, 515] width 99 height 28
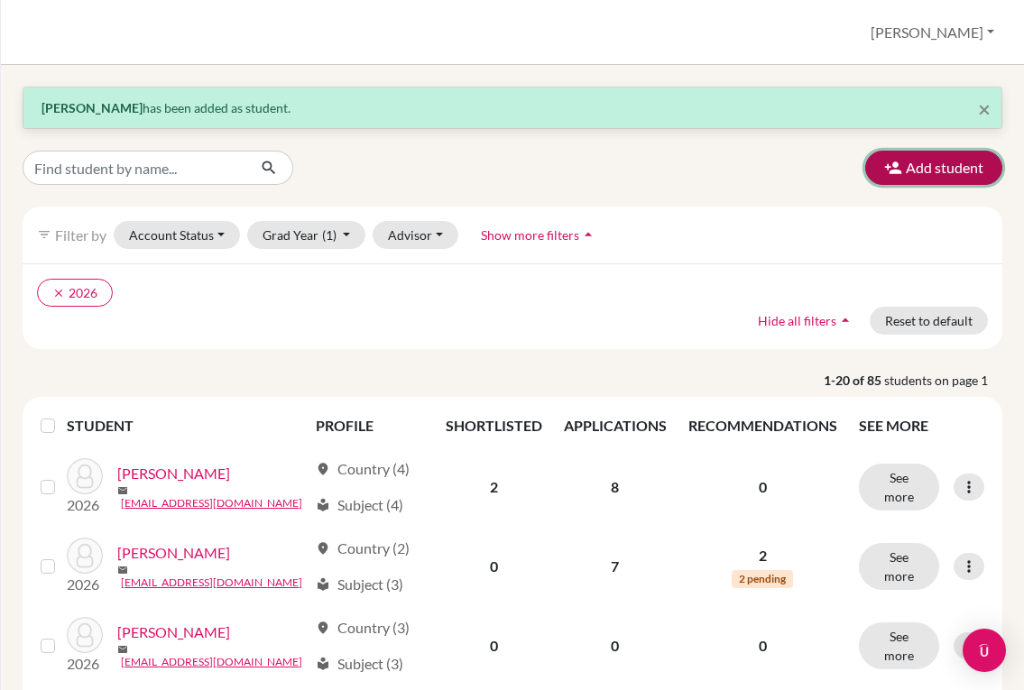
click at [942, 174] on button "Add student" at bounding box center [933, 168] width 137 height 34
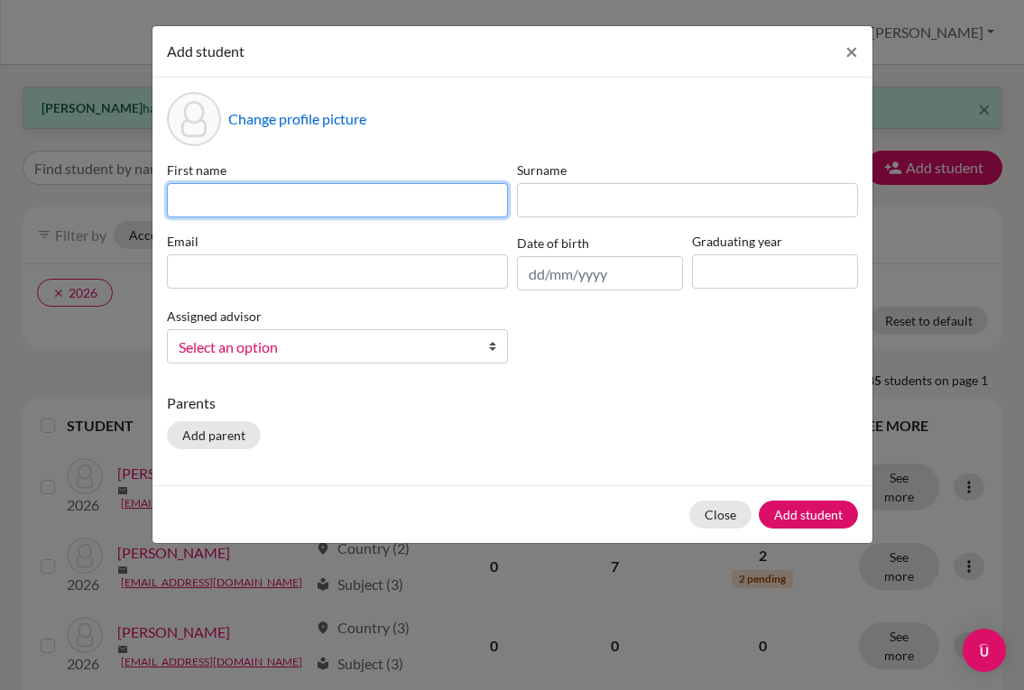
click at [326, 204] on input at bounding box center [337, 200] width 341 height 34
type input "[PERSON_NAME]"
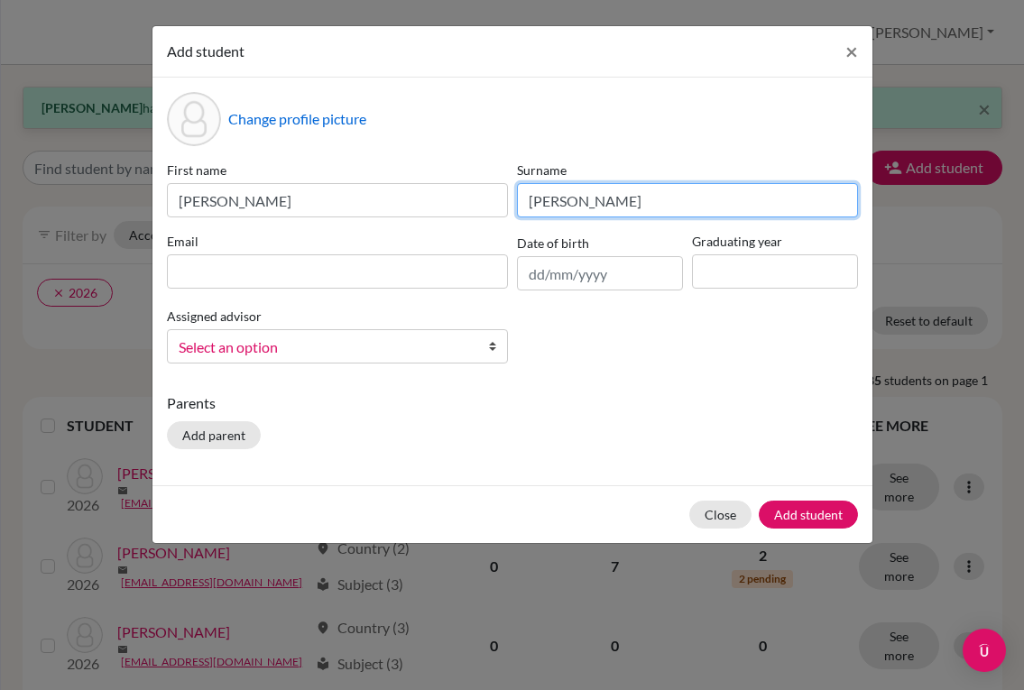
type input "[PERSON_NAME]"
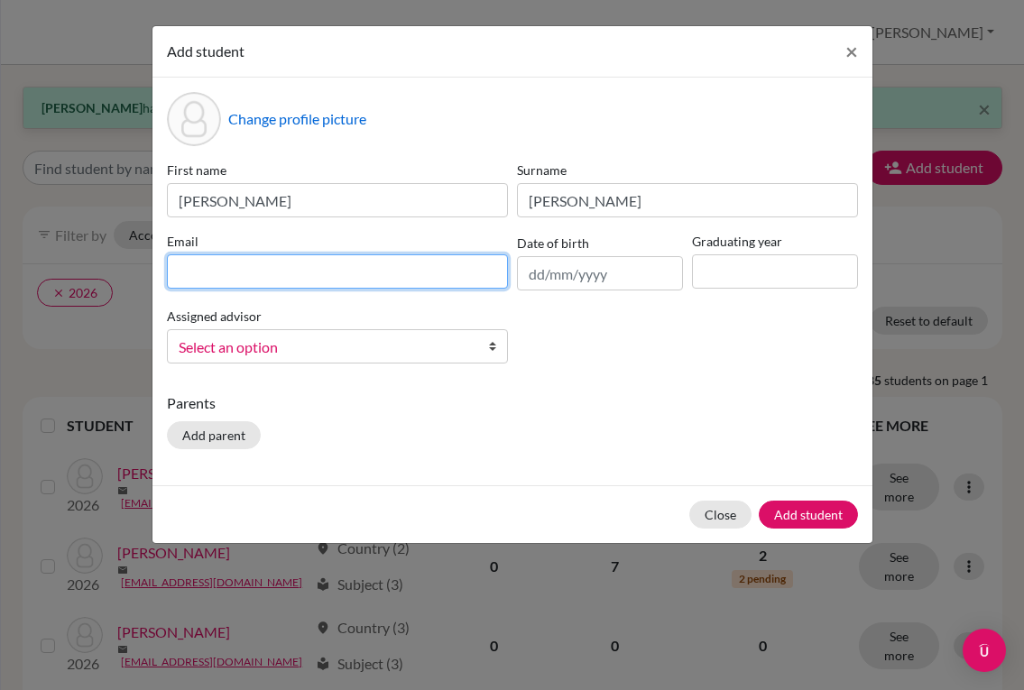
click at [286, 273] on input at bounding box center [337, 271] width 341 height 34
paste input "[EMAIL_ADDRESS][DOMAIN_NAME]"
type input "[EMAIL_ADDRESS][DOMAIN_NAME]"
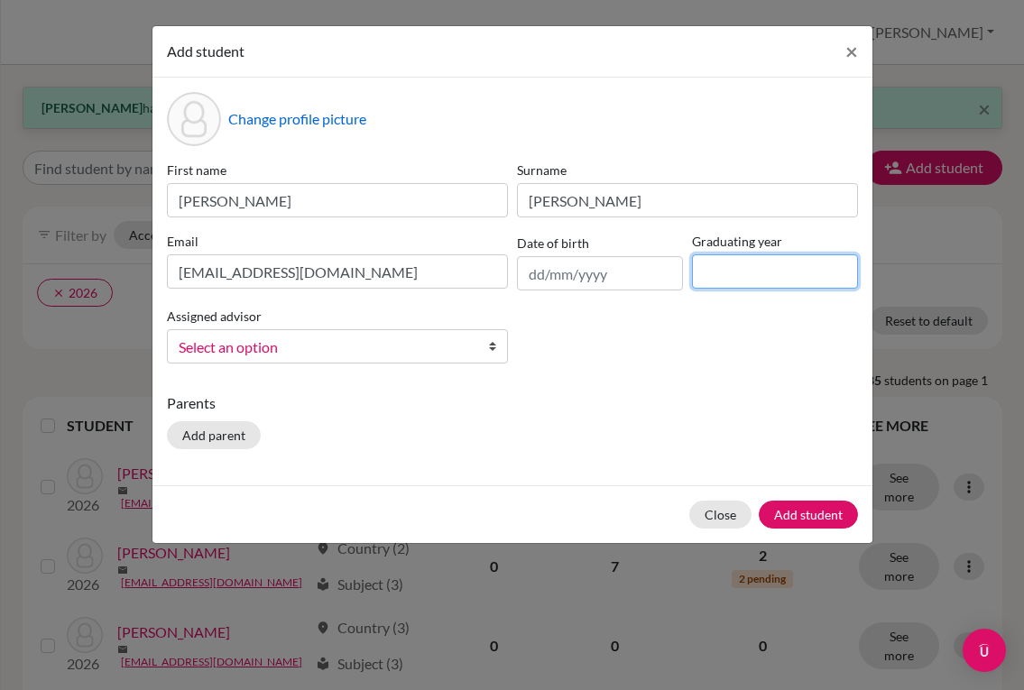
click at [726, 268] on input at bounding box center [775, 271] width 166 height 34
type input "2028"
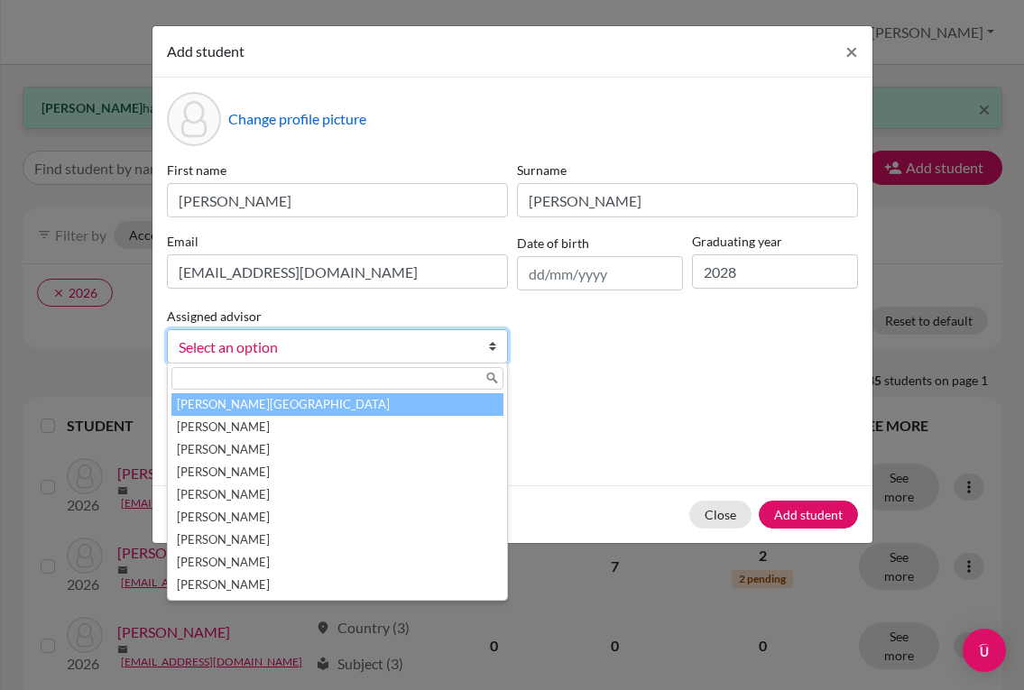
click at [386, 341] on span "Select an option" at bounding box center [326, 347] width 294 height 23
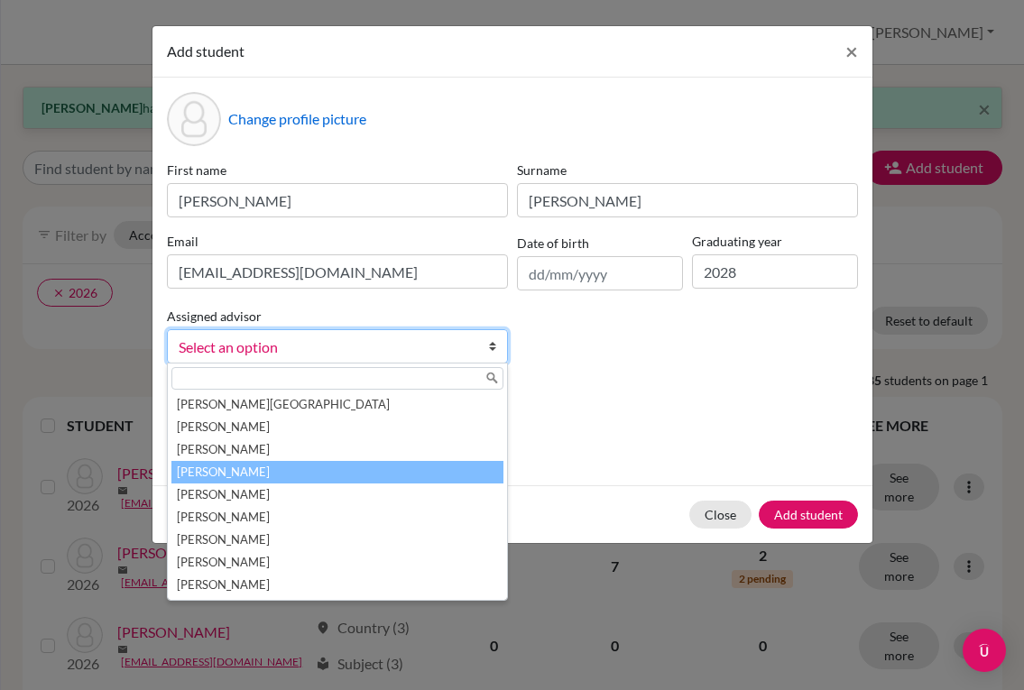
click at [300, 469] on li "[PERSON_NAME]" at bounding box center [337, 472] width 332 height 23
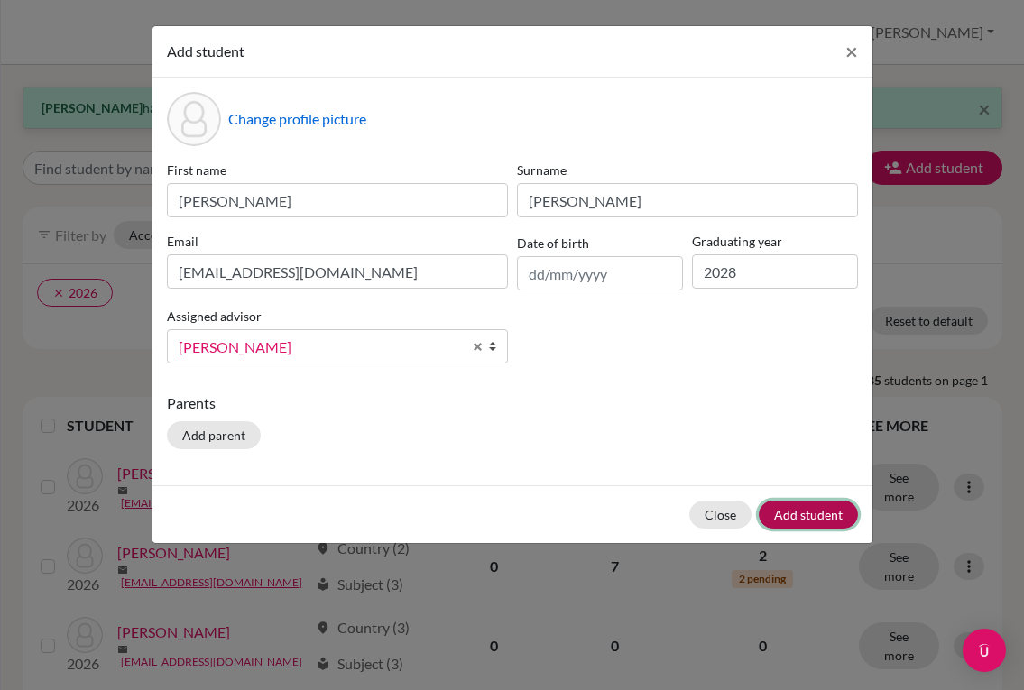
click at [787, 520] on button "Add student" at bounding box center [808, 515] width 99 height 28
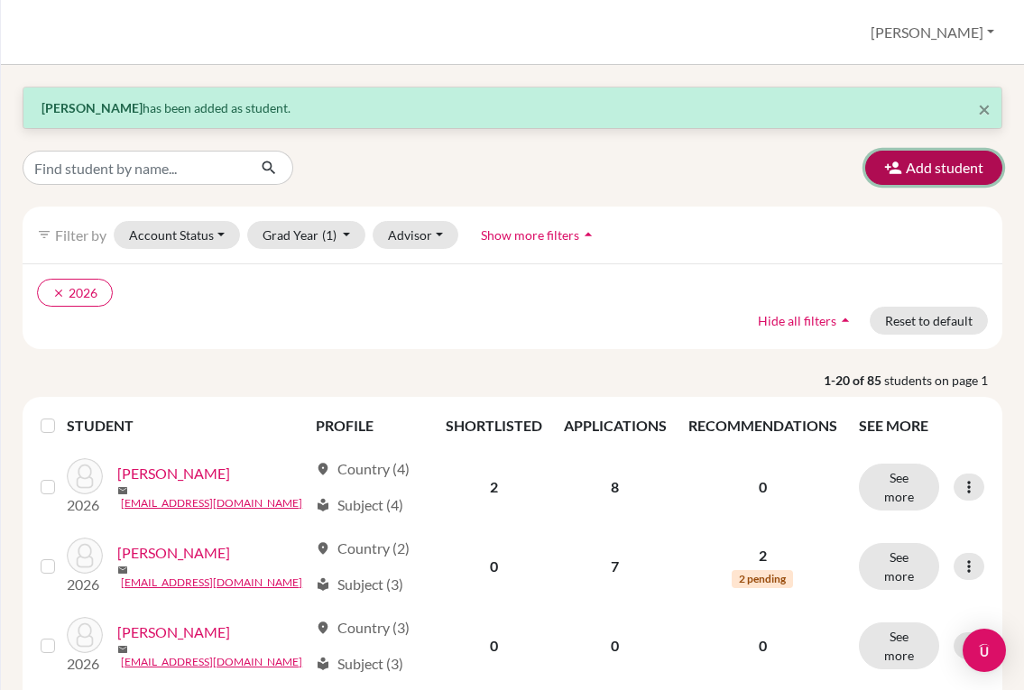
click at [936, 176] on button "Add student" at bounding box center [933, 168] width 137 height 34
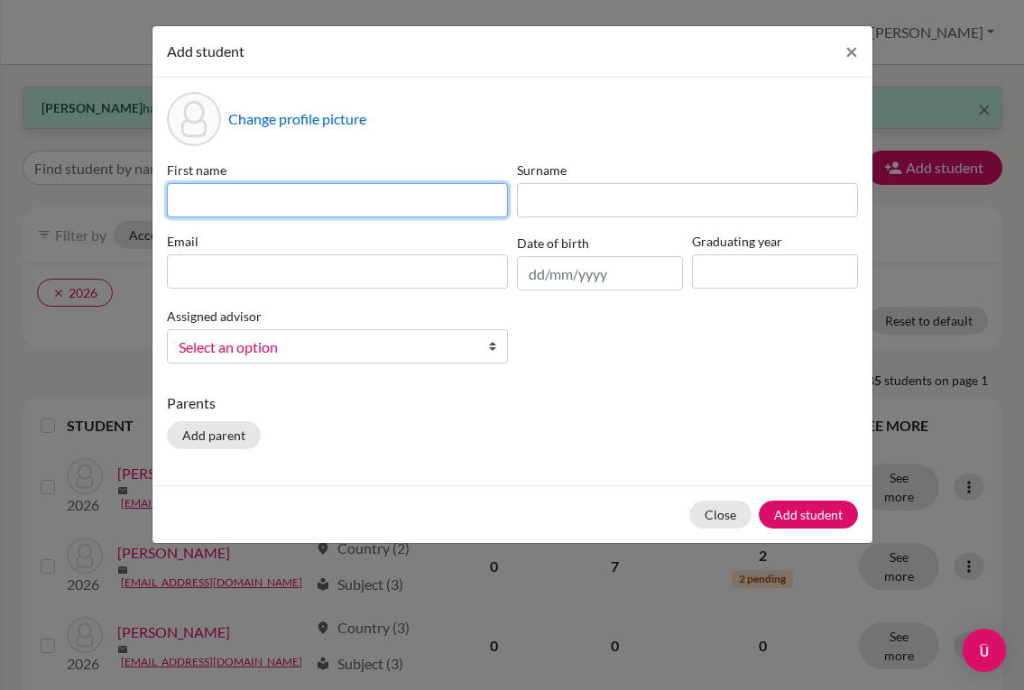
click at [430, 191] on input at bounding box center [337, 200] width 341 height 34
type input "[PERSON_NAME]"
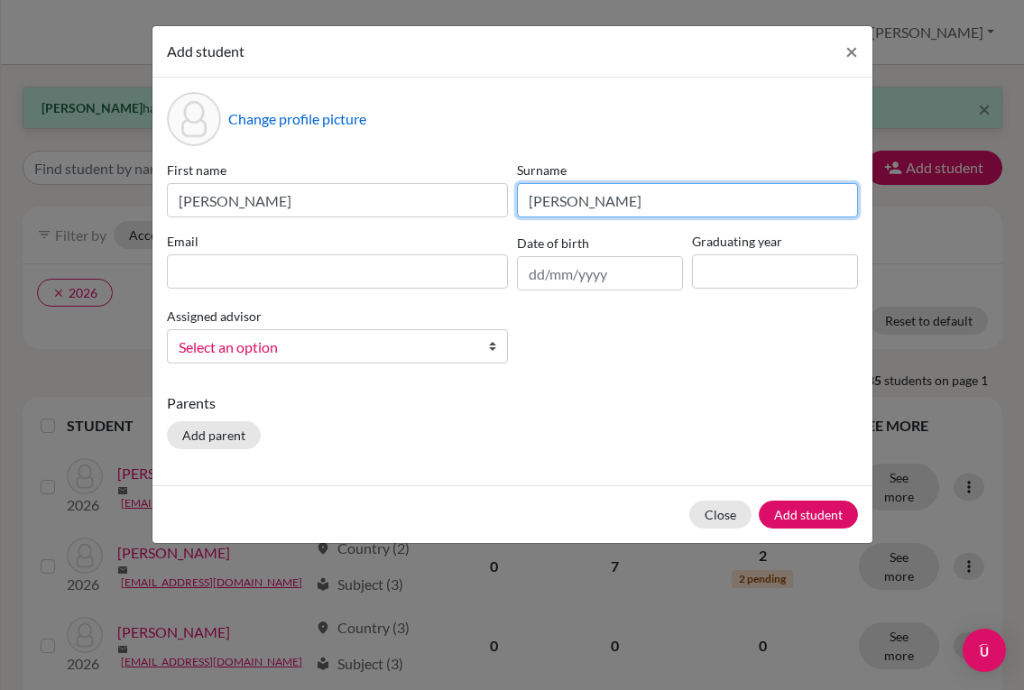
type input "[PERSON_NAME]"
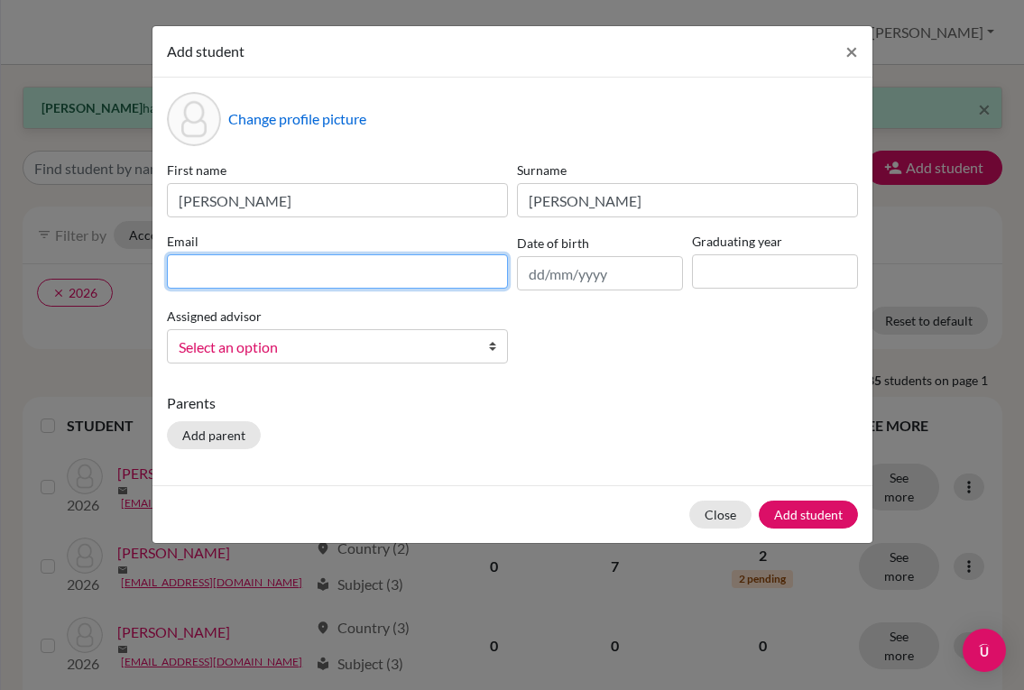
click at [380, 258] on input at bounding box center [337, 271] width 341 height 34
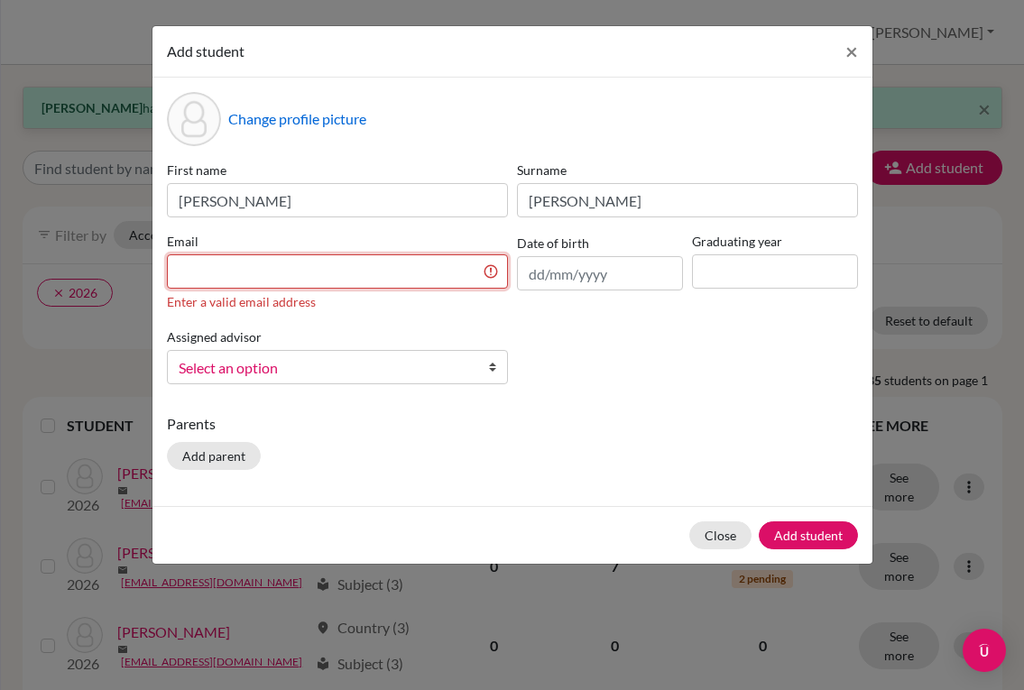
click at [430, 275] on input at bounding box center [337, 271] width 341 height 34
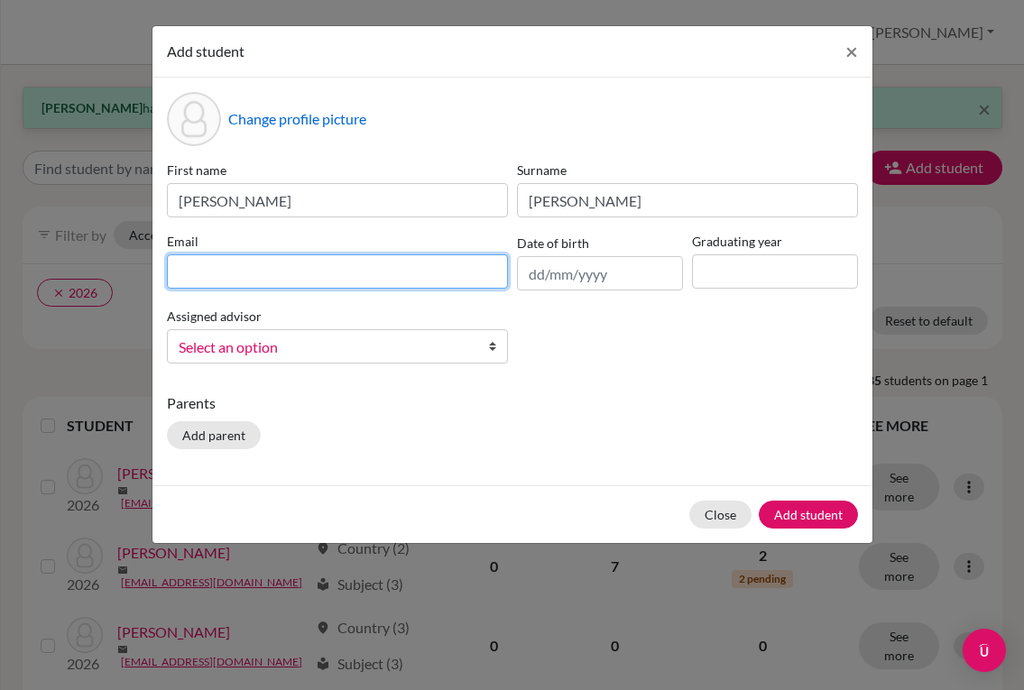
paste input "[EMAIL_ADDRESS][DOMAIN_NAME]"
type input "[EMAIL_ADDRESS][DOMAIN_NAME]"
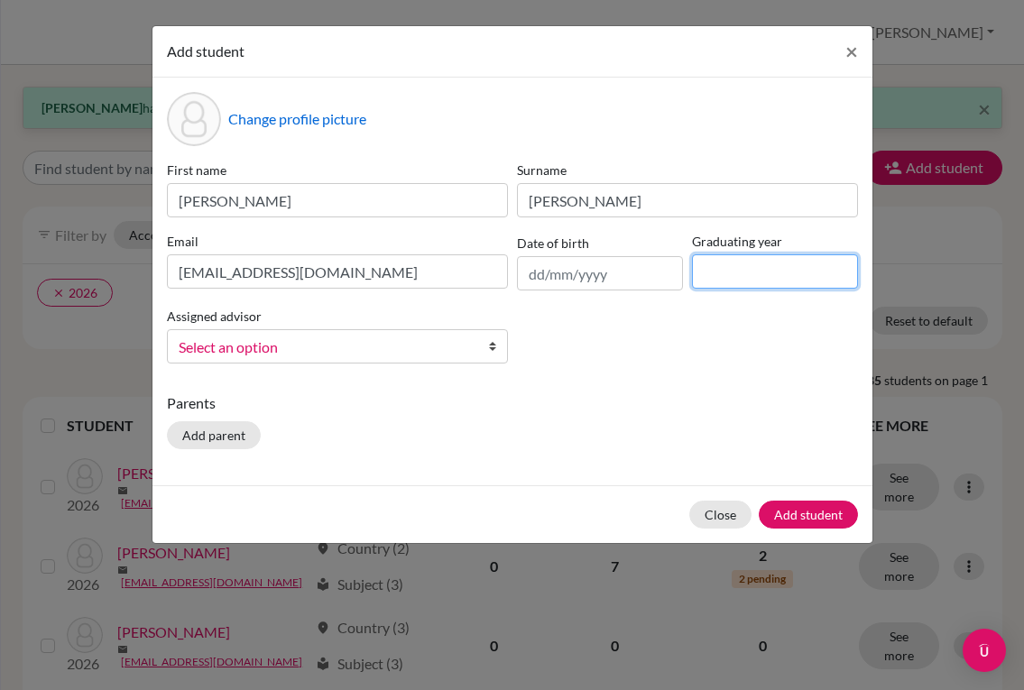
click at [739, 266] on input at bounding box center [775, 271] width 166 height 34
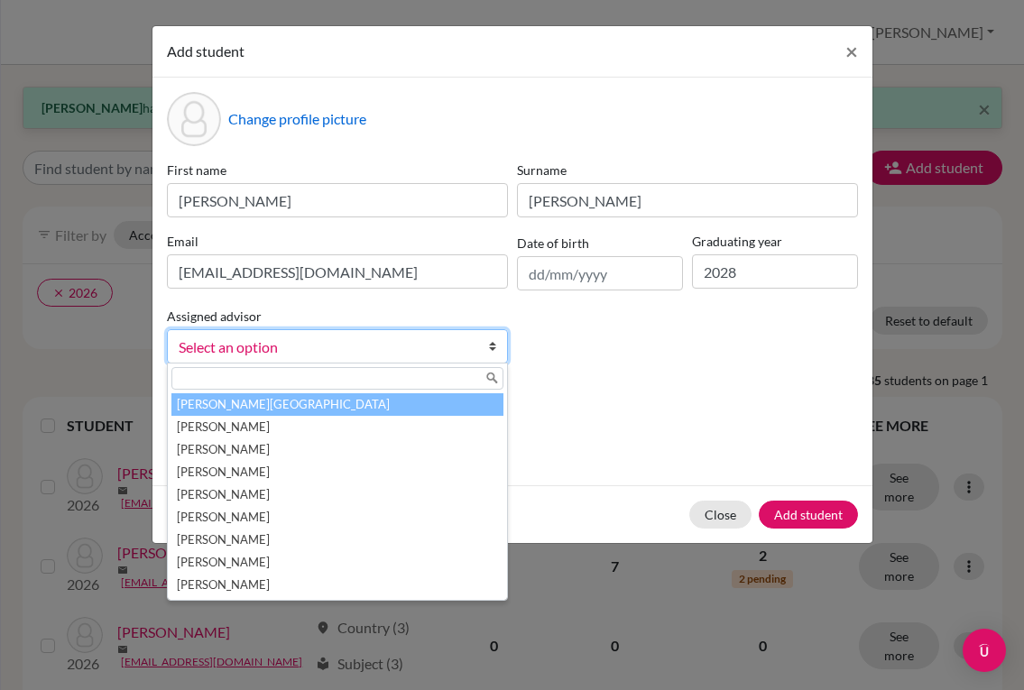
click at [403, 348] on span "Select an option" at bounding box center [326, 347] width 294 height 23
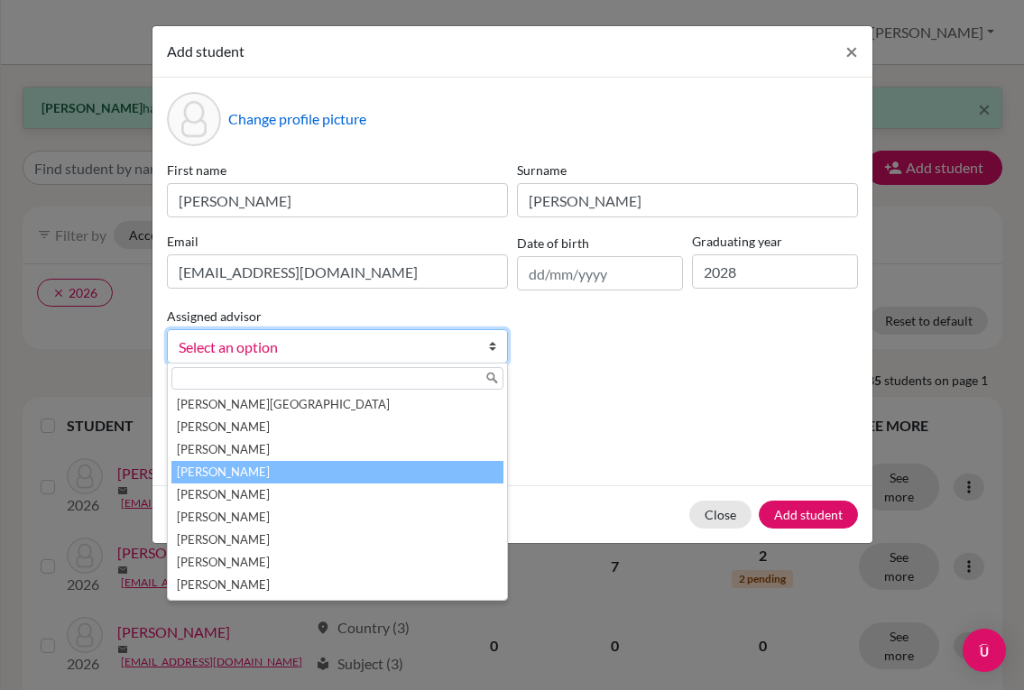
click at [302, 465] on li "[PERSON_NAME]" at bounding box center [337, 472] width 332 height 23
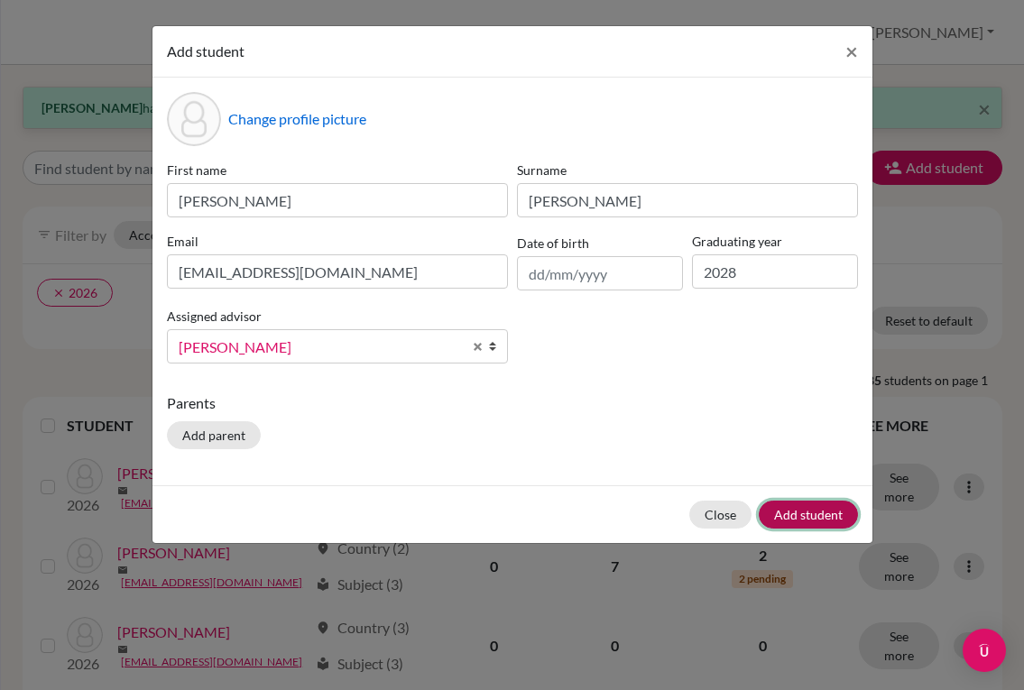
click at [782, 520] on button "Add student" at bounding box center [808, 515] width 99 height 28
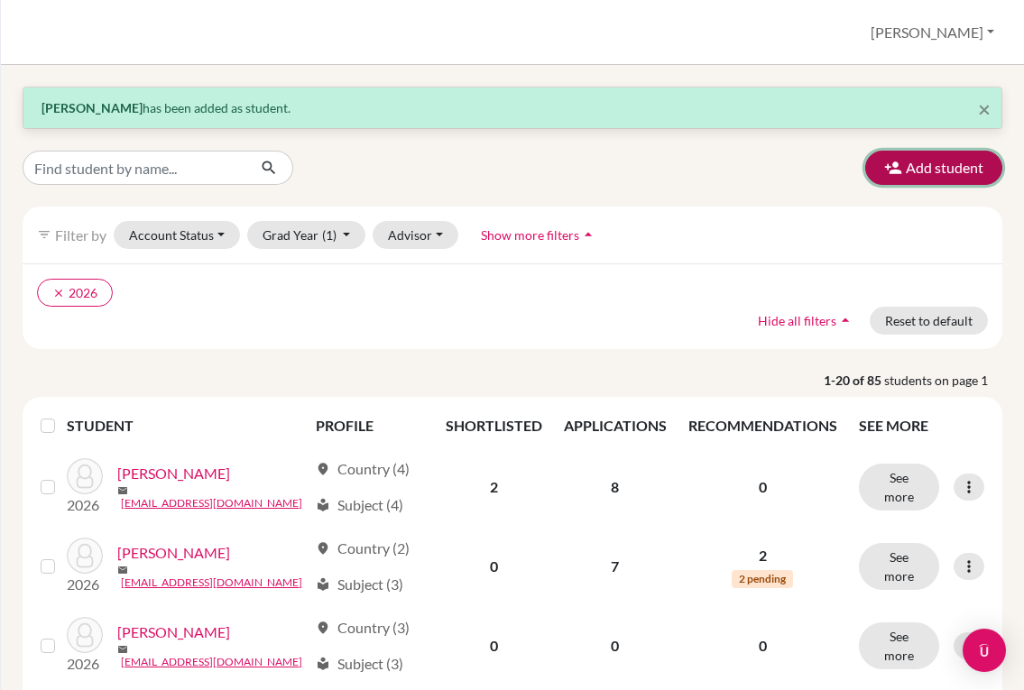
click at [884, 175] on icon "button" at bounding box center [893, 168] width 18 height 18
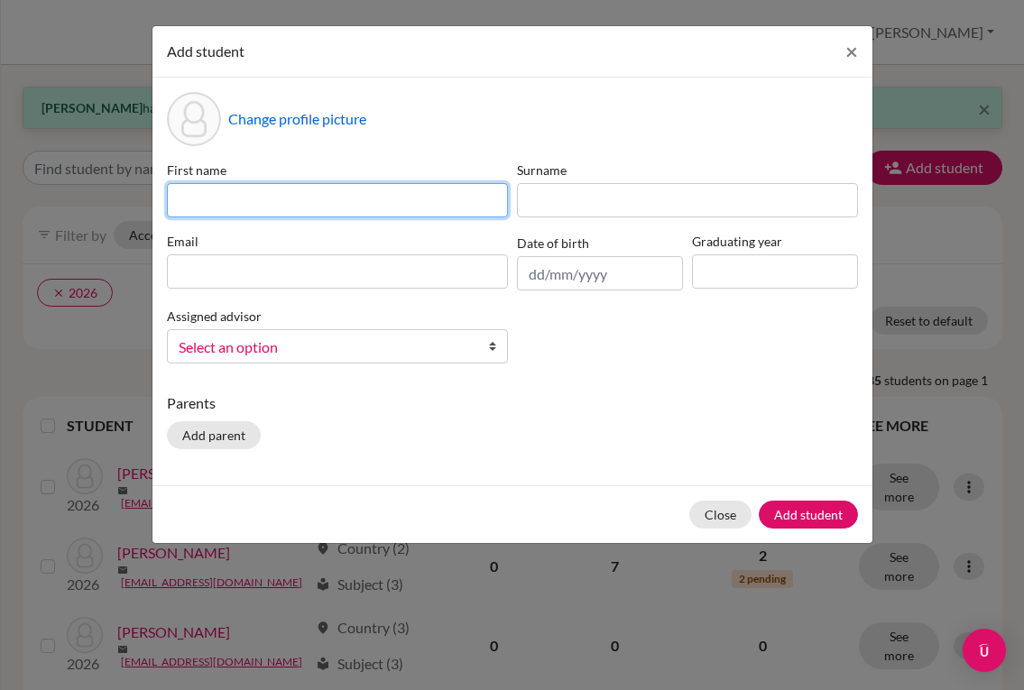
click at [250, 191] on input at bounding box center [337, 200] width 341 height 34
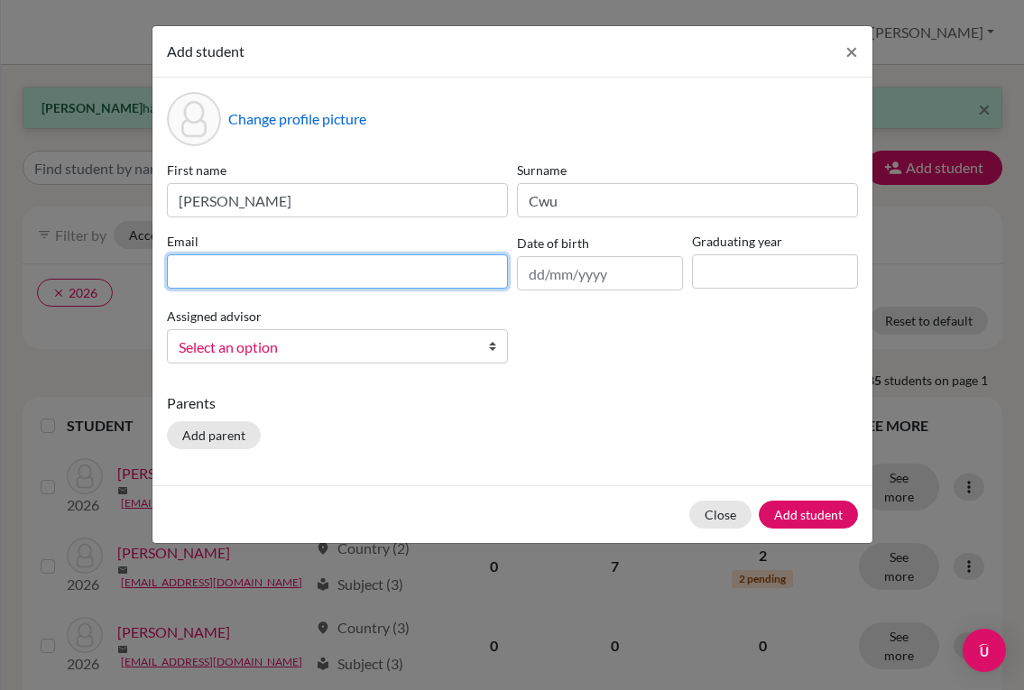
click at [247, 268] on input at bounding box center [337, 271] width 341 height 34
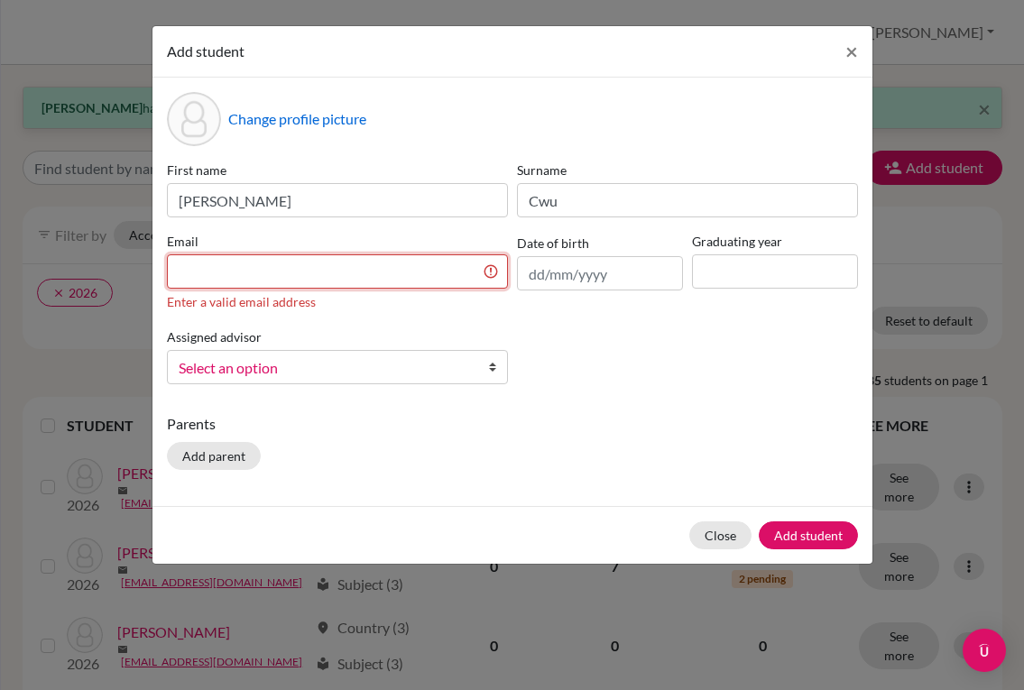
click at [337, 265] on input at bounding box center [337, 271] width 341 height 34
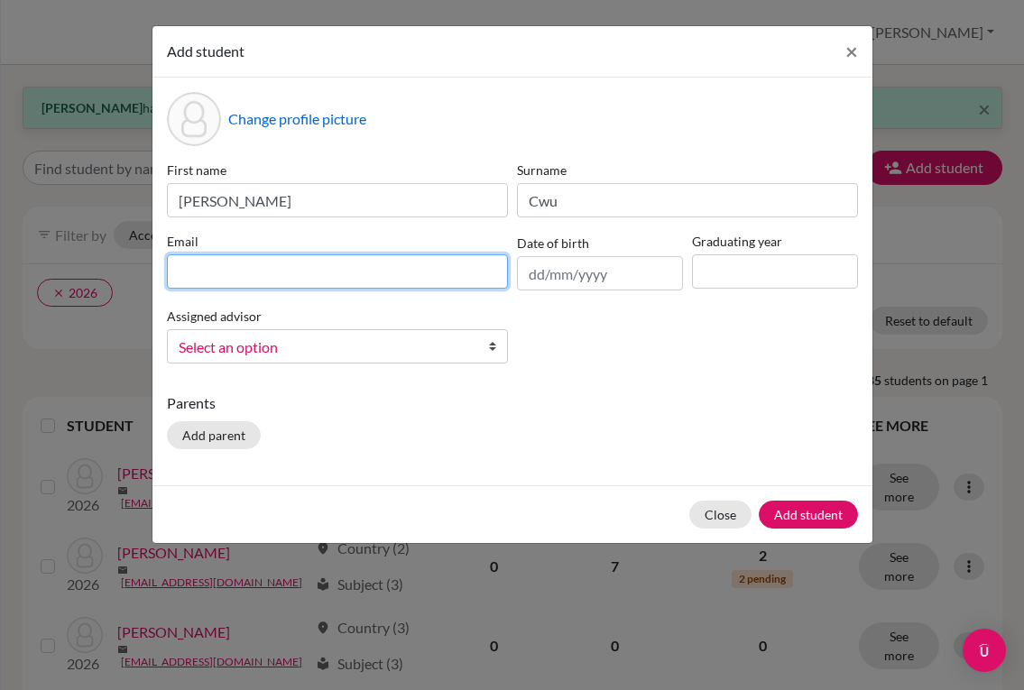
paste input "[EMAIL_ADDRESS][DOMAIN_NAME]"
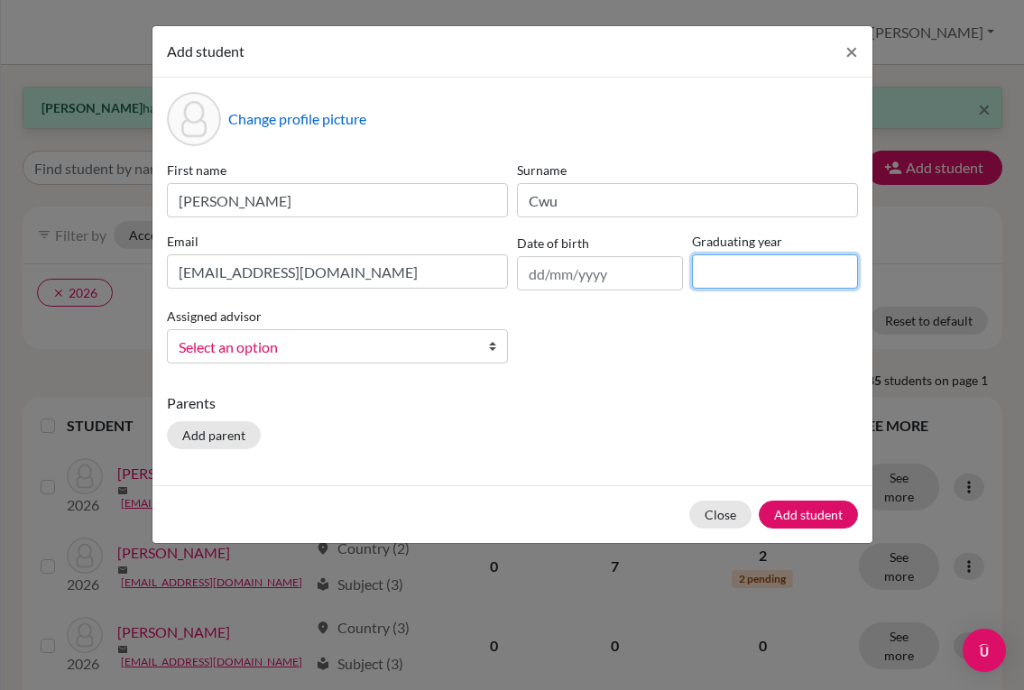
click at [745, 280] on input at bounding box center [775, 271] width 166 height 34
click at [462, 351] on span "Select an option" at bounding box center [326, 347] width 294 height 23
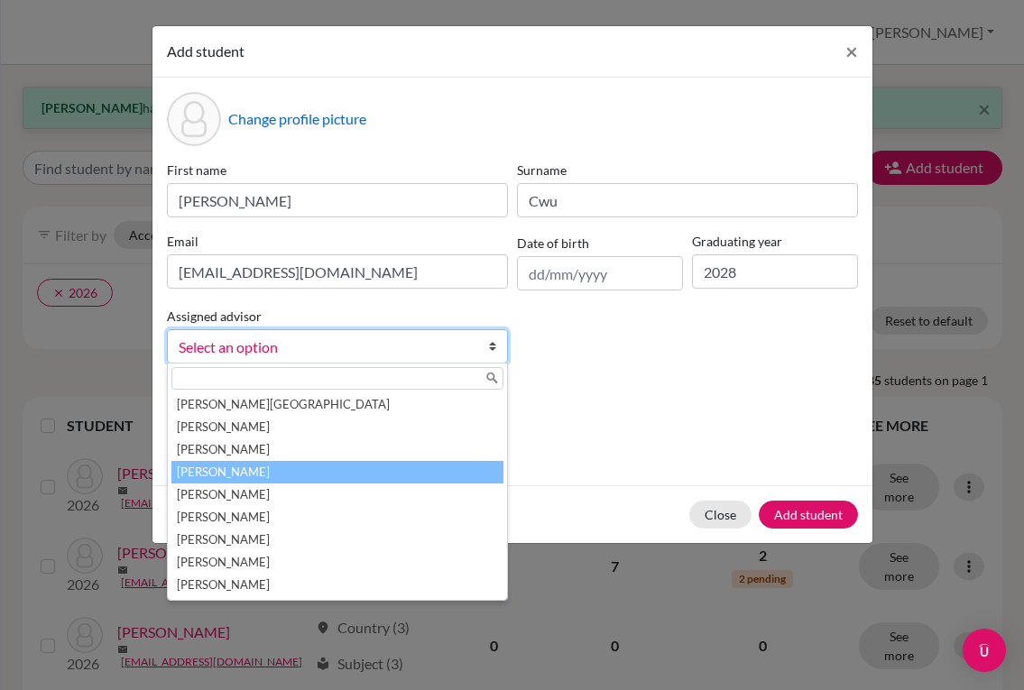
click at [264, 477] on li "[PERSON_NAME]" at bounding box center [337, 472] width 332 height 23
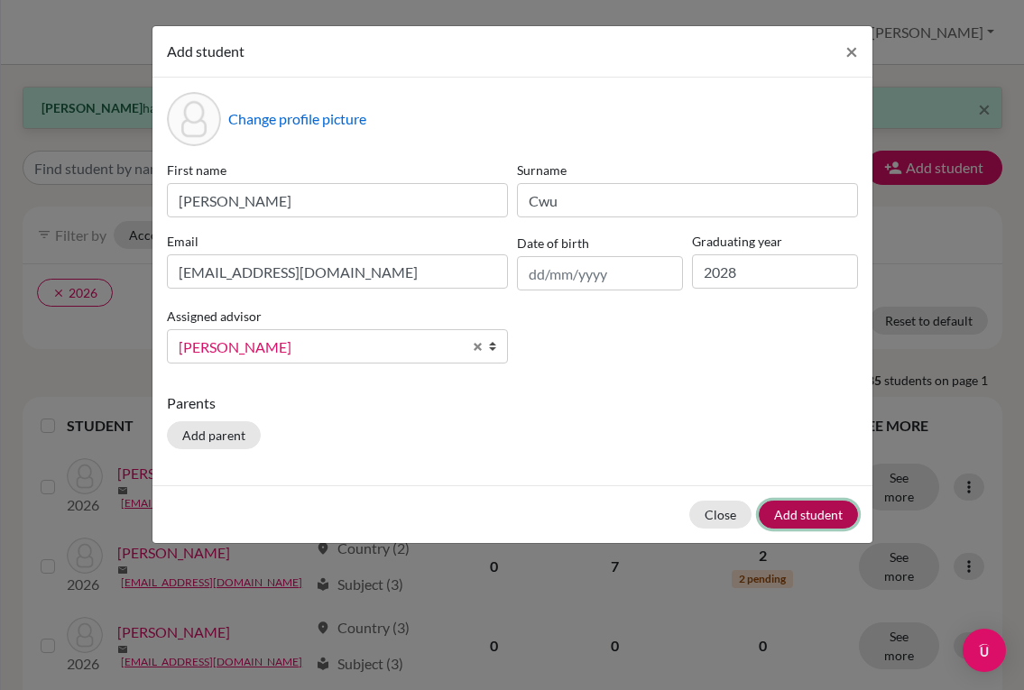
click at [804, 520] on button "Add student" at bounding box center [808, 515] width 99 height 28
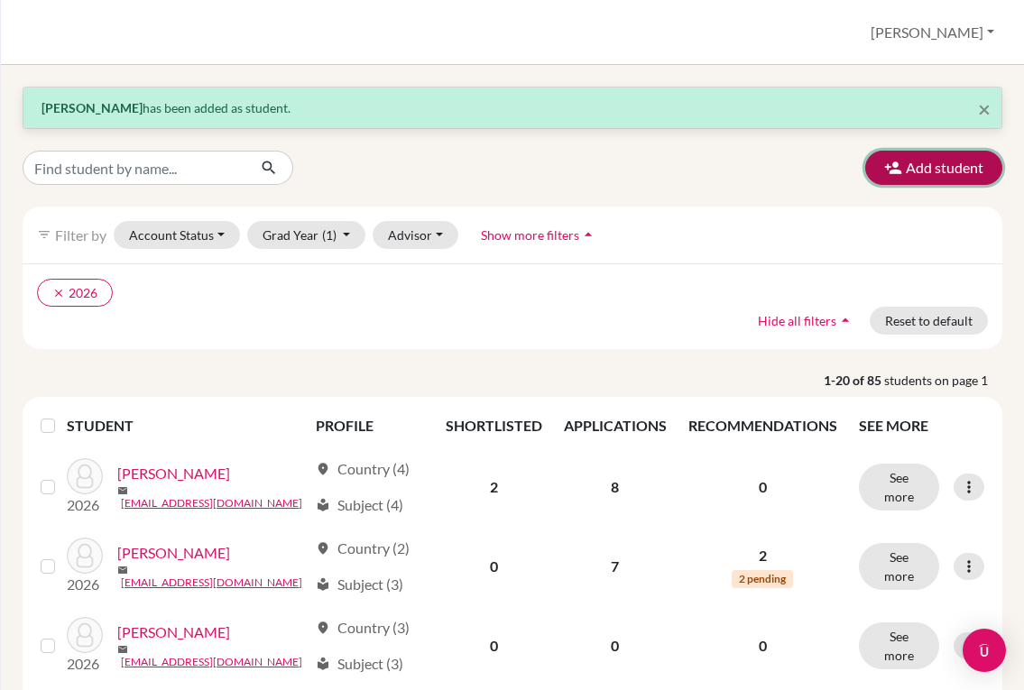
click at [913, 177] on button "Add student" at bounding box center [933, 168] width 137 height 34
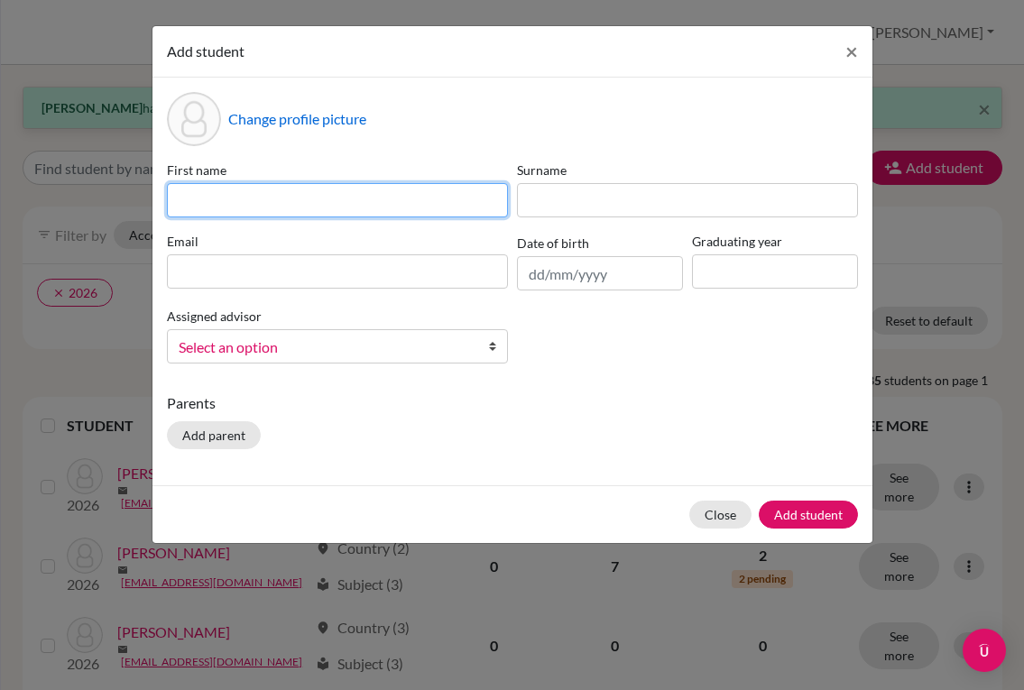
click at [446, 192] on input at bounding box center [337, 200] width 341 height 34
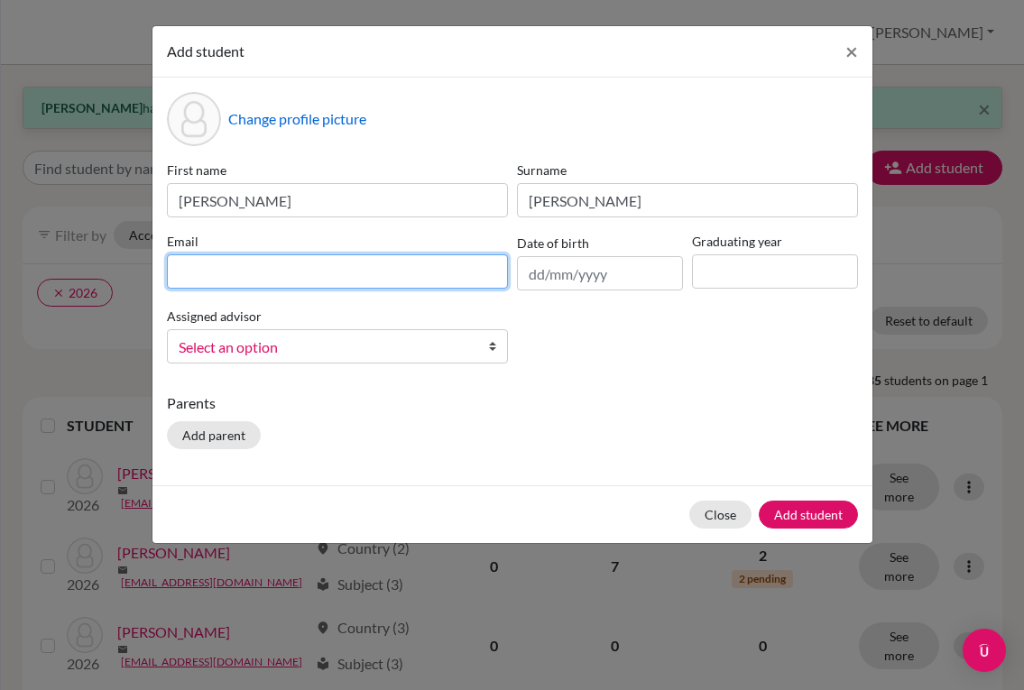
click at [328, 274] on input at bounding box center [337, 271] width 341 height 34
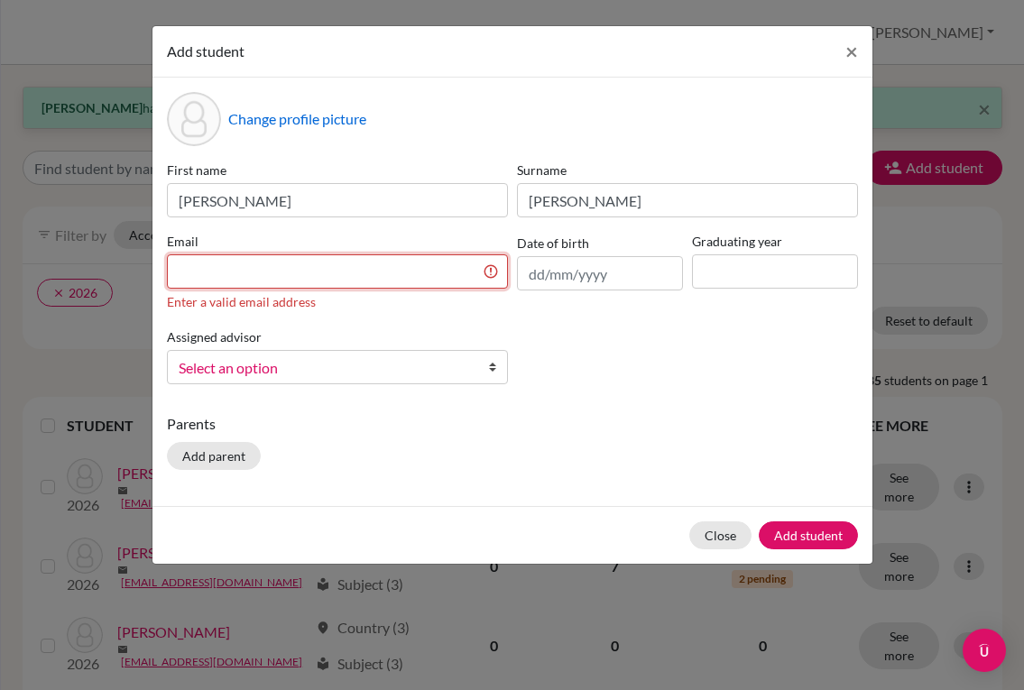
click at [379, 274] on input at bounding box center [337, 271] width 341 height 34
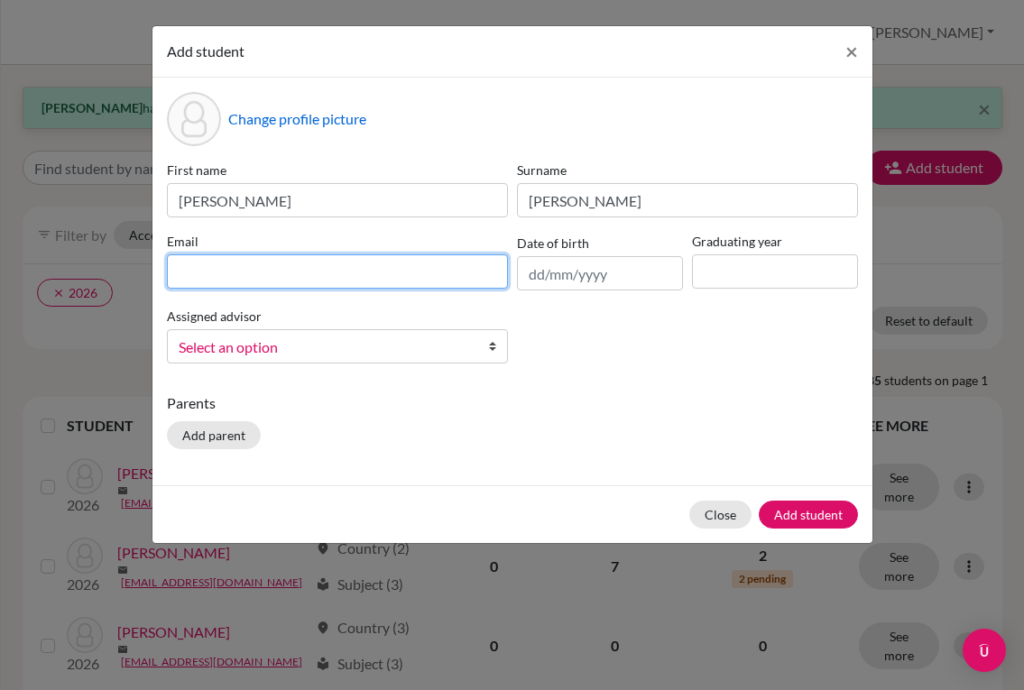
paste input "[EMAIL_ADDRESS][DOMAIN_NAME]"
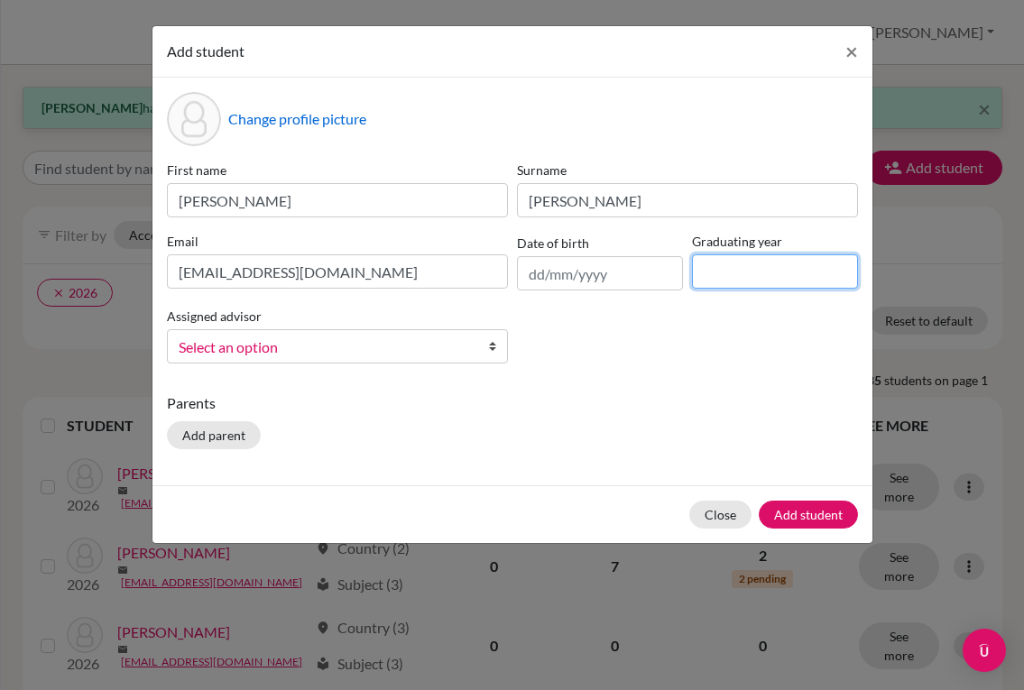
click at [724, 273] on input at bounding box center [775, 271] width 166 height 34
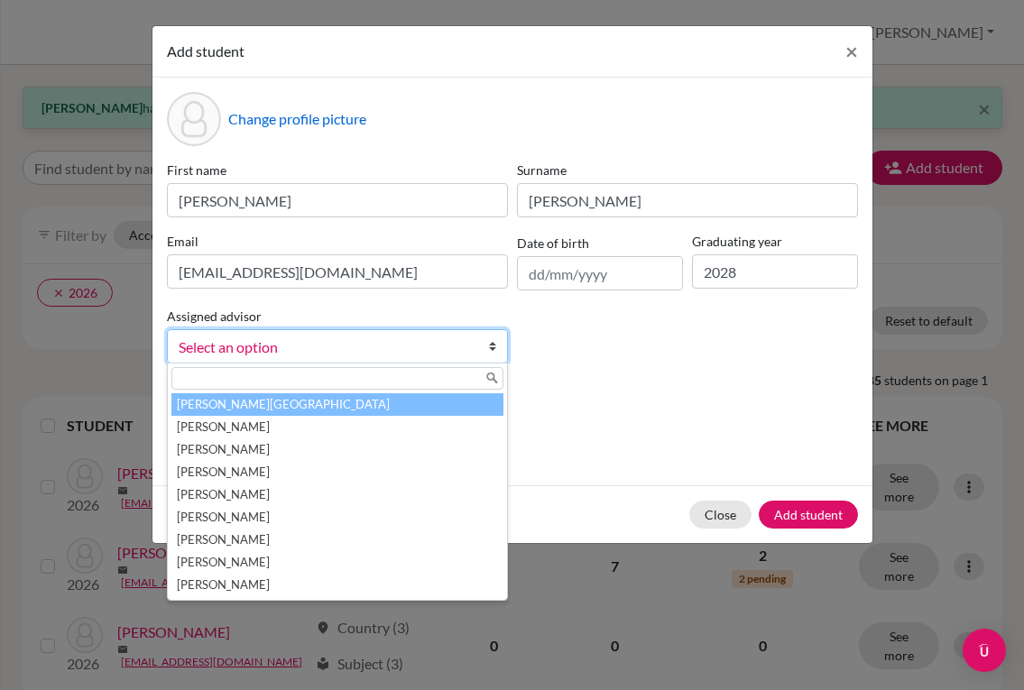
click at [368, 346] on span "Select an option" at bounding box center [326, 347] width 294 height 23
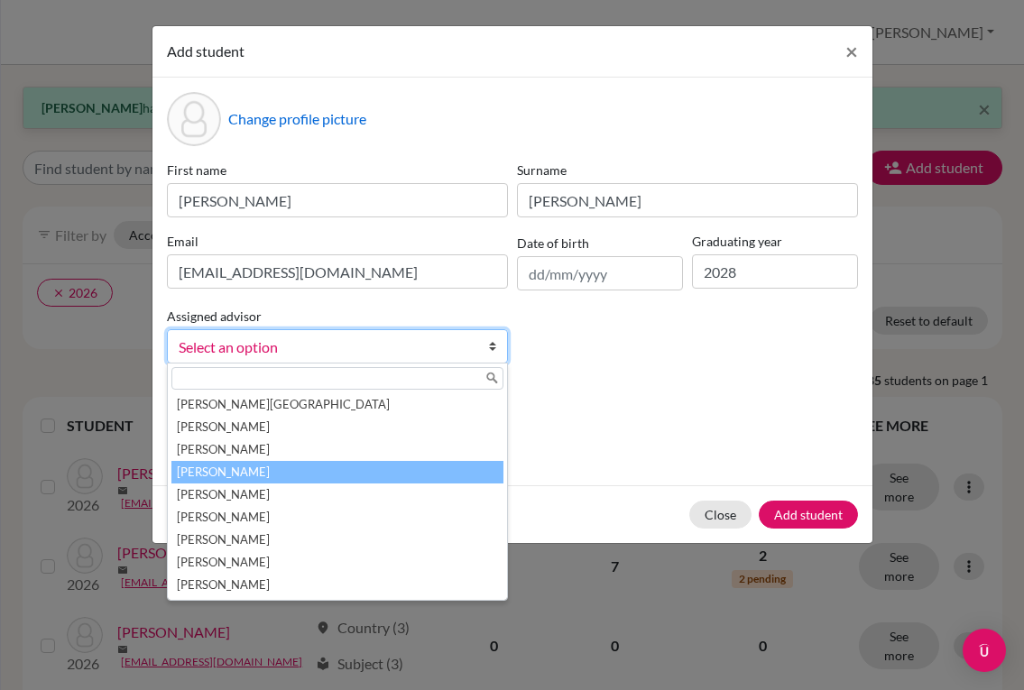
click at [316, 477] on li "[PERSON_NAME]" at bounding box center [337, 472] width 332 height 23
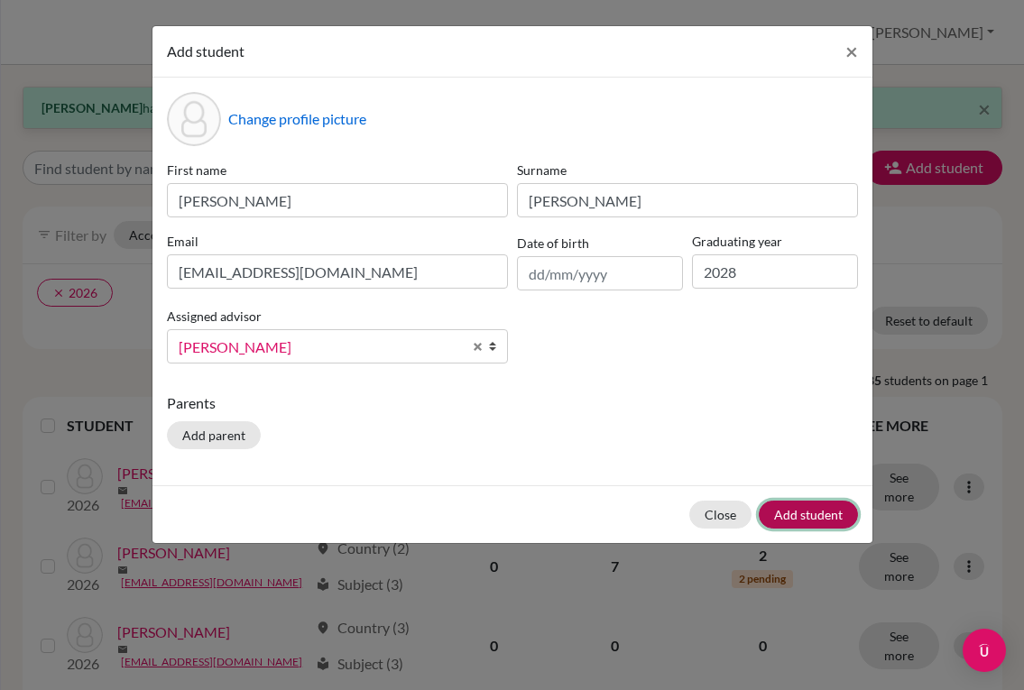
click at [805, 520] on button "Add student" at bounding box center [808, 515] width 99 height 28
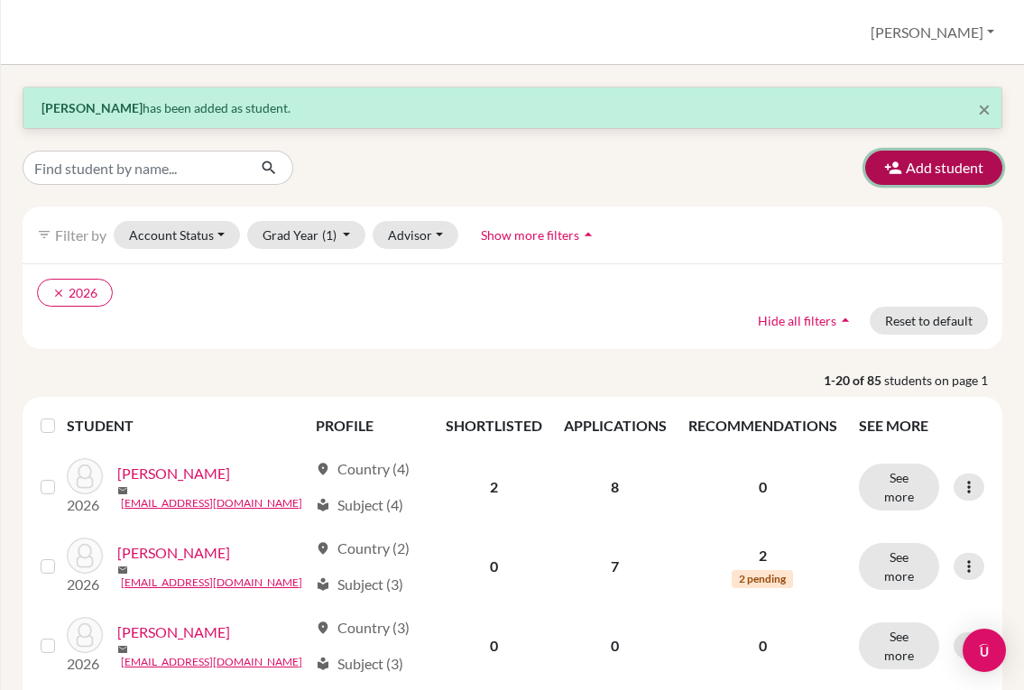
click at [913, 164] on button "Add student" at bounding box center [933, 168] width 137 height 34
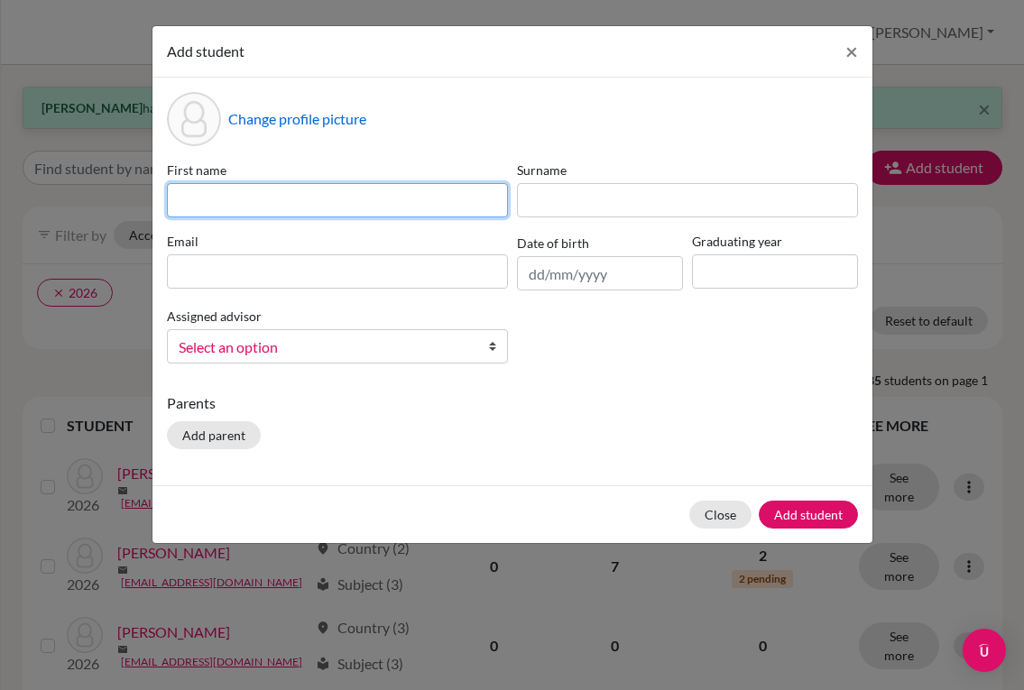
click at [280, 208] on input at bounding box center [337, 200] width 341 height 34
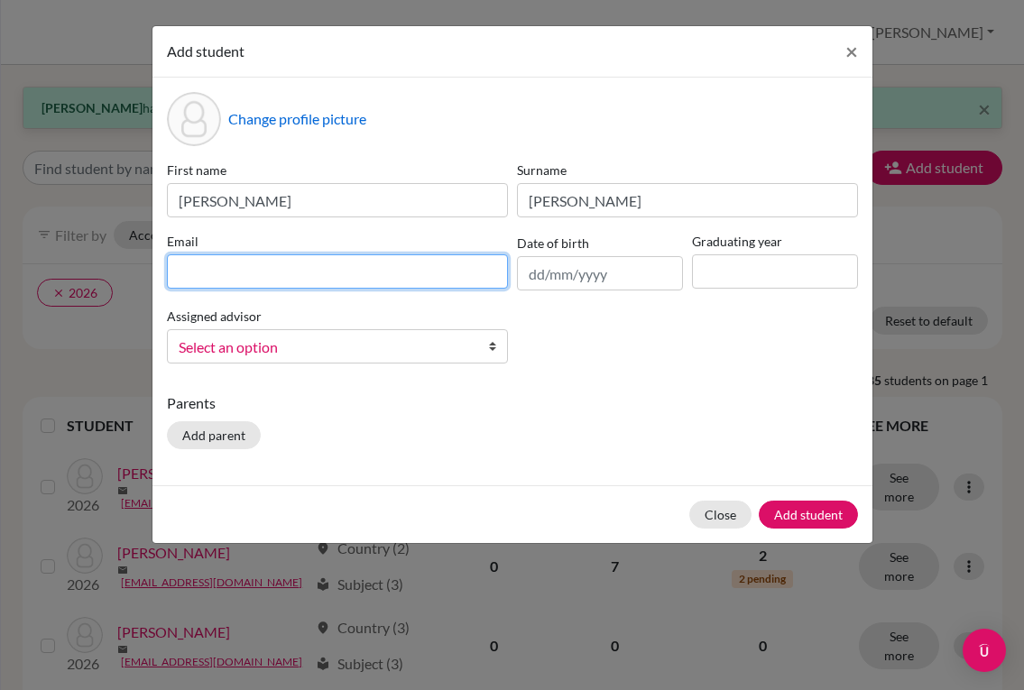
click at [352, 273] on input at bounding box center [337, 271] width 341 height 34
paste input "[EMAIL_ADDRESS][DOMAIN_NAME]"
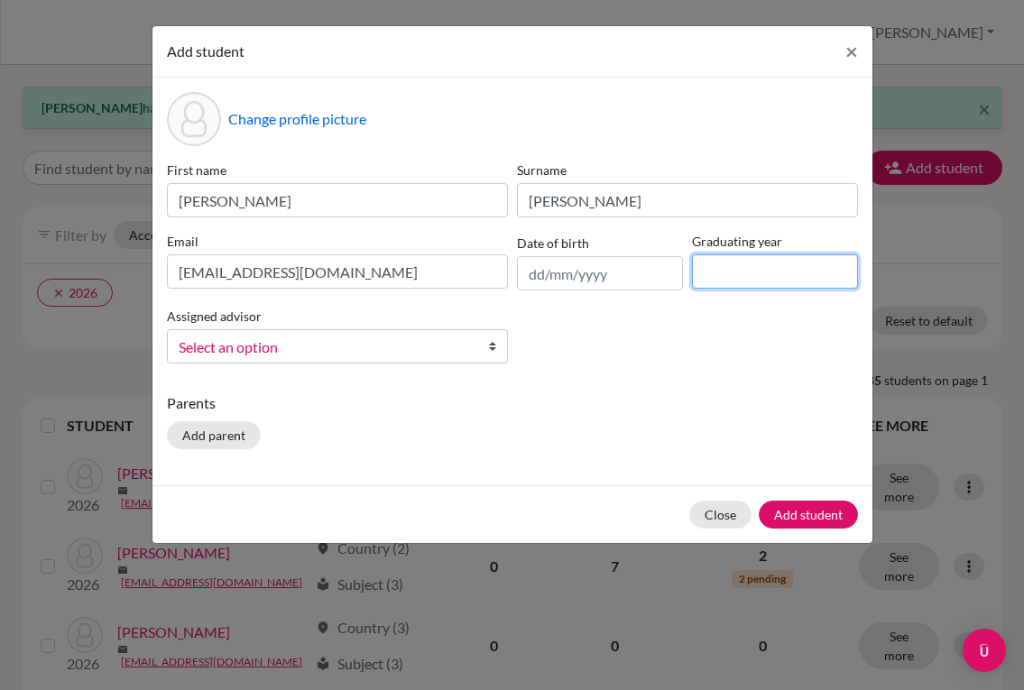
click at [713, 272] on input at bounding box center [775, 271] width 166 height 34
click at [441, 346] on span "Select an option" at bounding box center [326, 347] width 294 height 23
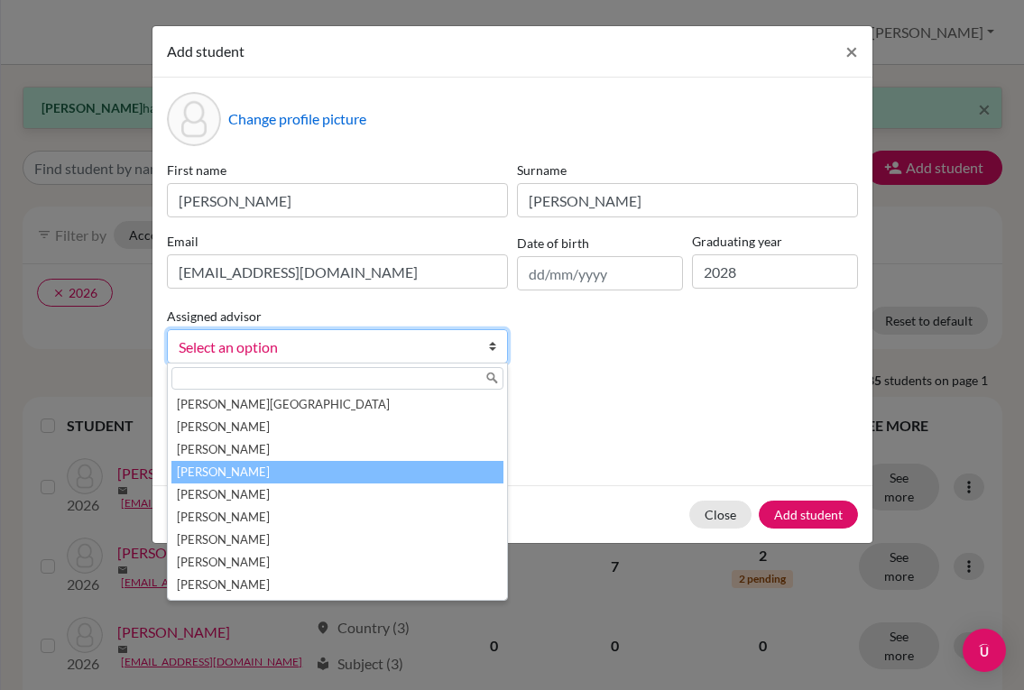
click at [310, 473] on li "[PERSON_NAME]" at bounding box center [337, 472] width 332 height 23
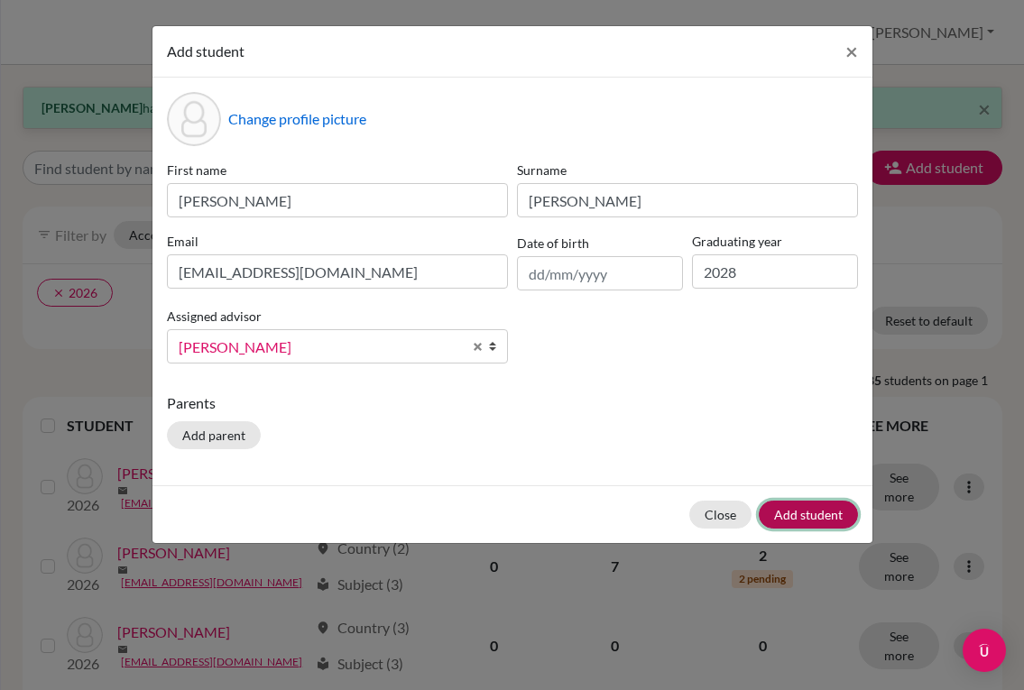
click at [813, 504] on button "Add student" at bounding box center [808, 515] width 99 height 28
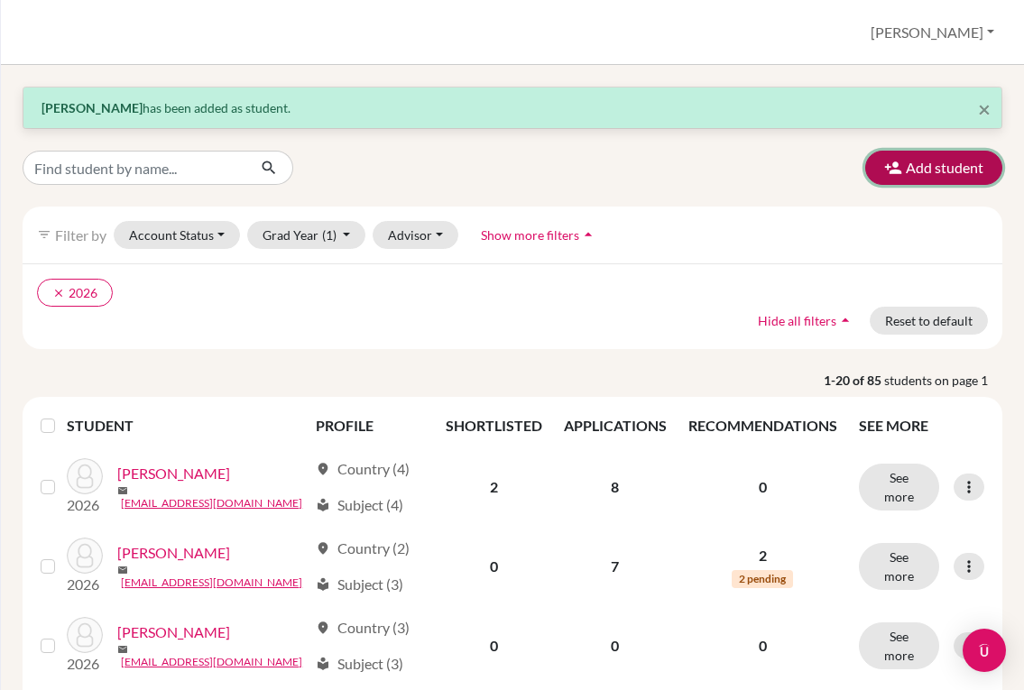
click at [921, 174] on button "Add student" at bounding box center [933, 168] width 137 height 34
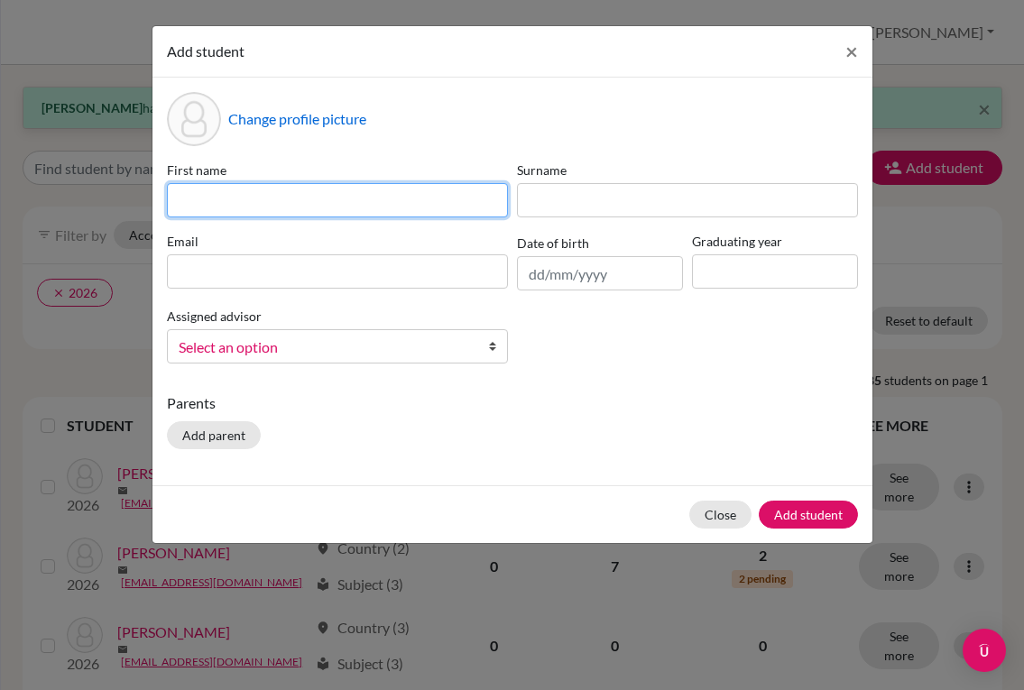
click at [350, 208] on input at bounding box center [337, 200] width 341 height 34
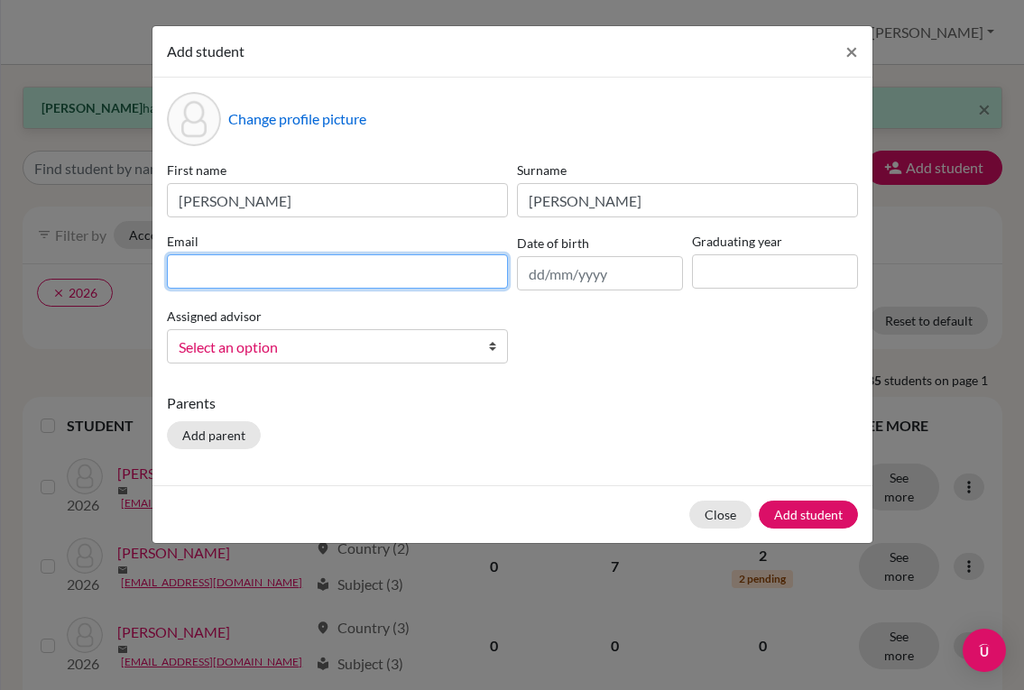
click at [308, 260] on input at bounding box center [337, 271] width 341 height 34
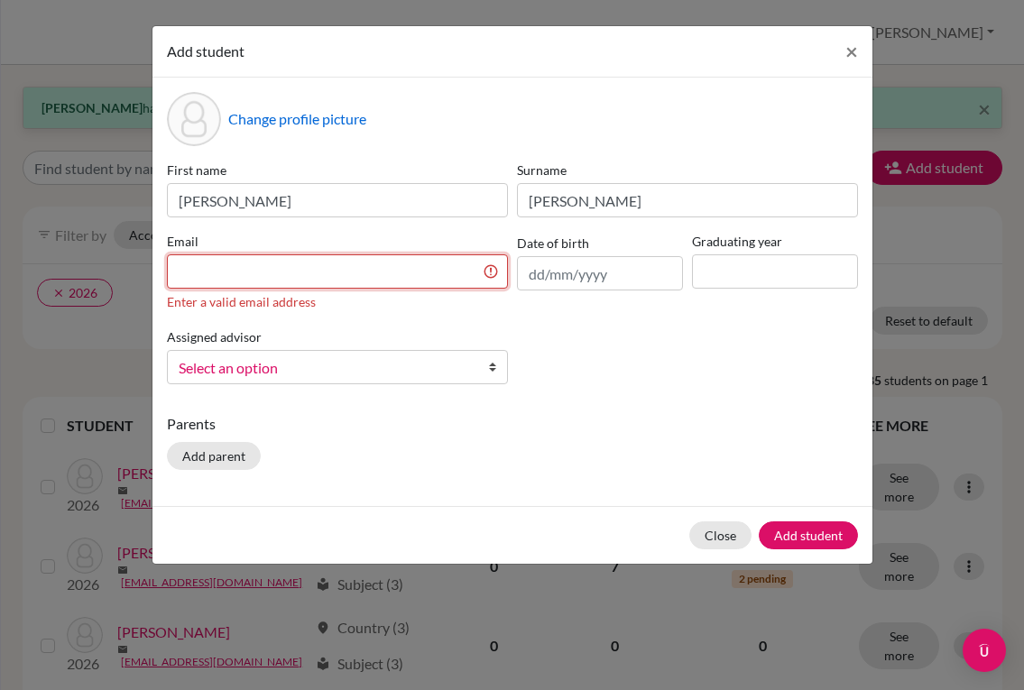
click at [406, 267] on input at bounding box center [337, 271] width 341 height 34
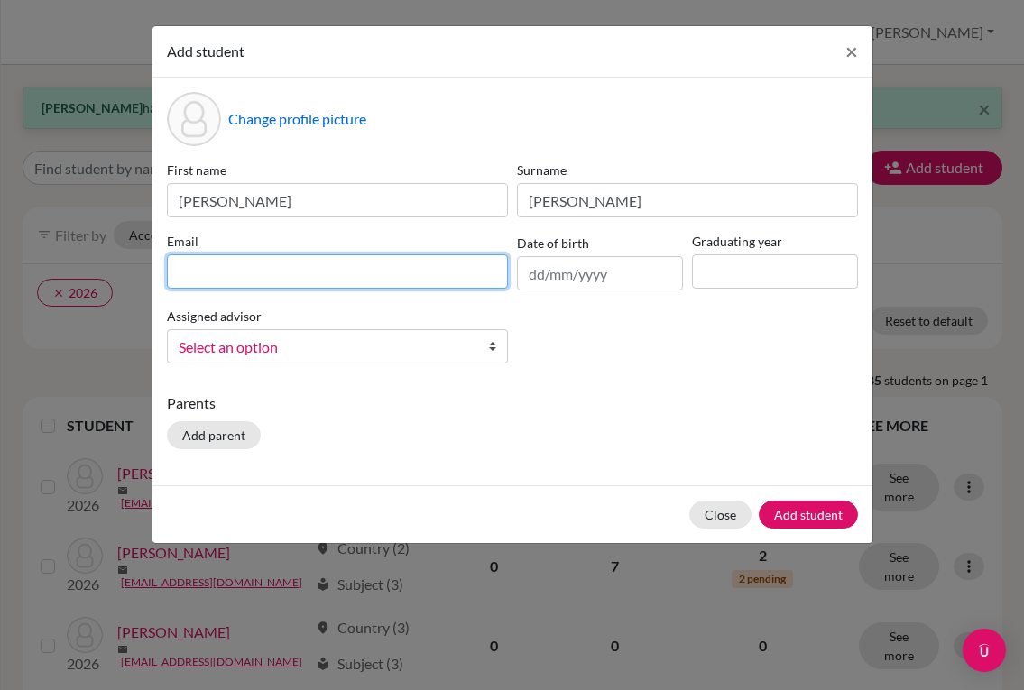
paste input "[EMAIL_ADDRESS][DOMAIN_NAME]"
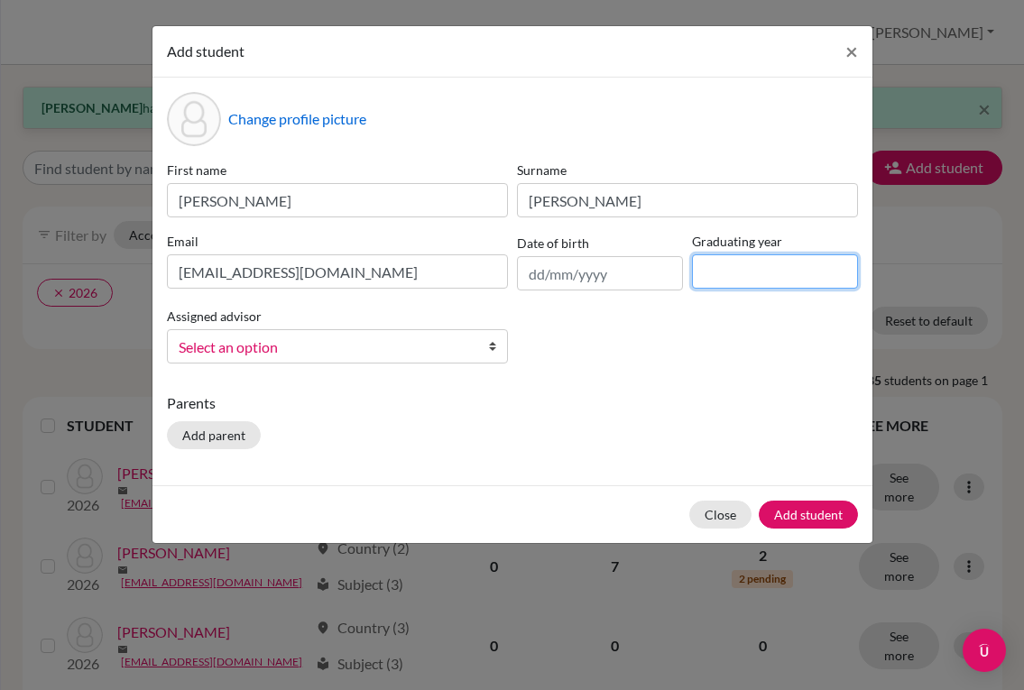
click at [752, 273] on input at bounding box center [775, 271] width 166 height 34
click at [367, 336] on span "Select an option" at bounding box center [326, 347] width 294 height 23
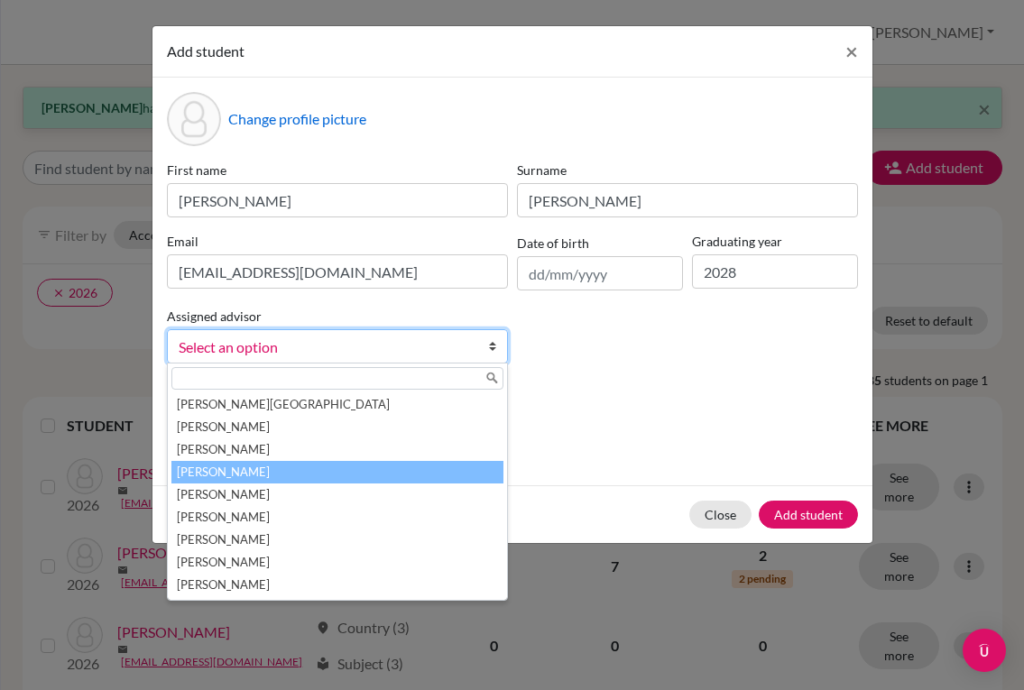
click at [340, 464] on li "[PERSON_NAME]" at bounding box center [337, 472] width 332 height 23
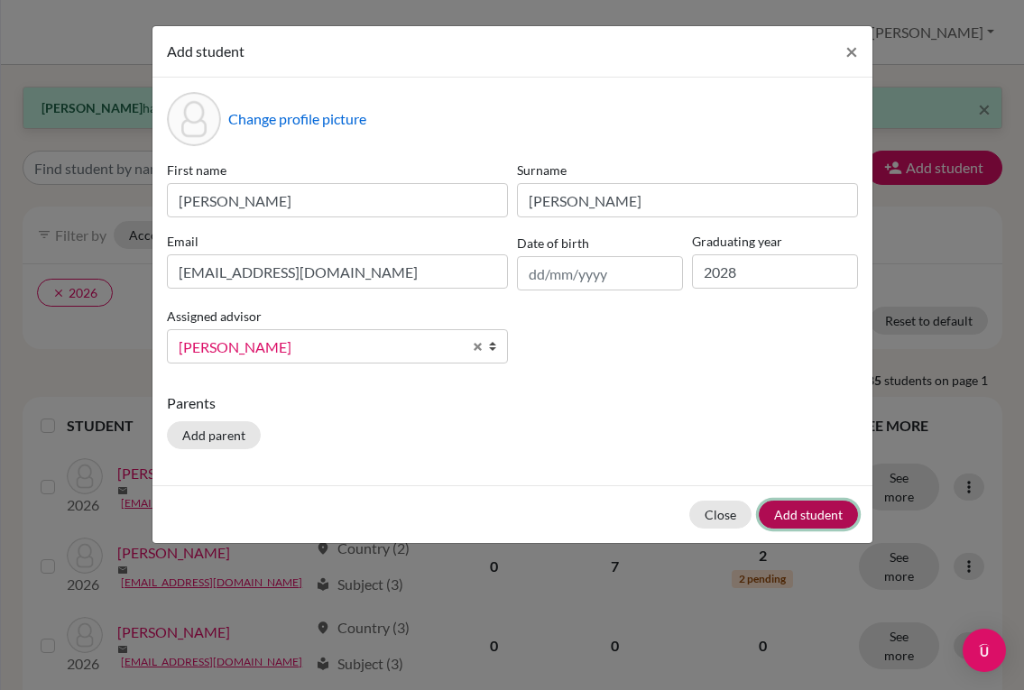
click at [797, 513] on button "Add student" at bounding box center [808, 515] width 99 height 28
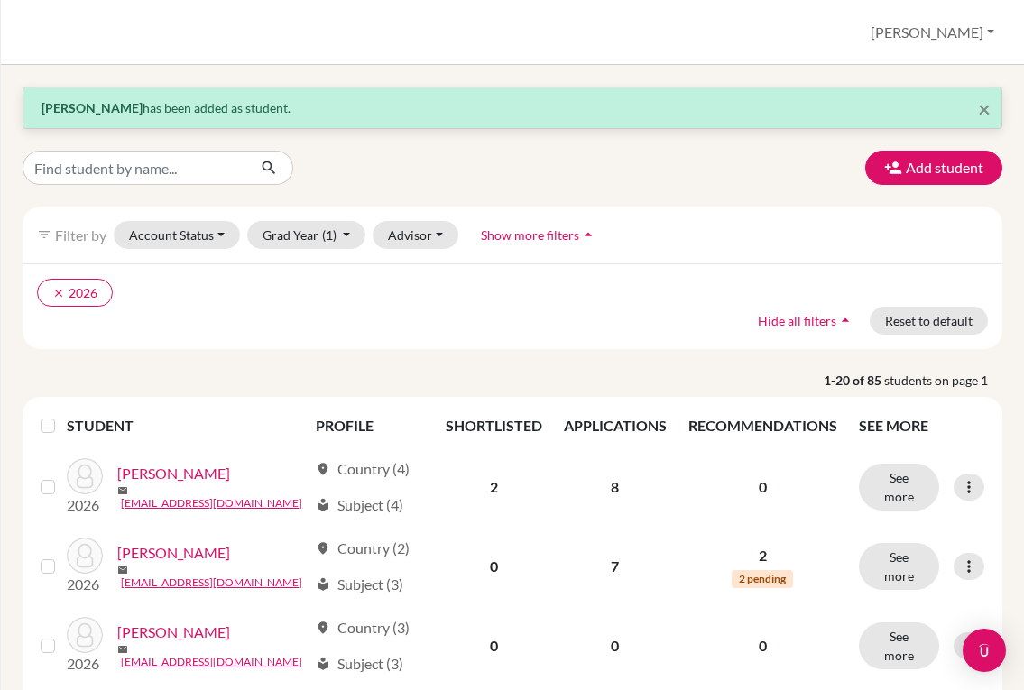
click at [885, 165] on icon "button" at bounding box center [893, 168] width 18 height 18
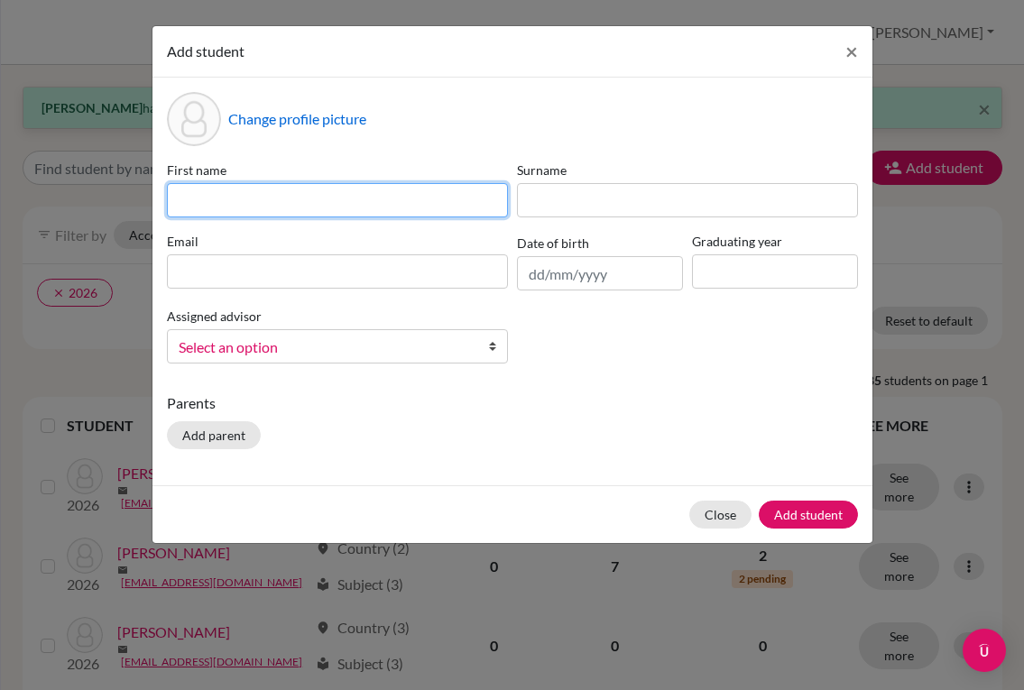
click at [449, 203] on input at bounding box center [337, 200] width 341 height 34
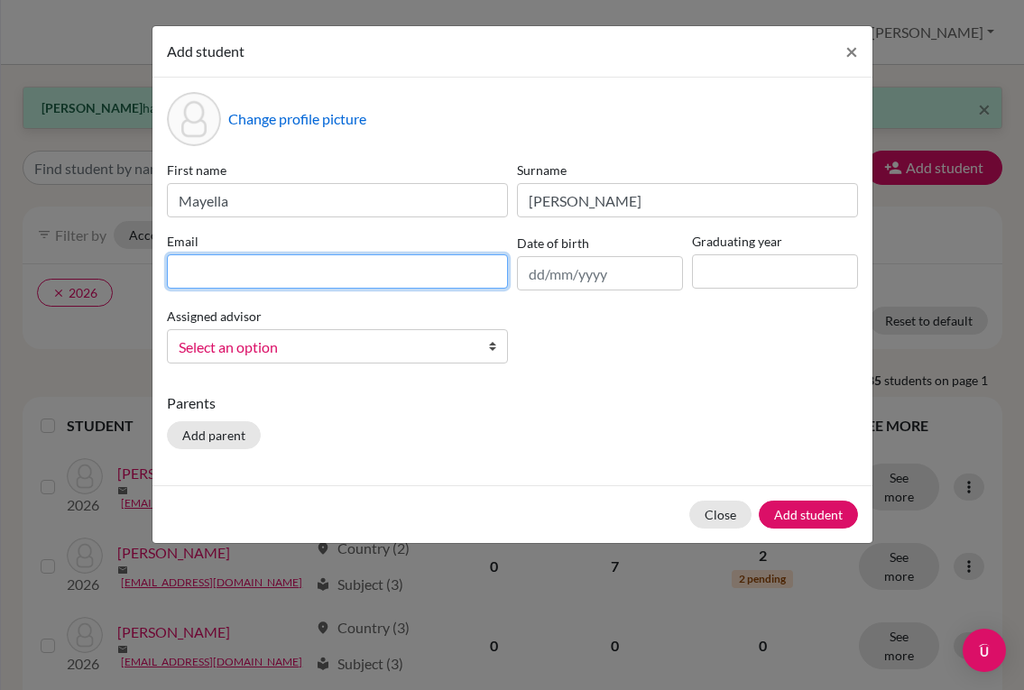
click at [353, 257] on input at bounding box center [337, 271] width 341 height 34
paste input "[EMAIL_ADDRESS][DOMAIN_NAME]"
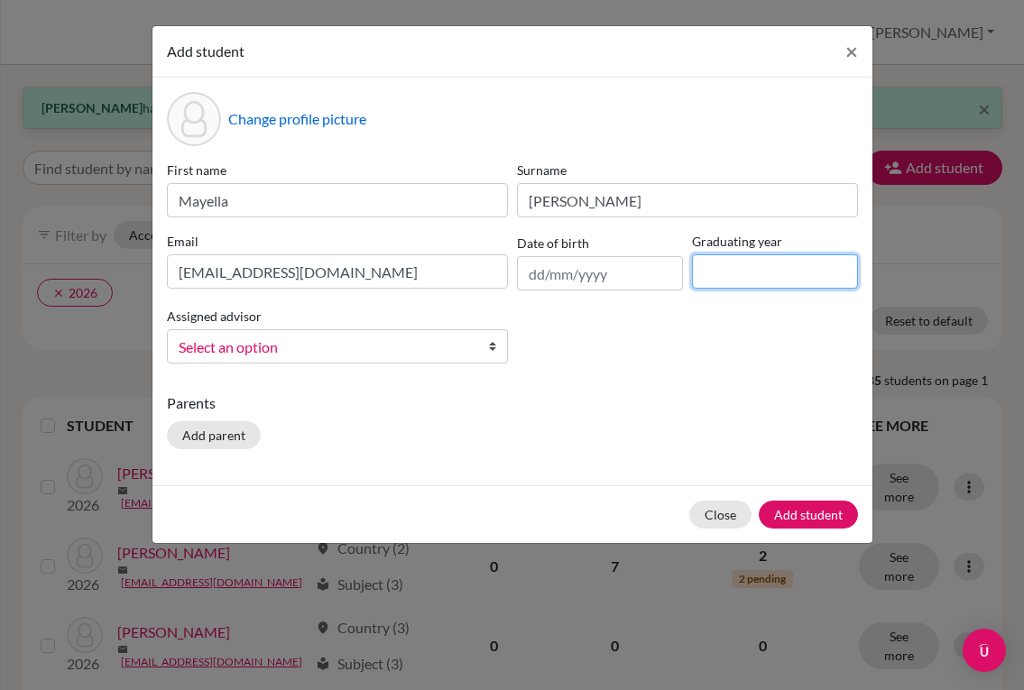
click at [726, 284] on input at bounding box center [775, 271] width 166 height 34
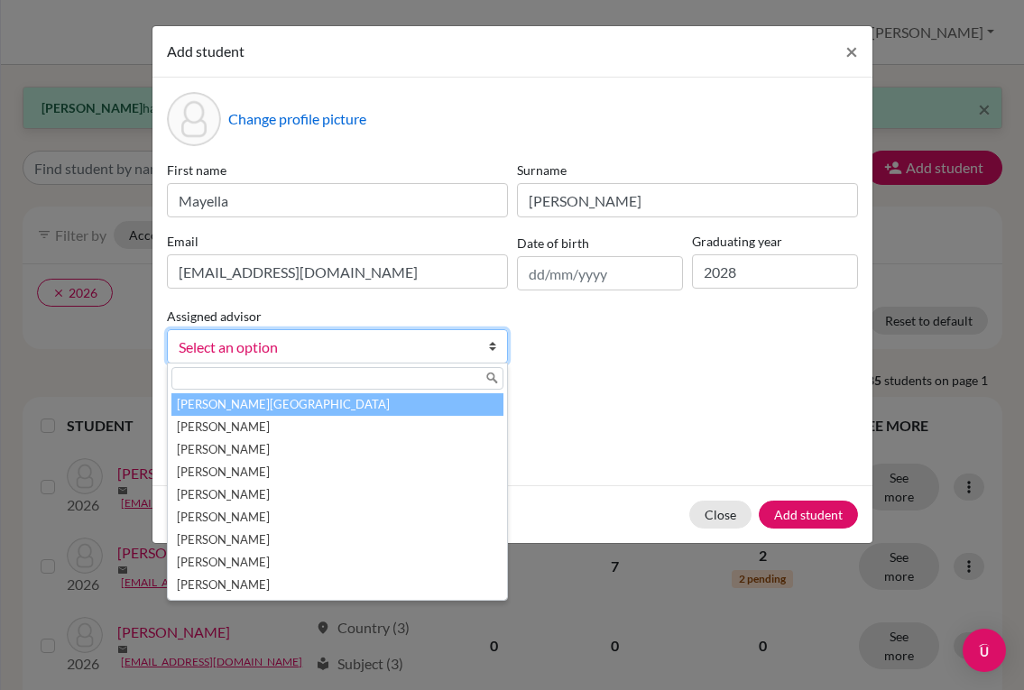
click at [429, 360] on link "Select an option" at bounding box center [337, 346] width 341 height 34
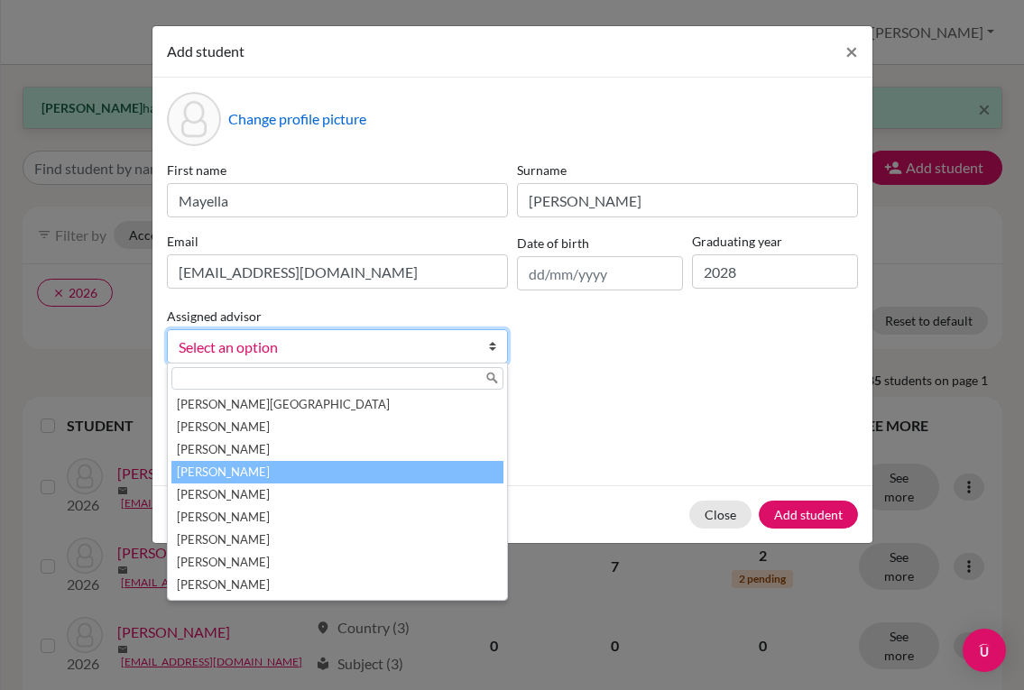
click at [331, 471] on li "[PERSON_NAME]" at bounding box center [337, 472] width 332 height 23
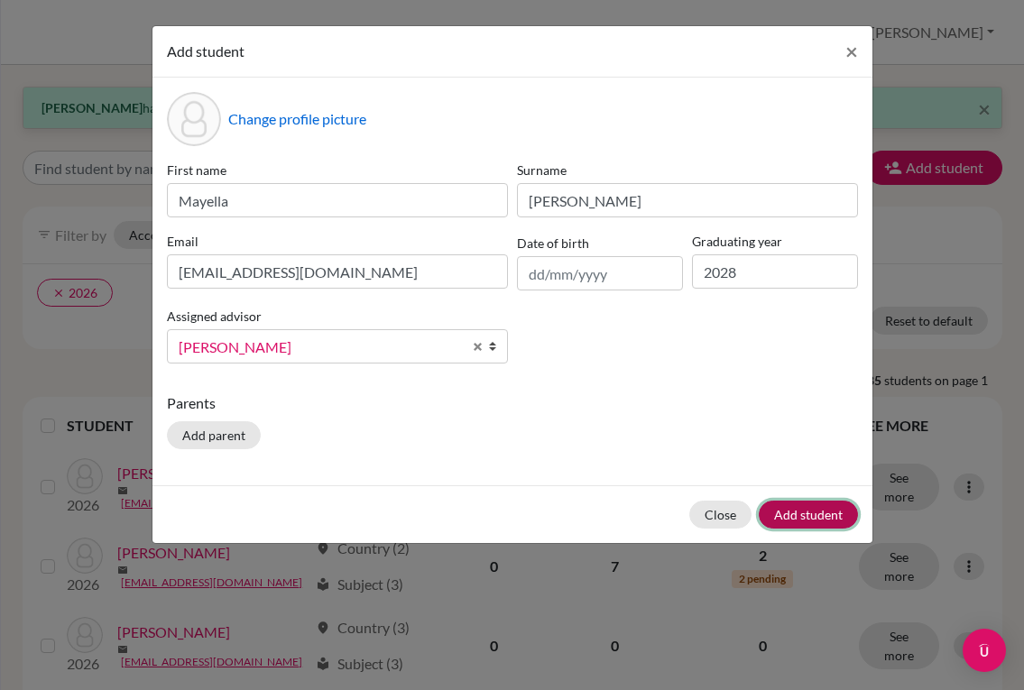
click at [839, 516] on button "Add student" at bounding box center [808, 515] width 99 height 28
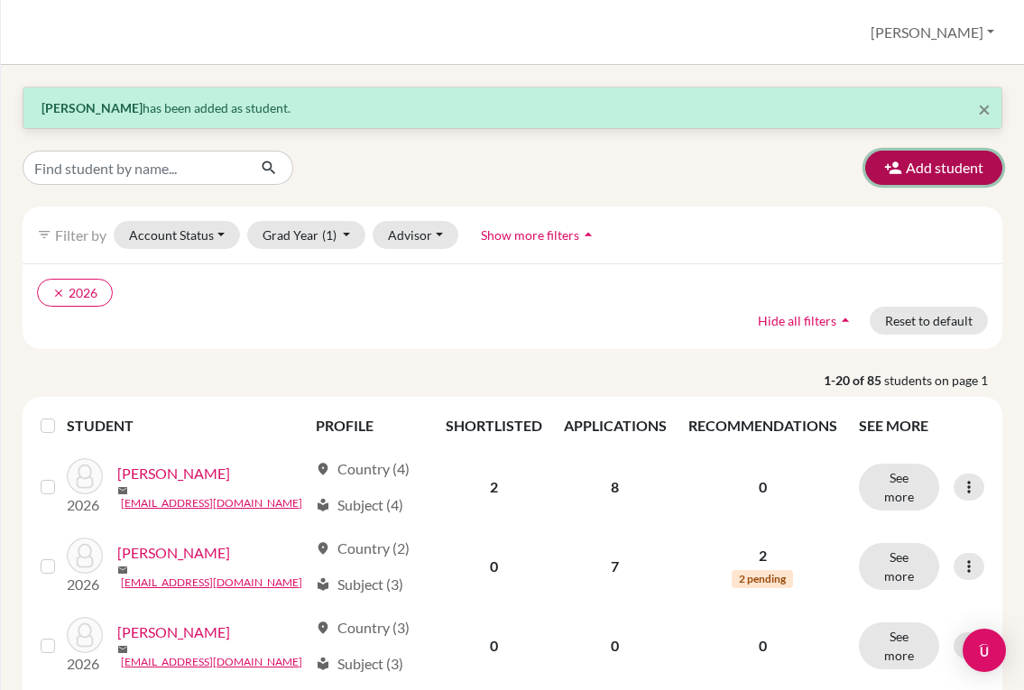
click at [916, 165] on button "Add student" at bounding box center [933, 168] width 137 height 34
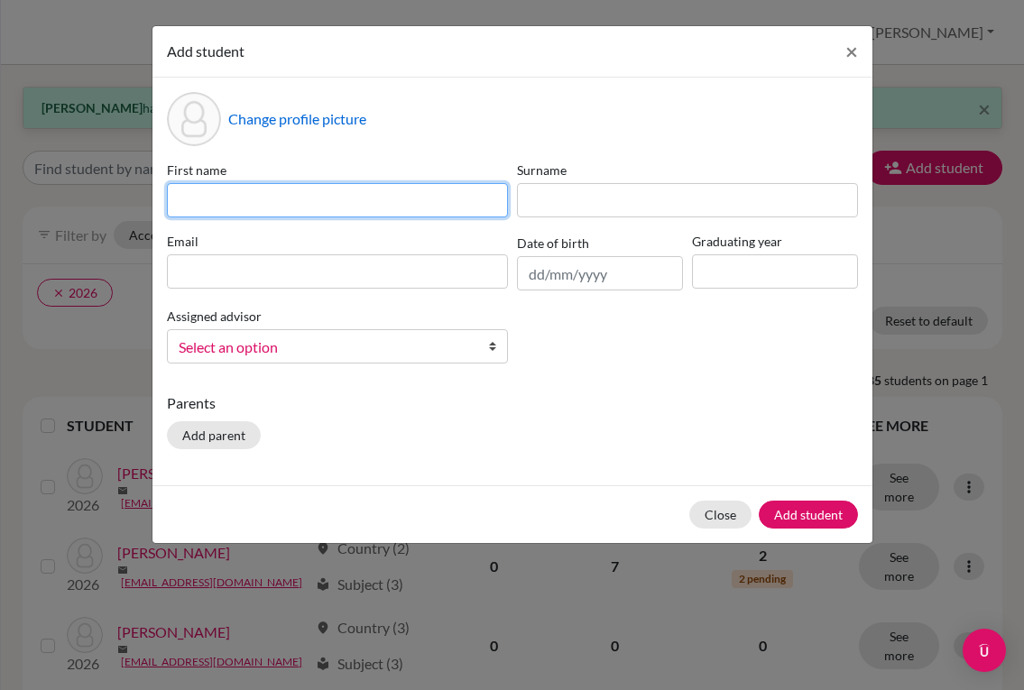
click at [498, 202] on input at bounding box center [337, 200] width 341 height 34
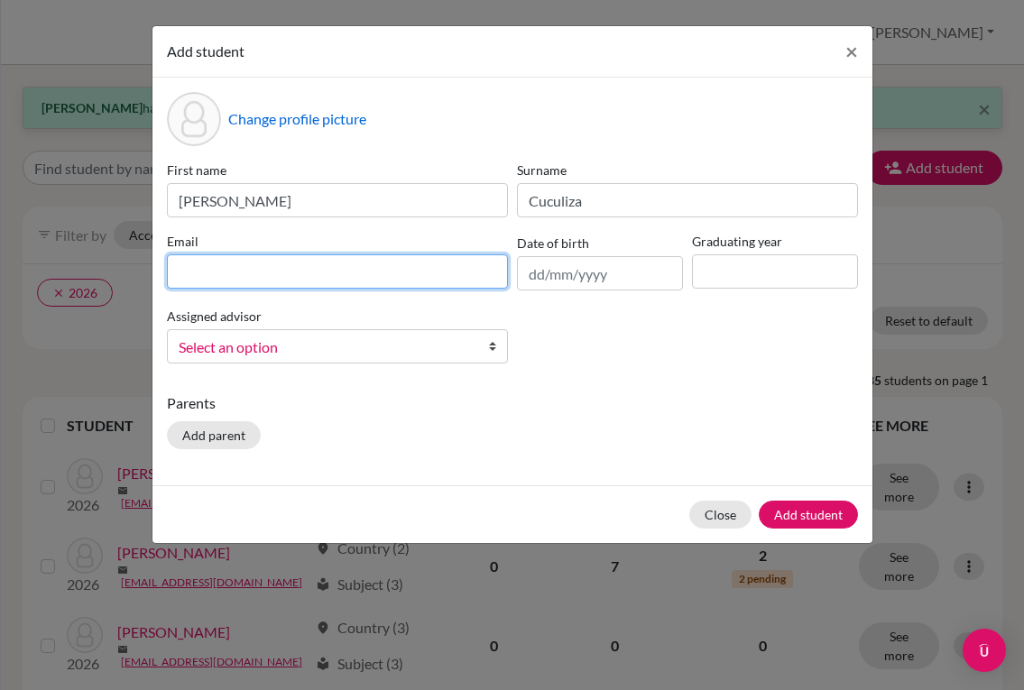
click at [342, 276] on input at bounding box center [337, 271] width 341 height 34
paste input "[PERSON_NAME][EMAIL_ADDRESS][DOMAIN_NAME]"
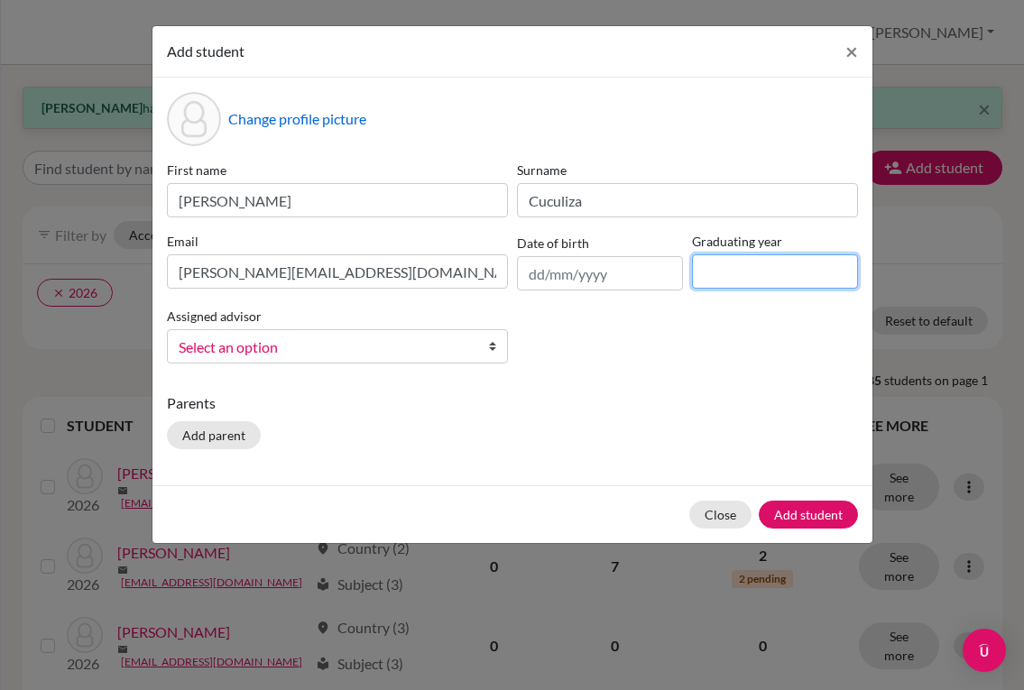
click at [761, 266] on input at bounding box center [775, 271] width 166 height 34
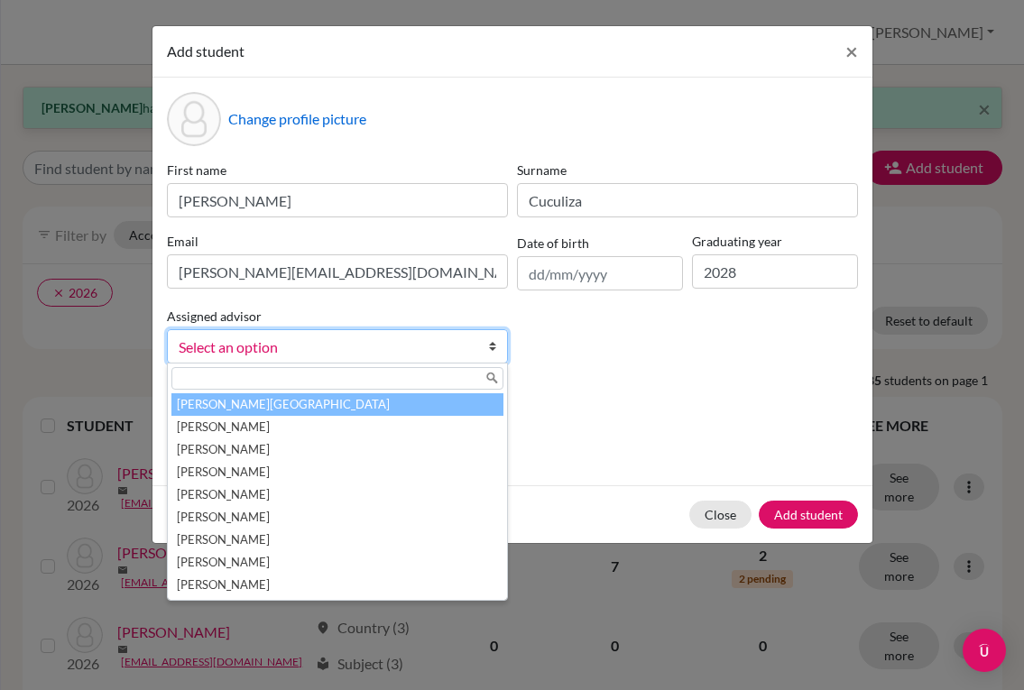
click at [463, 344] on span "Select an option" at bounding box center [326, 347] width 294 height 23
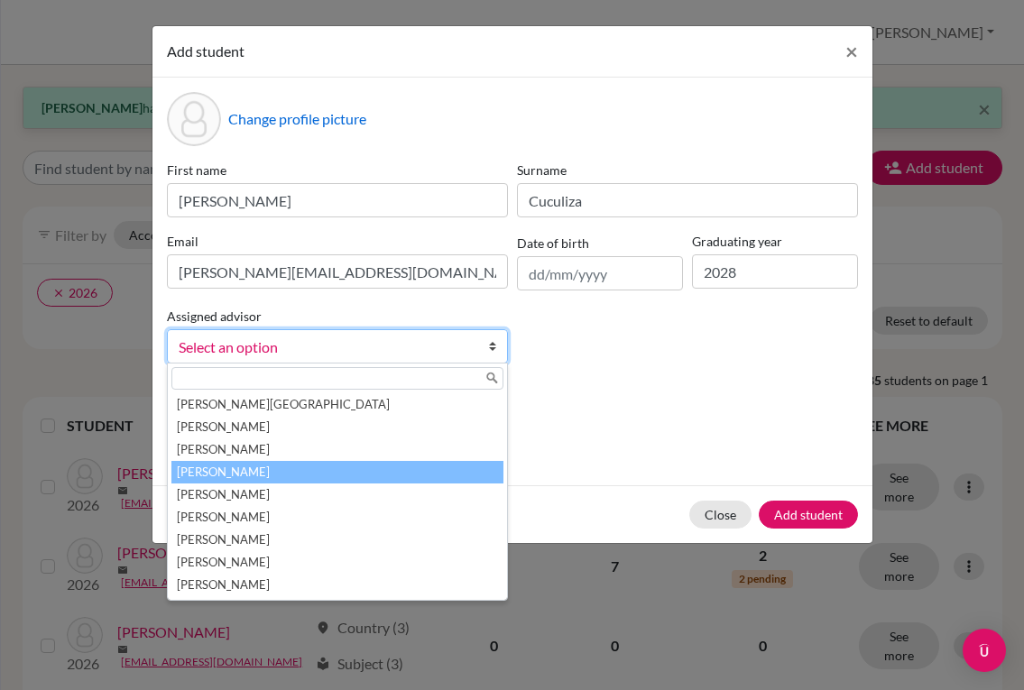
click at [416, 481] on li "[PERSON_NAME]" at bounding box center [337, 472] width 332 height 23
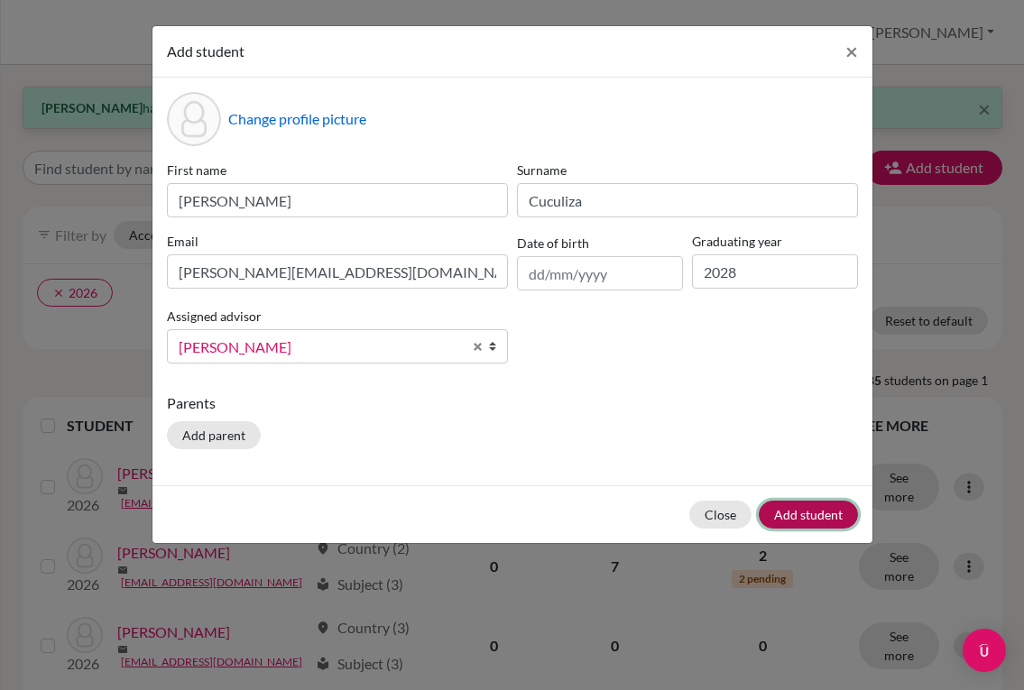
click at [833, 509] on button "Add student" at bounding box center [808, 515] width 99 height 28
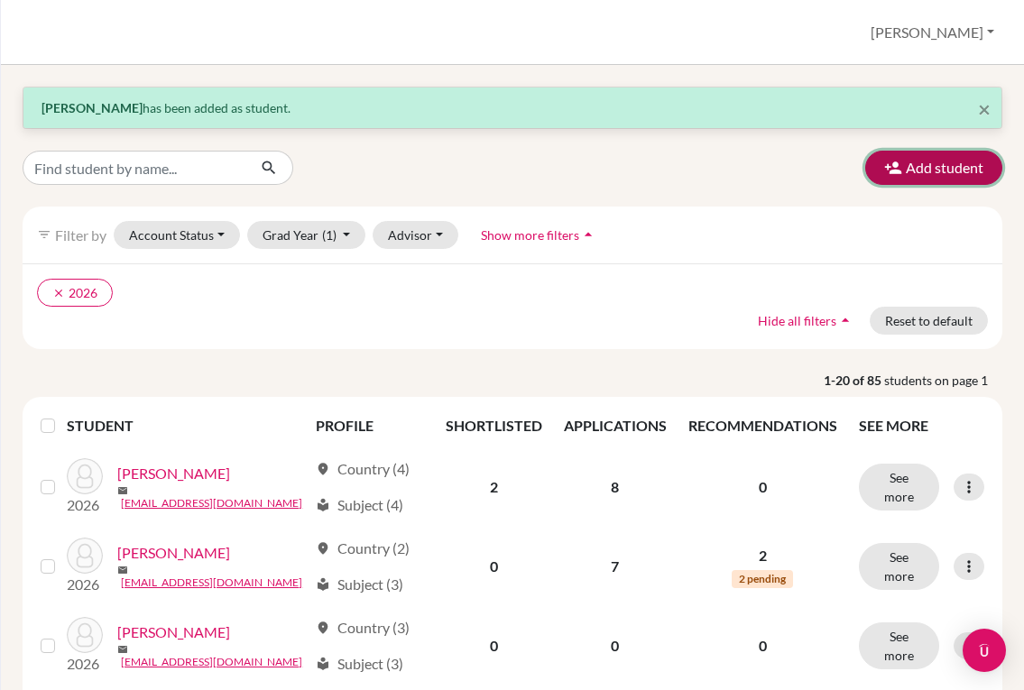
click at [905, 178] on button "Add student" at bounding box center [933, 168] width 137 height 34
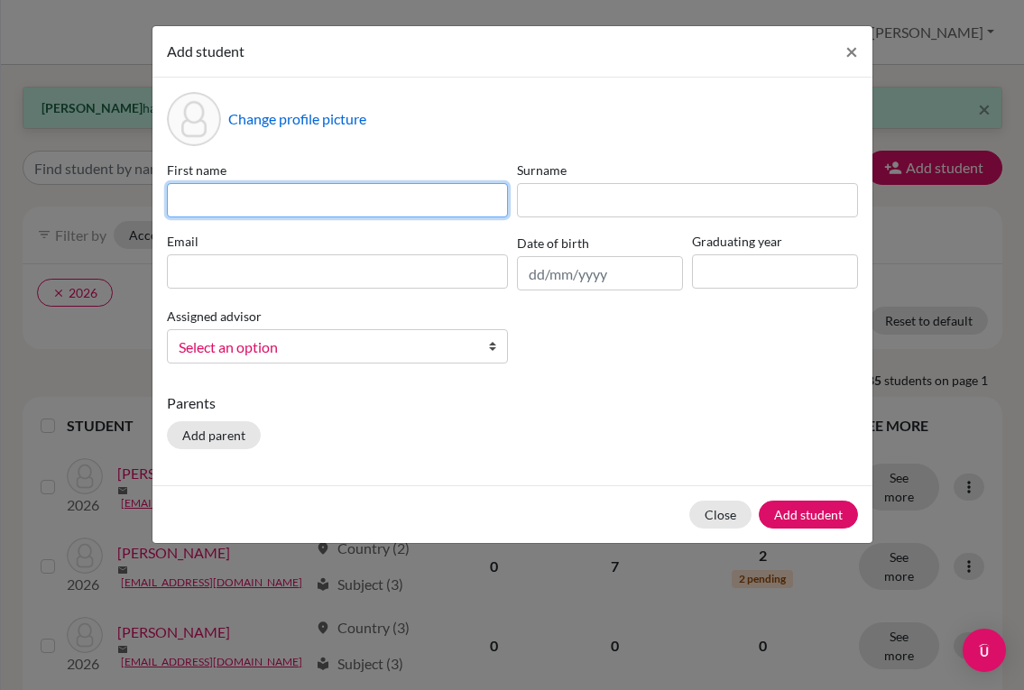
click at [260, 196] on input at bounding box center [337, 200] width 341 height 34
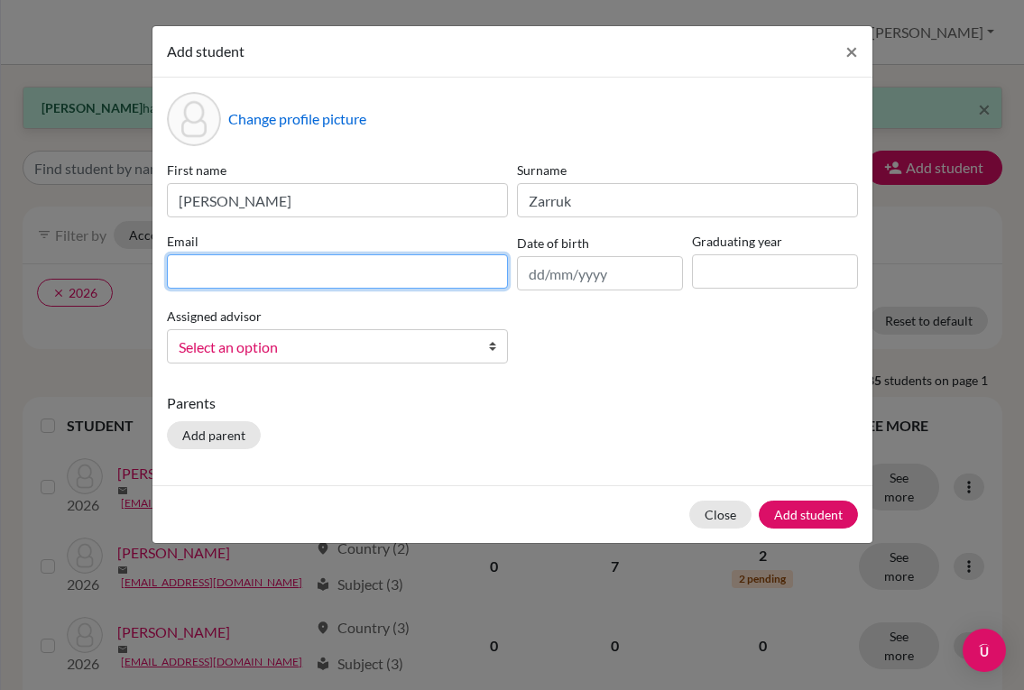
click at [213, 264] on input at bounding box center [337, 271] width 341 height 34
click at [340, 279] on input at bounding box center [337, 271] width 341 height 34
paste input "[EMAIL_ADDRESS][DOMAIN_NAME]"
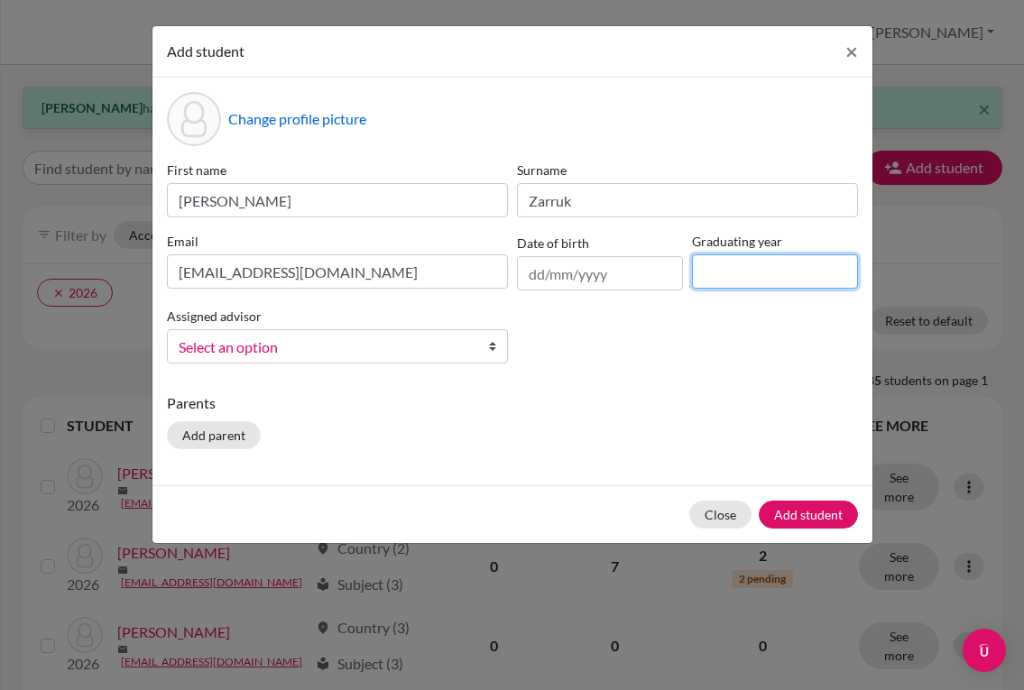
click at [760, 277] on input at bounding box center [775, 271] width 166 height 34
click at [460, 348] on span "Select an option" at bounding box center [326, 347] width 294 height 23
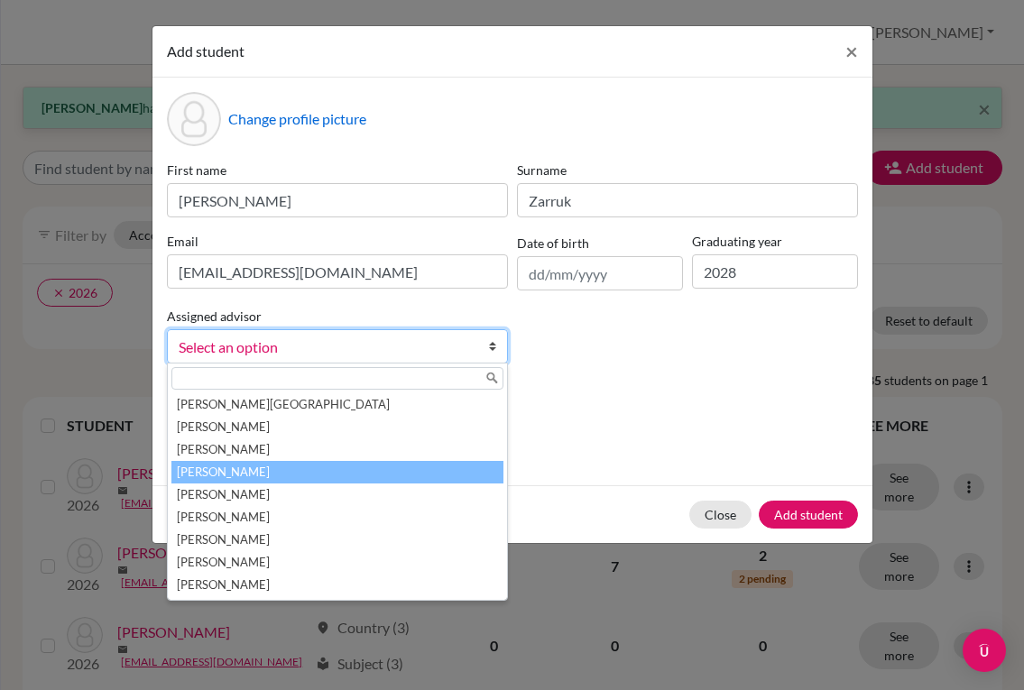
click at [388, 476] on li "[PERSON_NAME]" at bounding box center [337, 472] width 332 height 23
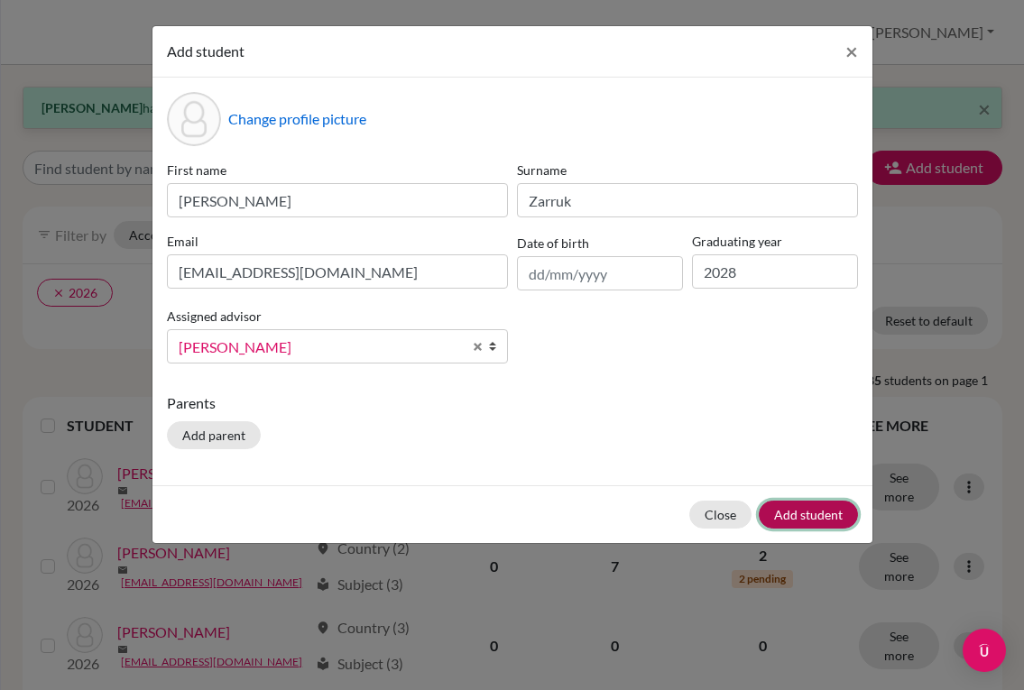
click at [780, 508] on button "Add student" at bounding box center [808, 515] width 99 height 28
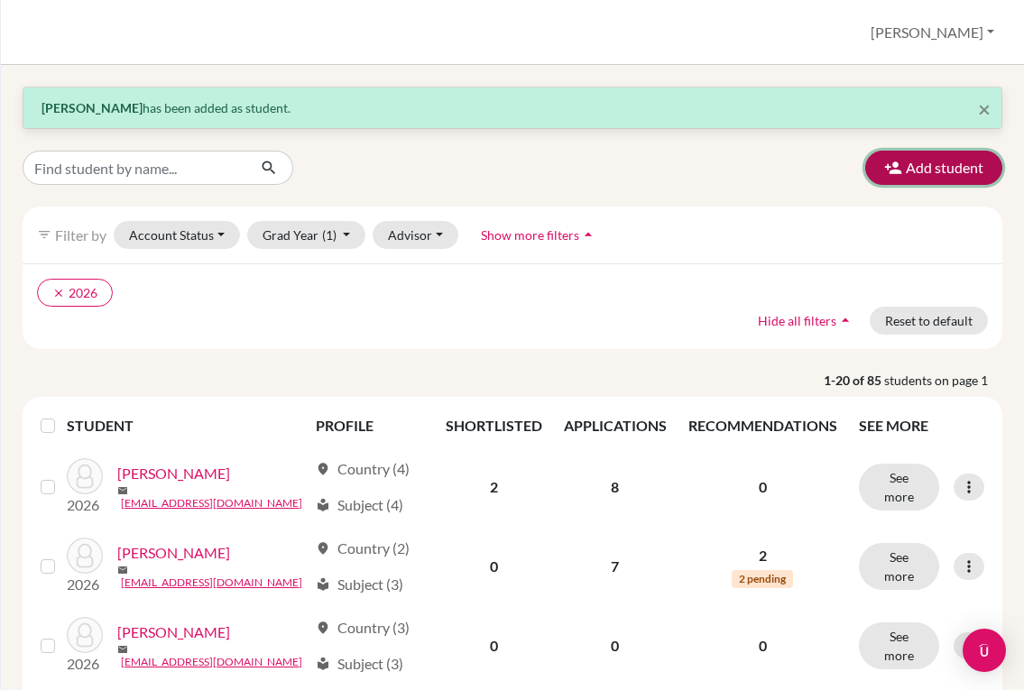
click at [898, 177] on button "Add student" at bounding box center [933, 168] width 137 height 34
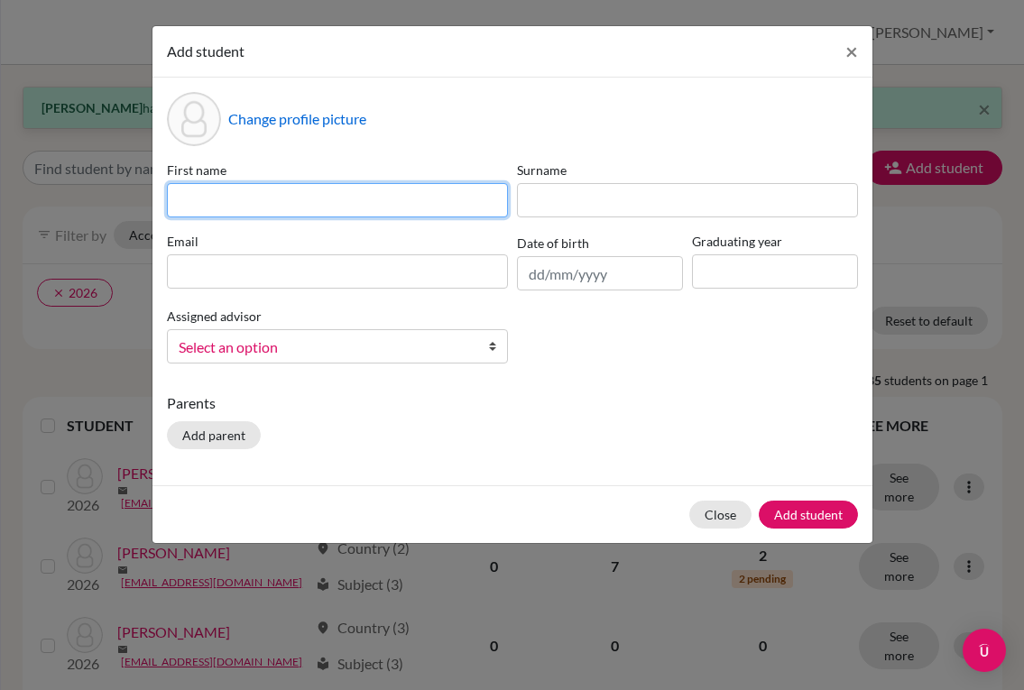
click at [373, 200] on input at bounding box center [337, 200] width 341 height 34
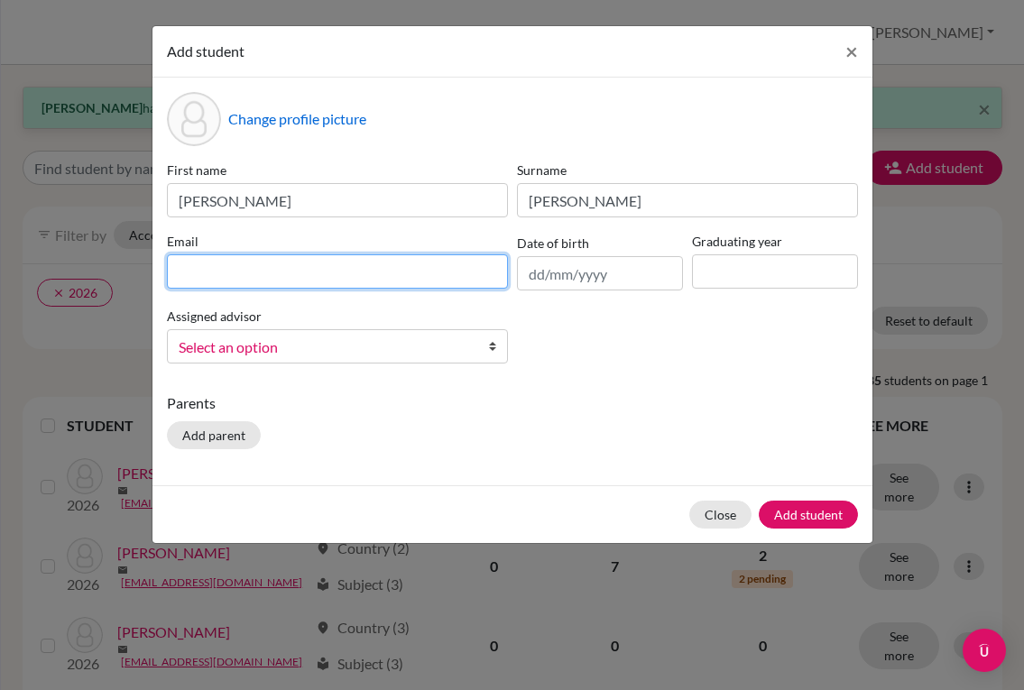
click at [332, 273] on input at bounding box center [337, 271] width 341 height 34
paste input "[EMAIL_ADDRESS][DOMAIN_NAME]"
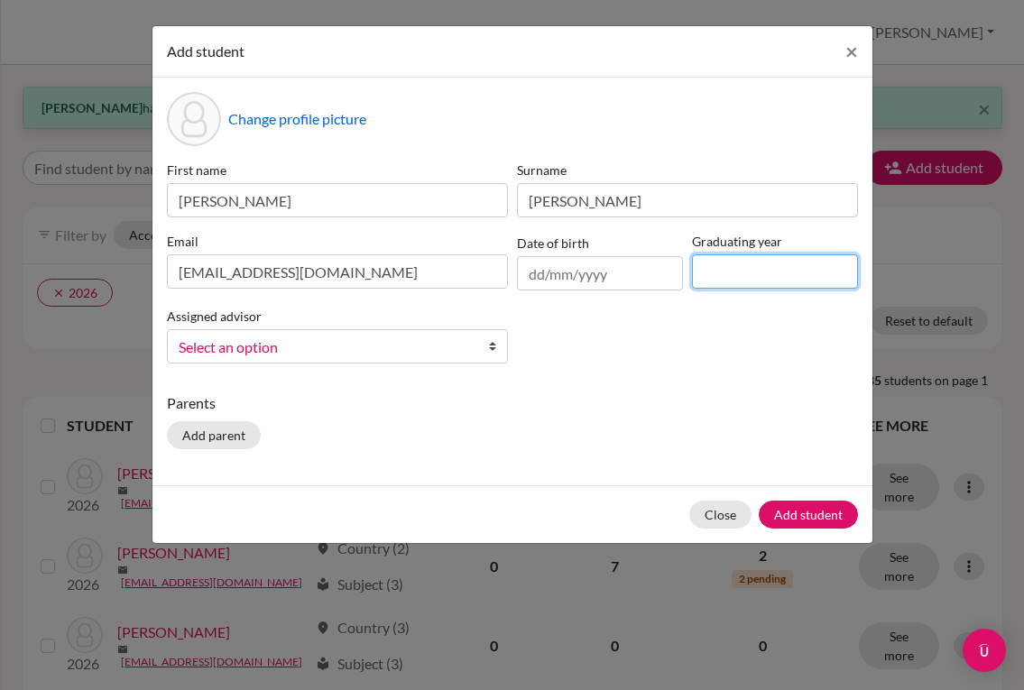
click at [749, 274] on input at bounding box center [775, 271] width 166 height 34
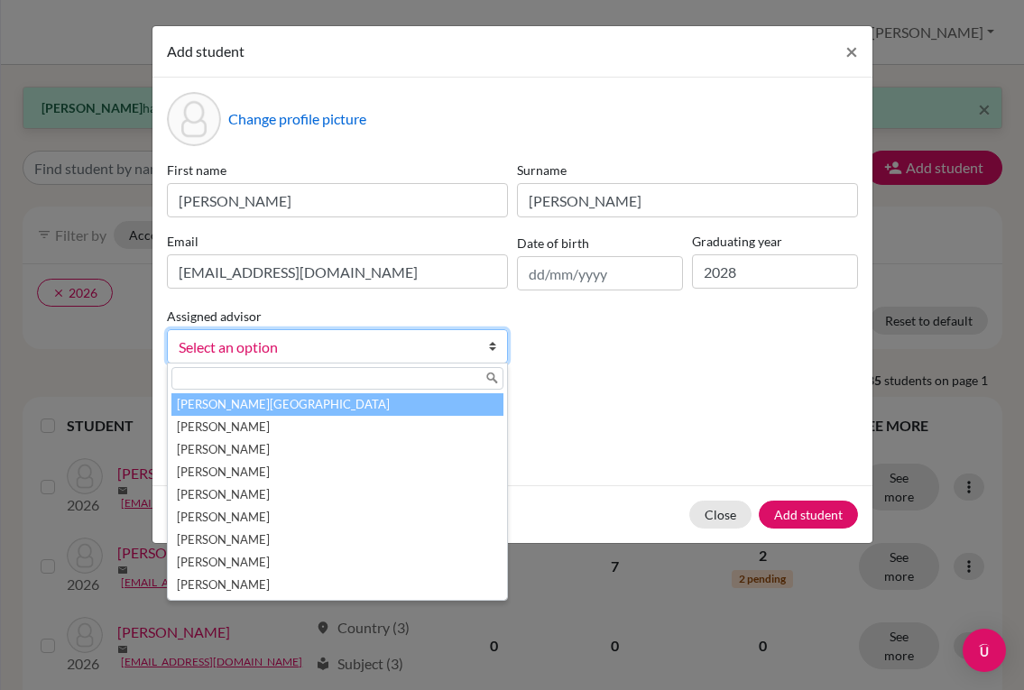
click at [482, 352] on link "Select an option" at bounding box center [337, 346] width 341 height 34
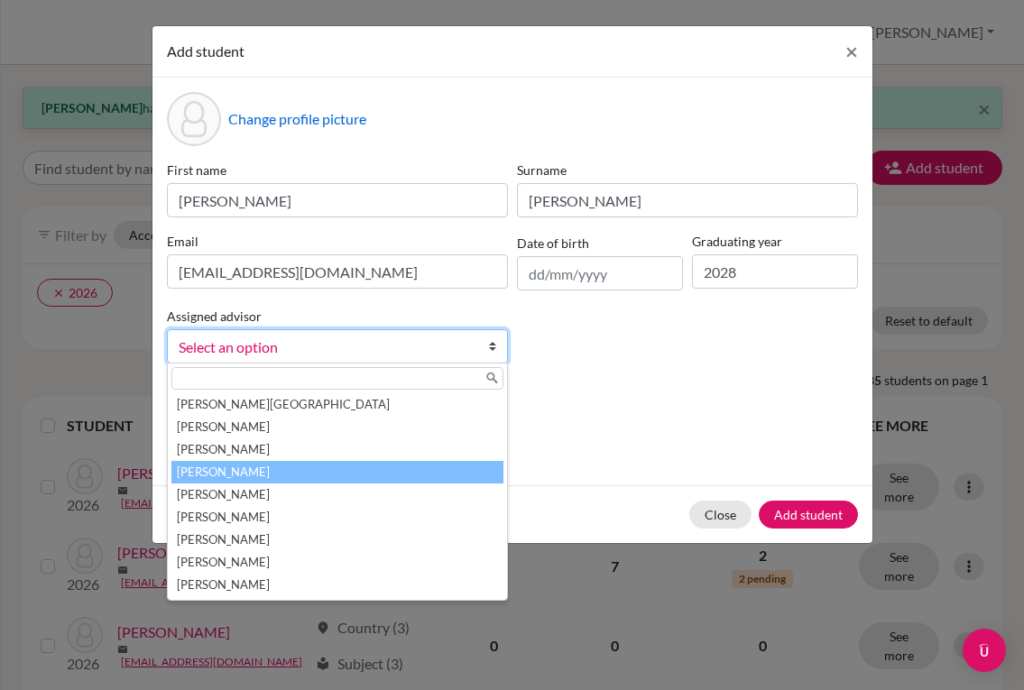
click at [345, 469] on li "[PERSON_NAME]" at bounding box center [337, 472] width 332 height 23
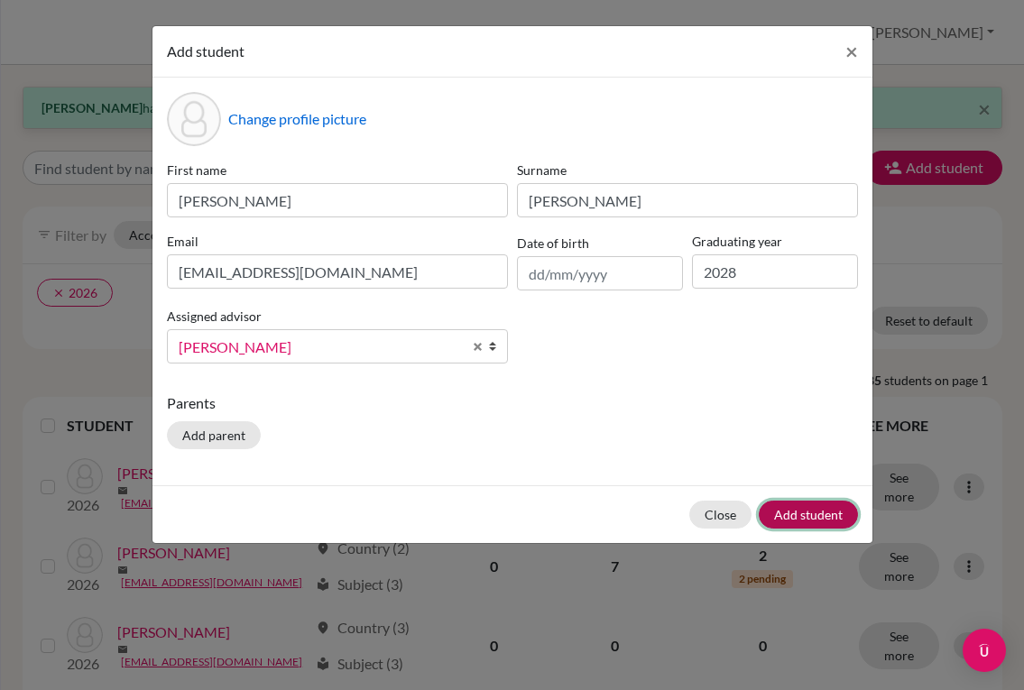
click at [807, 504] on button "Add student" at bounding box center [808, 515] width 99 height 28
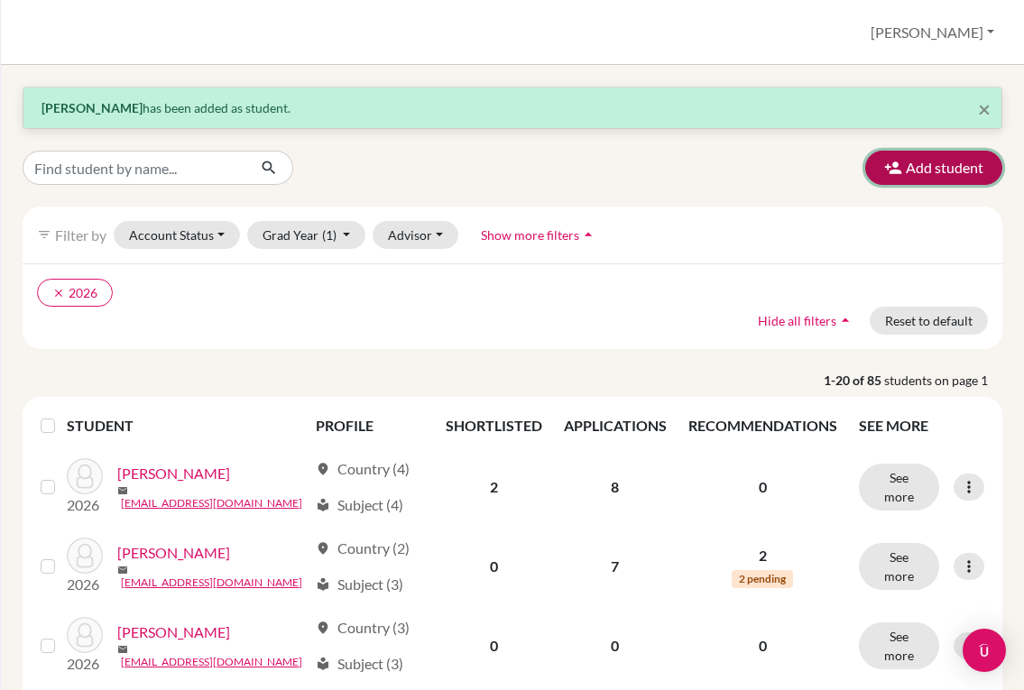
click at [912, 176] on button "Add student" at bounding box center [933, 168] width 137 height 34
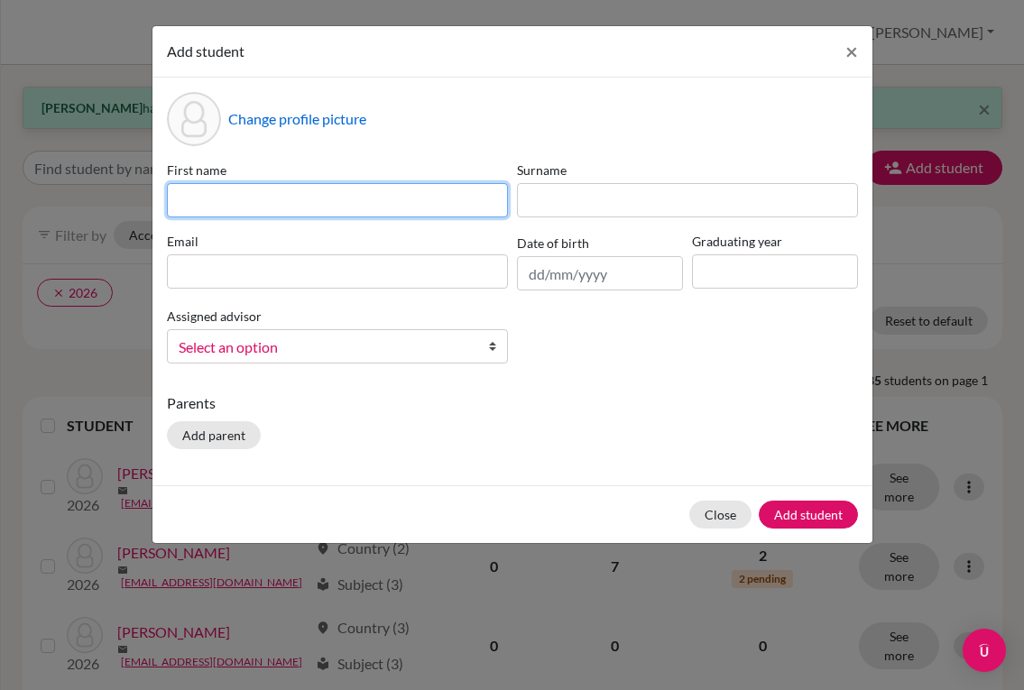
click at [293, 208] on input at bounding box center [337, 200] width 341 height 34
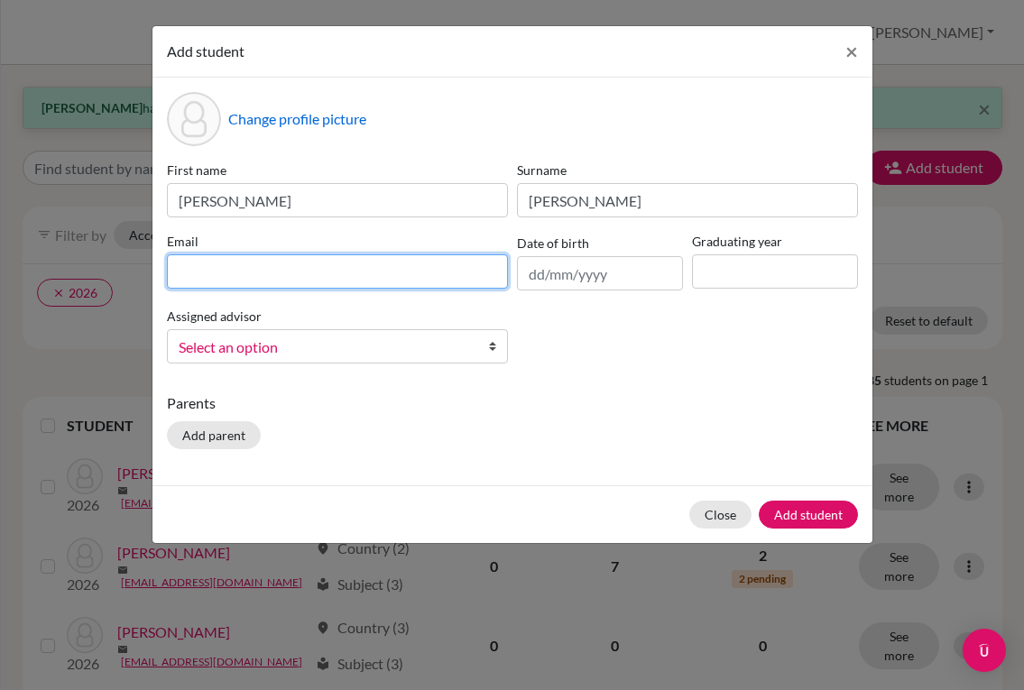
click at [426, 269] on input at bounding box center [337, 271] width 341 height 34
paste input "[EMAIL_ADDRESS][DOMAIN_NAME]"
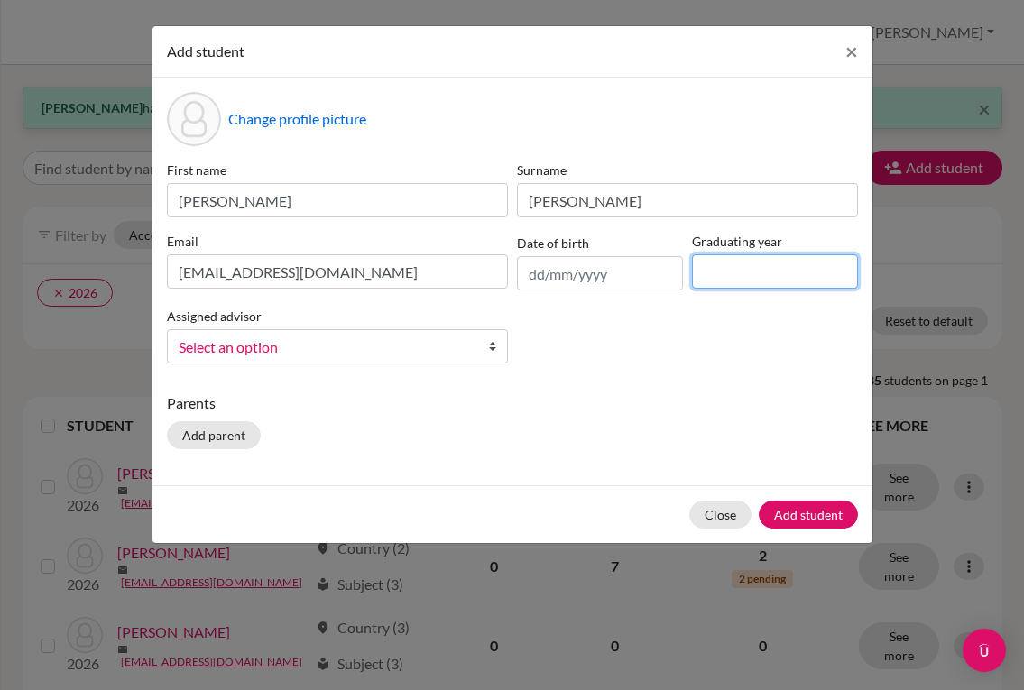
click at [770, 275] on input at bounding box center [775, 271] width 166 height 34
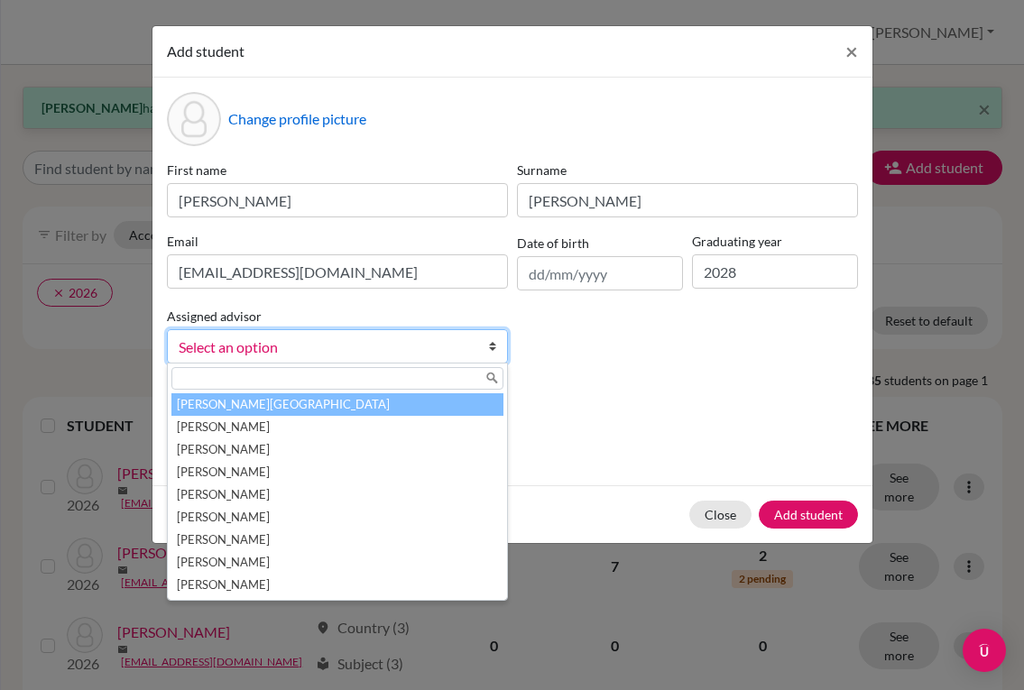
click at [283, 351] on span "Select an option" at bounding box center [326, 347] width 294 height 23
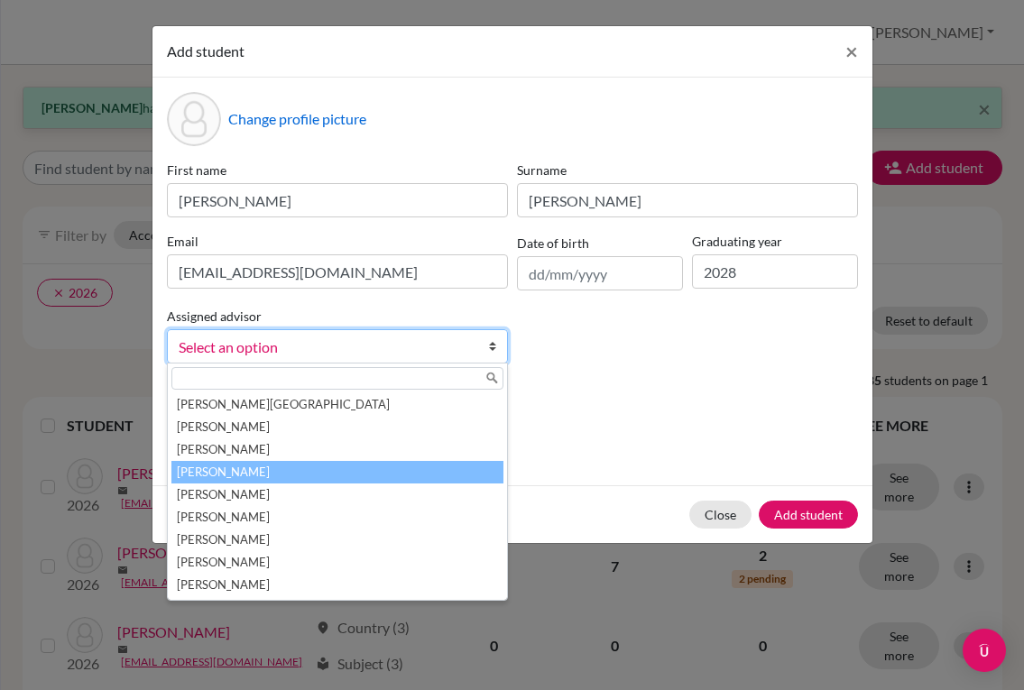
click at [264, 477] on li "[PERSON_NAME]" at bounding box center [337, 472] width 332 height 23
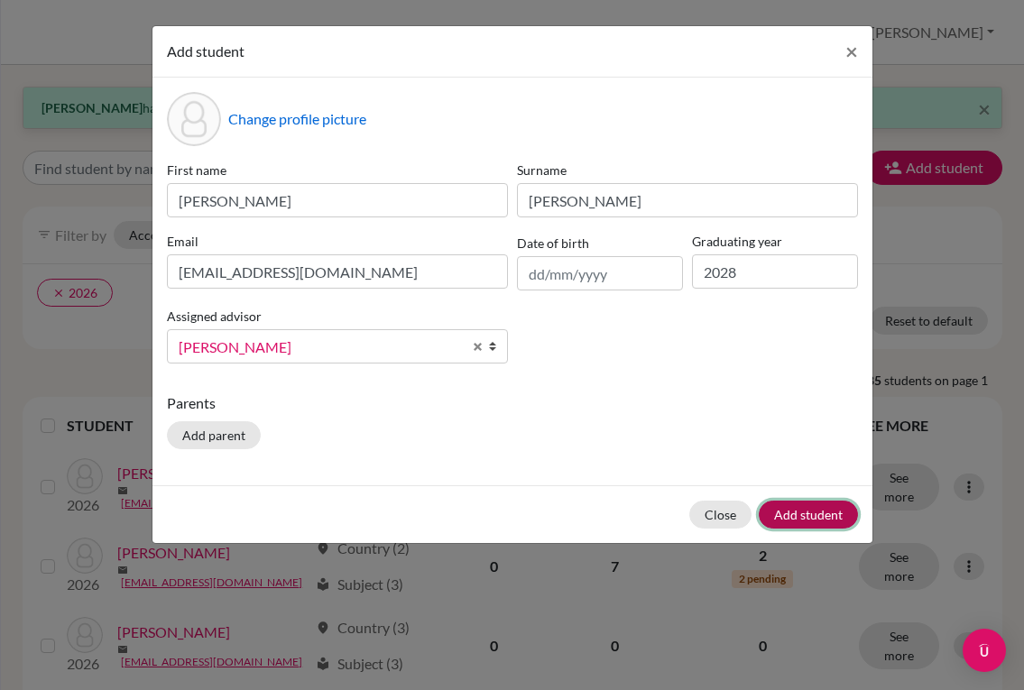
click at [800, 519] on button "Add student" at bounding box center [808, 515] width 99 height 28
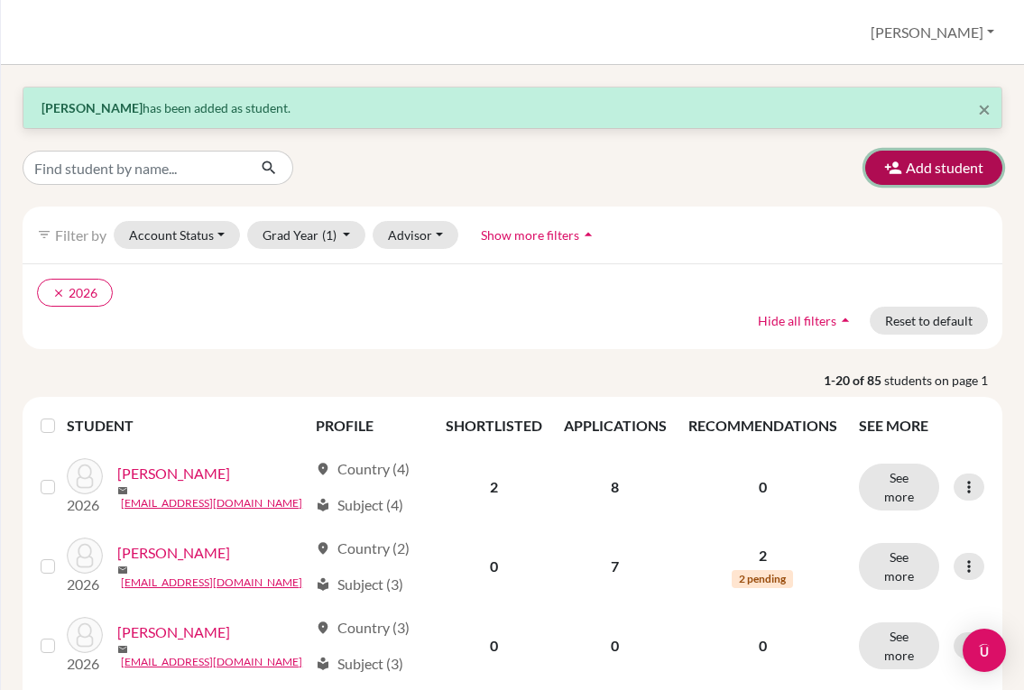
click at [902, 166] on button "Add student" at bounding box center [933, 168] width 137 height 34
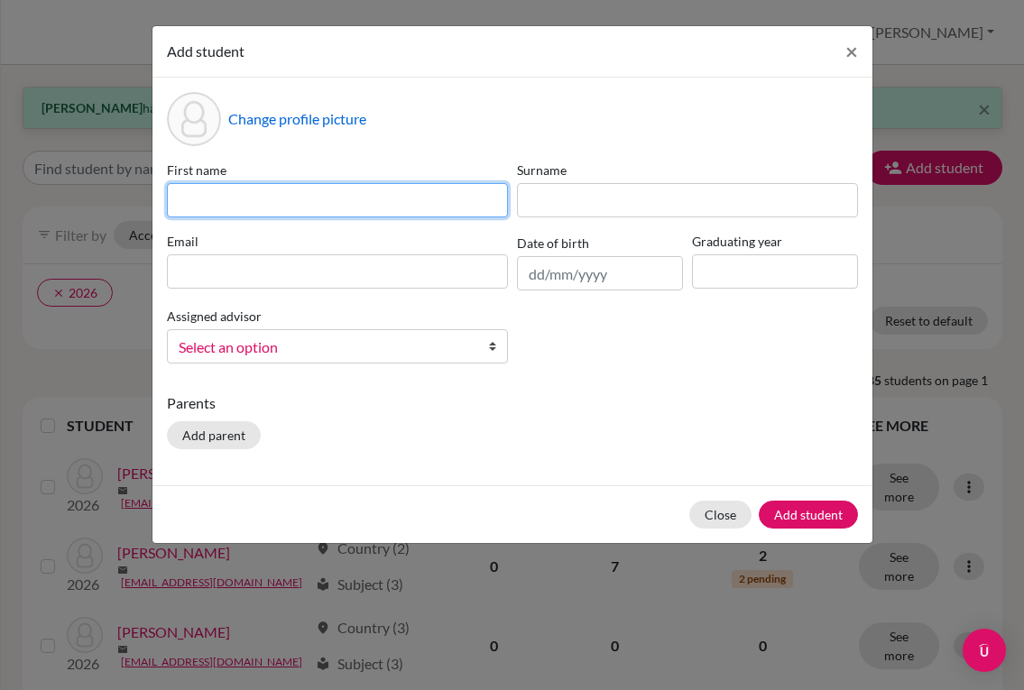
click at [403, 210] on input at bounding box center [337, 200] width 341 height 34
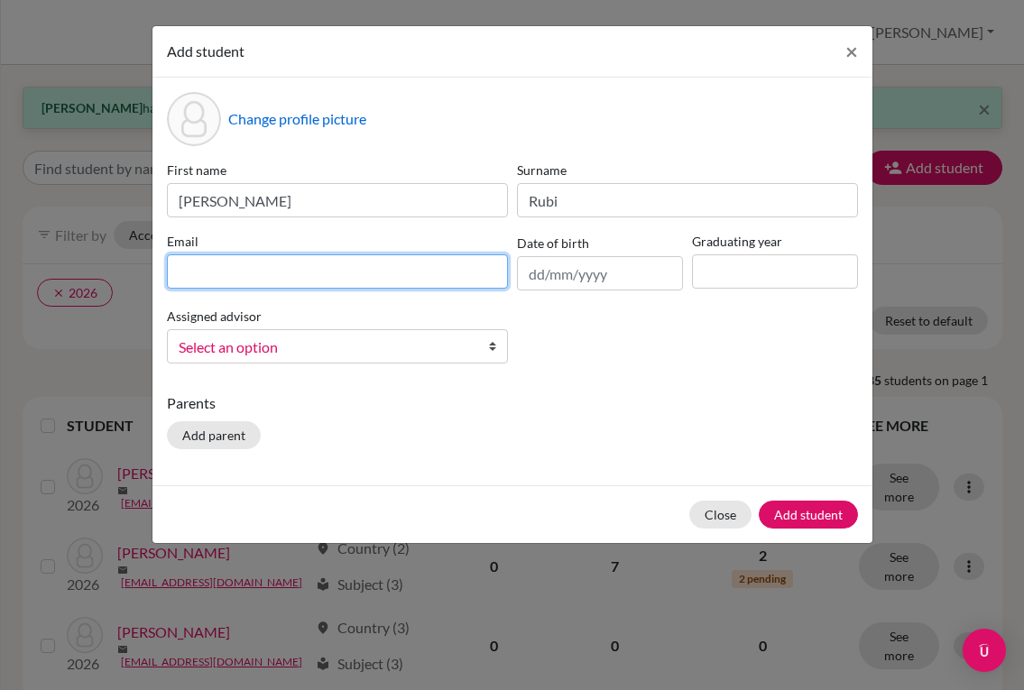
click at [366, 269] on input at bounding box center [337, 271] width 341 height 34
paste input "[EMAIL_ADDRESS][DOMAIN_NAME]"
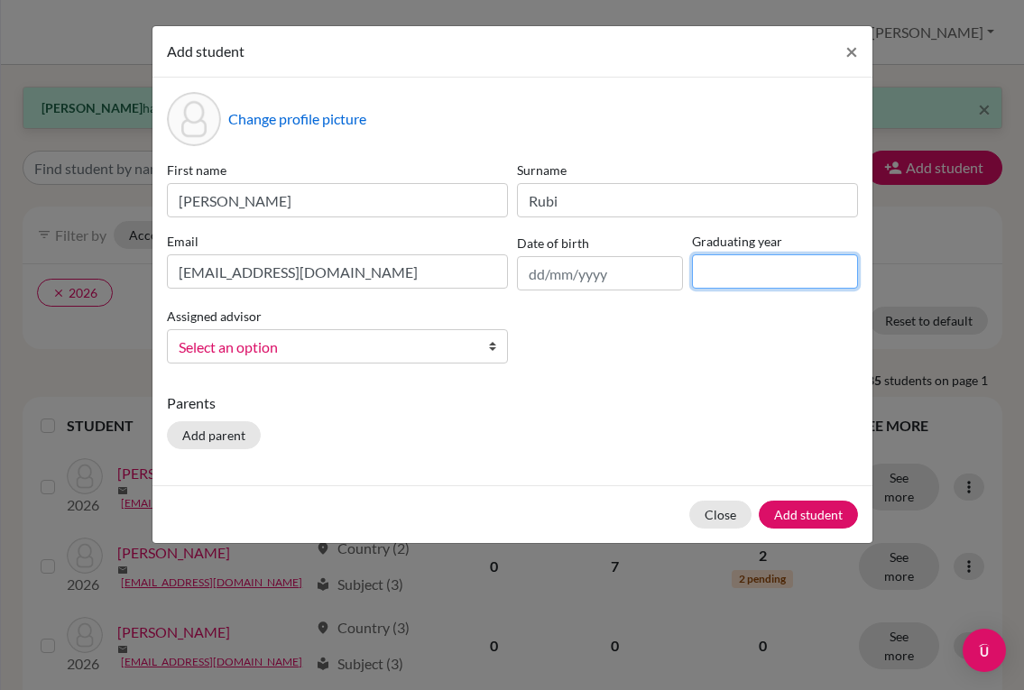
click at [735, 279] on input at bounding box center [775, 271] width 166 height 34
click at [495, 348] on b at bounding box center [498, 346] width 18 height 32
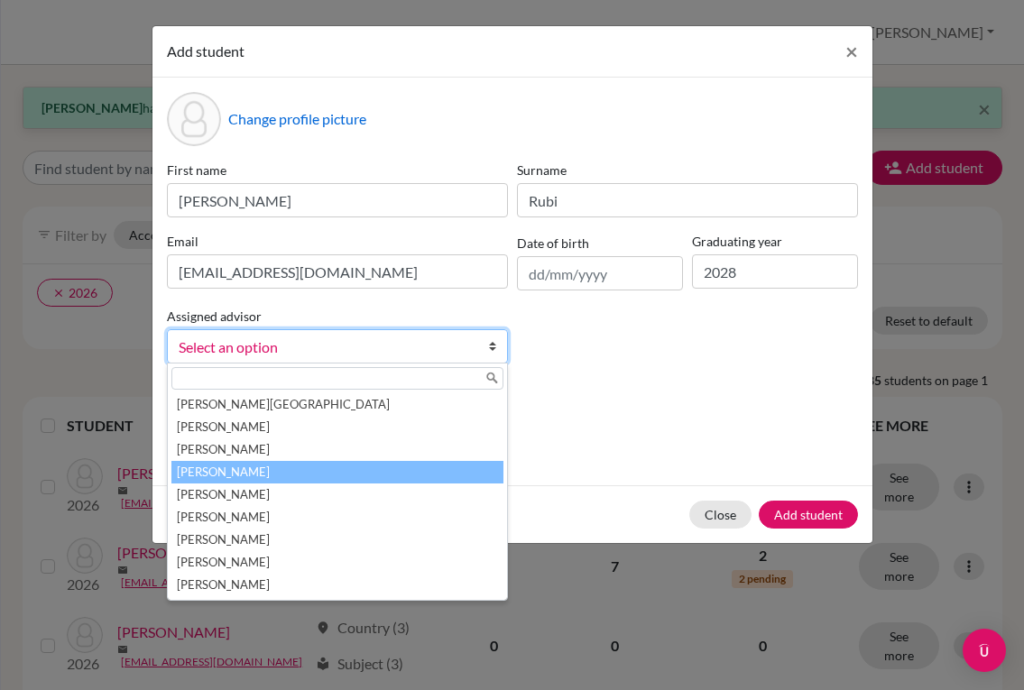
click at [312, 471] on li "[PERSON_NAME]" at bounding box center [337, 472] width 332 height 23
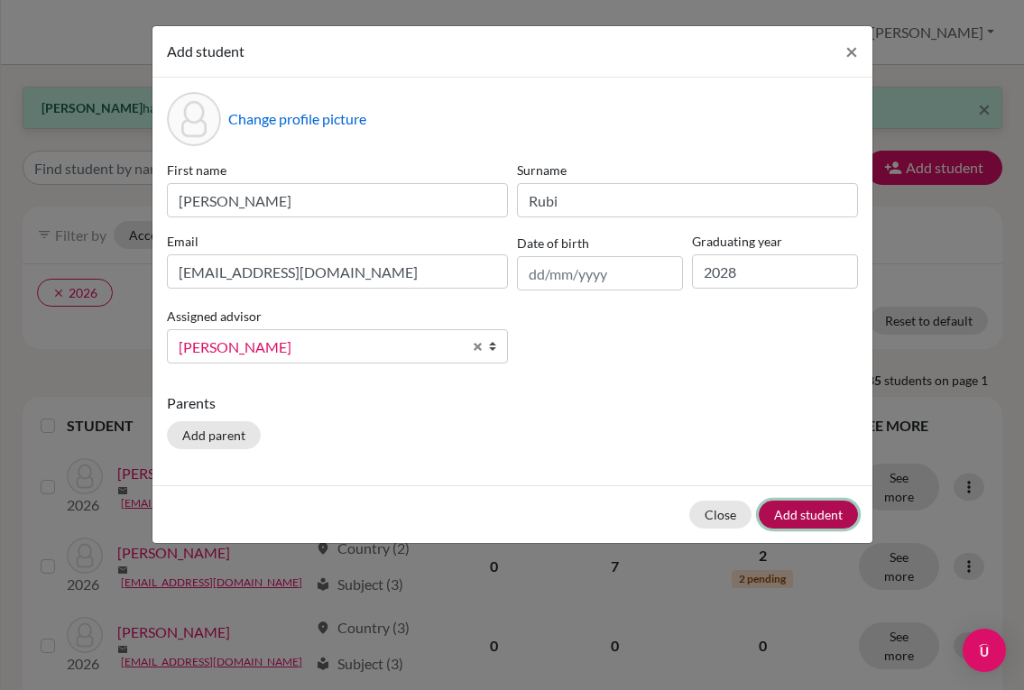
click at [776, 507] on button "Add student" at bounding box center [808, 515] width 99 height 28
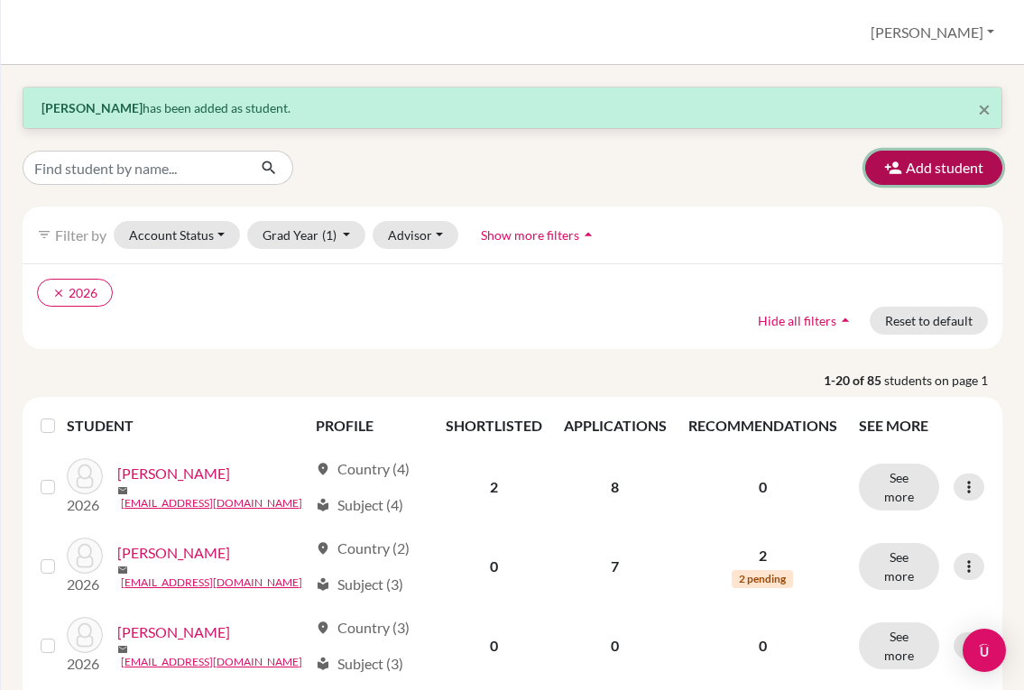
click at [971, 171] on button "Add student" at bounding box center [933, 168] width 137 height 34
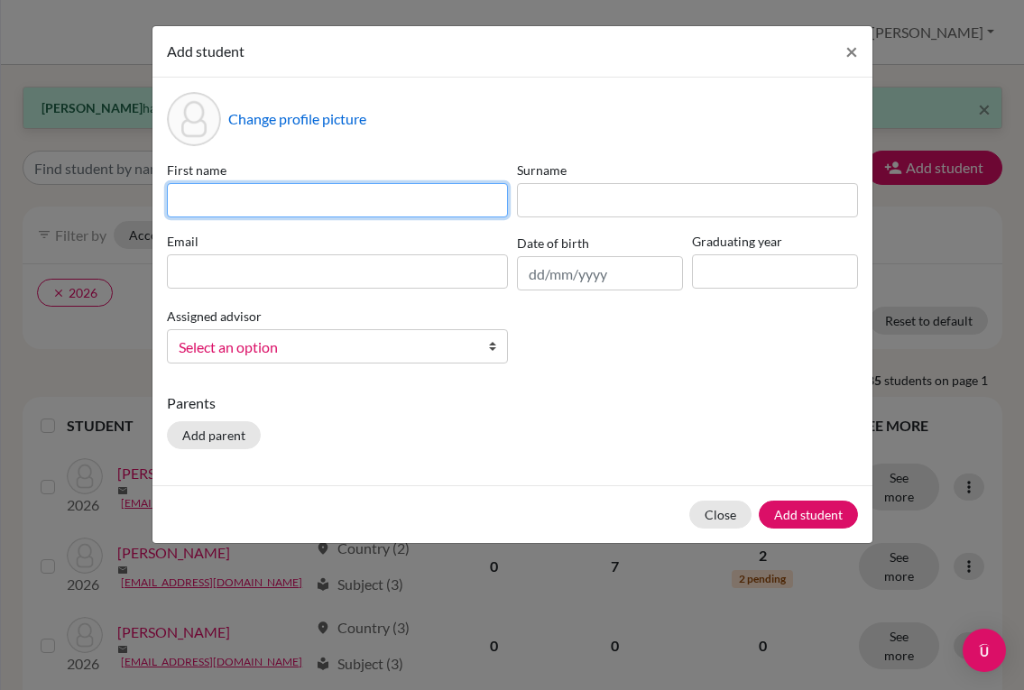
click at [459, 216] on input at bounding box center [337, 200] width 341 height 34
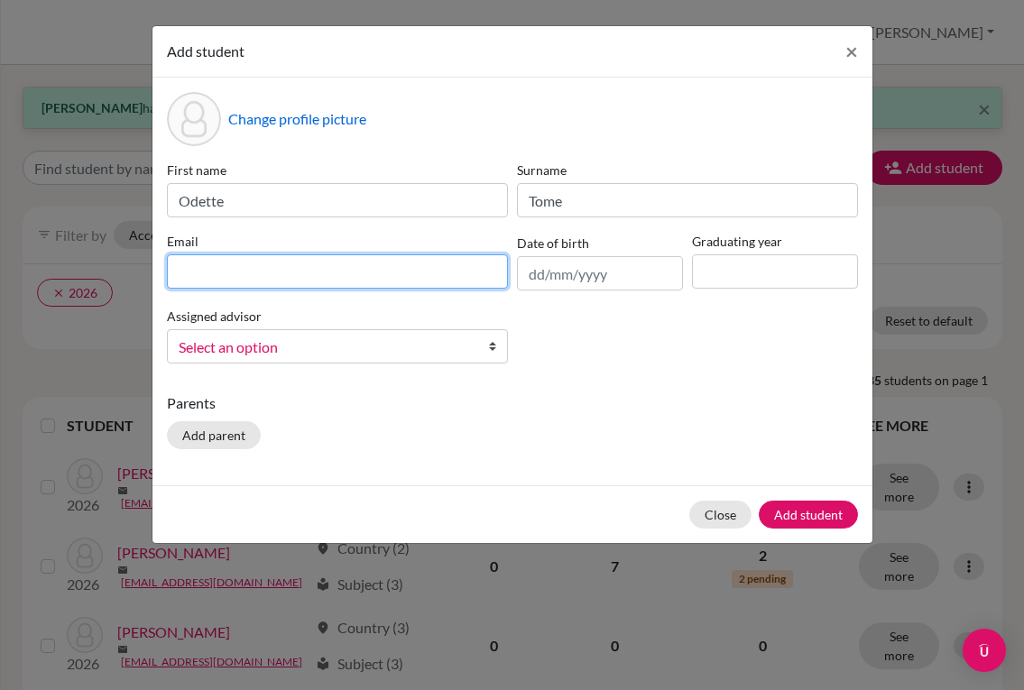
click at [285, 277] on input at bounding box center [337, 271] width 341 height 34
paste input "[PERSON_NAME] Tome [PERSON_NAME] <[EMAIL_ADDRESS][DOMAIN_NAME]>"
click at [300, 281] on input at bounding box center [337, 271] width 341 height 34
paste input "[EMAIL_ADDRESS][DOMAIN_NAME]"
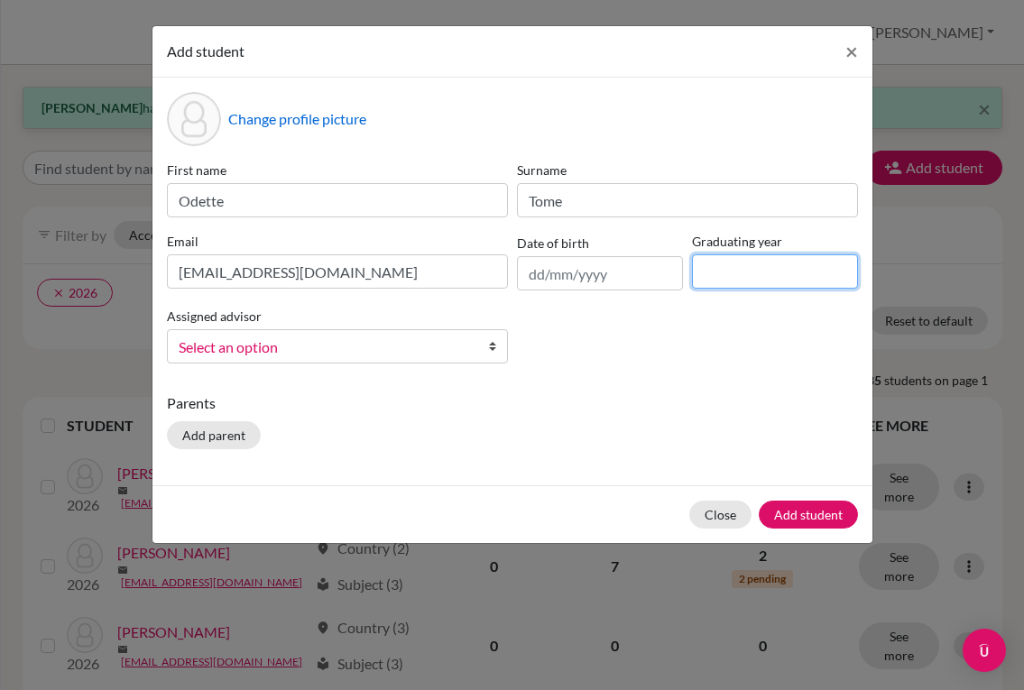
click at [722, 273] on input at bounding box center [775, 271] width 166 height 34
click at [340, 355] on span "Select an option" at bounding box center [326, 347] width 294 height 23
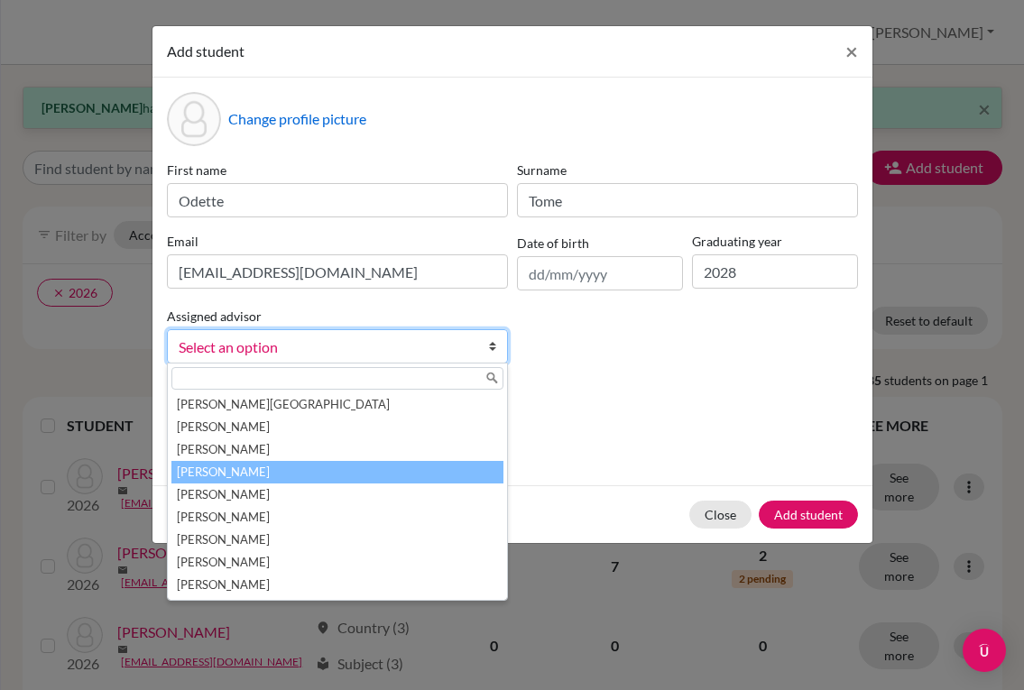
click at [300, 466] on li "[PERSON_NAME]" at bounding box center [337, 472] width 332 height 23
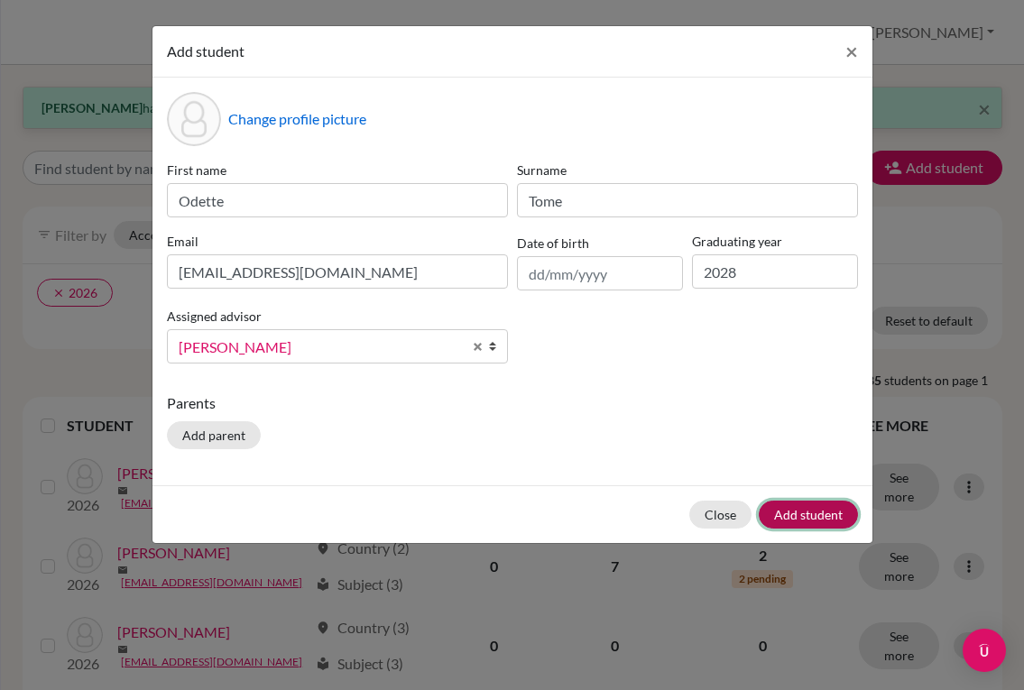
click at [820, 517] on button "Add student" at bounding box center [808, 515] width 99 height 28
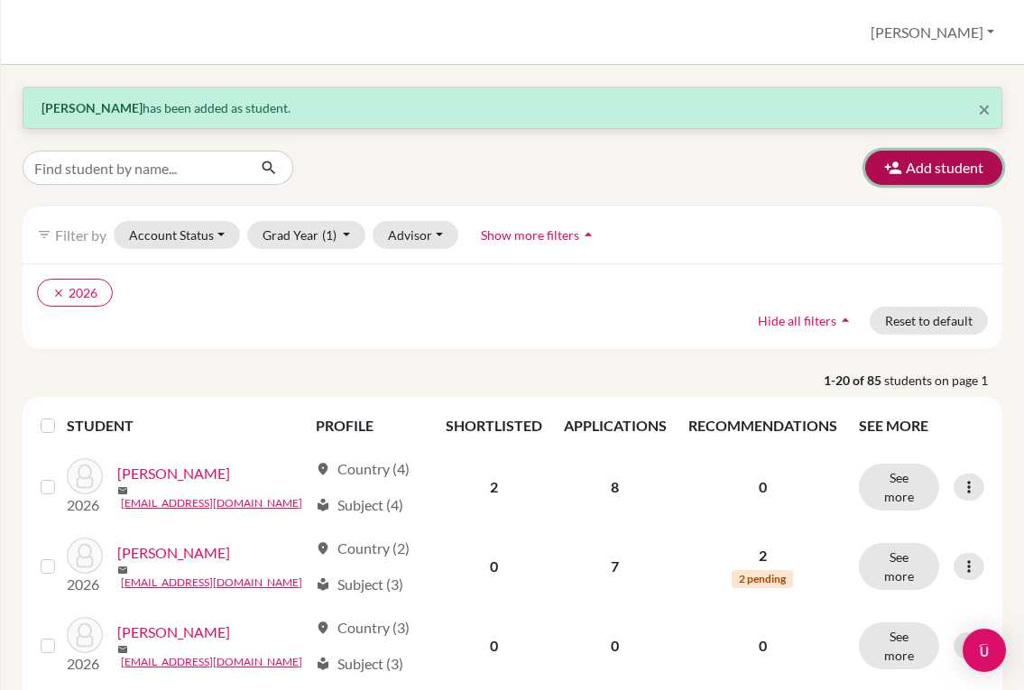
click at [884, 171] on icon "button" at bounding box center [893, 168] width 18 height 18
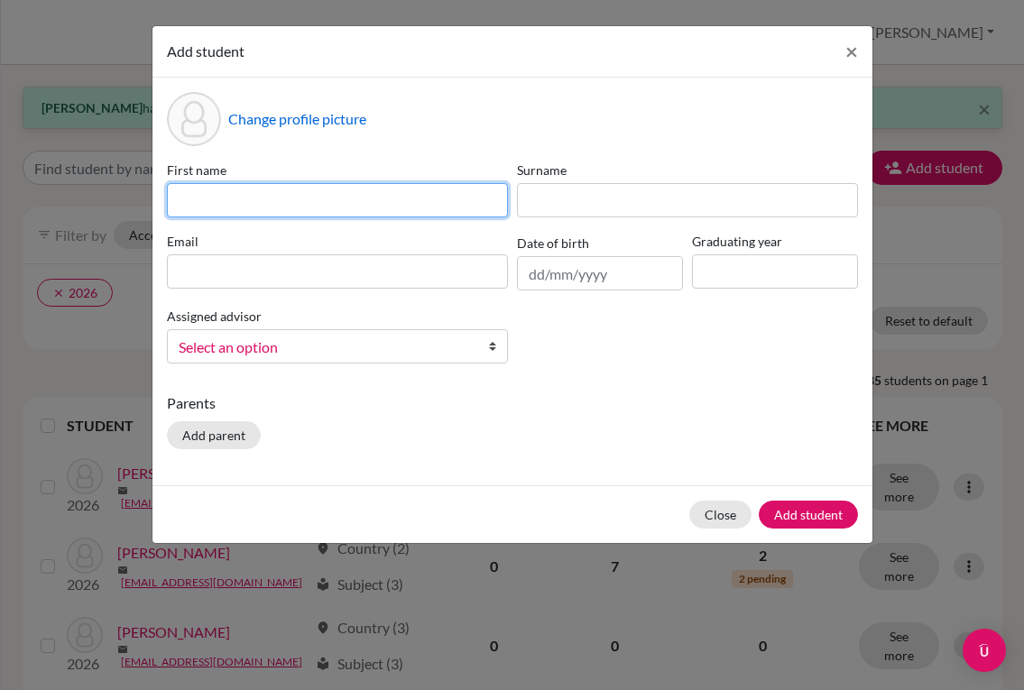
click at [349, 204] on input at bounding box center [337, 200] width 341 height 34
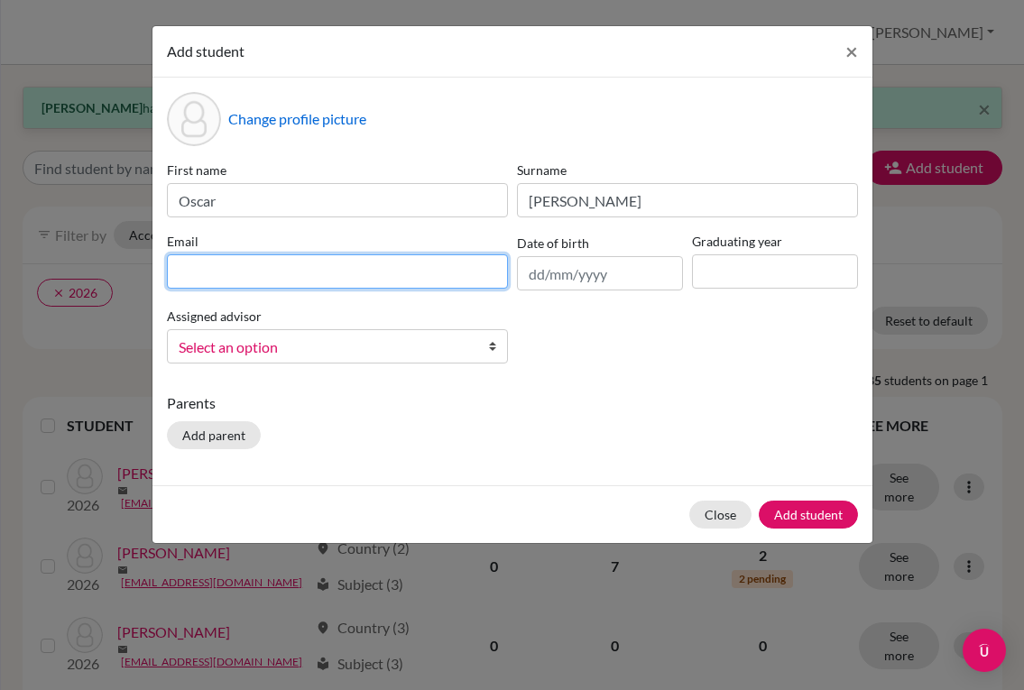
click at [431, 267] on input at bounding box center [337, 271] width 341 height 34
paste input "[EMAIL_ADDRESS][DOMAIN_NAME]"
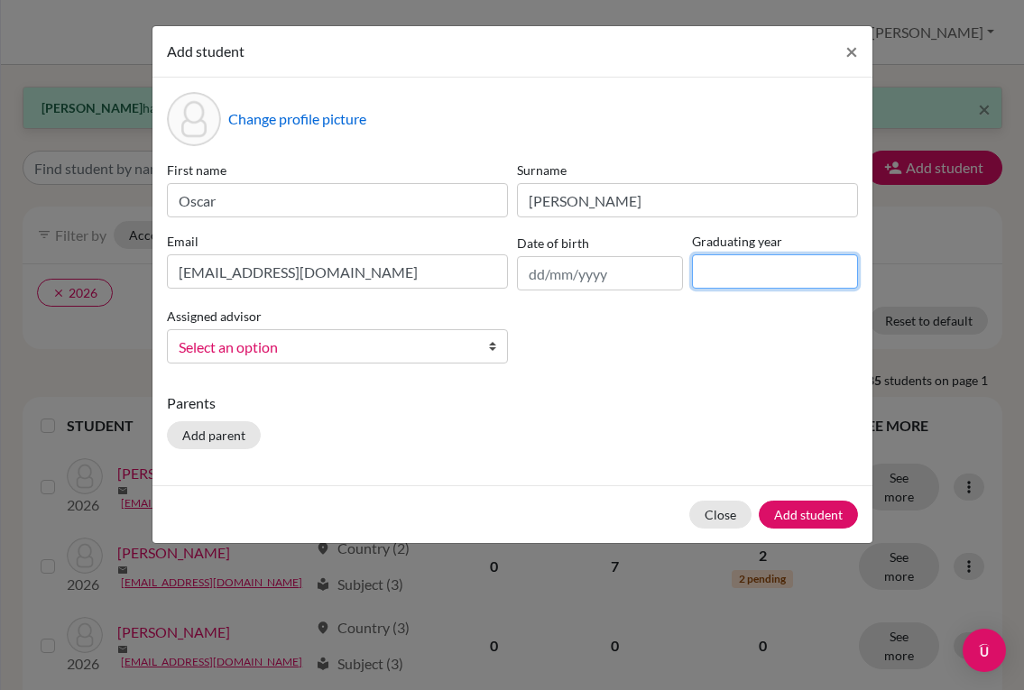
click at [727, 282] on input at bounding box center [775, 271] width 166 height 34
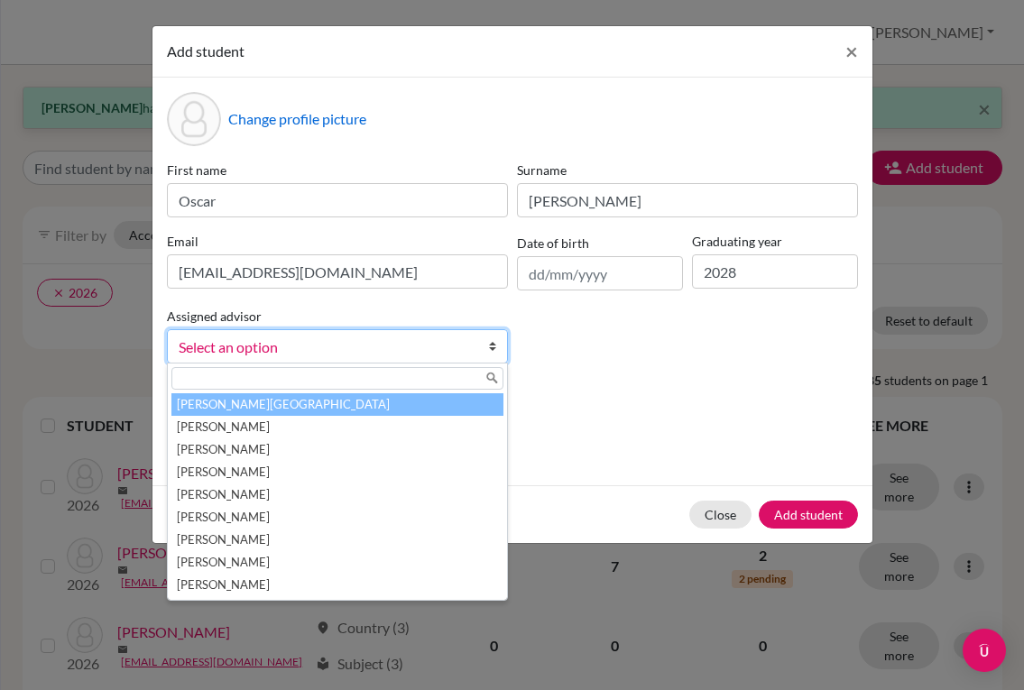
click at [470, 349] on span "Select an option" at bounding box center [326, 347] width 294 height 23
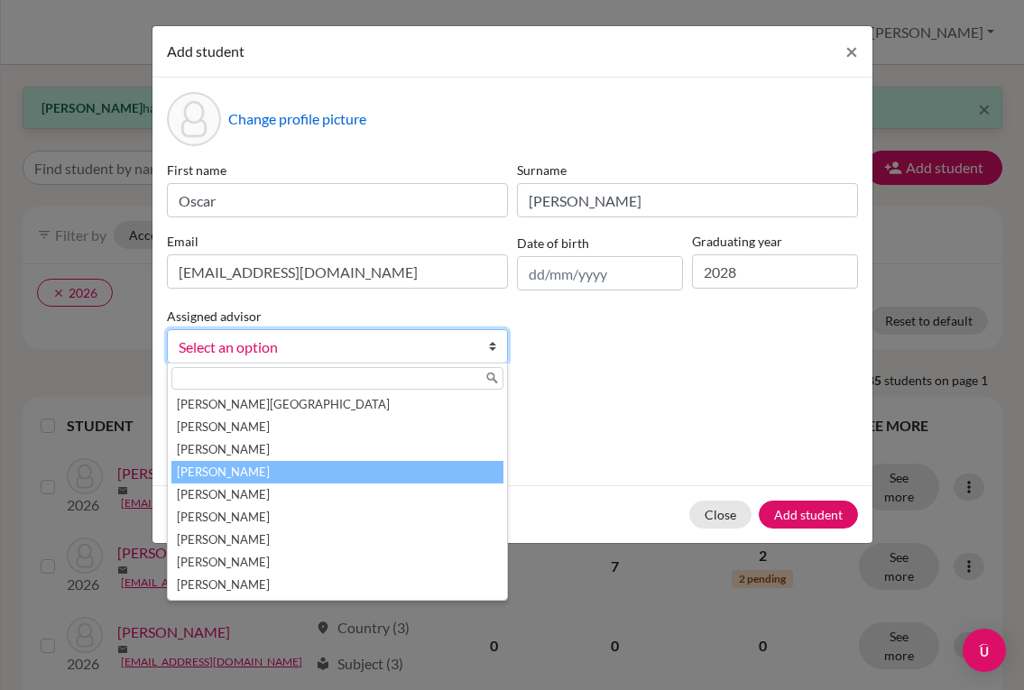
click at [394, 473] on li "[PERSON_NAME]" at bounding box center [337, 472] width 332 height 23
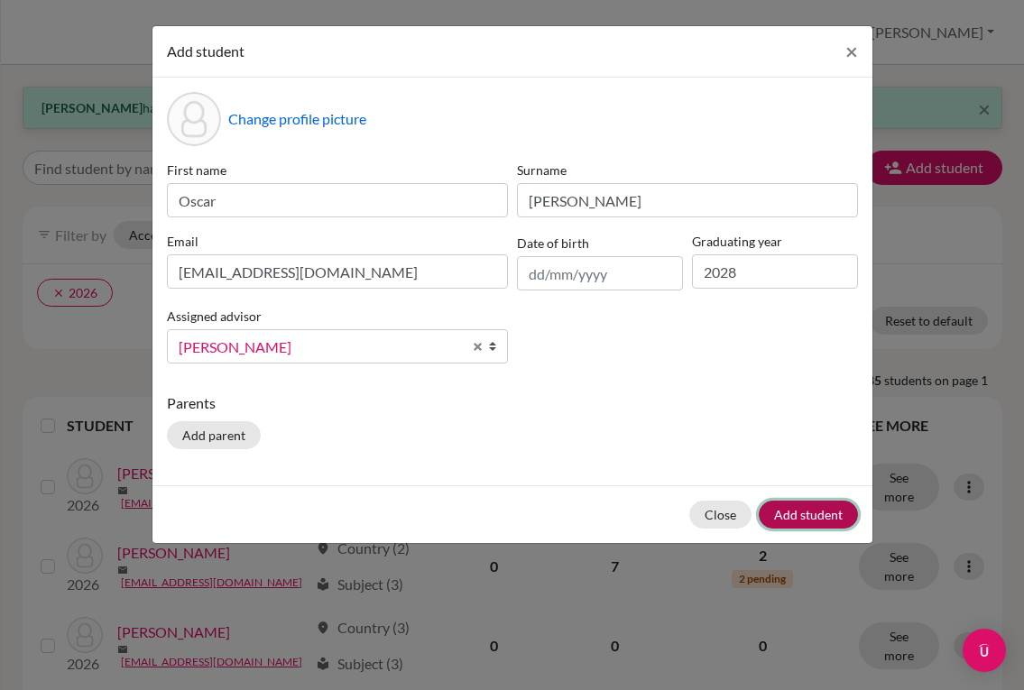
click at [797, 505] on button "Add student" at bounding box center [808, 515] width 99 height 28
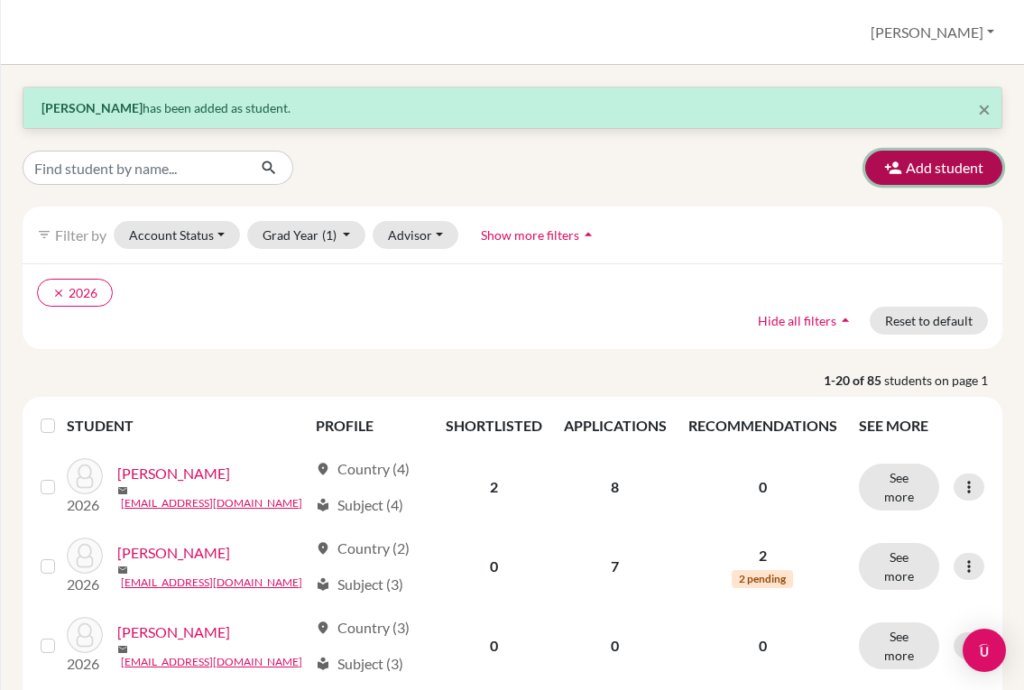
click at [905, 174] on button "Add student" at bounding box center [933, 168] width 137 height 34
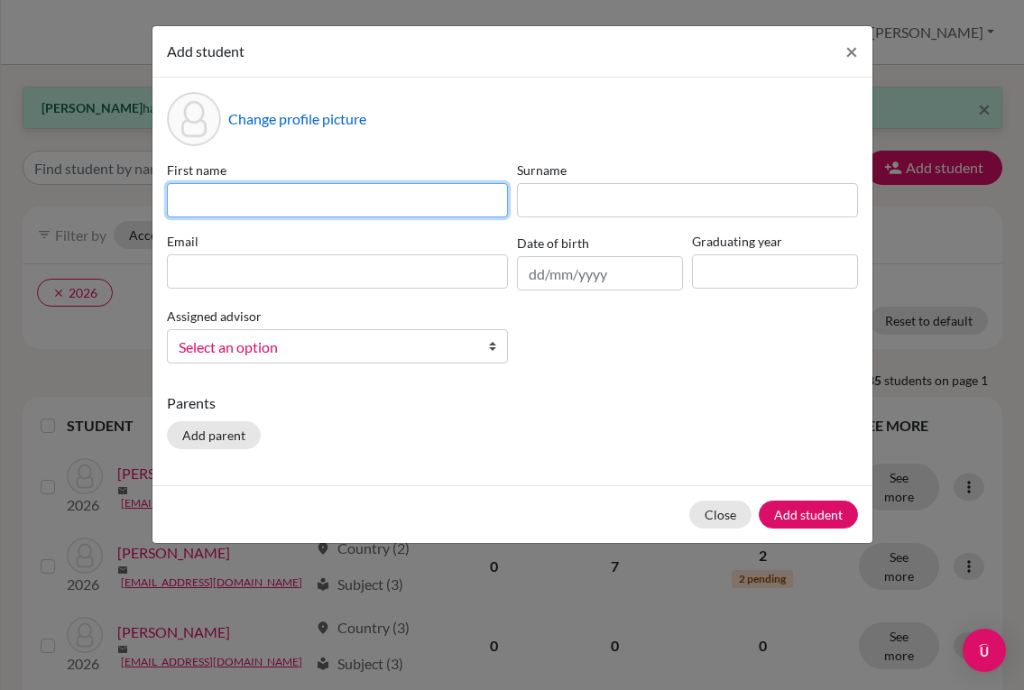
click at [283, 203] on input at bounding box center [337, 200] width 341 height 34
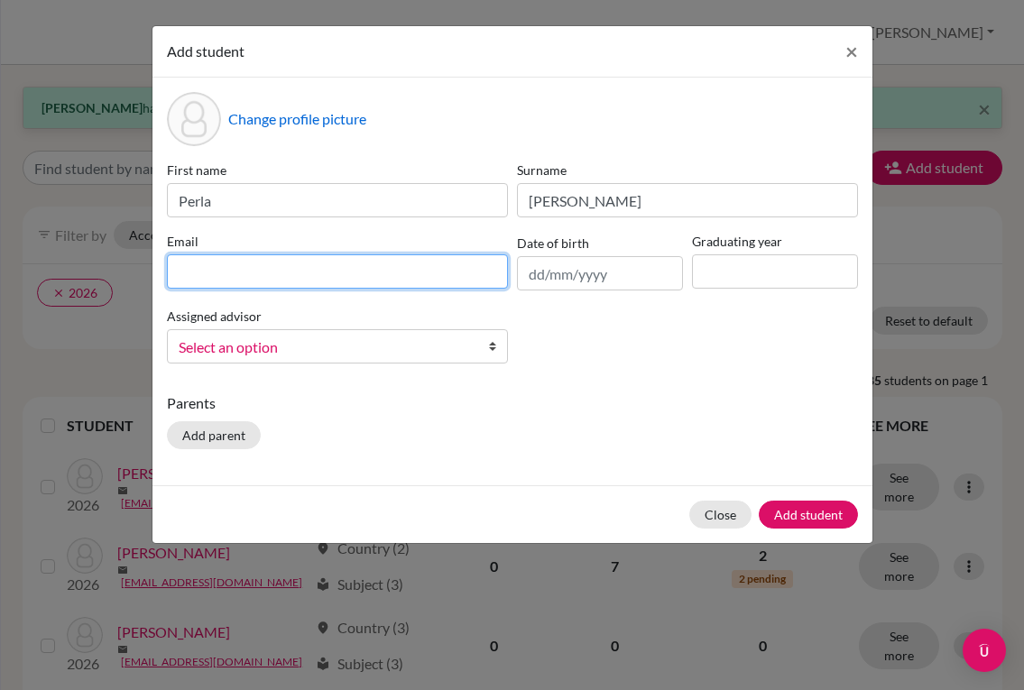
click at [403, 264] on input at bounding box center [337, 271] width 341 height 34
paste input "[EMAIL_ADDRESS][DOMAIN_NAME]"
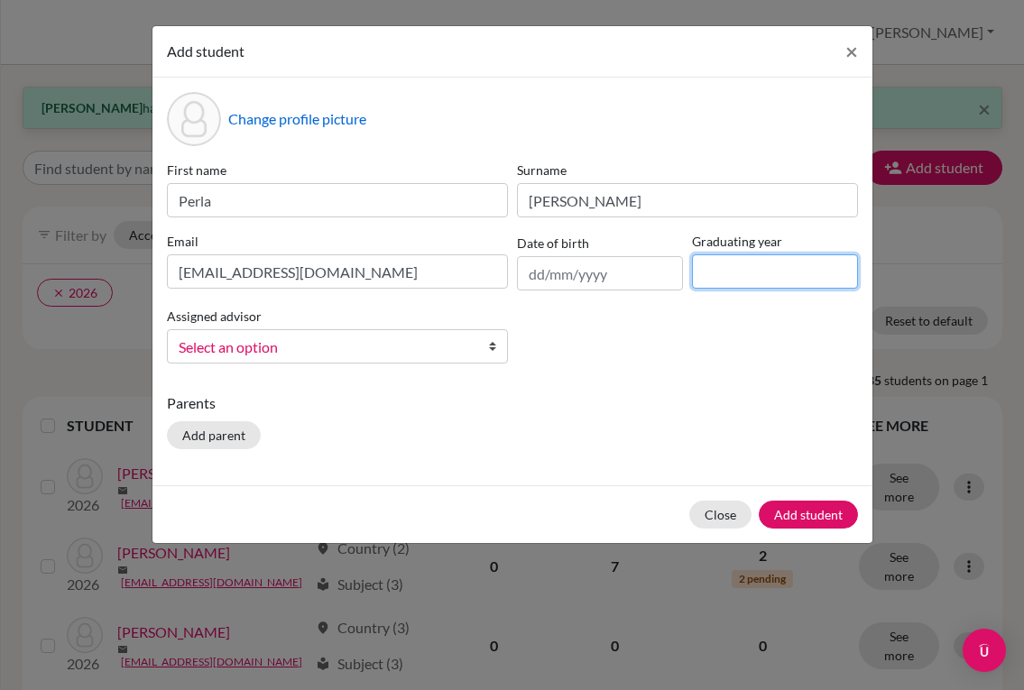
click at [745, 273] on input at bounding box center [775, 271] width 166 height 34
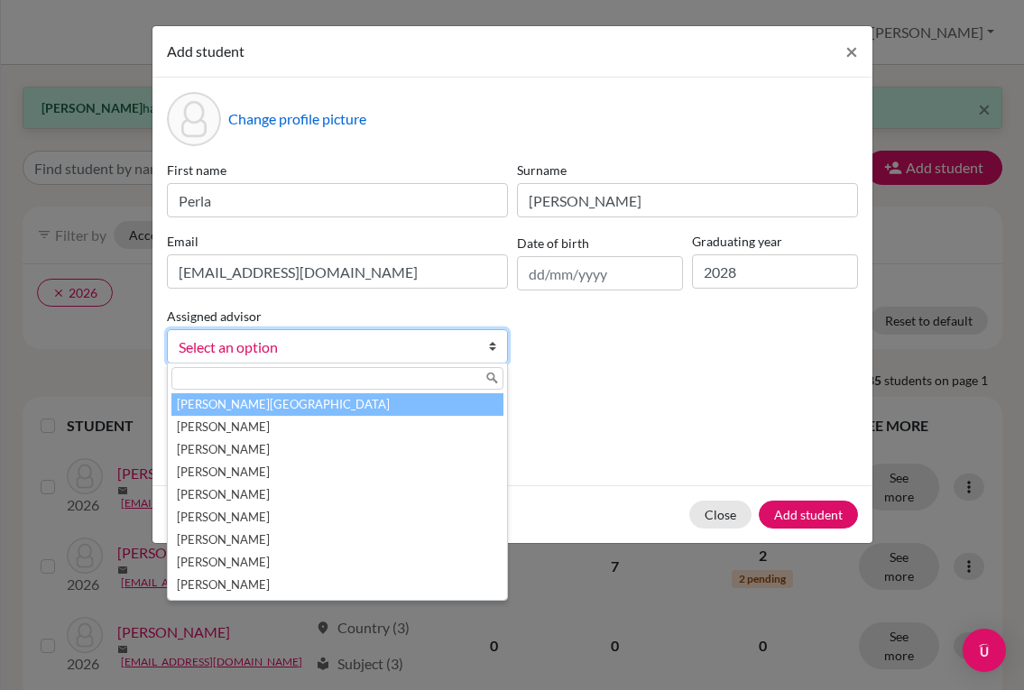
click at [436, 346] on span "Select an option" at bounding box center [326, 347] width 294 height 23
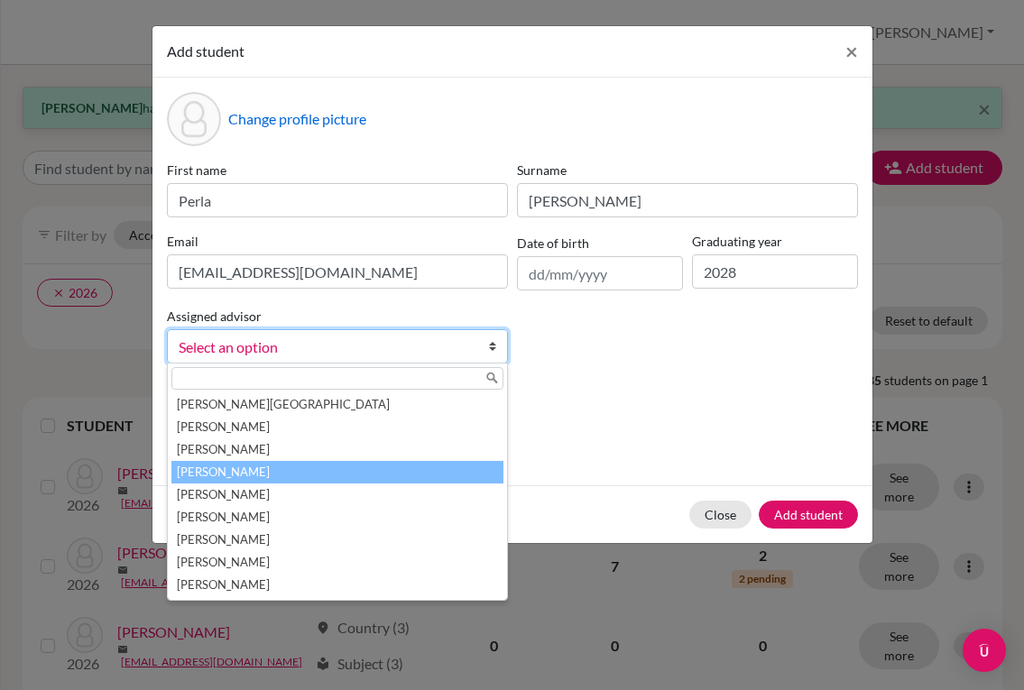
click at [290, 467] on li "[PERSON_NAME]" at bounding box center [337, 472] width 332 height 23
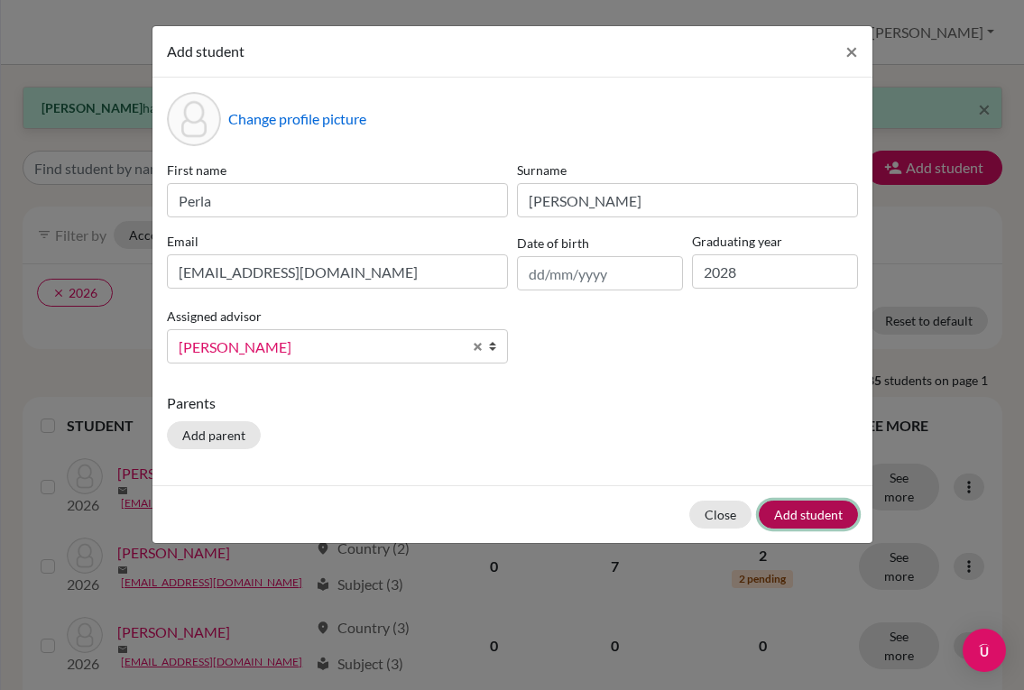
click at [819, 512] on button "Add student" at bounding box center [808, 515] width 99 height 28
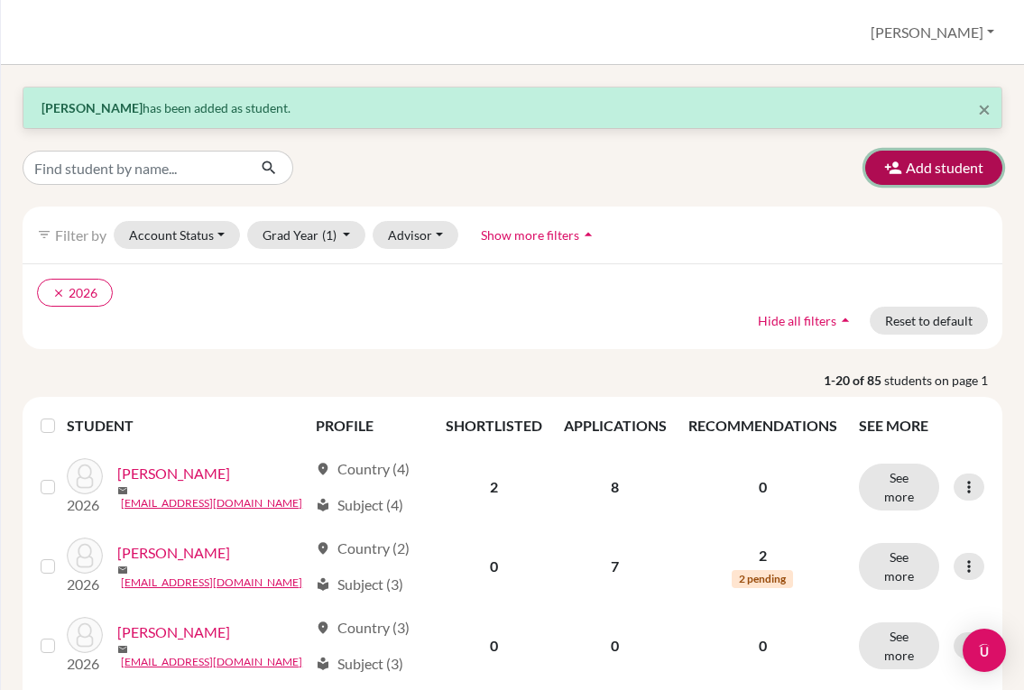
click at [897, 179] on button "Add student" at bounding box center [933, 168] width 137 height 34
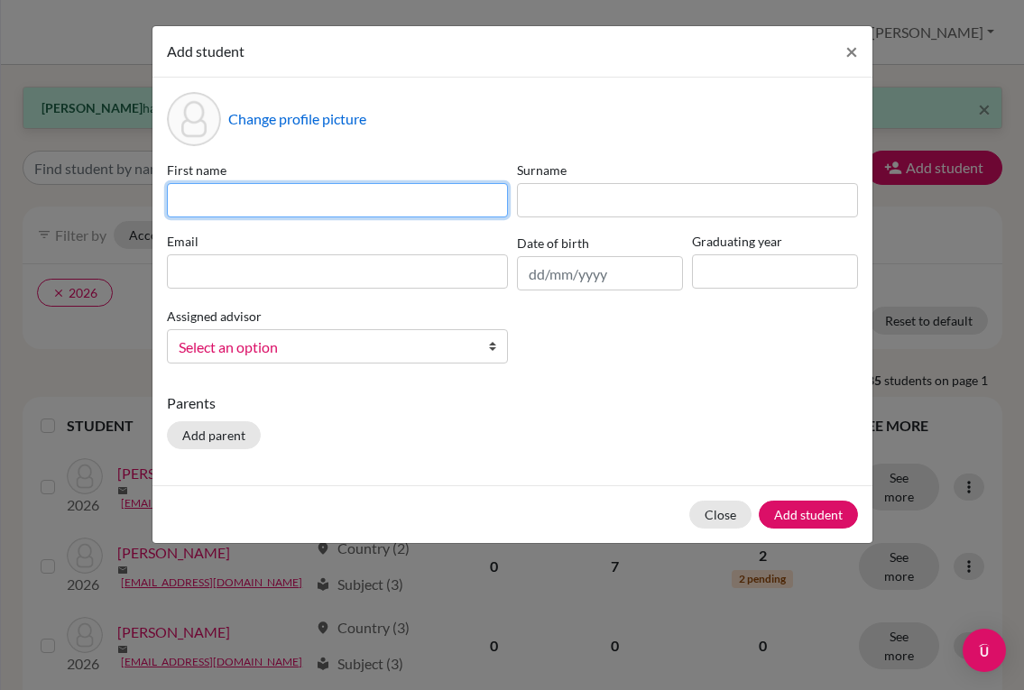
click at [336, 202] on input at bounding box center [337, 200] width 341 height 34
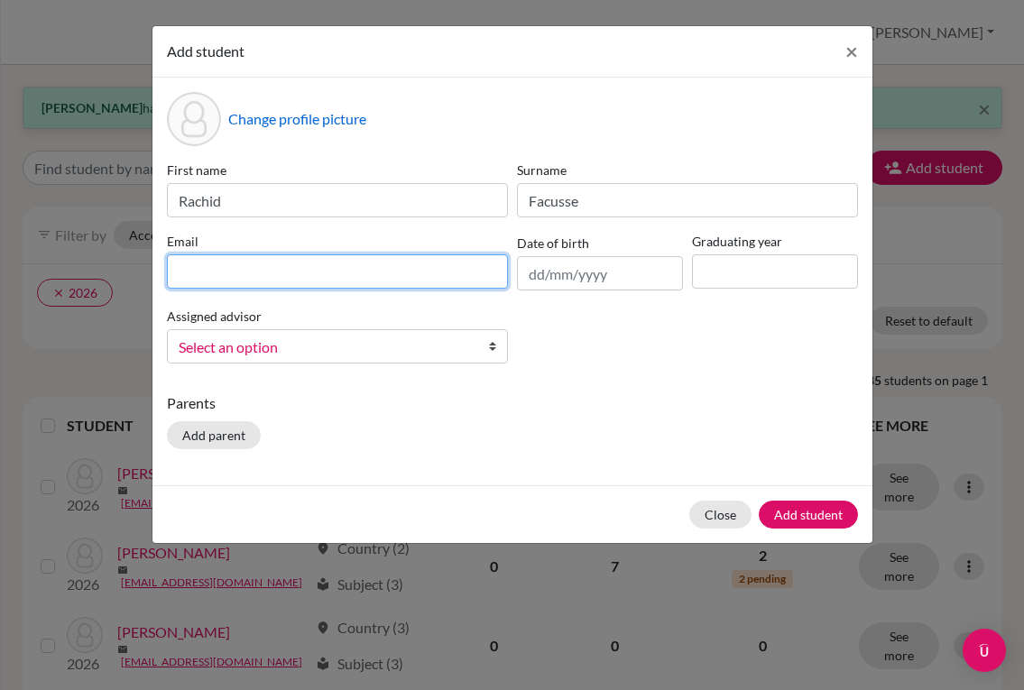
click at [370, 268] on input at bounding box center [337, 271] width 341 height 34
paste input "[EMAIL_ADDRESS][DOMAIN_NAME]"
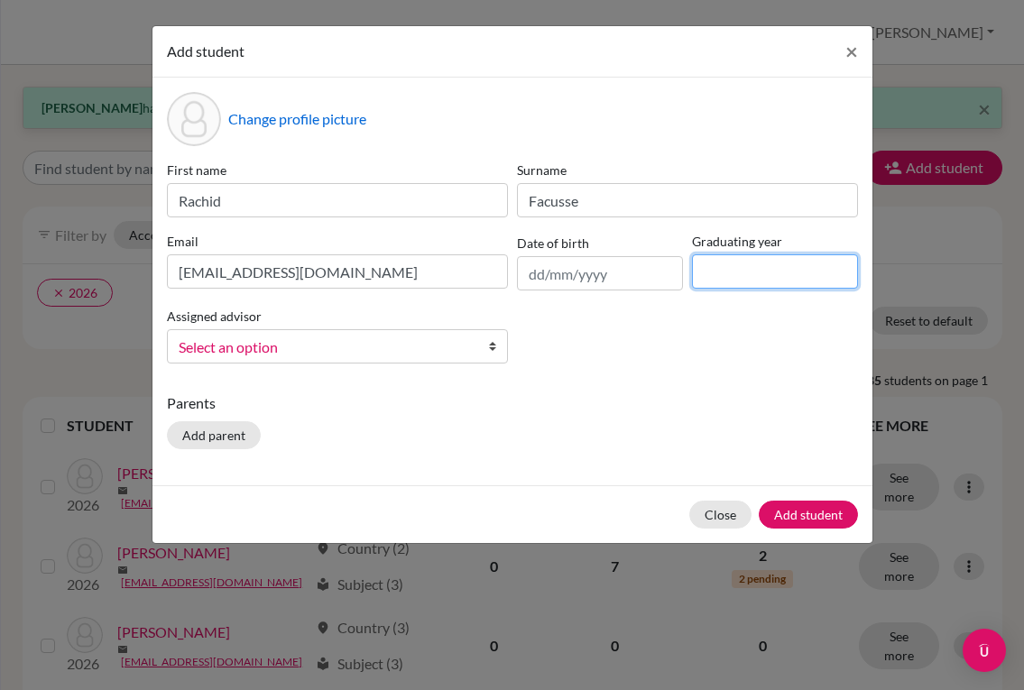
click at [725, 277] on input at bounding box center [775, 271] width 166 height 34
click at [482, 350] on link "Select an option" at bounding box center [337, 346] width 341 height 34
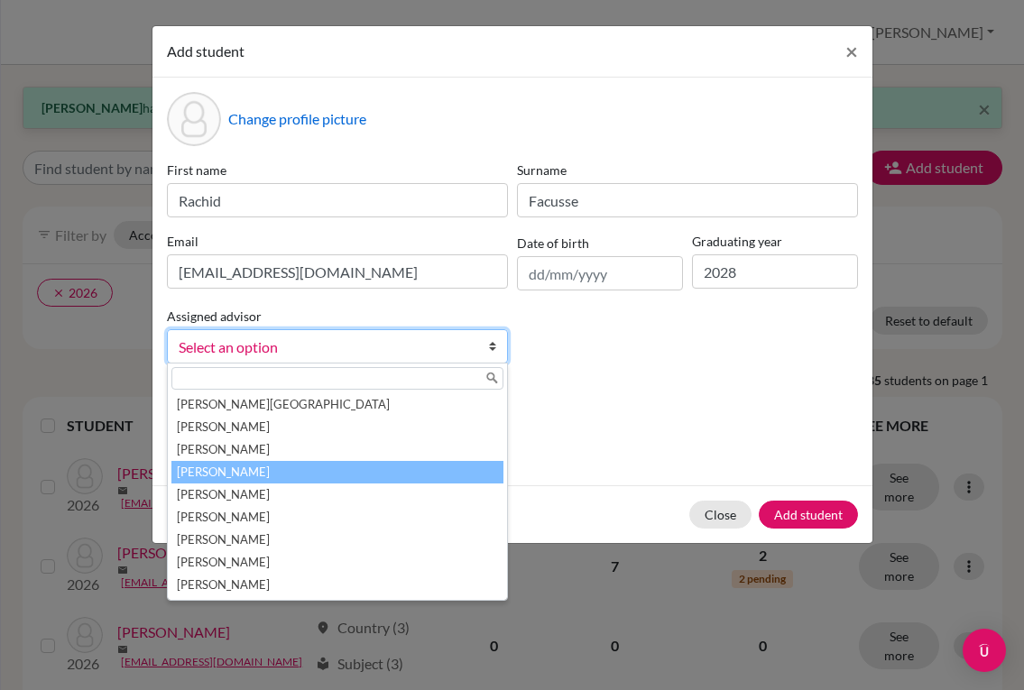
click at [366, 471] on li "[PERSON_NAME]" at bounding box center [337, 472] width 332 height 23
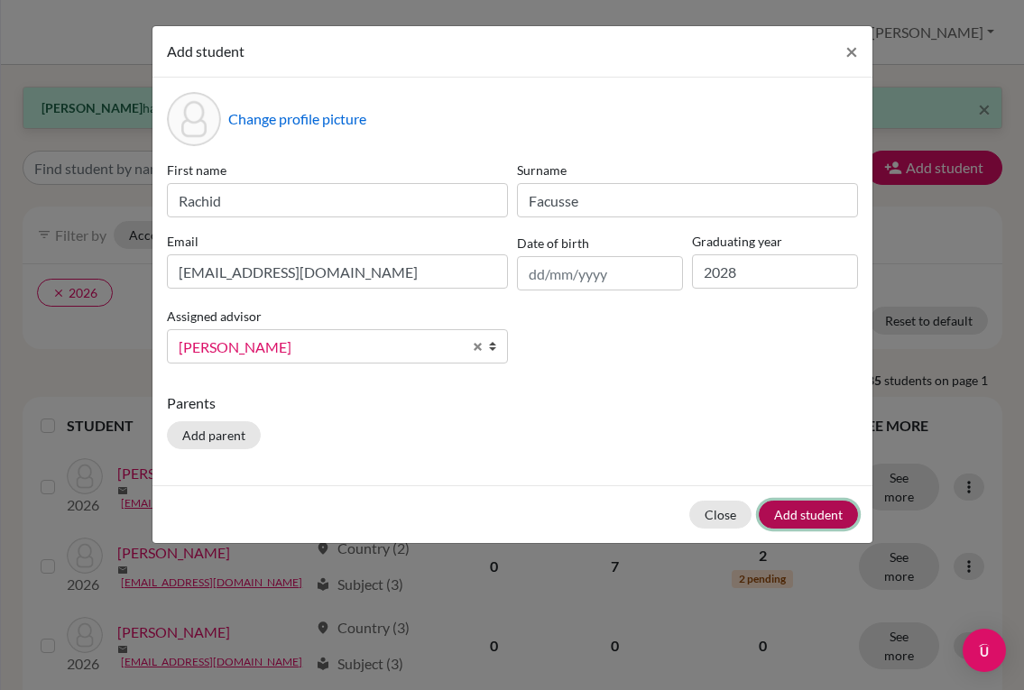
click at [787, 517] on button "Add student" at bounding box center [808, 515] width 99 height 28
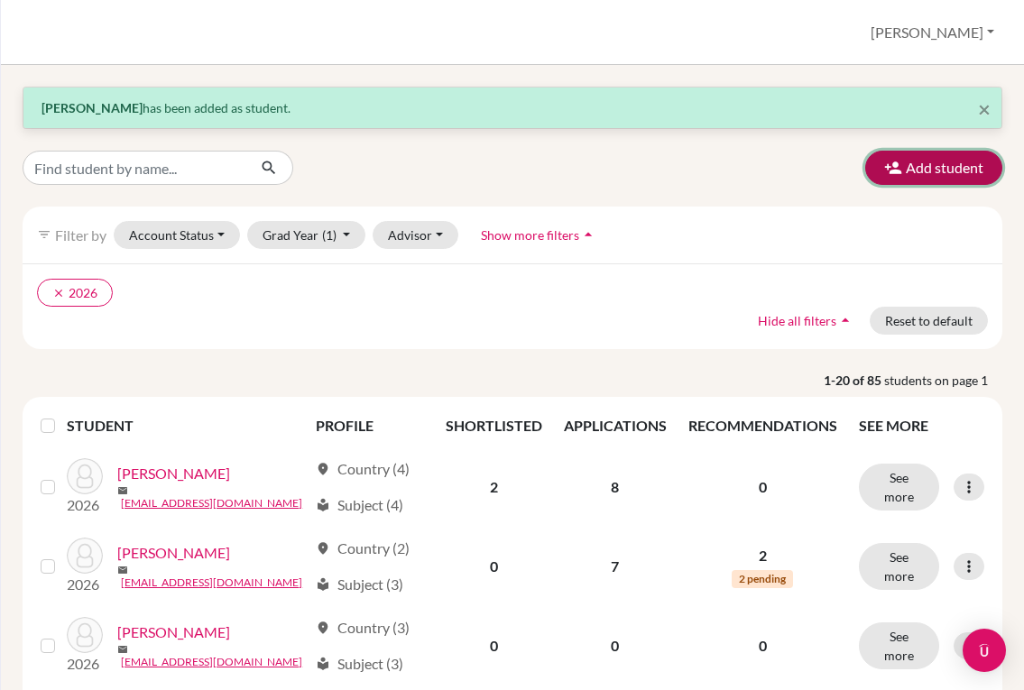
click at [907, 174] on button "Add student" at bounding box center [933, 168] width 137 height 34
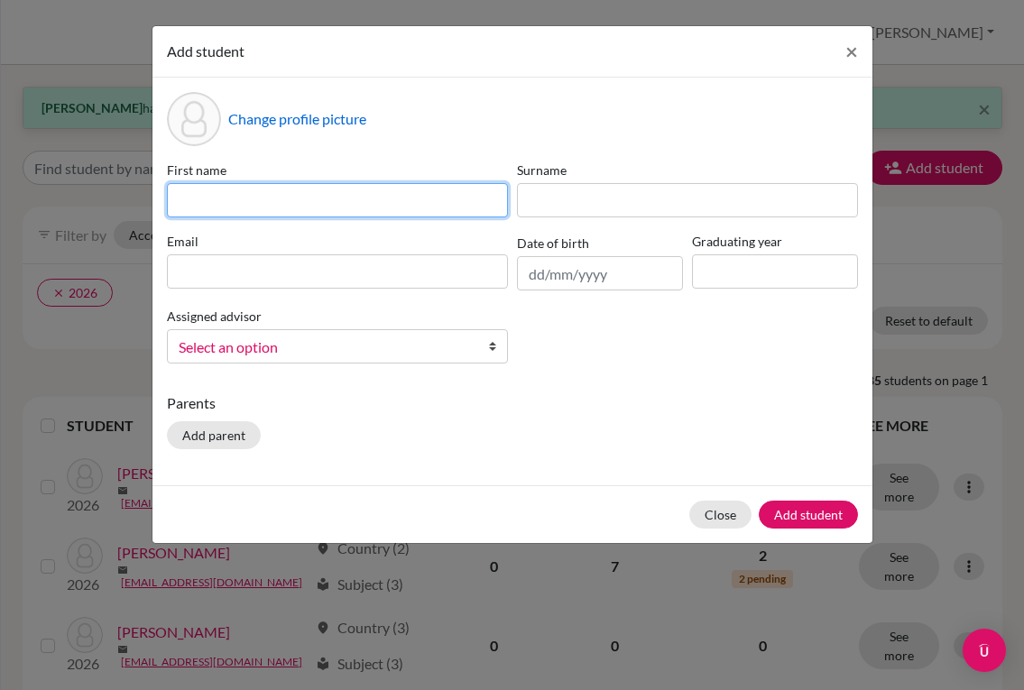
click at [314, 202] on input at bounding box center [337, 200] width 341 height 34
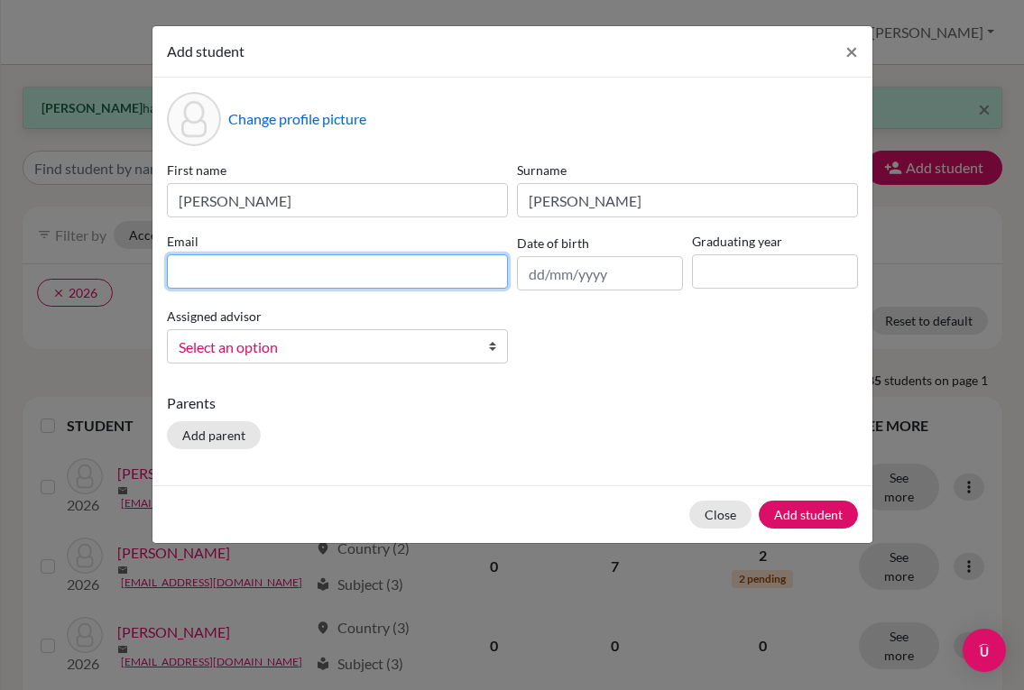
click at [393, 278] on input at bounding box center [337, 271] width 341 height 34
paste input "[EMAIL_ADDRESS][DOMAIN_NAME]"
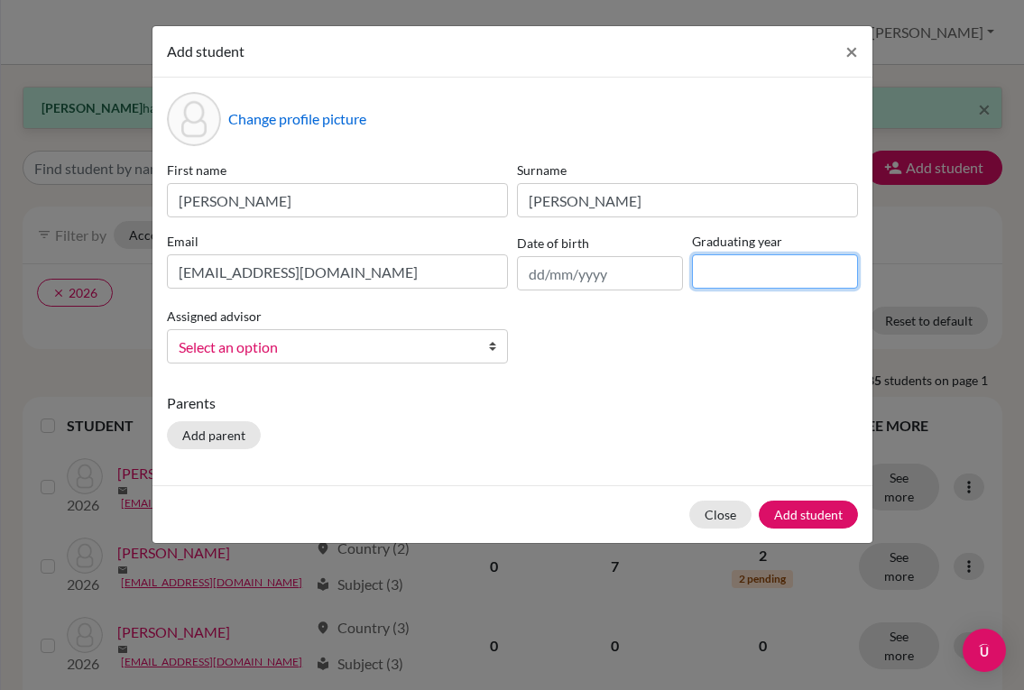
click at [736, 277] on input at bounding box center [775, 271] width 166 height 34
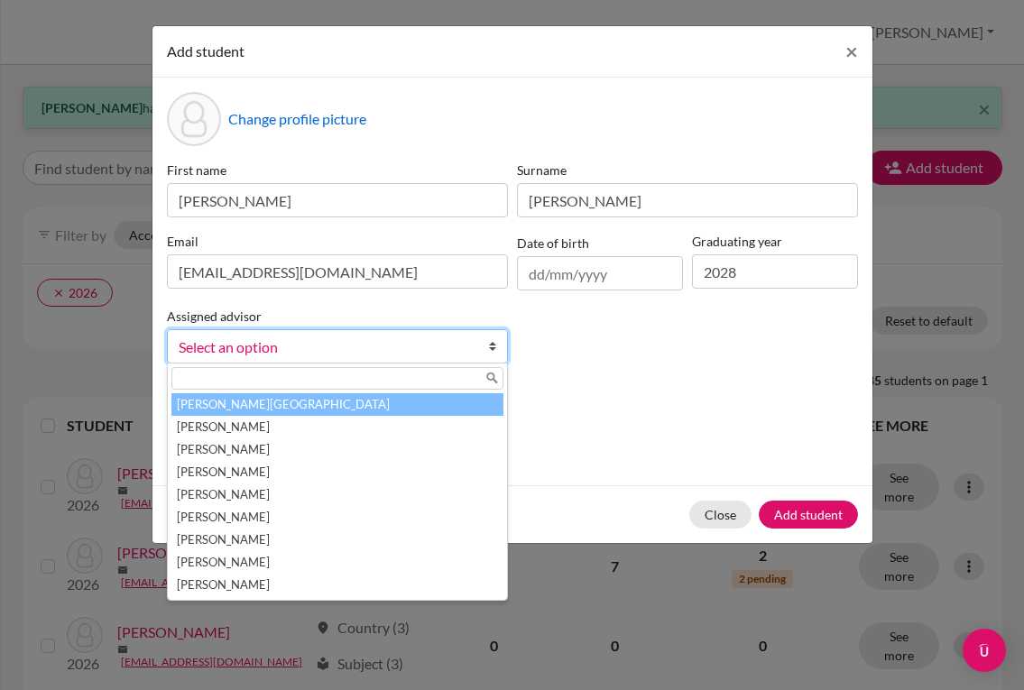
click at [449, 344] on span "Select an option" at bounding box center [326, 347] width 294 height 23
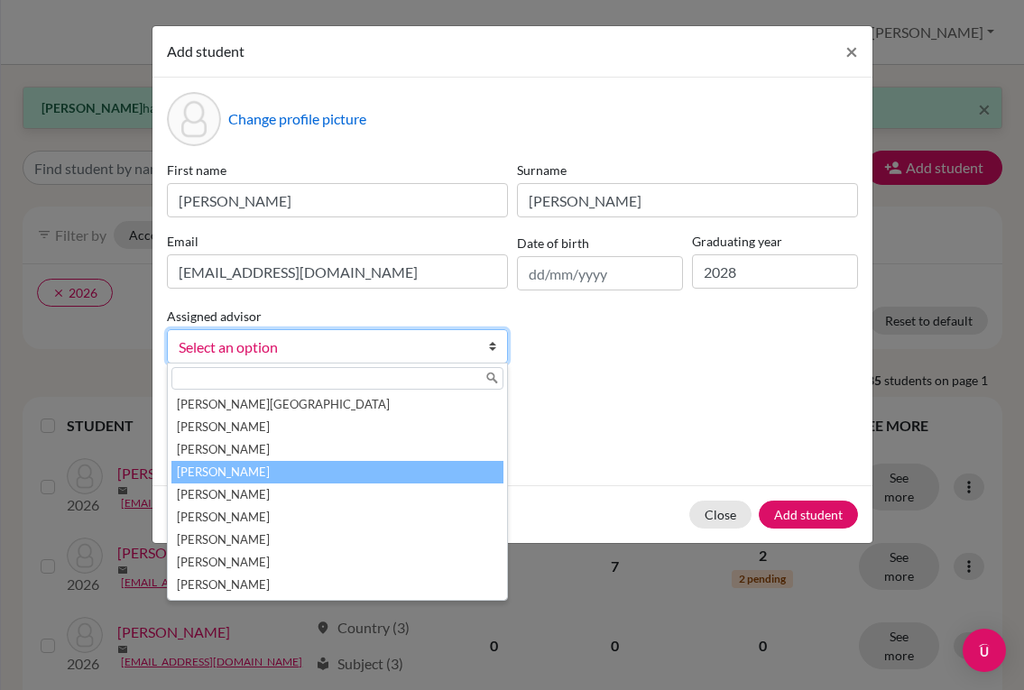
click at [407, 467] on li "[PERSON_NAME]" at bounding box center [337, 472] width 332 height 23
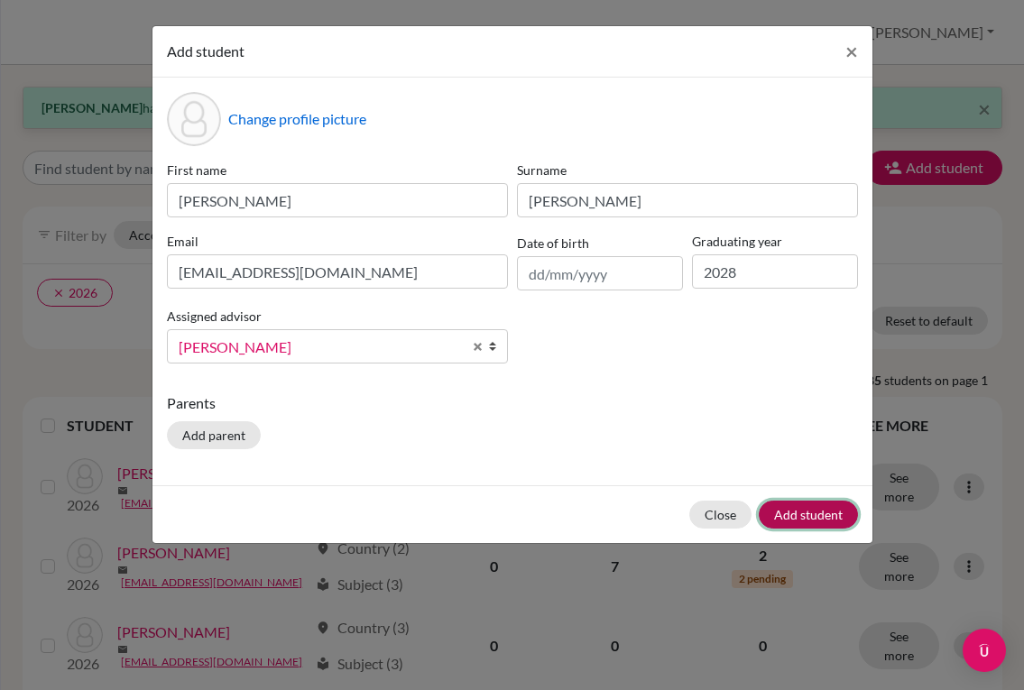
click at [809, 510] on button "Add student" at bounding box center [808, 515] width 99 height 28
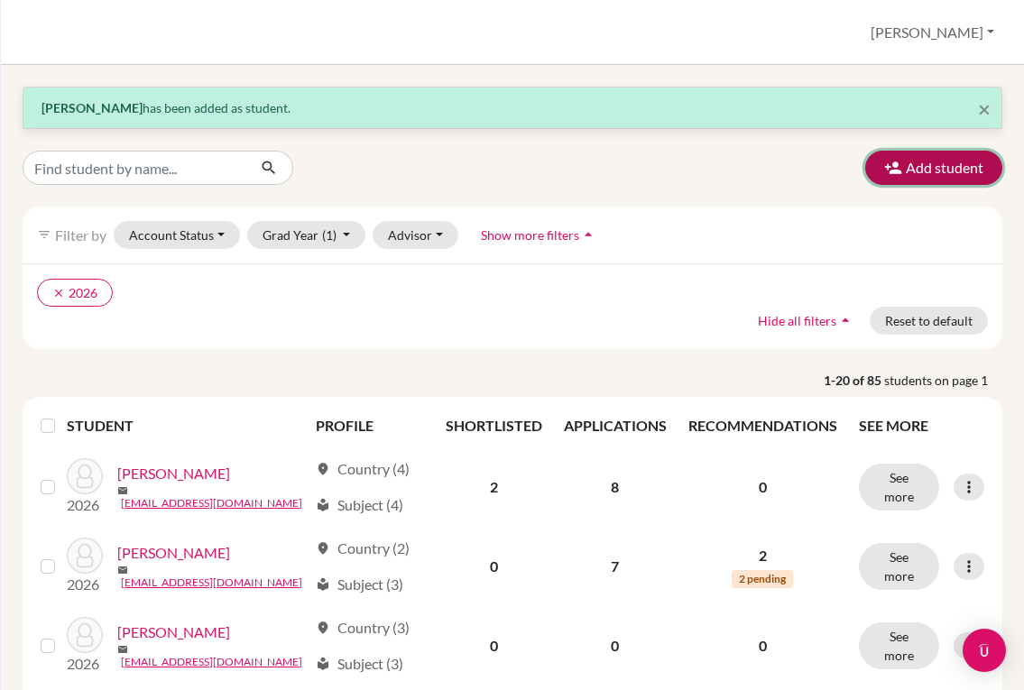
click at [912, 175] on button "Add student" at bounding box center [933, 168] width 137 height 34
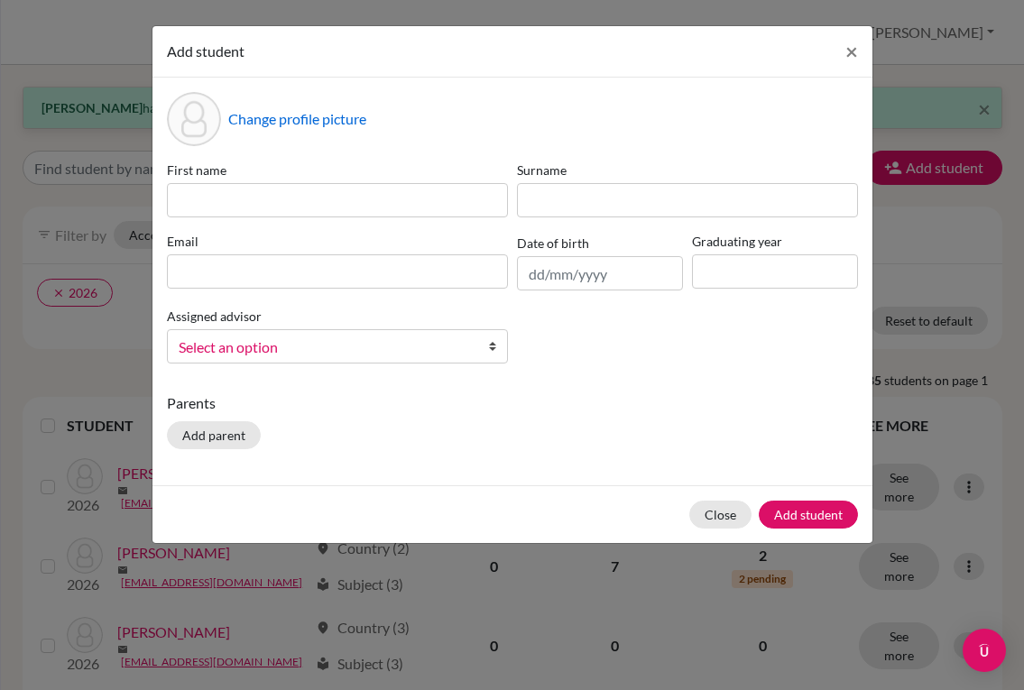
click at [449, 180] on div "First name" at bounding box center [337, 189] width 350 height 57
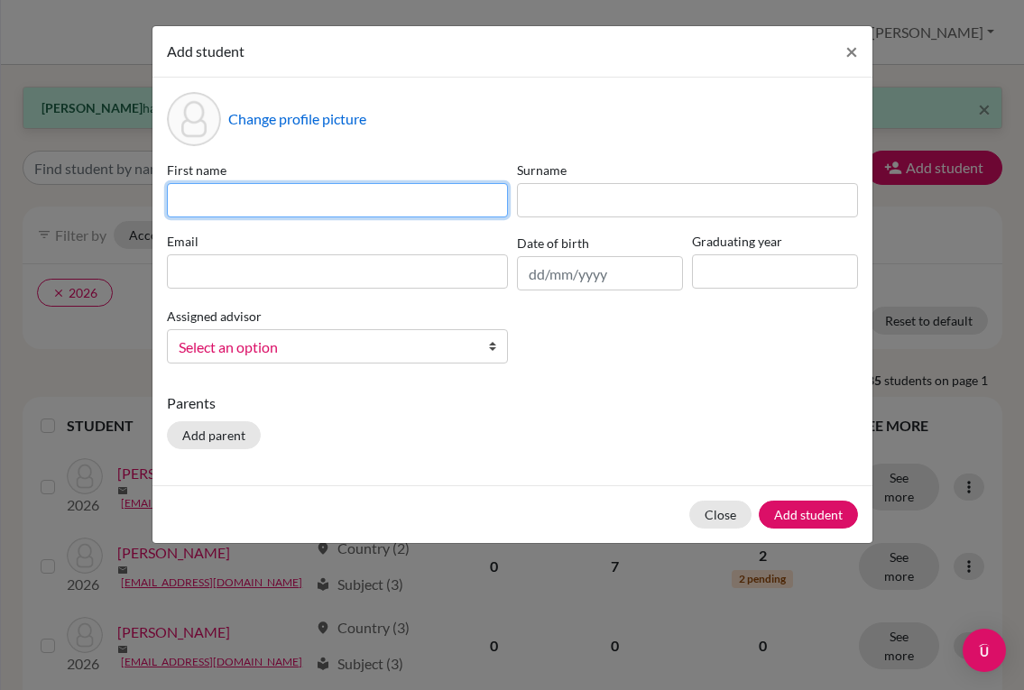
click at [435, 208] on input at bounding box center [337, 200] width 341 height 34
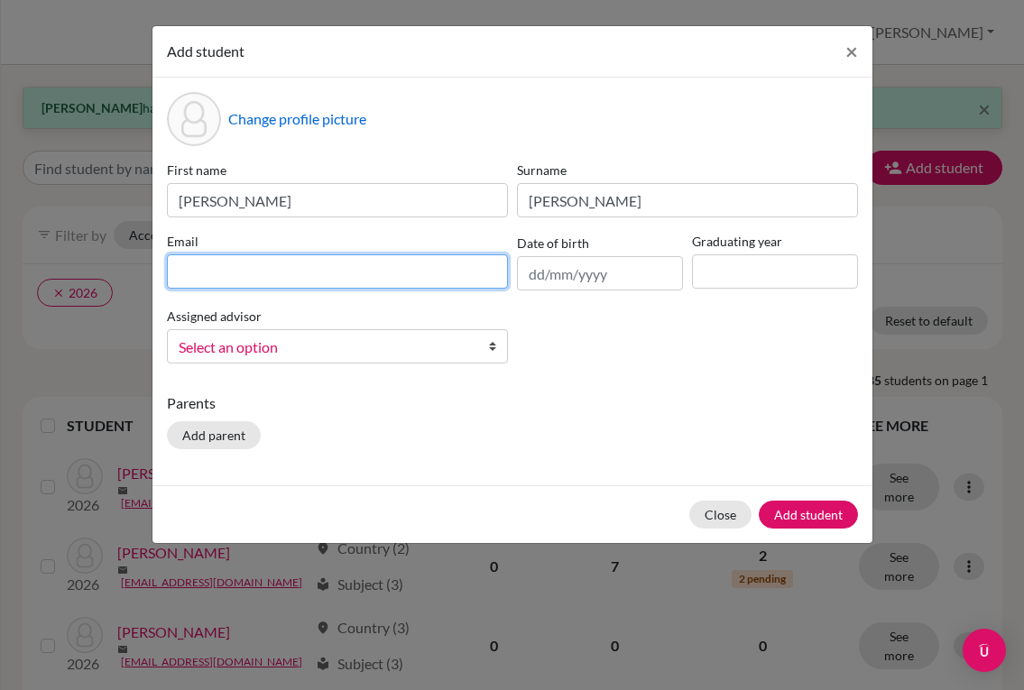
click at [301, 284] on input at bounding box center [337, 271] width 341 height 34
paste input "[EMAIL_ADDRESS][DOMAIN_NAME]"
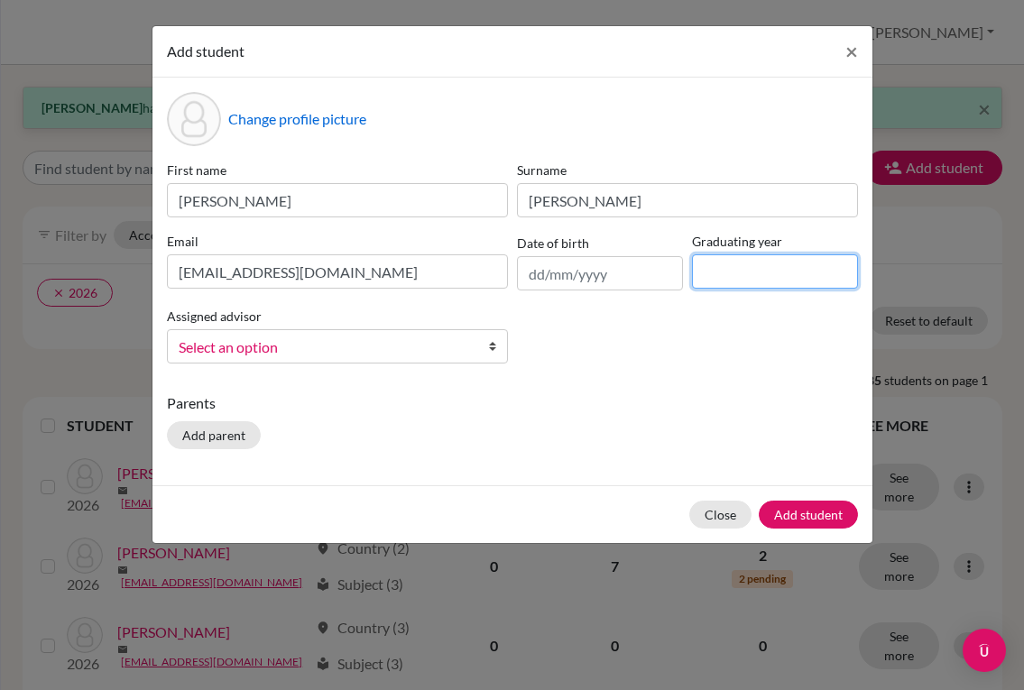
click at [753, 266] on input at bounding box center [775, 271] width 166 height 34
click at [458, 337] on span "Select an option" at bounding box center [326, 347] width 294 height 23
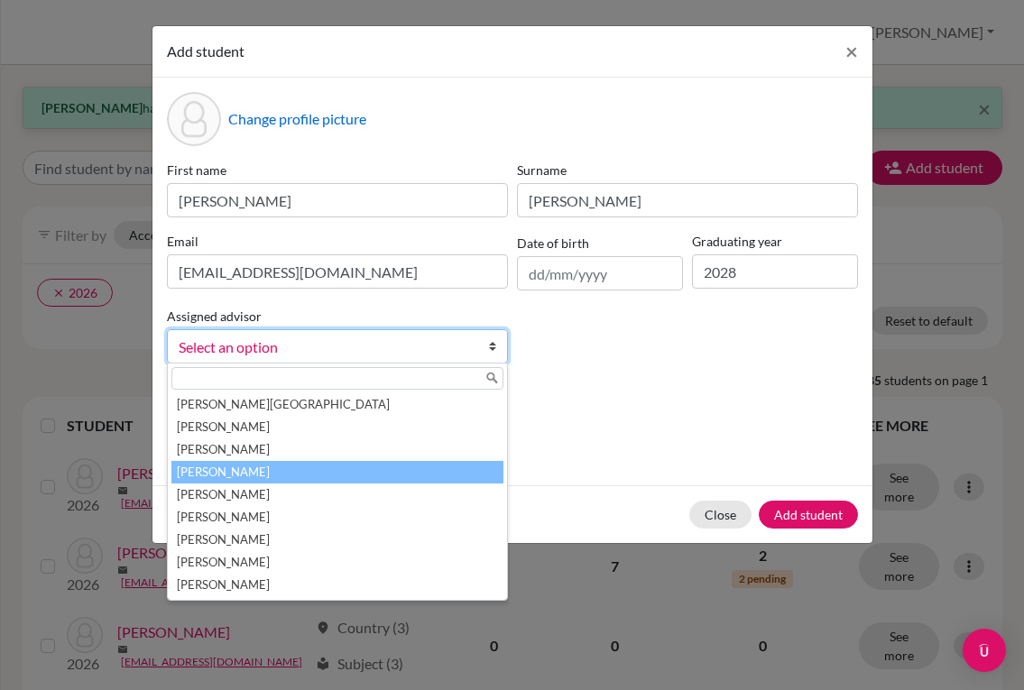
click at [328, 473] on li "[PERSON_NAME]" at bounding box center [337, 472] width 332 height 23
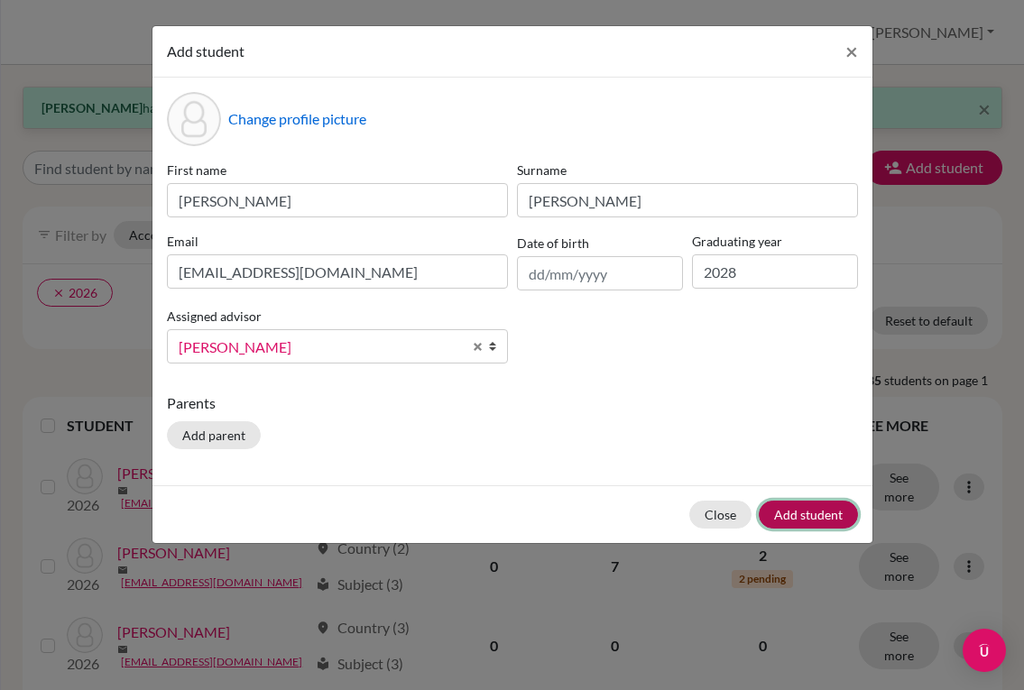
click at [782, 503] on button "Add student" at bounding box center [808, 515] width 99 height 28
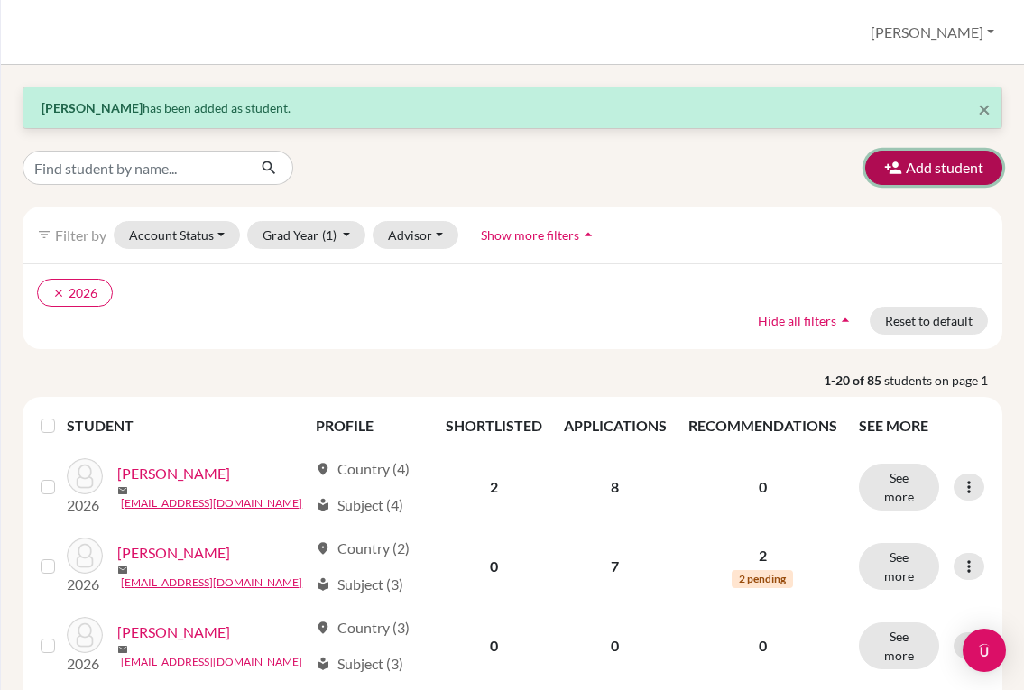
click at [905, 175] on button "Add student" at bounding box center [933, 168] width 137 height 34
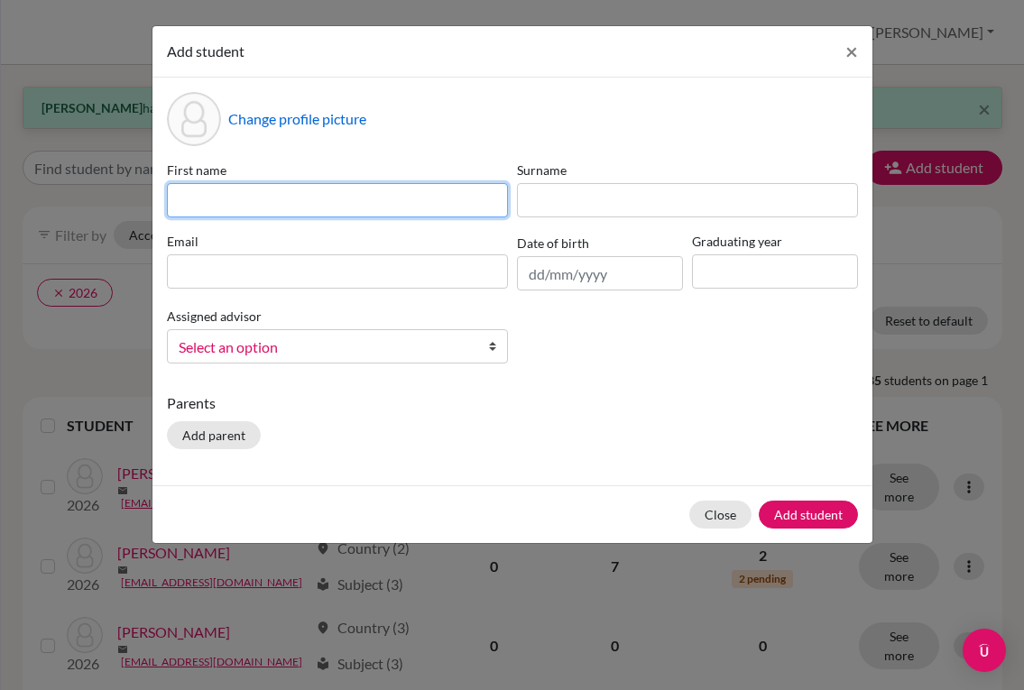
click at [325, 203] on input at bounding box center [337, 200] width 341 height 34
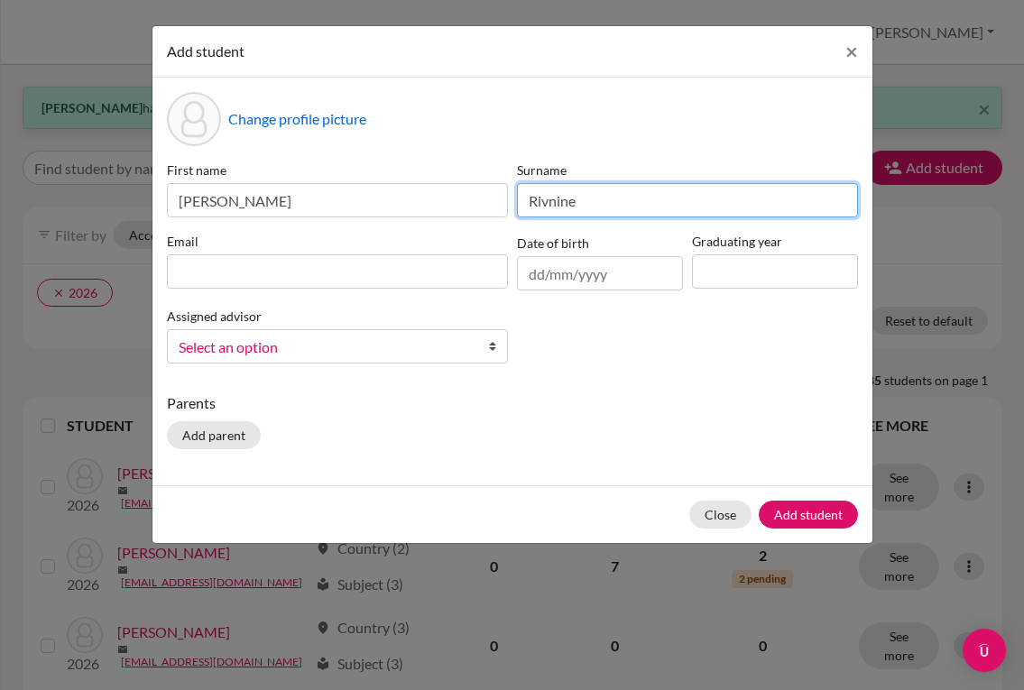
click at [541, 200] on input "Rivnine" at bounding box center [687, 200] width 341 height 34
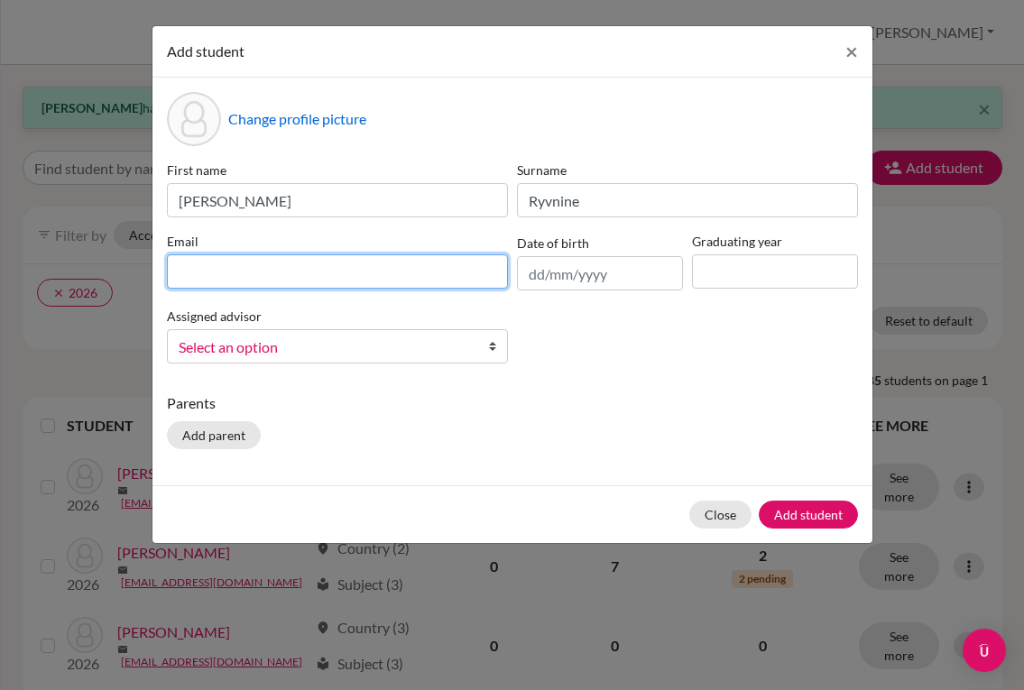
click at [350, 281] on input at bounding box center [337, 271] width 341 height 34
paste input "[EMAIL_ADDRESS][DOMAIN_NAME]"
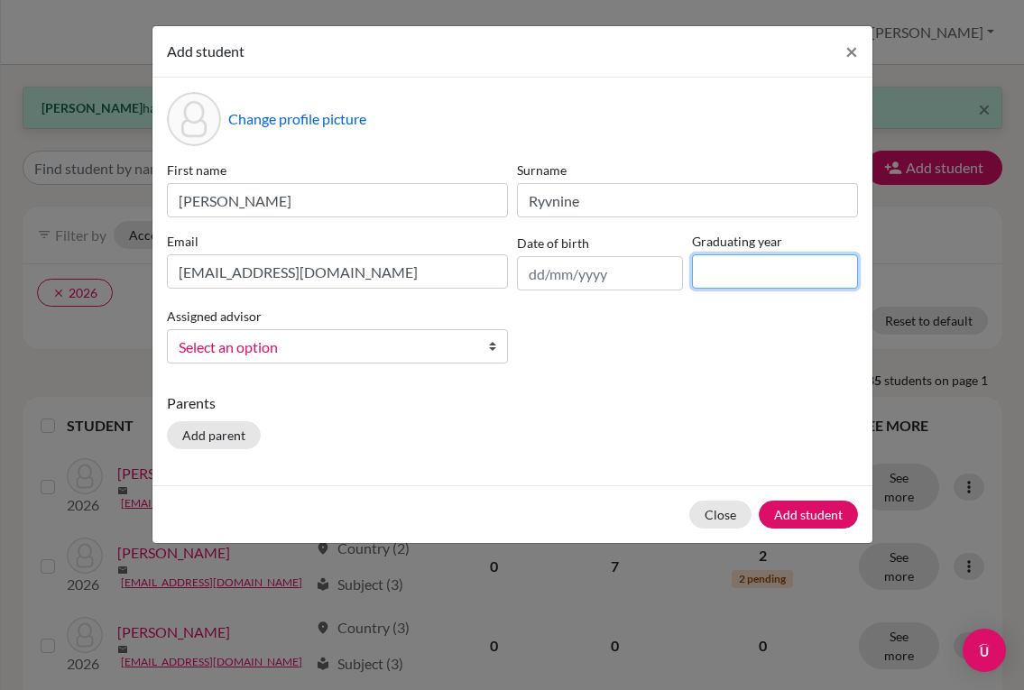
click at [820, 275] on input at bounding box center [775, 271] width 166 height 34
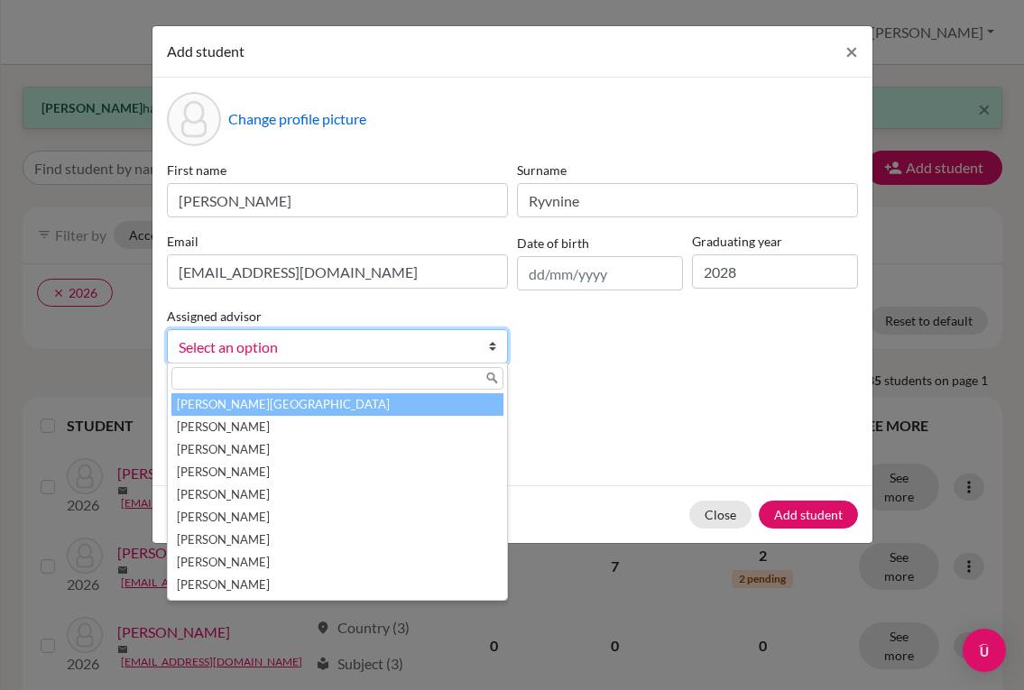
click at [366, 356] on span "Select an option" at bounding box center [326, 347] width 294 height 23
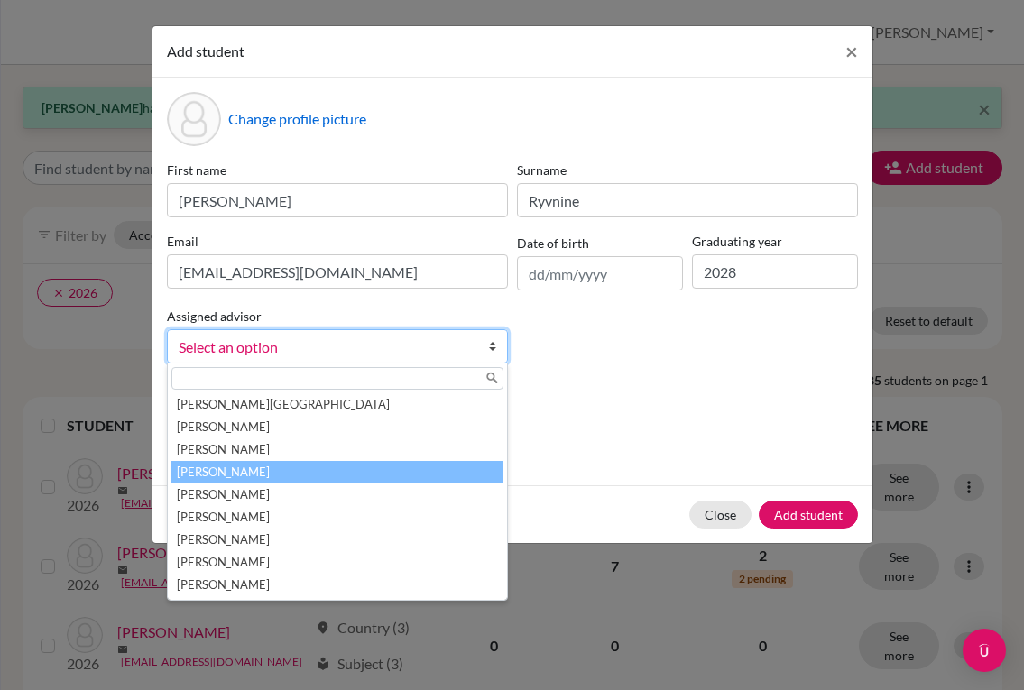
drag, startPoint x: 296, startPoint y: 468, endPoint x: 736, endPoint y: 533, distance: 444.3
click at [301, 471] on li "[PERSON_NAME]" at bounding box center [337, 472] width 332 height 23
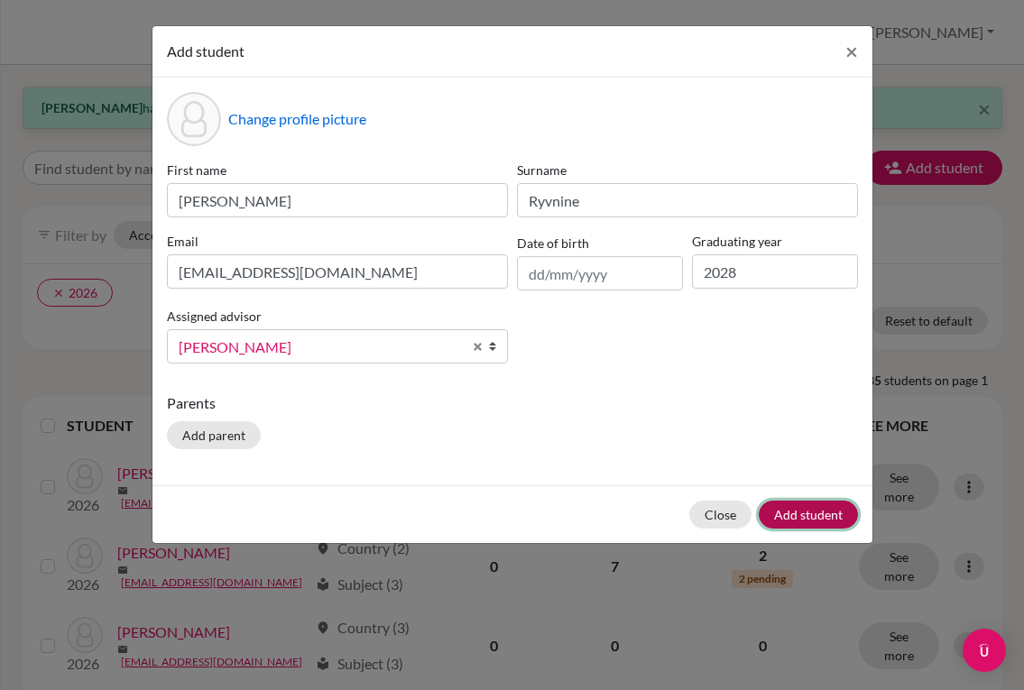
click at [791, 504] on button "Add student" at bounding box center [808, 515] width 99 height 28
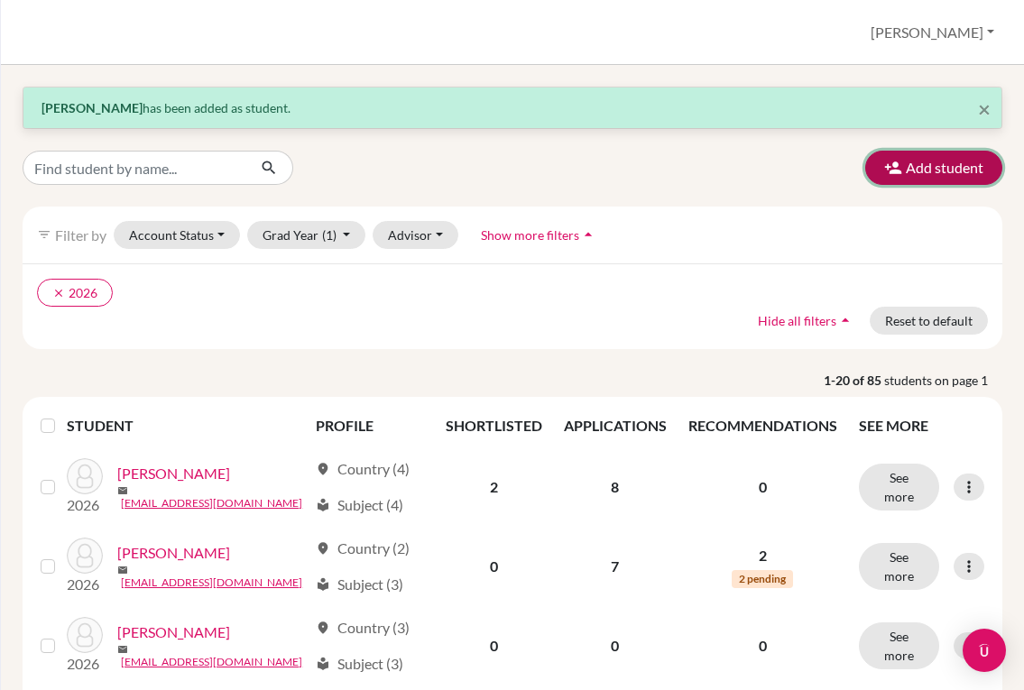
click at [889, 170] on icon "button" at bounding box center [893, 168] width 18 height 18
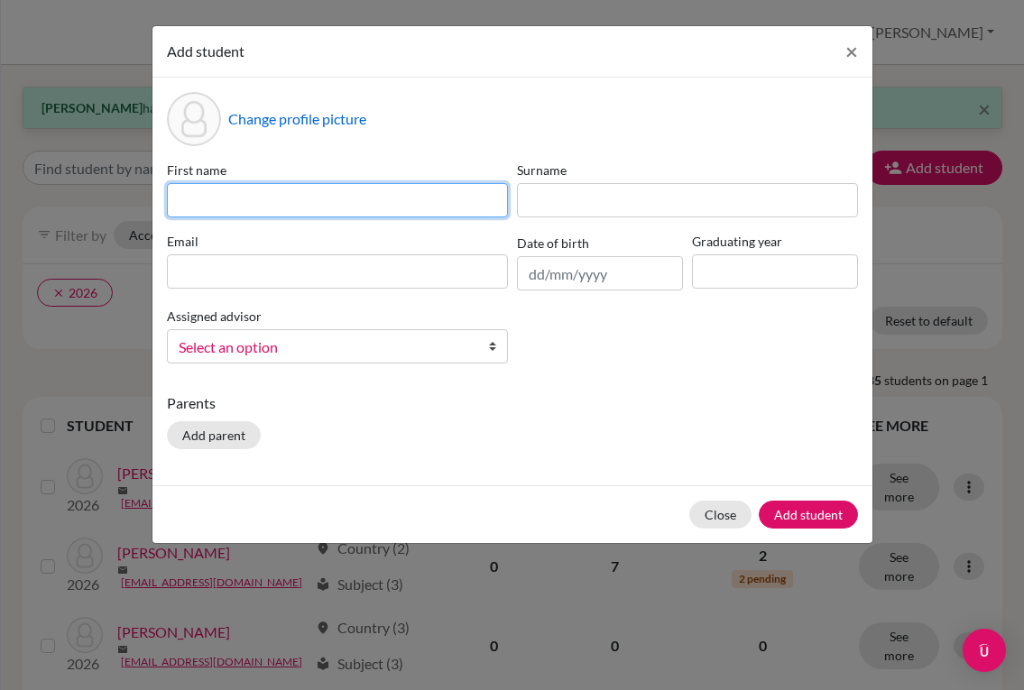
click at [317, 213] on input at bounding box center [337, 200] width 341 height 34
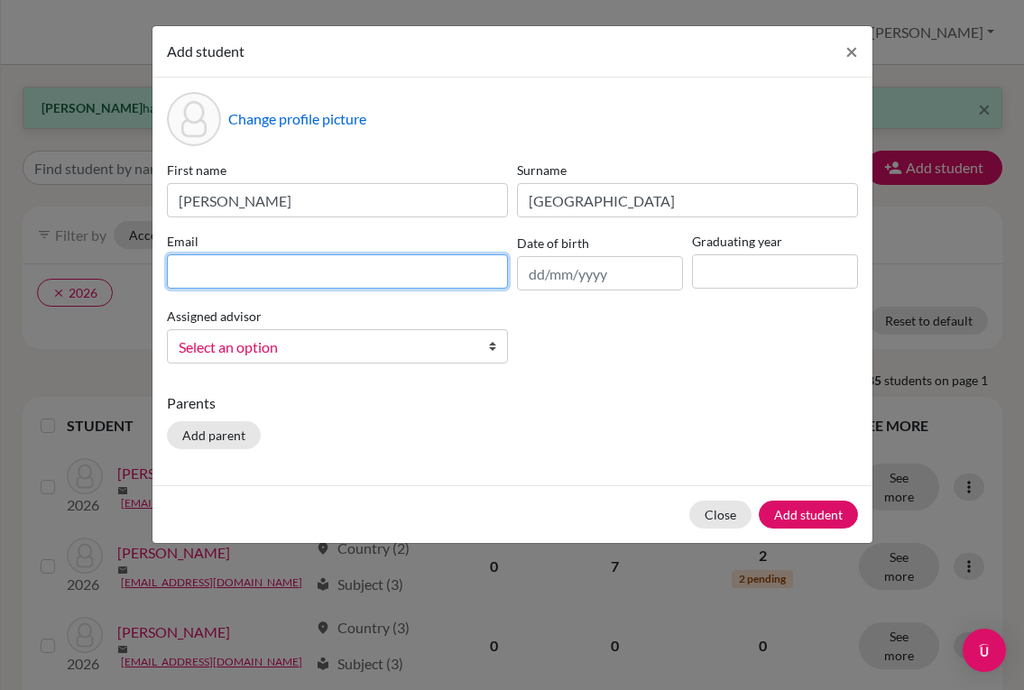
click at [299, 263] on input at bounding box center [337, 271] width 341 height 34
paste input "[EMAIL_ADDRESS][DOMAIN_NAME]"
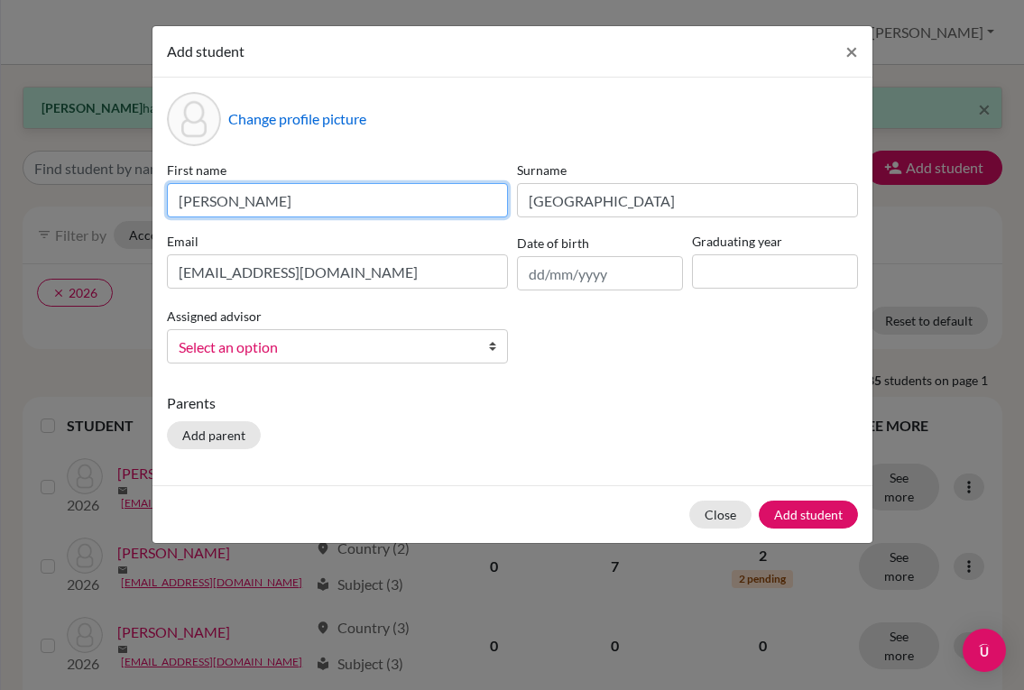
click at [227, 202] on input "[PERSON_NAME]" at bounding box center [337, 200] width 341 height 34
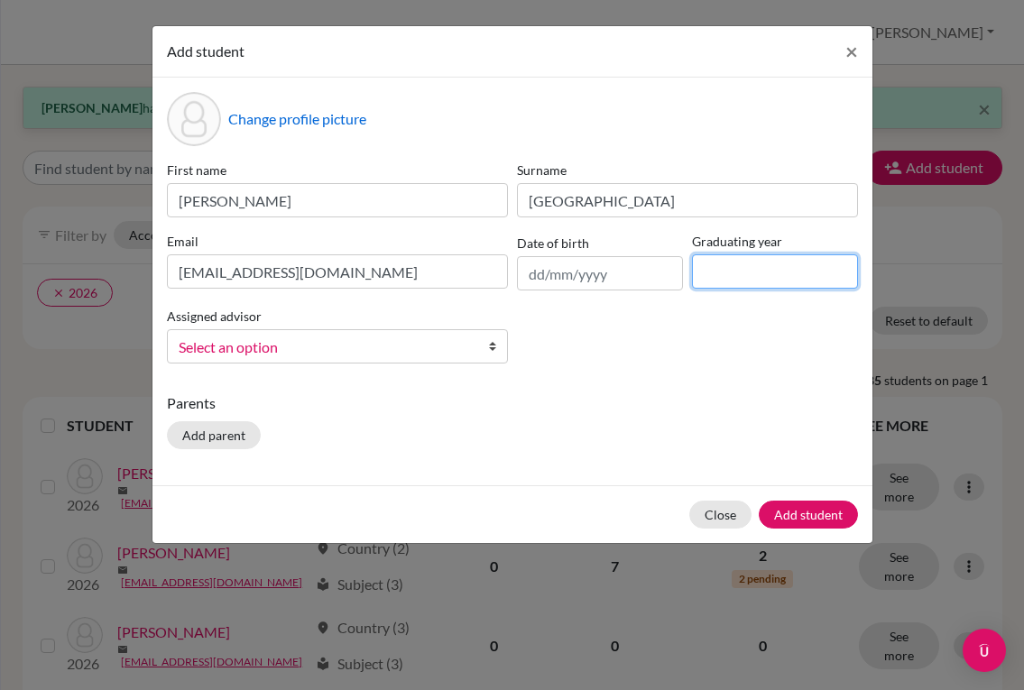
click at [736, 272] on input at bounding box center [775, 271] width 166 height 34
click at [444, 351] on span "Select an option" at bounding box center [326, 347] width 294 height 23
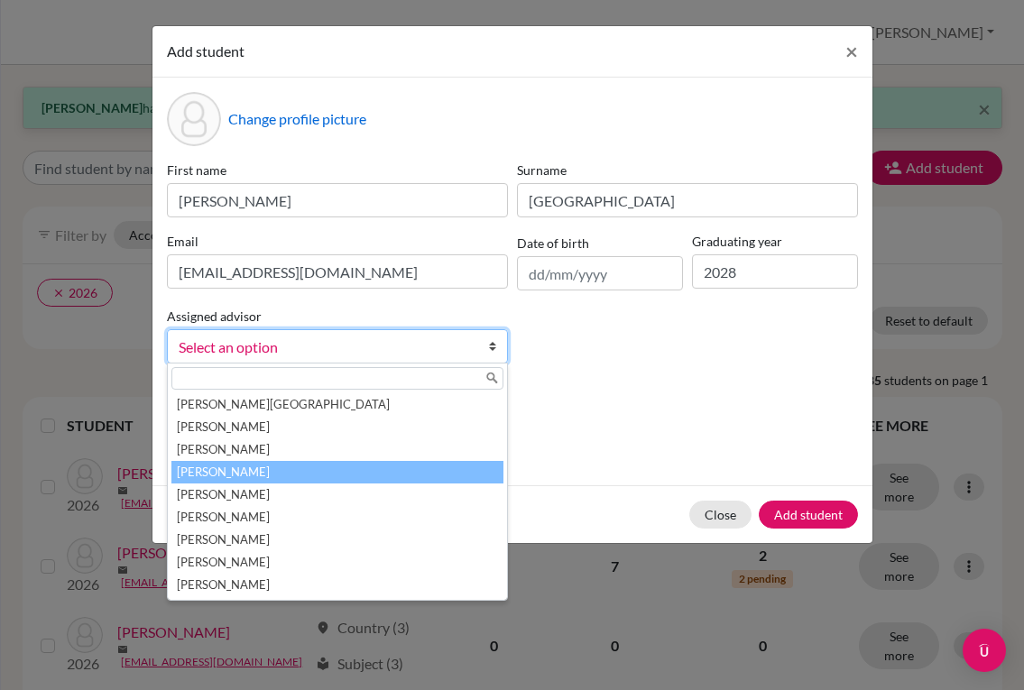
click at [283, 472] on li "[PERSON_NAME]" at bounding box center [337, 472] width 332 height 23
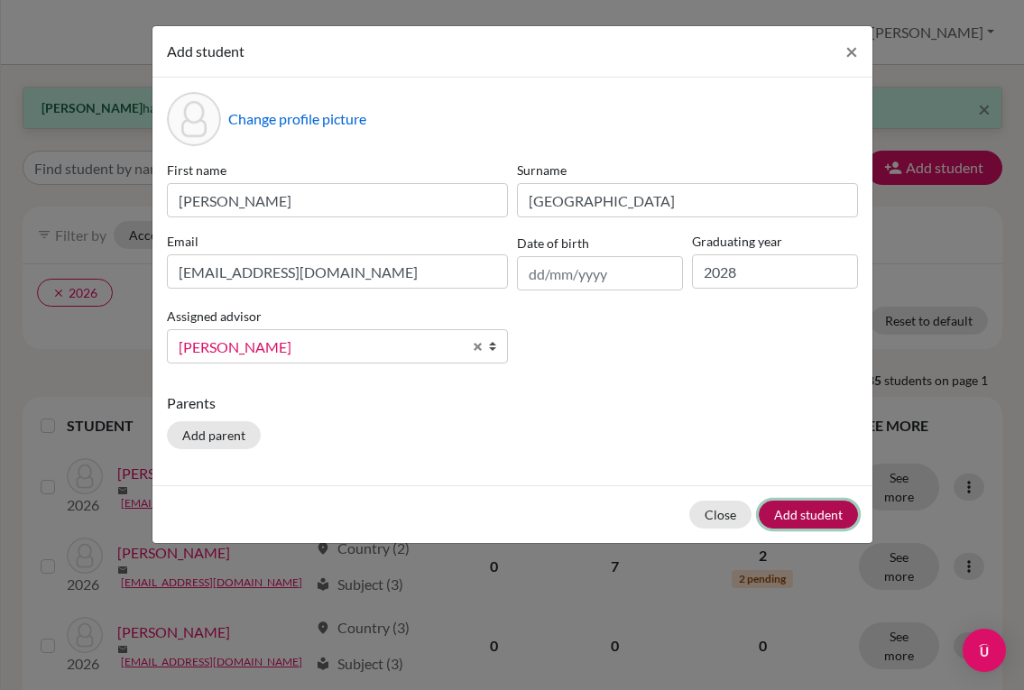
click at [783, 507] on button "Add student" at bounding box center [808, 515] width 99 height 28
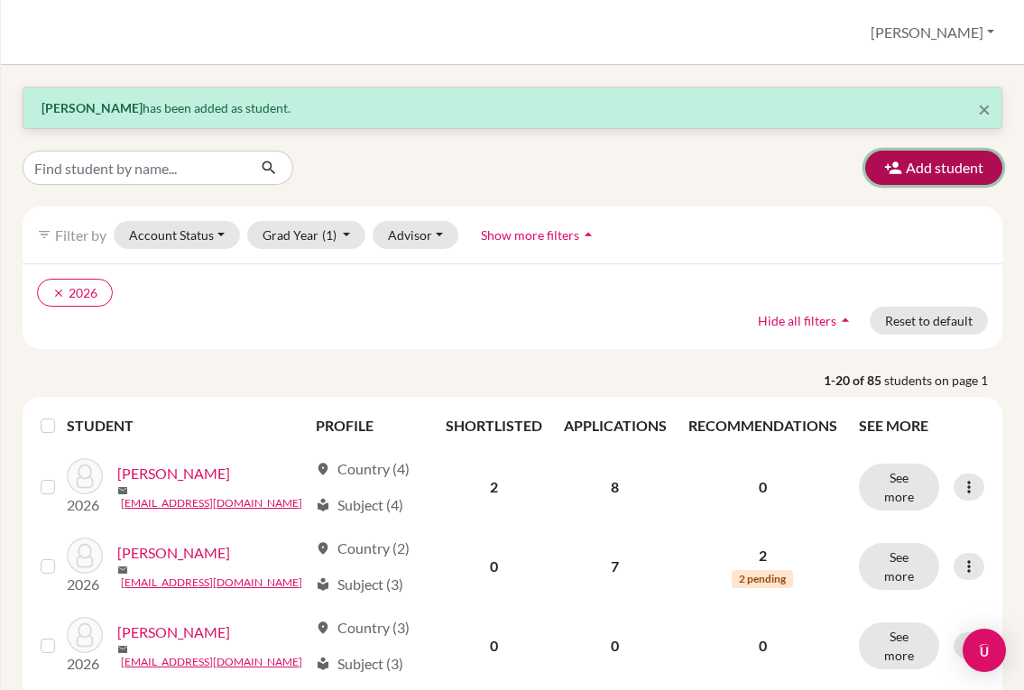
click at [921, 175] on button "Add student" at bounding box center [933, 168] width 137 height 34
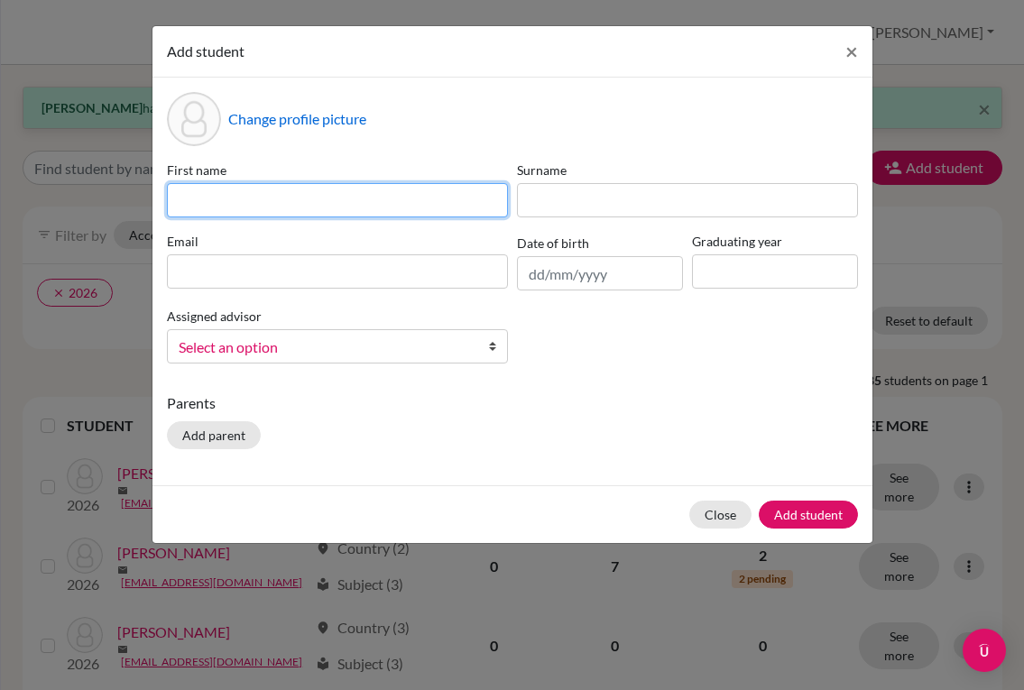
click at [226, 198] on input at bounding box center [337, 200] width 341 height 34
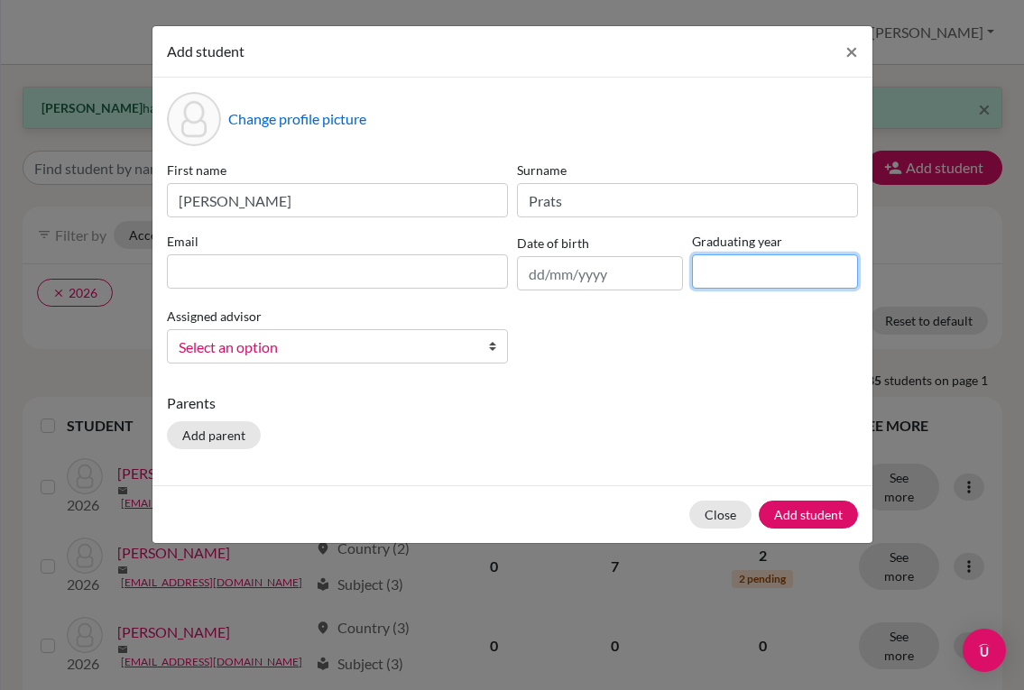
click at [720, 267] on input at bounding box center [775, 271] width 166 height 34
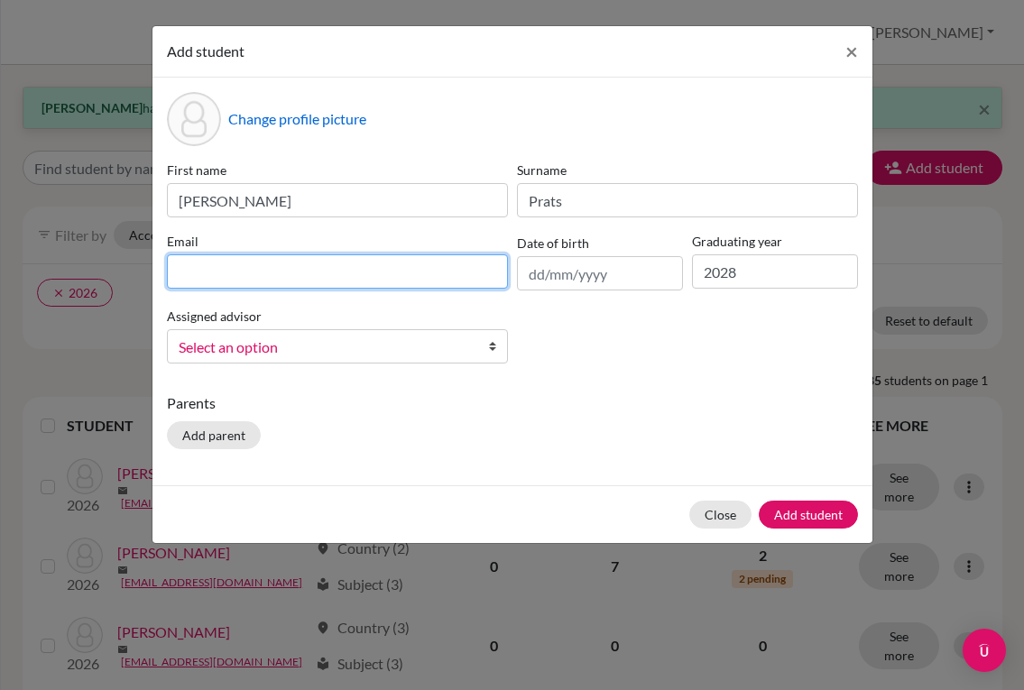
click at [220, 277] on input at bounding box center [337, 271] width 341 height 34
paste input "[EMAIL_ADDRESS][DOMAIN_NAME]"
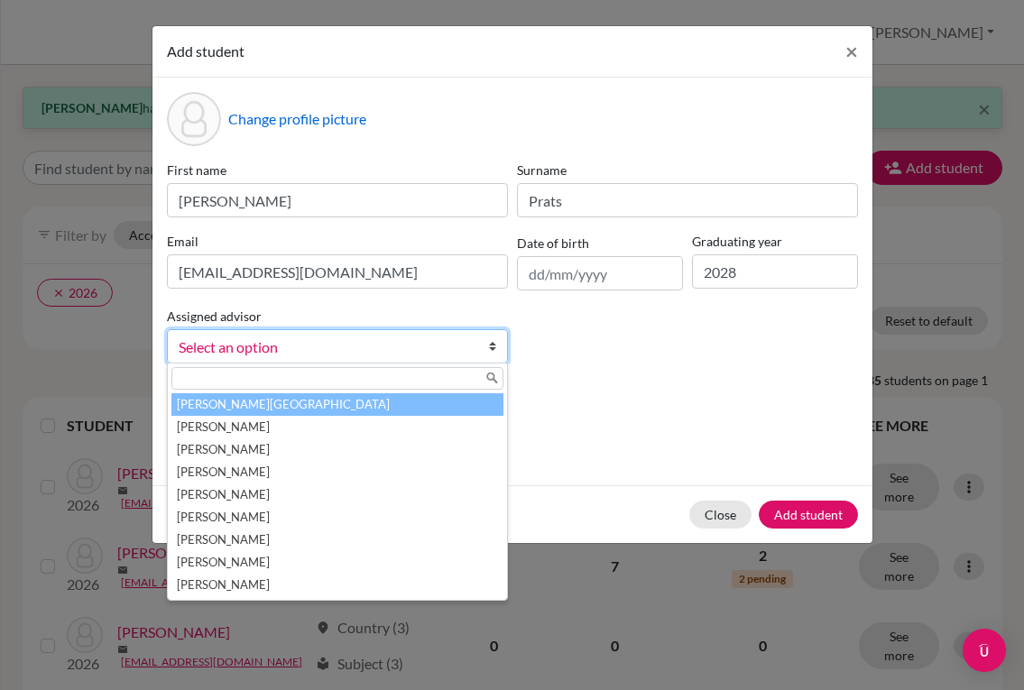
click at [295, 351] on span "Select an option" at bounding box center [326, 347] width 294 height 23
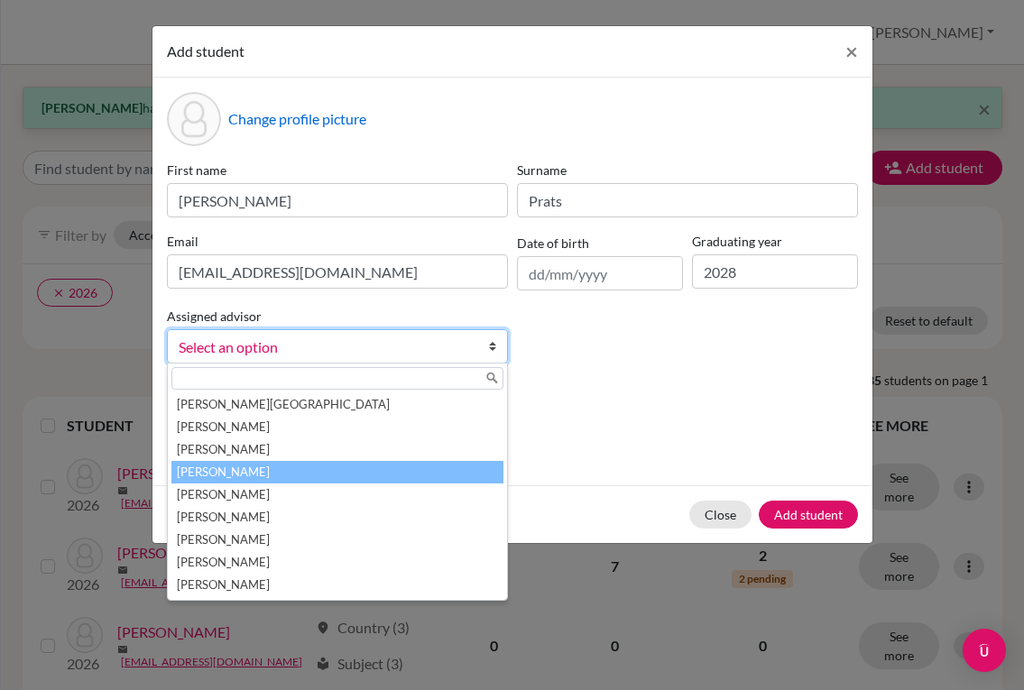
click at [256, 470] on li "[PERSON_NAME]" at bounding box center [337, 472] width 332 height 23
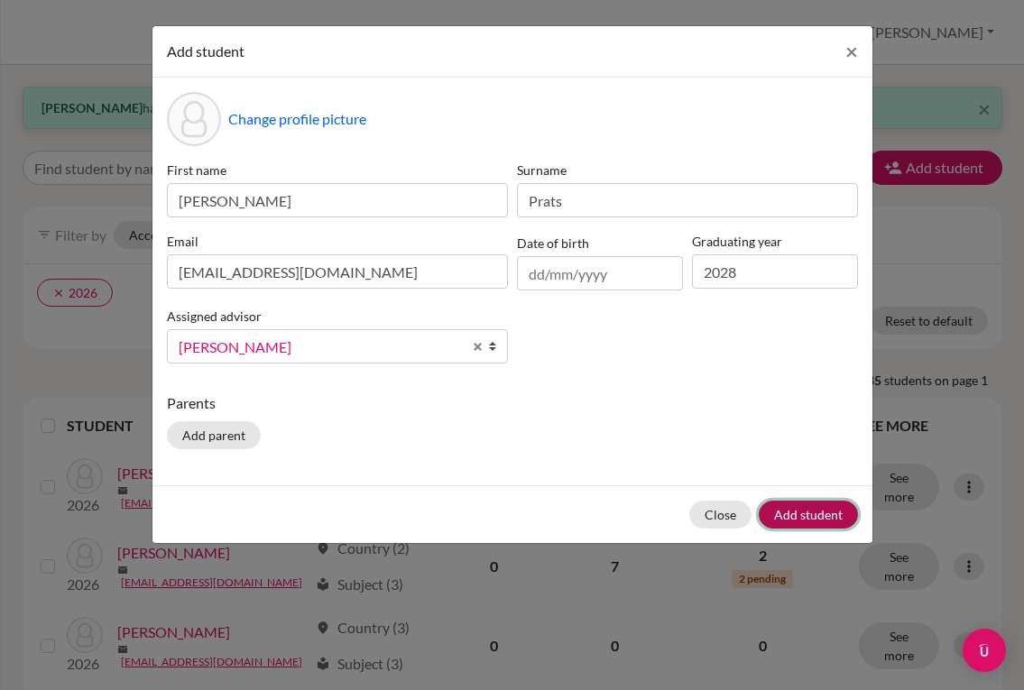
click at [795, 511] on button "Add student" at bounding box center [808, 515] width 99 height 28
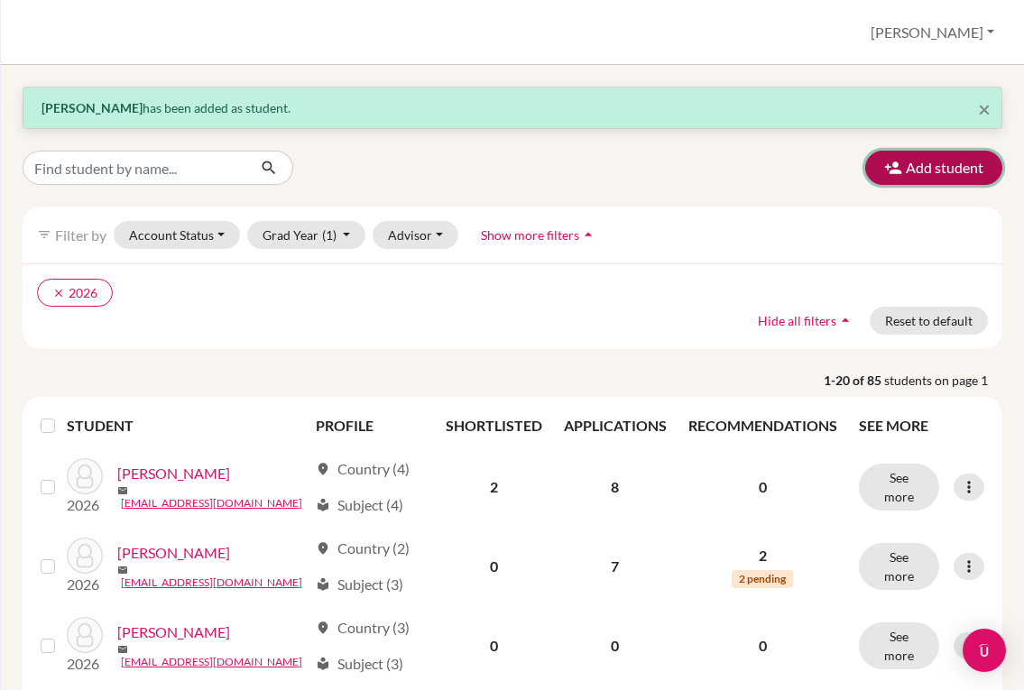
click at [884, 173] on icon "button" at bounding box center [893, 168] width 18 height 18
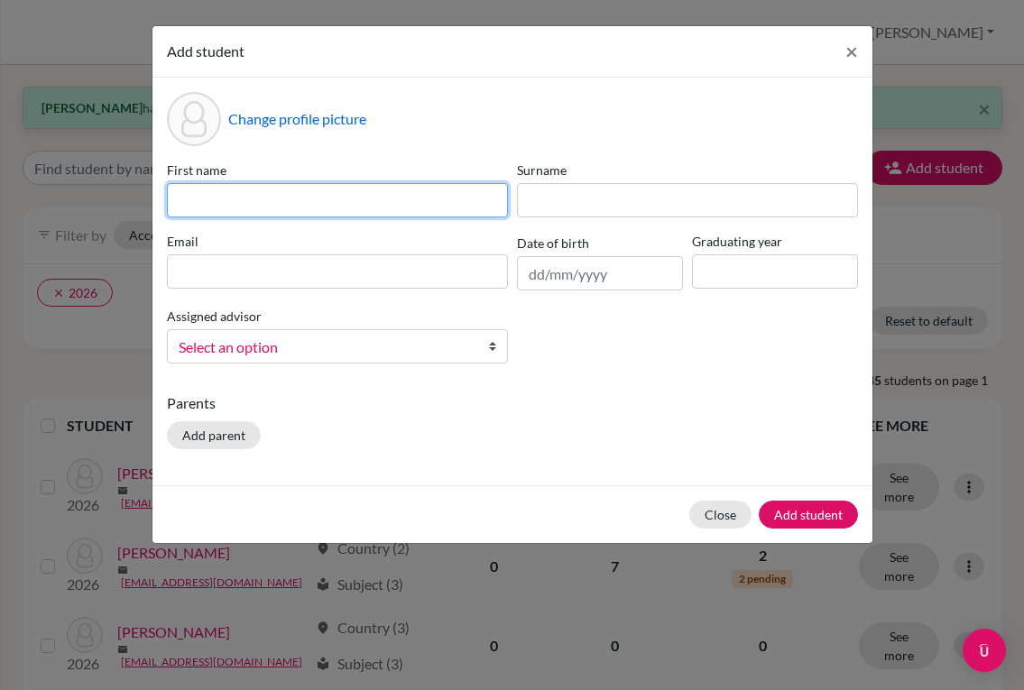
click at [439, 191] on input at bounding box center [337, 200] width 341 height 34
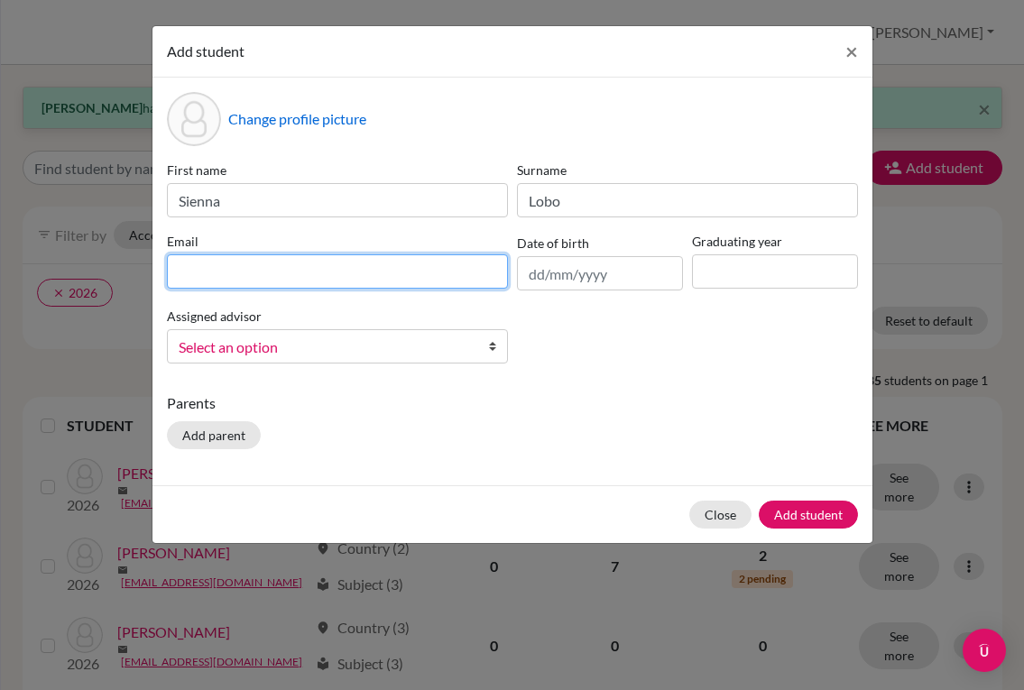
click at [347, 267] on input at bounding box center [337, 271] width 341 height 34
paste input "[EMAIL_ADDRESS][DOMAIN_NAME]"
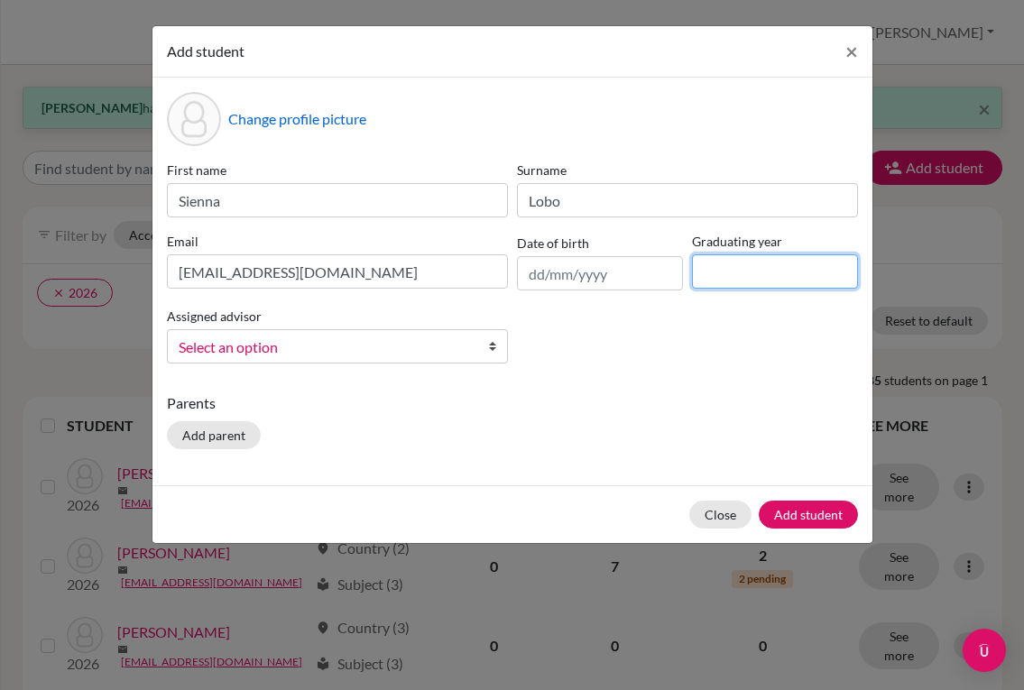
click at [715, 264] on input at bounding box center [775, 271] width 166 height 34
click at [451, 355] on span "Select an option" at bounding box center [326, 347] width 294 height 23
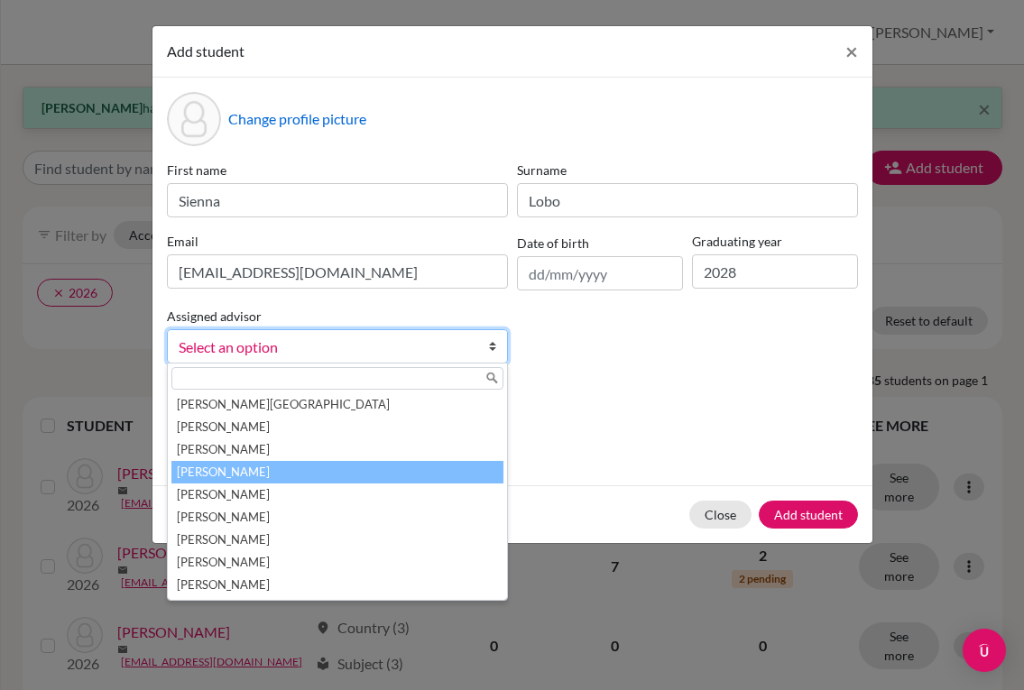
click at [374, 464] on li "[PERSON_NAME]" at bounding box center [337, 472] width 332 height 23
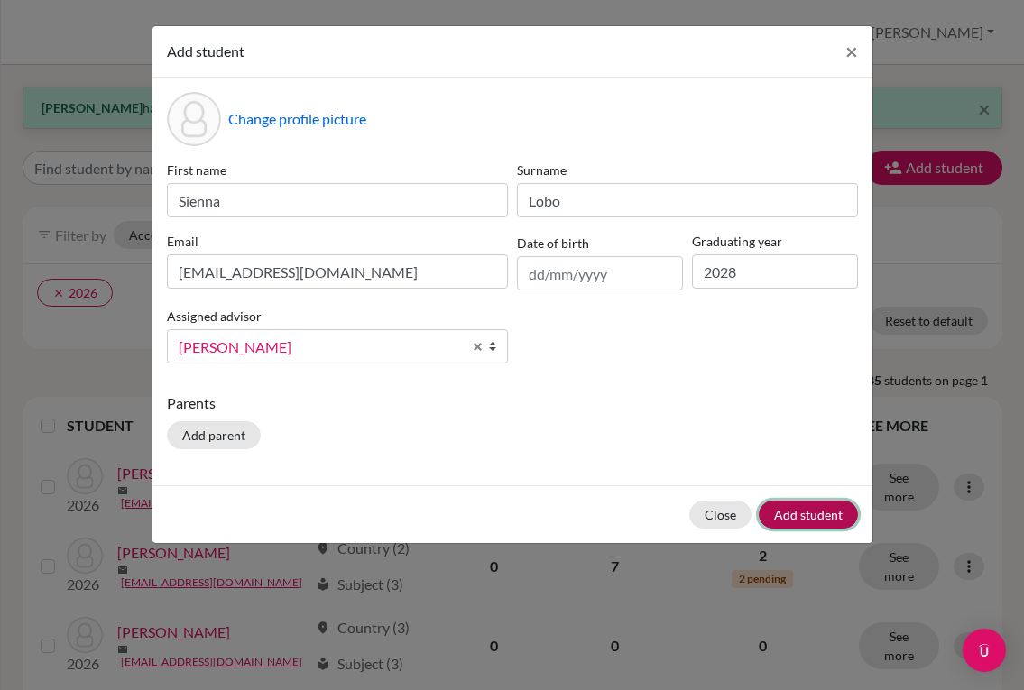
click at [809, 509] on button "Add student" at bounding box center [808, 515] width 99 height 28
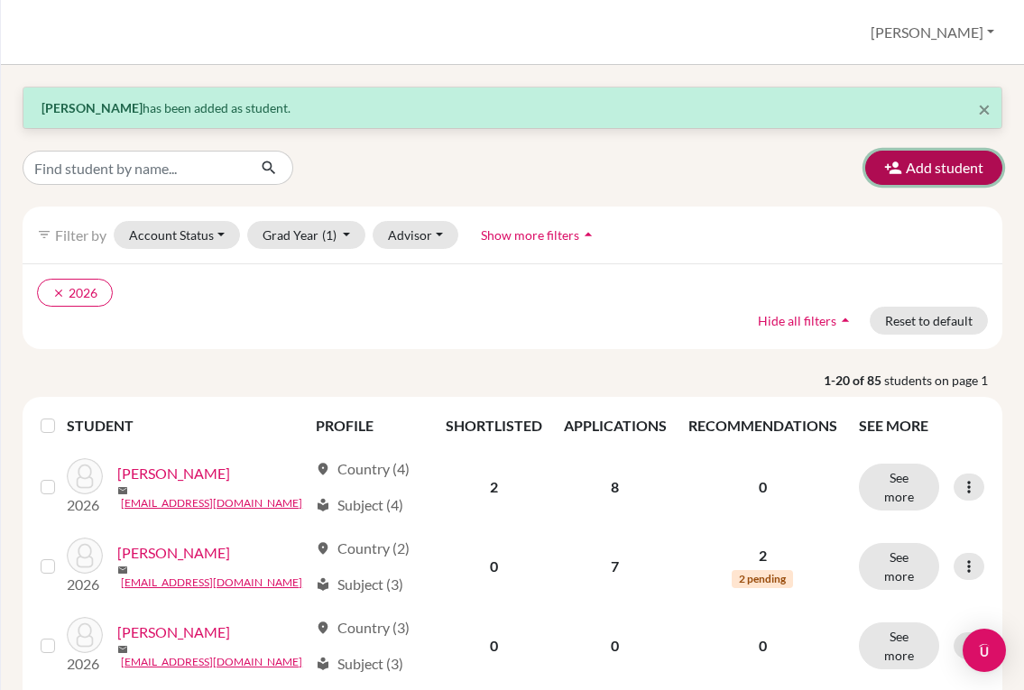
click at [893, 167] on button "Add student" at bounding box center [933, 168] width 137 height 34
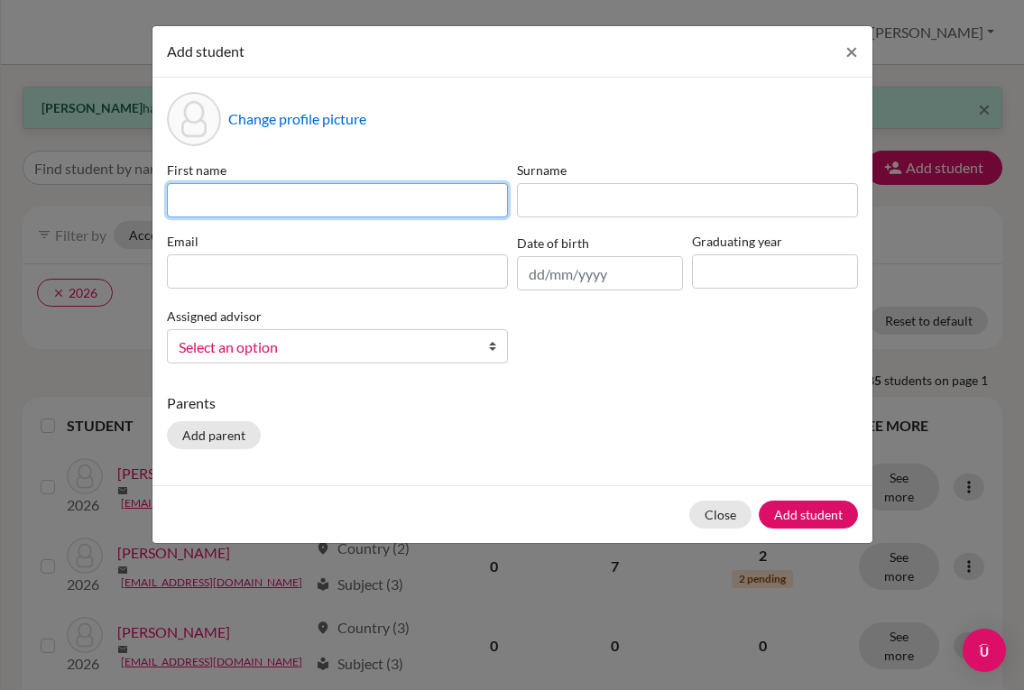
click at [358, 193] on input at bounding box center [337, 200] width 341 height 34
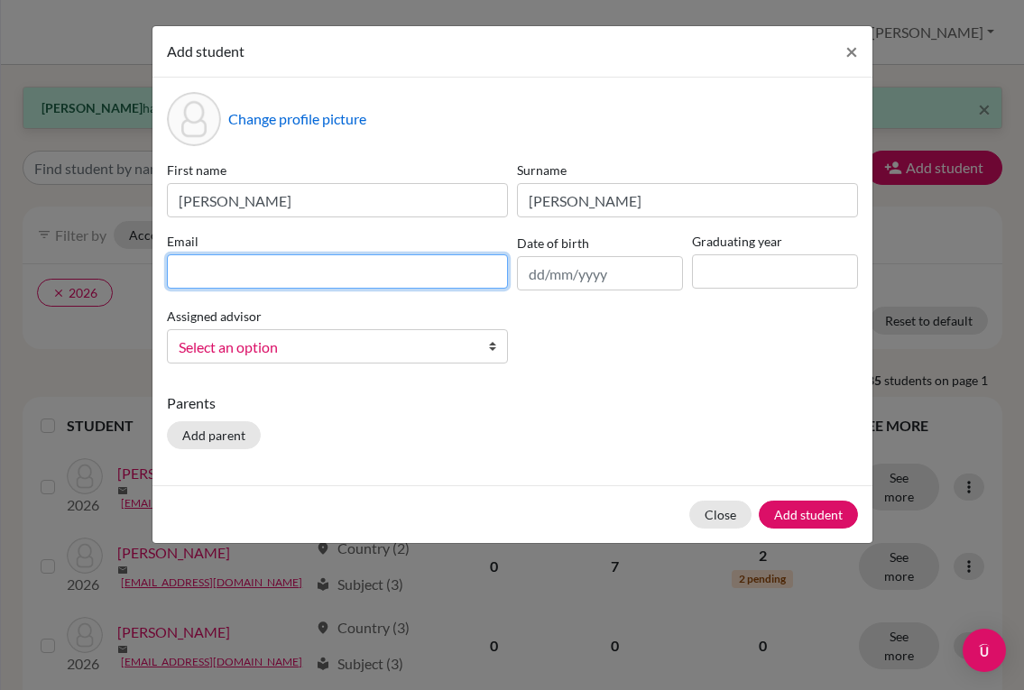
click at [222, 277] on input at bounding box center [337, 271] width 341 height 34
paste input "[EMAIL_ADDRESS][DOMAIN_NAME]"
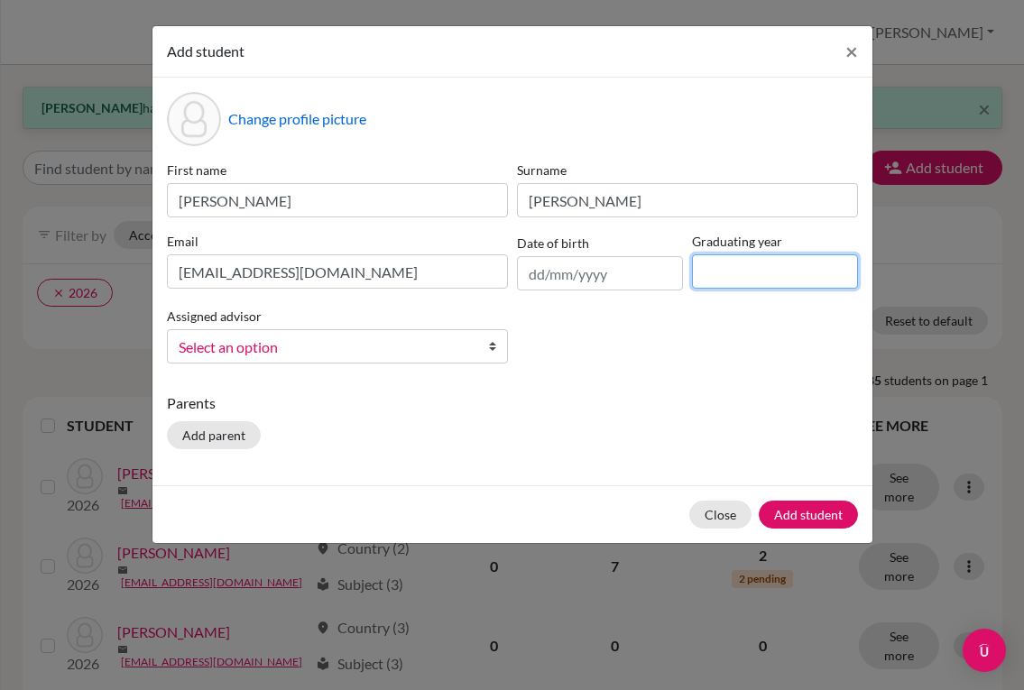
click at [761, 277] on input at bounding box center [775, 271] width 166 height 34
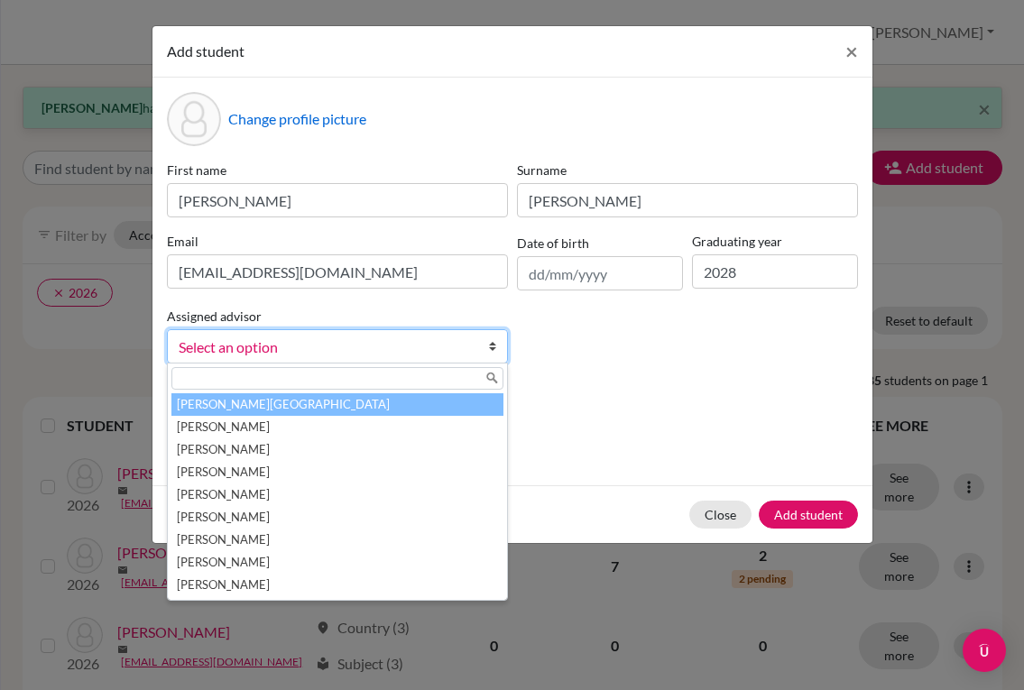
click at [421, 340] on span "Select an option" at bounding box center [326, 347] width 294 height 23
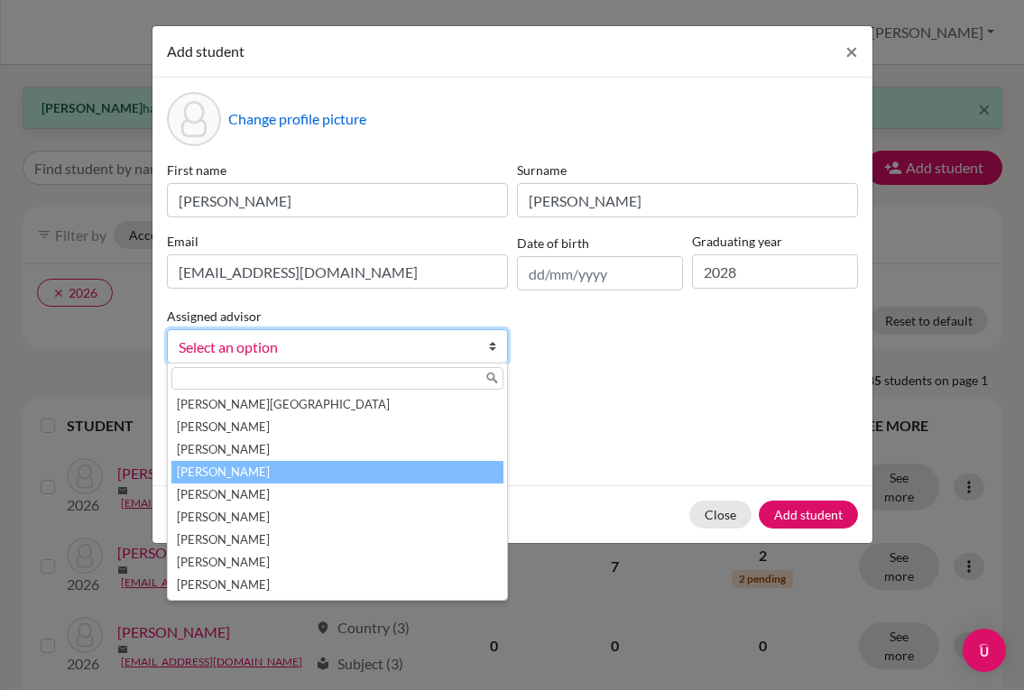
click at [339, 463] on li "[PERSON_NAME]" at bounding box center [337, 472] width 332 height 23
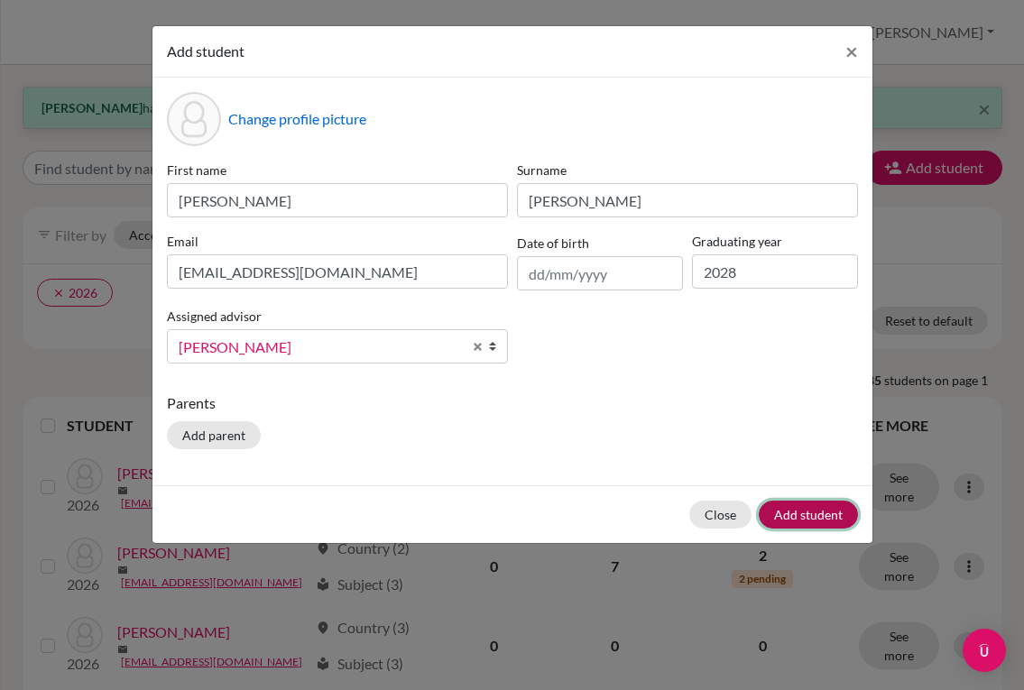
click at [763, 511] on button "Add student" at bounding box center [808, 515] width 99 height 28
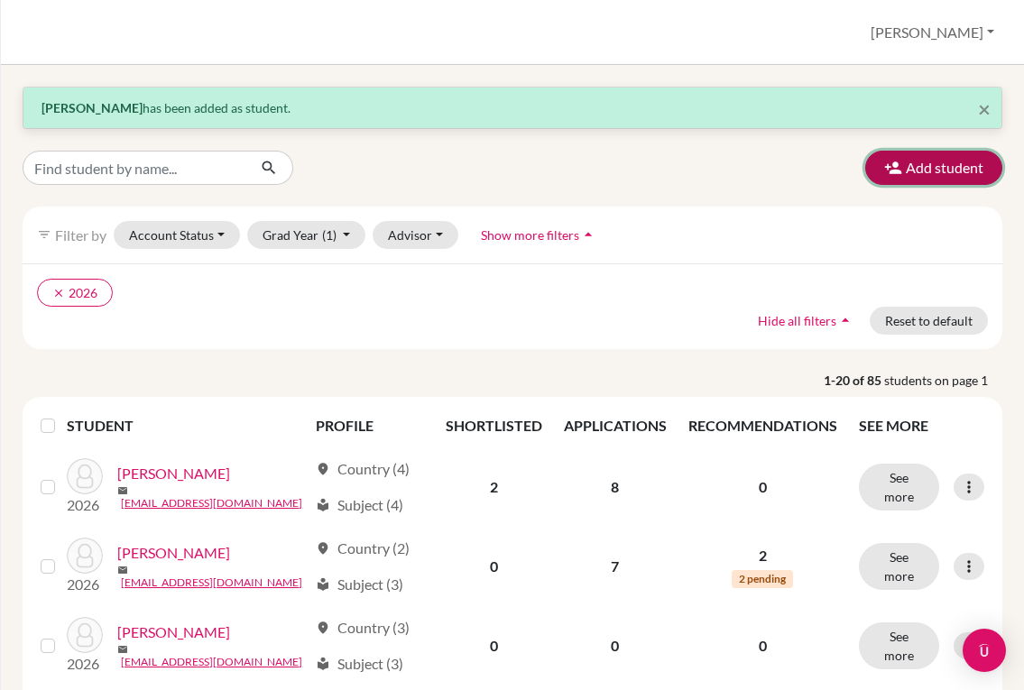
click at [893, 175] on button "Add student" at bounding box center [933, 168] width 137 height 34
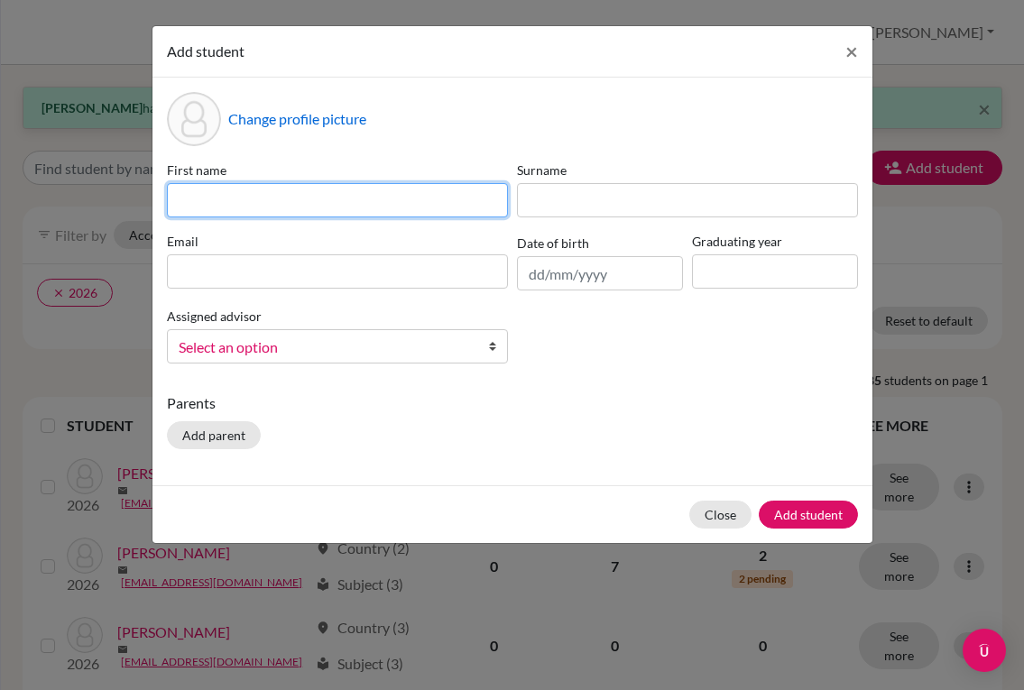
click at [428, 203] on input at bounding box center [337, 200] width 341 height 34
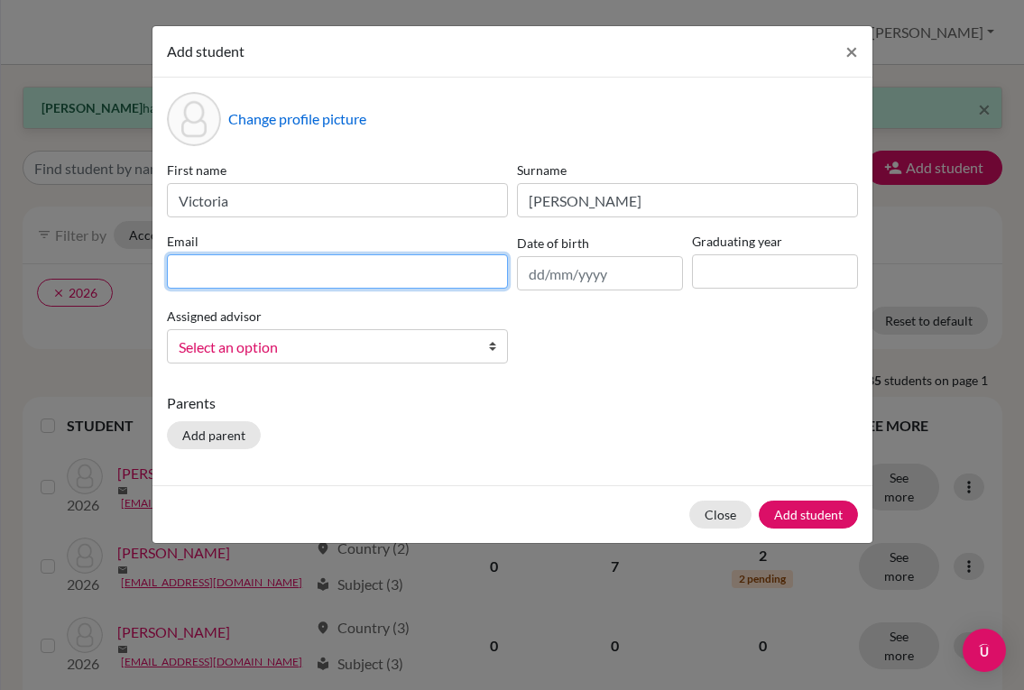
click at [269, 263] on input at bounding box center [337, 271] width 341 height 34
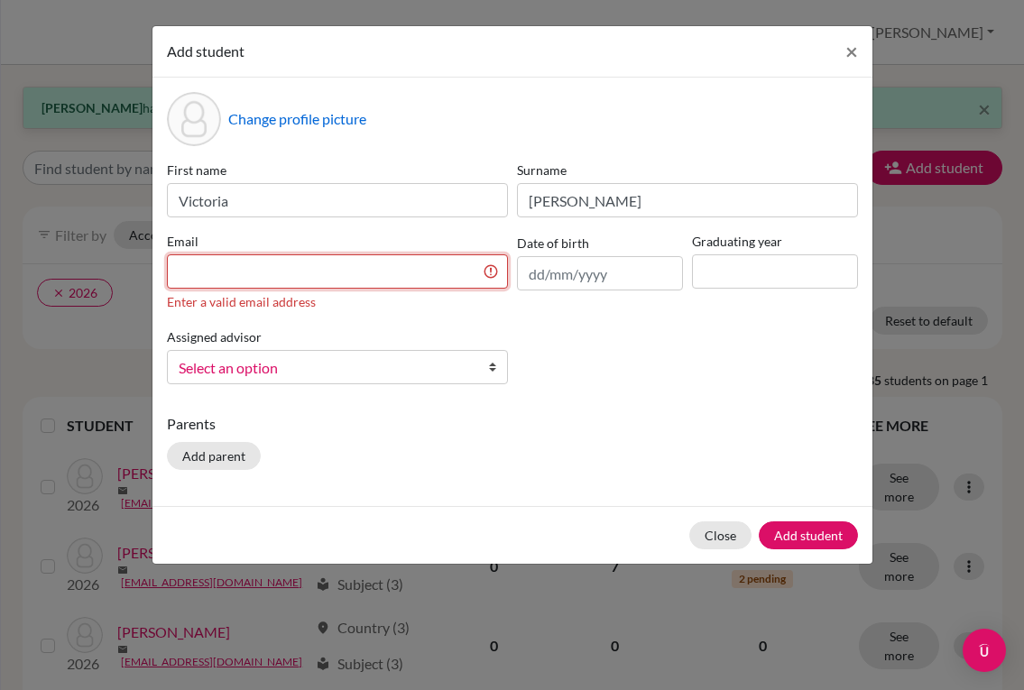
click at [392, 274] on input at bounding box center [337, 271] width 341 height 34
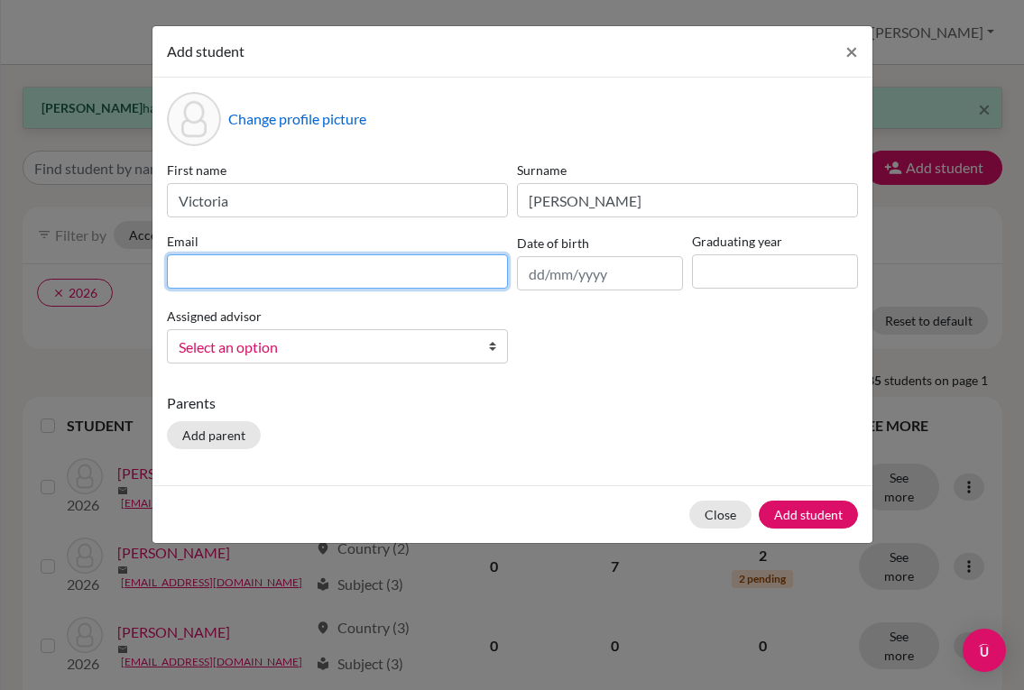
paste input "[EMAIL_ADDRESS][DOMAIN_NAME]"
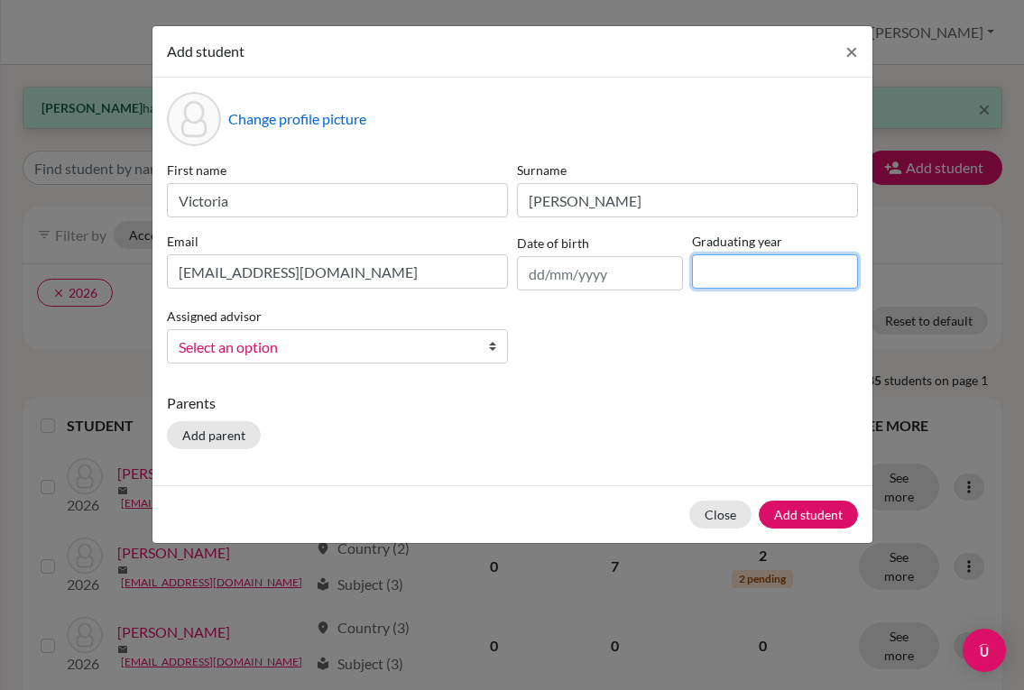
click at [767, 284] on input at bounding box center [775, 271] width 166 height 34
click at [452, 354] on span "Select an option" at bounding box center [326, 347] width 294 height 23
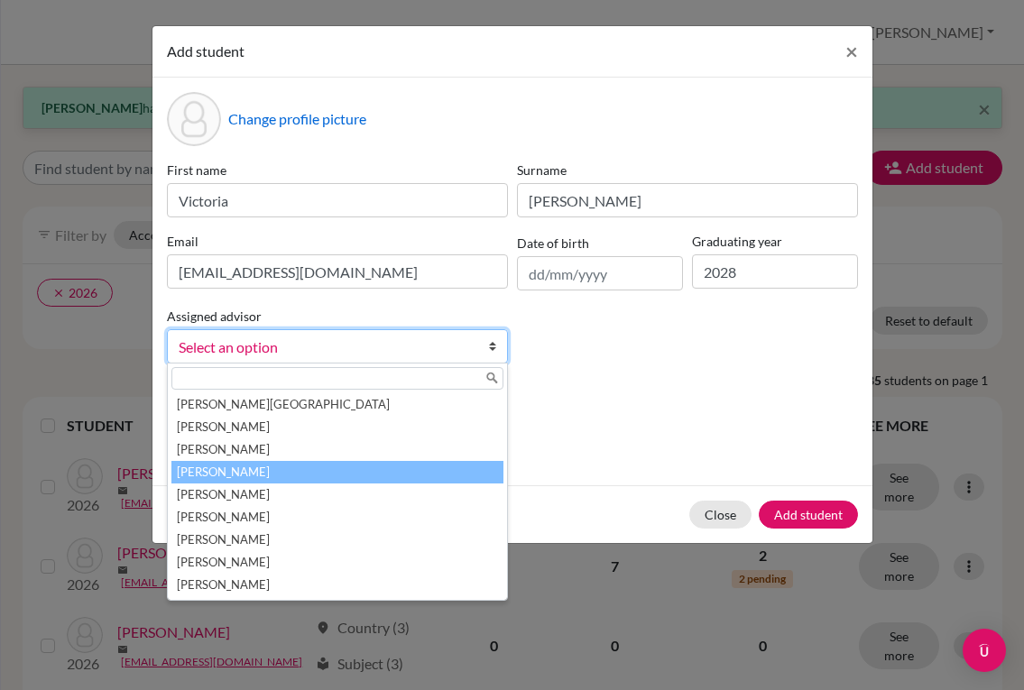
click at [415, 465] on li "[PERSON_NAME]" at bounding box center [337, 472] width 332 height 23
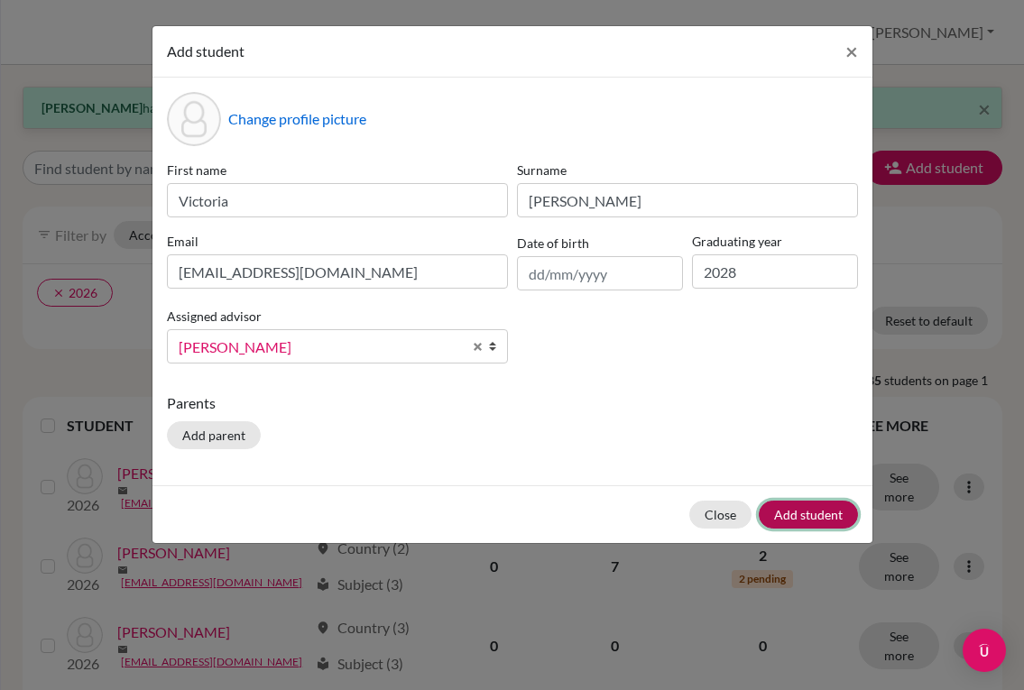
click at [796, 506] on button "Add student" at bounding box center [808, 515] width 99 height 28
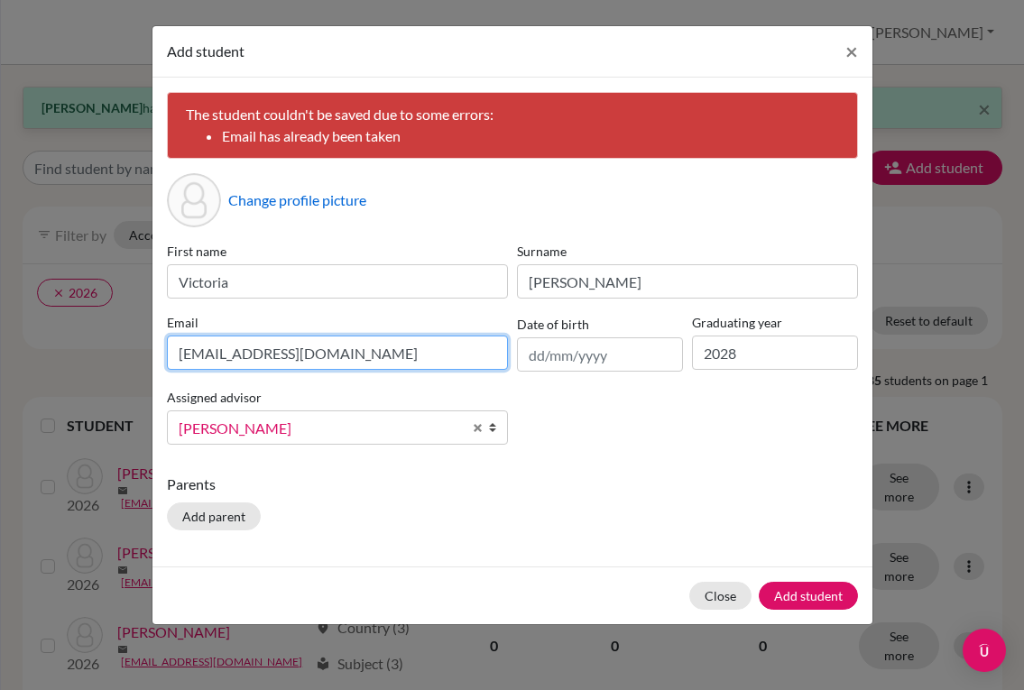
drag, startPoint x: 428, startPoint y: 352, endPoint x: 127, endPoint y: 353, distance: 300.5
click at [127, 353] on div "Add student × The student couldn't be saved due to some errors: Email has alrea…" at bounding box center [512, 345] width 1024 height 690
paste input "mk"
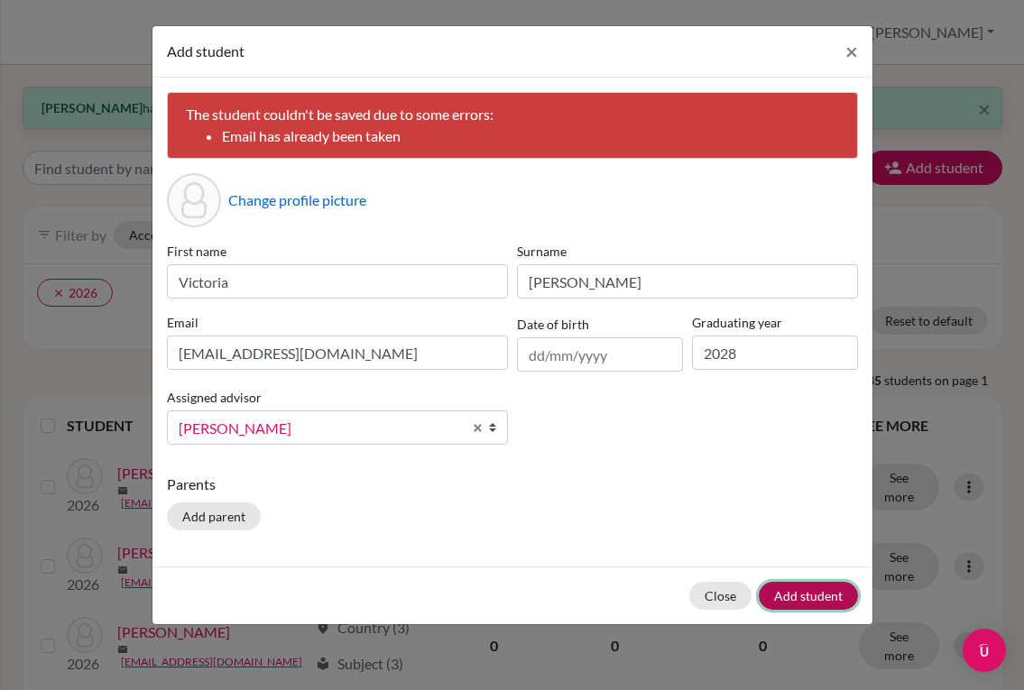
click at [824, 588] on button "Add student" at bounding box center [808, 596] width 99 height 28
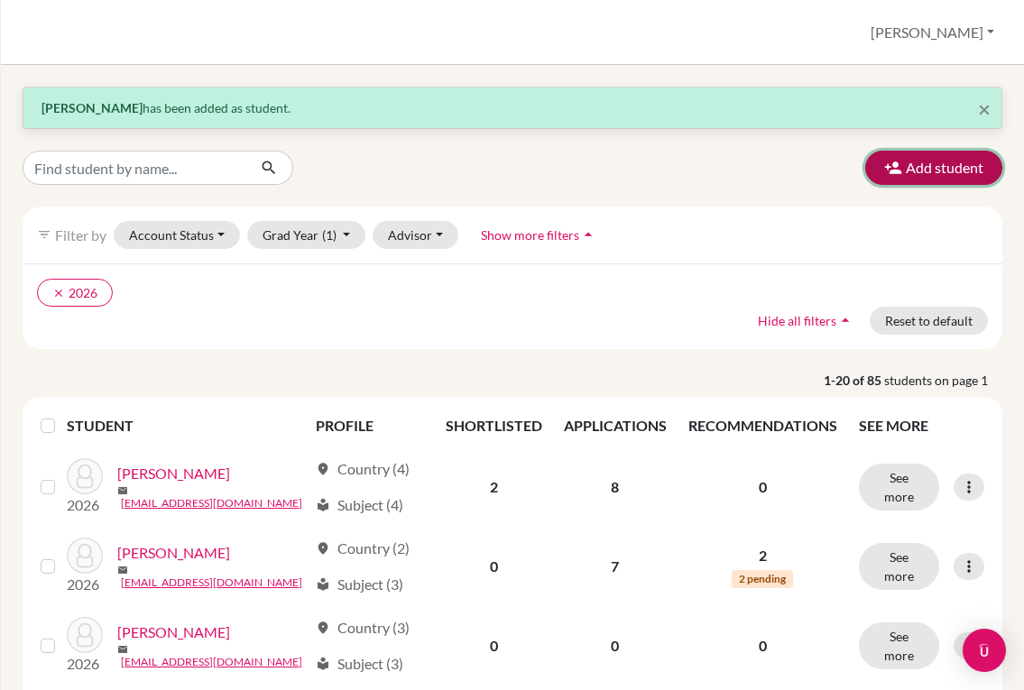
click at [884, 167] on icon "button" at bounding box center [893, 168] width 18 height 18
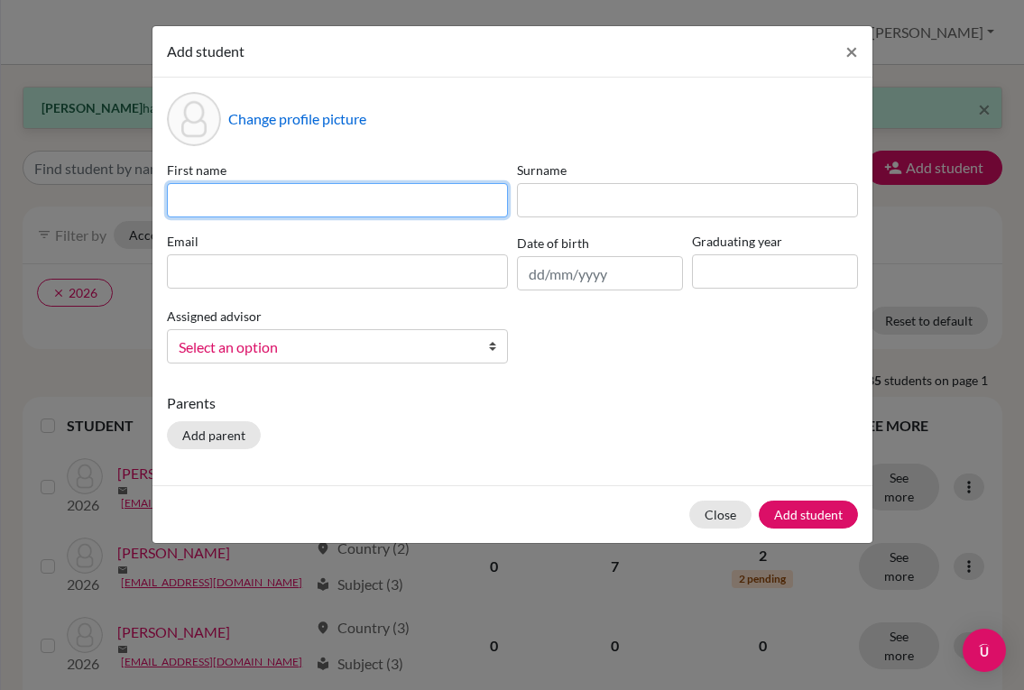
click at [292, 199] on input at bounding box center [337, 200] width 341 height 34
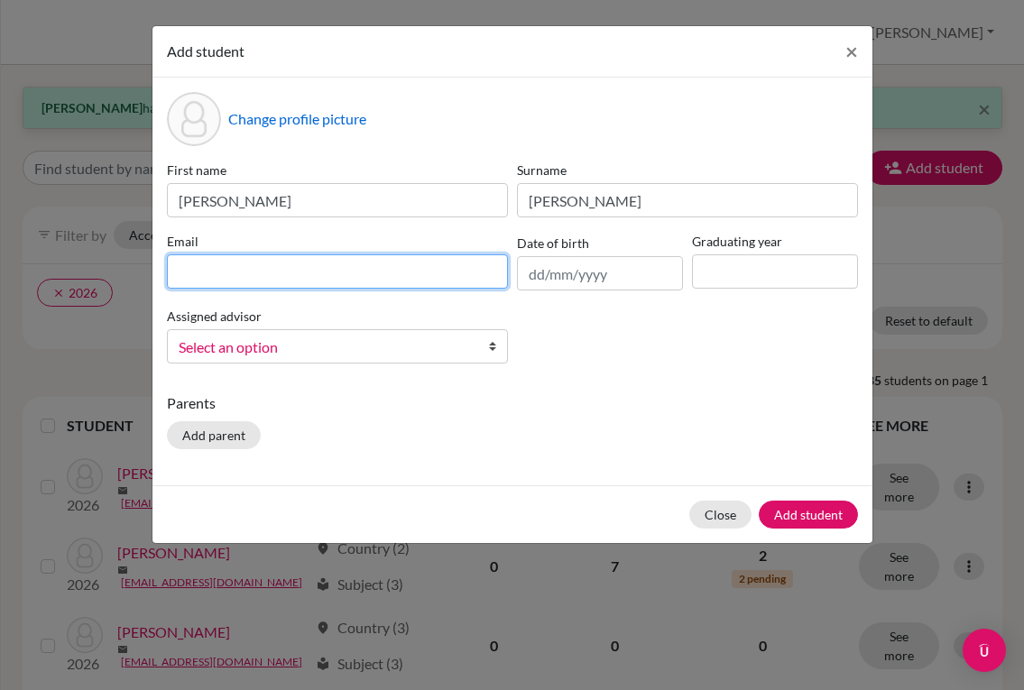
click at [446, 273] on input at bounding box center [337, 271] width 341 height 34
paste input "[EMAIL_ADDRESS][DOMAIN_NAME]"
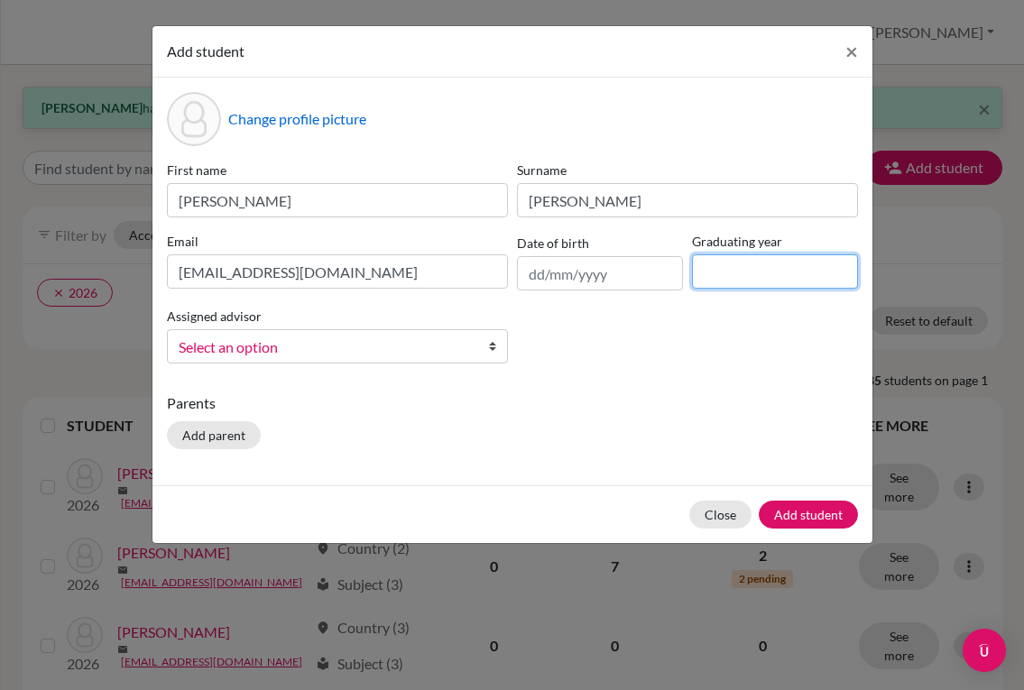
click at [720, 273] on input at bounding box center [775, 271] width 166 height 34
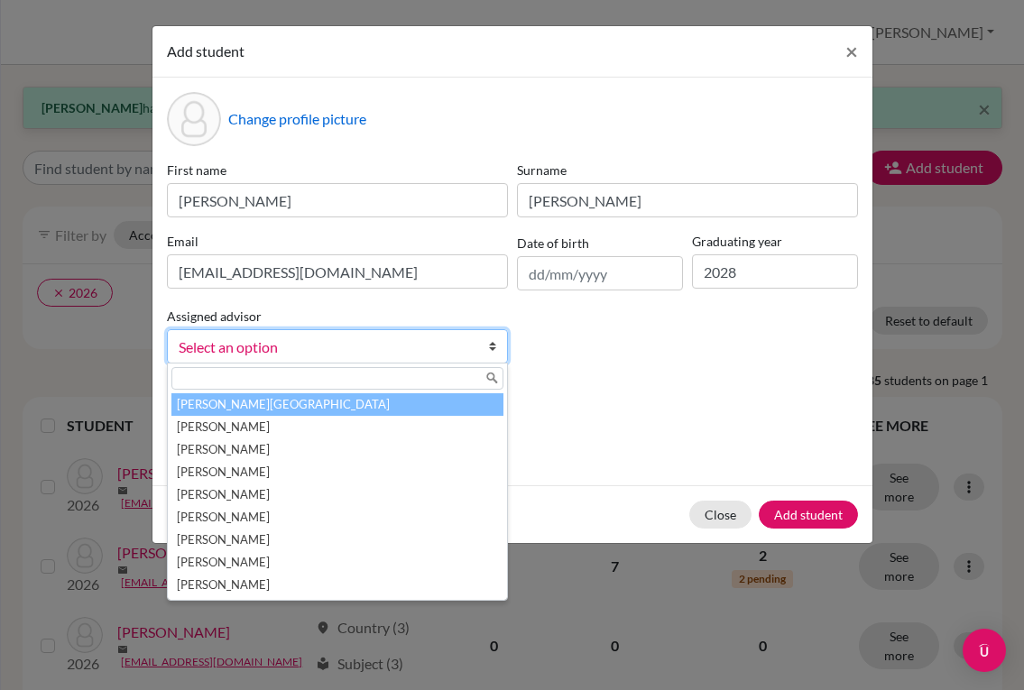
click at [483, 341] on link "Select an option" at bounding box center [337, 346] width 341 height 34
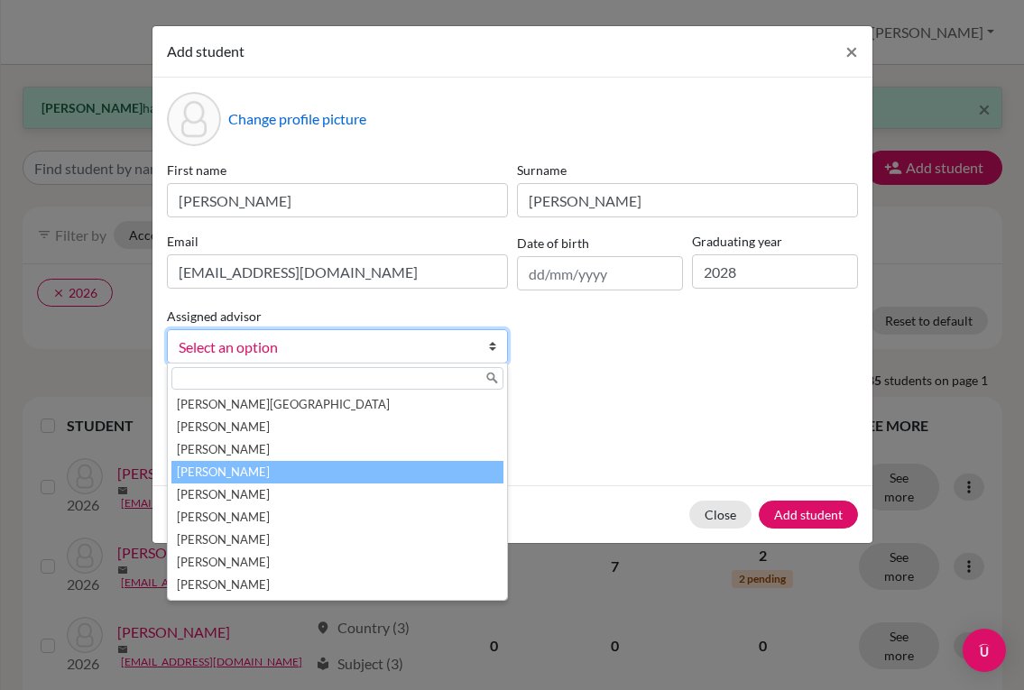
click at [345, 466] on li "[PERSON_NAME]" at bounding box center [337, 472] width 332 height 23
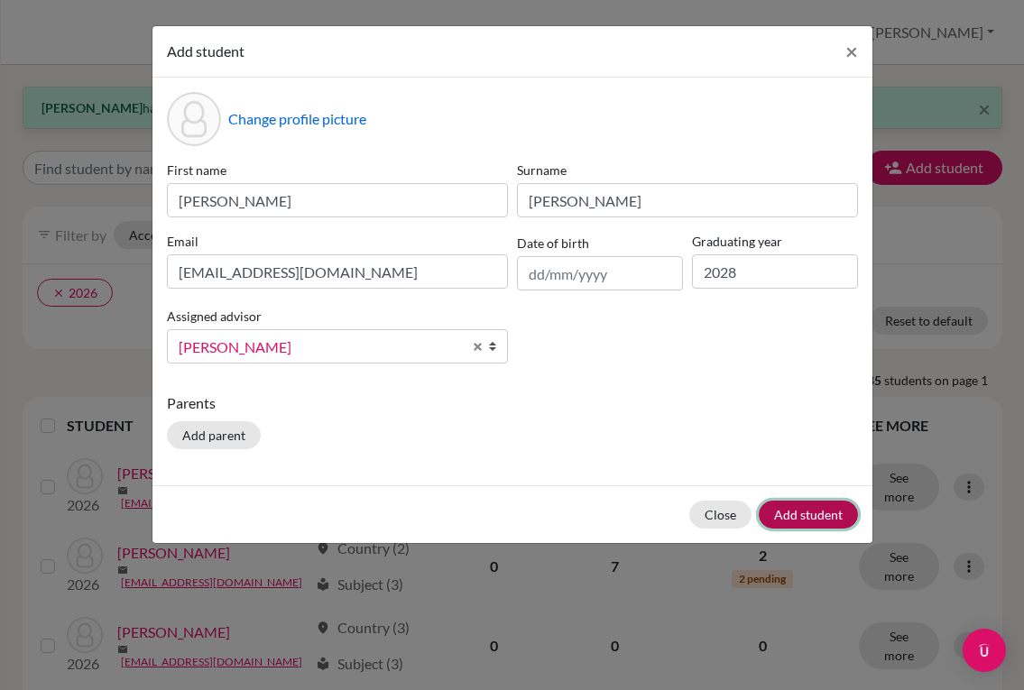
click at [791, 502] on button "Add student" at bounding box center [808, 515] width 99 height 28
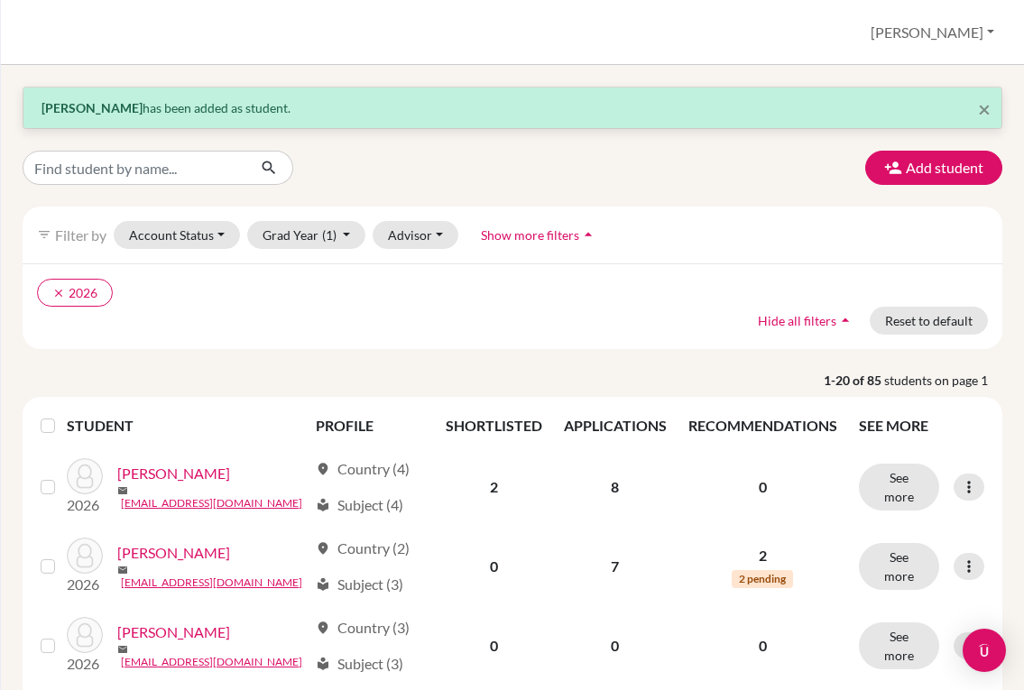
click at [884, 171] on icon "button" at bounding box center [893, 168] width 18 height 18
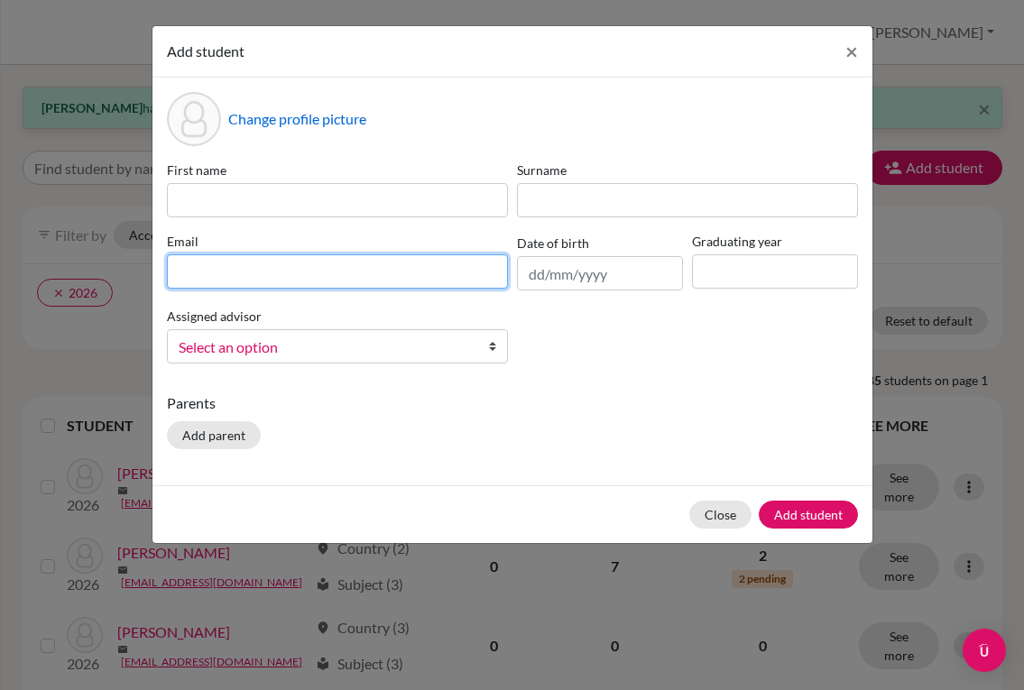
click at [264, 273] on input at bounding box center [337, 271] width 341 height 34
paste input "[EMAIL_ADDRESS][DOMAIN_NAME]"
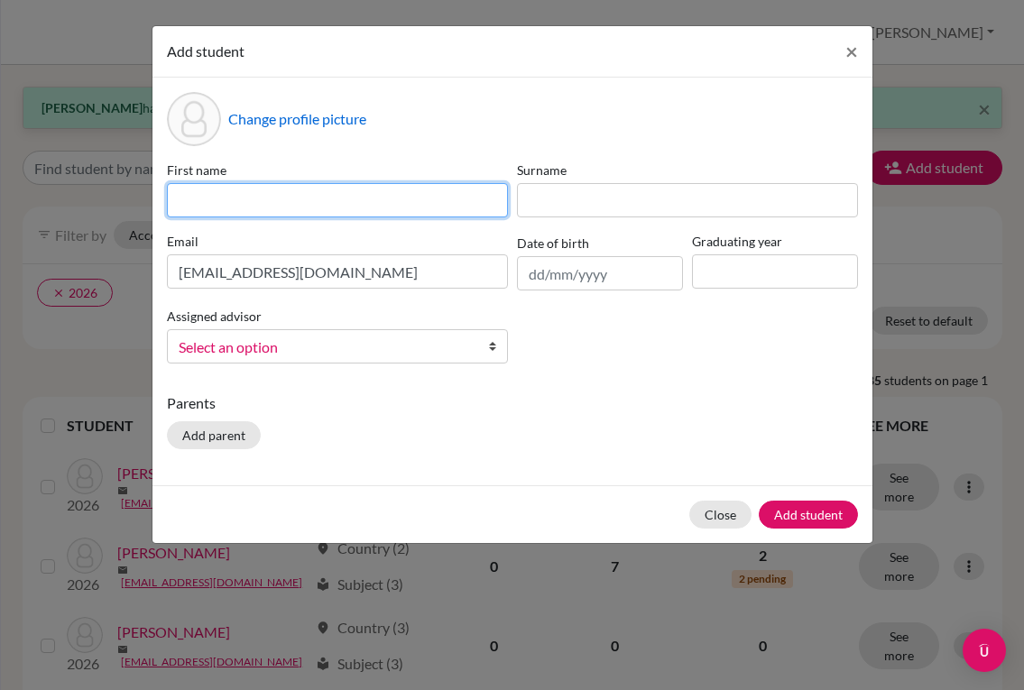
click at [361, 212] on input at bounding box center [337, 200] width 341 height 34
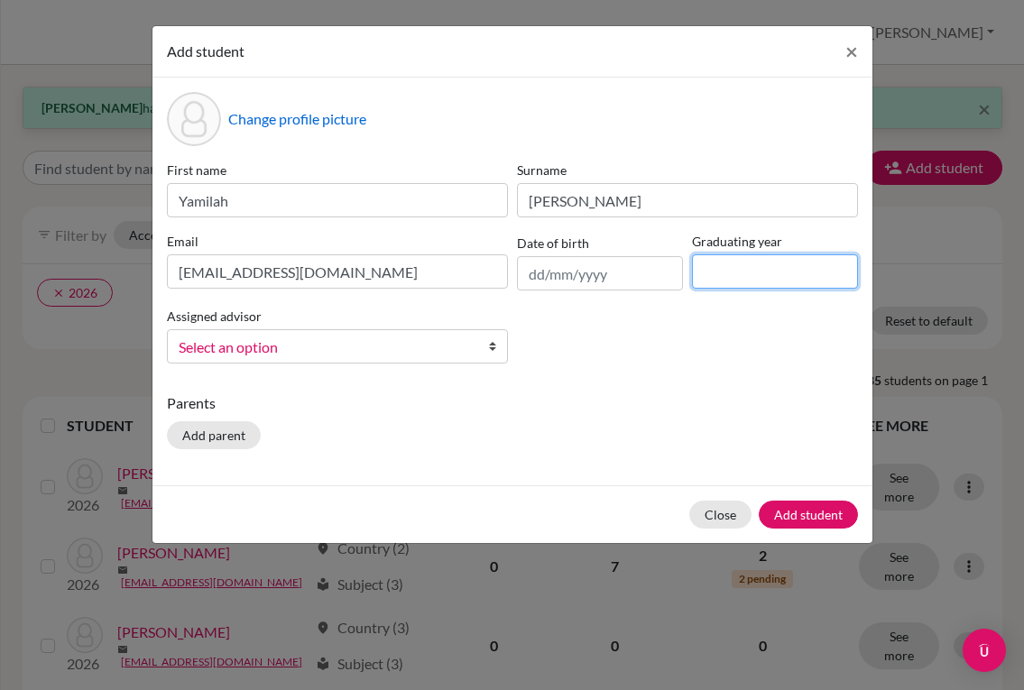
click at [768, 268] on input at bounding box center [775, 271] width 166 height 34
click at [385, 345] on span "Select an option" at bounding box center [326, 347] width 294 height 23
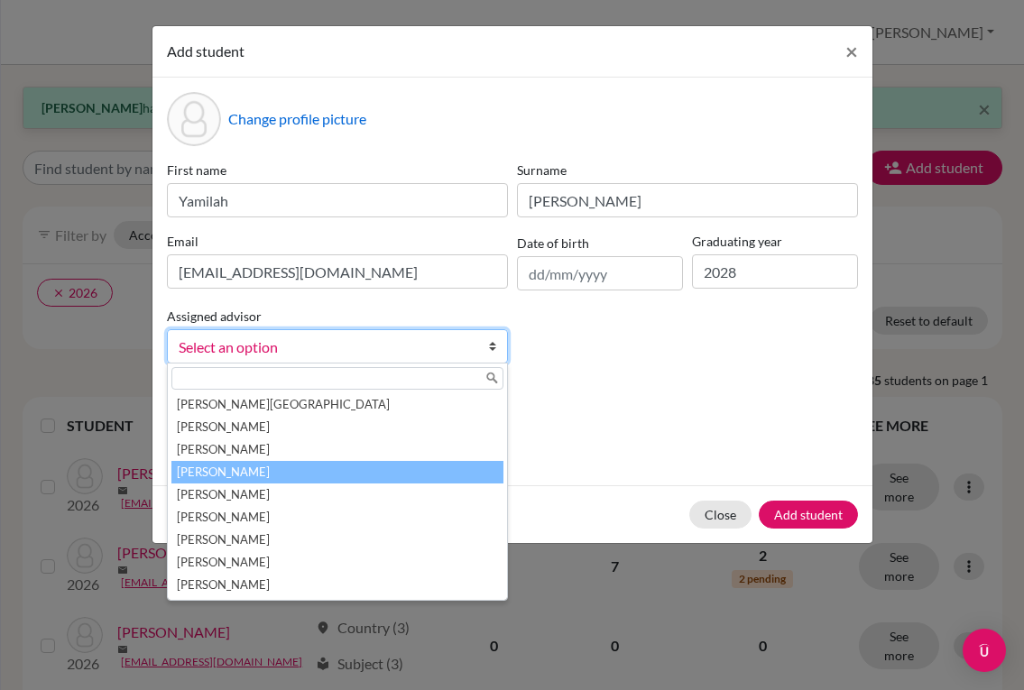
click at [307, 467] on li "[PERSON_NAME]" at bounding box center [337, 472] width 332 height 23
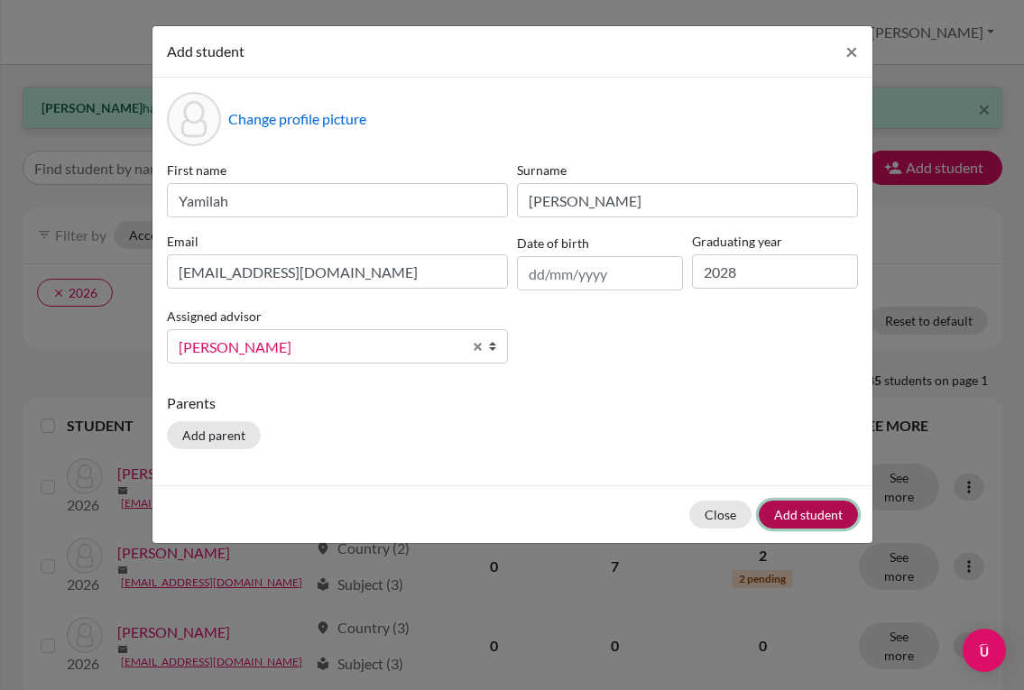
click at [789, 511] on button "Add student" at bounding box center [808, 515] width 99 height 28
